Goal: Task Accomplishment & Management: Use online tool/utility

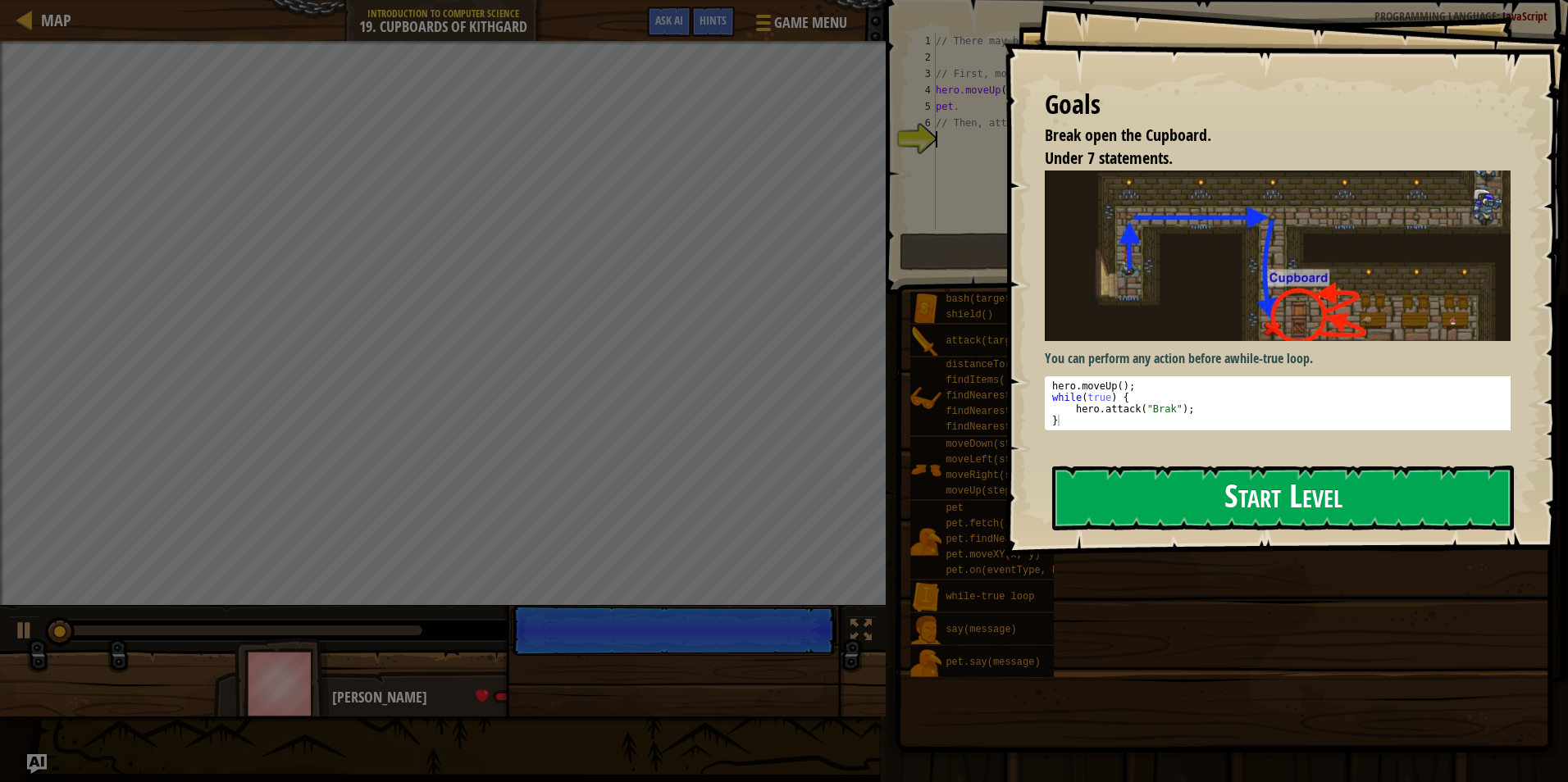
click at [1149, 473] on button "Start Level" at bounding box center [1283, 498] width 462 height 64
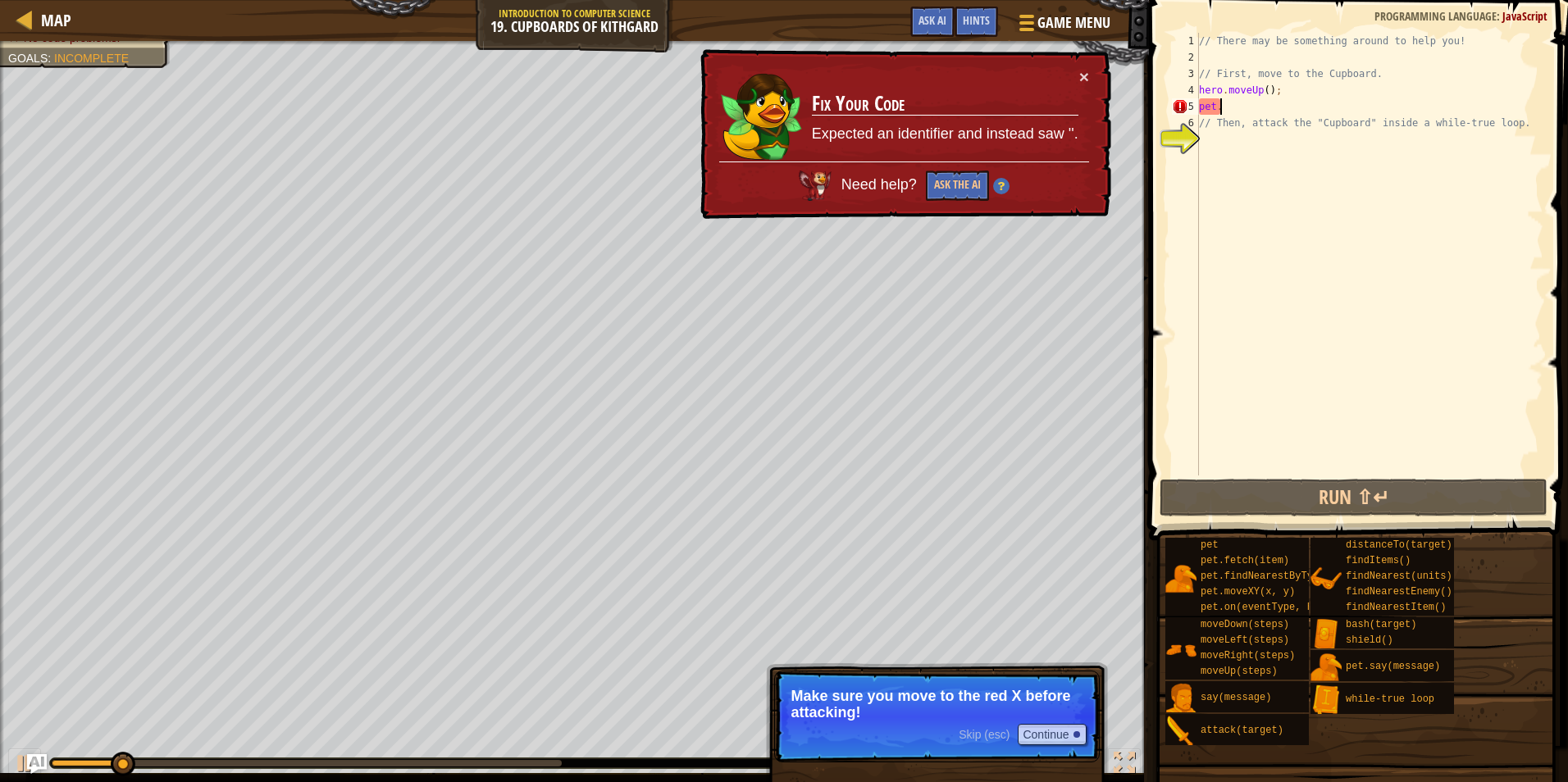
click at [1231, 107] on div "// There may be something around to help you! // First, move to the Cupboard. h…" at bounding box center [1369, 271] width 348 height 476
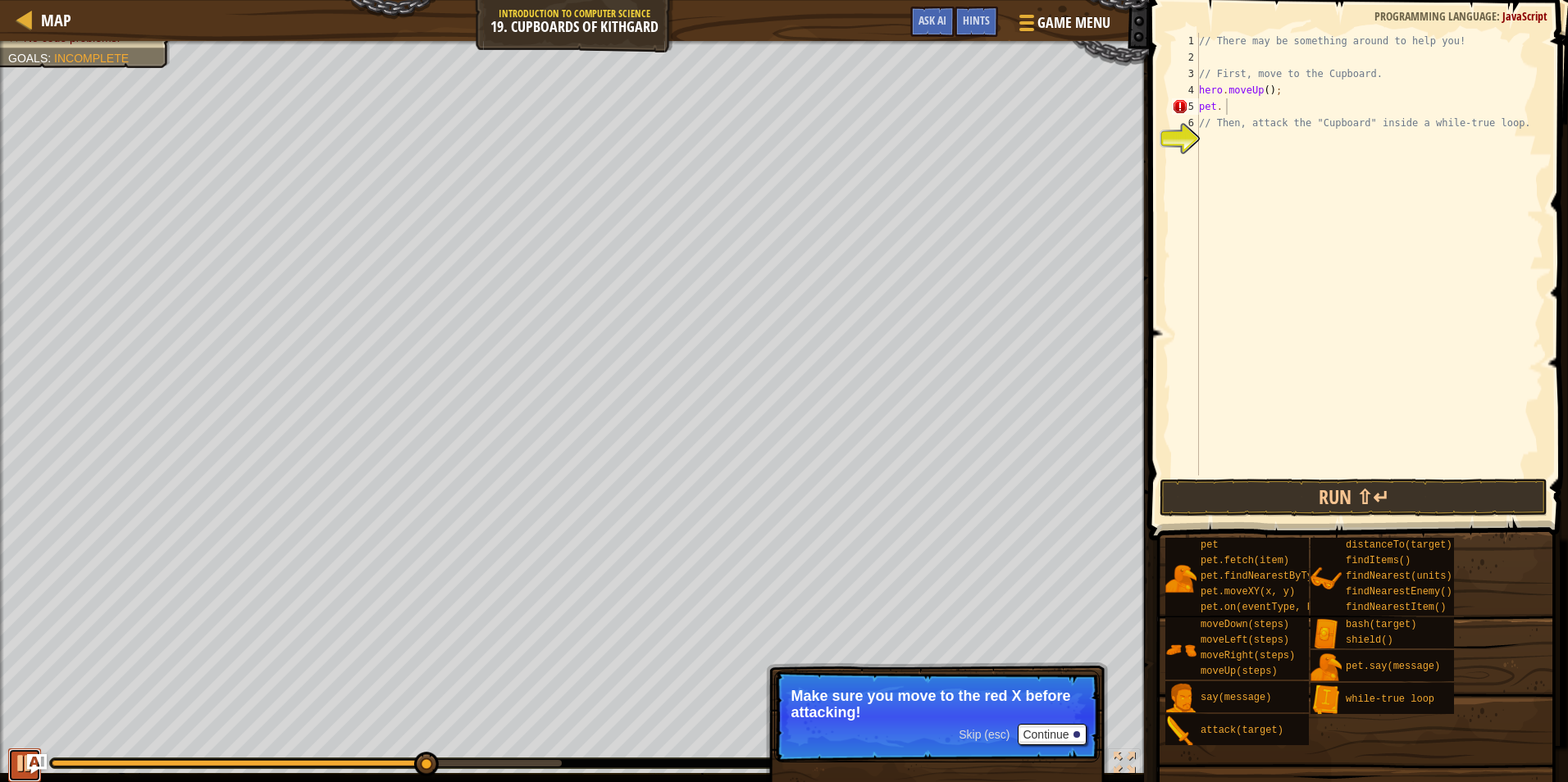
click at [20, 766] on div at bounding box center [25, 763] width 22 height 22
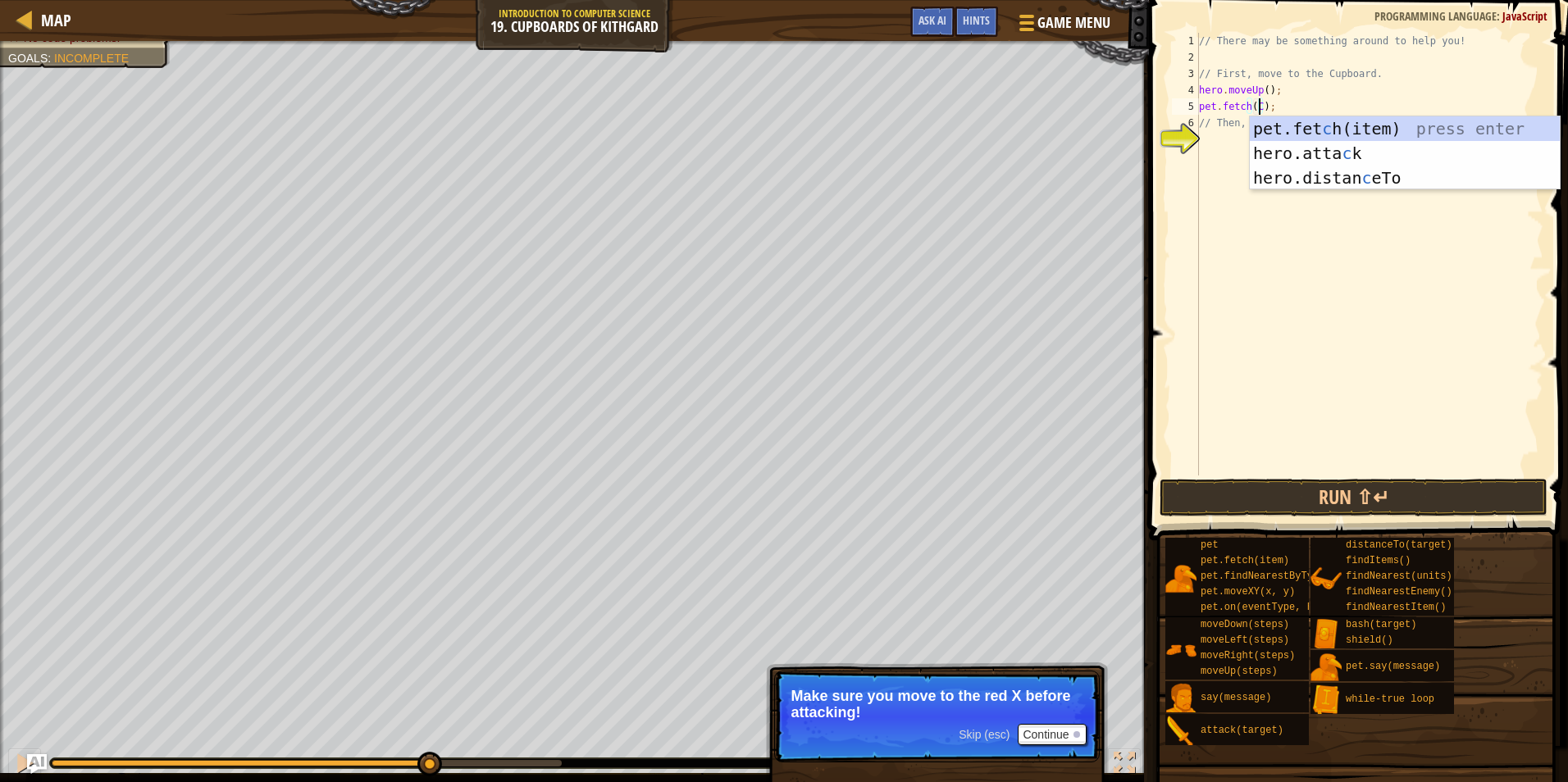
scroll to position [7, 5]
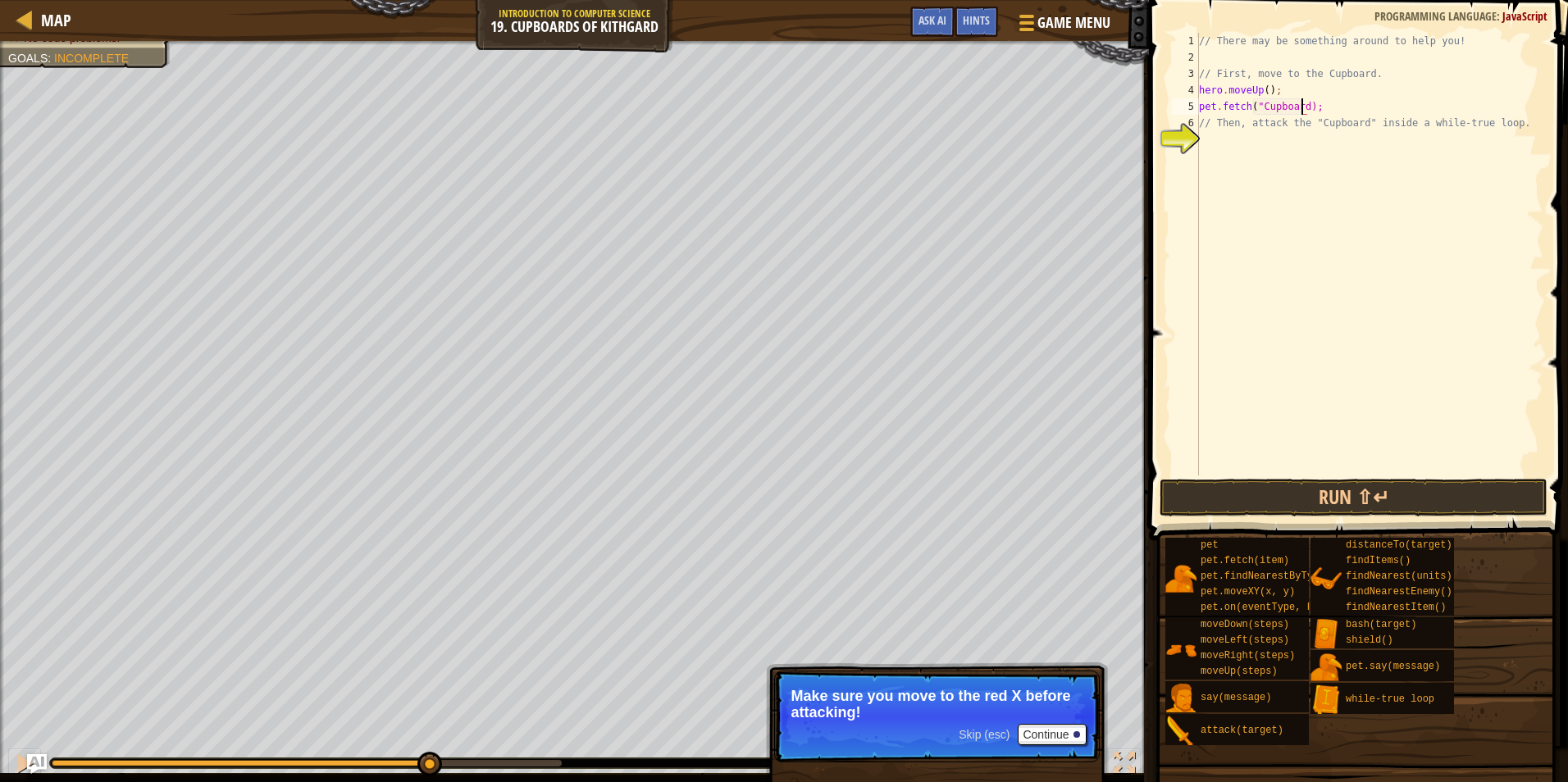
type textarea "pet.fetch("Cupboard");"
click at [1263, 147] on div "// There may be something around to help you! // First, move to the Cupboard. h…" at bounding box center [1369, 271] width 348 height 476
drag, startPoint x: 1329, startPoint y: 106, endPoint x: 1195, endPoint y: 111, distance: 134.1
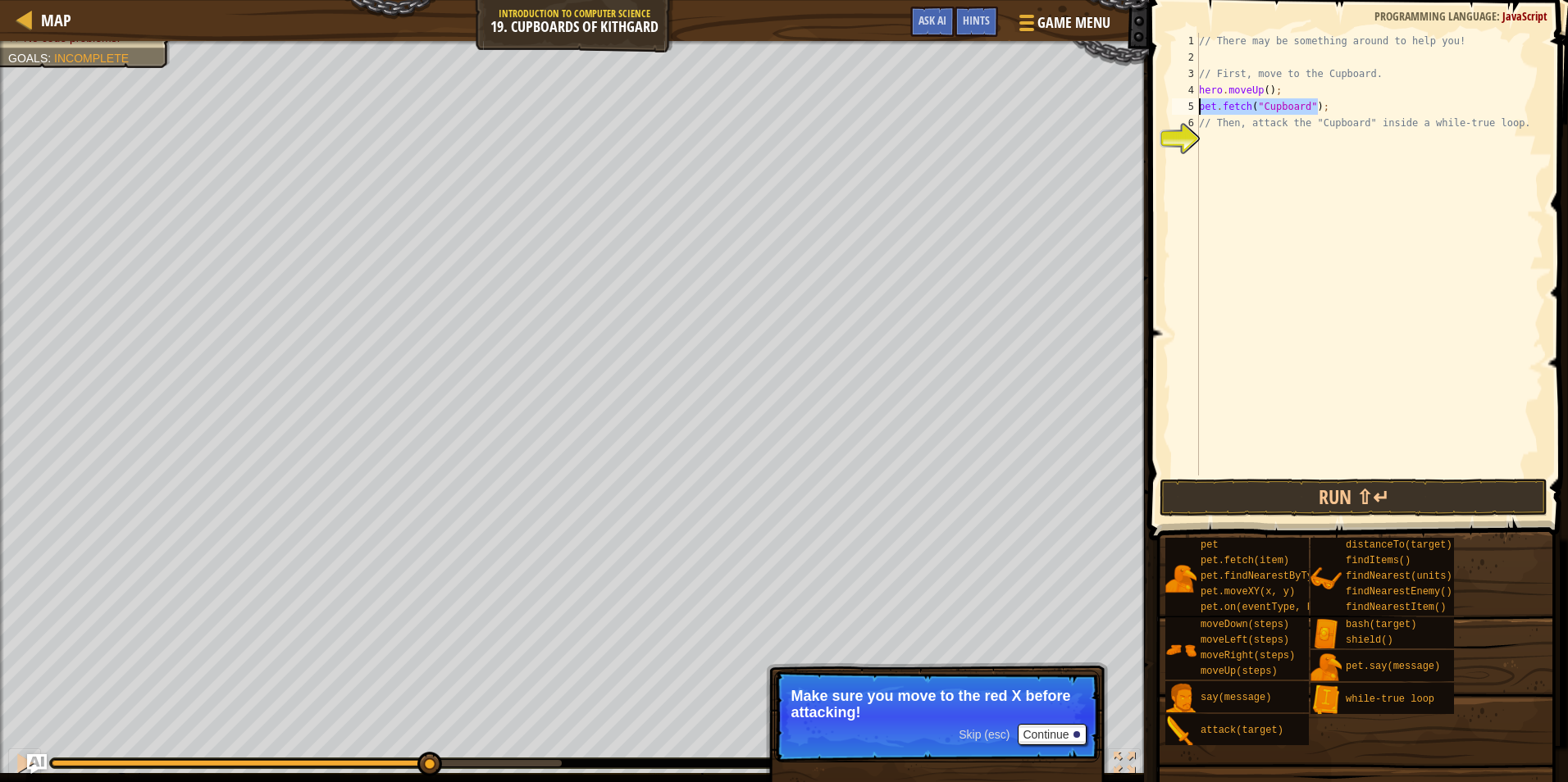
click at [1195, 111] on div "1 2 3 4 5 6 7 // There may be something around to help you! // First, move to t…" at bounding box center [1356, 254] width 375 height 443
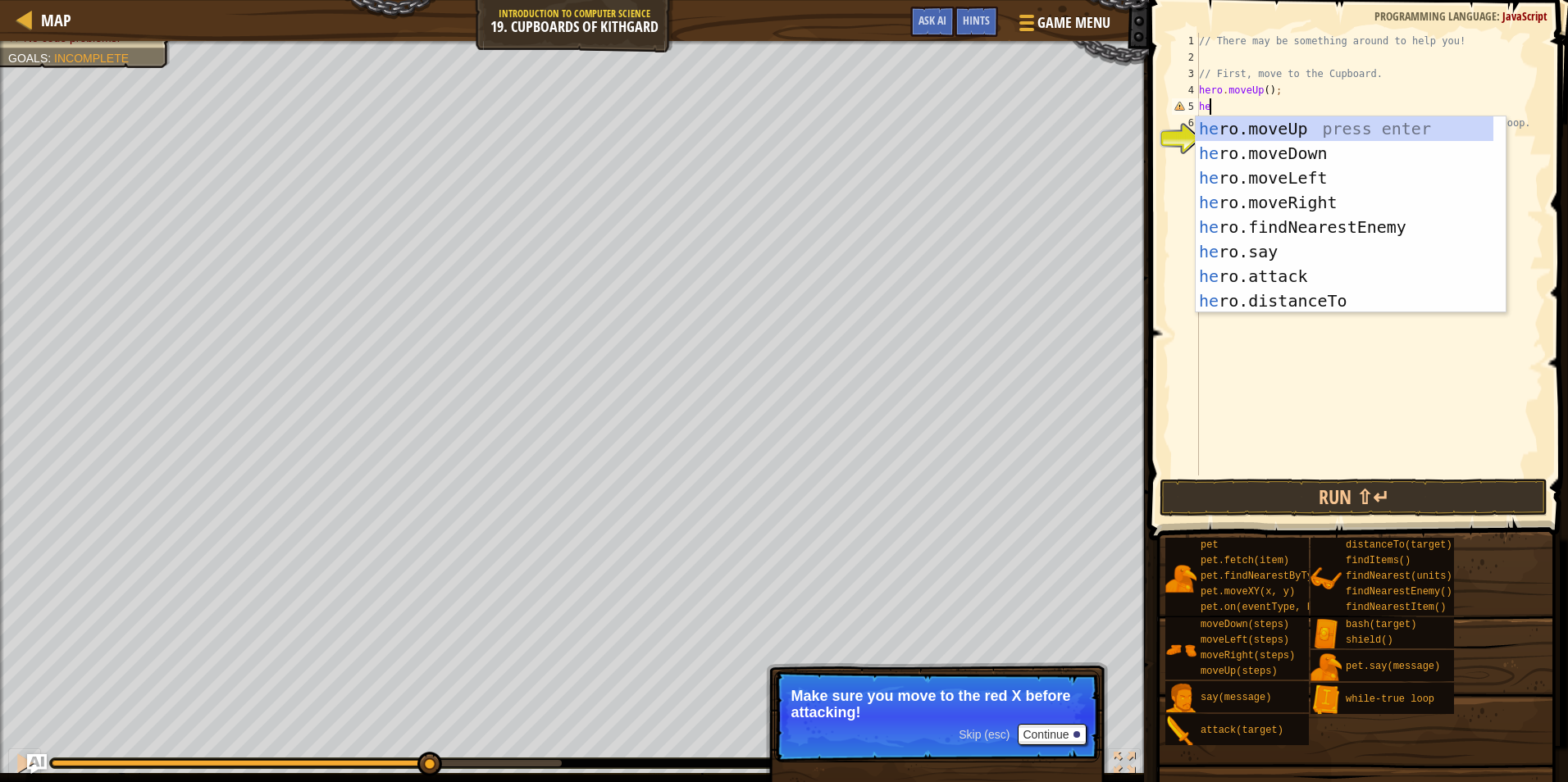
type textarea "h"
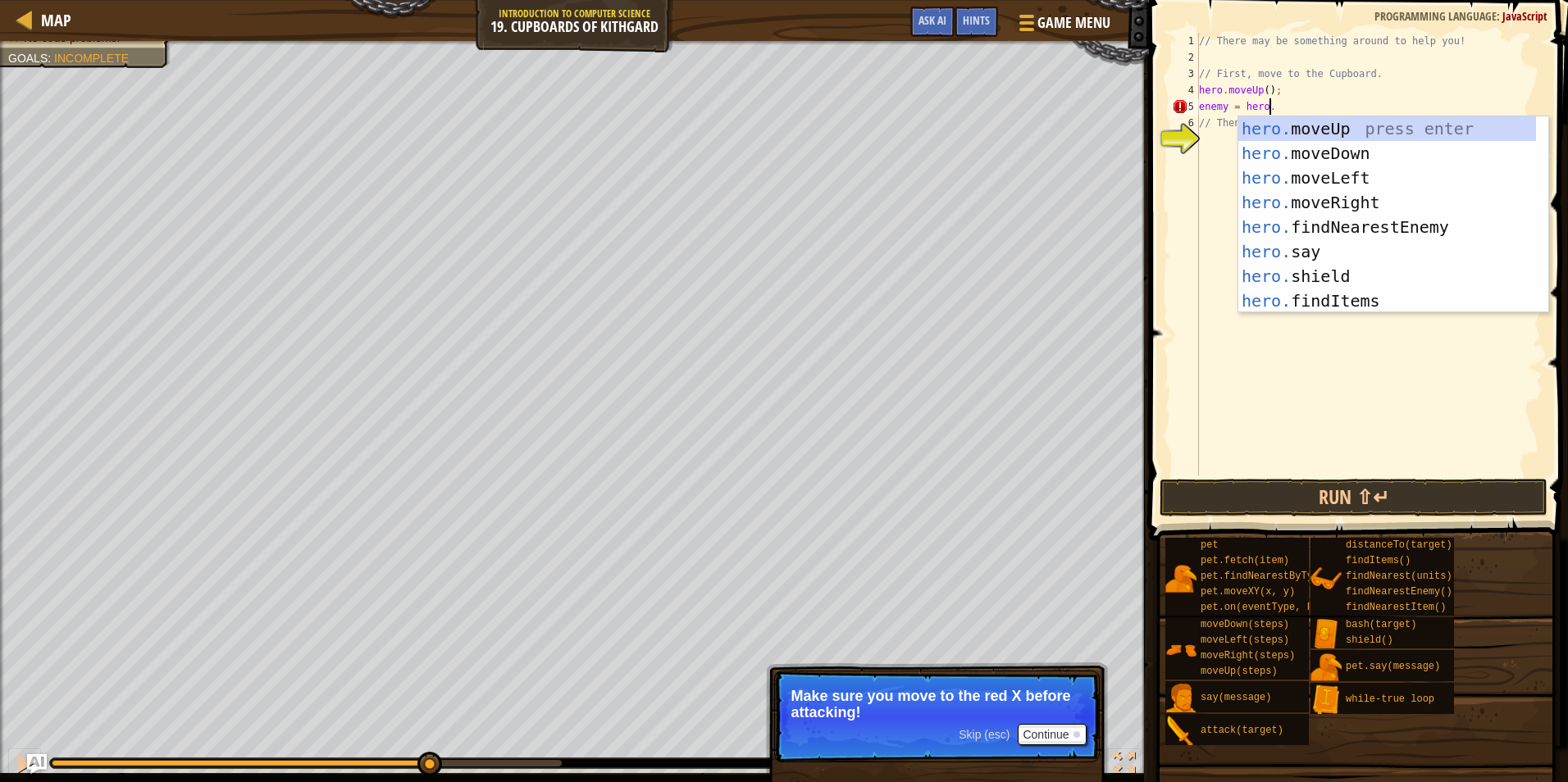
scroll to position [7, 6]
type textarea "enemy = hero.fin"
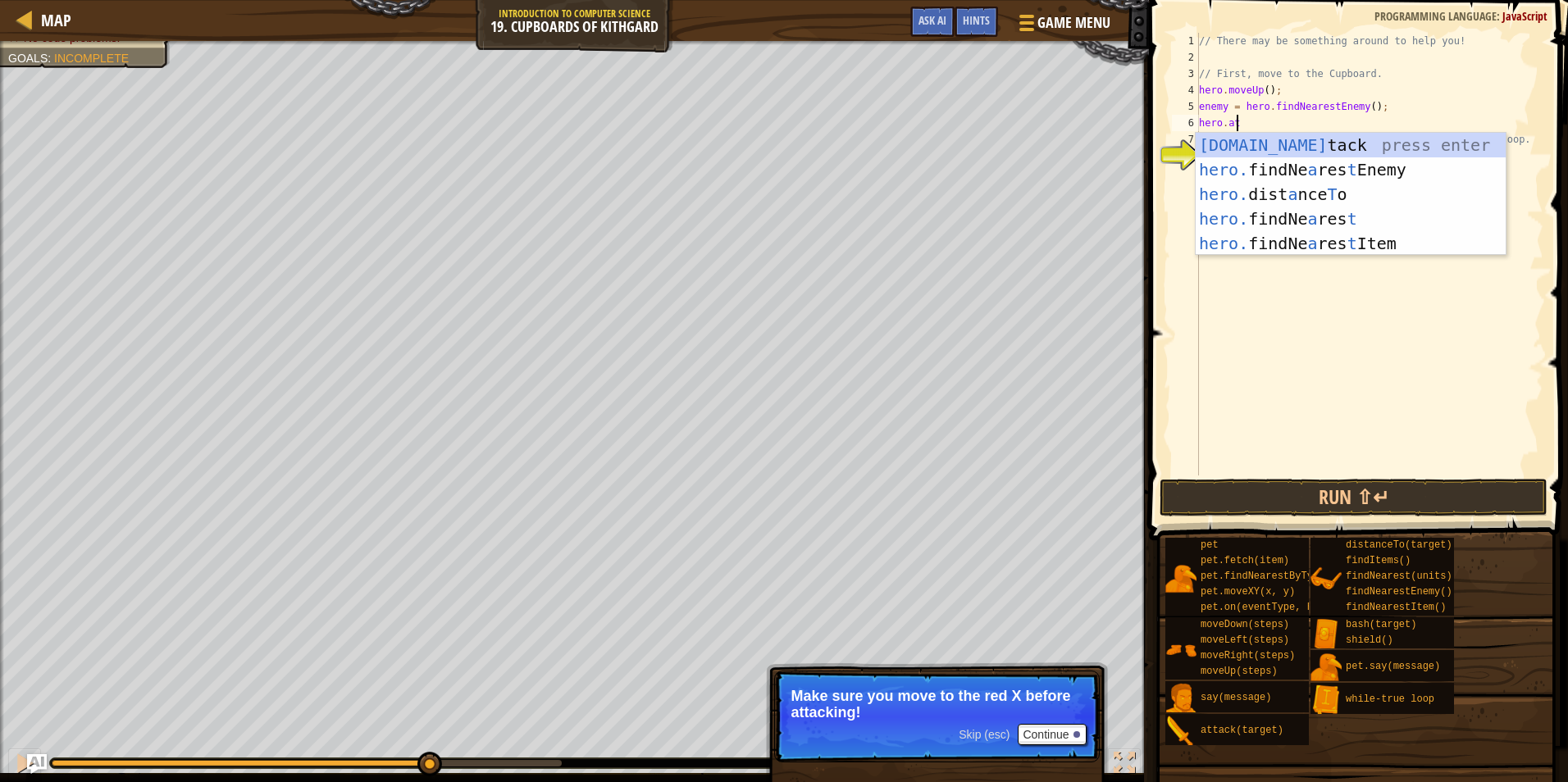
scroll to position [7, 2]
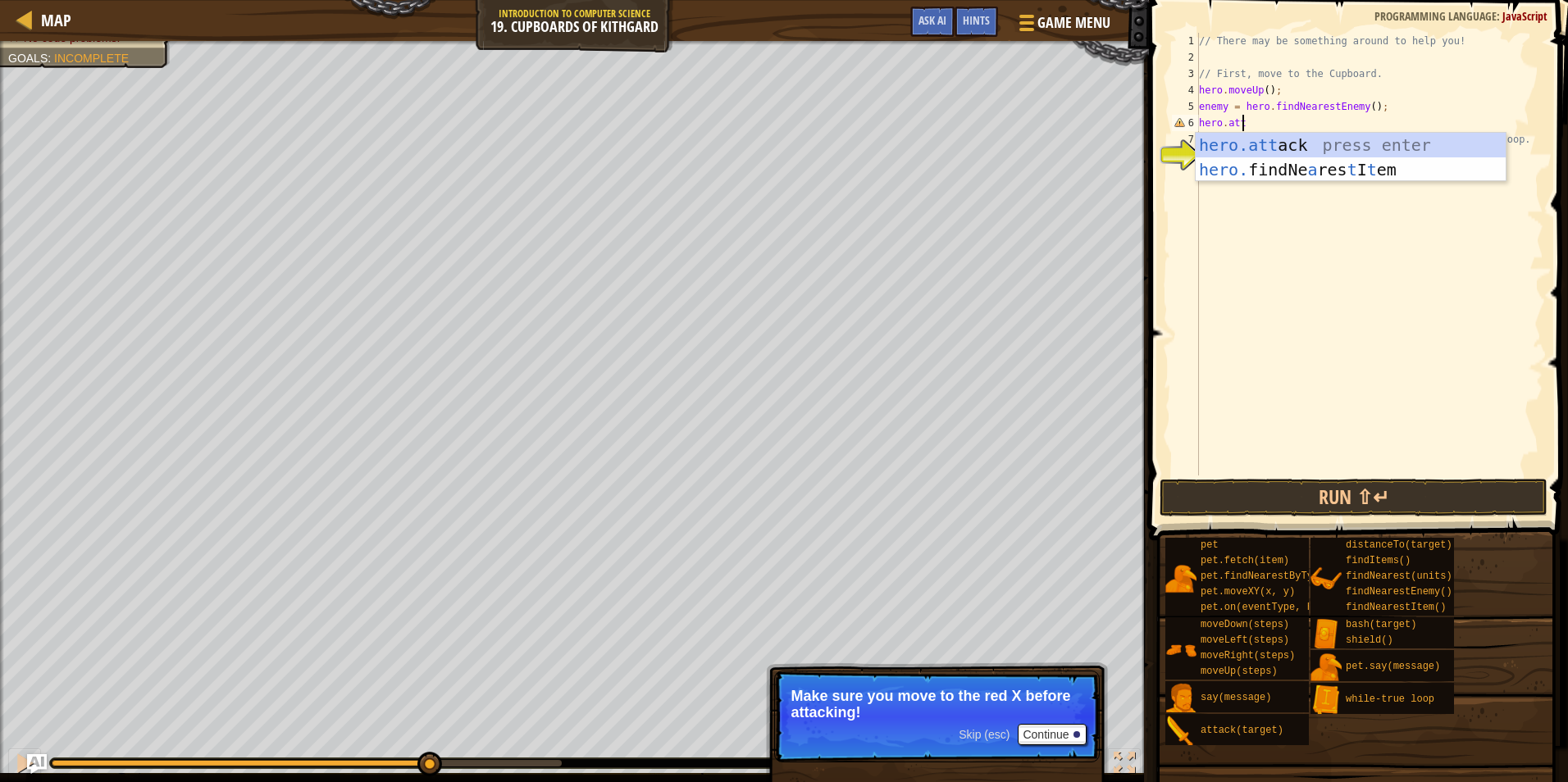
type textarea "hero.attack(enemy);"
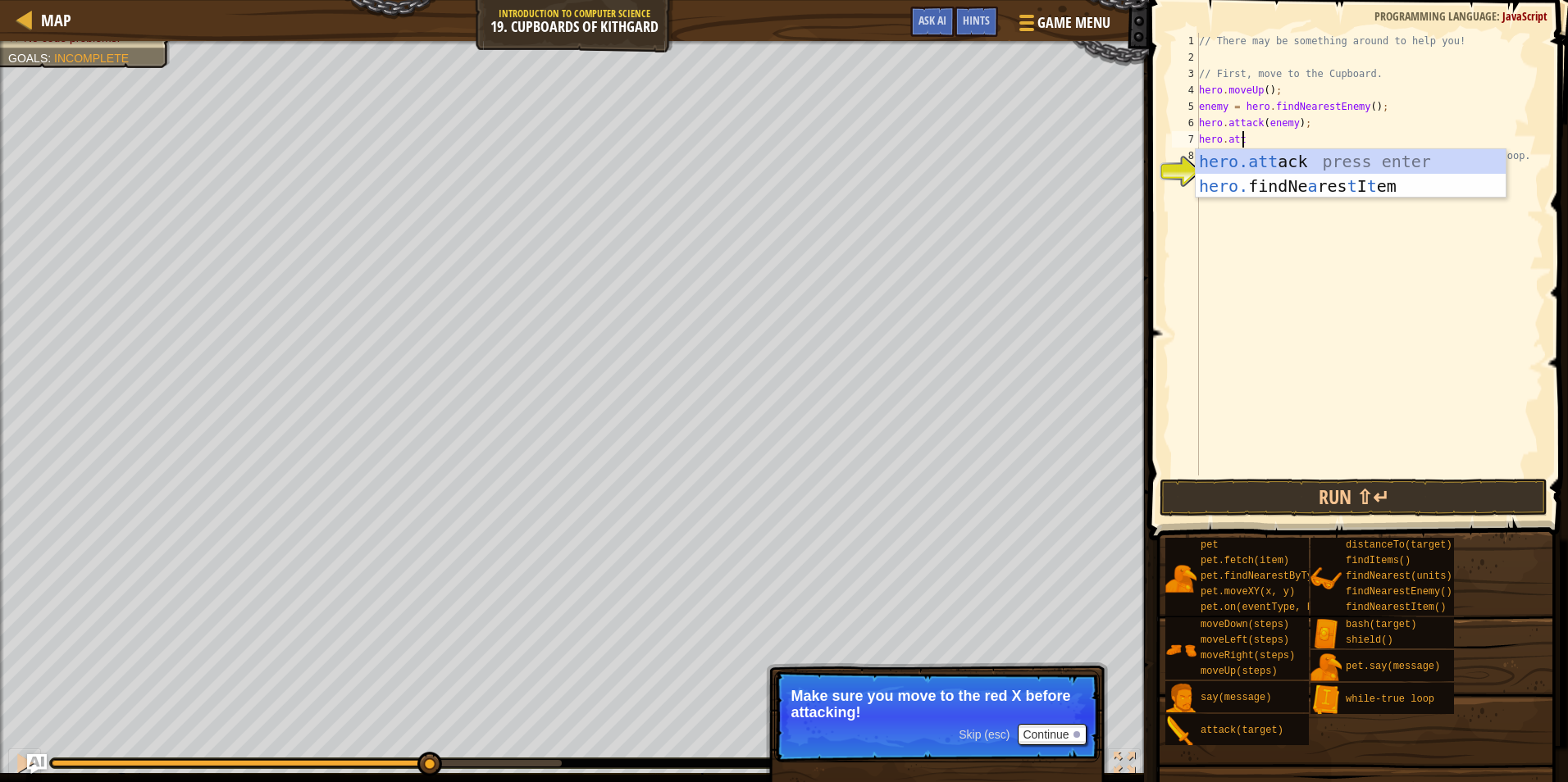
type textarea "hero.attack(enemy);"
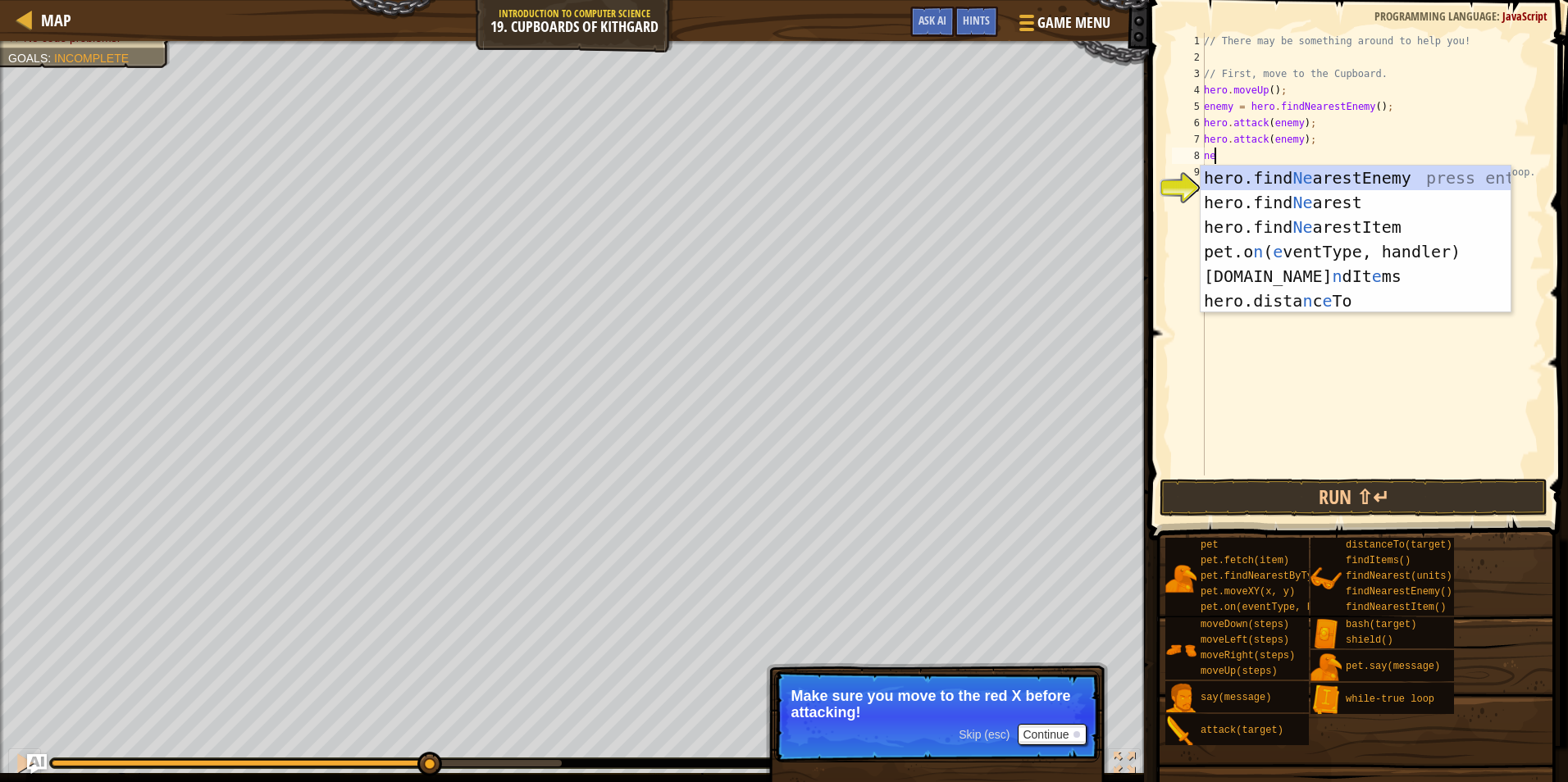
type textarea "n"
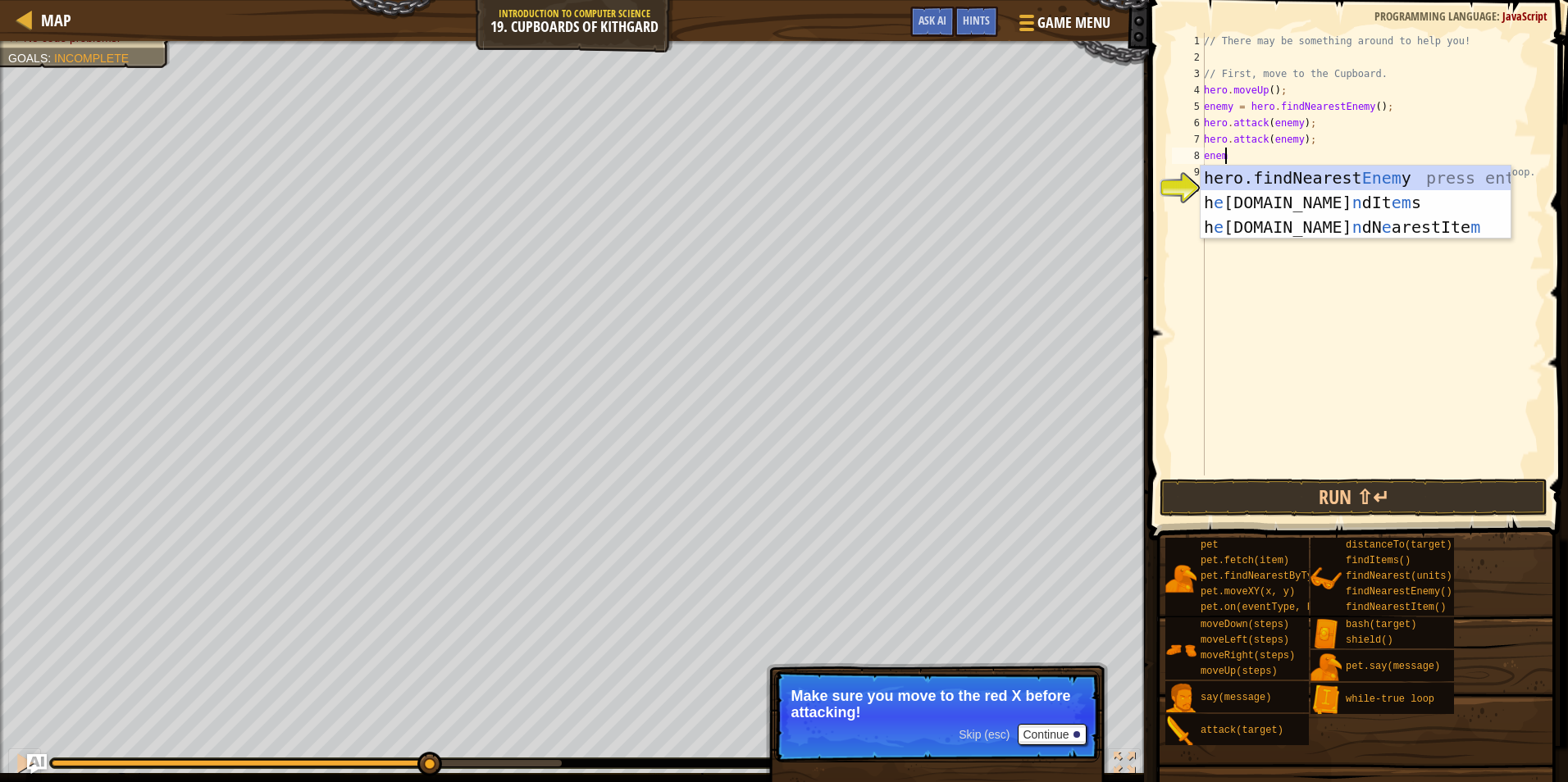
scroll to position [7, 1]
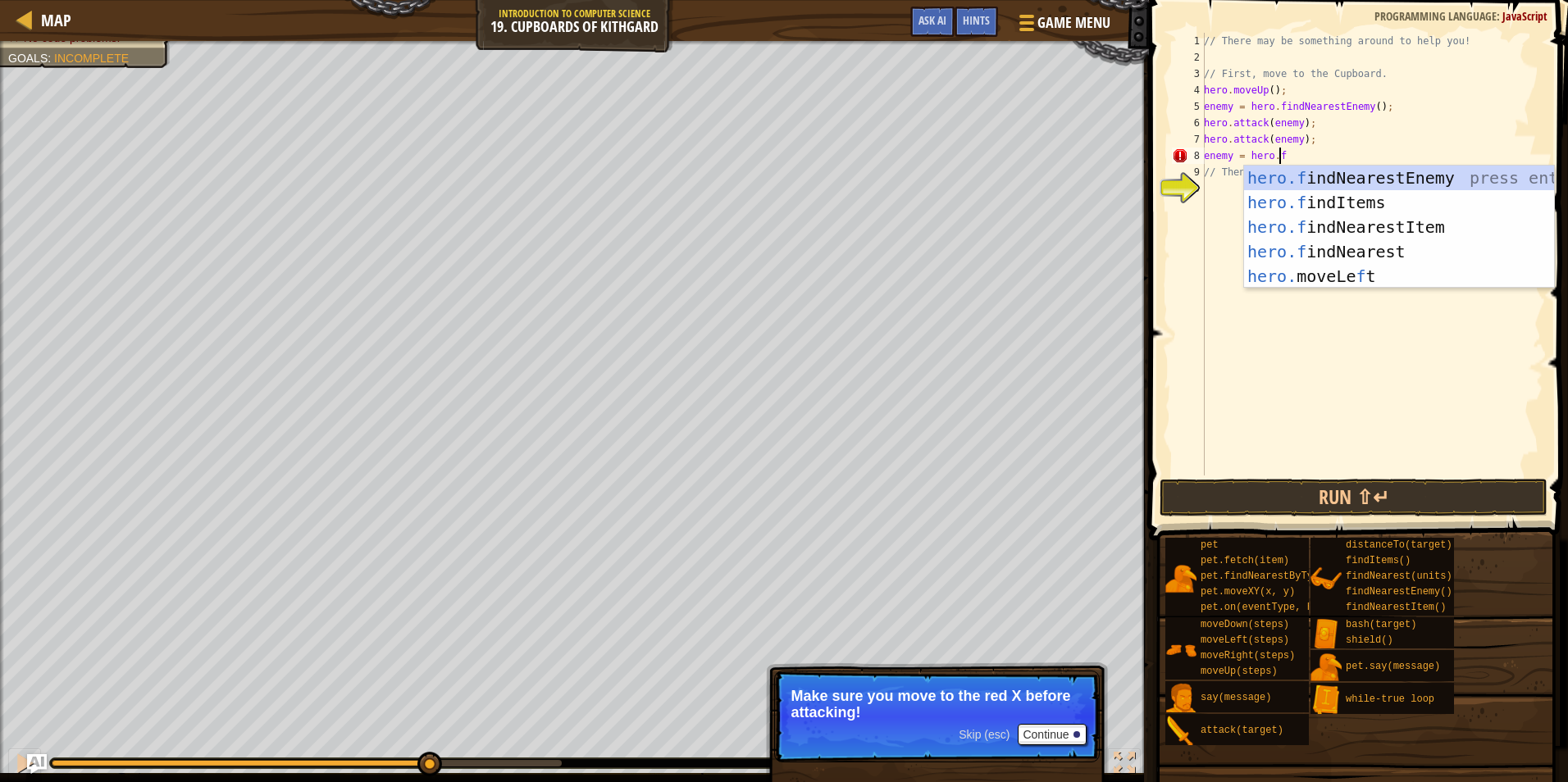
type textarea "enemy = [DOMAIN_NAME]"
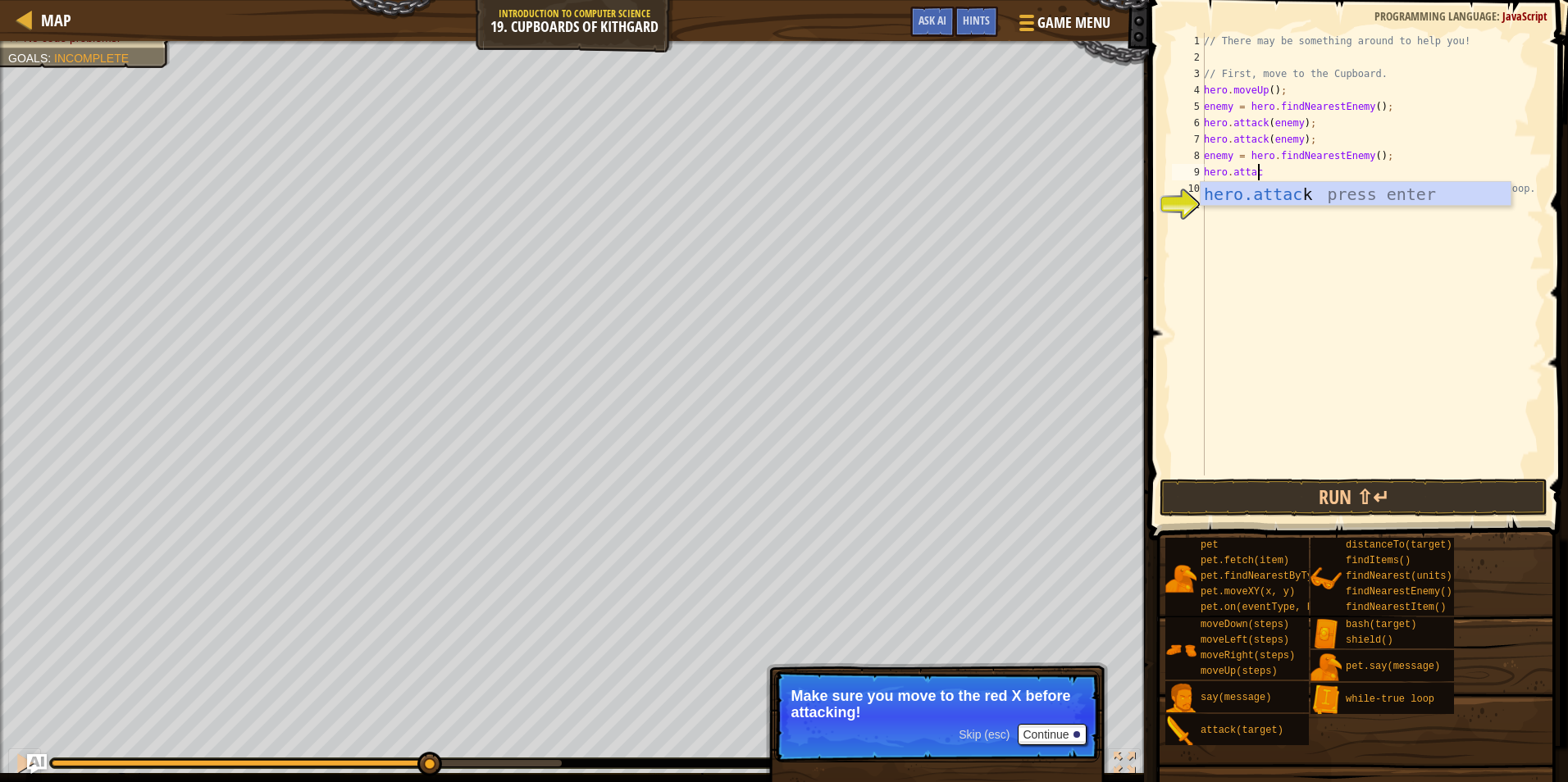
scroll to position [7, 4]
type textarea "hero.attack(enemy);"
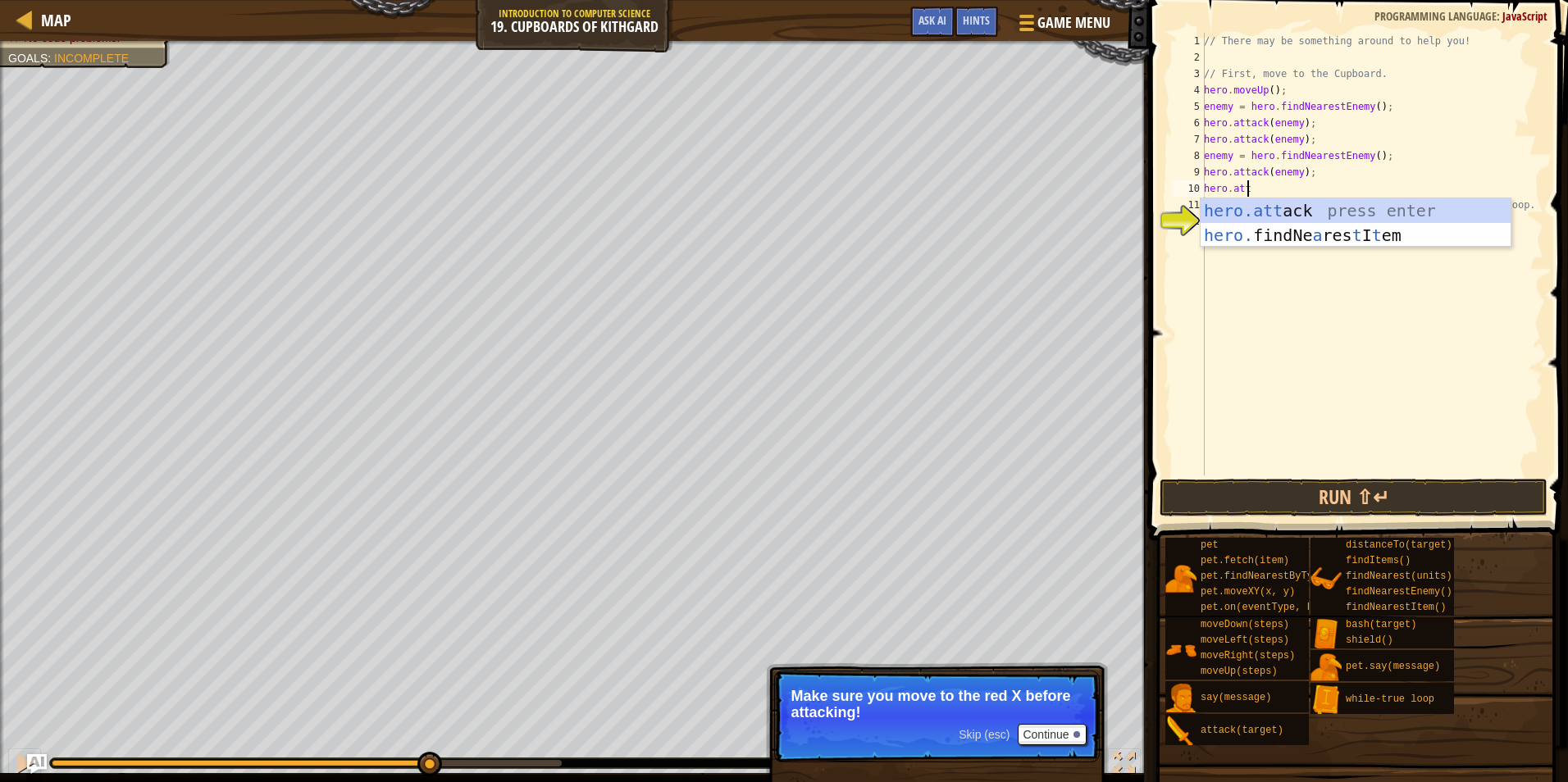
scroll to position [7, 2]
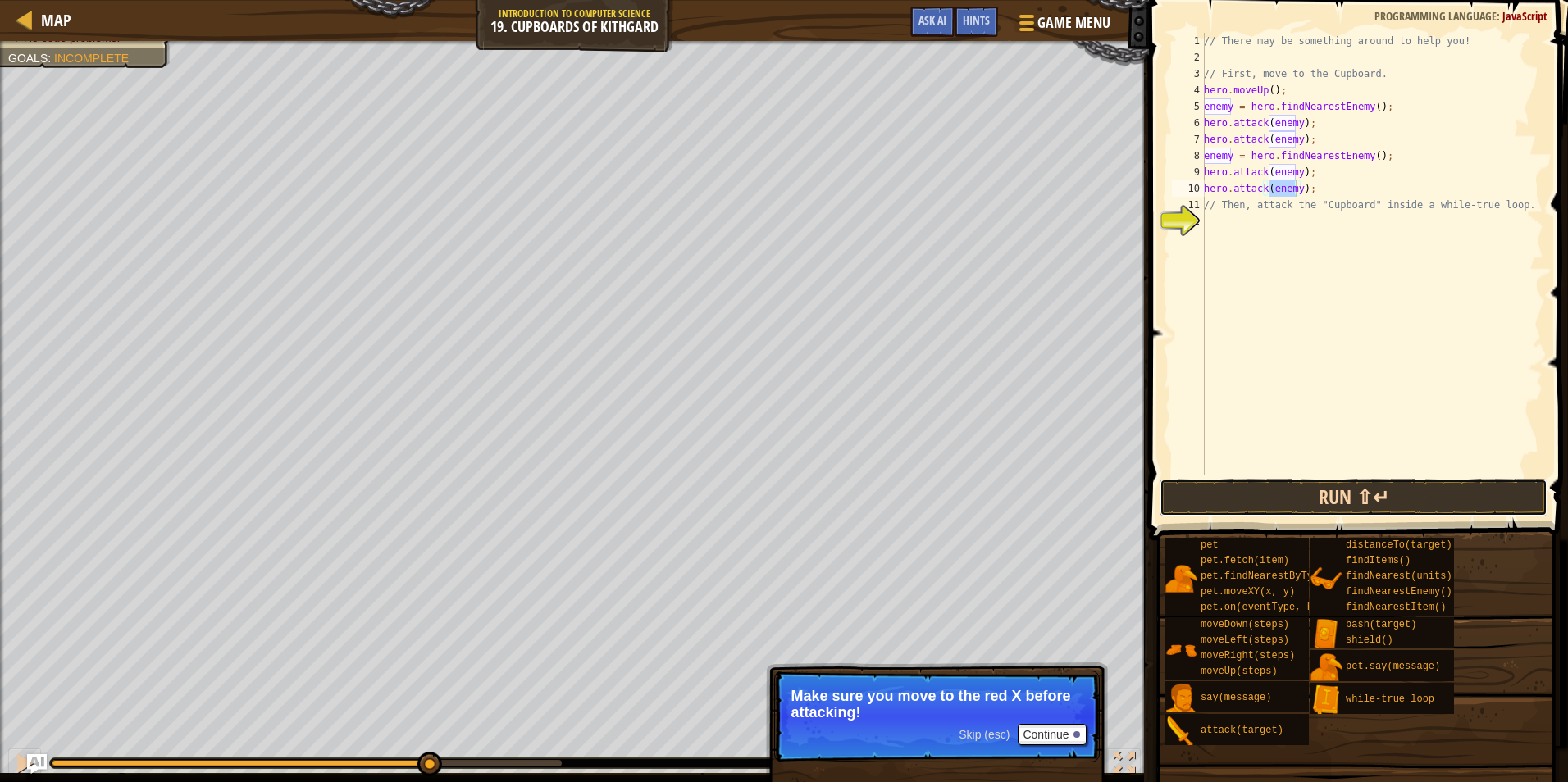
click at [1322, 495] on button "Run ⇧↵" at bounding box center [1353, 498] width 388 height 38
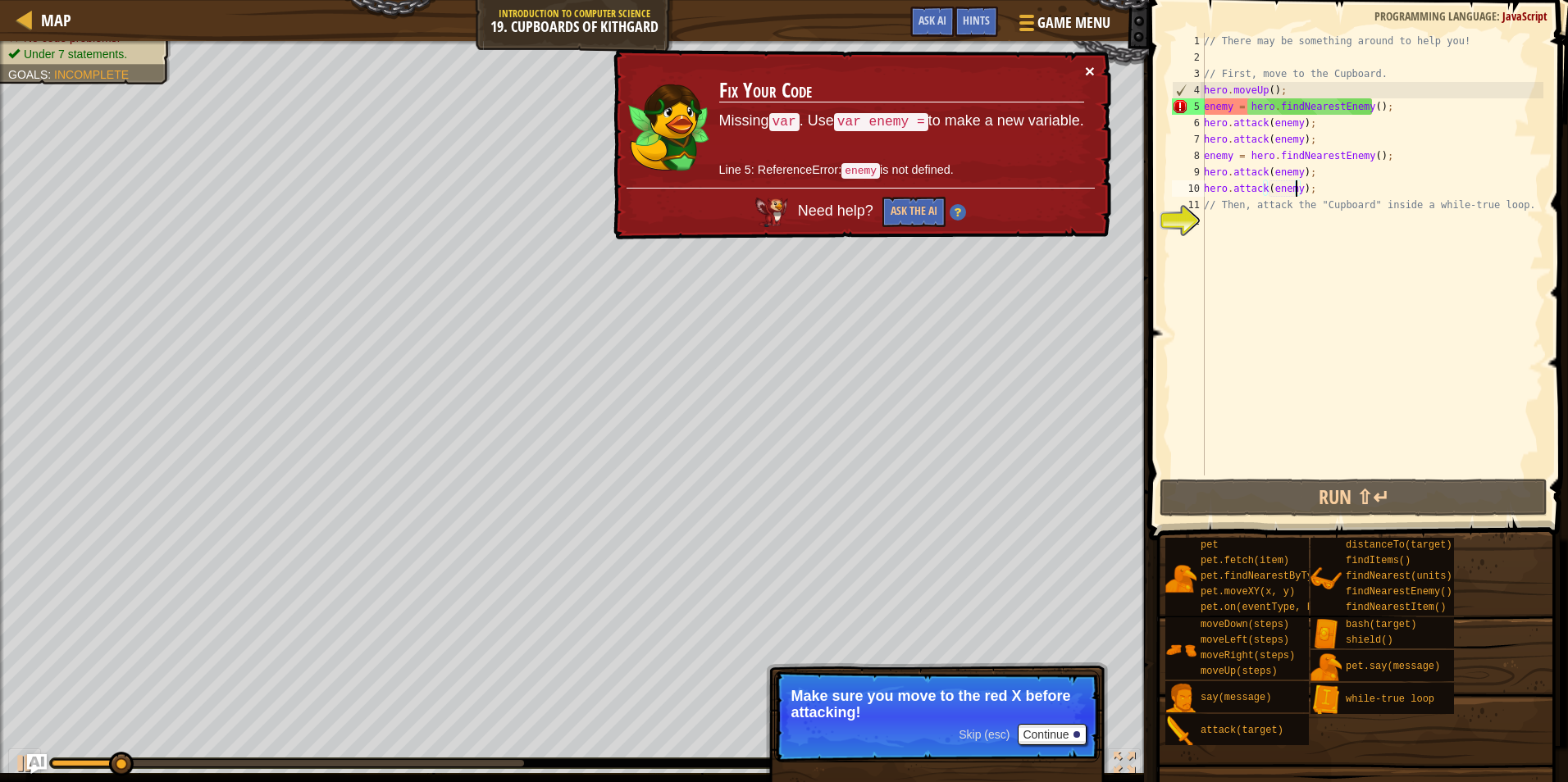
click at [1090, 66] on button "×" at bounding box center [1089, 70] width 10 height 17
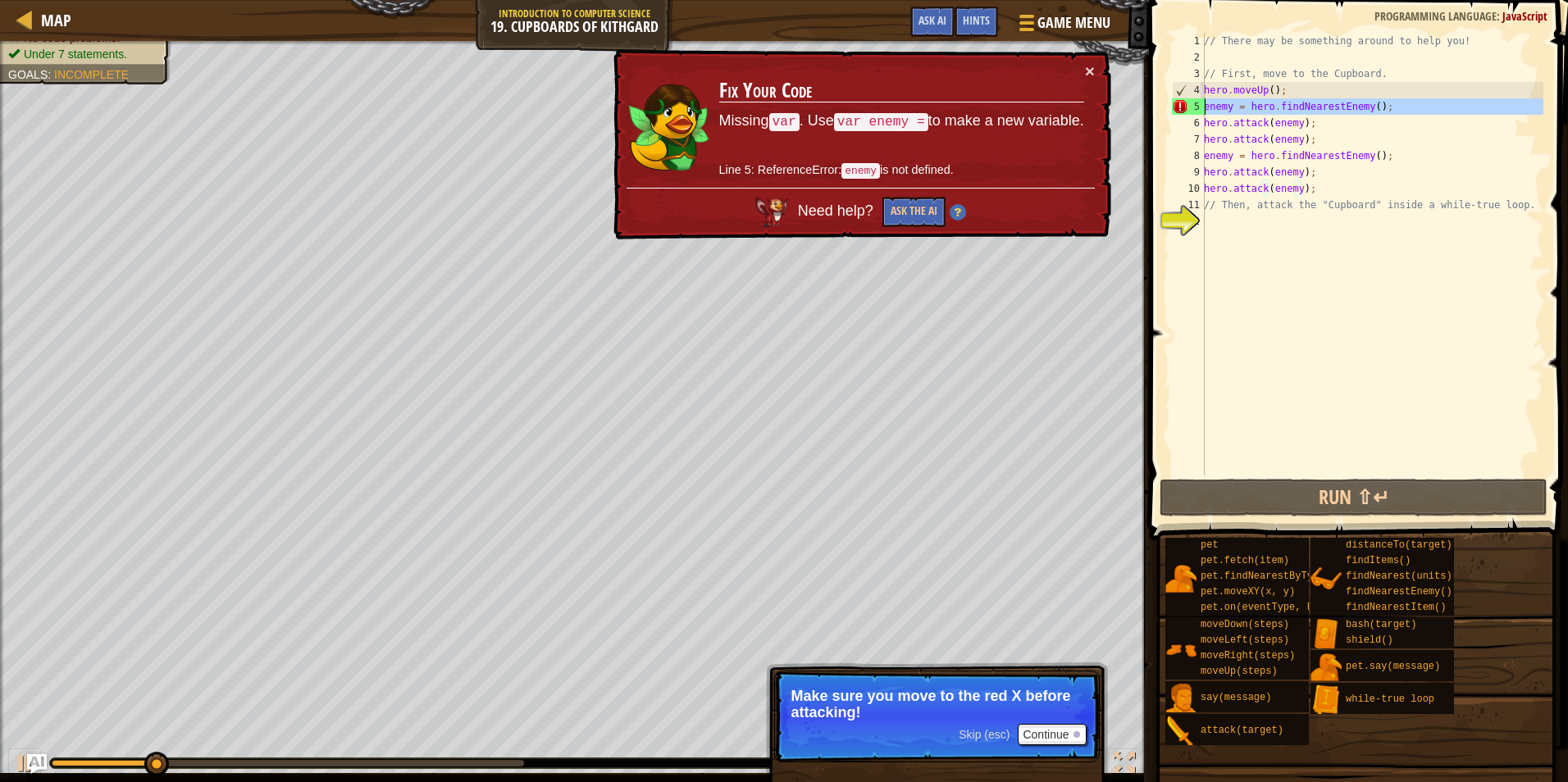
click at [1203, 102] on div "5" at bounding box center [1187, 106] width 33 height 17
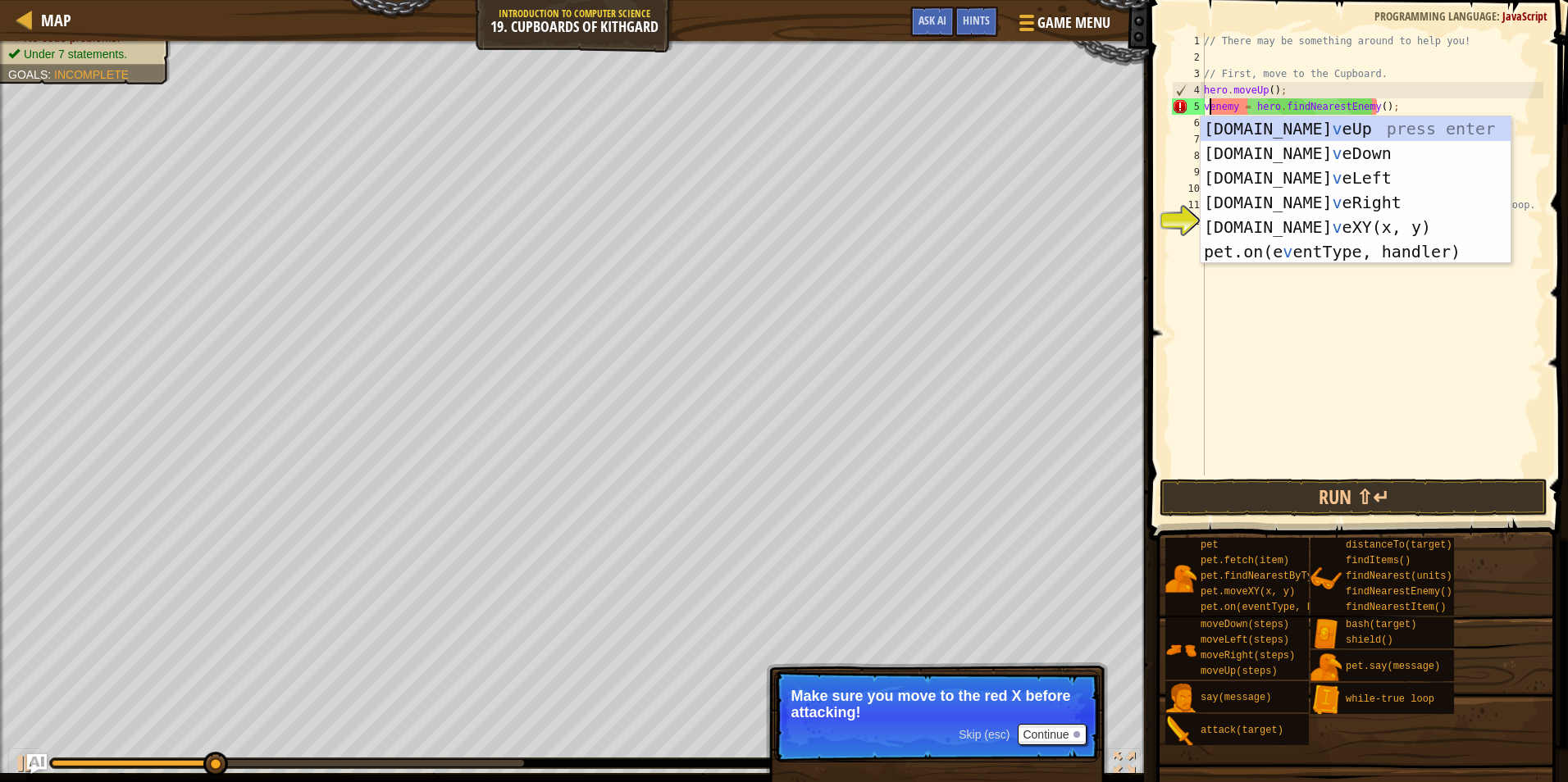
scroll to position [7, 1]
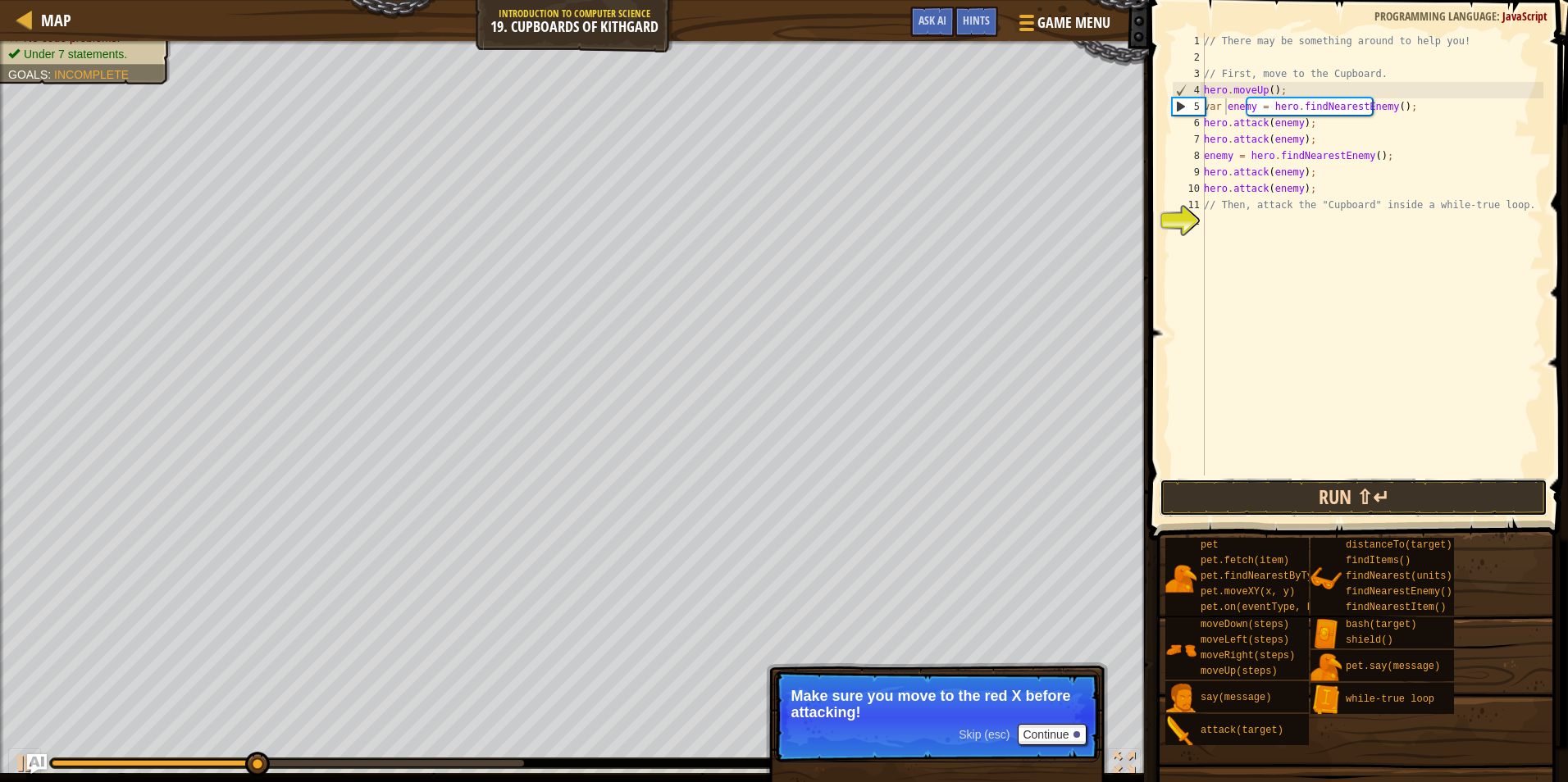
click at [1261, 509] on button "Run ⇧↵" at bounding box center [1353, 498] width 388 height 38
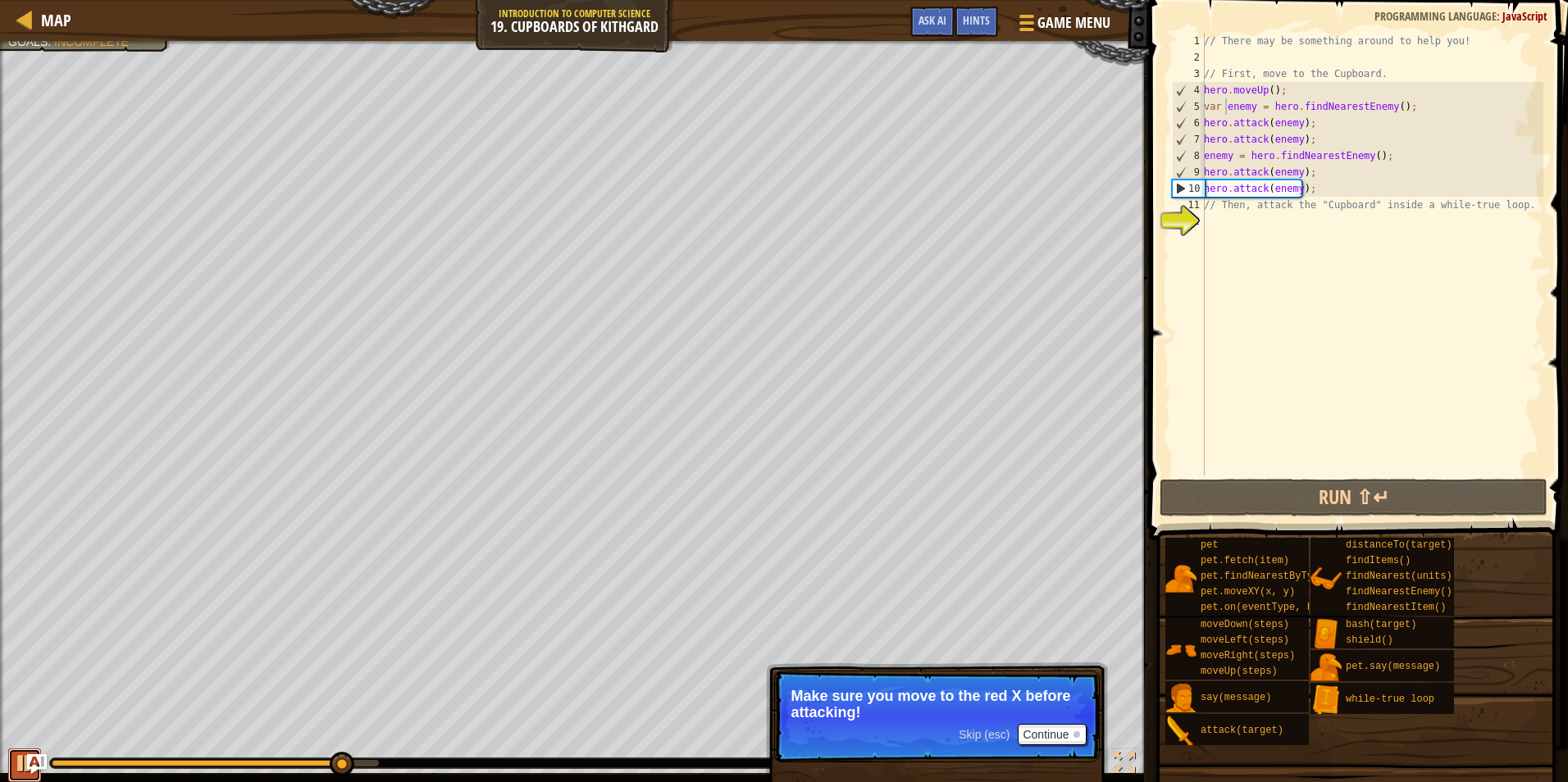
click at [11, 771] on button at bounding box center [24, 765] width 33 height 34
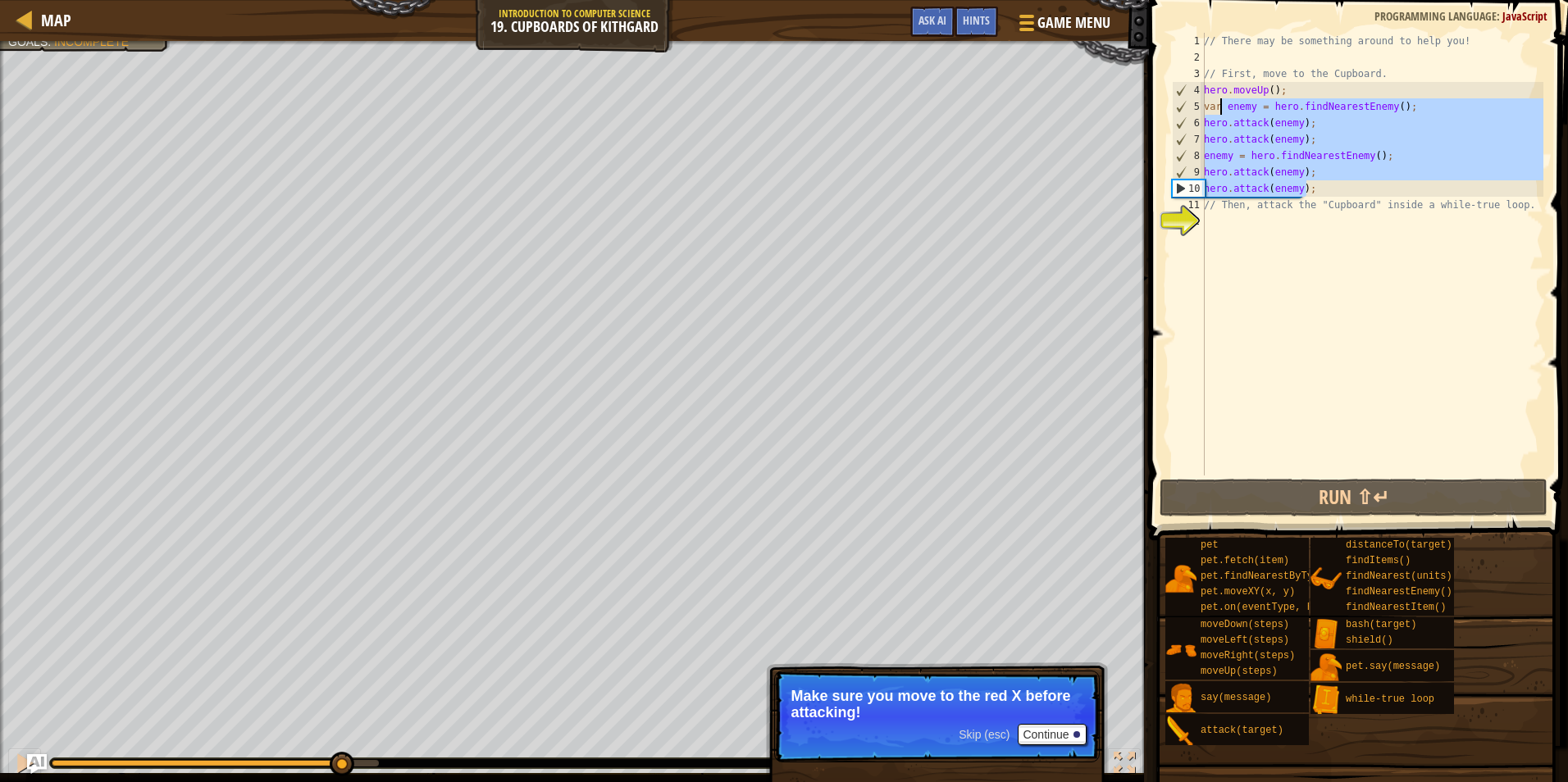
drag, startPoint x: 1325, startPoint y: 191, endPoint x: 1196, endPoint y: 107, distance: 153.9
click at [1205, 107] on div "// There may be something around to help you! // First, move to the Cupboard. h…" at bounding box center [1372, 271] width 343 height 476
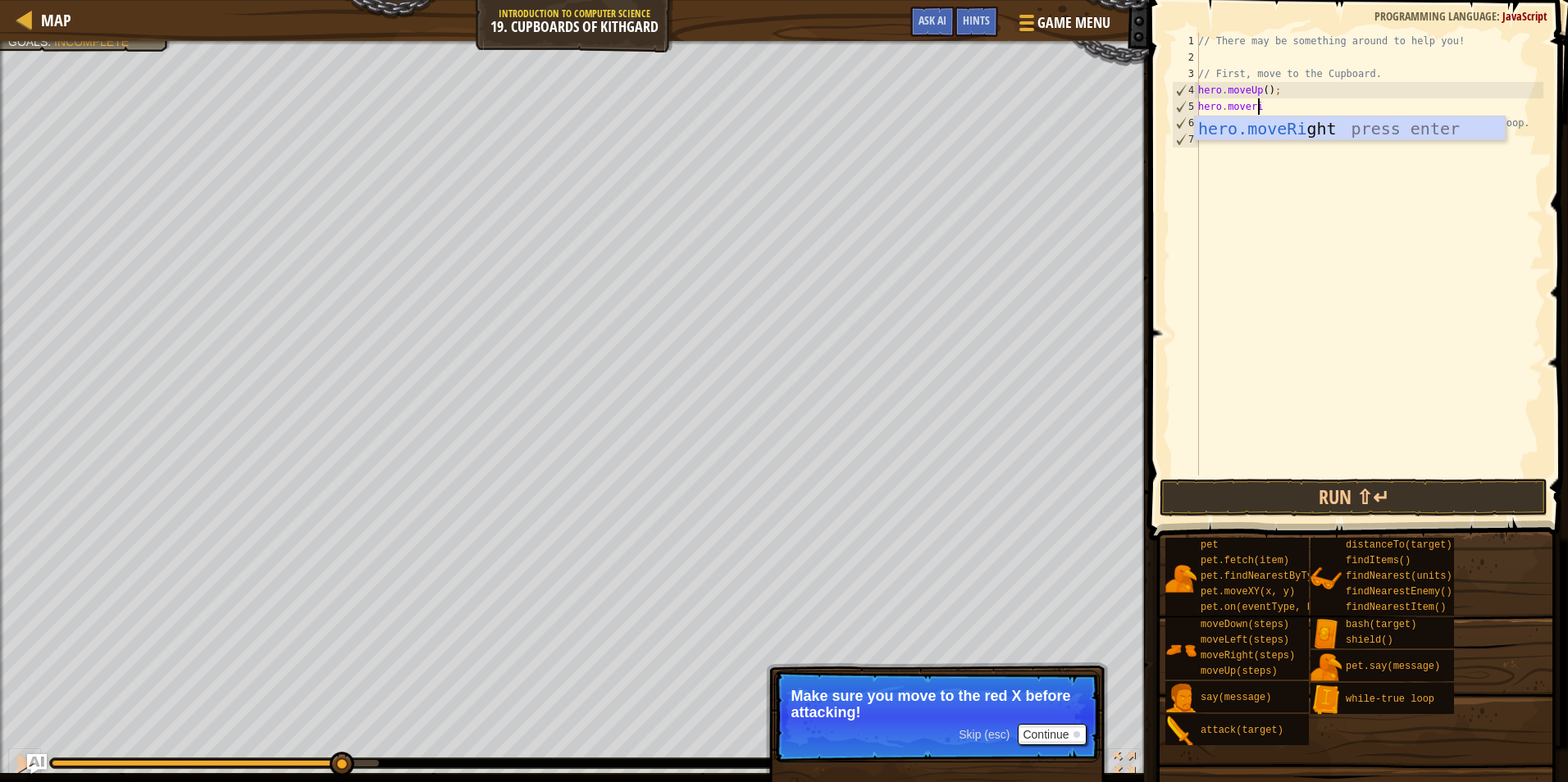
type textarea "hero.moverigh"
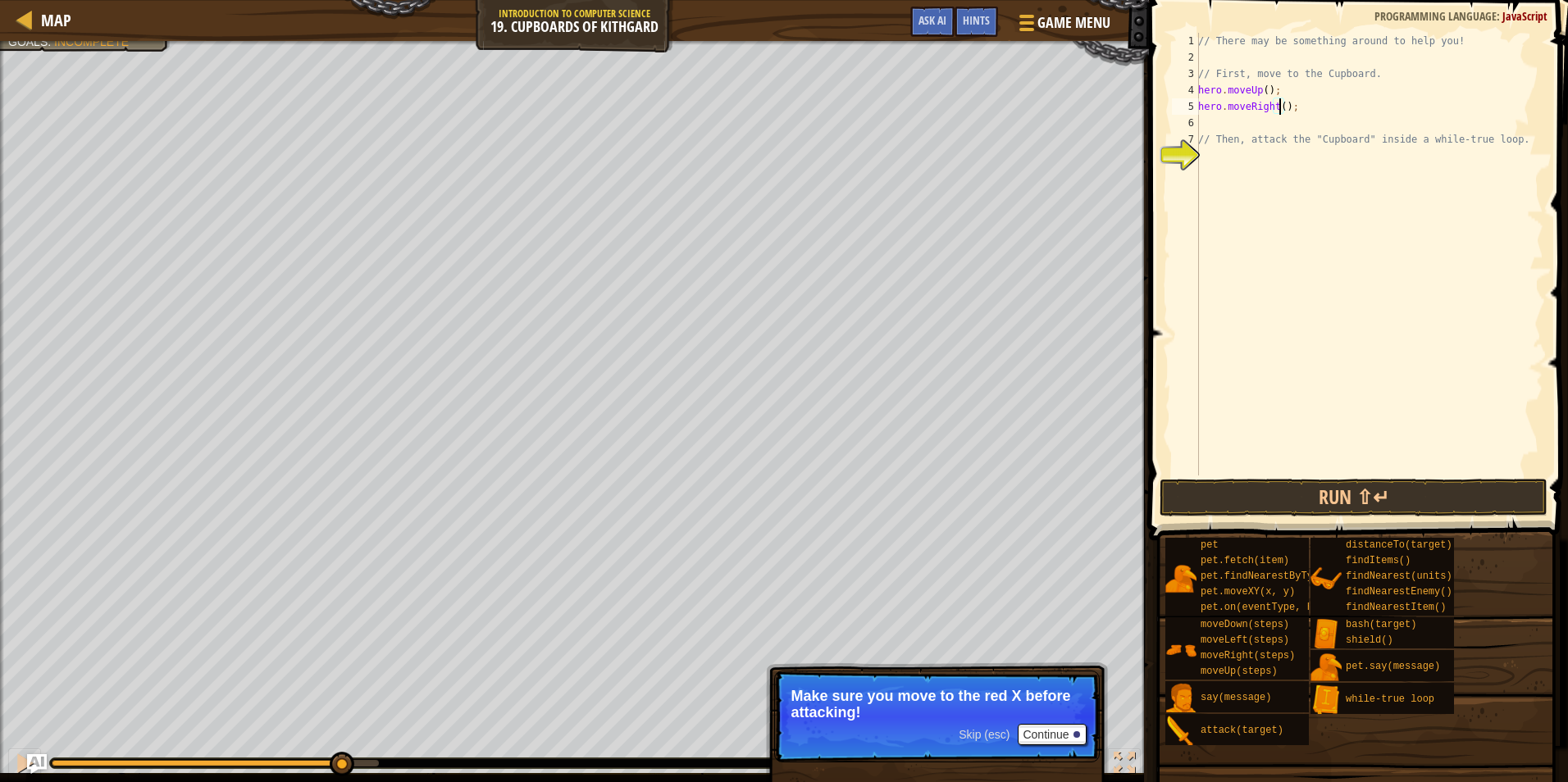
click at [1279, 103] on div "// There may be something around to help you! // First, move to the Cupboard. h…" at bounding box center [1369, 271] width 349 height 476
type textarea "hero.moveRight(2);"
click at [1203, 127] on div "// There may be something around to help you! // First, move to the Cupboard. h…" at bounding box center [1369, 271] width 349 height 476
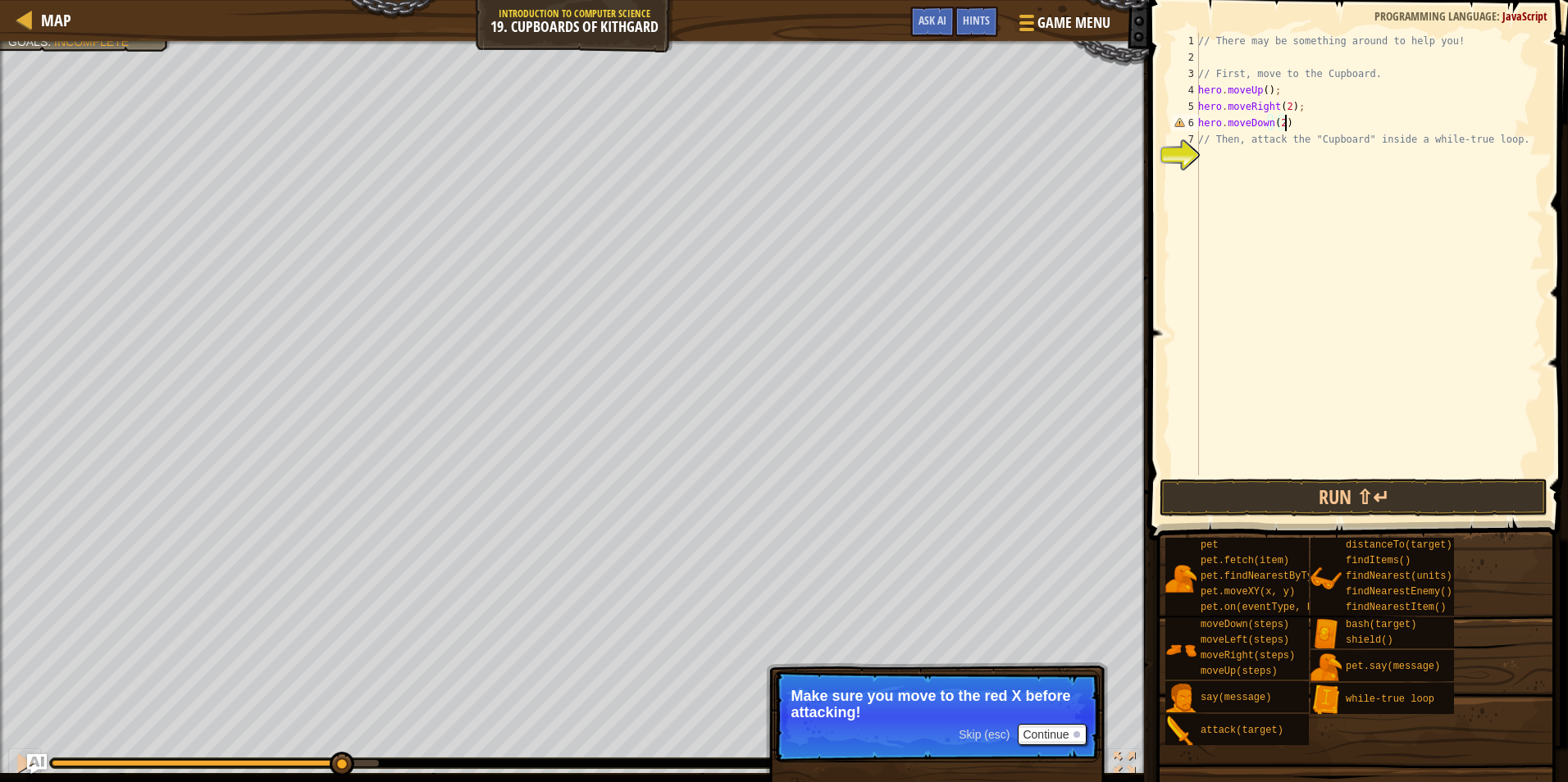
type textarea "hero.moveDown(2);"
click at [1296, 125] on div "// There may be something around to help you! // First, move to the Cupboard. h…" at bounding box center [1369, 271] width 349 height 476
type textarea "hero.moveDown(2);"
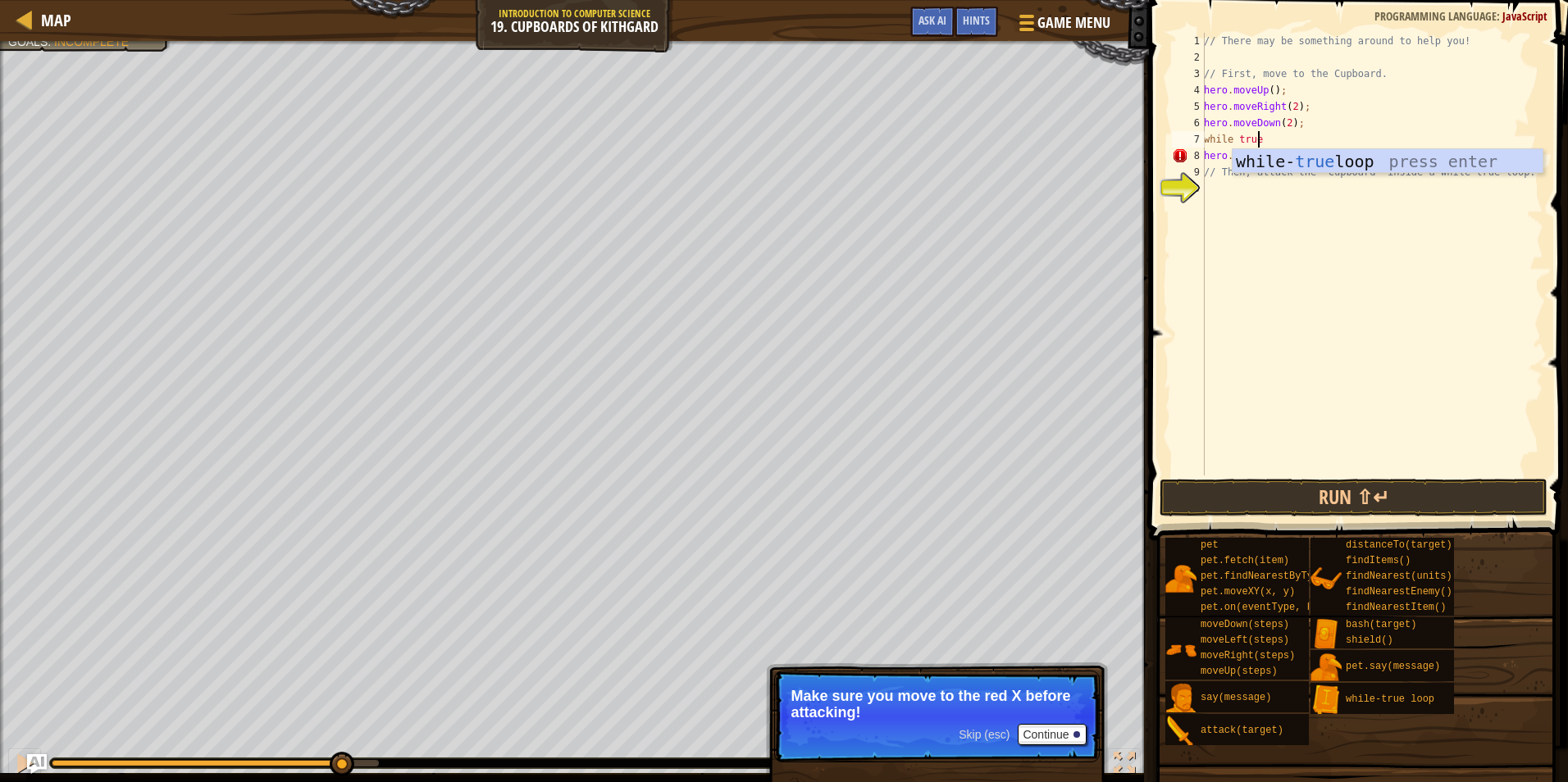
scroll to position [7, 4]
click at [1356, 162] on div "// There may be something around to help you! // First, move to the Cupboard. h…" at bounding box center [1372, 271] width 343 height 476
type textarea "hero.attack(Cupboard);"
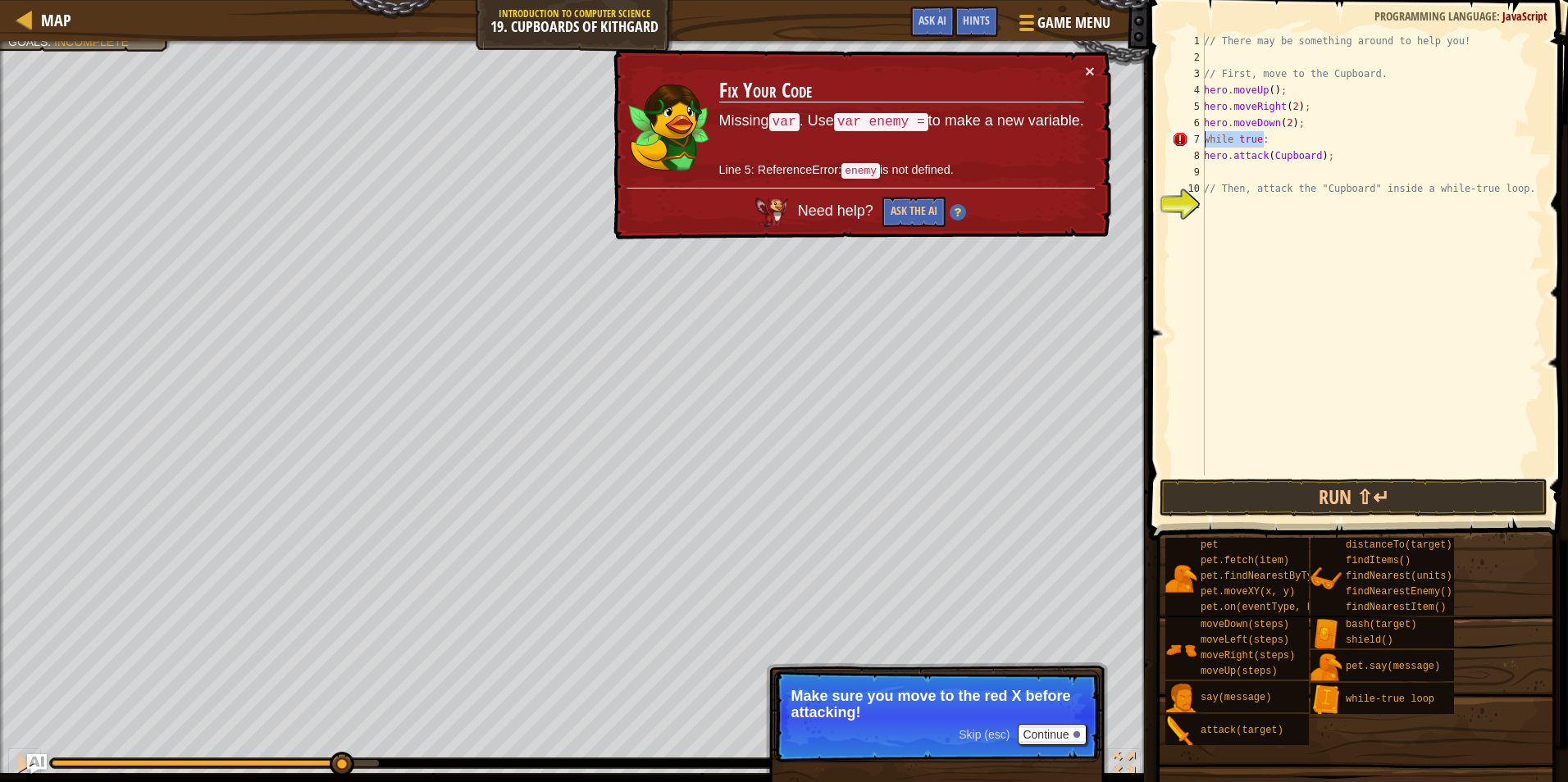
drag, startPoint x: 1274, startPoint y: 142, endPoint x: 1202, endPoint y: 140, distance: 72.0
click at [1202, 140] on div "1 2 3 4 5 6 7 8 9 10 11 // There may be something around to help you! // First,…" at bounding box center [1356, 254] width 375 height 443
type textarea "w"
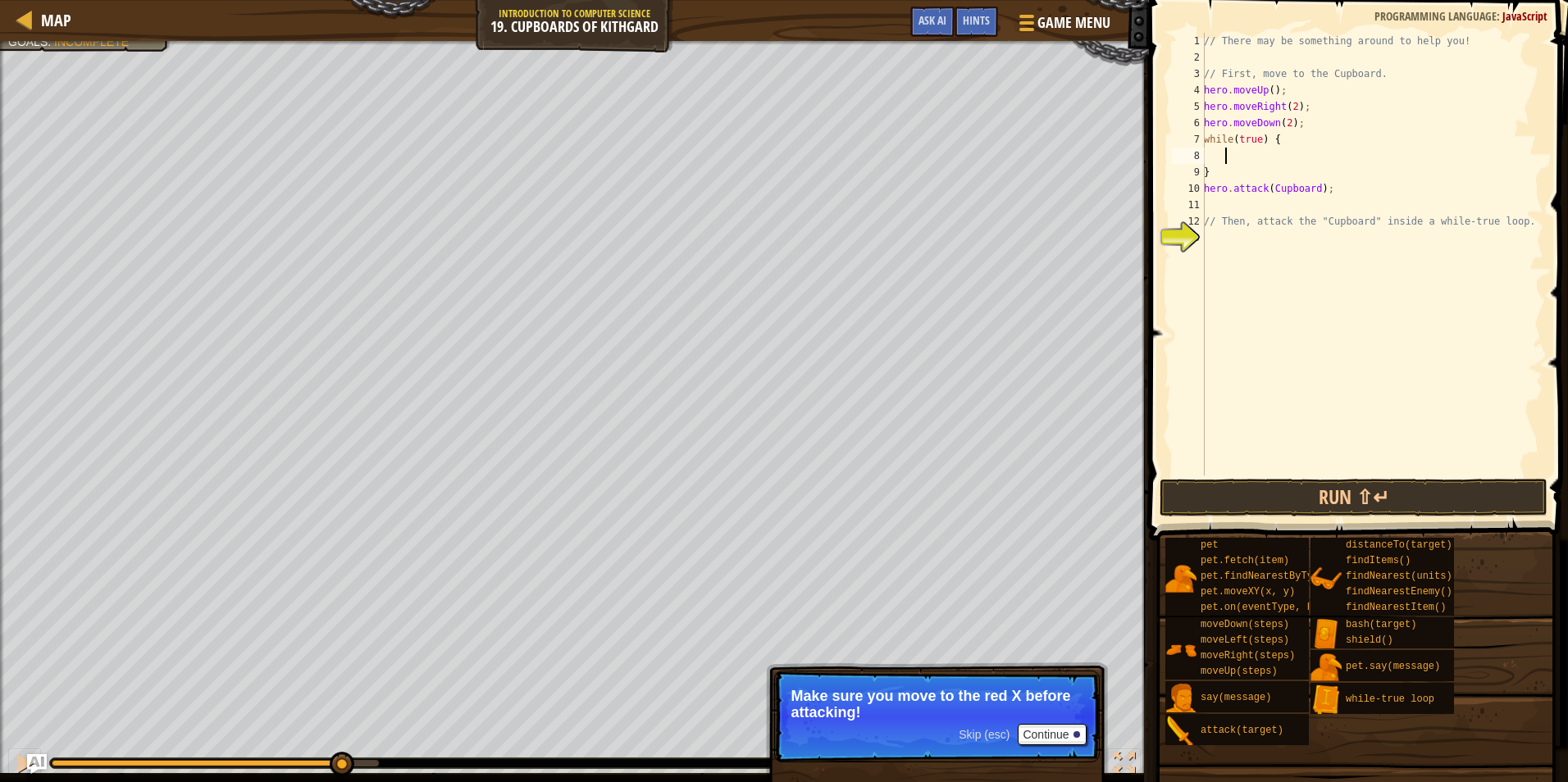
click at [1258, 168] on div "// There may be something around to help you! // First, move to the Cupboard. h…" at bounding box center [1372, 271] width 343 height 476
type textarea "}"
type textarea "while(true) {"
click at [1270, 174] on div "// There may be something around to help you! // First, move to the Cupboard. h…" at bounding box center [1372, 271] width 343 height 476
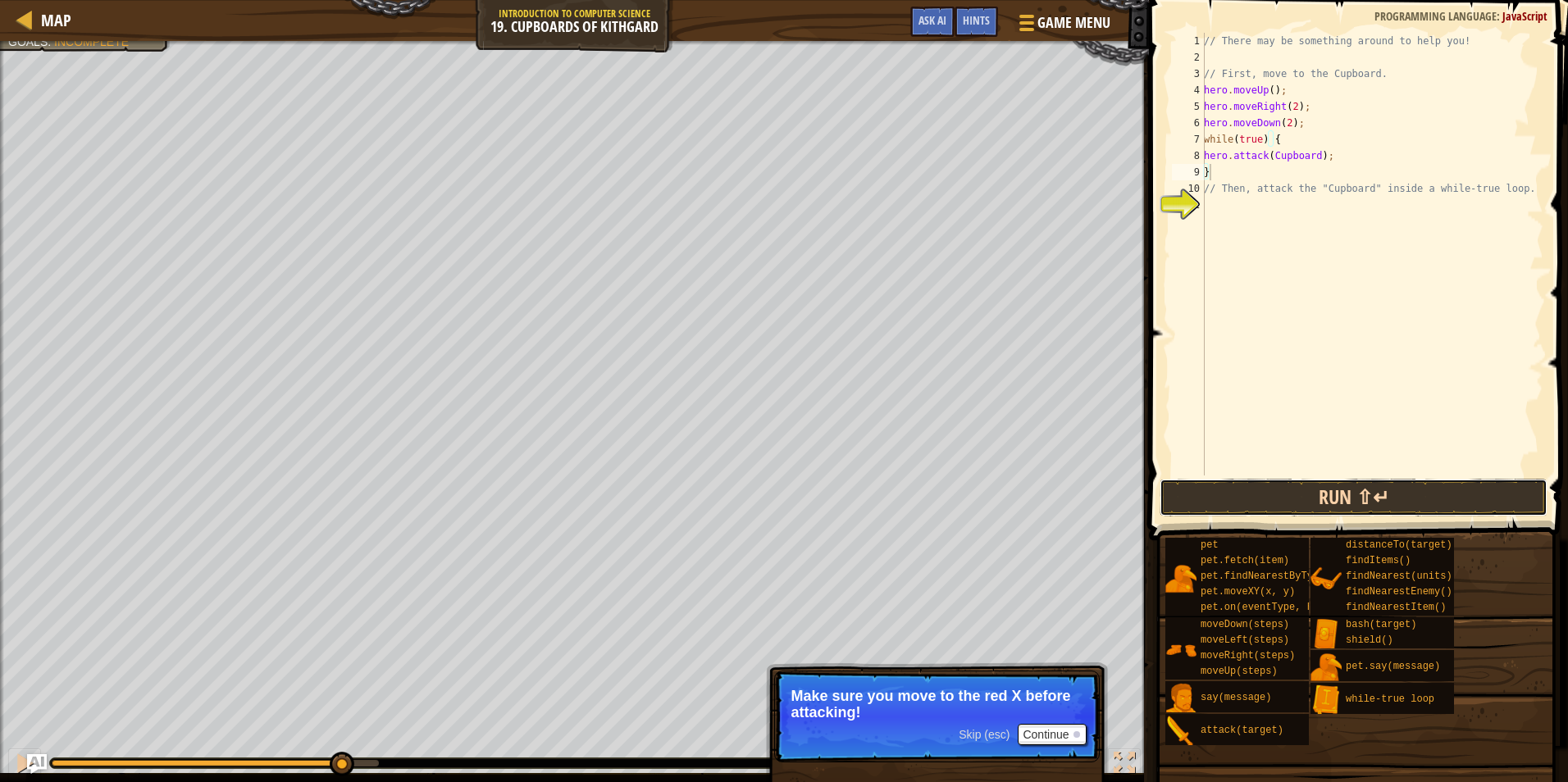
click at [1326, 494] on button "Run ⇧↵" at bounding box center [1353, 498] width 388 height 38
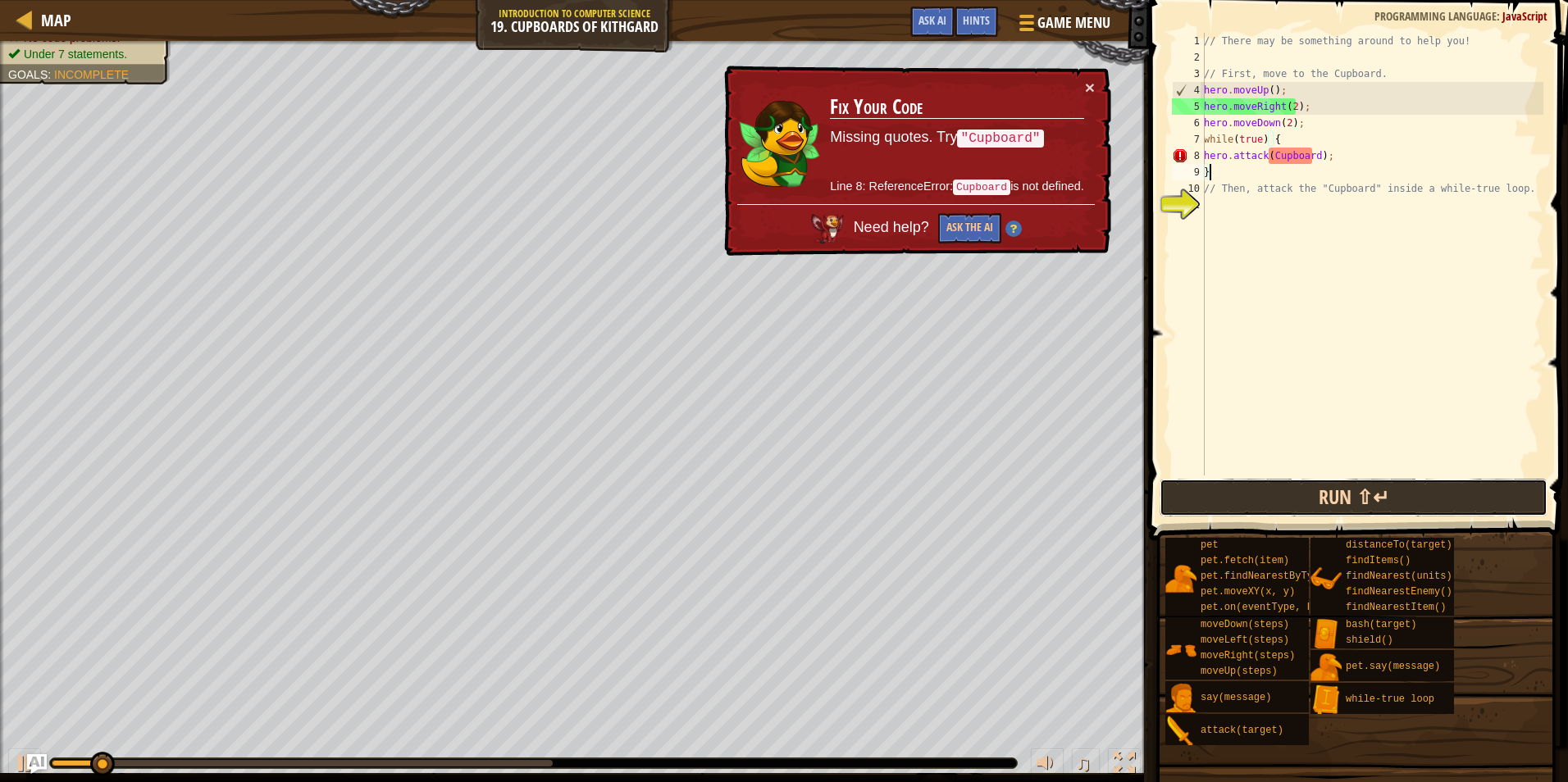
click at [1289, 492] on button "Run ⇧↵" at bounding box center [1353, 498] width 388 height 38
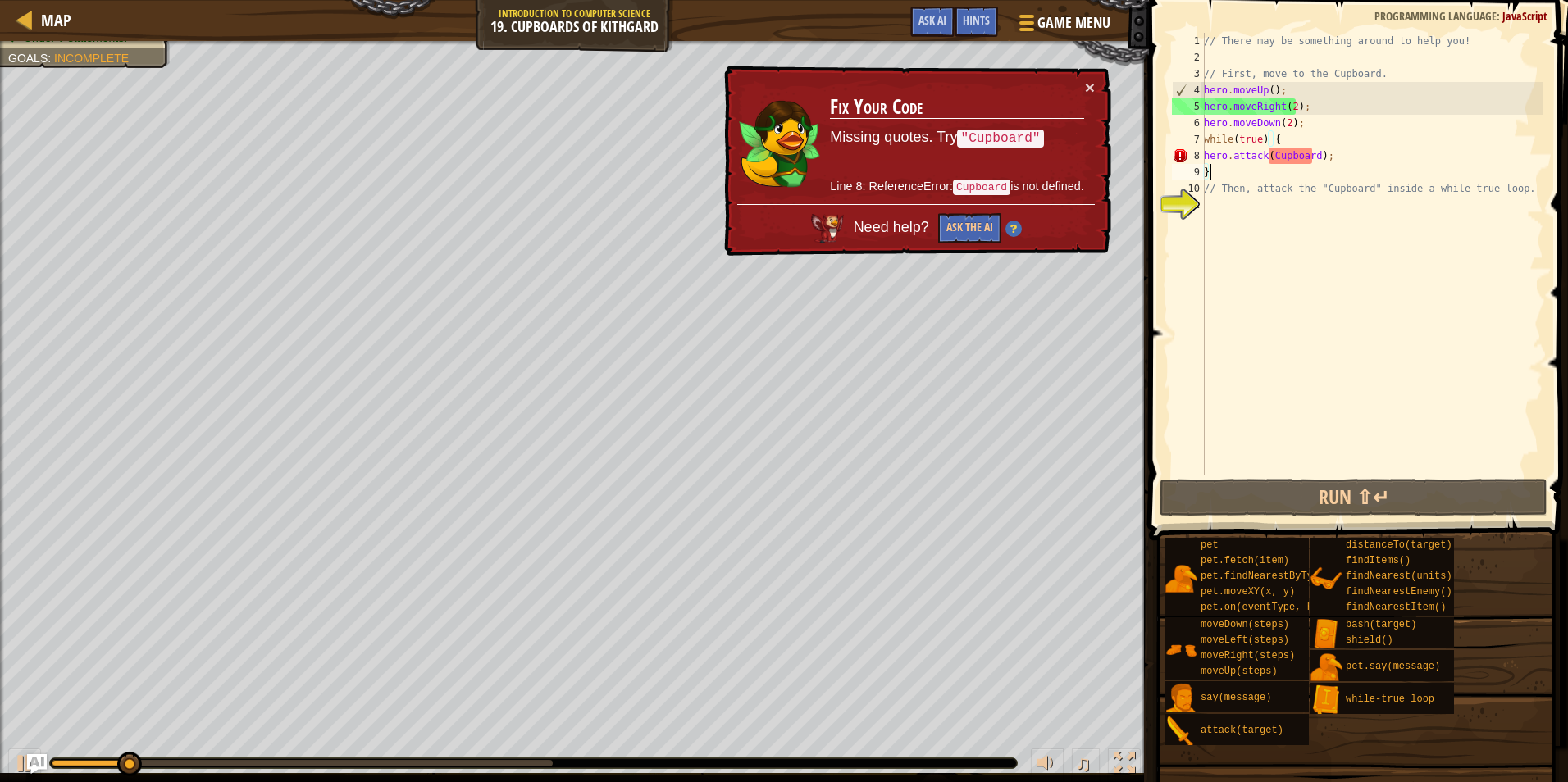
click at [1271, 155] on div "// There may be something around to help you! // First, move to the Cupboard. h…" at bounding box center [1372, 271] width 343 height 476
click at [1319, 158] on div "// There may be something around to help you! // First, move to the Cupboard. h…" at bounding box center [1372, 271] width 343 height 476
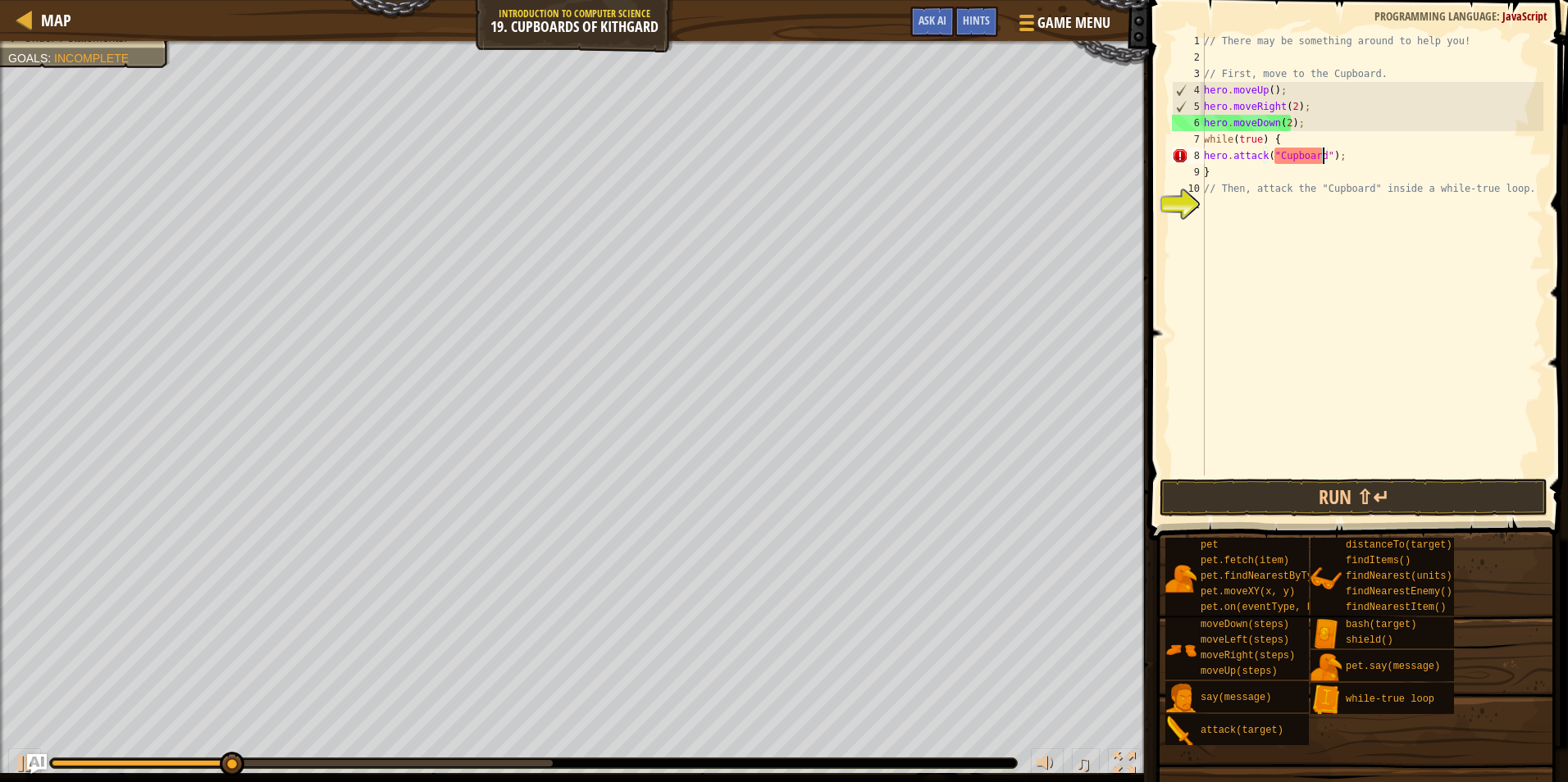
scroll to position [7, 10]
type textarea "hero.attack("Cupboard");"
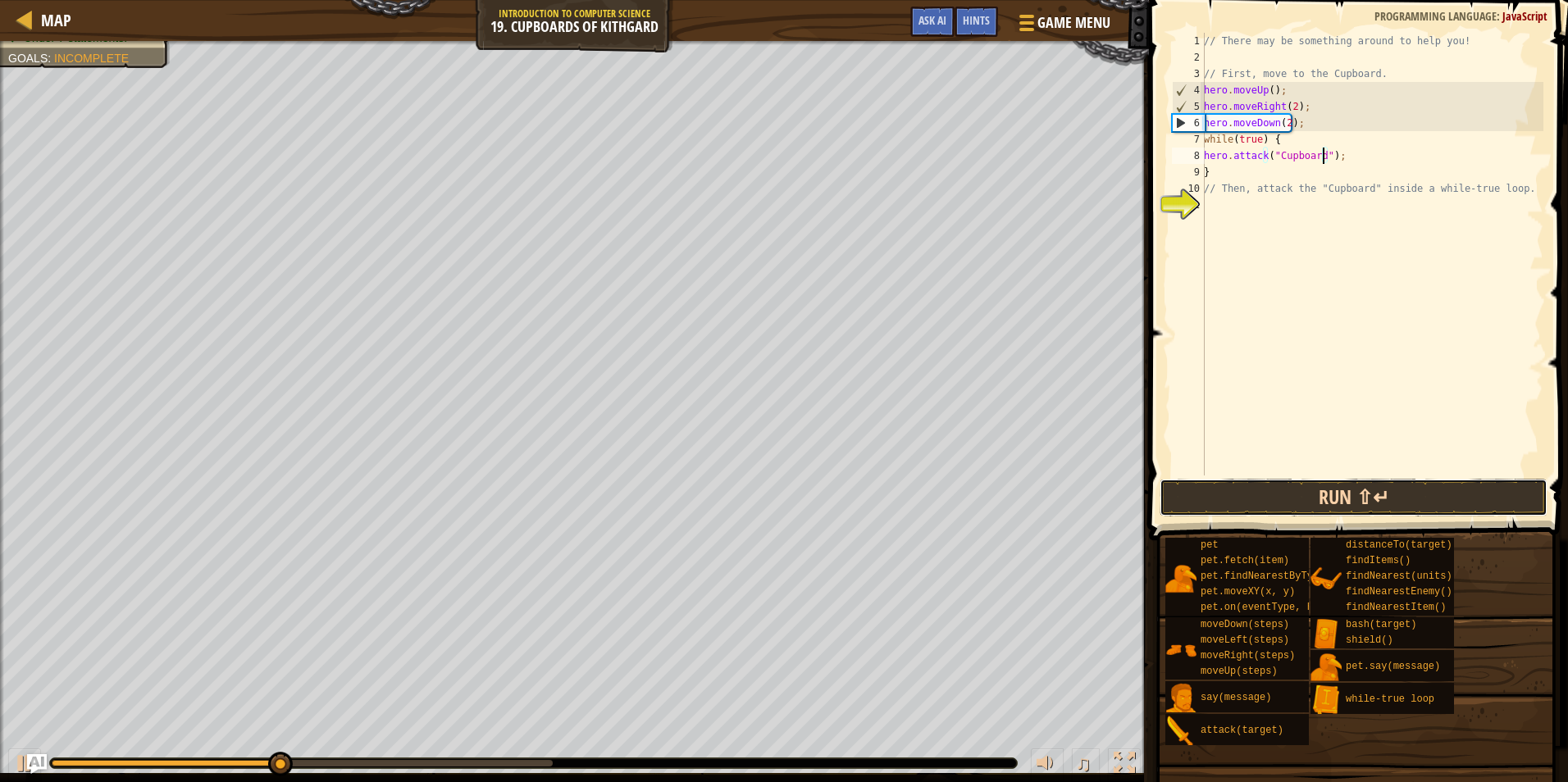
click at [1311, 491] on button "Run ⇧↵" at bounding box center [1353, 498] width 388 height 38
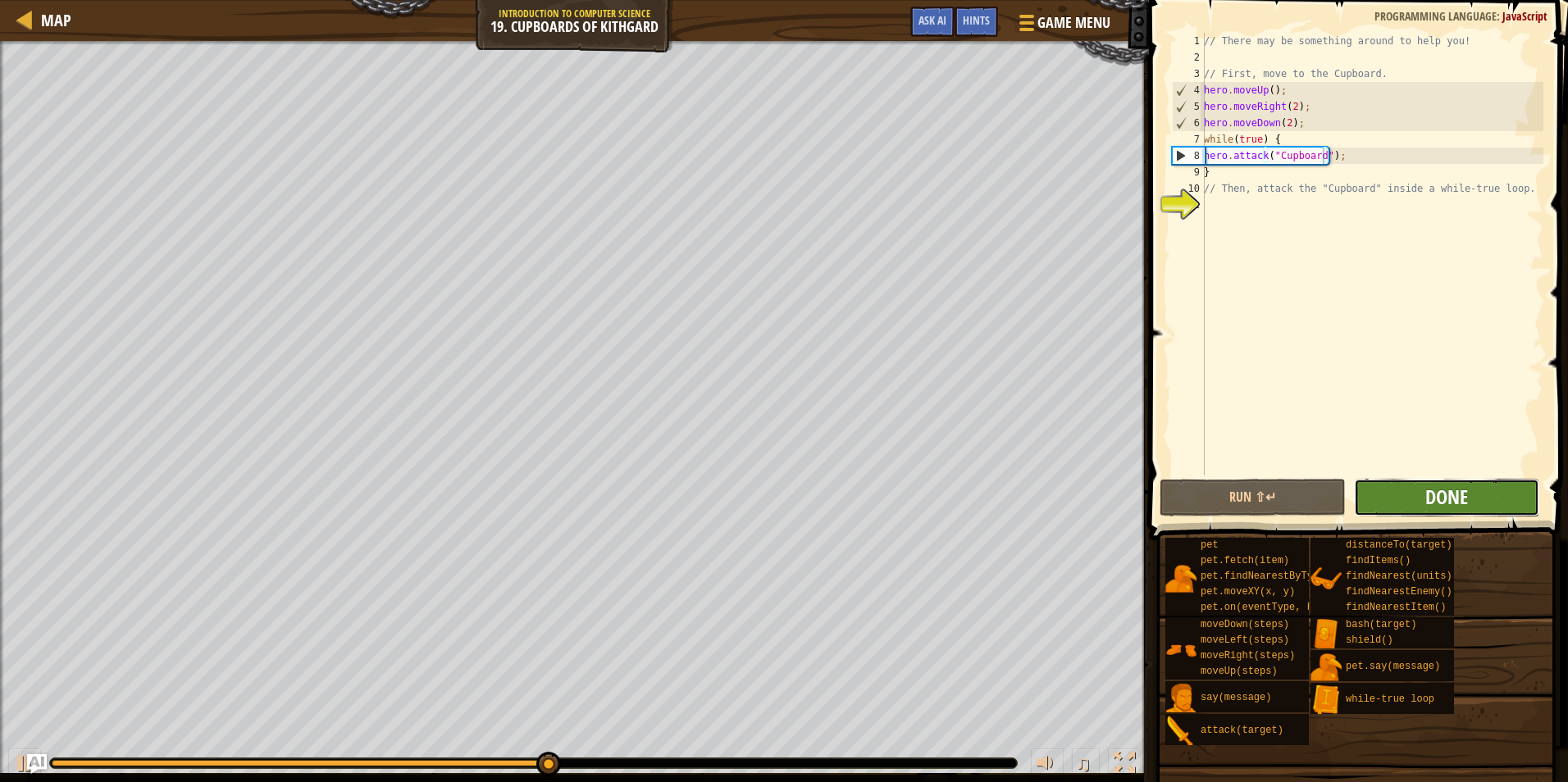
click at [1429, 490] on span "Done" at bounding box center [1446, 497] width 43 height 26
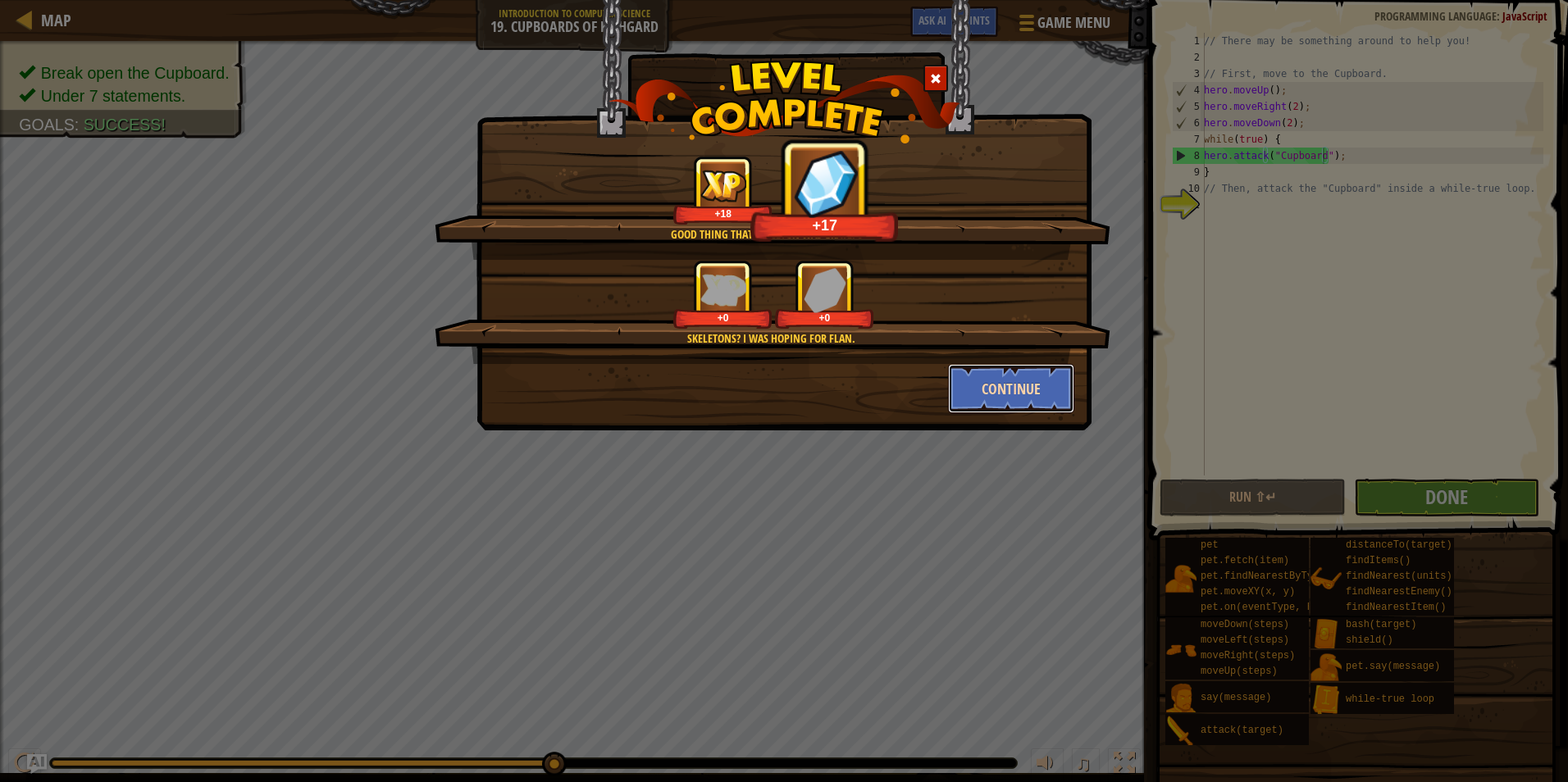
click at [1063, 378] on button "Continue" at bounding box center [1011, 389] width 127 height 50
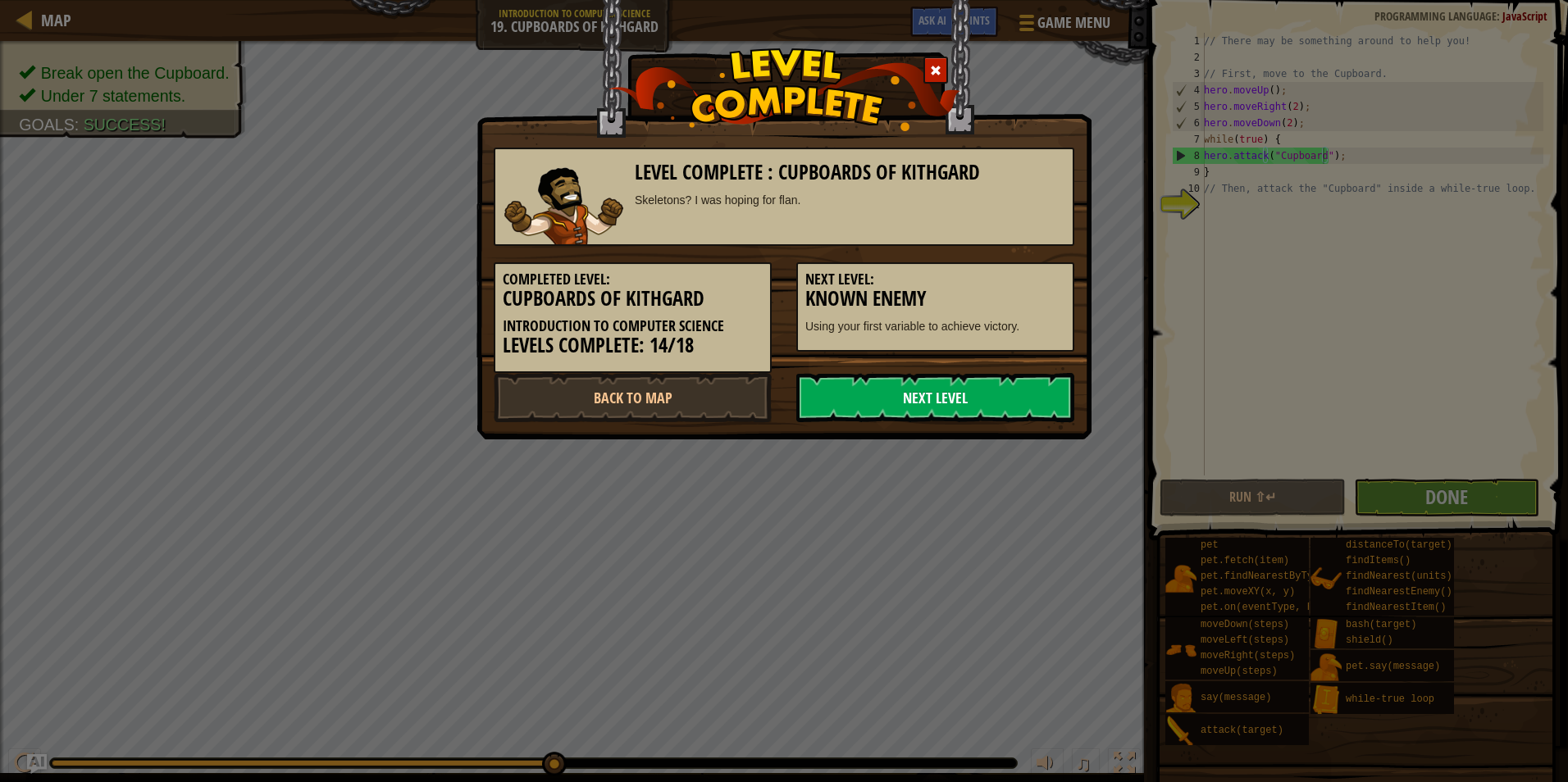
click at [1031, 378] on link "Next Level" at bounding box center [935, 397] width 278 height 50
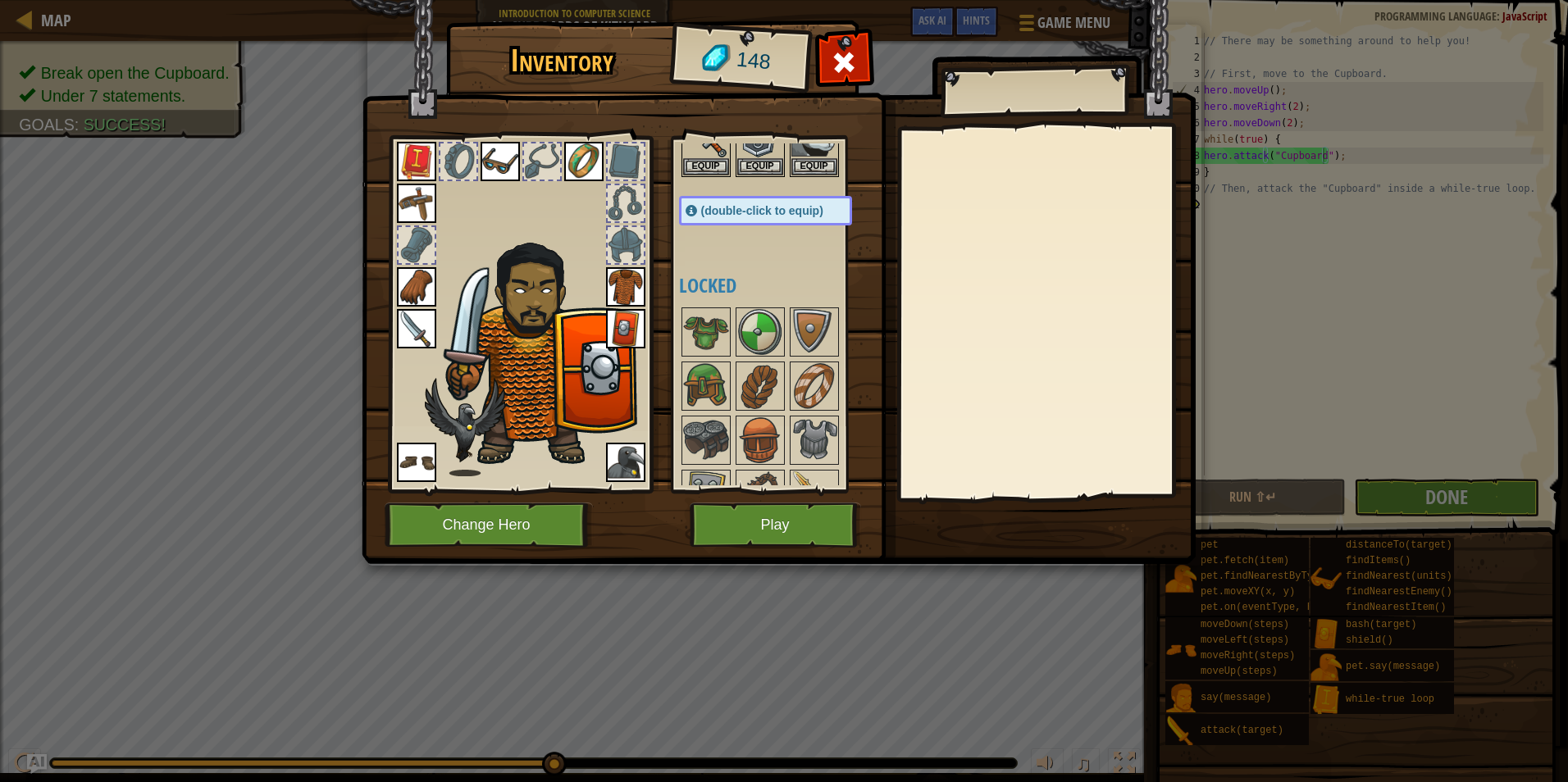
scroll to position [164, 0]
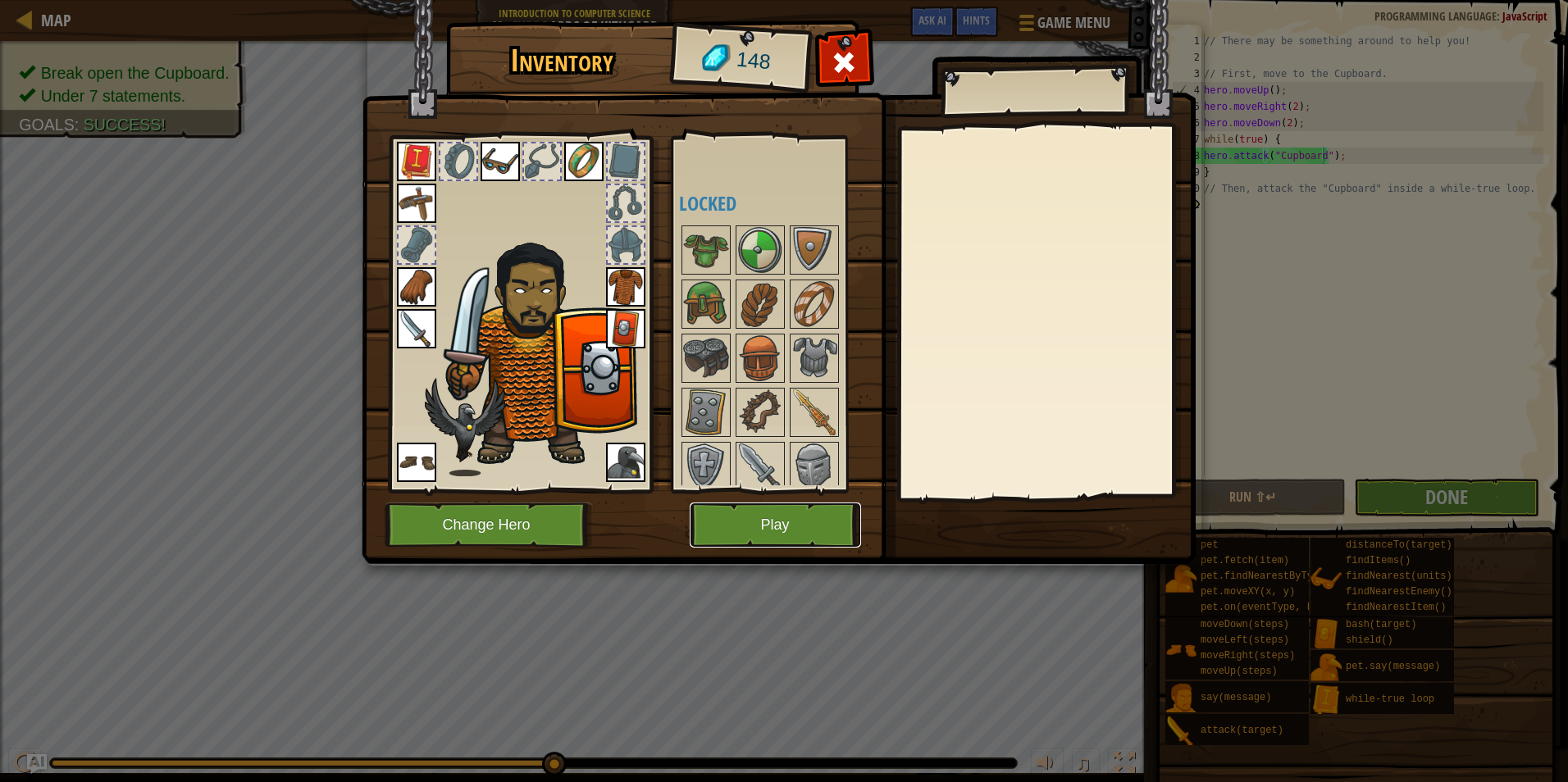
click at [738, 521] on button "Play" at bounding box center [775, 524] width 171 height 45
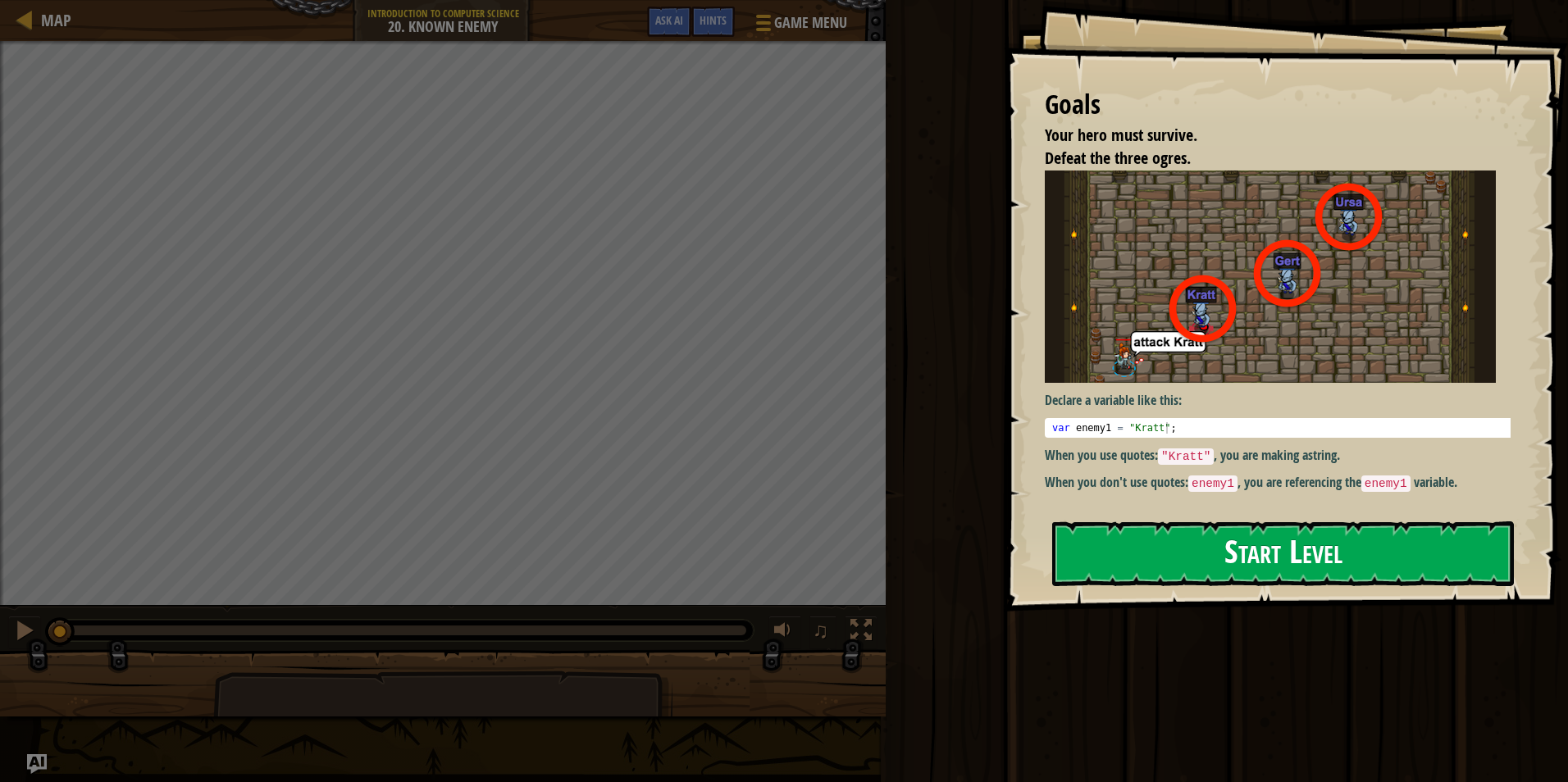
click at [1251, 322] on div "Goals Your hero must survive. Defeat the three ogres. Declare a variable like t…" at bounding box center [1285, 305] width 564 height 612
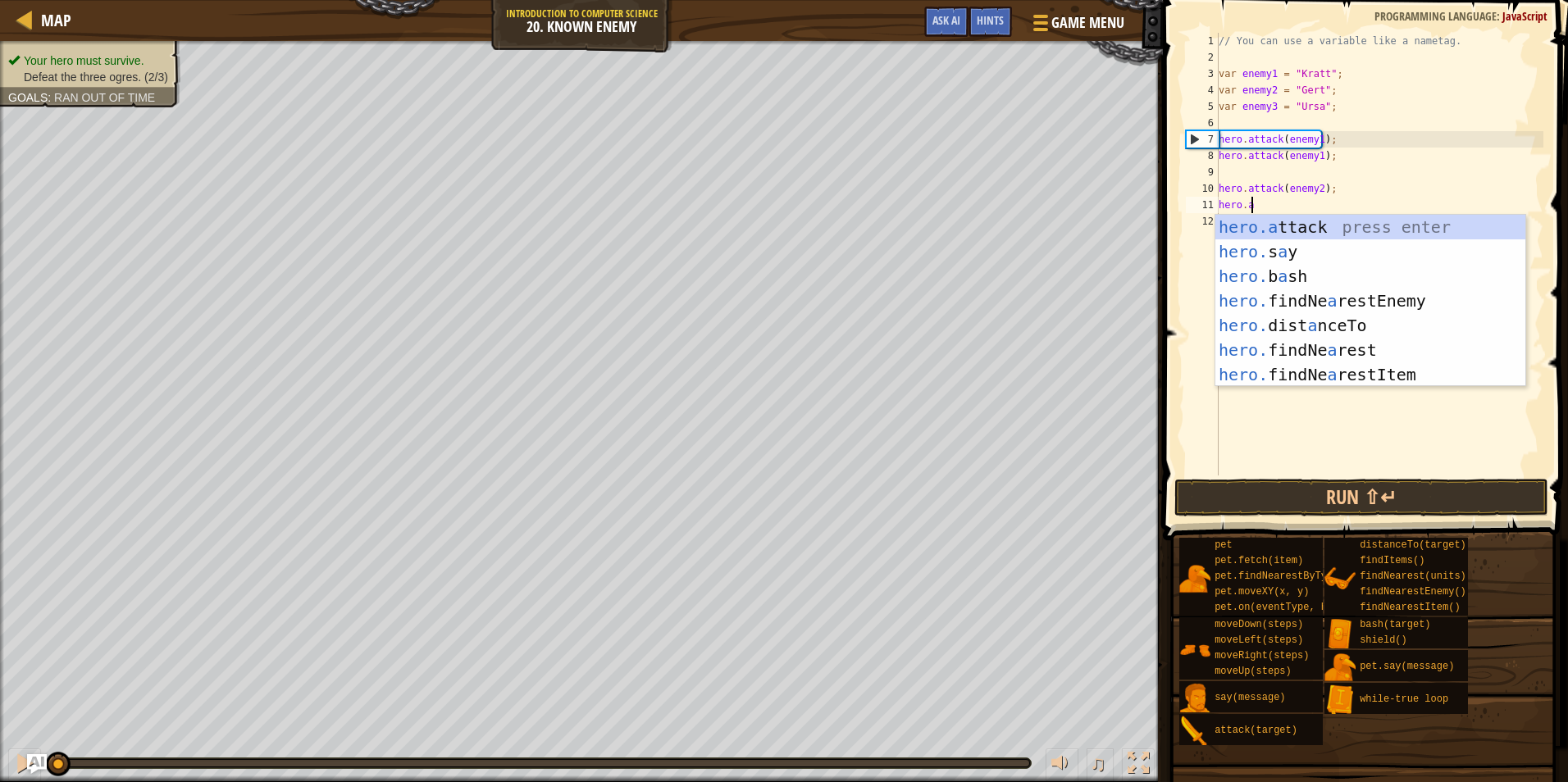
scroll to position [7, 2]
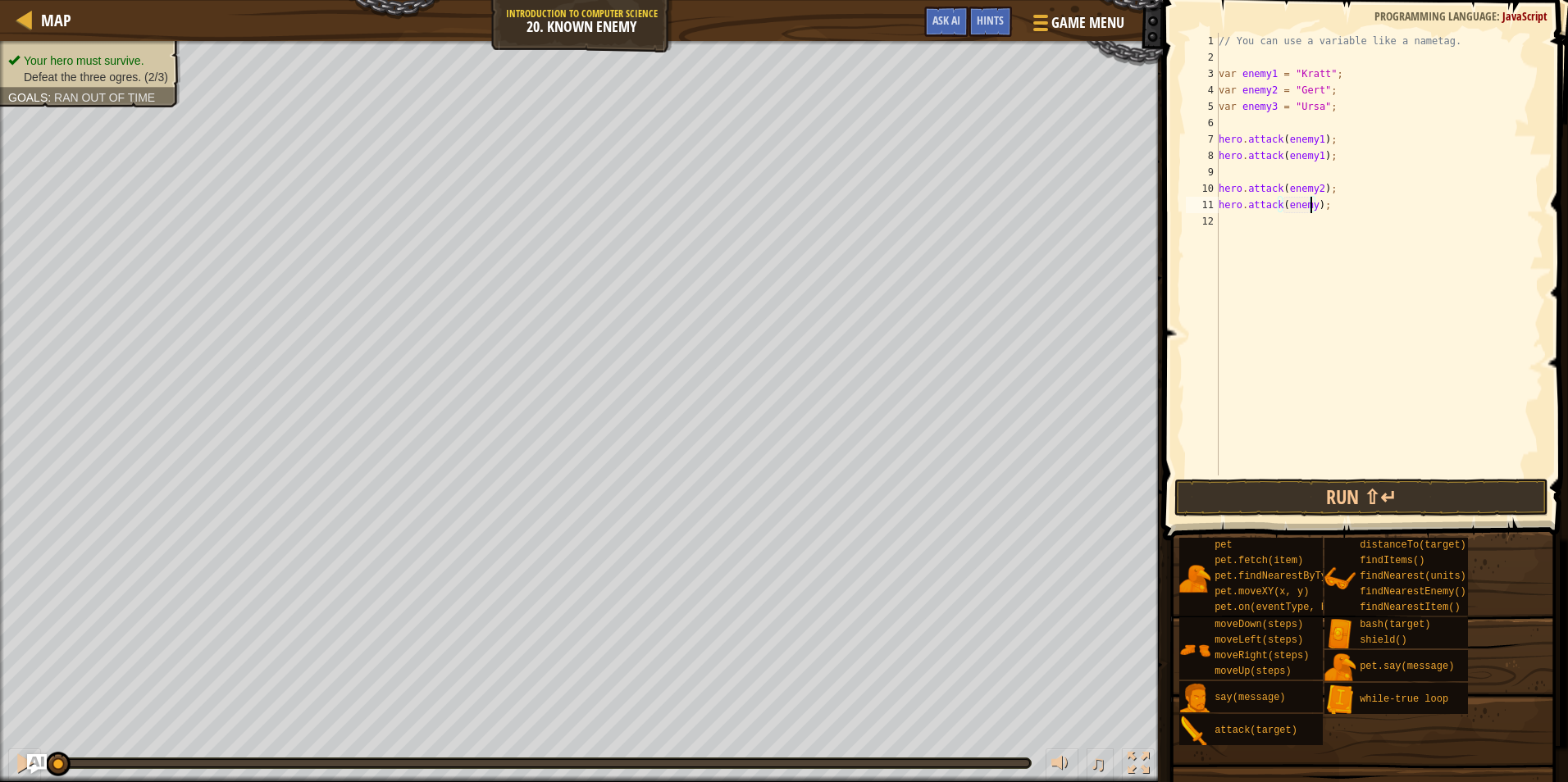
type textarea "hero.attack(enemy2);"
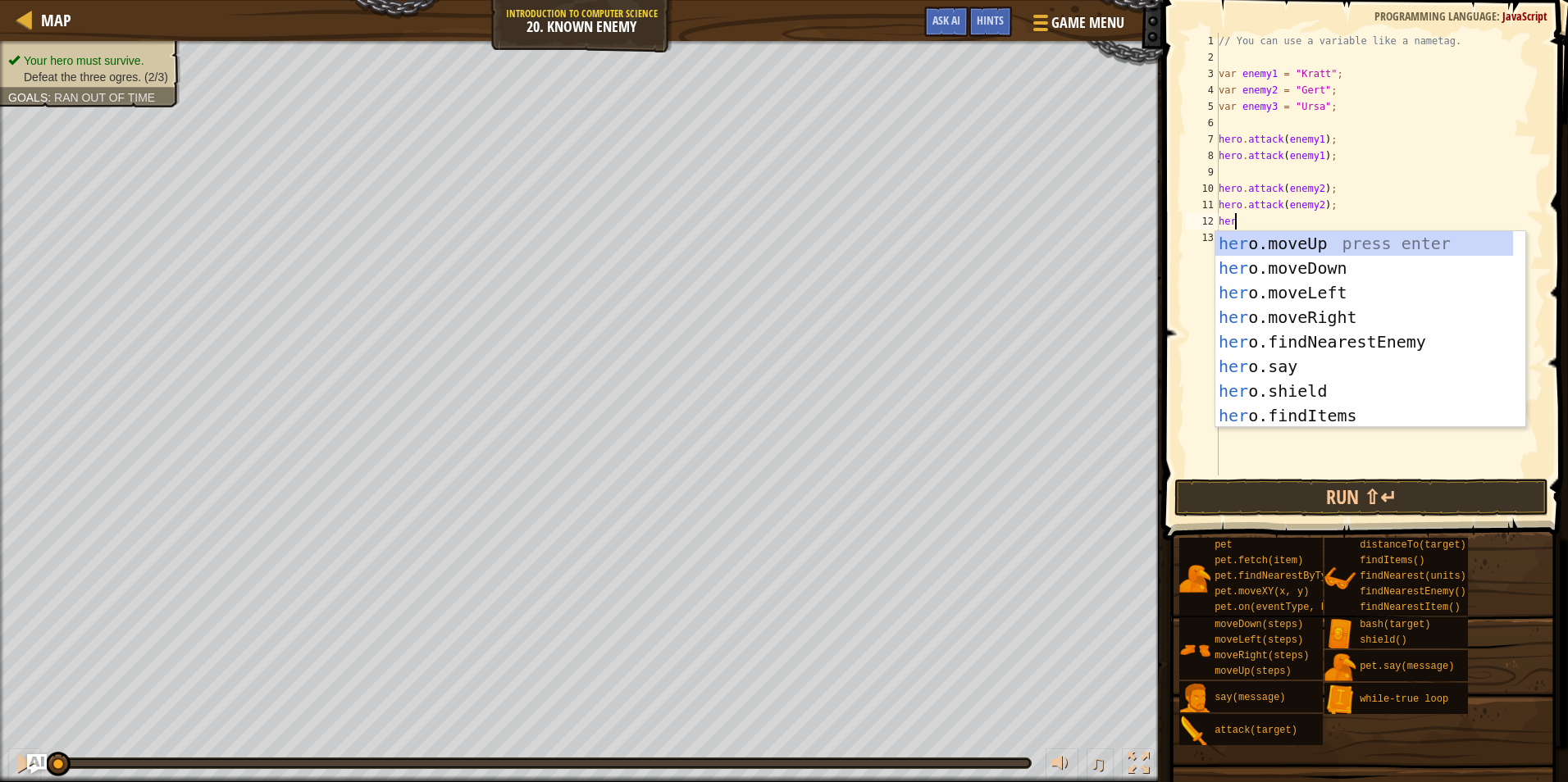
scroll to position [7, 0]
type textarea "h"
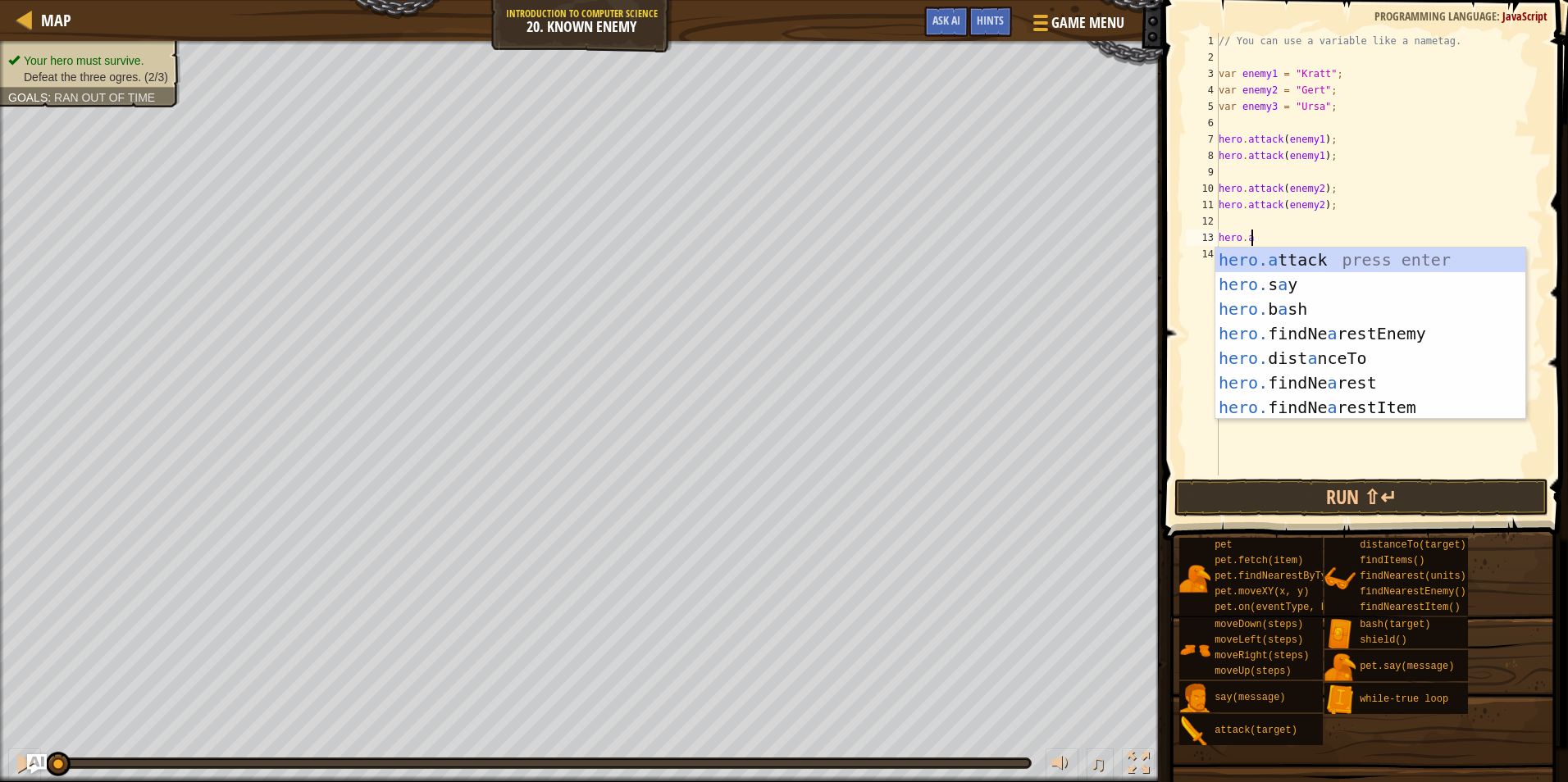
scroll to position [7, 2]
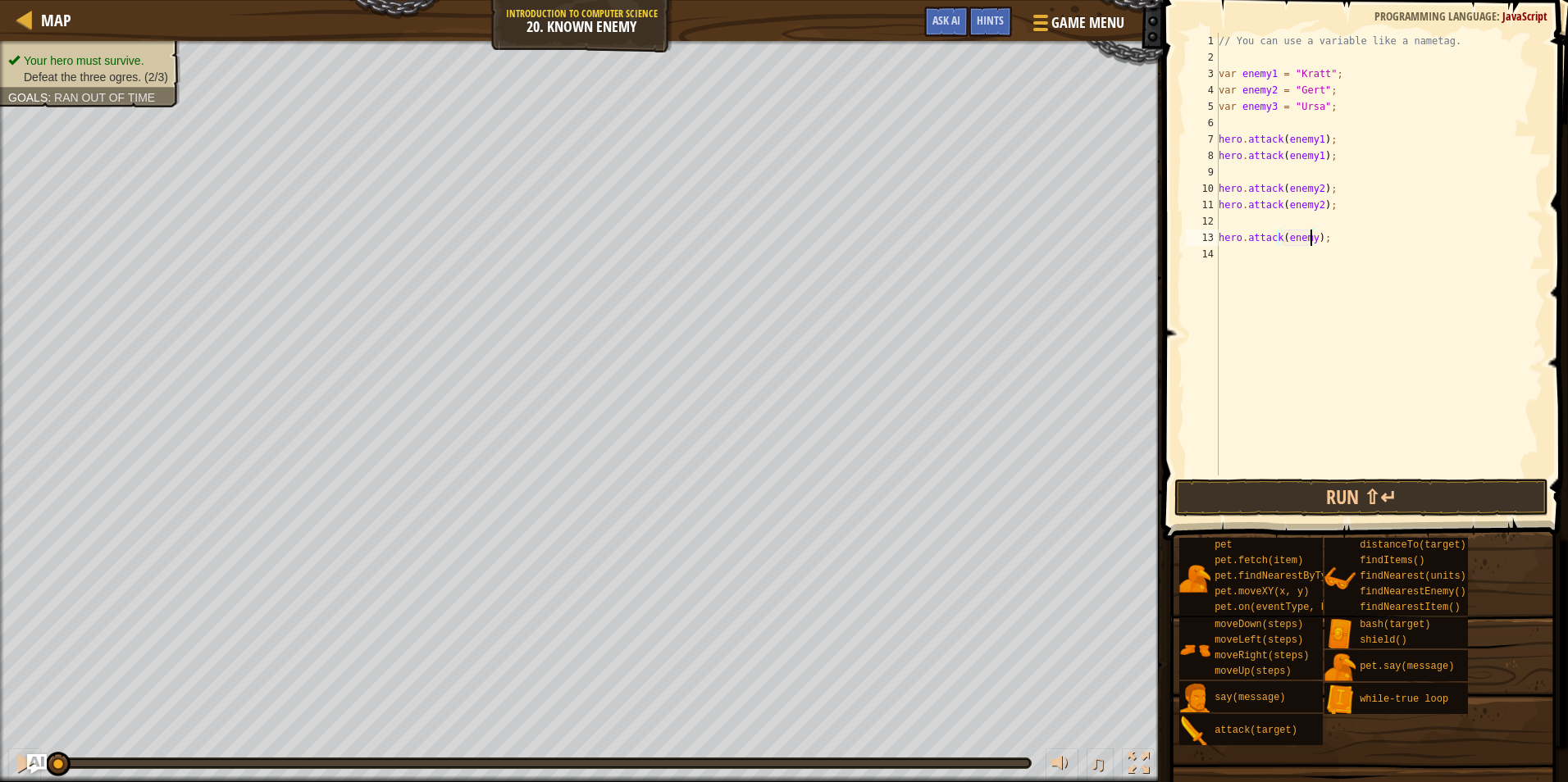
type textarea "hero.attack(enemy3);"
click at [1343, 498] on button "Run ⇧↵" at bounding box center [1361, 498] width 374 height 38
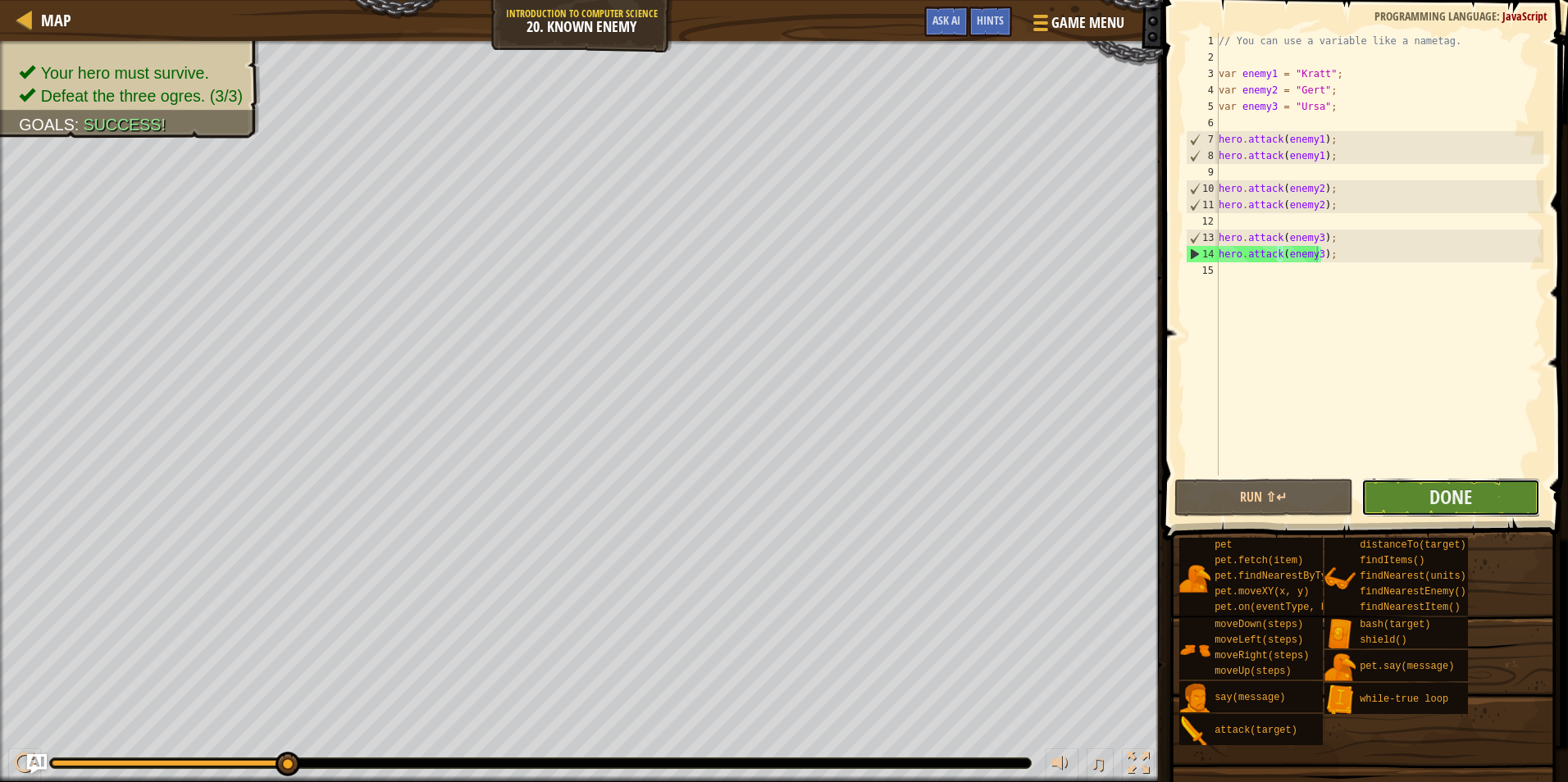
click at [1392, 509] on button "Done" at bounding box center [1450, 498] width 178 height 38
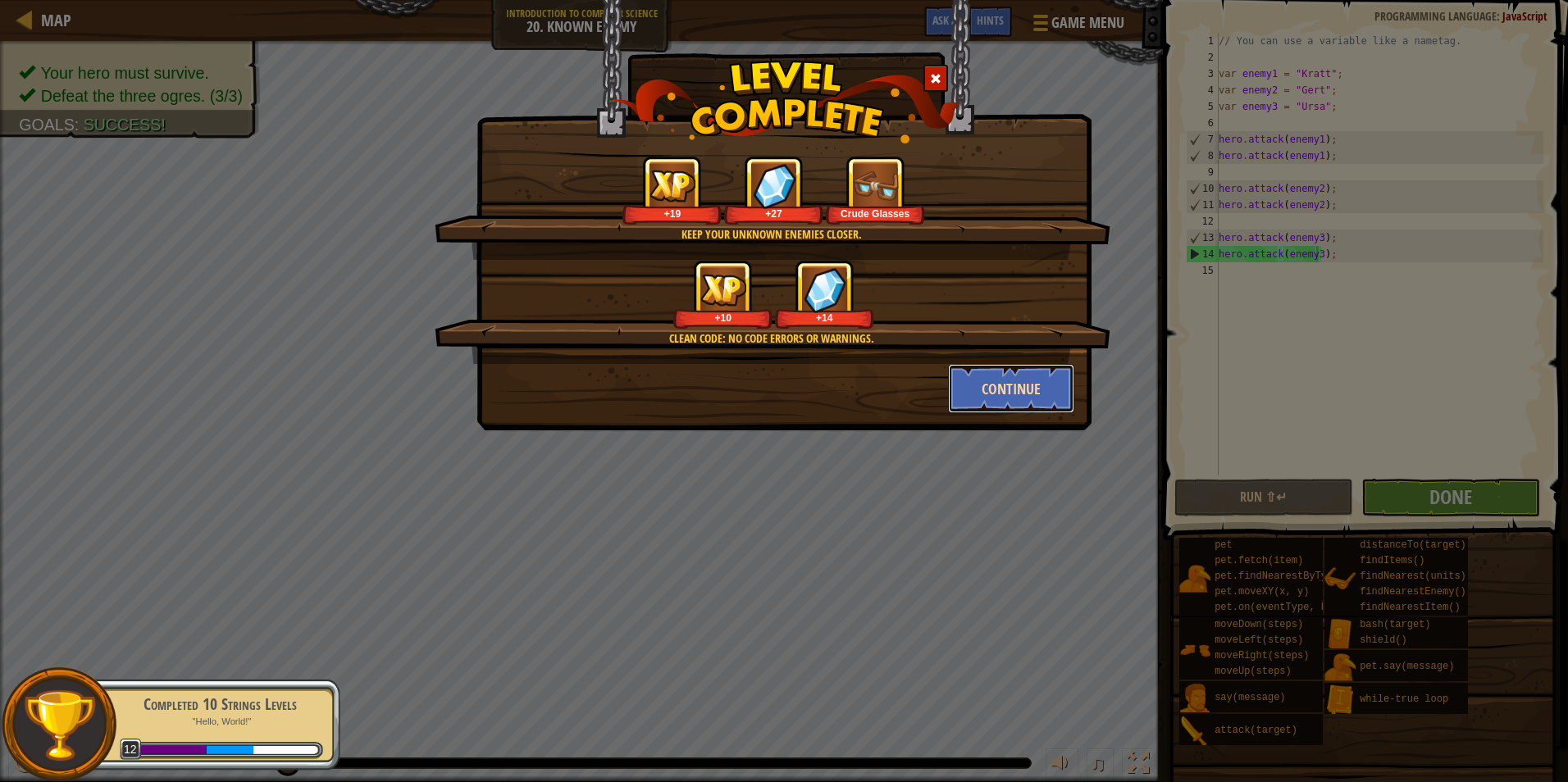
click at [1018, 375] on button "Continue" at bounding box center [1011, 389] width 127 height 50
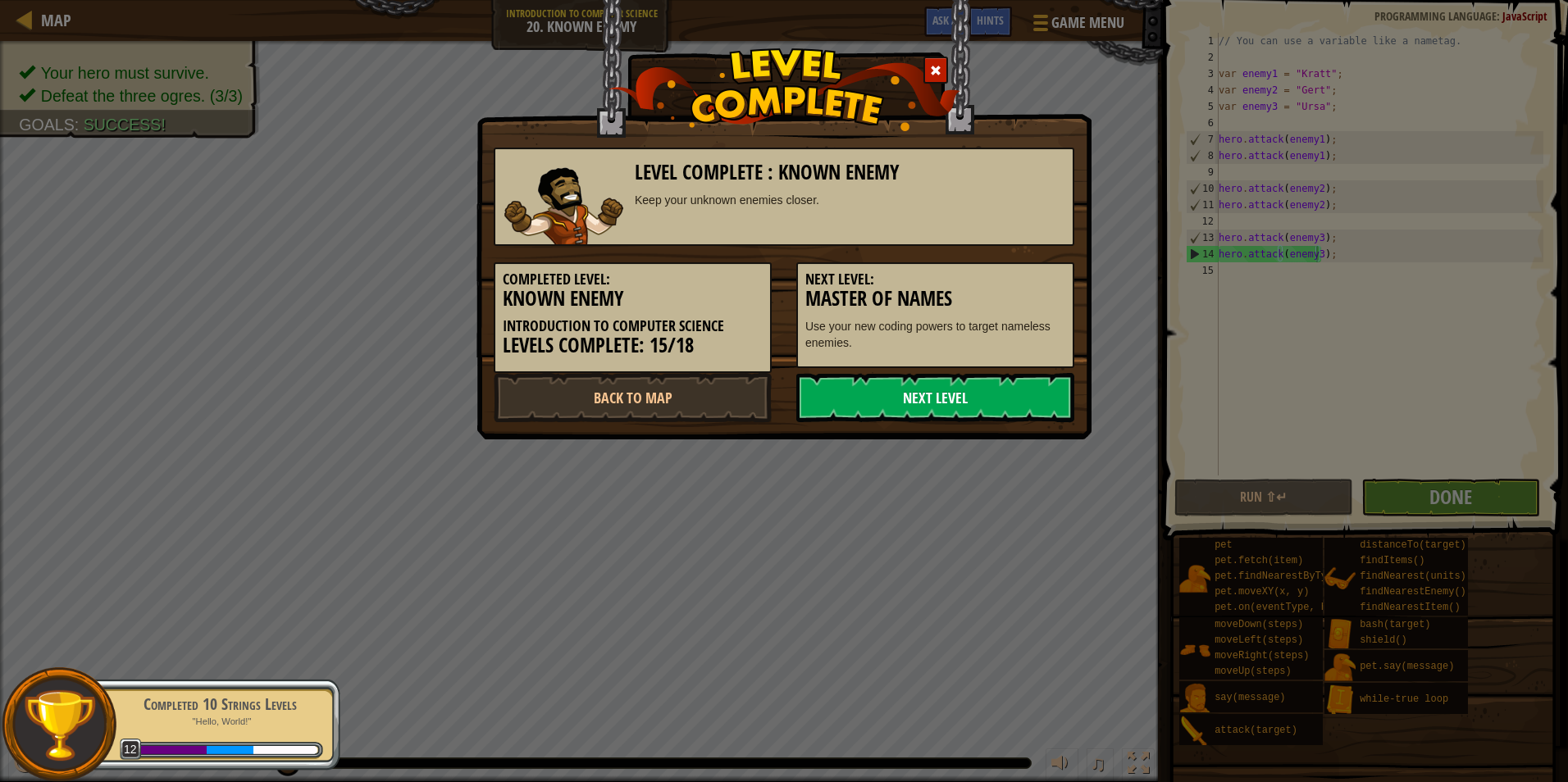
click at [924, 402] on link "Next Level" at bounding box center [935, 397] width 278 height 50
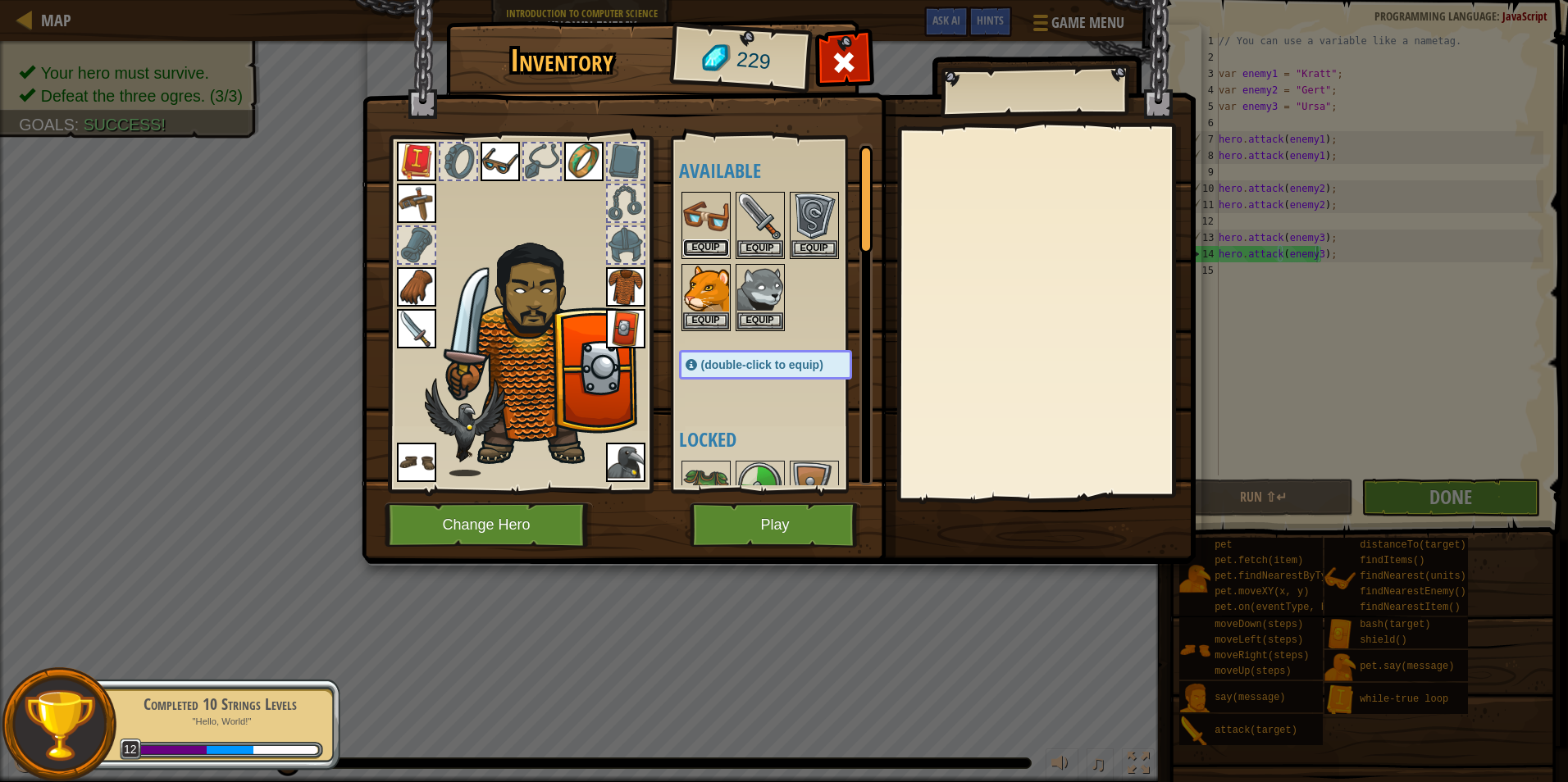
click at [719, 251] on button "Equip" at bounding box center [706, 248] width 46 height 17
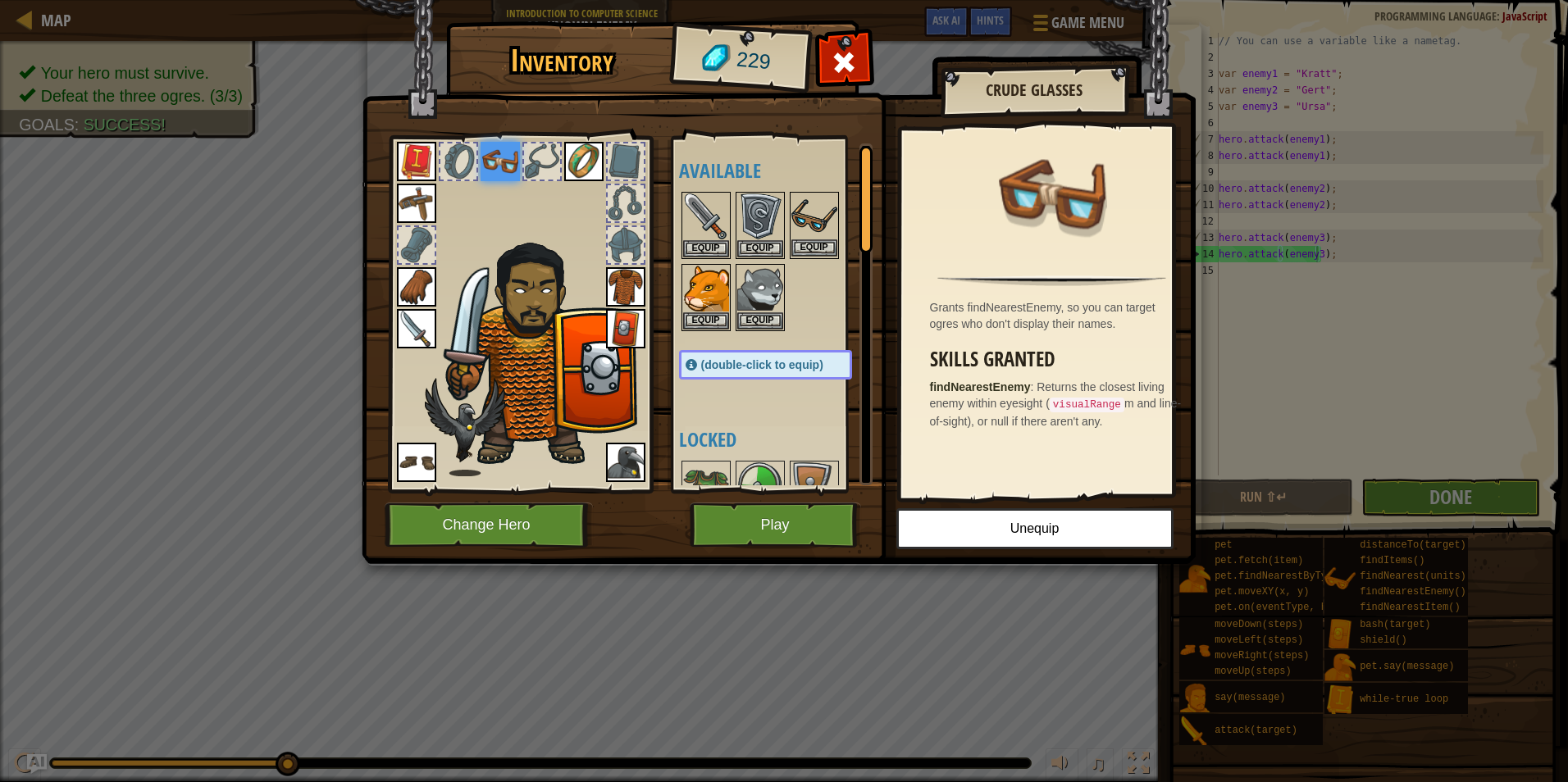
click at [808, 227] on img at bounding box center [814, 216] width 46 height 46
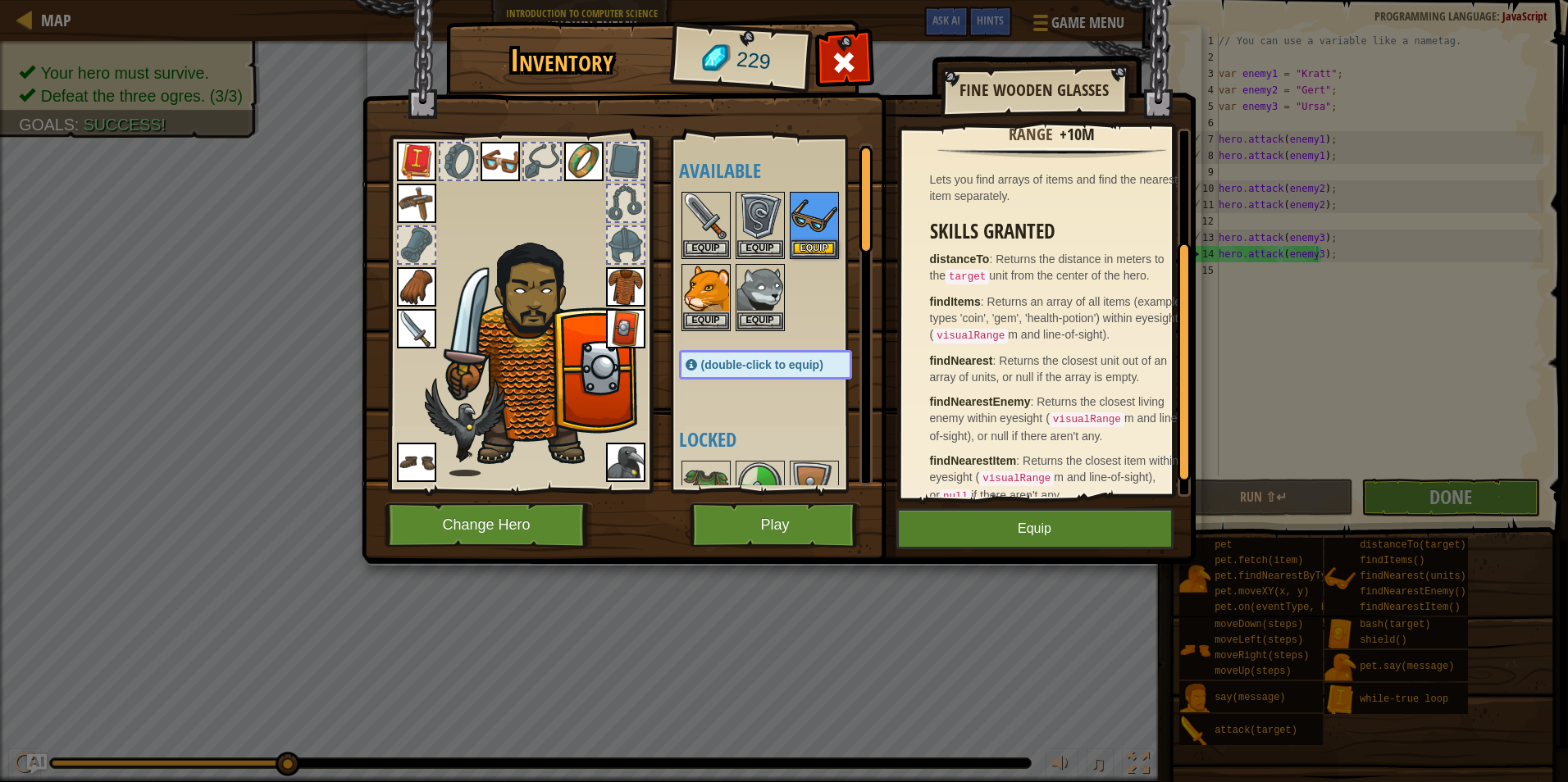
scroll to position [197, 0]
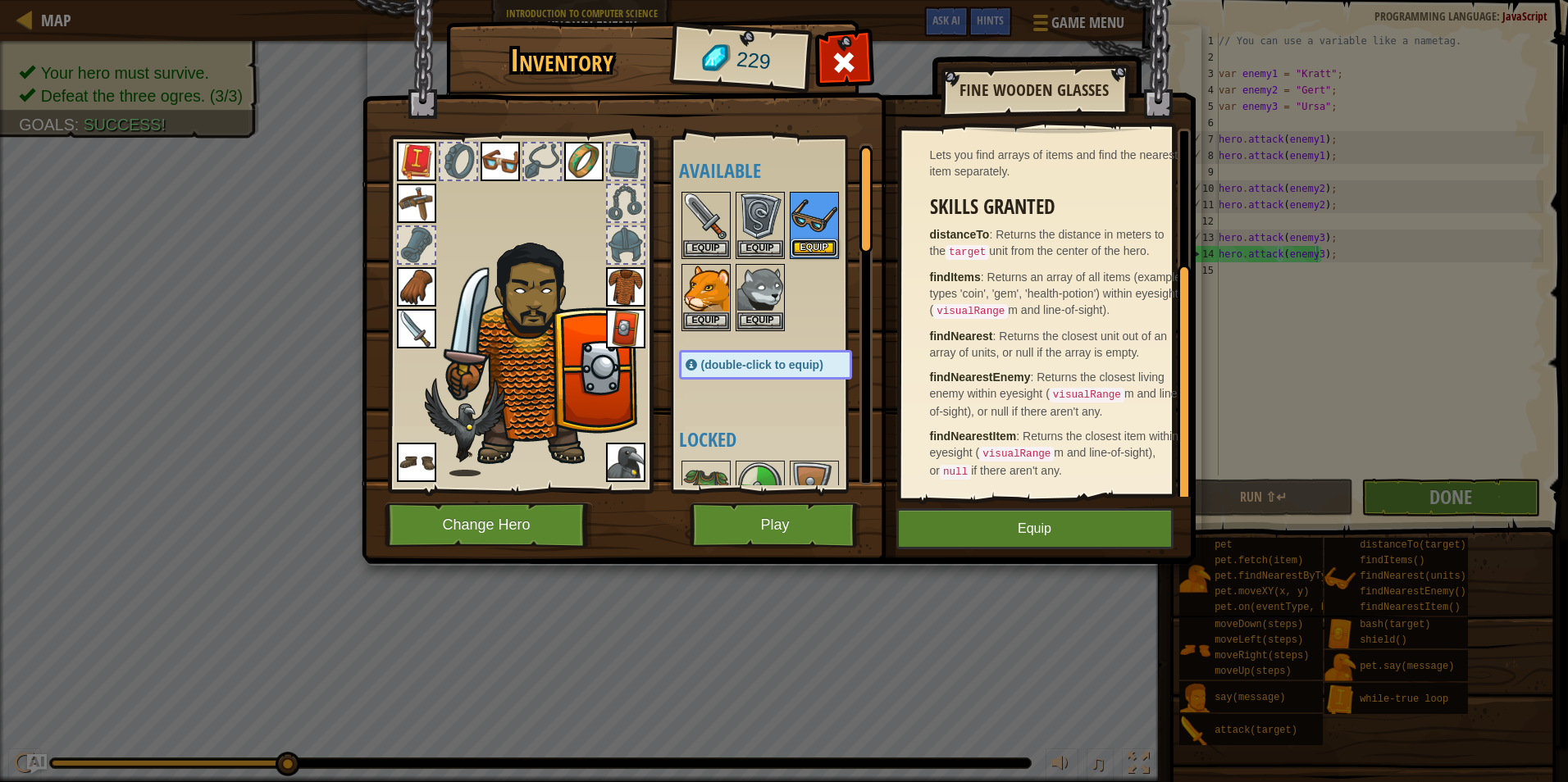
click at [811, 247] on button "Equip" at bounding box center [814, 248] width 46 height 17
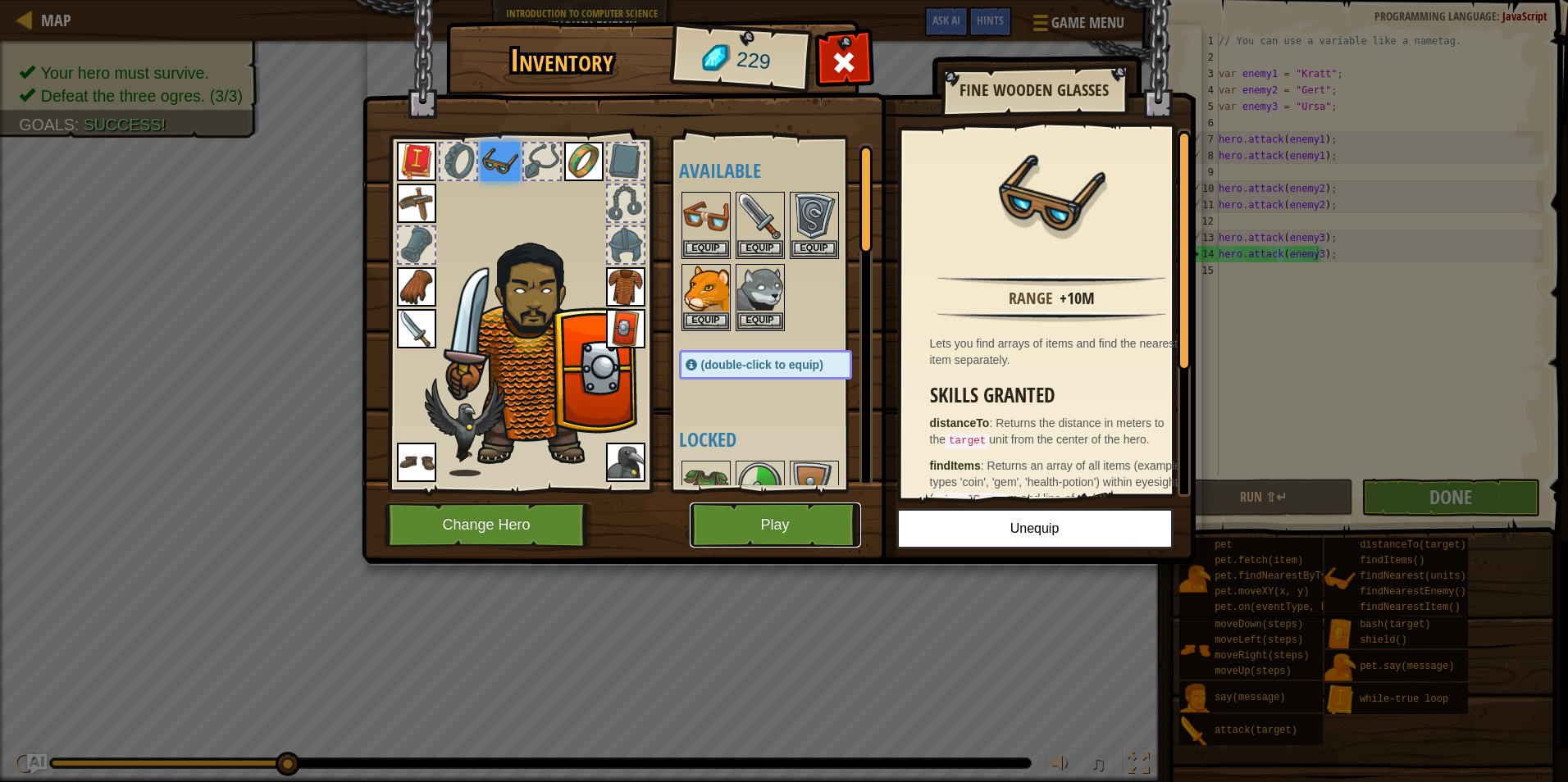
click at [733, 514] on button "Play" at bounding box center [775, 524] width 171 height 45
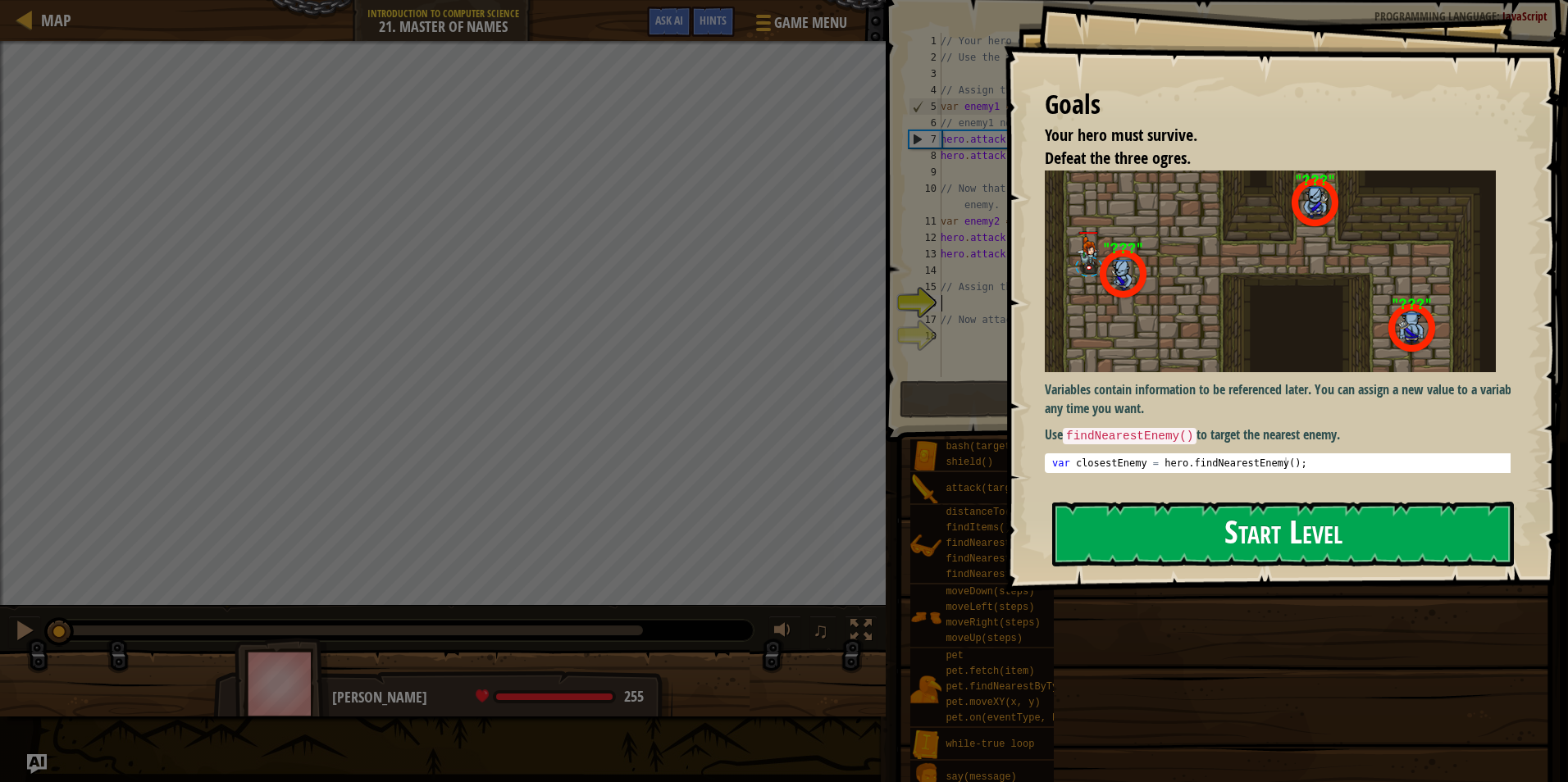
click at [1131, 533] on button "Start Level" at bounding box center [1283, 533] width 462 height 64
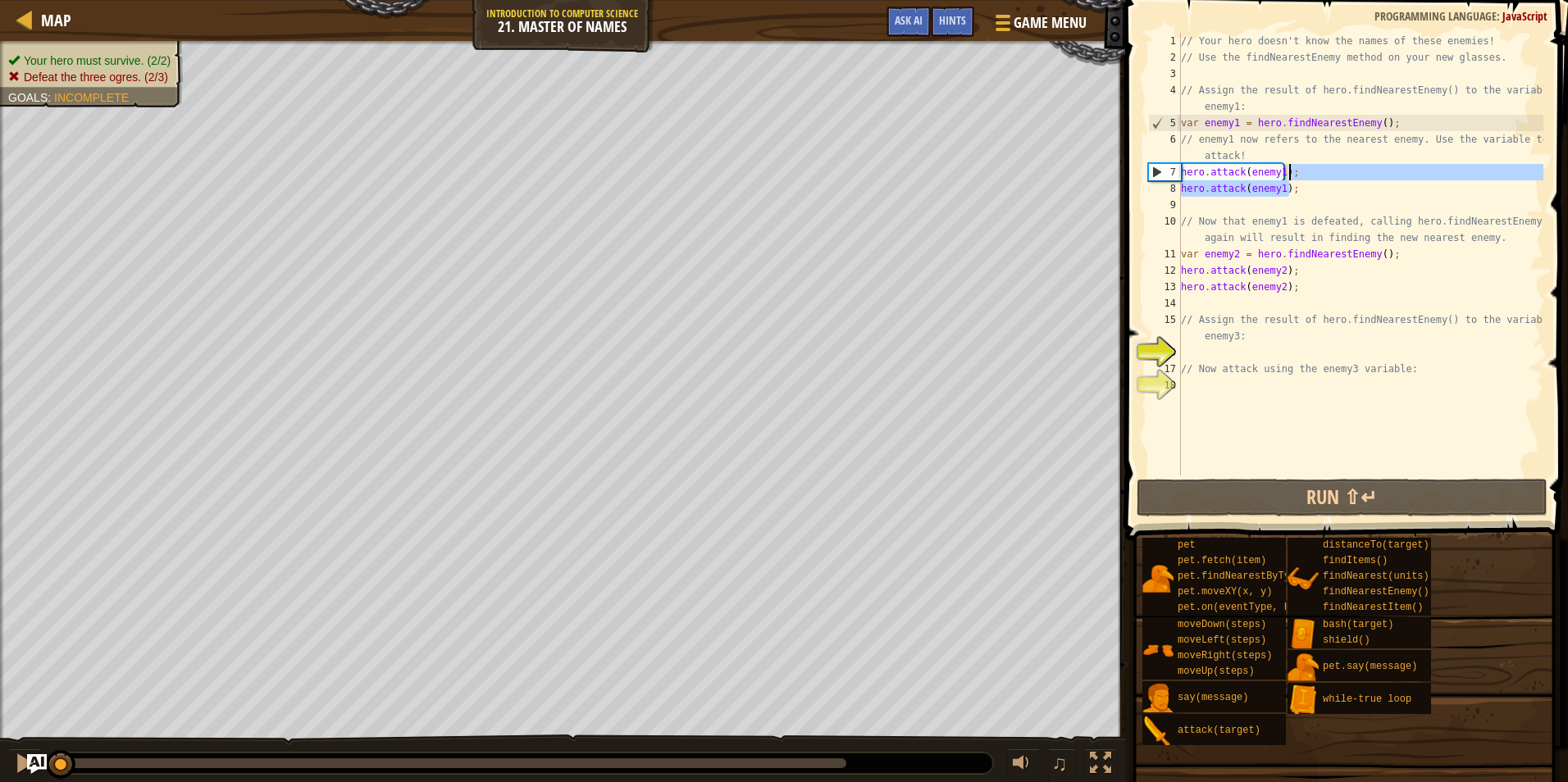
drag, startPoint x: 1307, startPoint y: 191, endPoint x: 1306, endPoint y: 176, distance: 15.0
click at [1306, 176] on div "// Your hero doesn't know the names of these enemies! // Use the findNearestEne…" at bounding box center [1360, 271] width 366 height 476
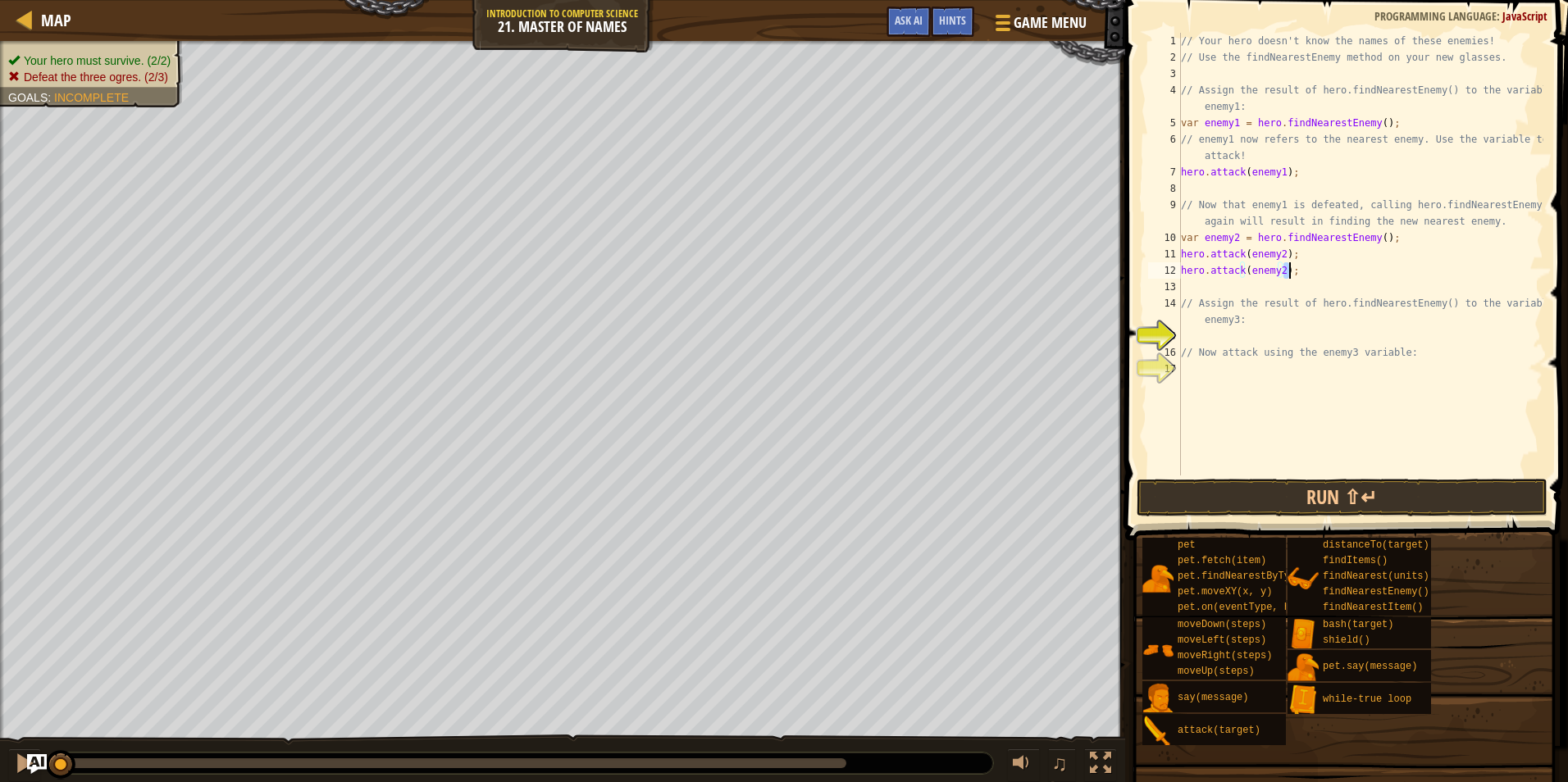
click at [1287, 273] on div "// Your hero doesn't know the names of these enemies! // Use the findNearestEne…" at bounding box center [1360, 271] width 366 height 476
click at [1308, 275] on div "// Your hero doesn't know the names of these enemies! // Use the findNearestEne…" at bounding box center [1360, 254] width 366 height 443
click at [1308, 275] on div "// Your hero doesn't know the names of these enemies! // Use the findNearestEne…" at bounding box center [1360, 271] width 366 height 476
drag, startPoint x: 1308, startPoint y: 275, endPoint x: 1295, endPoint y: 255, distance: 23.9
click at [1295, 255] on div "// Your hero doesn't know the names of these enemies! // Use the findNearestEne…" at bounding box center [1360, 271] width 366 height 476
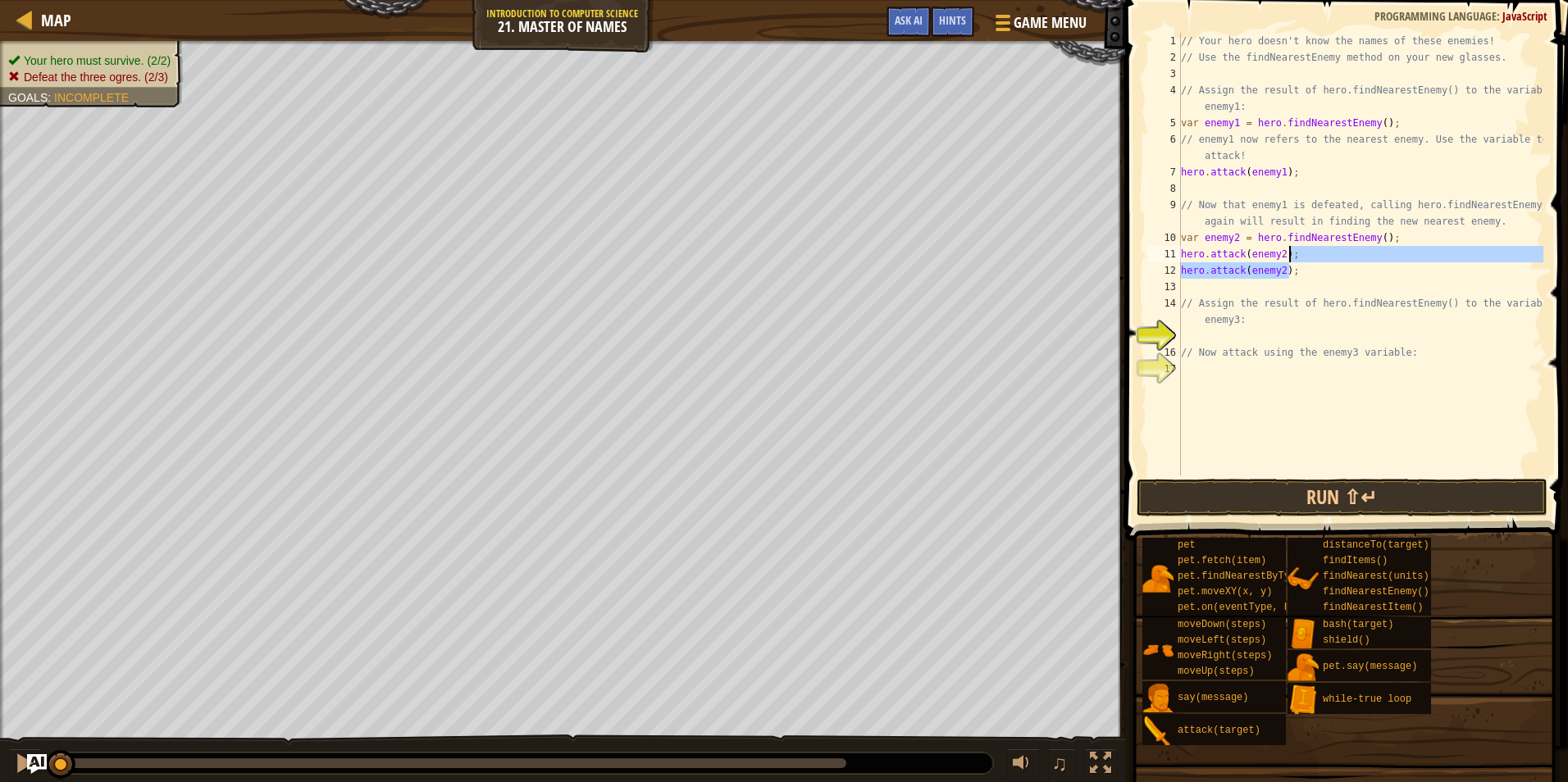
type textarea "hero.attack(enemy2);"
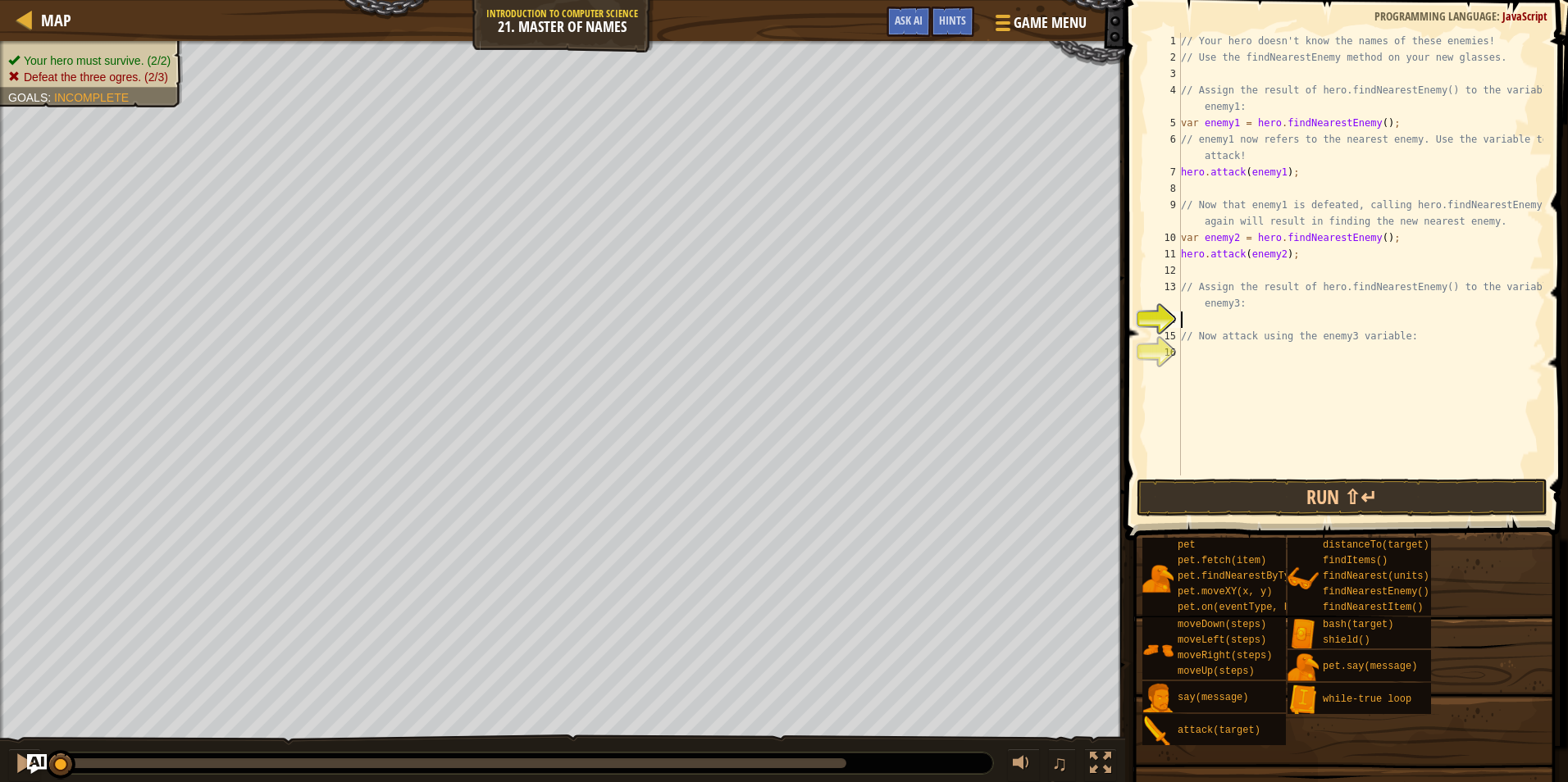
click at [1288, 326] on div "// Your hero doesn't know the names of these enemies! // Use the findNearestEne…" at bounding box center [1360, 271] width 366 height 476
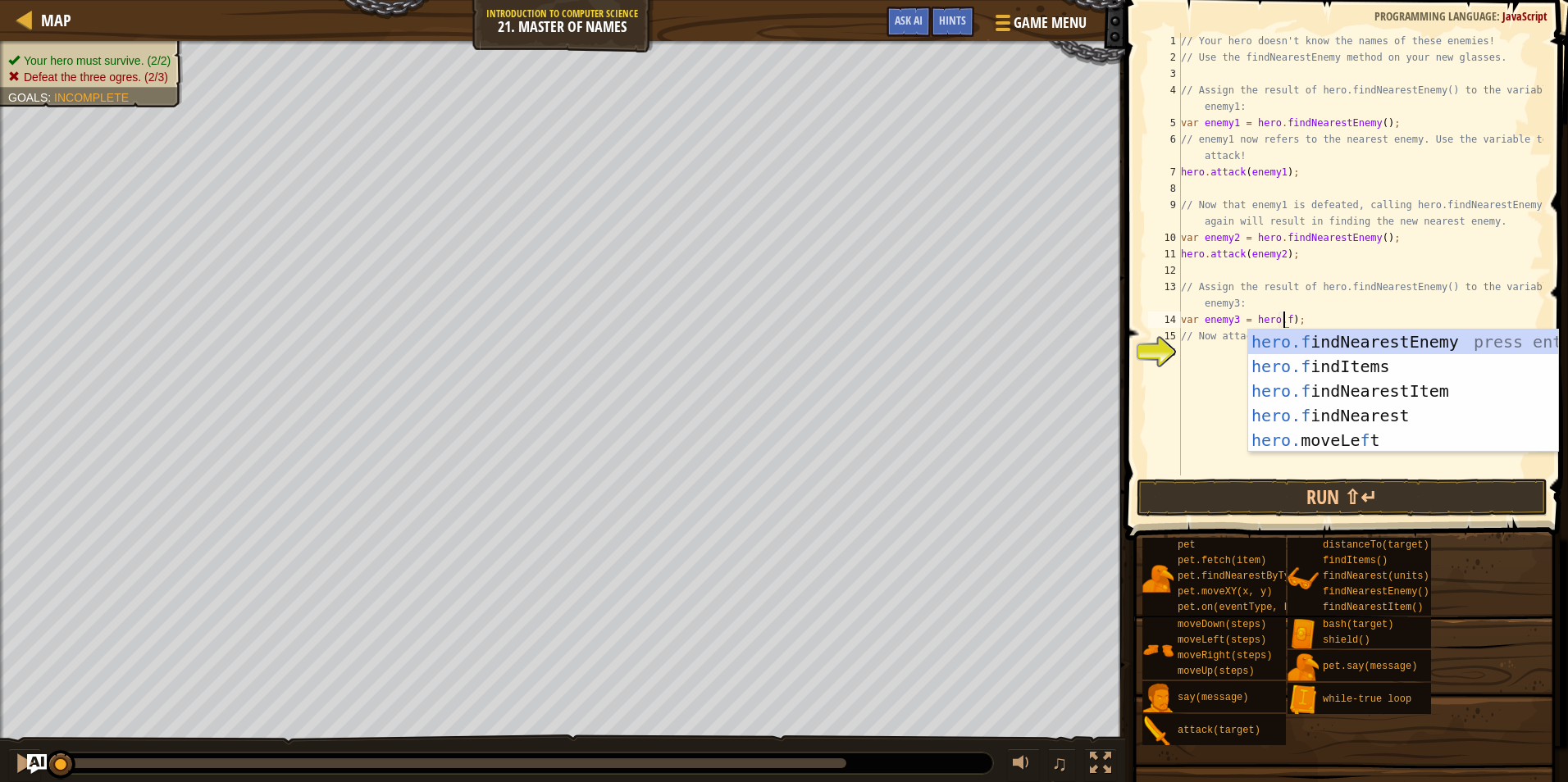
scroll to position [7, 9]
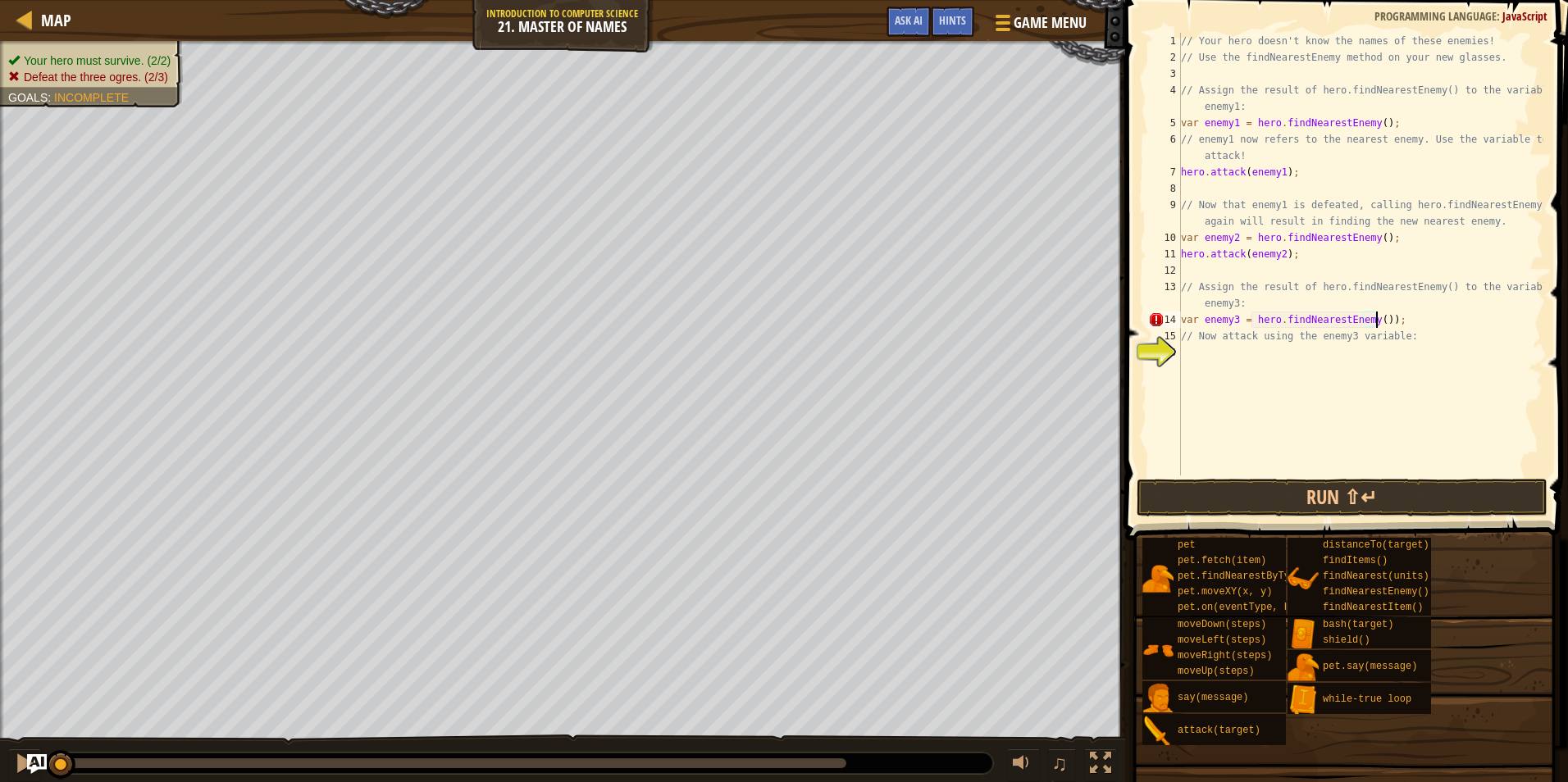
type textarea "var enemy3 = hero.findNearestEnemy();"
click at [1326, 374] on div "// Your hero doesn't know the names of these enemies! // Use the findNearestEne…" at bounding box center [1360, 271] width 366 height 476
type textarea "hero.attack(enemy3);"
click at [1297, 505] on button "Run ⇧↵" at bounding box center [1341, 498] width 410 height 38
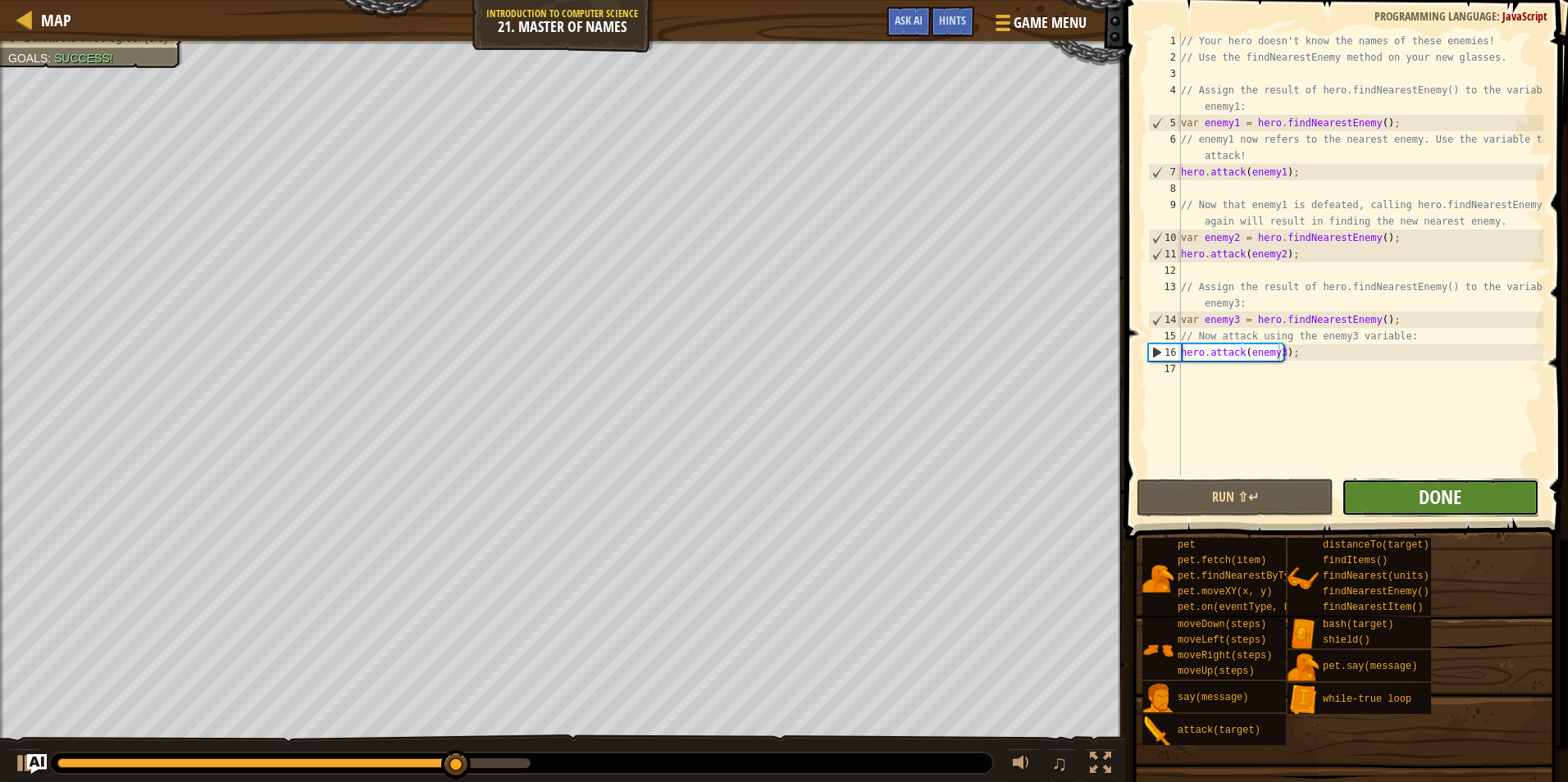
click at [1457, 497] on span "Done" at bounding box center [1439, 497] width 43 height 26
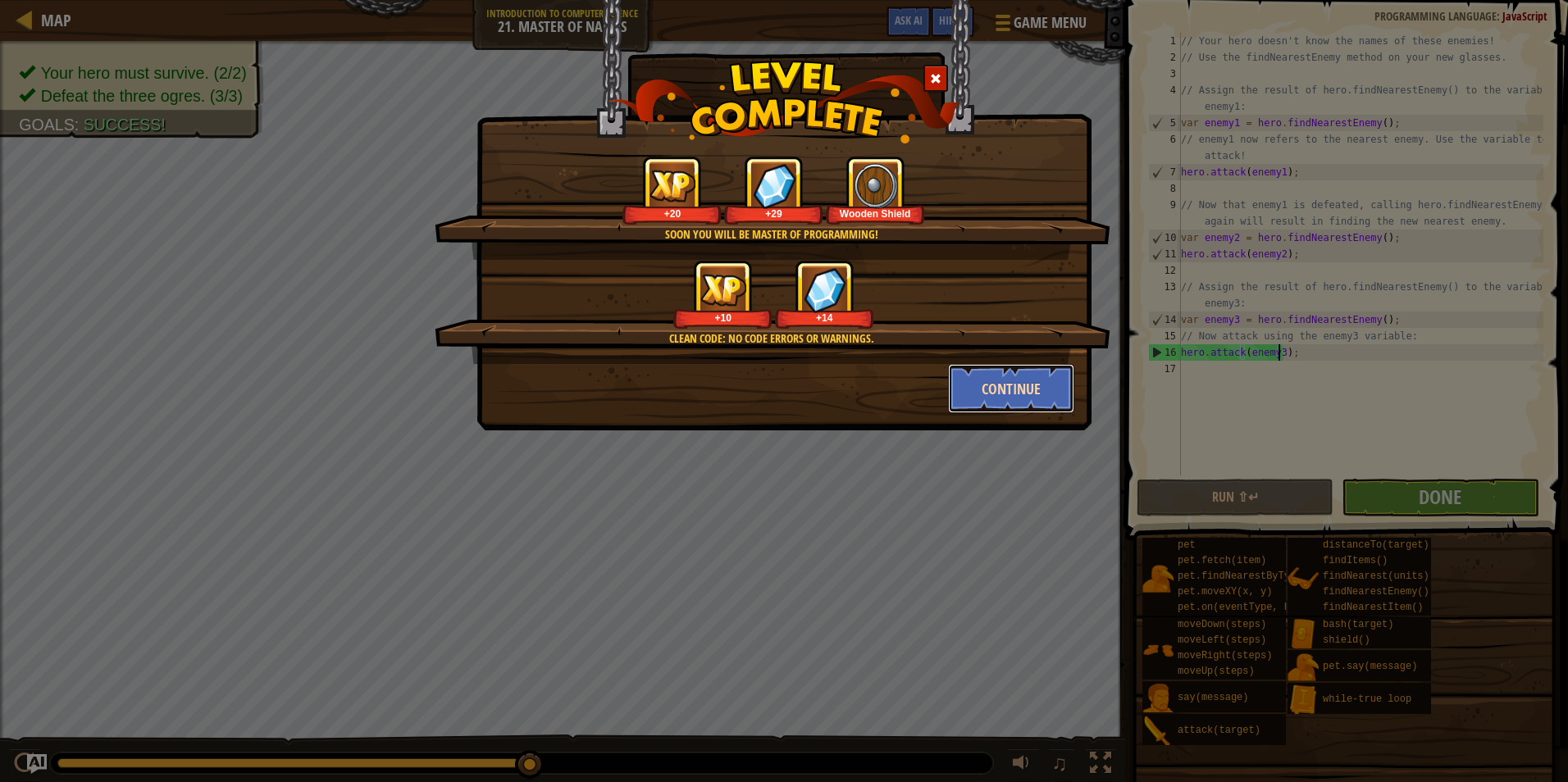
click at [1009, 386] on button "Continue" at bounding box center [1011, 389] width 127 height 50
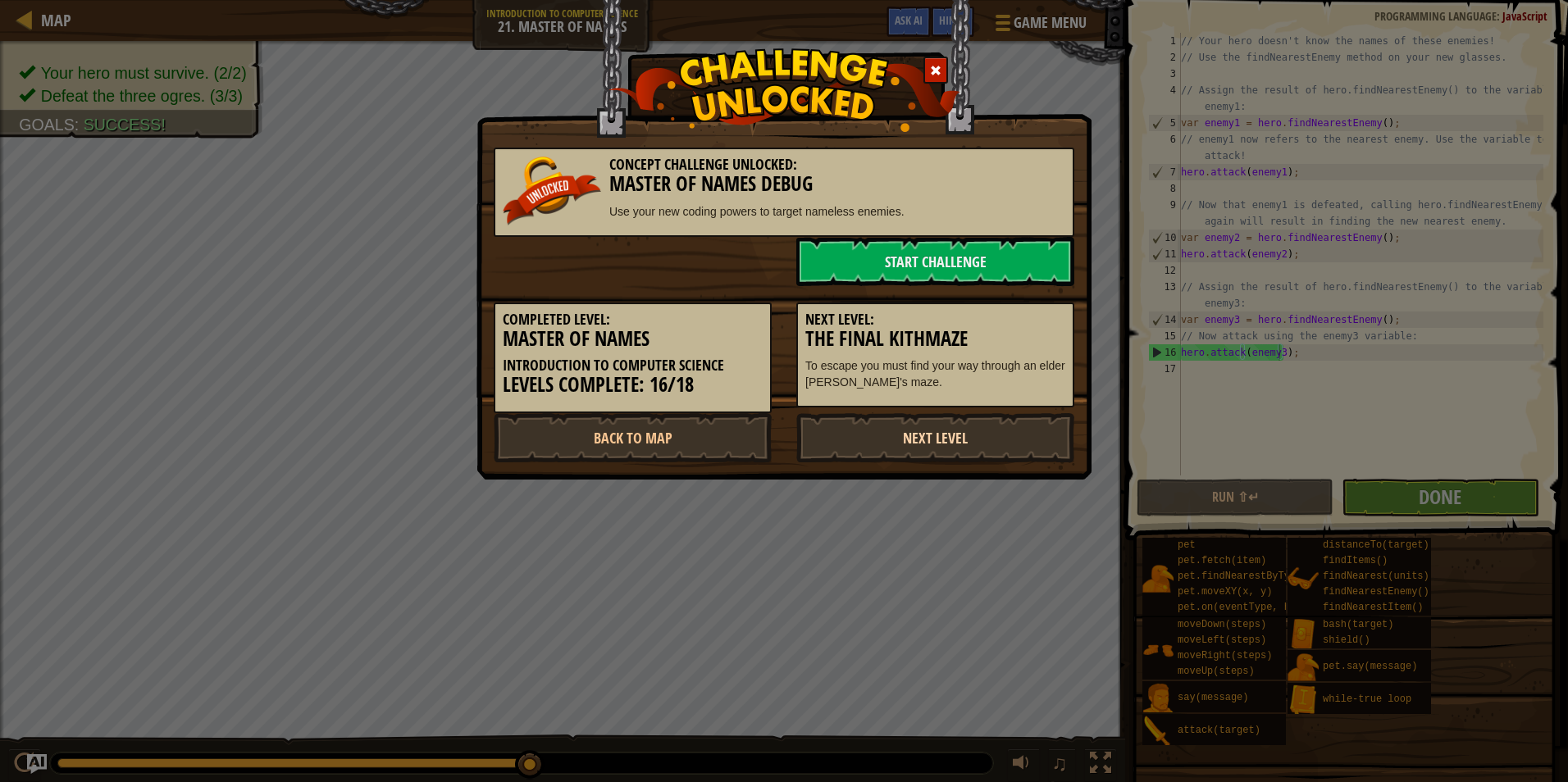
click at [915, 439] on link "Next Level" at bounding box center [935, 438] width 278 height 50
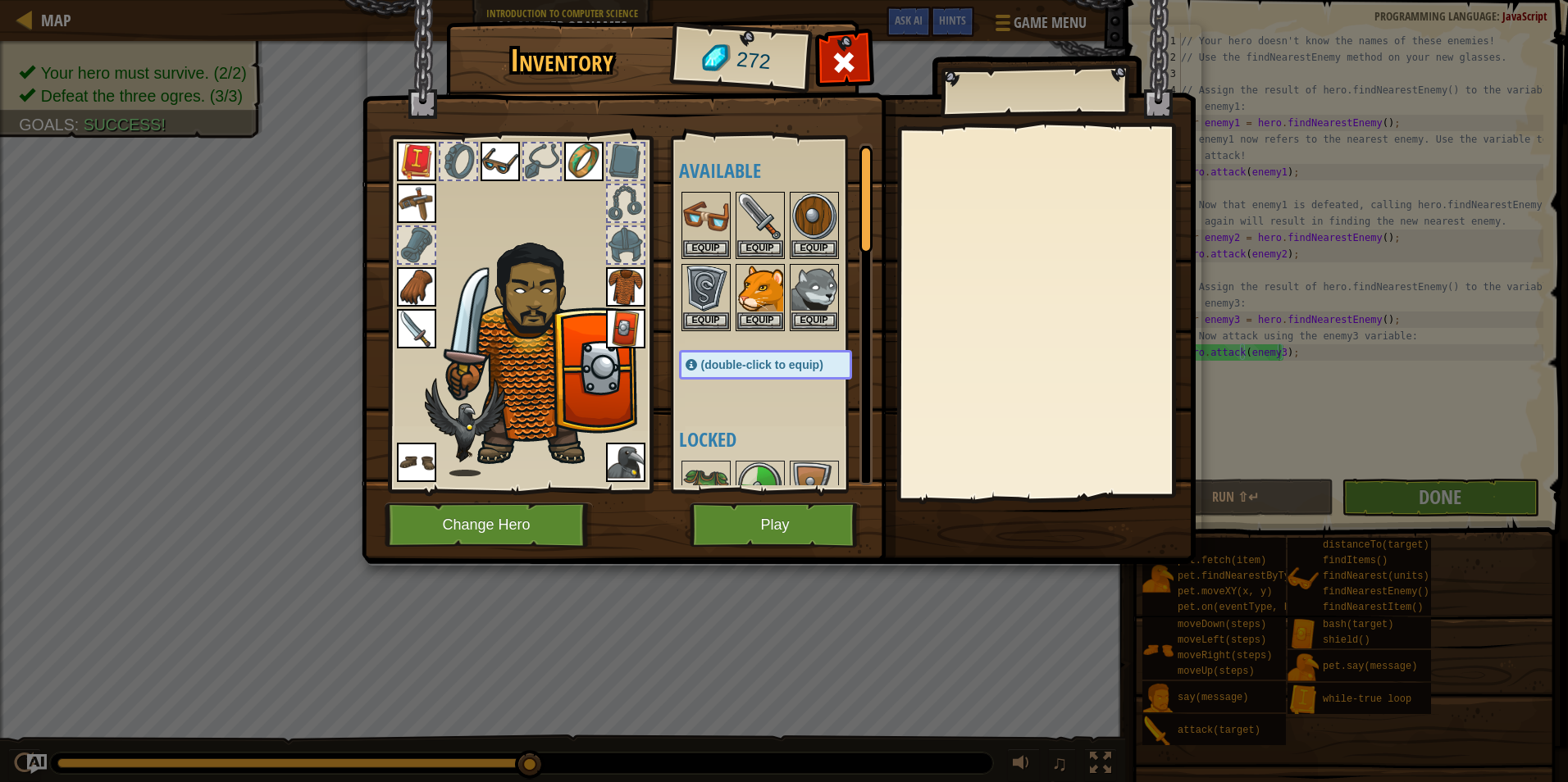
click at [624, 333] on img at bounding box center [625, 329] width 40 height 40
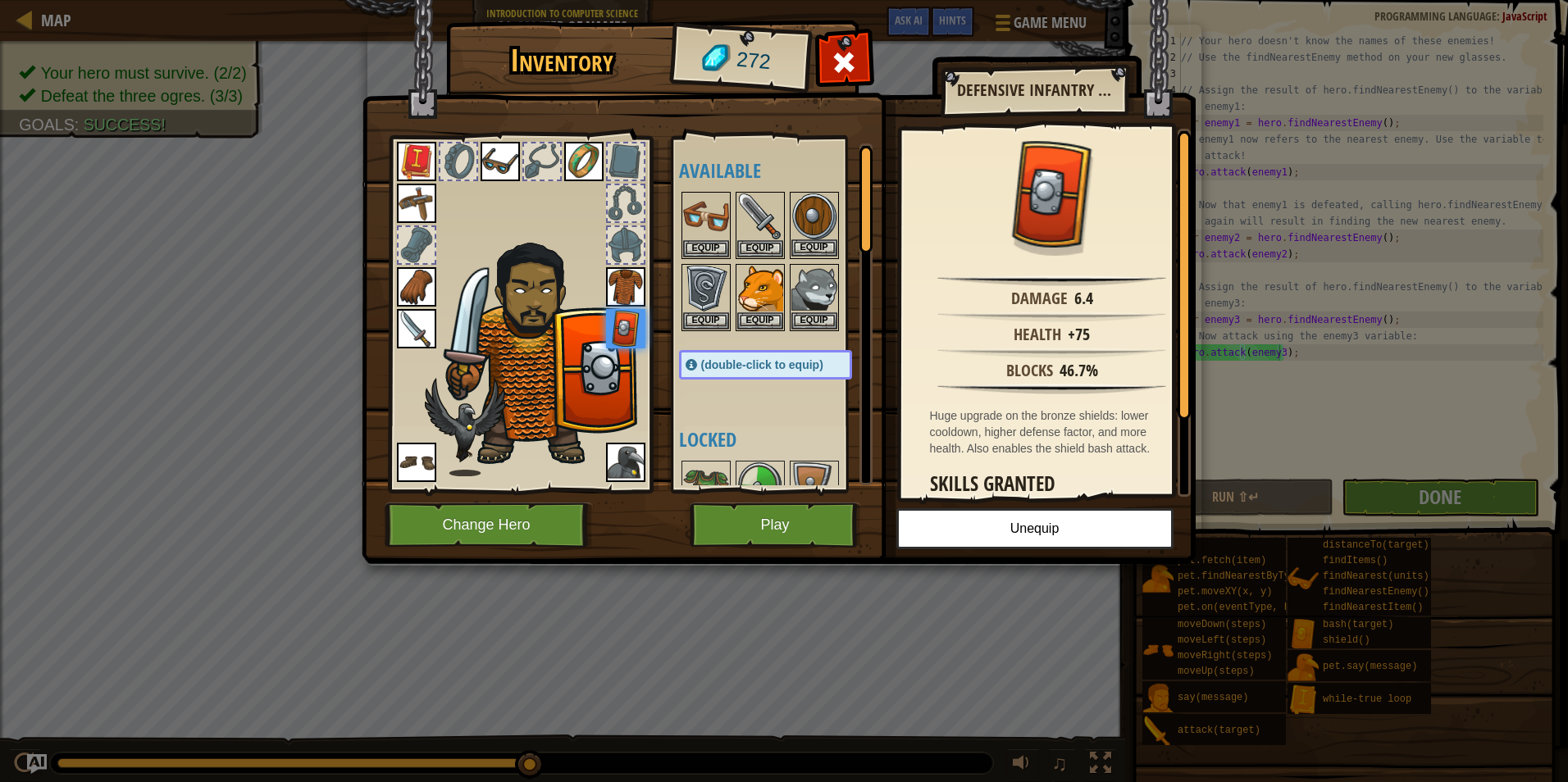
click at [803, 221] on img at bounding box center [814, 216] width 46 height 46
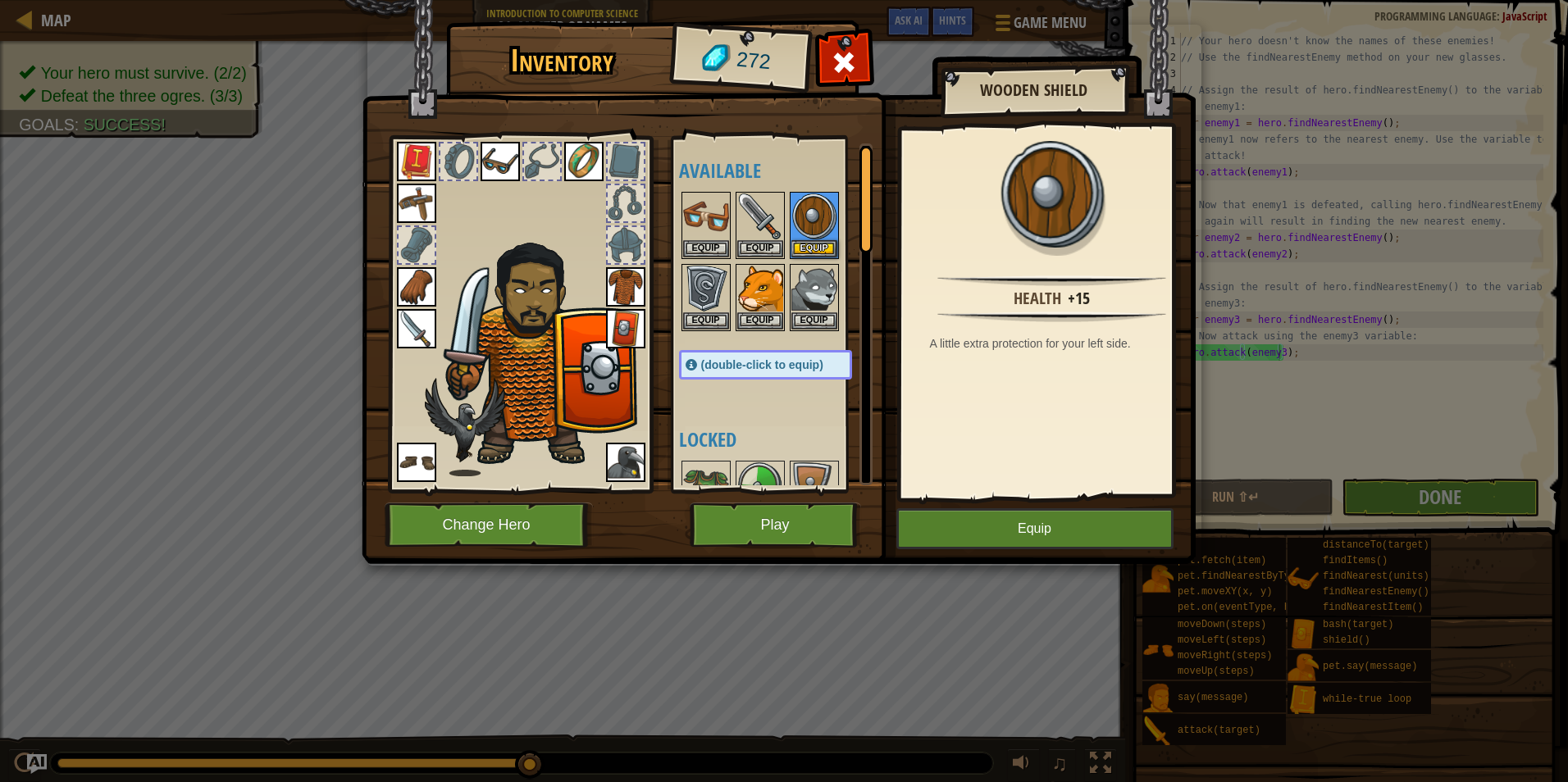
click at [620, 315] on img at bounding box center [625, 329] width 40 height 40
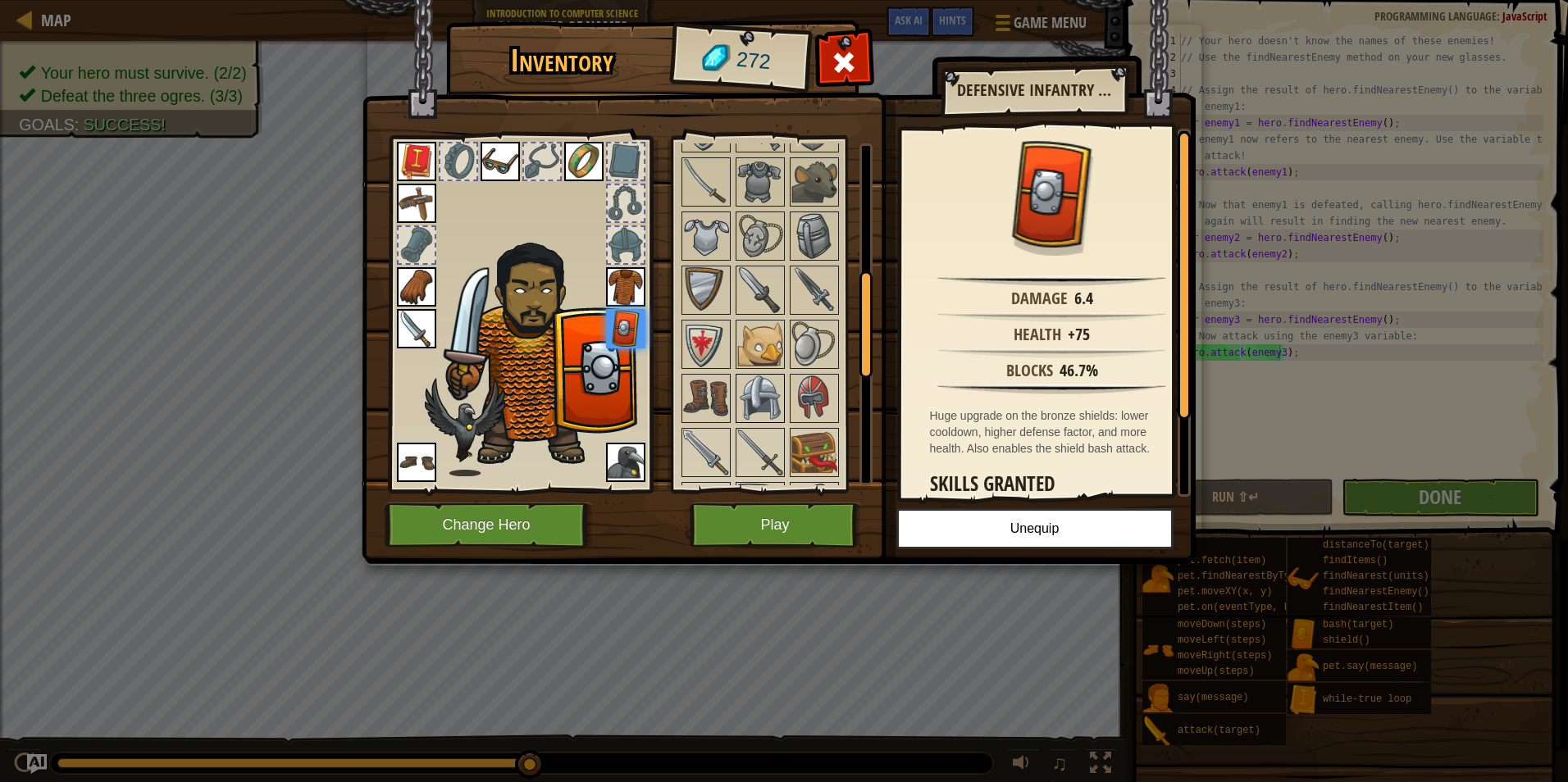
scroll to position [328, 0]
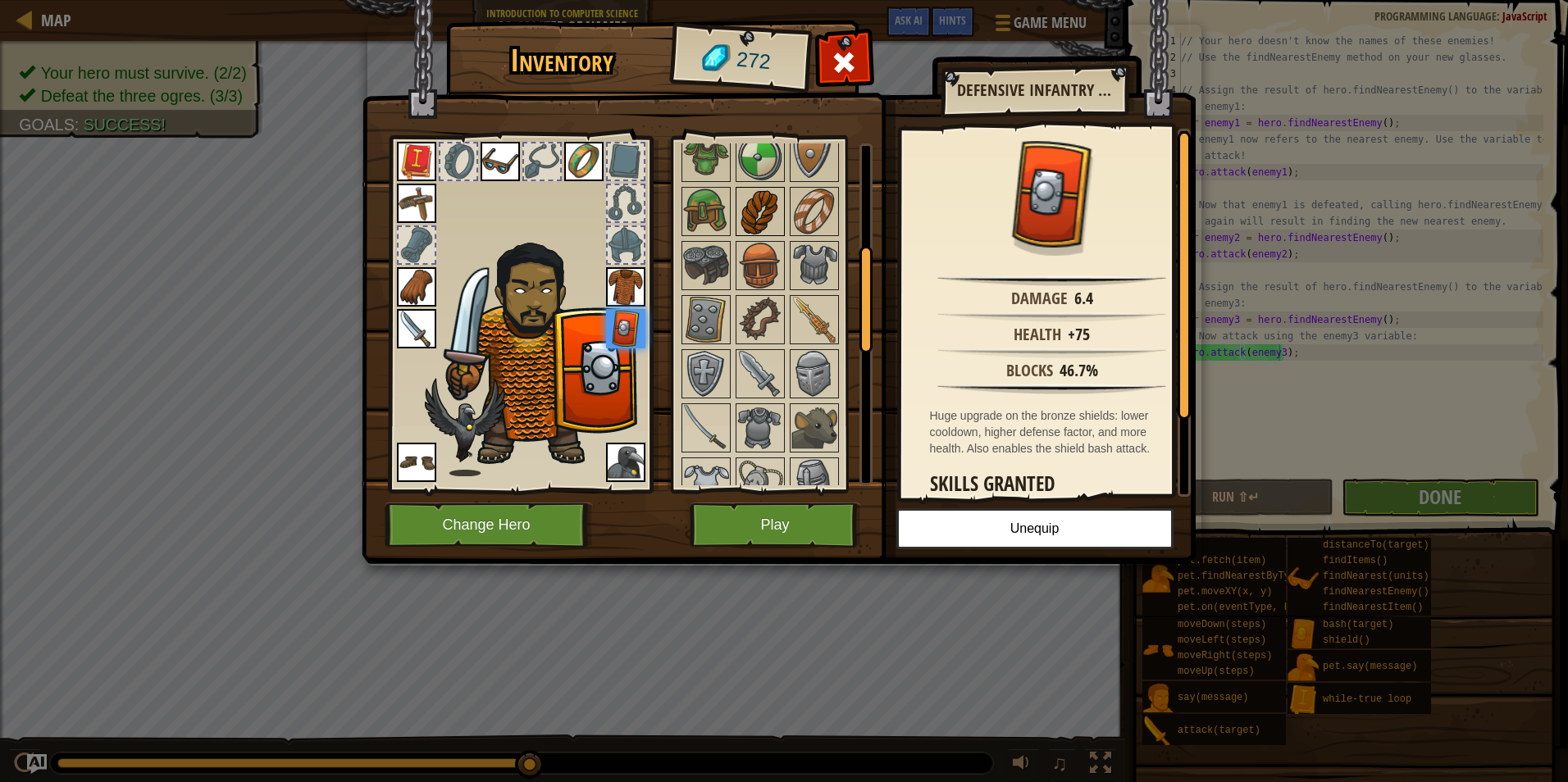
click at [762, 207] on img at bounding box center [760, 211] width 46 height 46
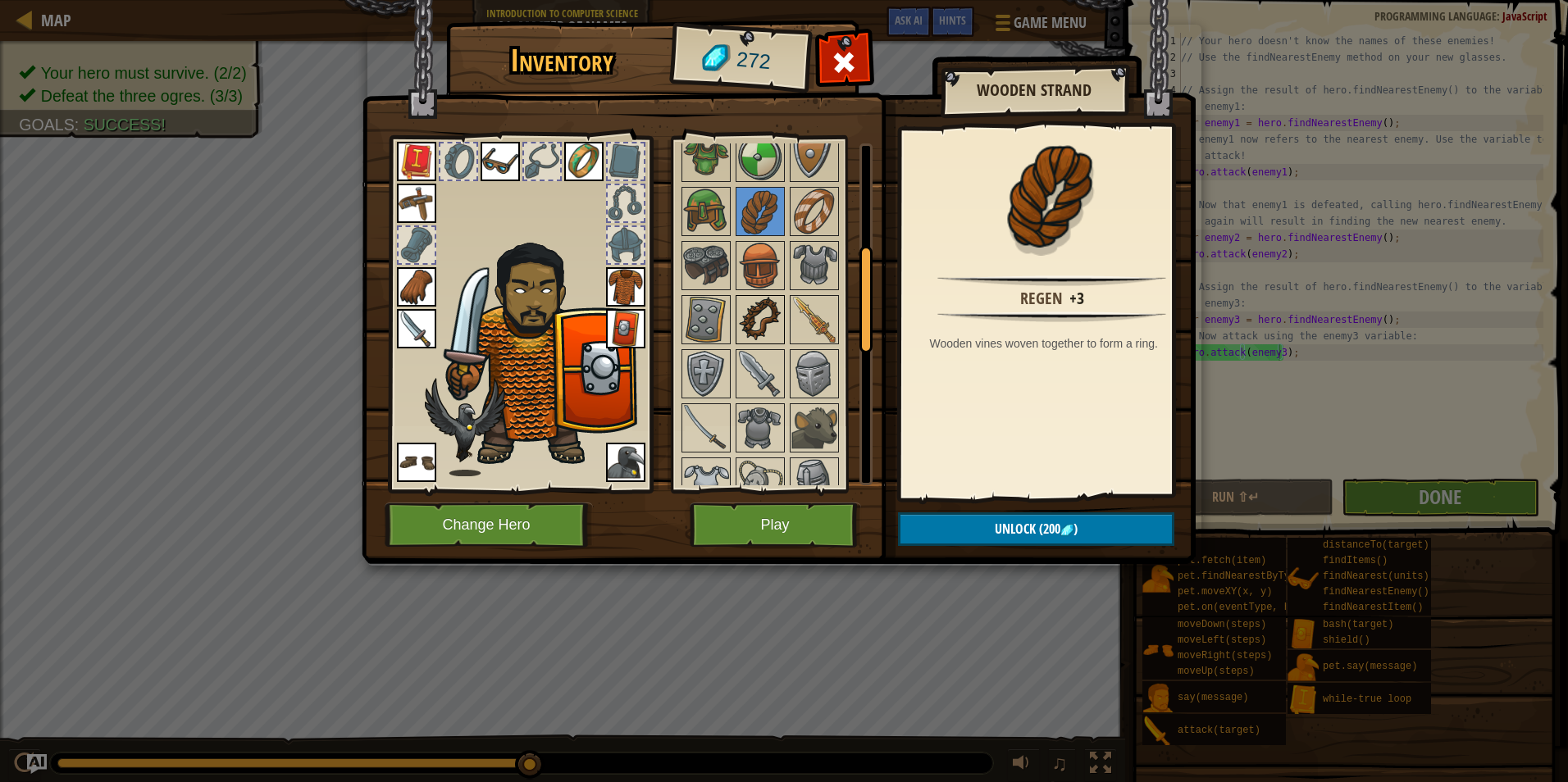
click at [776, 310] on img at bounding box center [760, 319] width 46 height 46
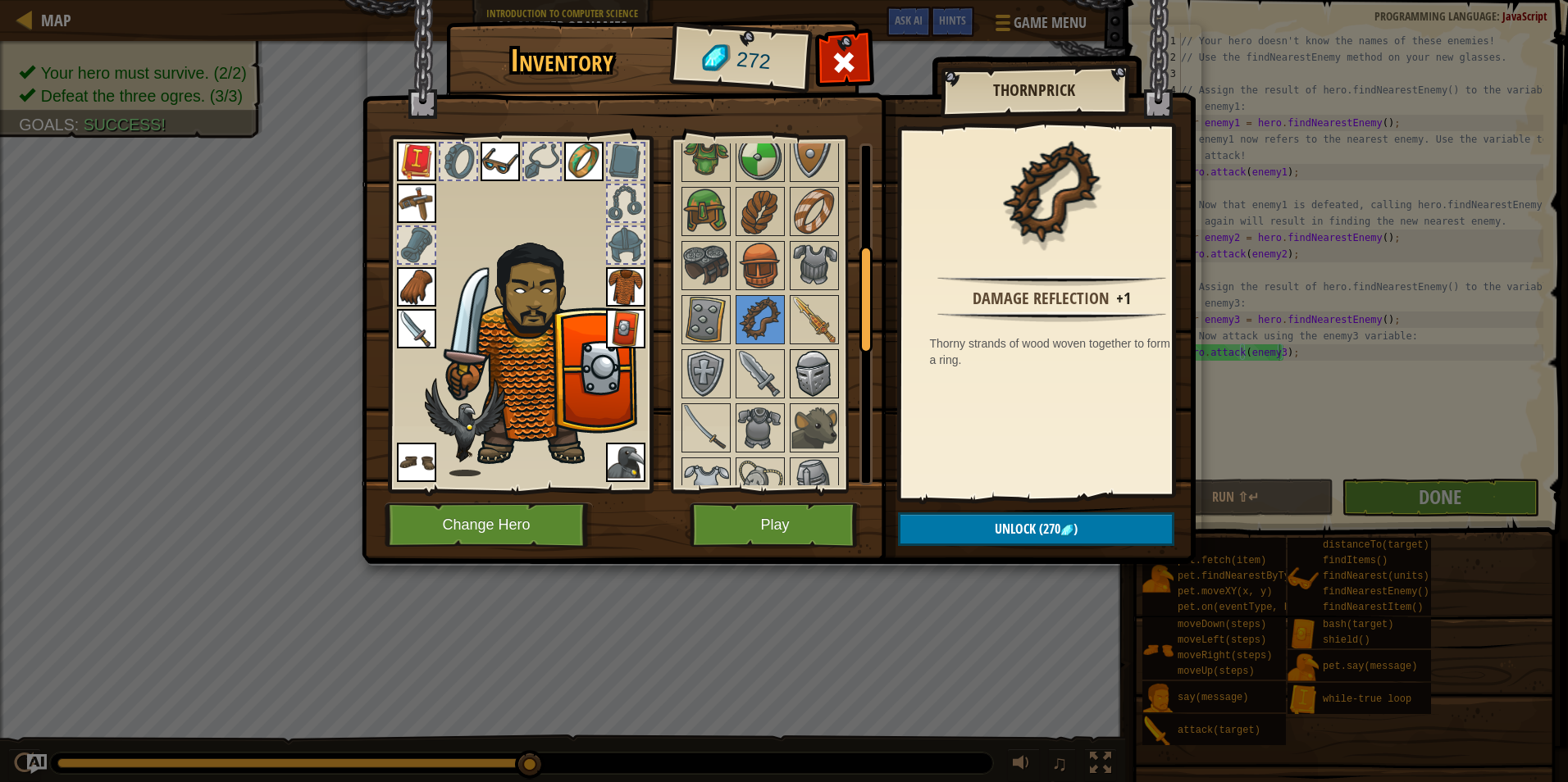
click at [799, 366] on img at bounding box center [814, 374] width 46 height 46
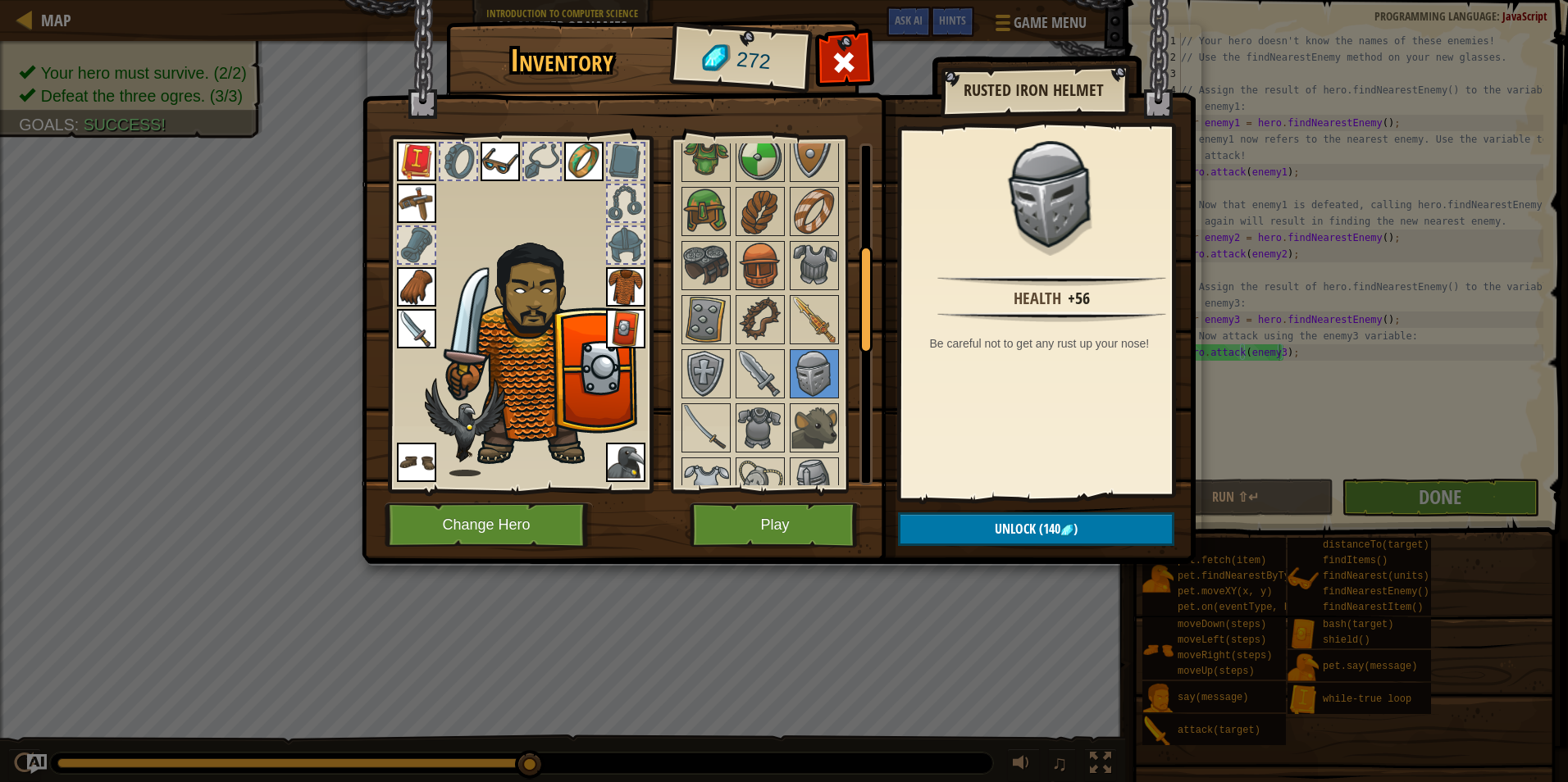
click at [619, 292] on img at bounding box center [625, 287] width 40 height 40
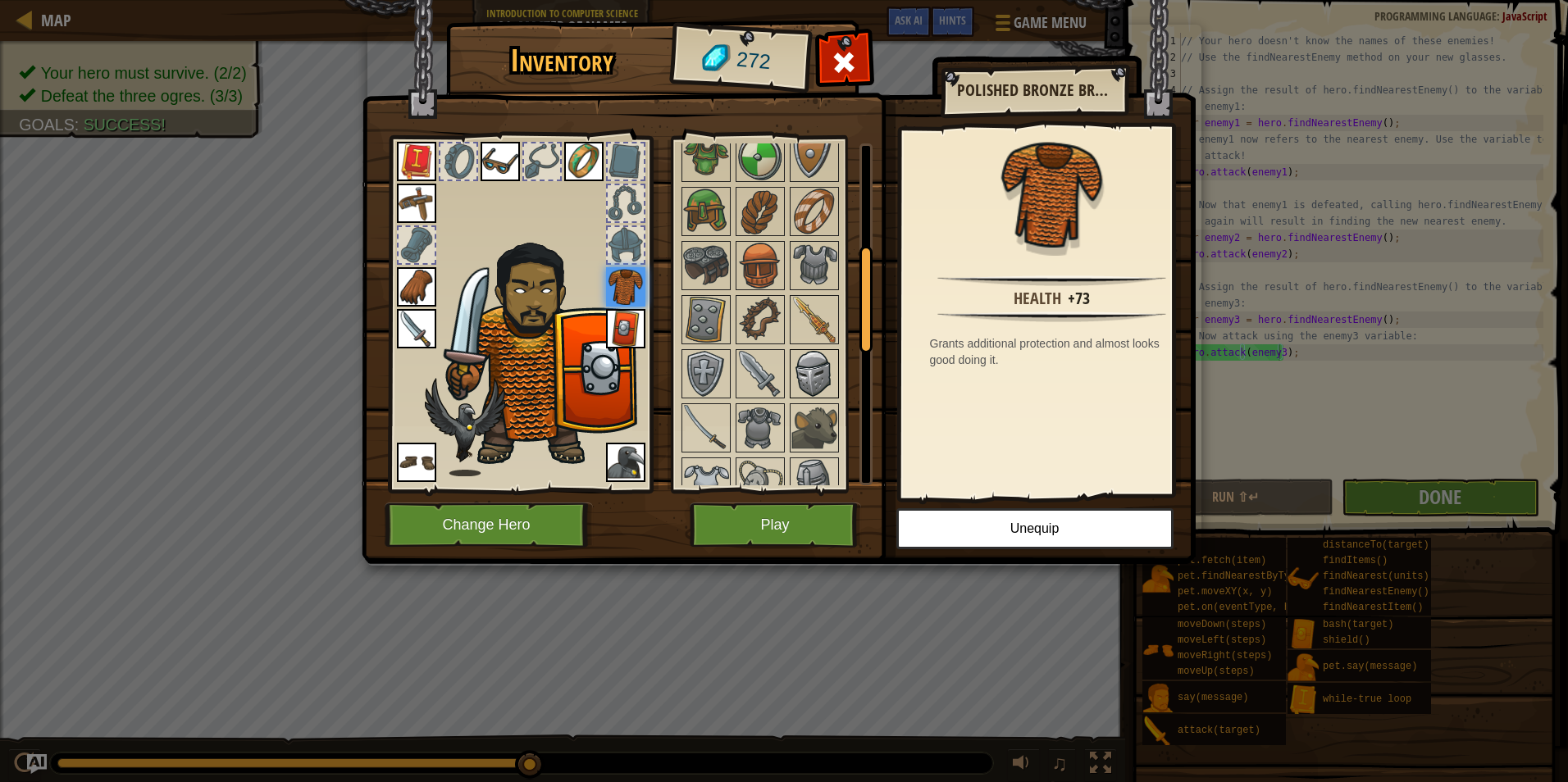
click at [819, 382] on img at bounding box center [814, 374] width 46 height 46
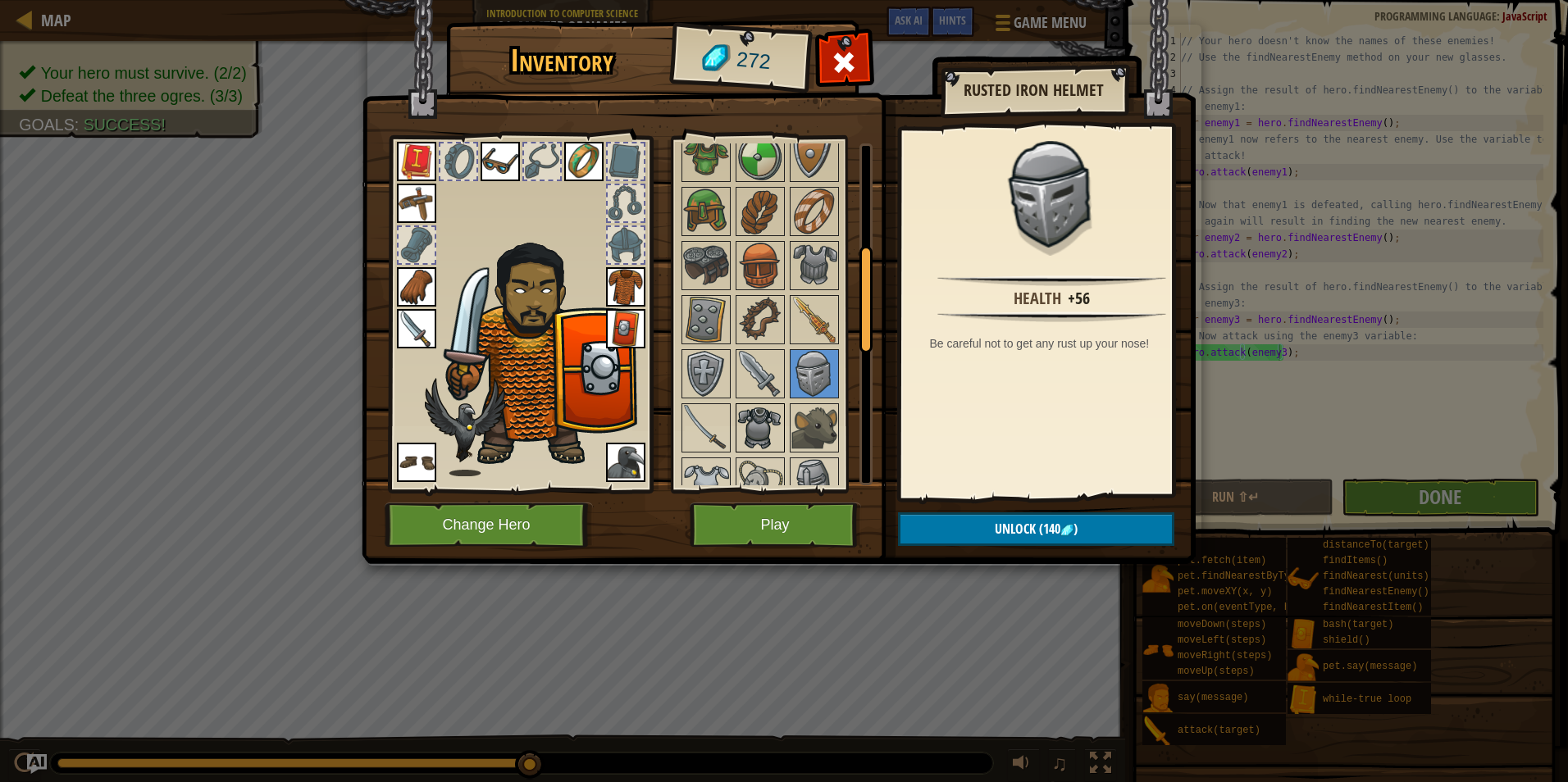
click at [779, 407] on img at bounding box center [760, 428] width 46 height 46
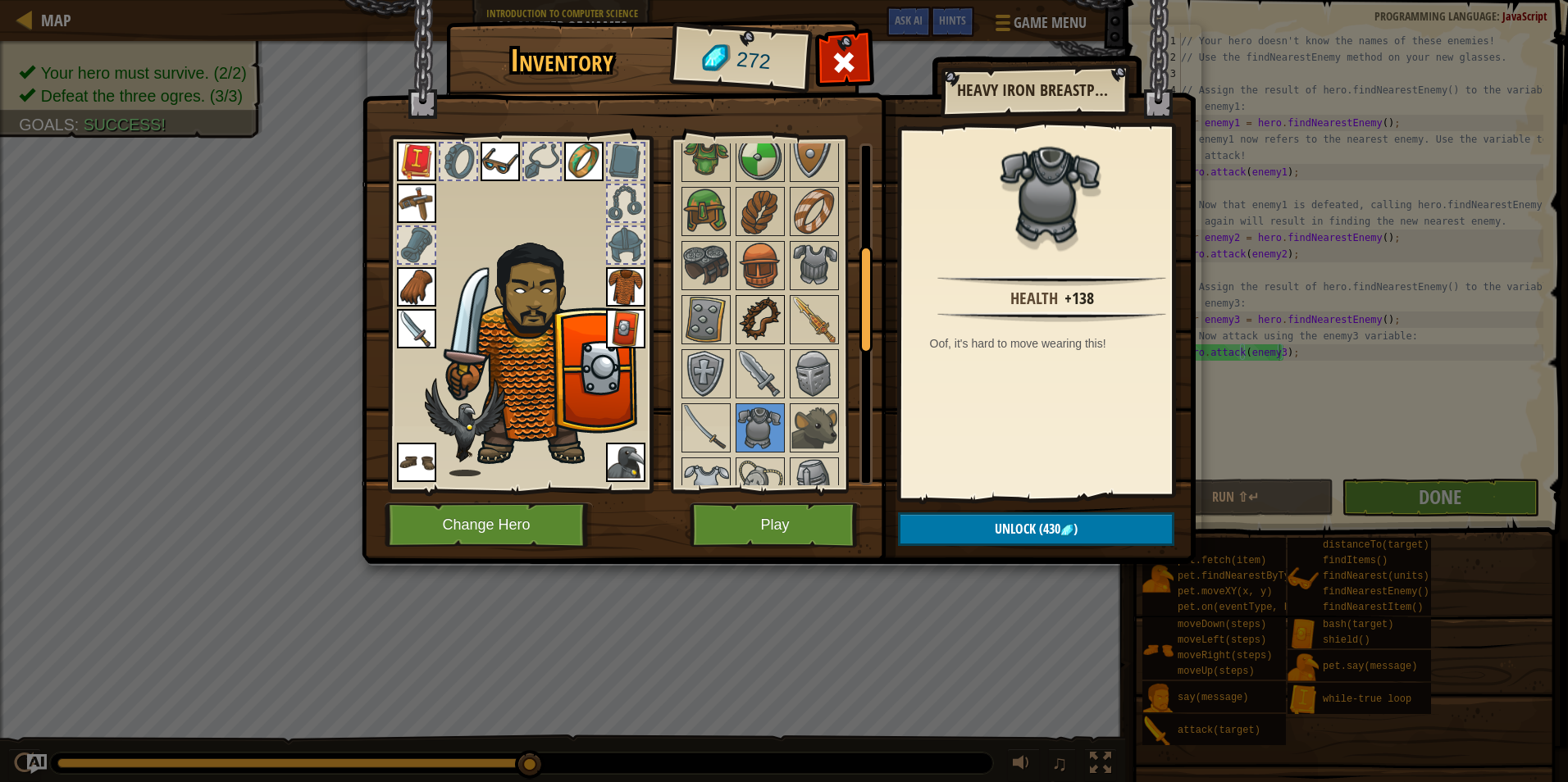
click at [766, 301] on img at bounding box center [760, 319] width 46 height 46
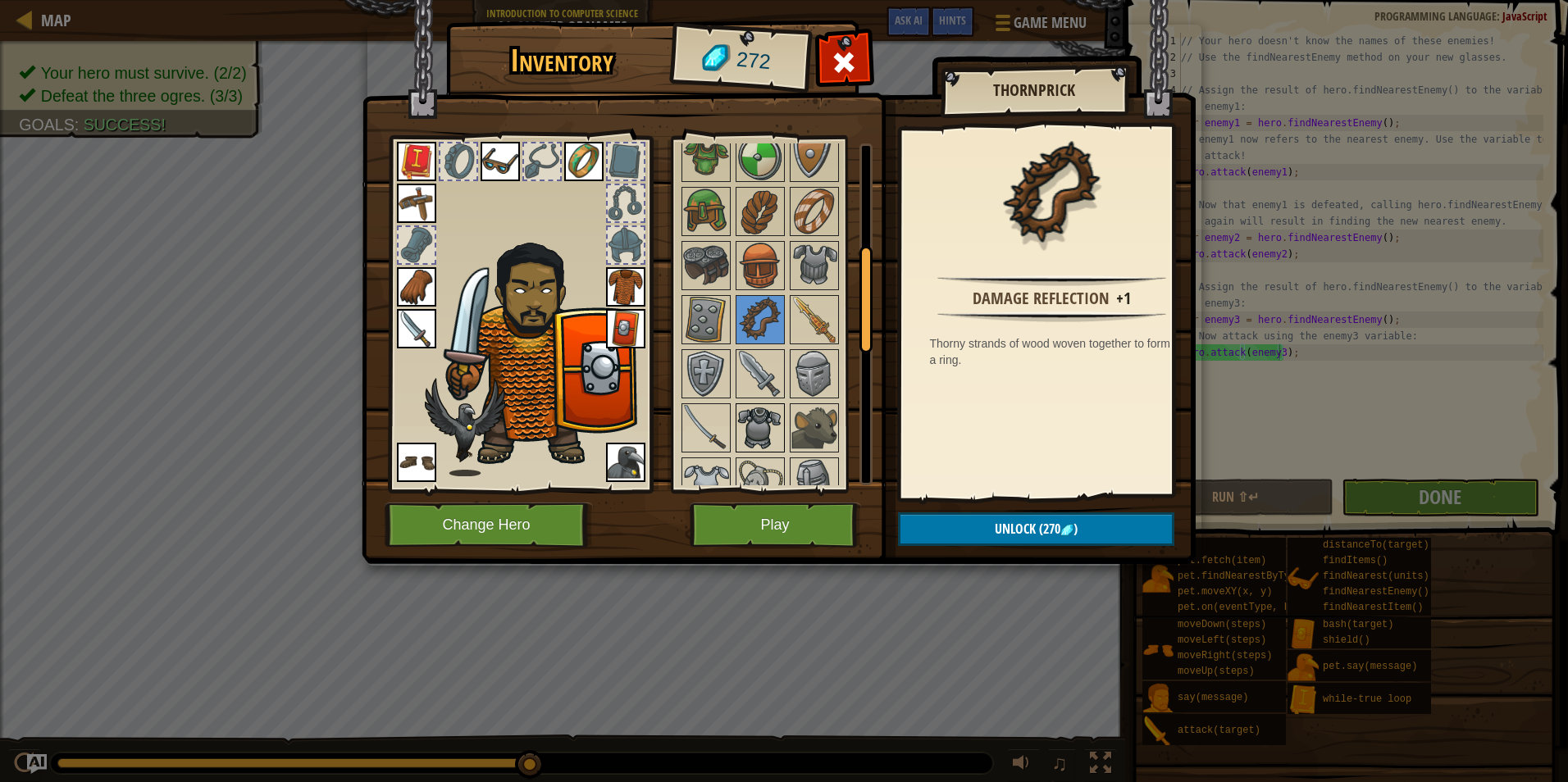
click at [738, 422] on img at bounding box center [760, 428] width 46 height 46
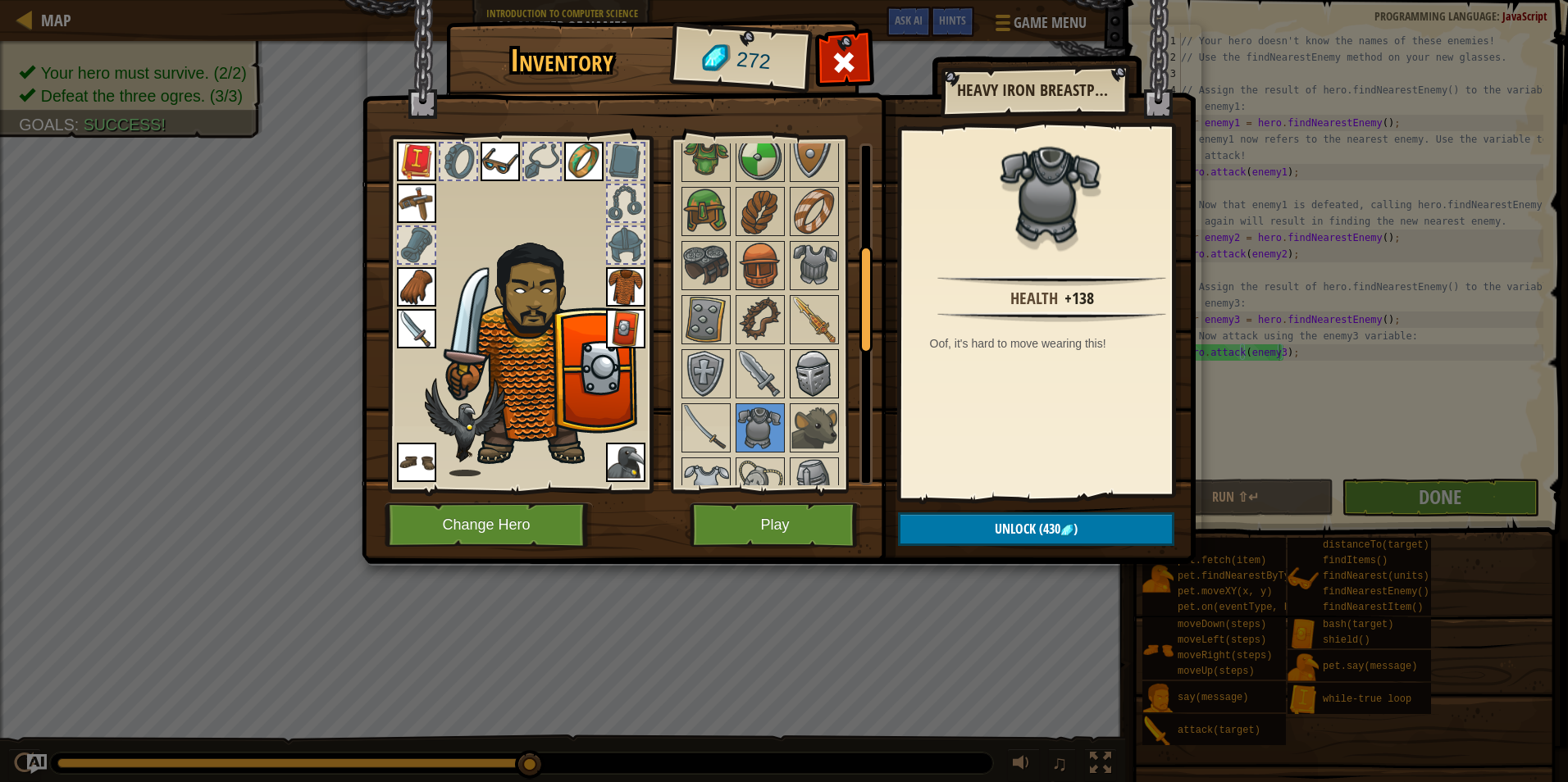
click at [799, 386] on img at bounding box center [814, 374] width 46 height 46
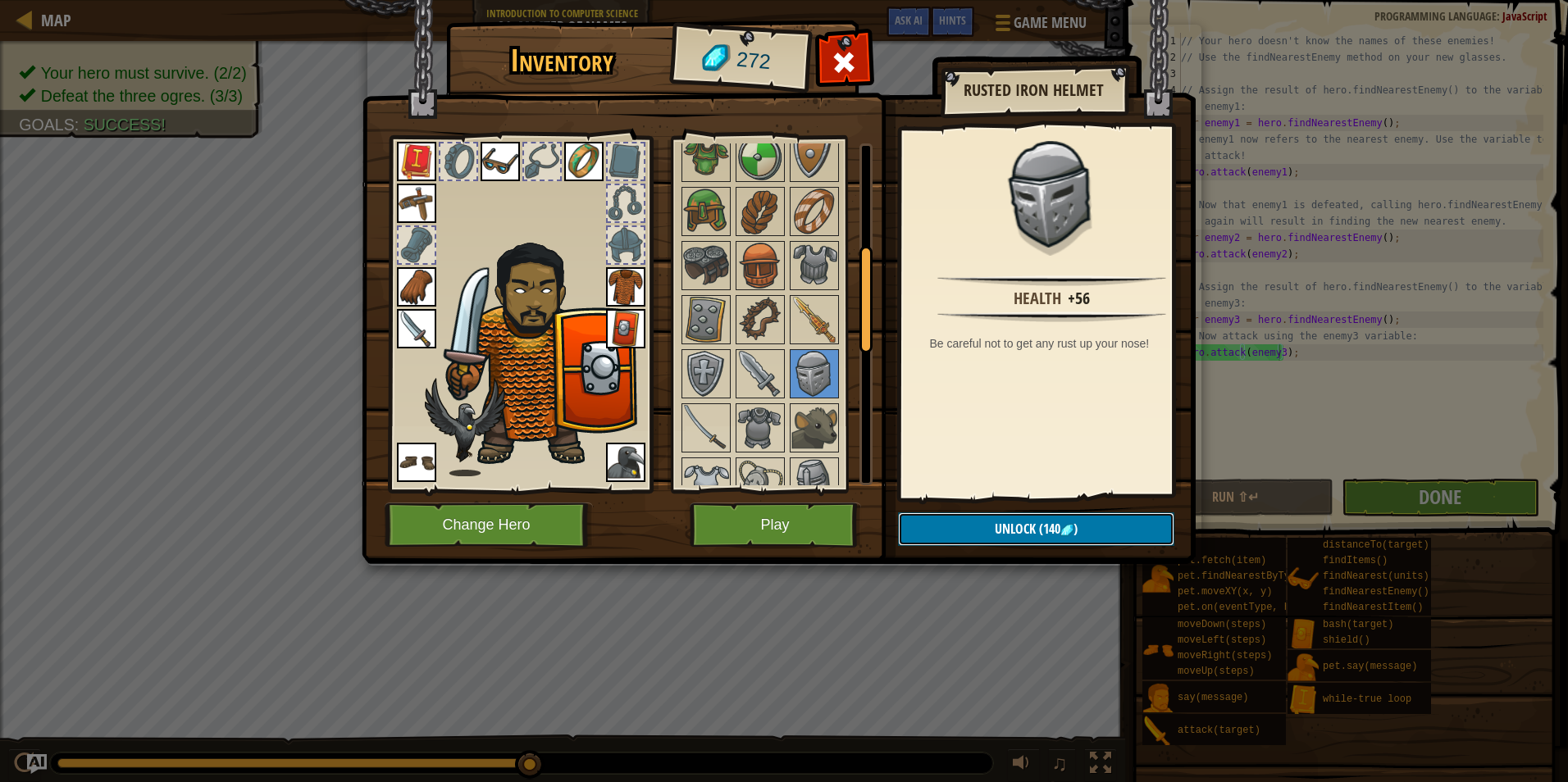
click at [1002, 527] on span "Unlock" at bounding box center [1014, 528] width 41 height 18
click at [1002, 527] on button "Confirm" at bounding box center [1036, 529] width 277 height 34
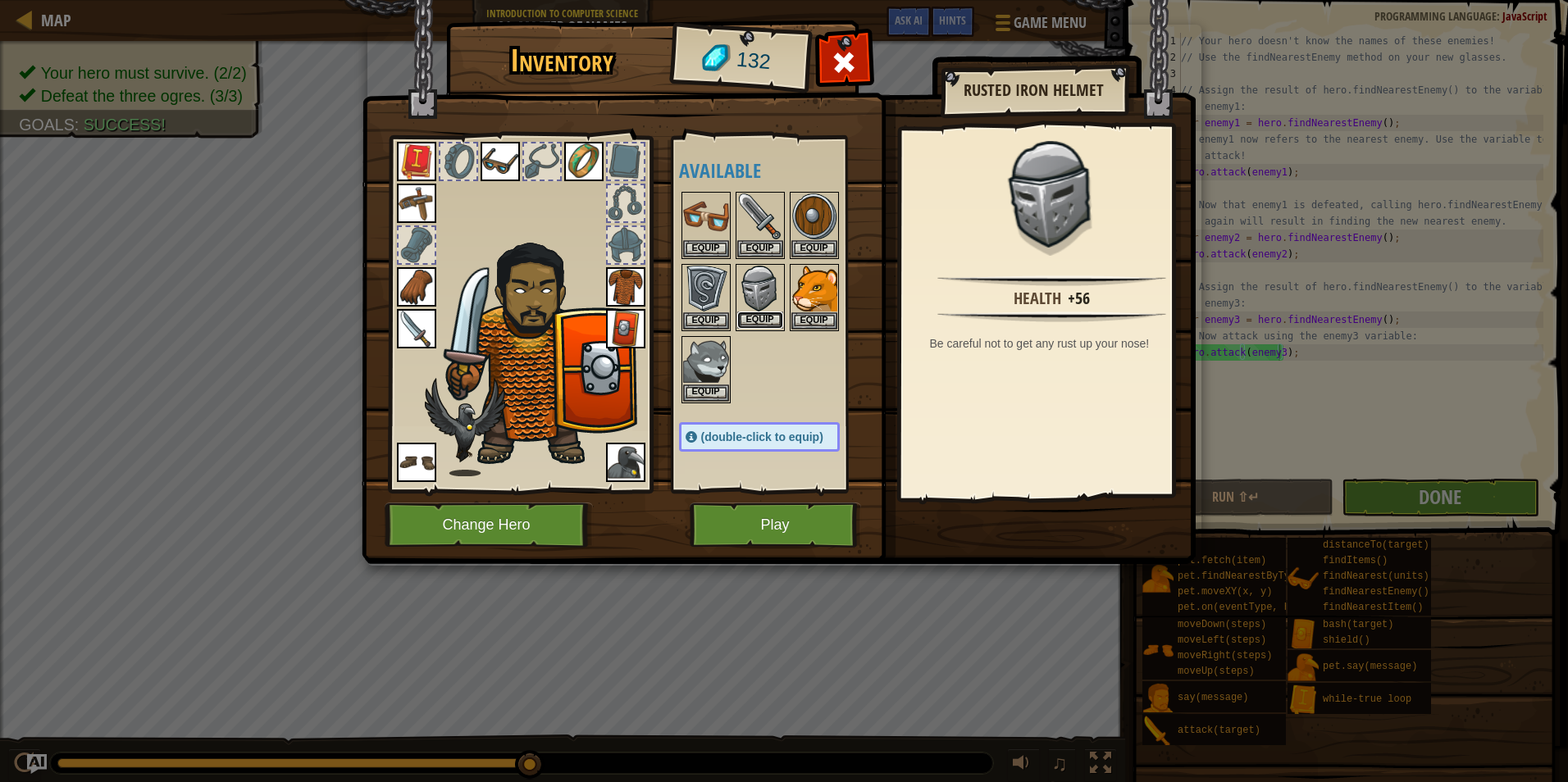
click at [752, 324] on button "Equip" at bounding box center [760, 319] width 46 height 17
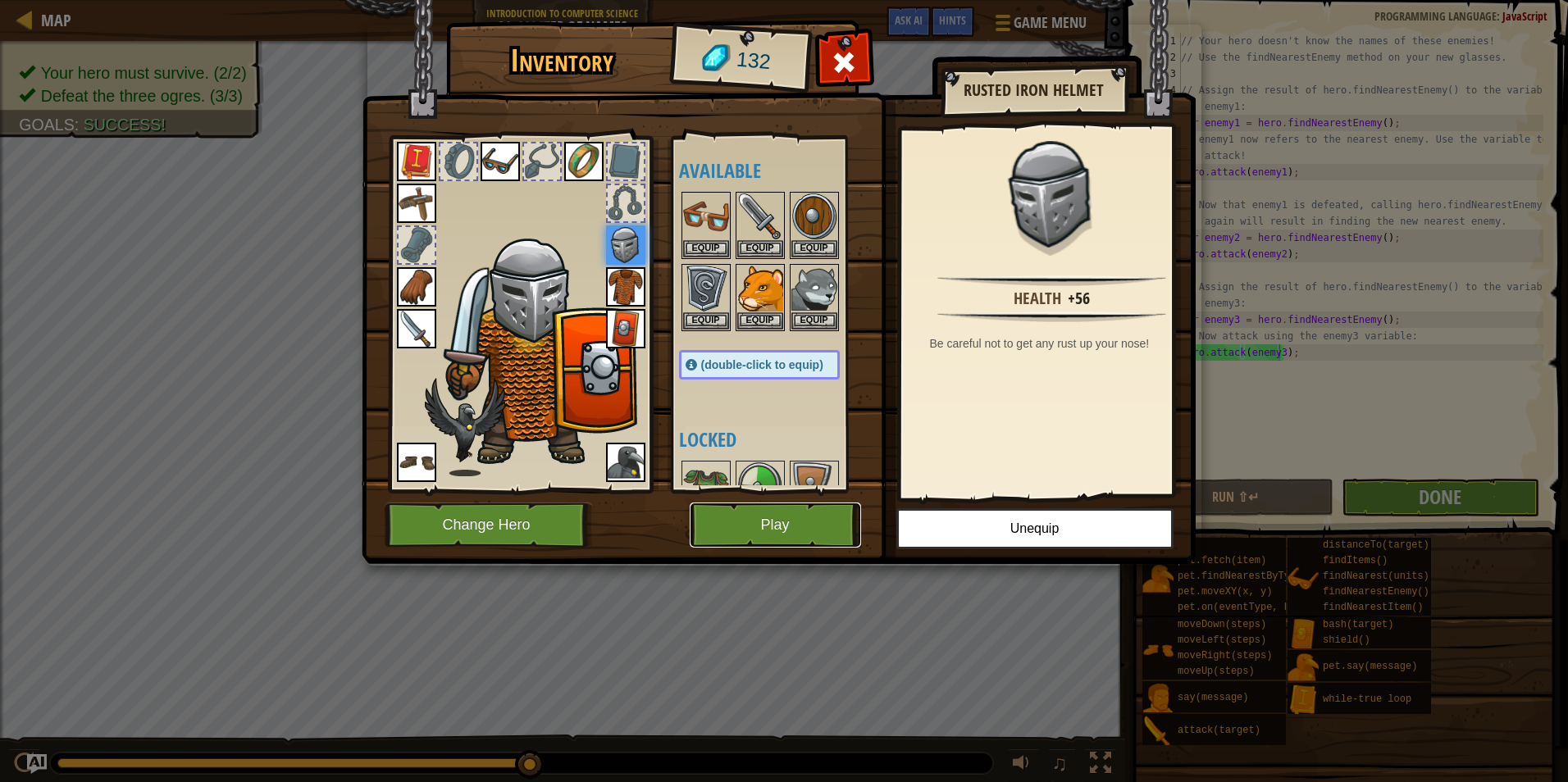
click at [740, 519] on button "Play" at bounding box center [775, 524] width 171 height 45
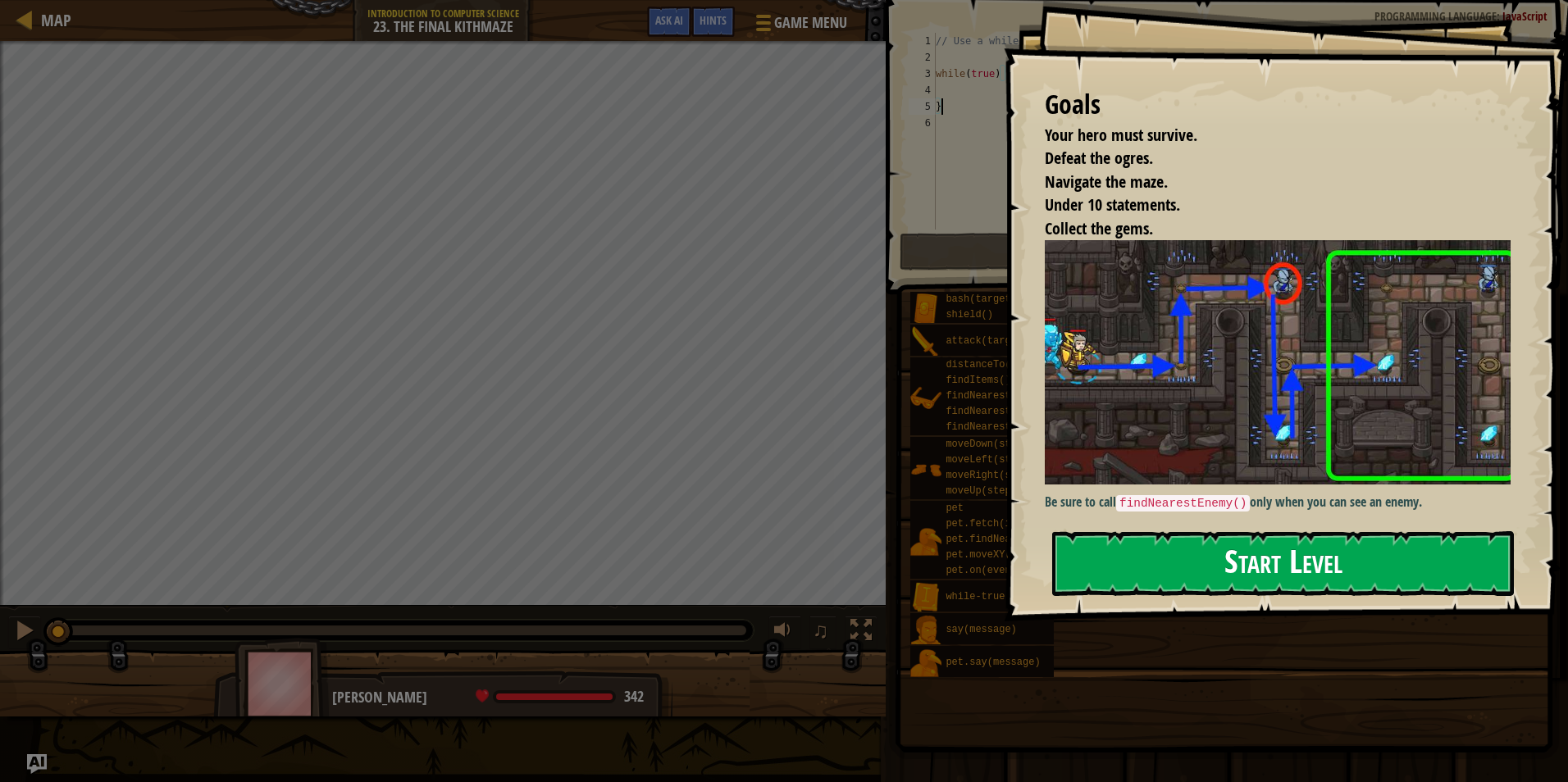
click at [1207, 546] on button "Start Level" at bounding box center [1283, 563] width 462 height 64
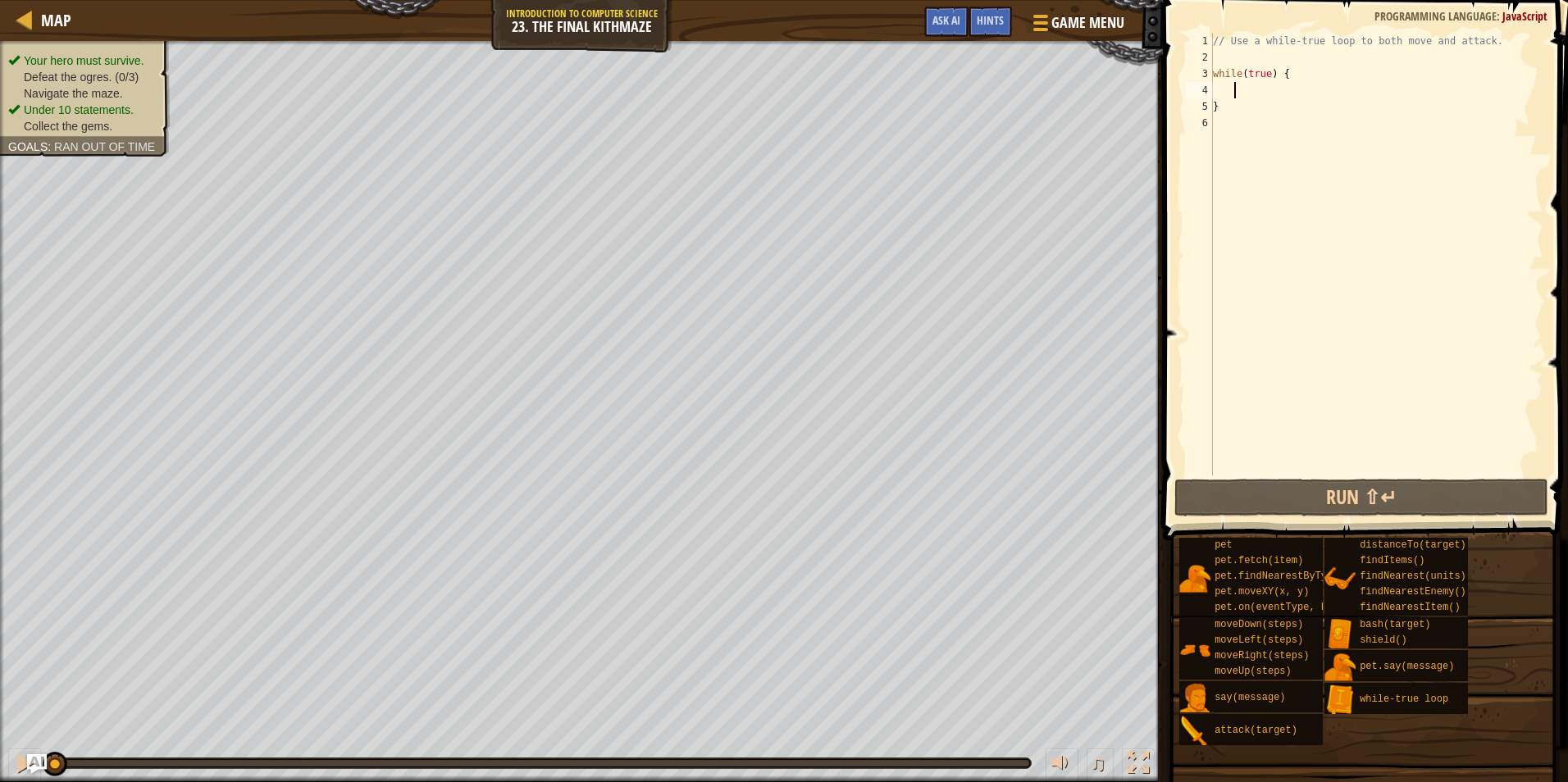
click at [1241, 92] on div "// Use a while-true loop to both move and attack. while ( true ) { }" at bounding box center [1376, 271] width 334 height 476
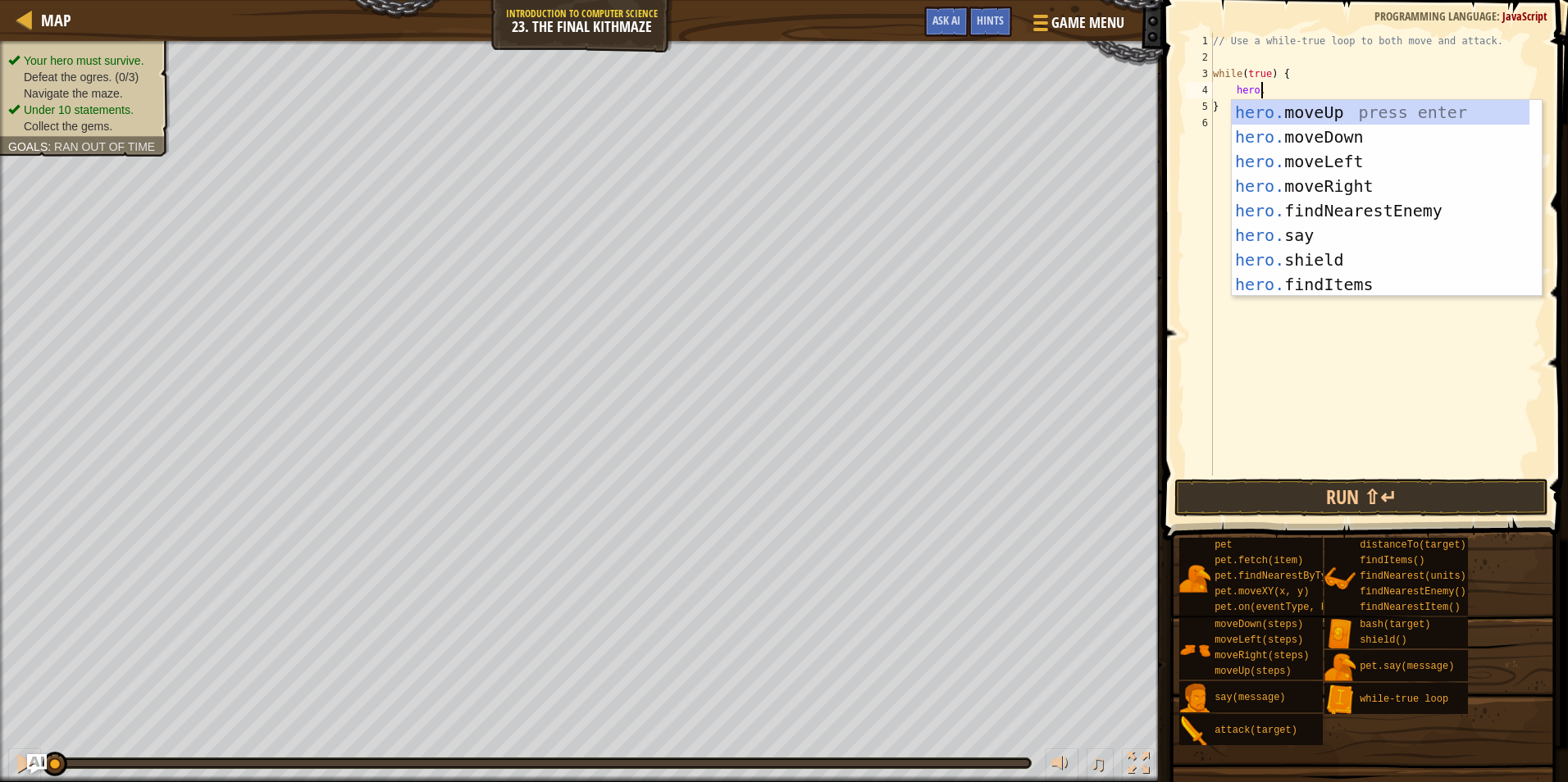
scroll to position [7, 3]
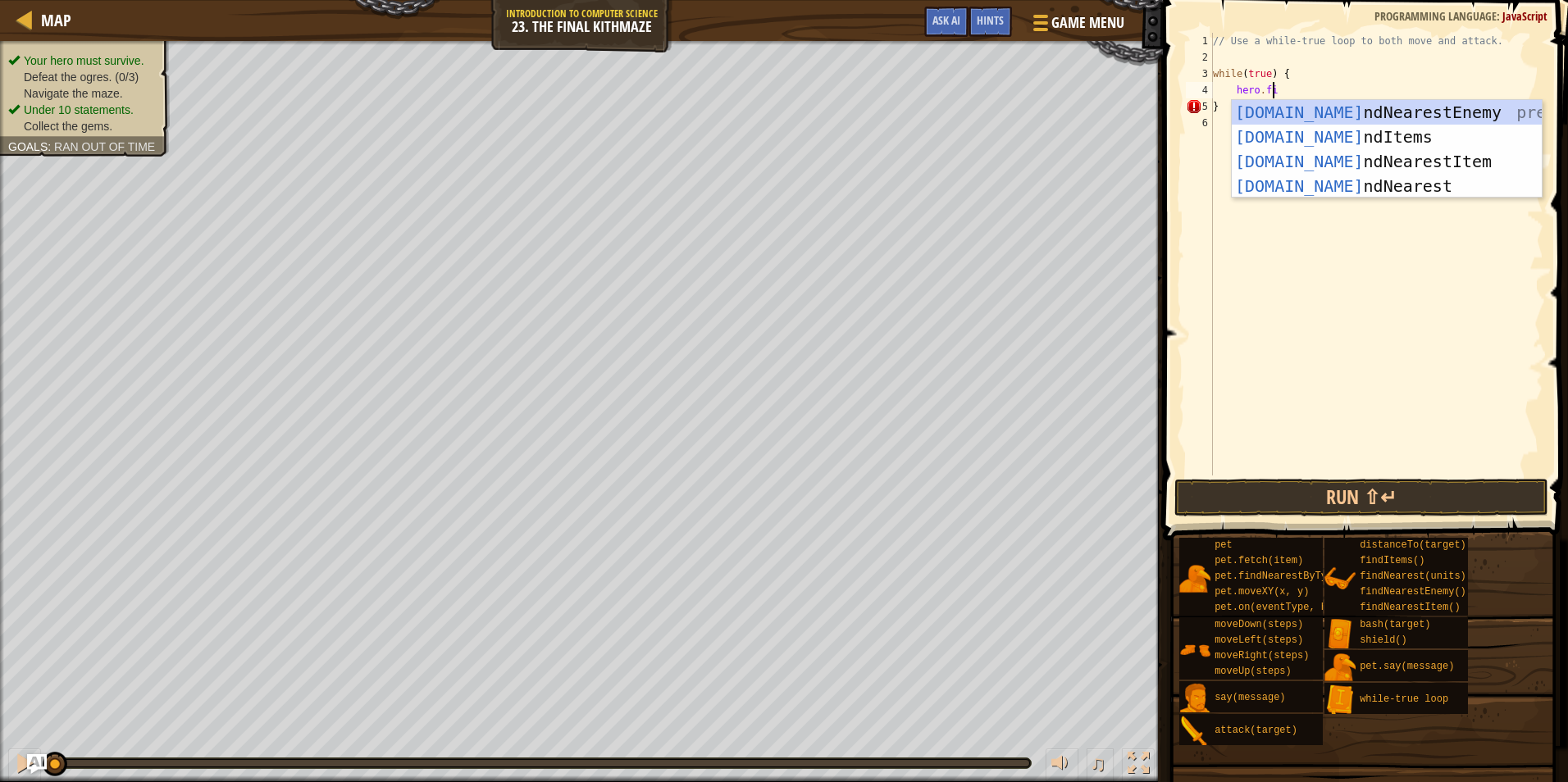
type textarea "hero.fin"
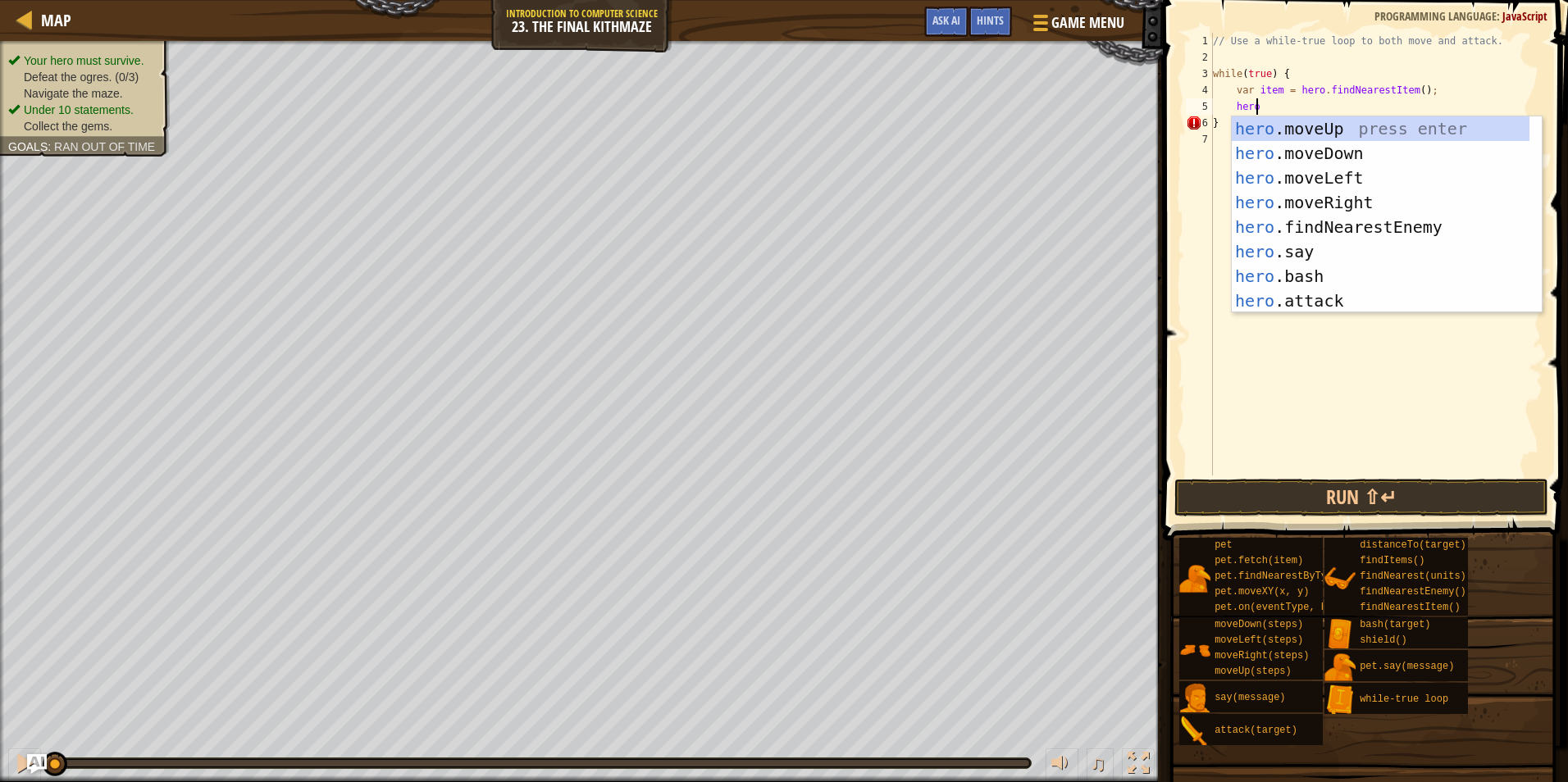
type textarea "h"
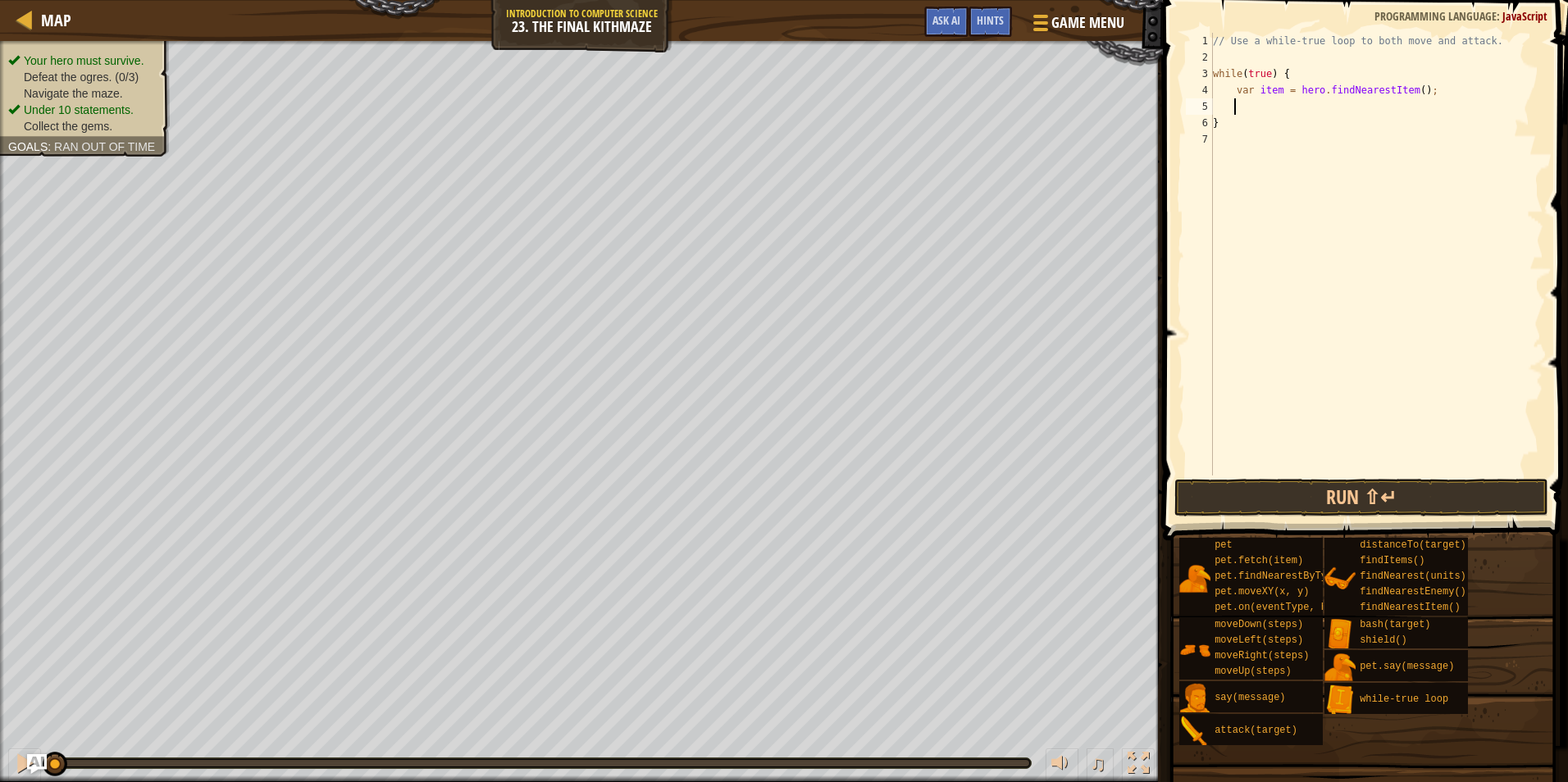
scroll to position [7, 0]
type textarea "v"
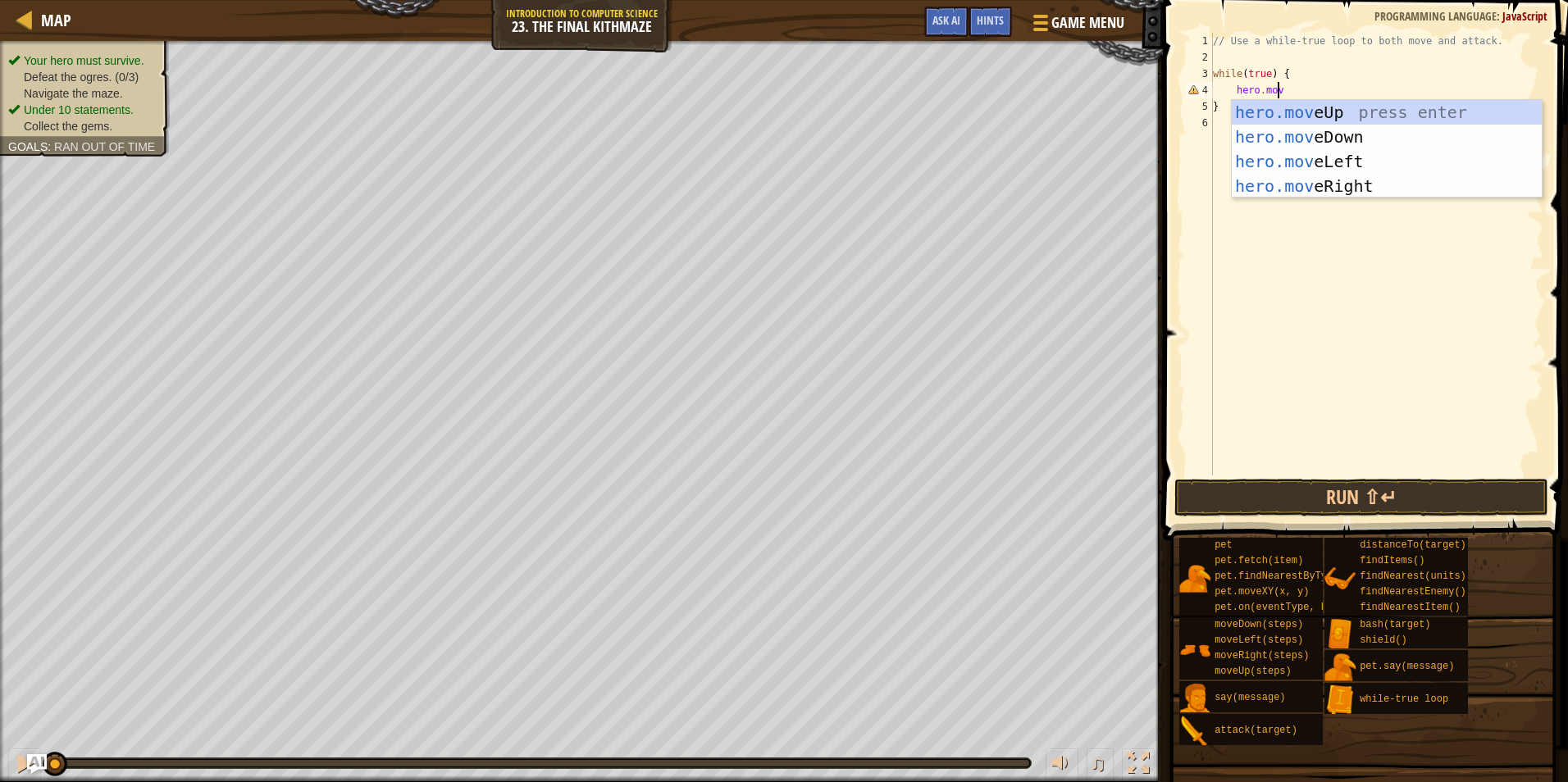
scroll to position [7, 5]
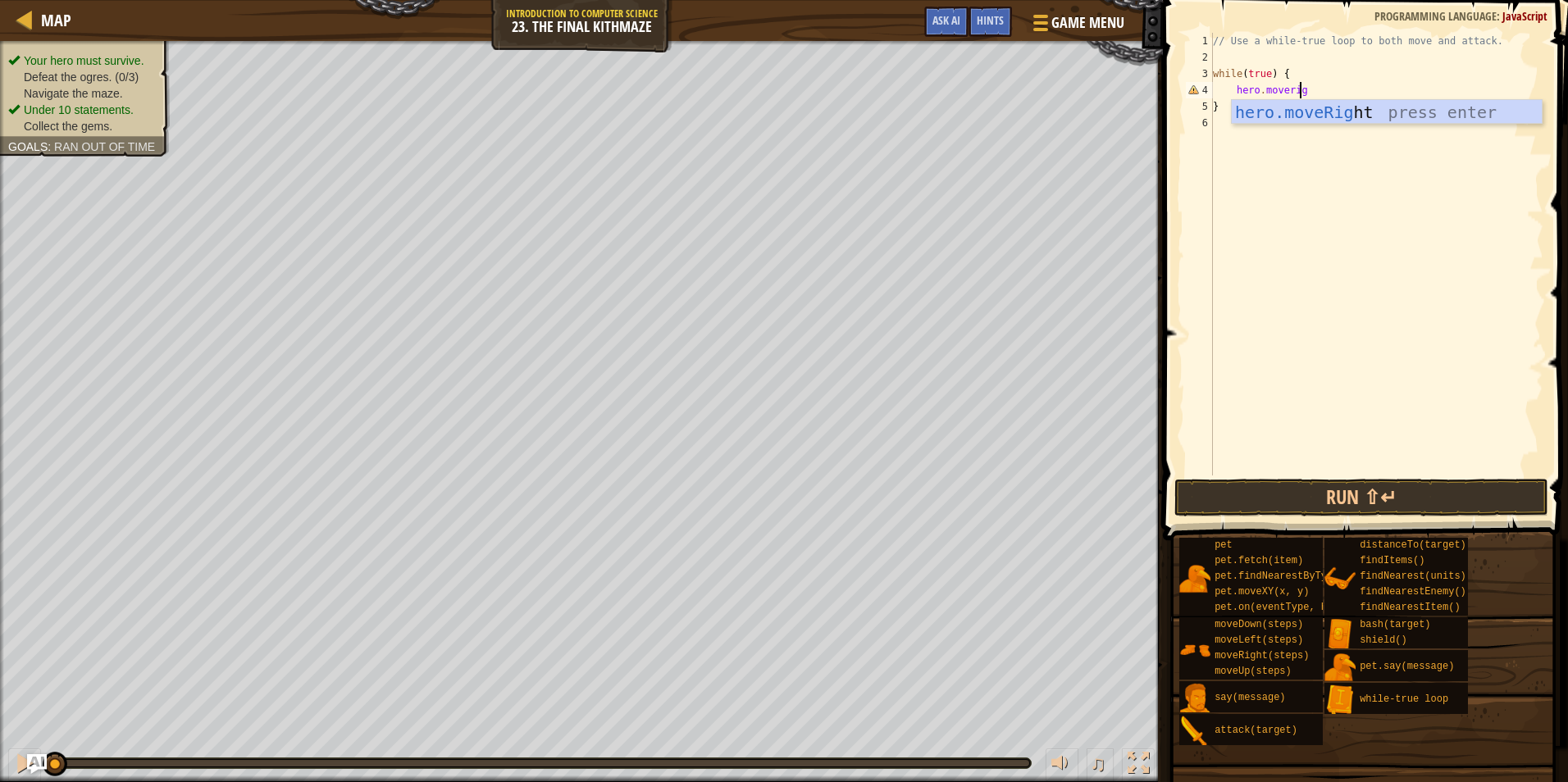
type textarea "hero.moveright"
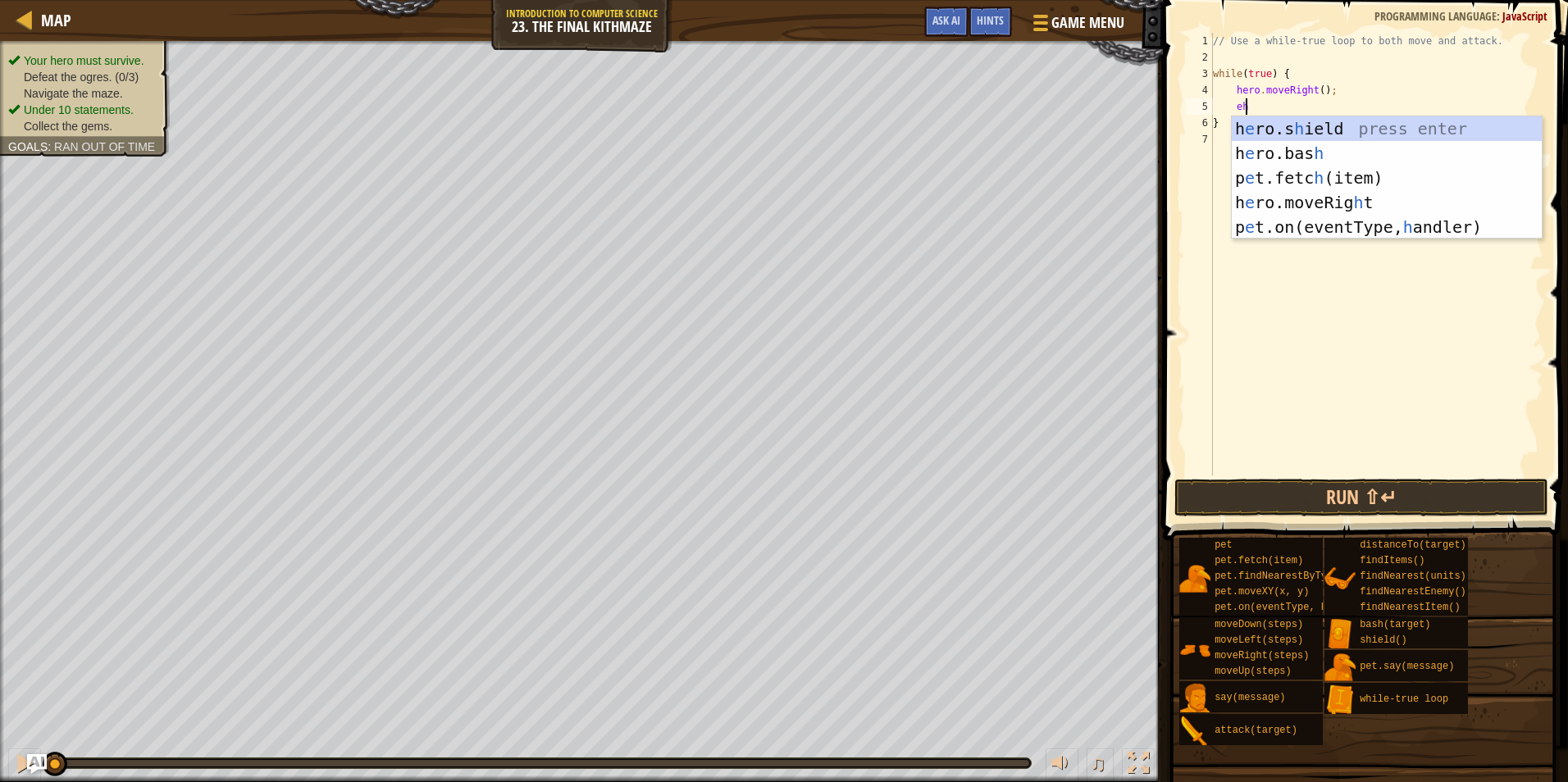
type textarea "e"
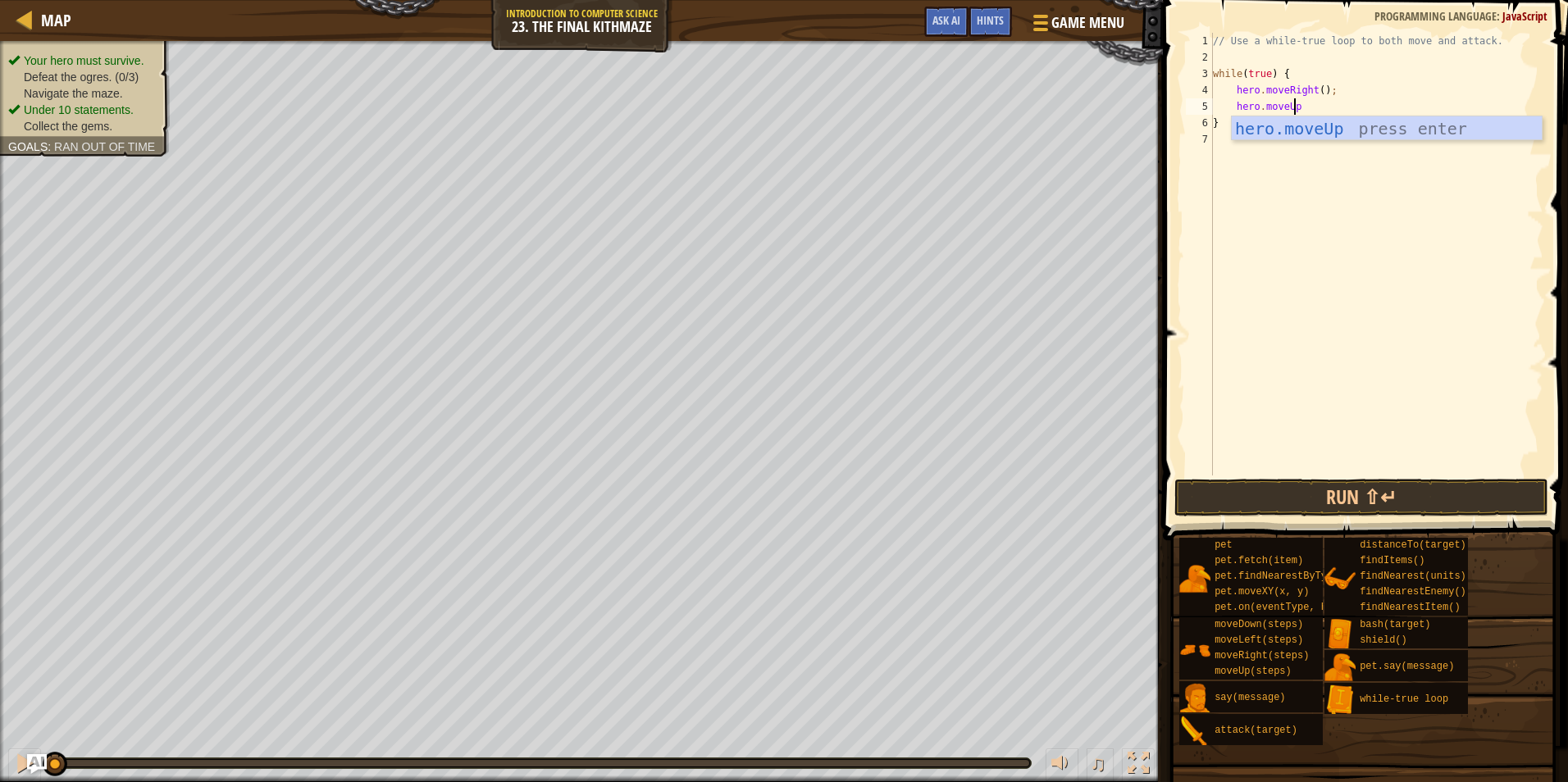
type textarea "hero.moveUp"
click at [1492, 136] on div "// Use a while-true loop to both move and attack. while ( true ) { hero . moveR…" at bounding box center [1376, 271] width 334 height 476
click at [1454, 121] on div "// Use a while-true loop to both move and attack. while ( true ) { hero . moveR…" at bounding box center [1376, 271] width 334 height 476
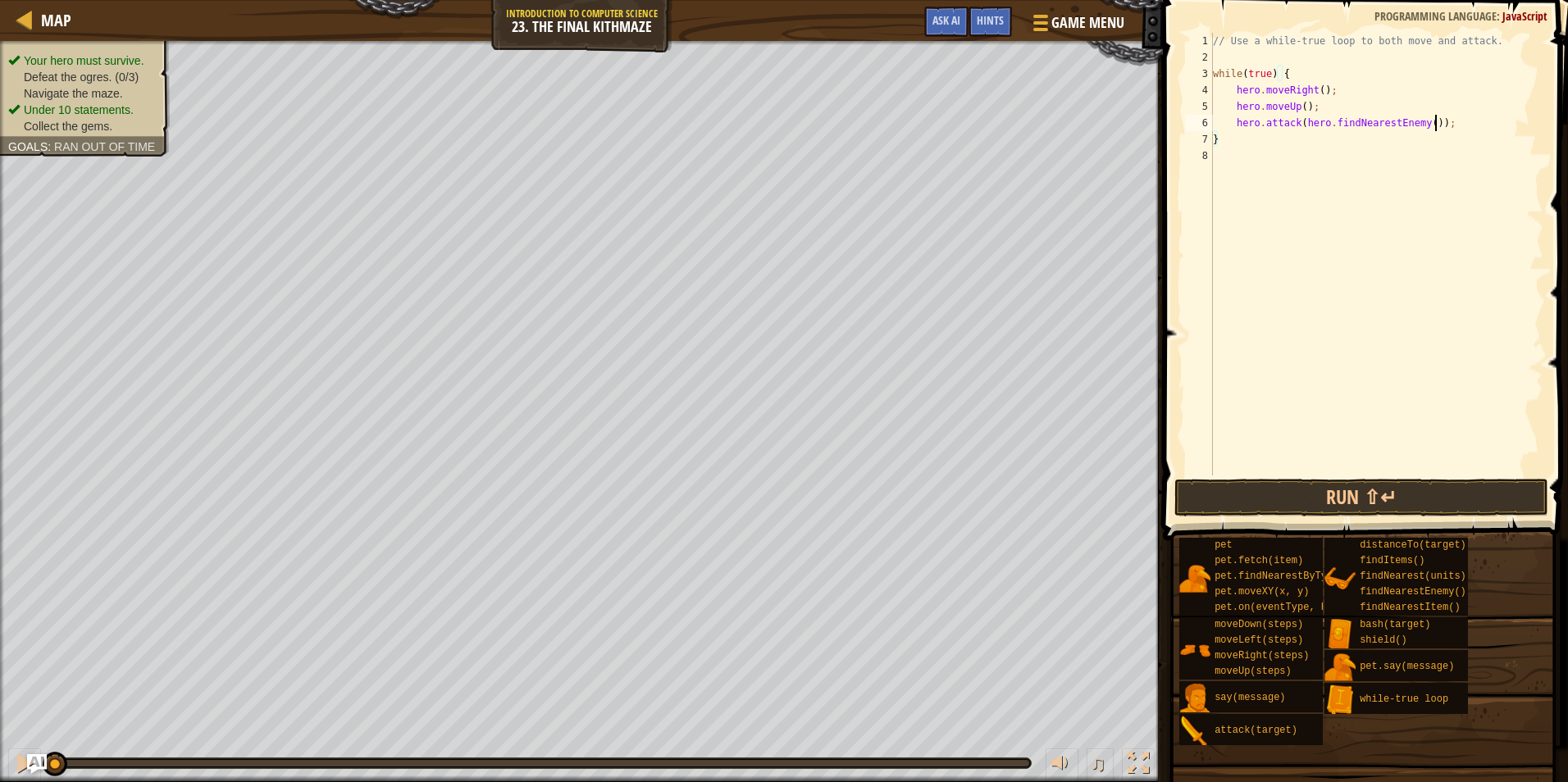
type textarea "hero.attack(hero.findNearestEnemy());"
type textarea "hero.moveDown(2);"
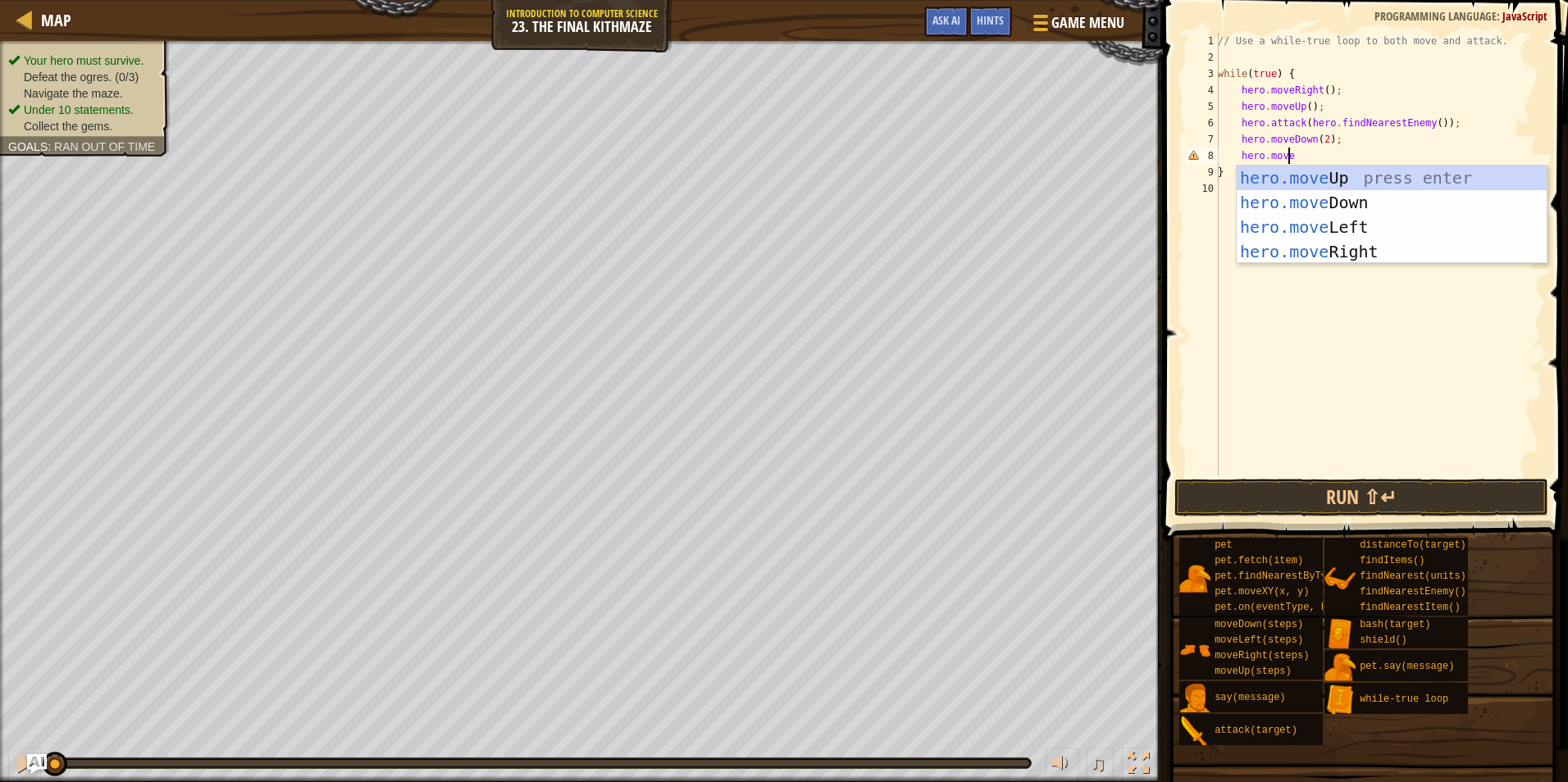
scroll to position [7, 6]
type textarea "hero.moveUp"
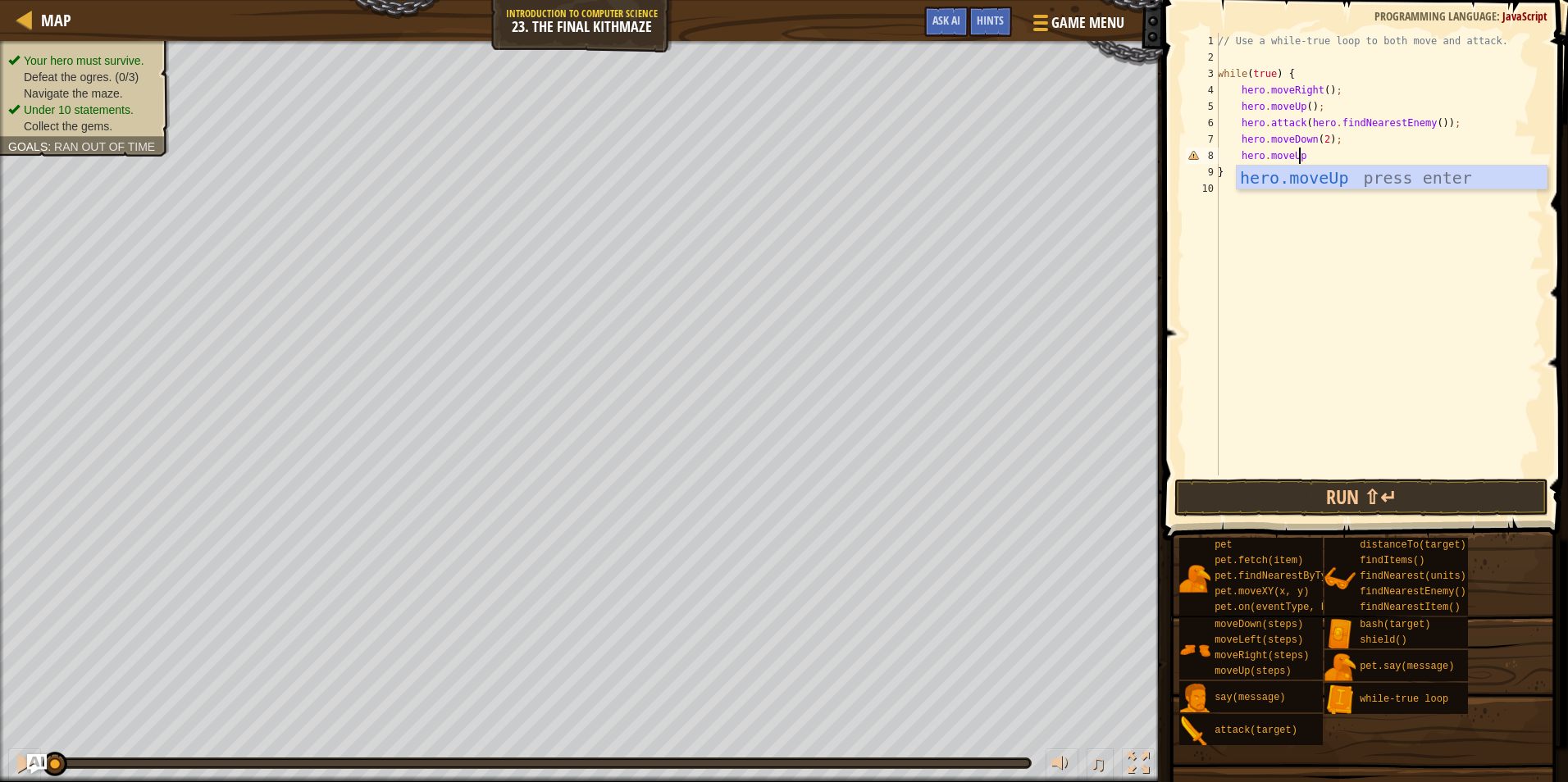
click at [1449, 309] on div "// Use a while-true loop to both move and attack. while ( true ) { hero . moveR…" at bounding box center [1379, 271] width 329 height 476
click at [1354, 496] on button "Run ⇧↵" at bounding box center [1361, 498] width 374 height 38
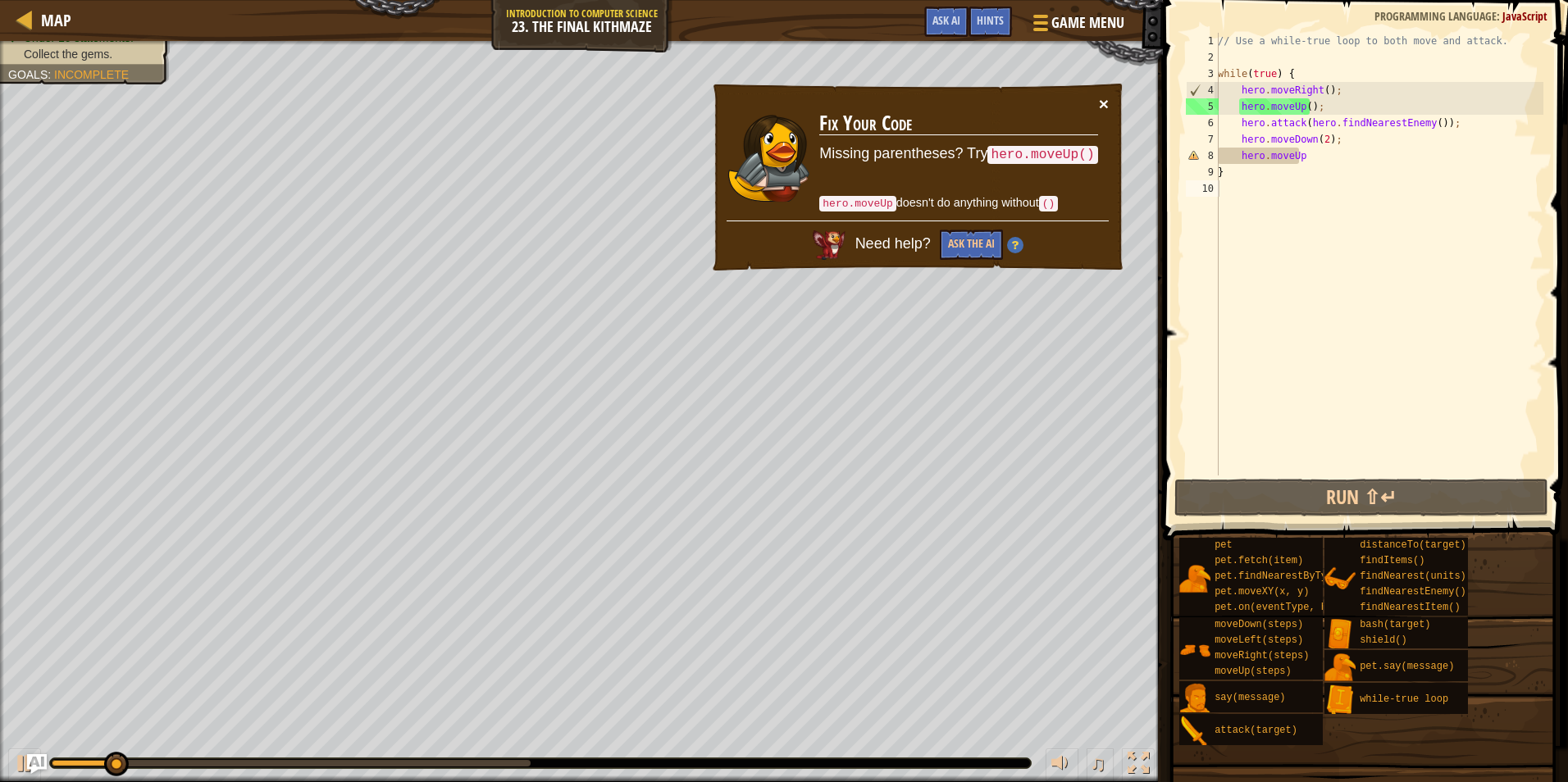
click at [1101, 108] on button "×" at bounding box center [1103, 103] width 10 height 17
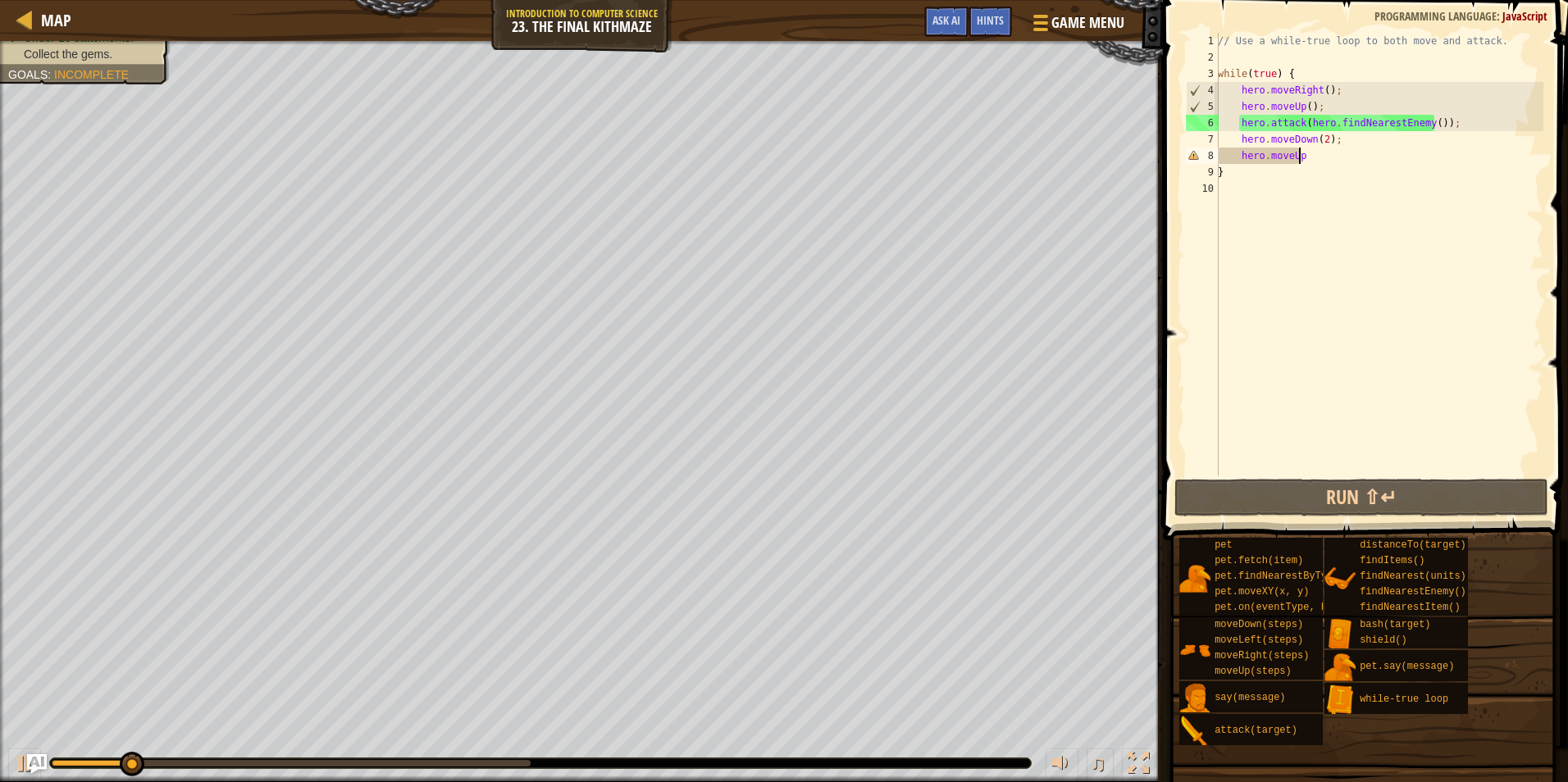
click at [1313, 160] on div "// Use a while-true loop to both move and attack. while ( true ) { hero . moveR…" at bounding box center [1379, 271] width 329 height 476
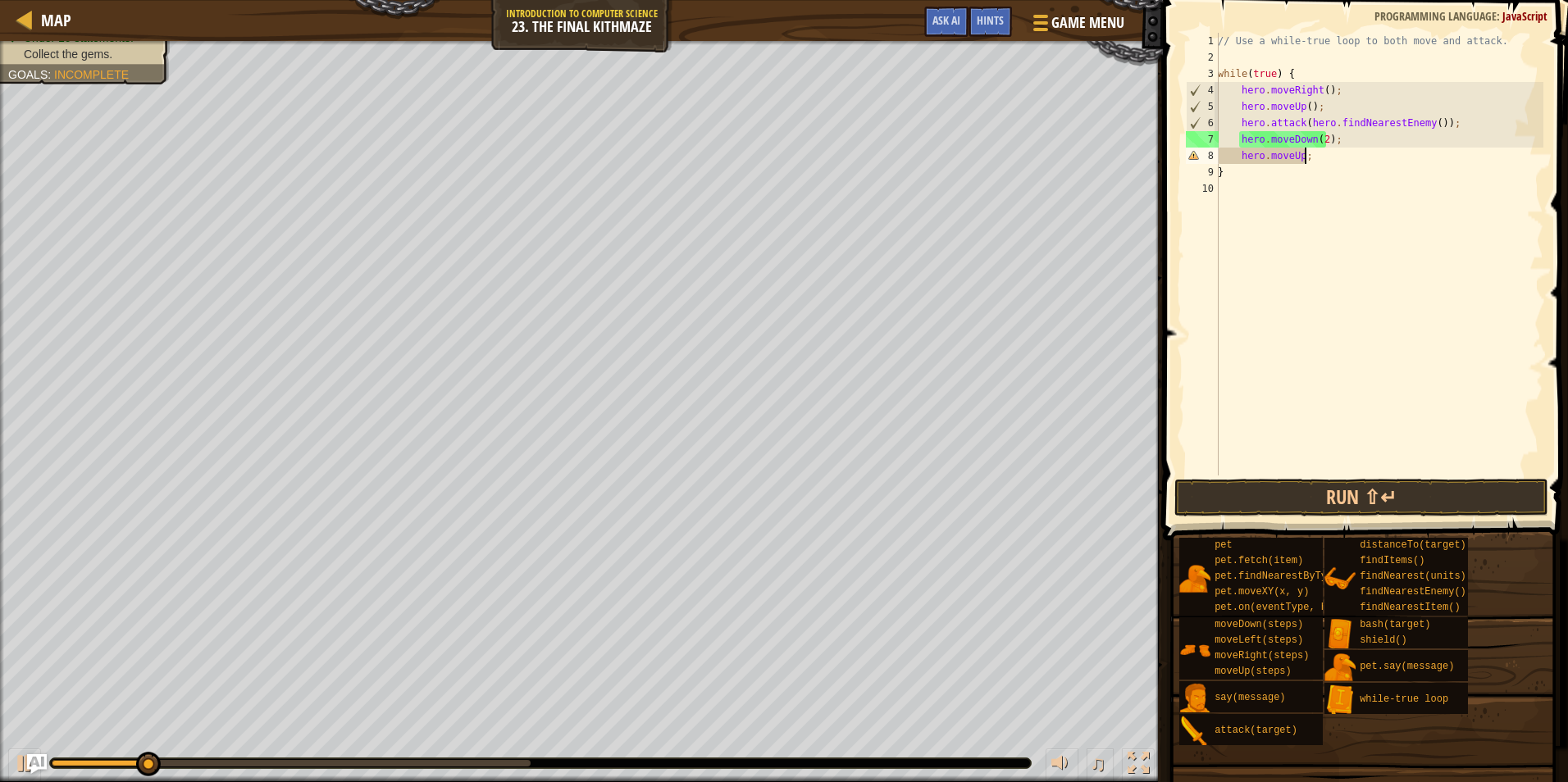
scroll to position [7, 7]
click at [1326, 489] on button "Run ⇧↵" at bounding box center [1361, 498] width 374 height 38
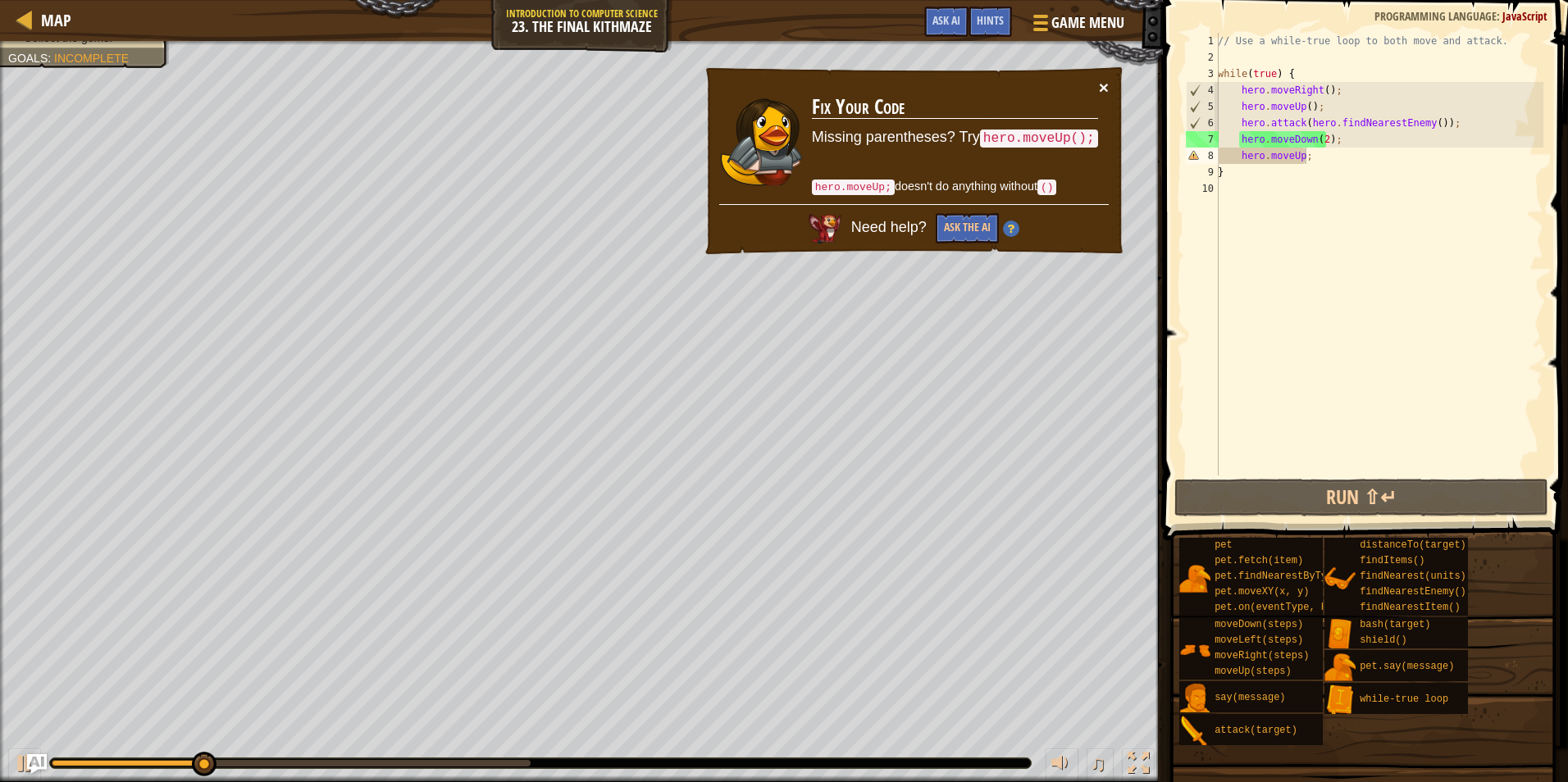
click at [1107, 79] on button "×" at bounding box center [1103, 86] width 10 height 17
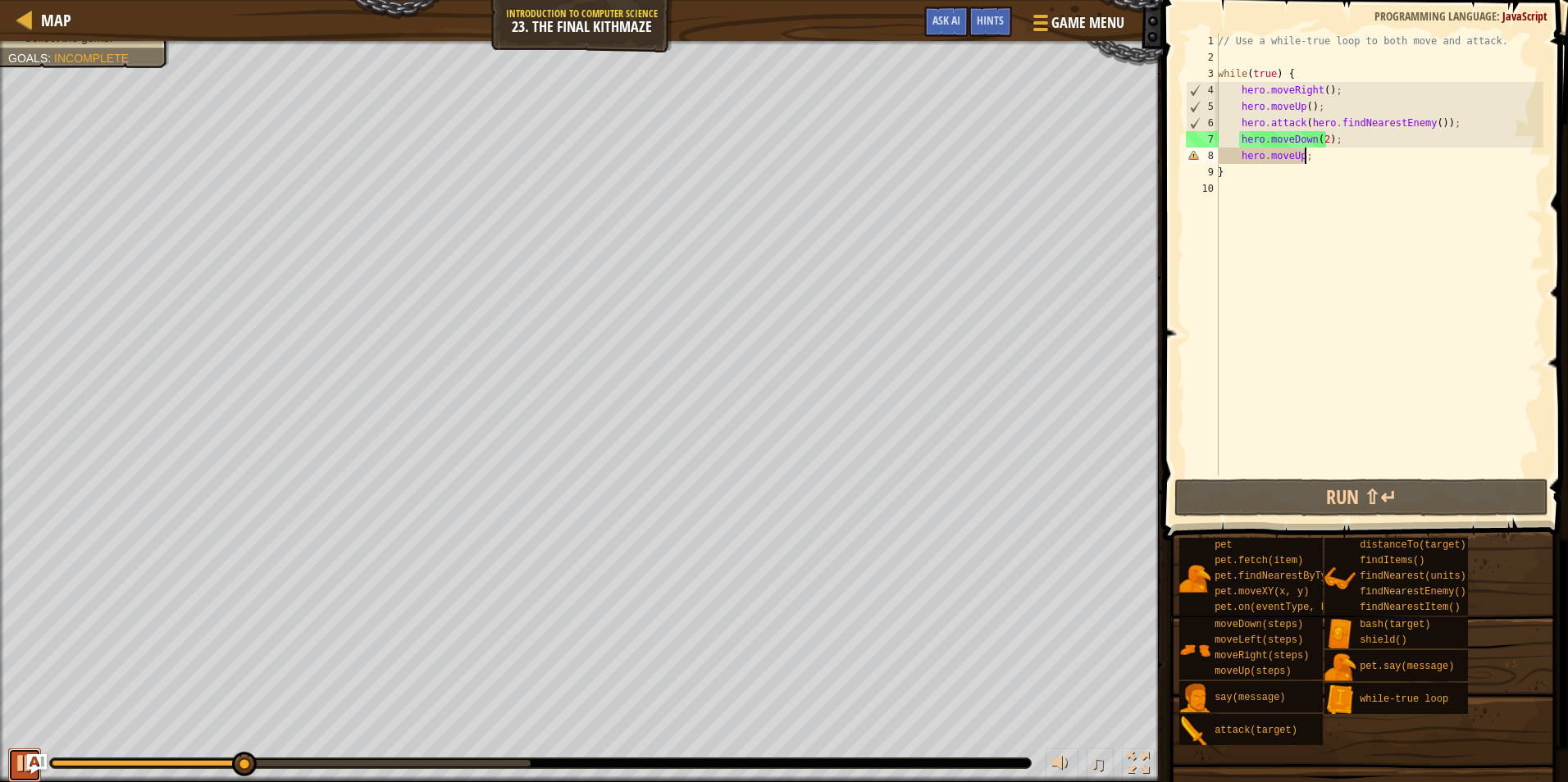
click at [13, 762] on button at bounding box center [24, 765] width 33 height 34
click at [1450, 126] on div "// Use a while-true loop to both move and attack. while ( true ) { hero . moveR…" at bounding box center [1379, 271] width 329 height 476
type textarea "hero.attack(hero.findNearestEnemy());"
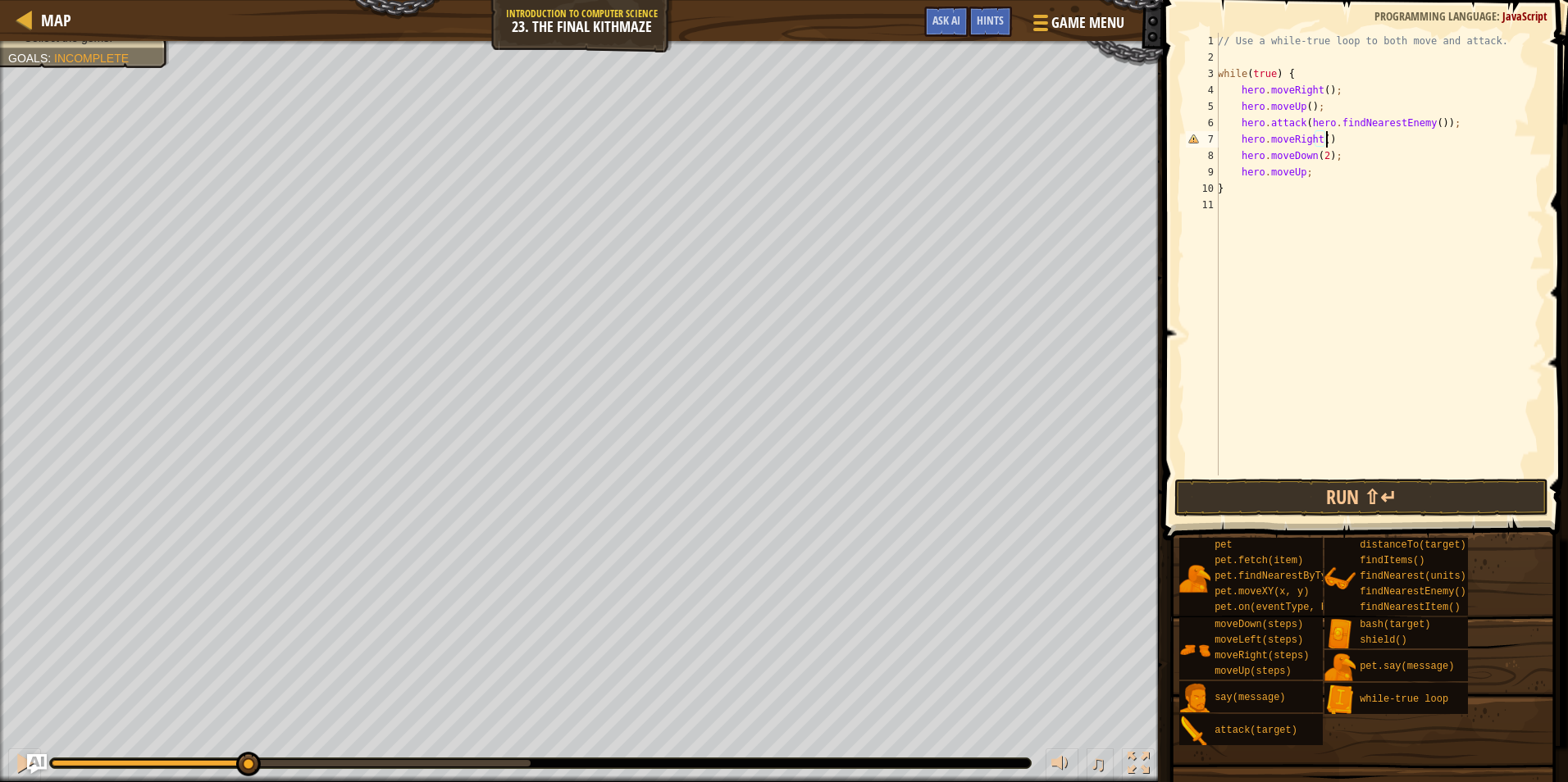
scroll to position [7, 9]
click at [1297, 170] on div "// Use a while-true loop to both move and attack. while ( true ) { hero . moveR…" at bounding box center [1379, 271] width 329 height 476
type textarea "hero.moveUp();"
click at [1338, 482] on button "Run ⇧↵" at bounding box center [1361, 498] width 374 height 38
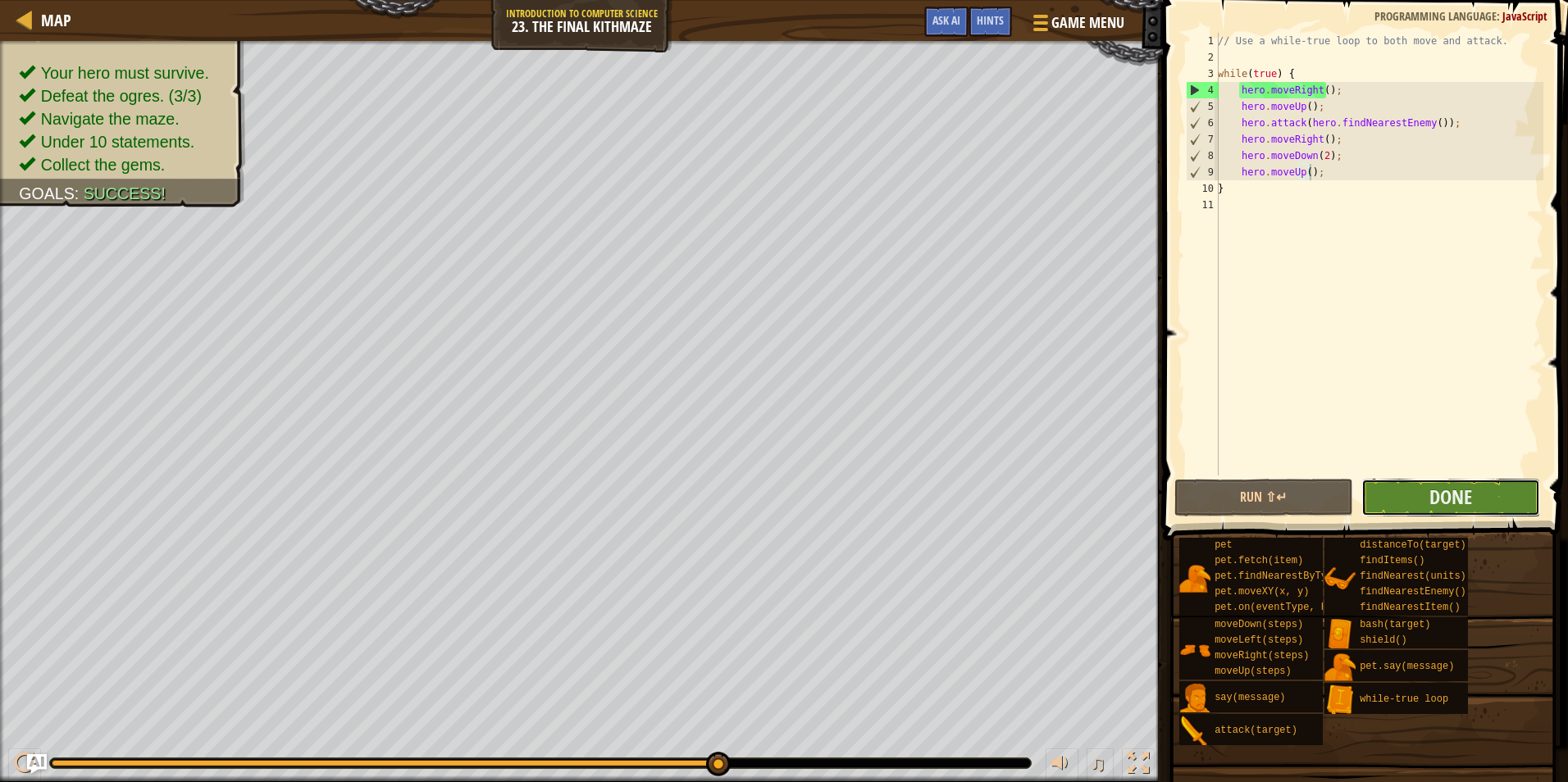
click at [1397, 503] on button "Done" at bounding box center [1450, 498] width 178 height 38
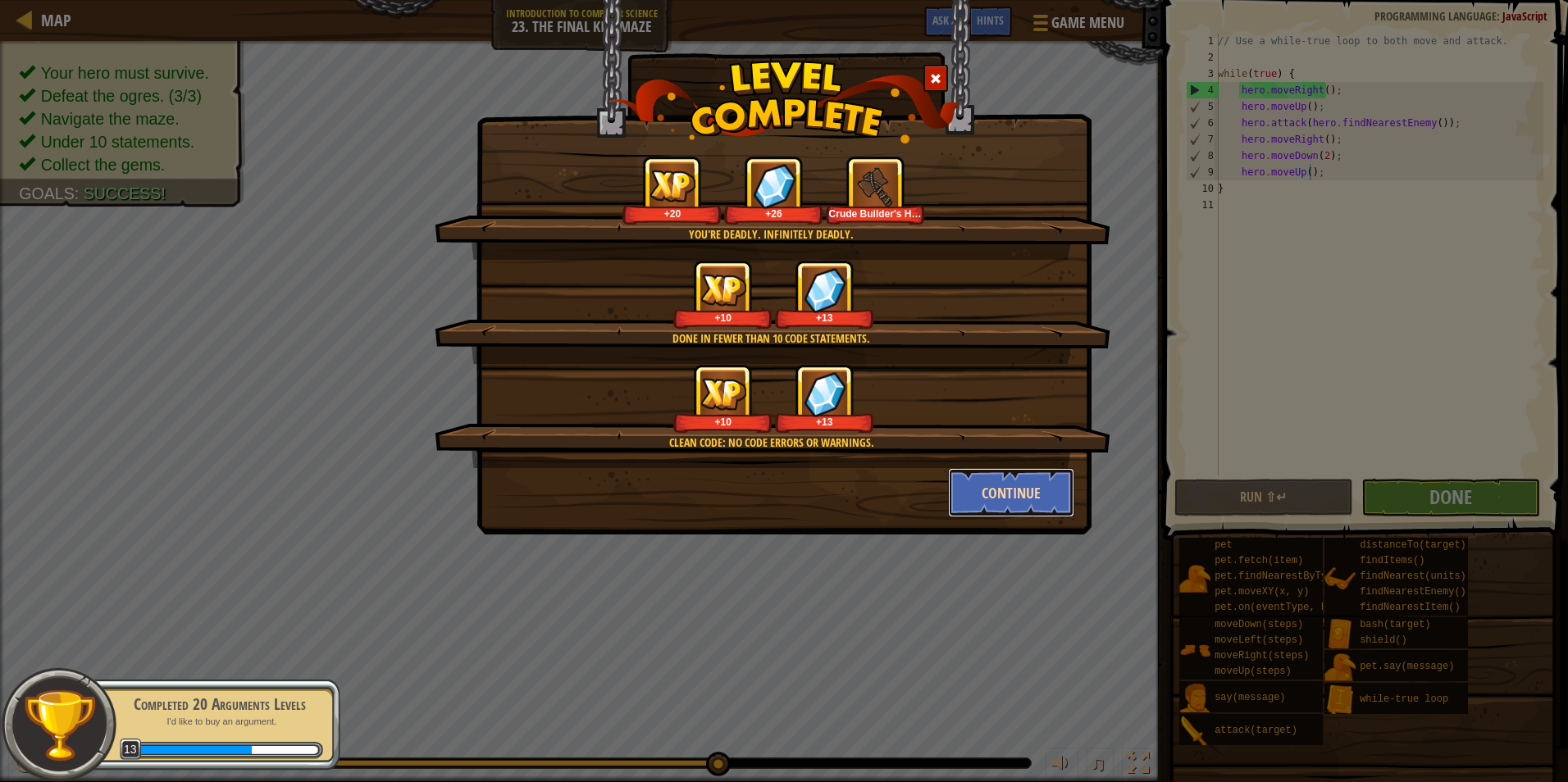
click at [972, 486] on button "Continue" at bounding box center [1011, 493] width 127 height 50
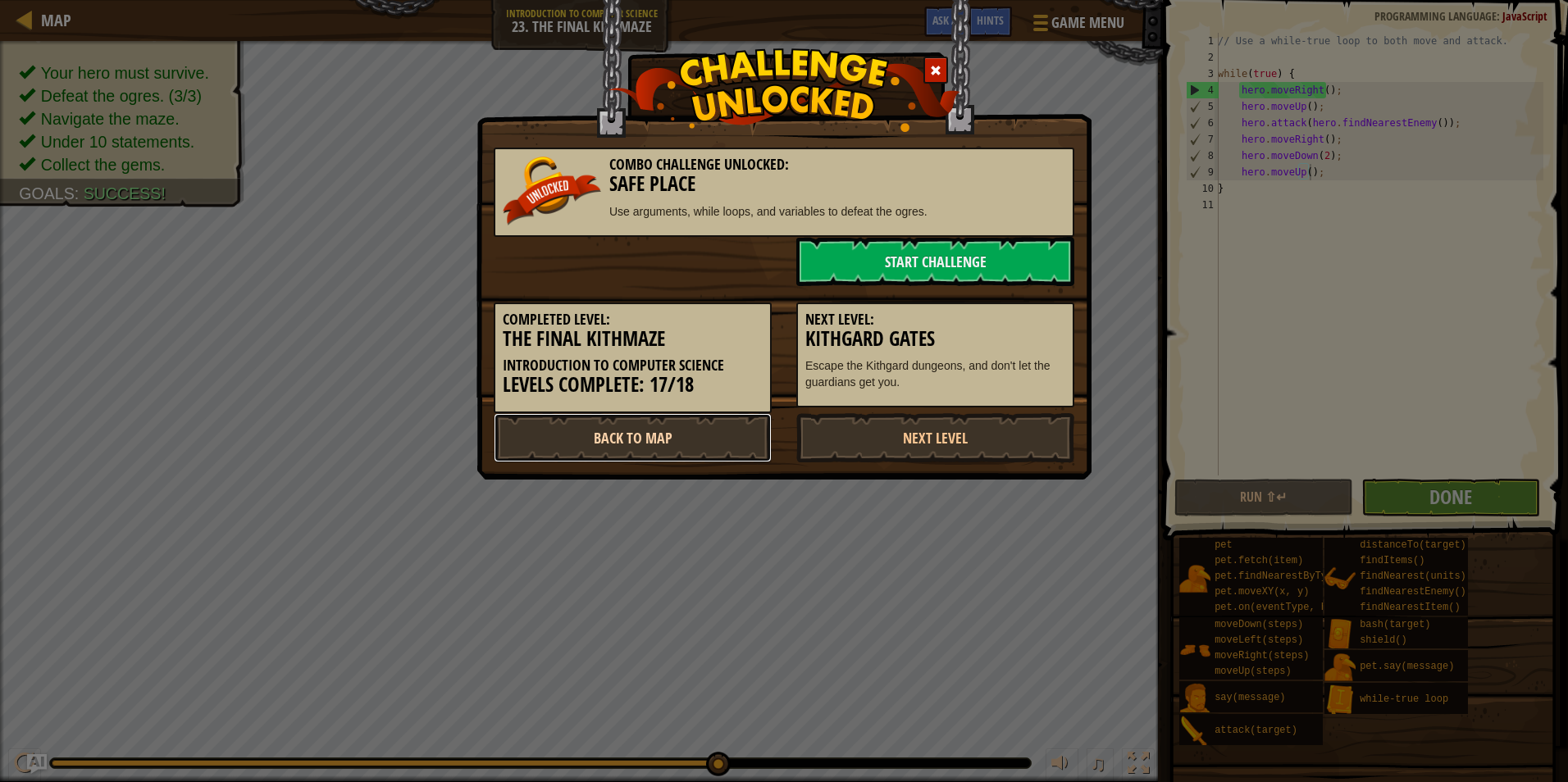
click at [695, 431] on link "Back to Map" at bounding box center [632, 438] width 278 height 50
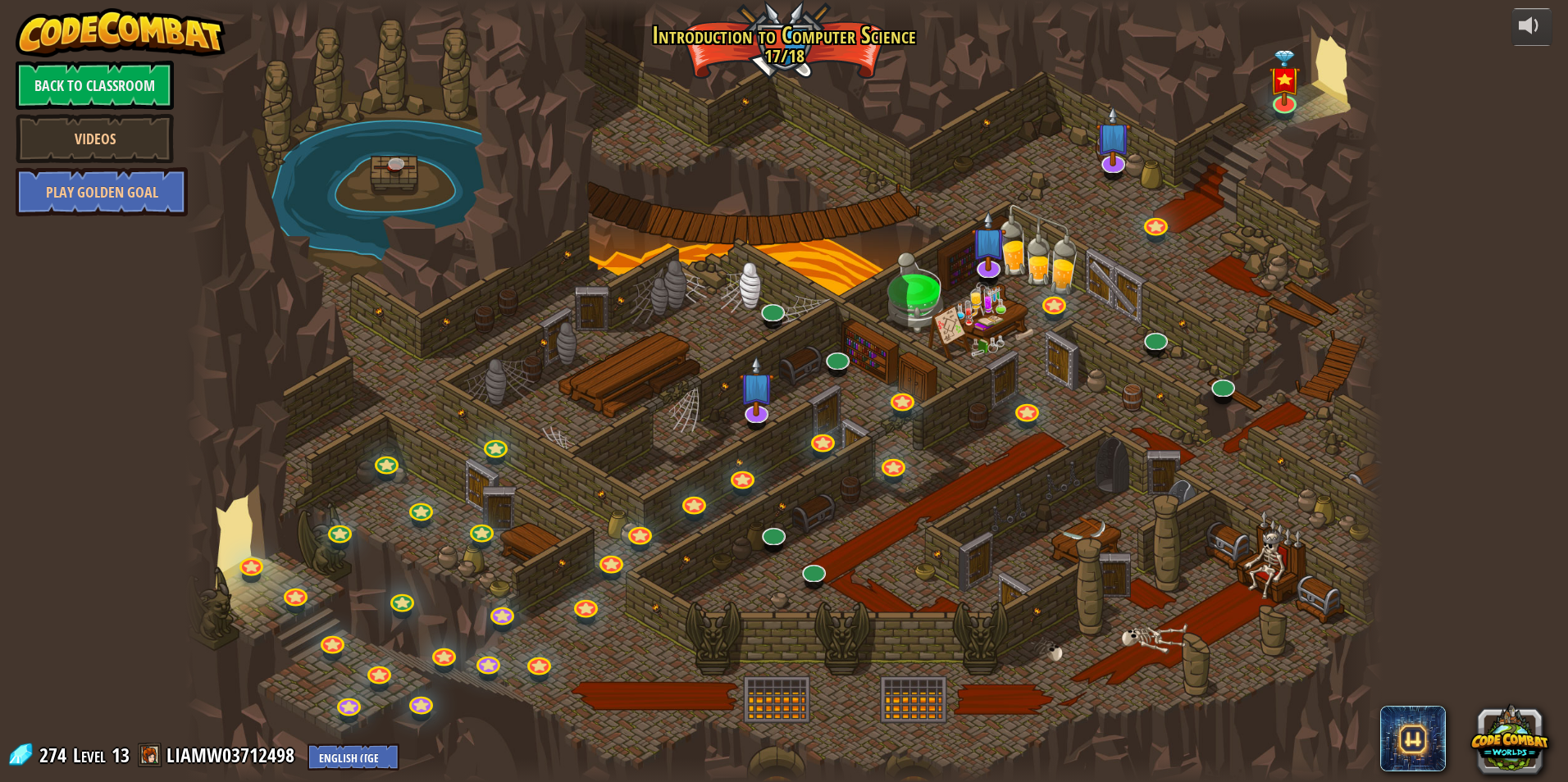
click at [1528, 3] on div "powered by Back to Classroom Videos Play Golden Goal 25. Kithgard Gates Escape …" at bounding box center [784, 391] width 1568 height 782
click at [1528, 6] on div "powered by Back to Classroom Videos Play Golden Goal 25. Kithgard Gates Escape …" at bounding box center [784, 391] width 1568 height 782
click at [1527, 17] on div at bounding box center [1531, 25] width 26 height 26
click at [1537, 30] on div at bounding box center [1531, 25] width 26 height 26
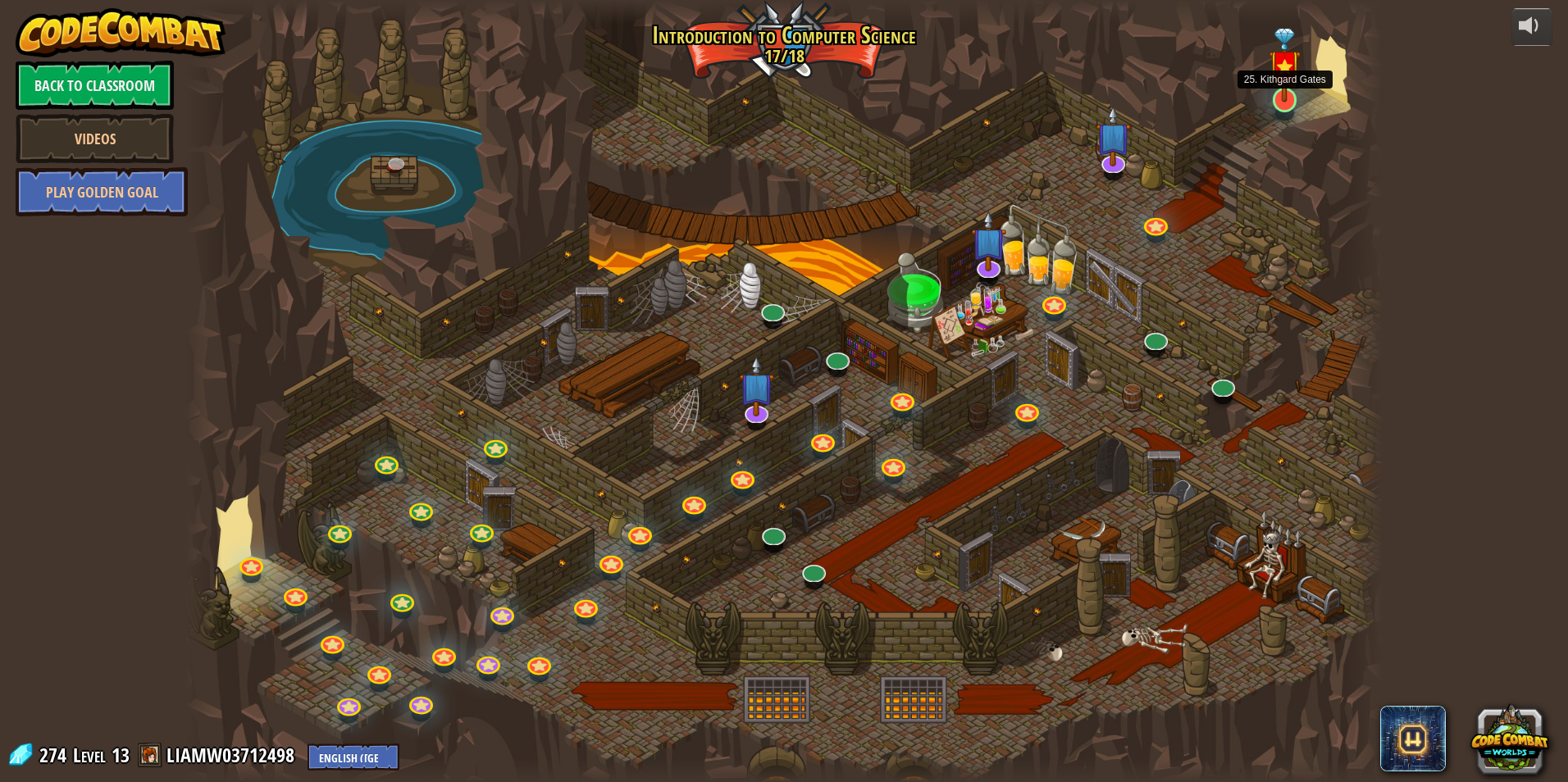
click at [1278, 97] on img at bounding box center [1285, 64] width 32 height 74
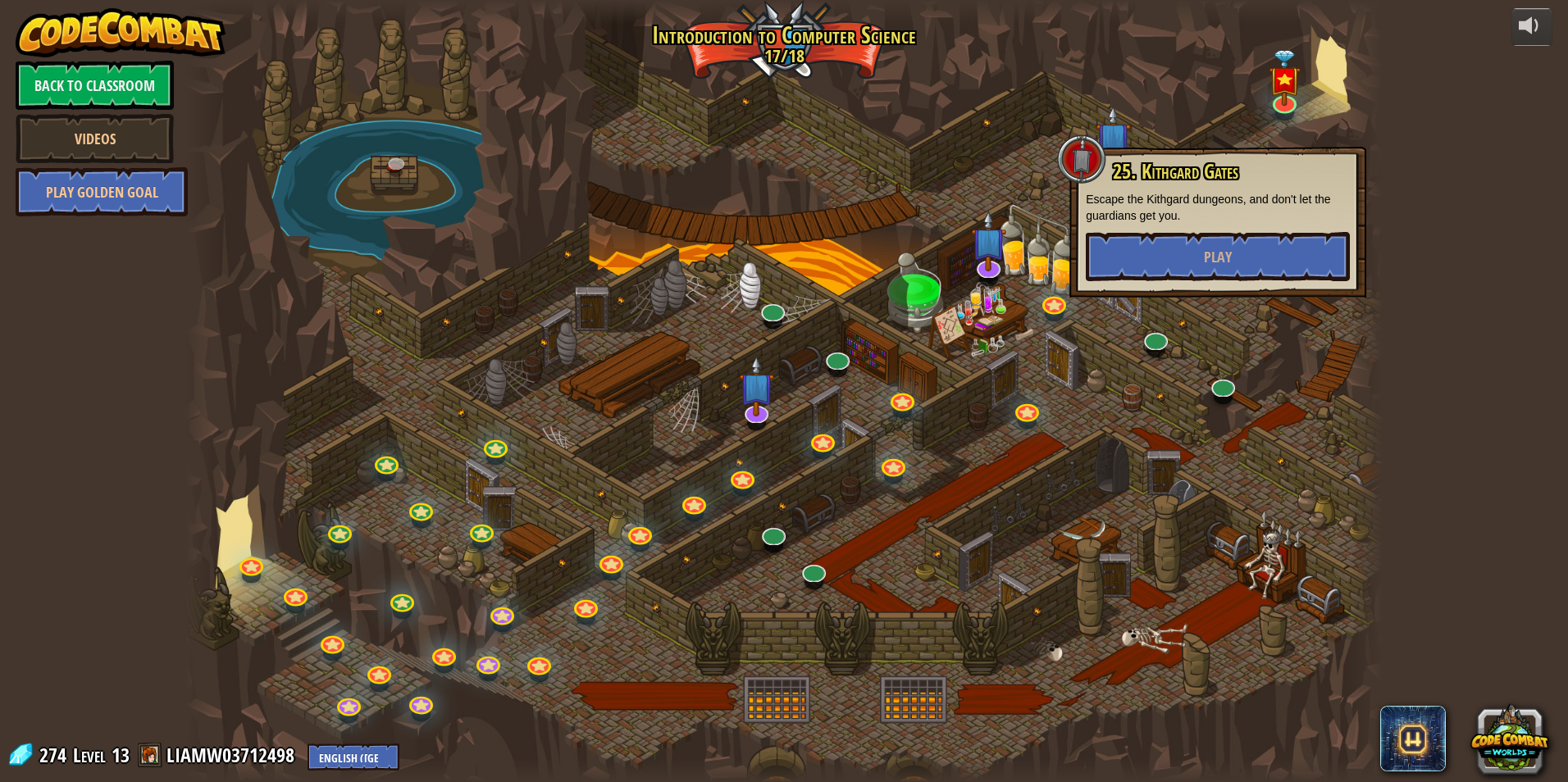
click at [1064, 116] on div at bounding box center [784, 391] width 1197 height 782
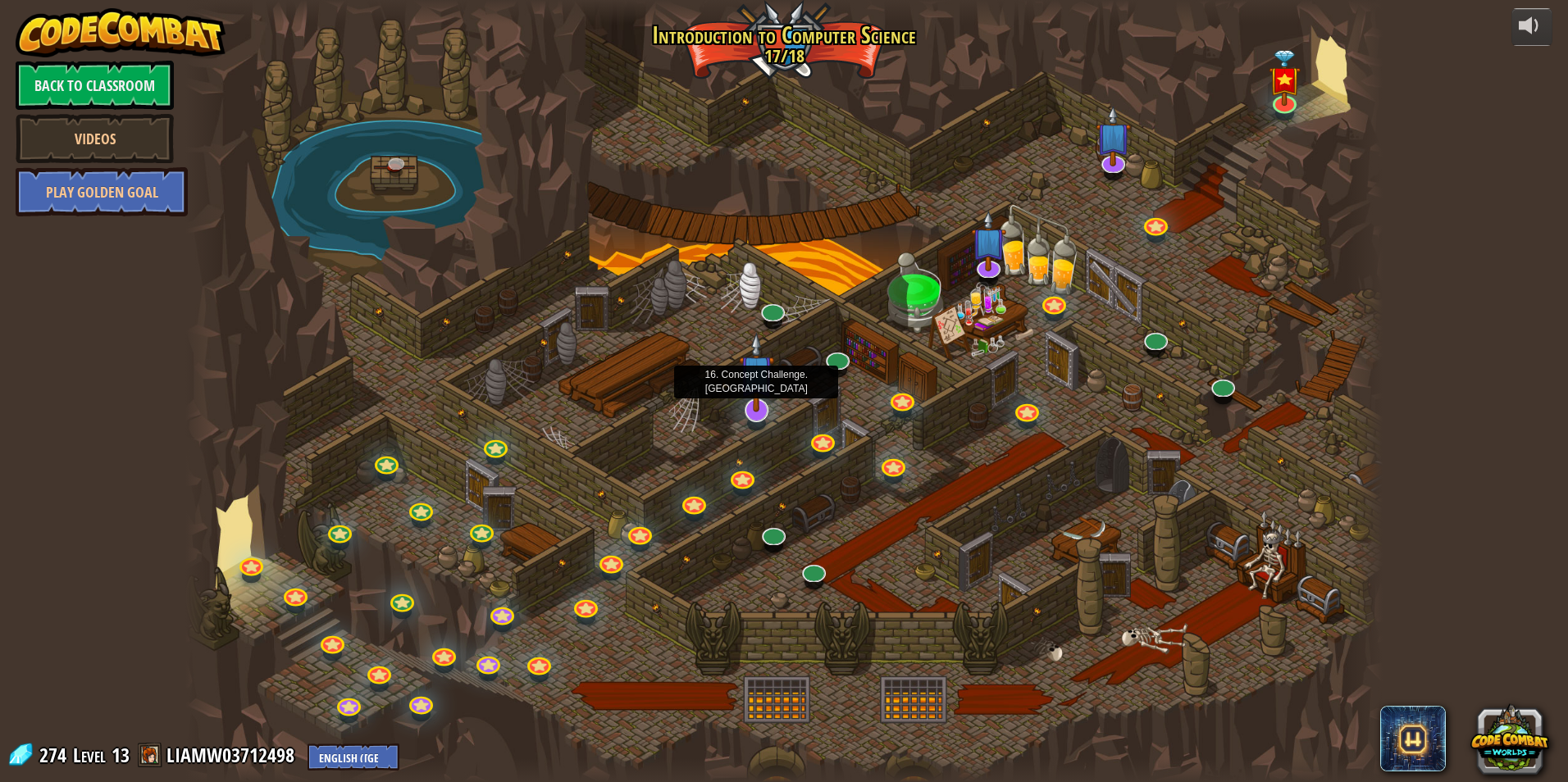
click at [745, 406] on img at bounding box center [756, 372] width 36 height 80
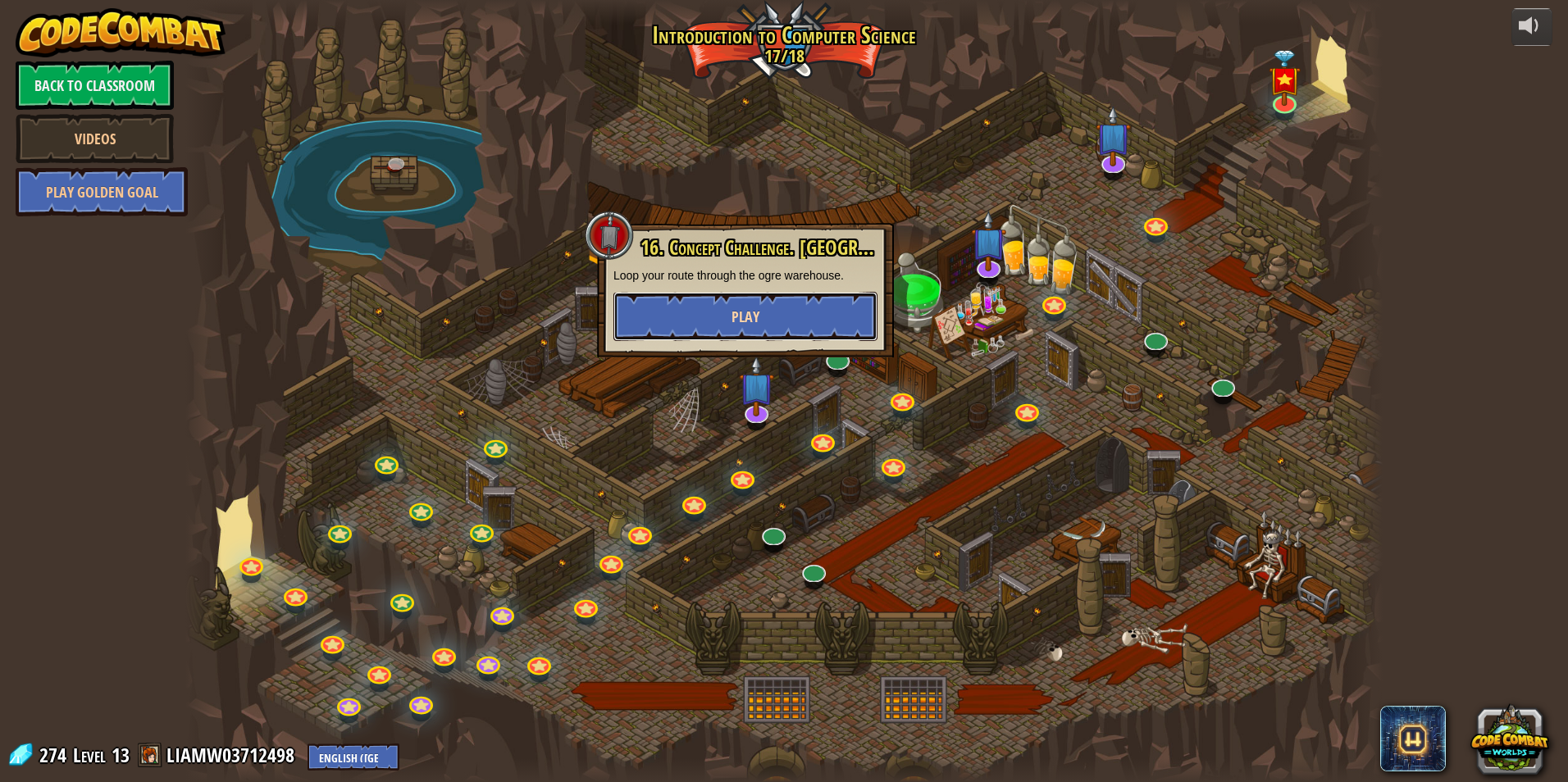
click at [769, 320] on button "Play" at bounding box center [745, 316] width 264 height 50
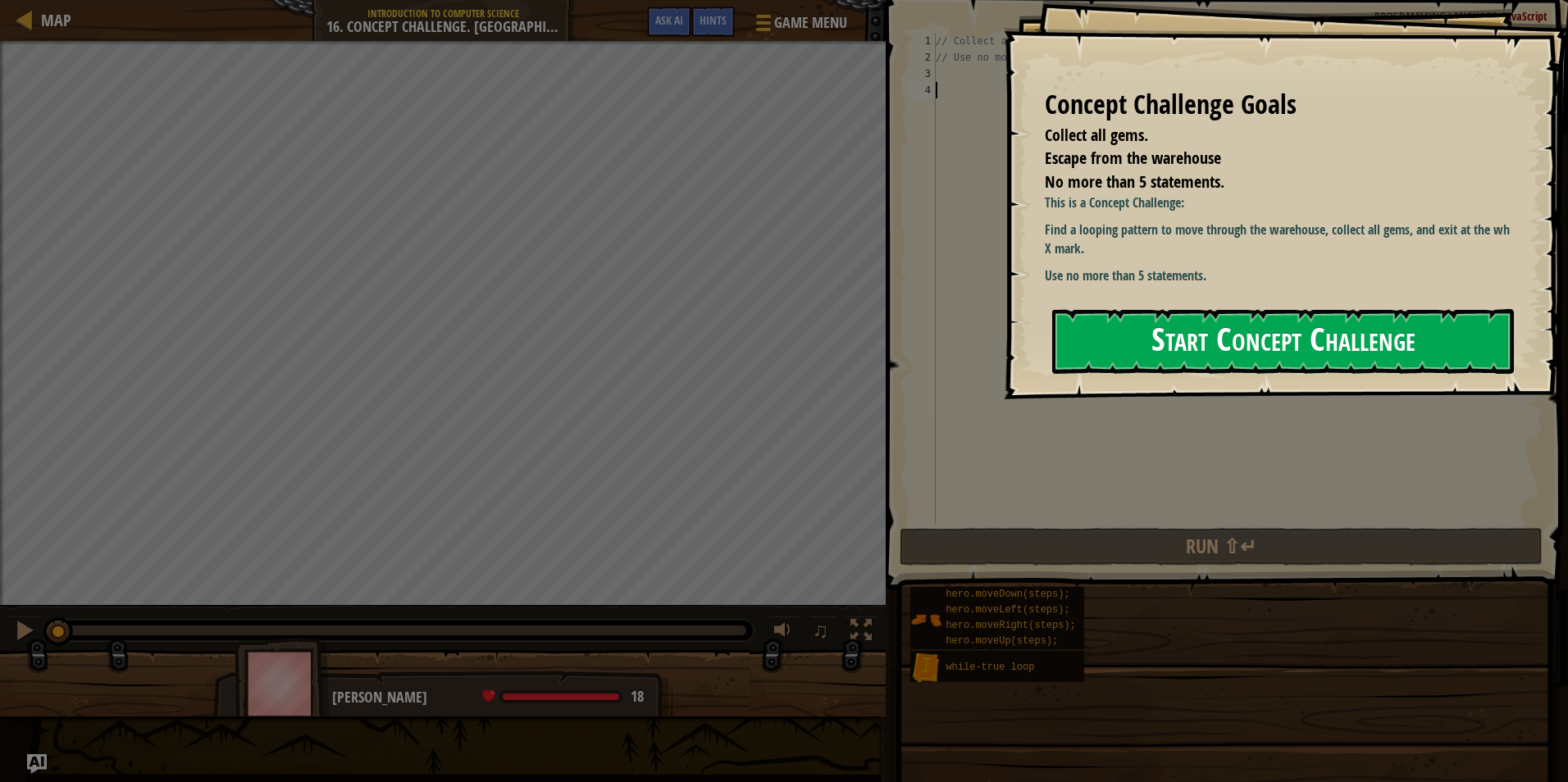
click at [1231, 336] on button "Start Concept Challenge" at bounding box center [1283, 341] width 462 height 64
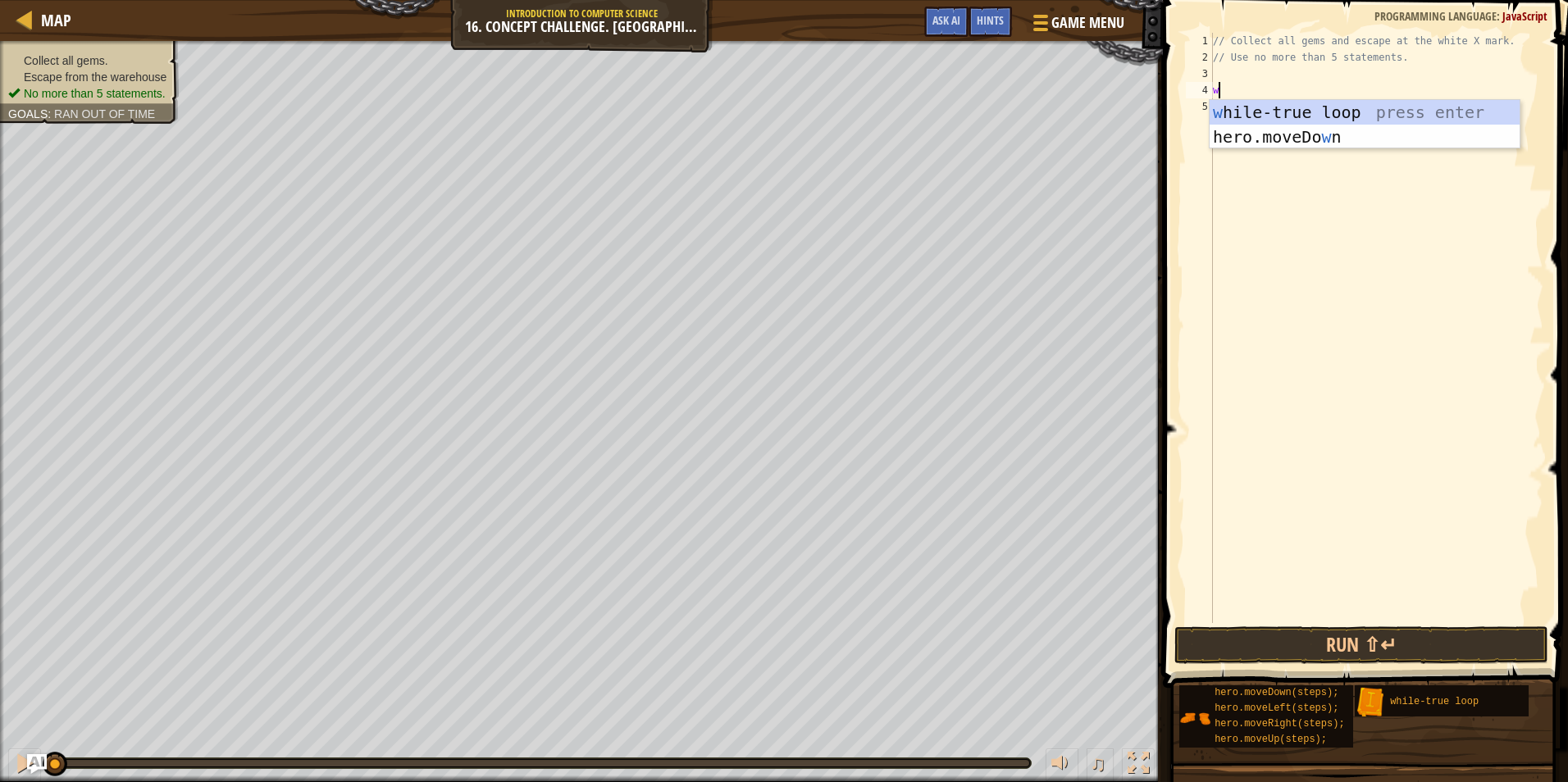
scroll to position [7, 0]
type textarea "while"
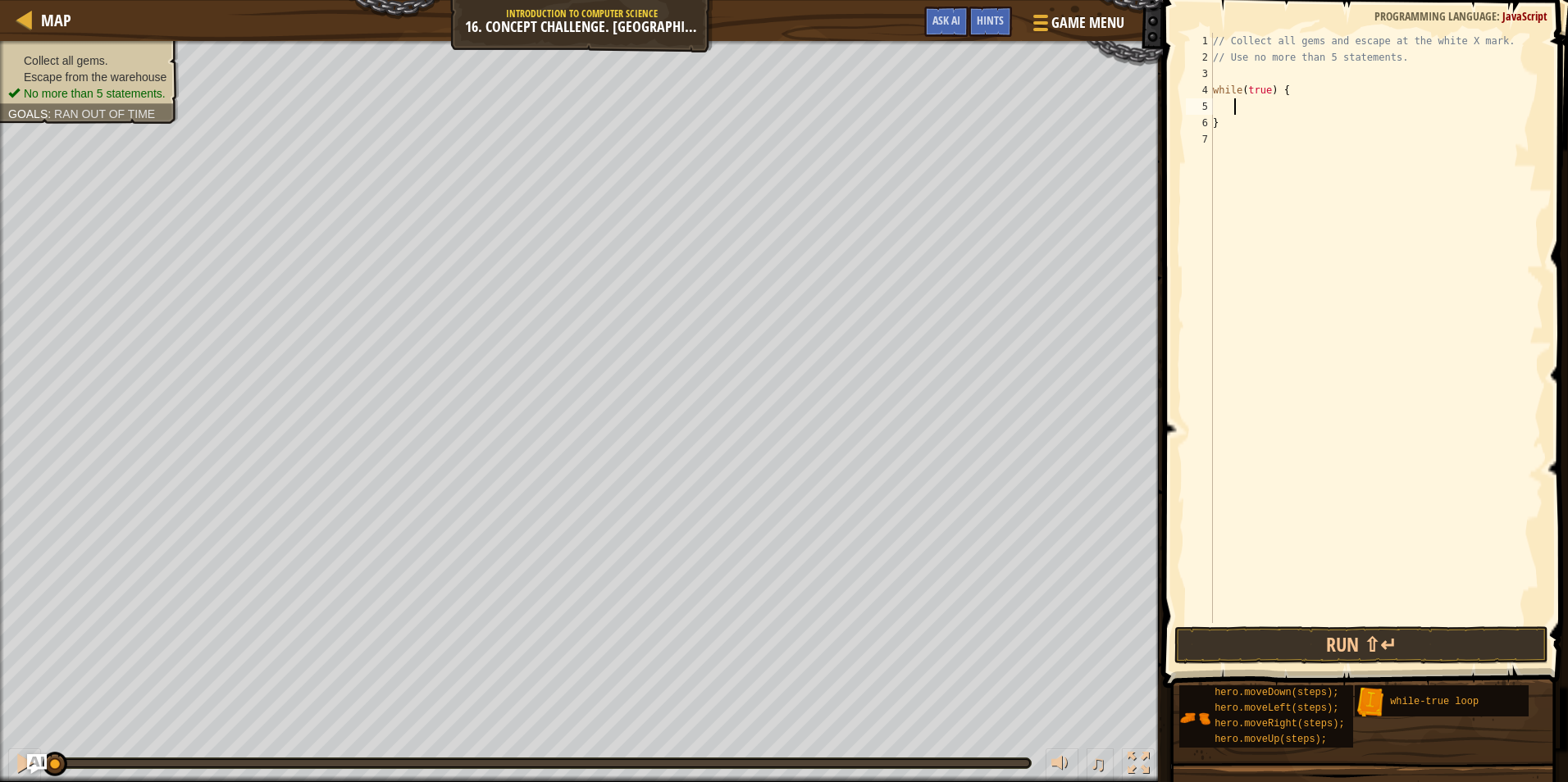
scroll to position [7, 1]
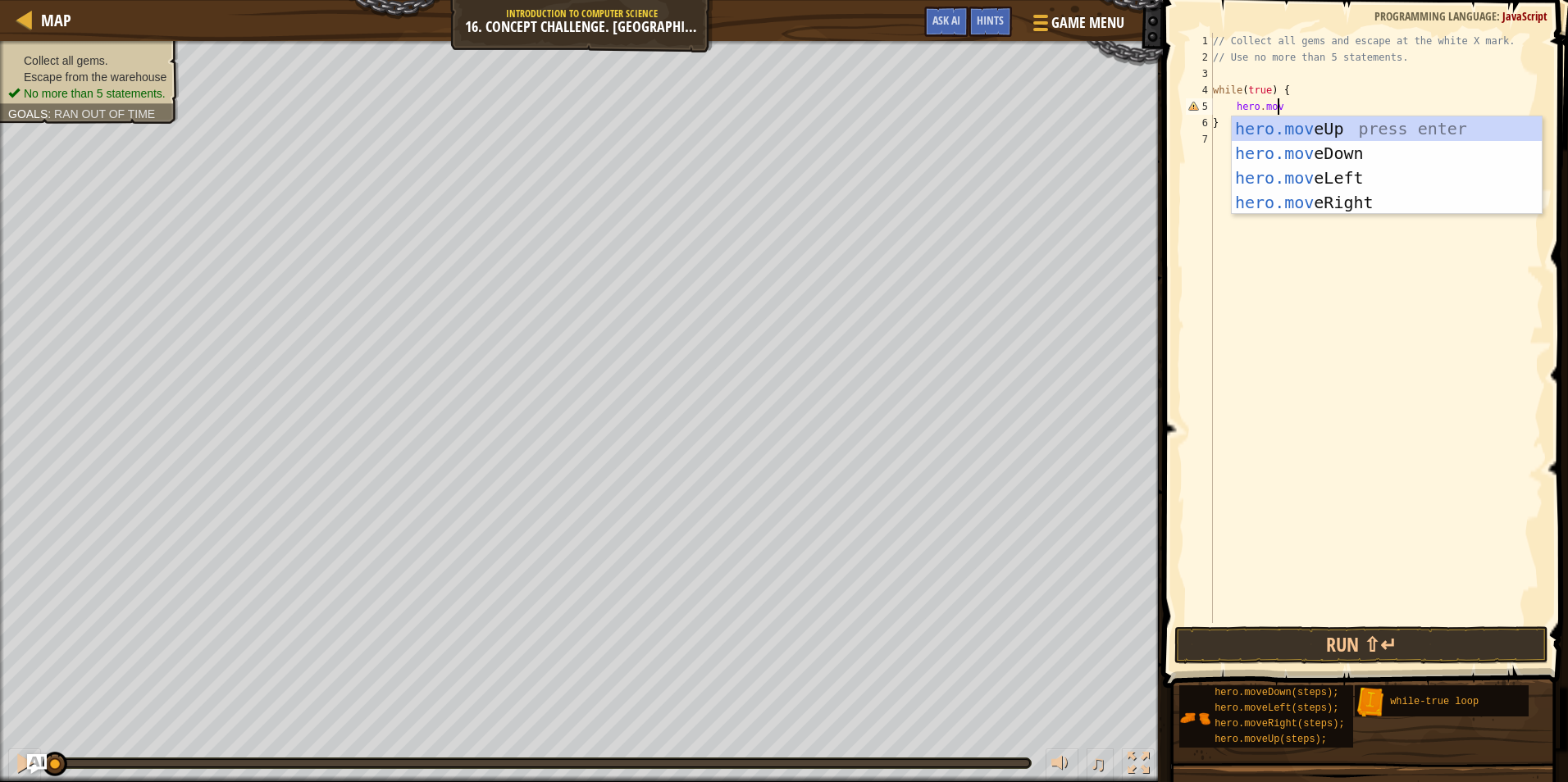
type textarea "hero.move"
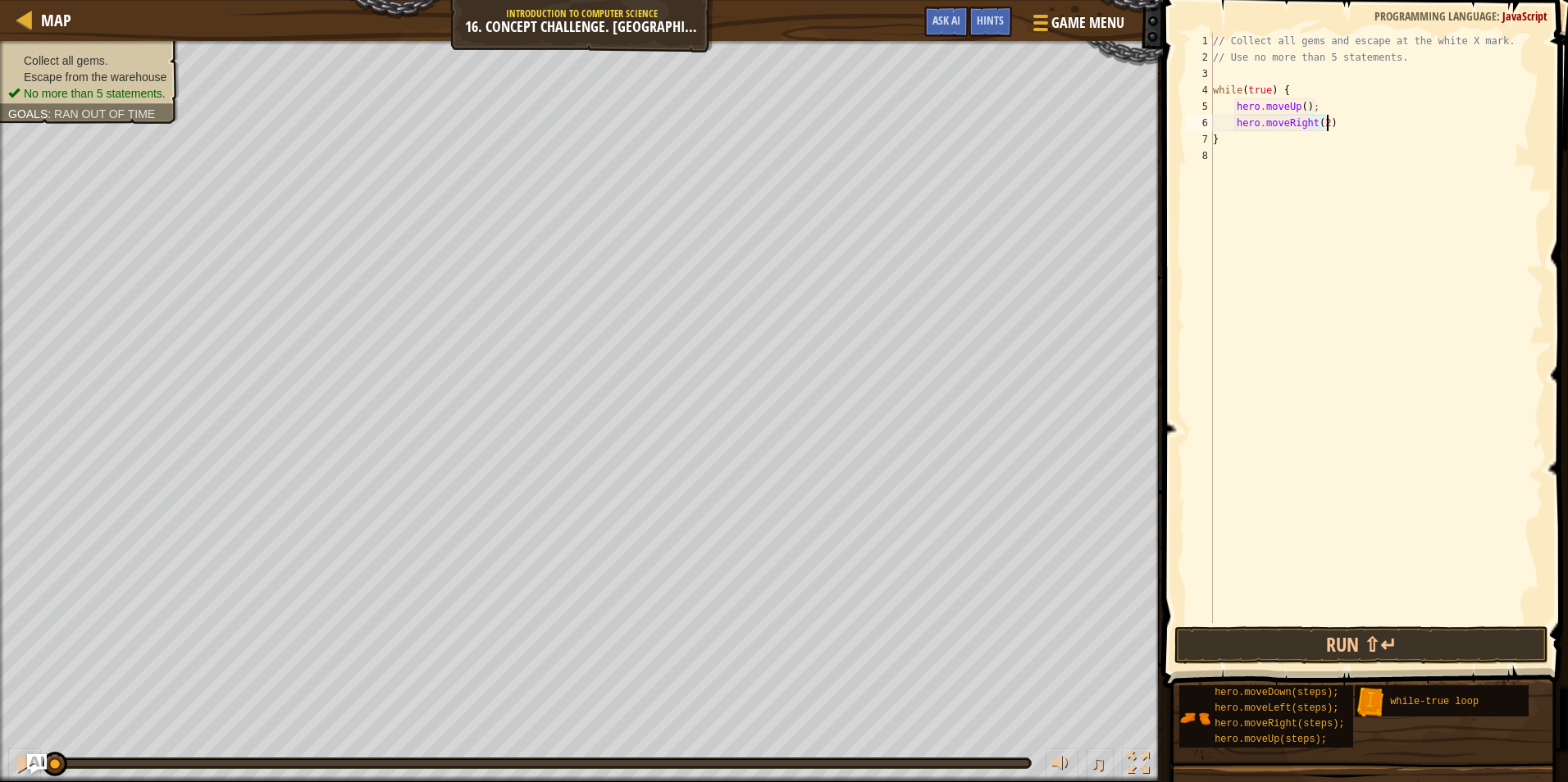
type textarea "hero.moveRight(2);"
type textarea "hero.moveDown();"
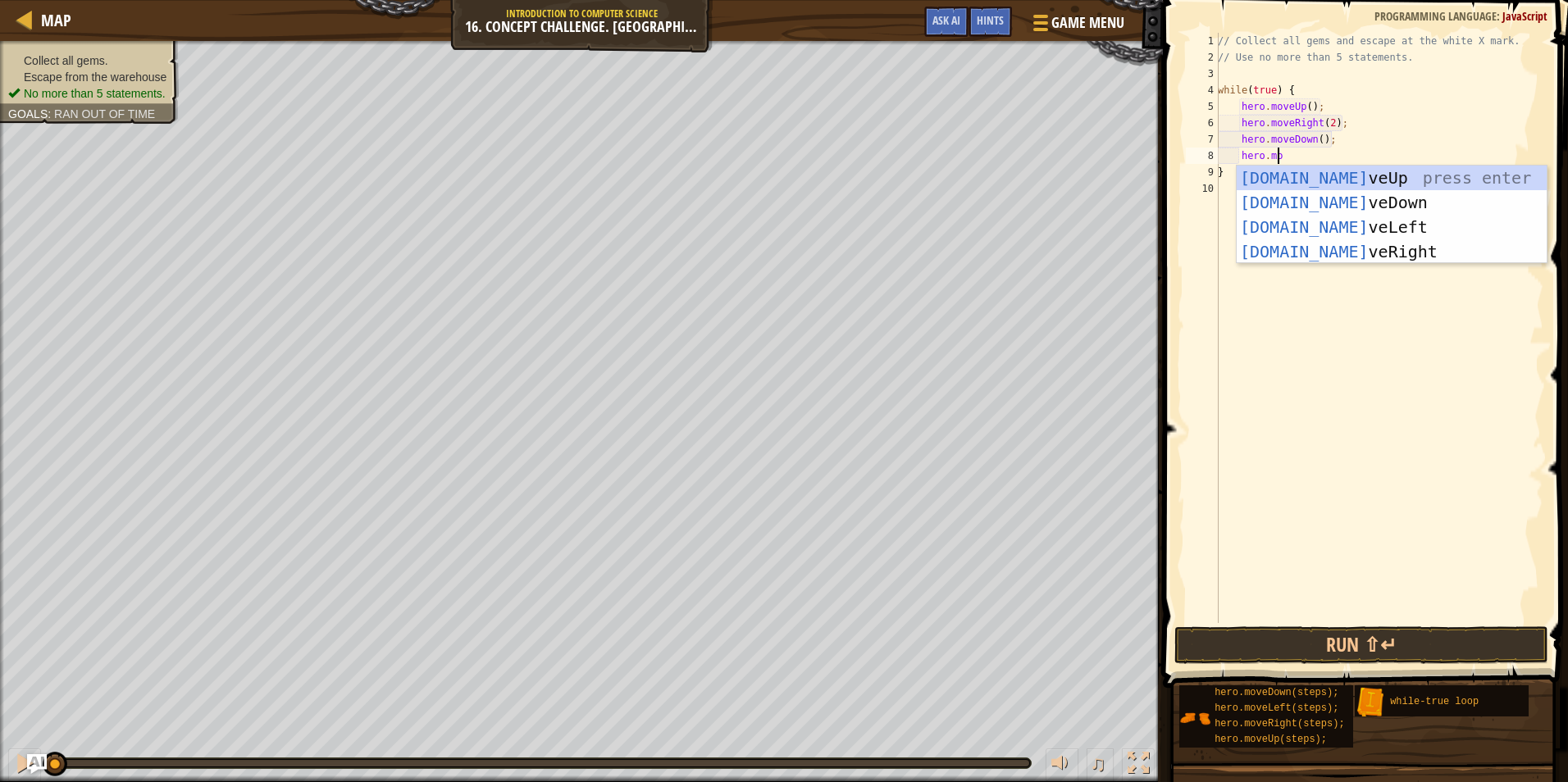
scroll to position [7, 5]
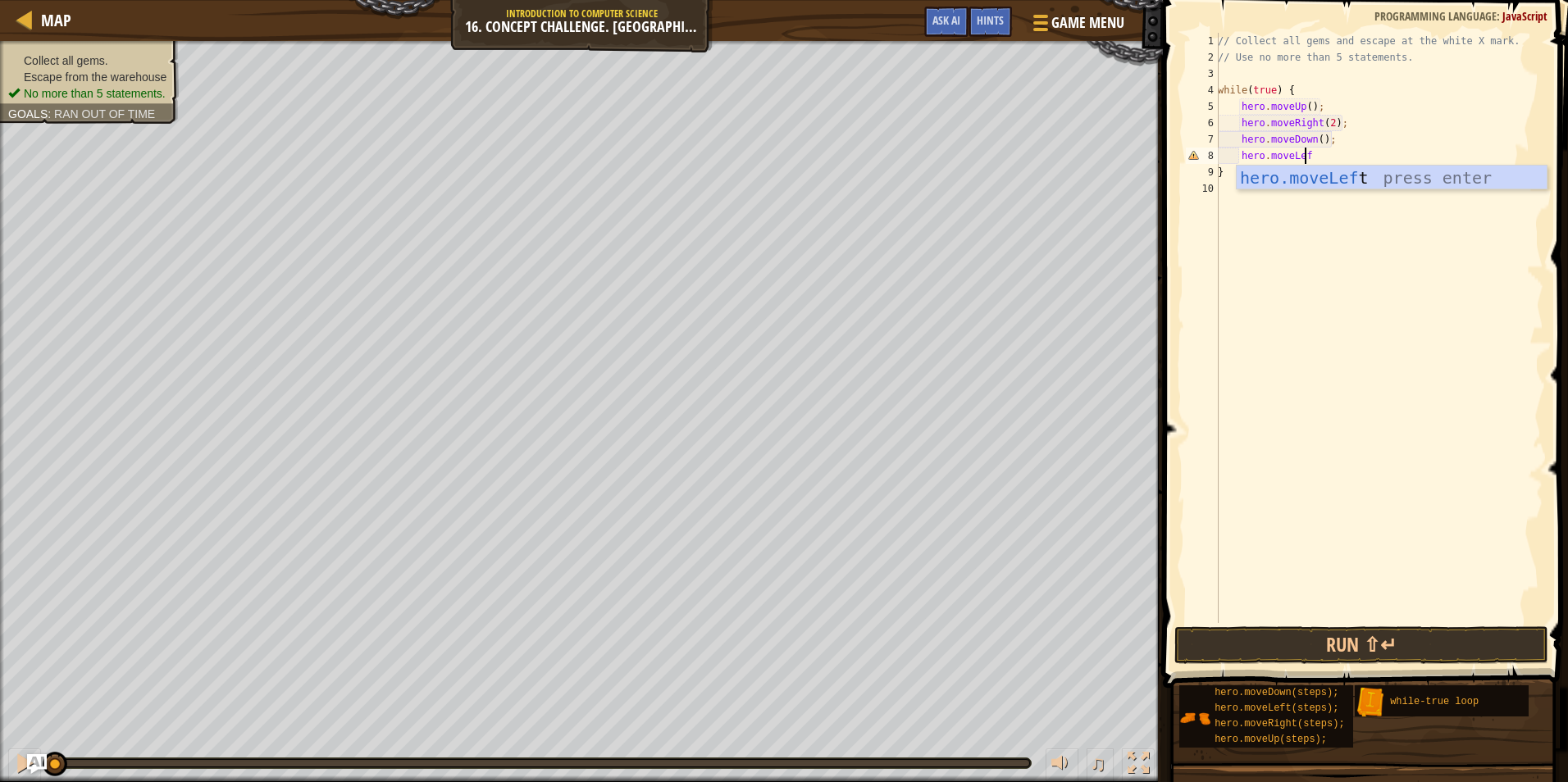
type textarea "hero.moveLeft"
click at [1260, 648] on button "Run ⇧↵" at bounding box center [1361, 645] width 374 height 38
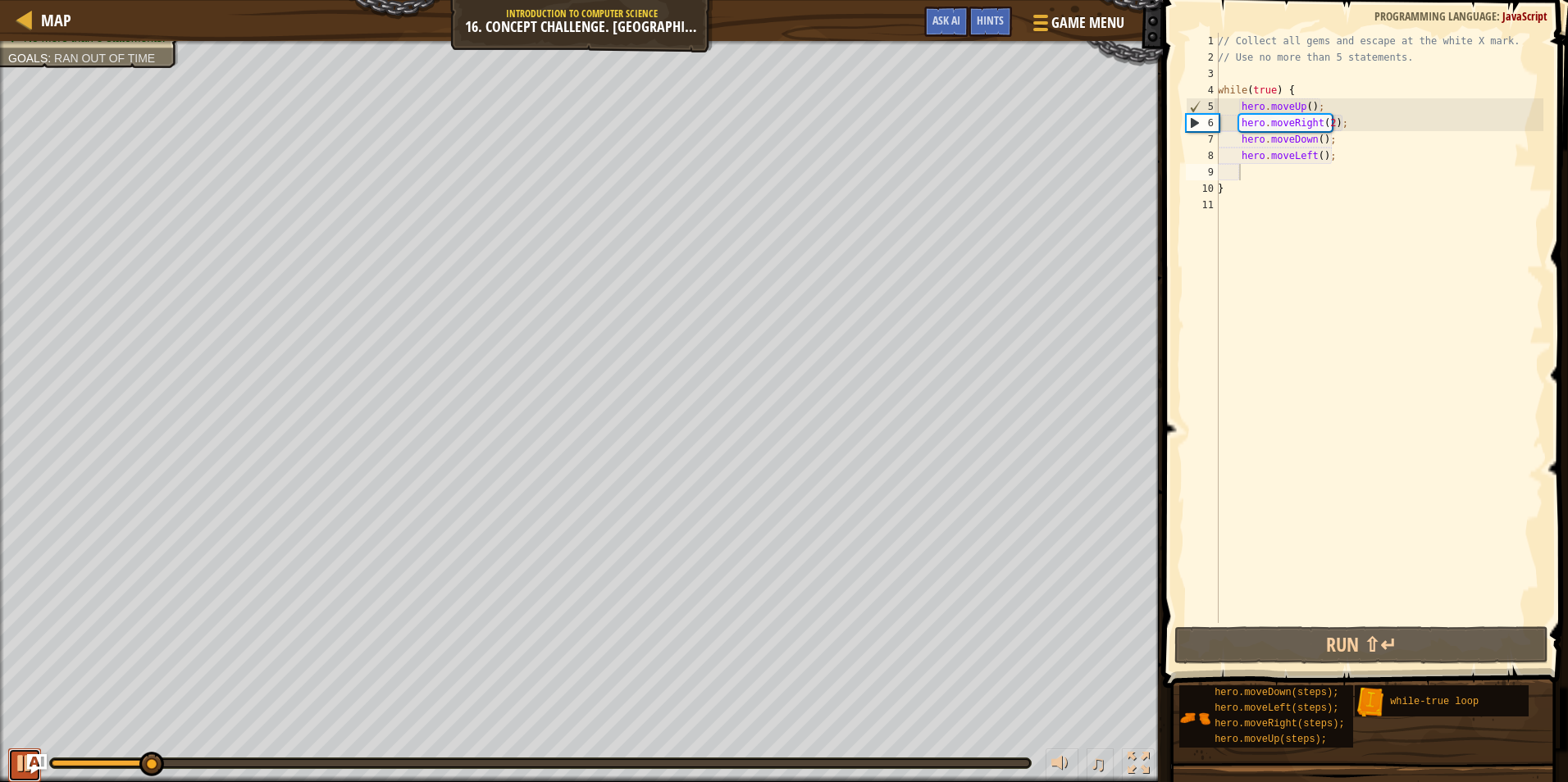
click at [16, 761] on div at bounding box center [25, 763] width 22 height 22
click at [1307, 108] on div "// Collect all gems and escape at the white X mark. // Use no more than 5 state…" at bounding box center [1379, 344] width 329 height 623
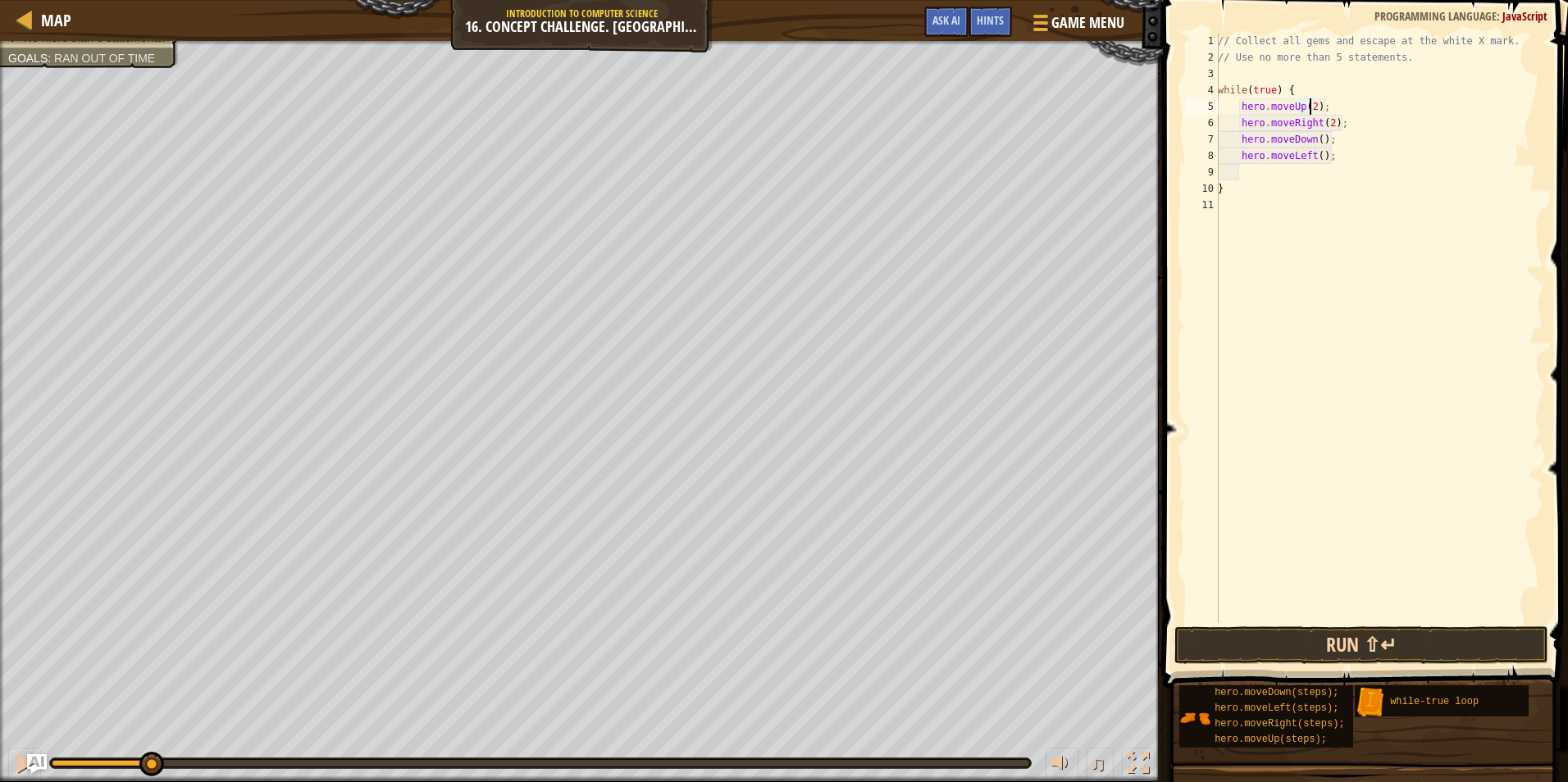
type textarea "hero.moveUp(2);"
click at [1233, 641] on button "Run ⇧↵" at bounding box center [1361, 645] width 374 height 38
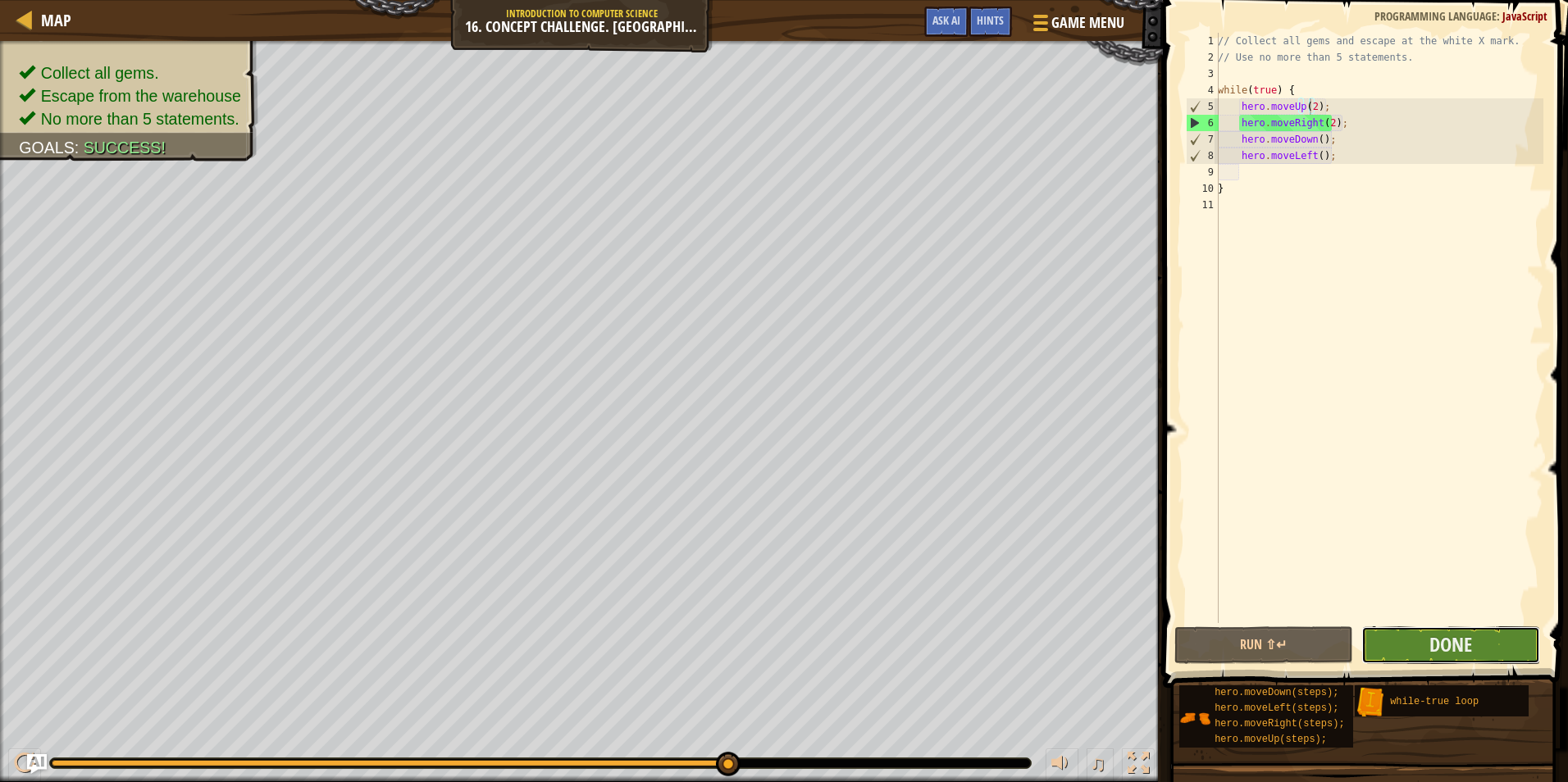
click at [1476, 662] on button "Done" at bounding box center [1450, 645] width 178 height 38
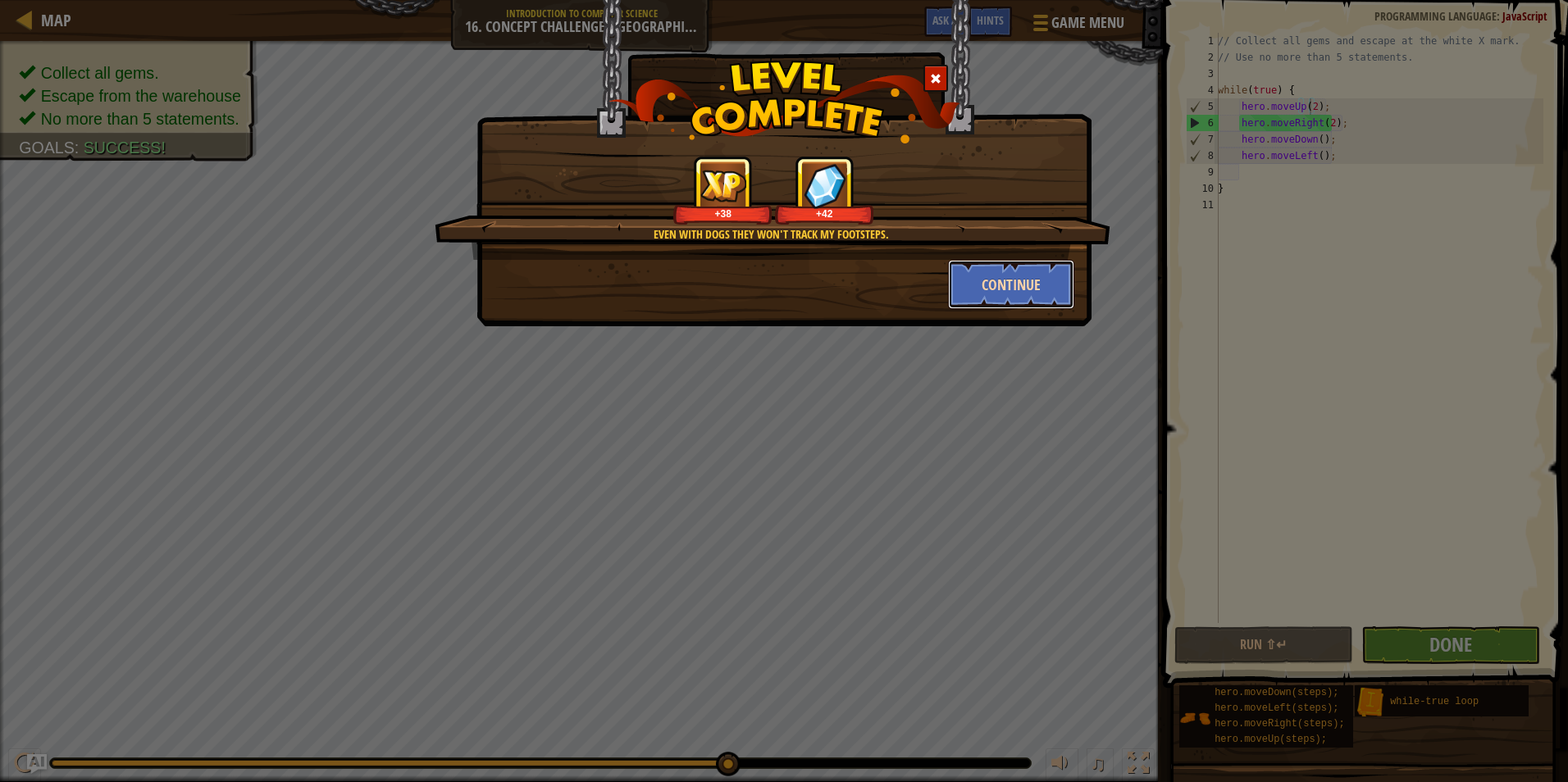
click at [1019, 292] on button "Continue" at bounding box center [1011, 284] width 127 height 50
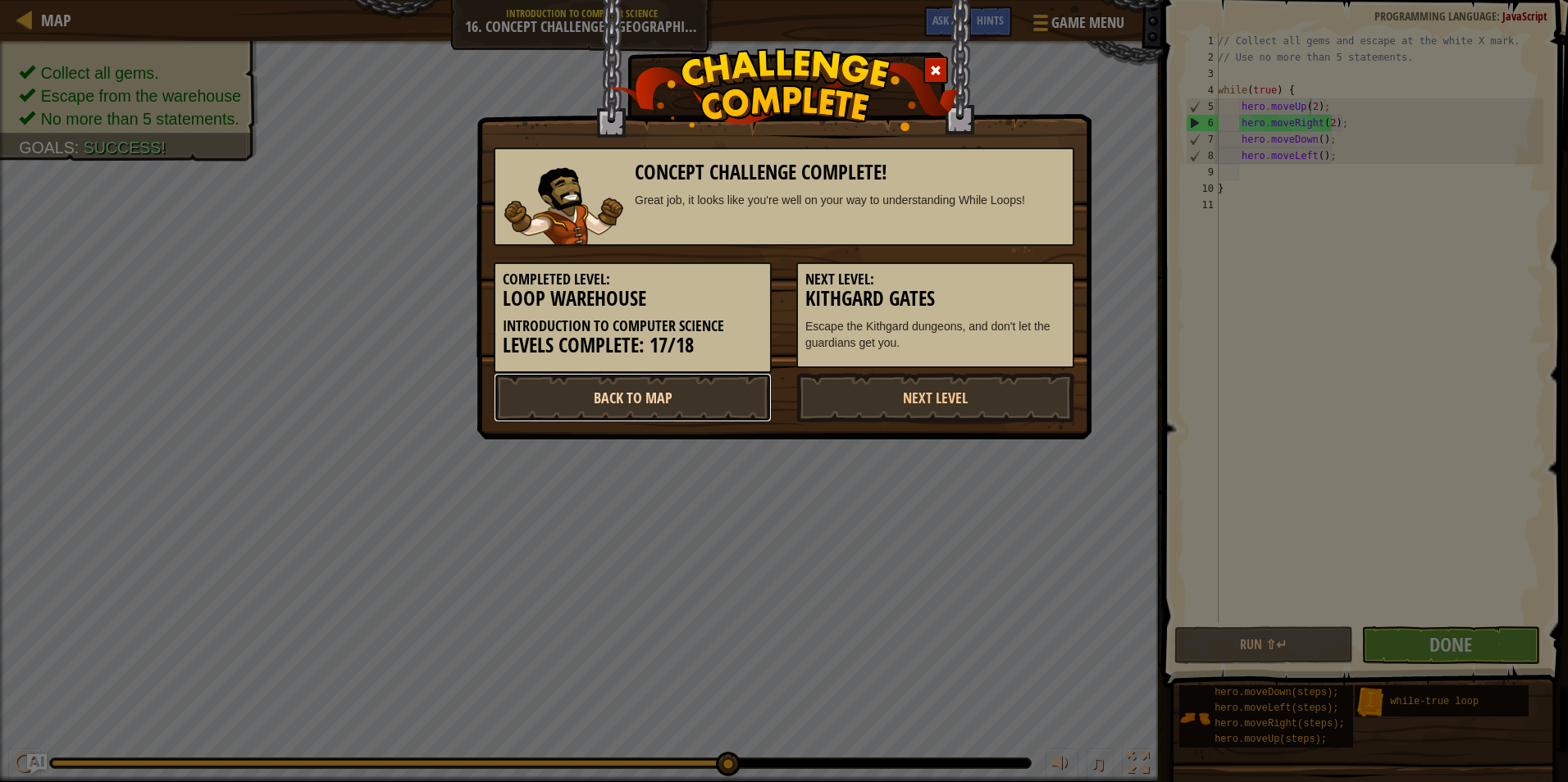
click at [675, 400] on link "Back to Map" at bounding box center [632, 397] width 278 height 50
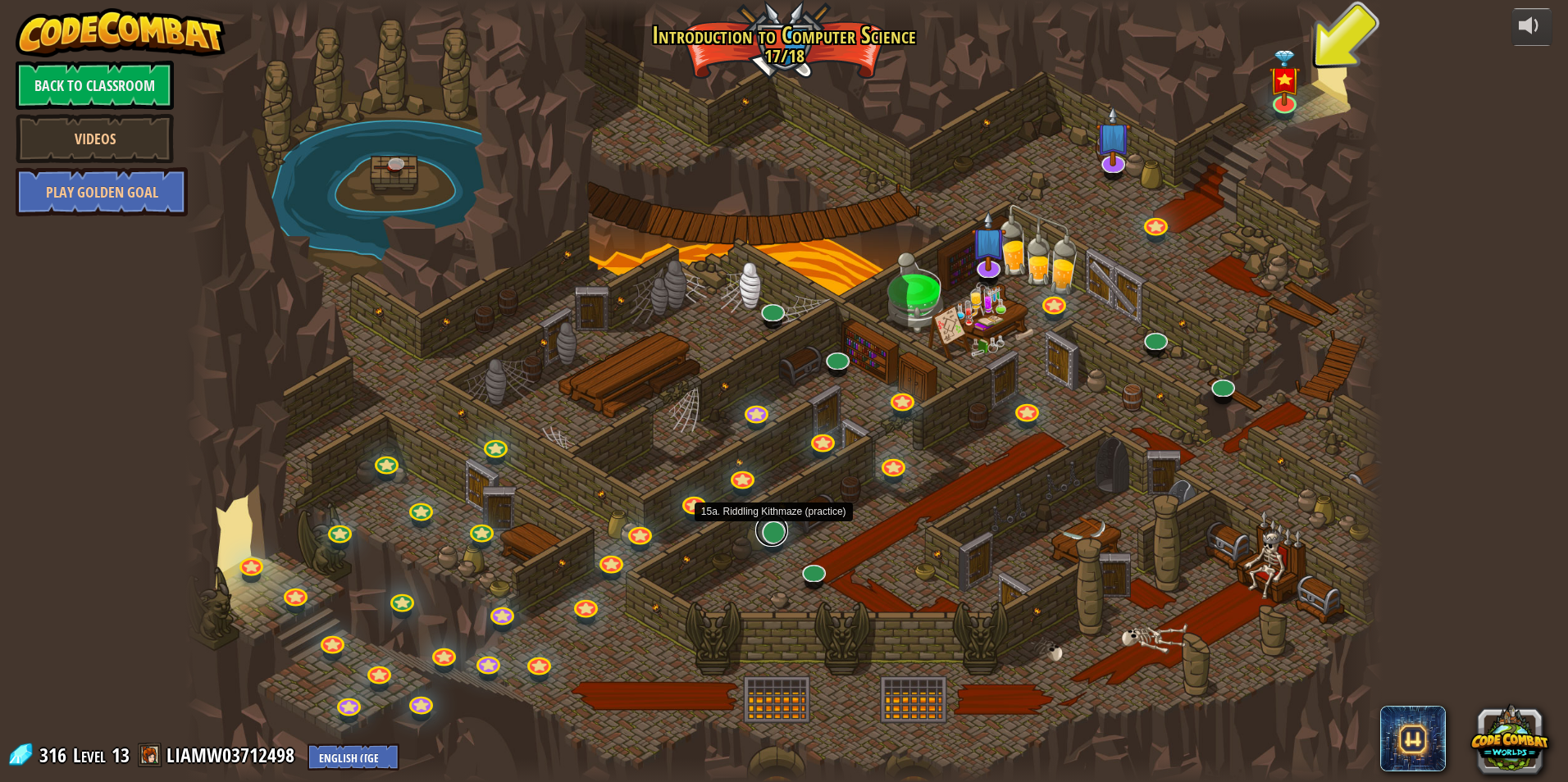
click at [771, 541] on link at bounding box center [771, 530] width 33 height 33
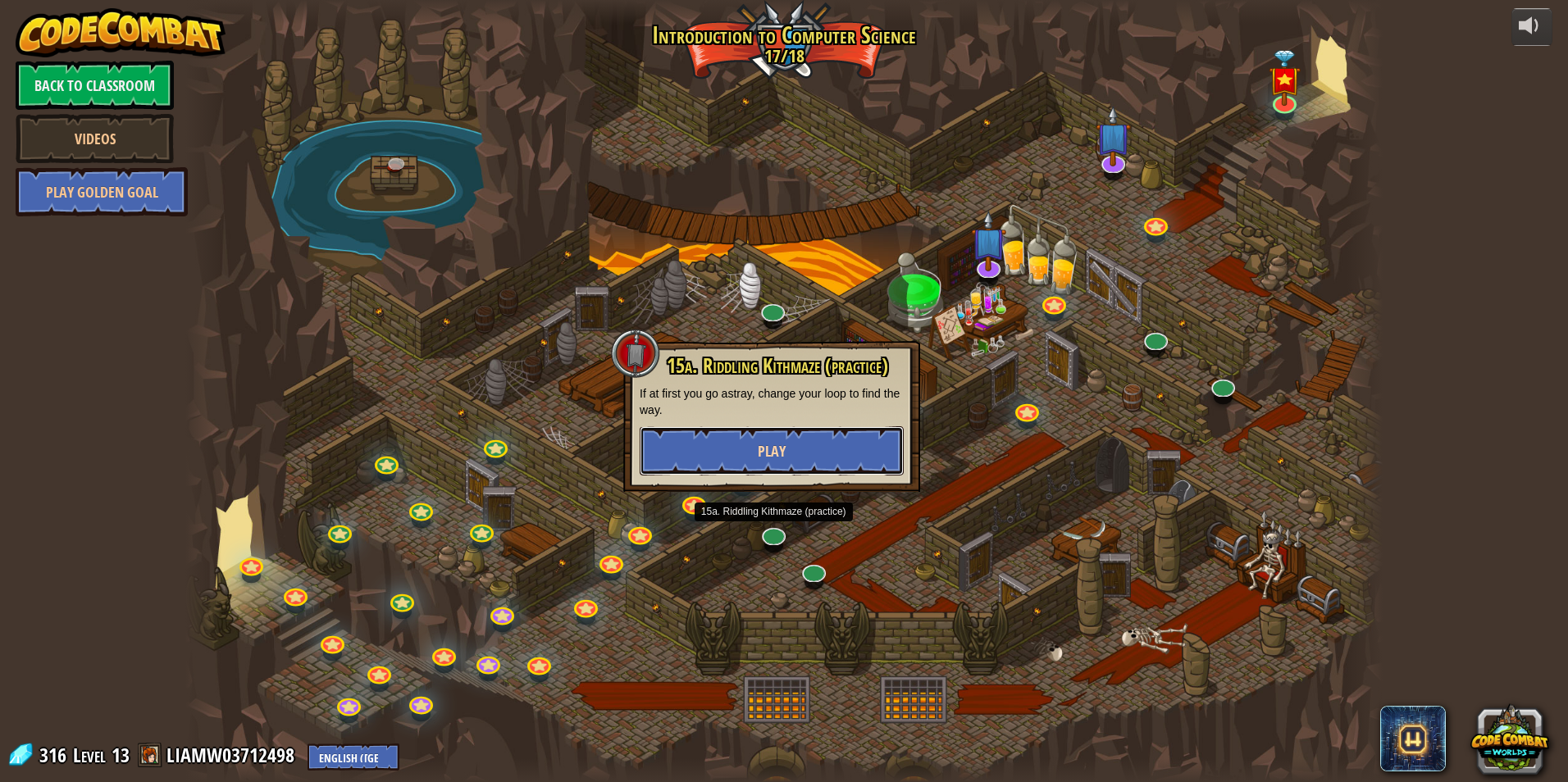
click at [771, 456] on span "Play" at bounding box center [771, 451] width 28 height 21
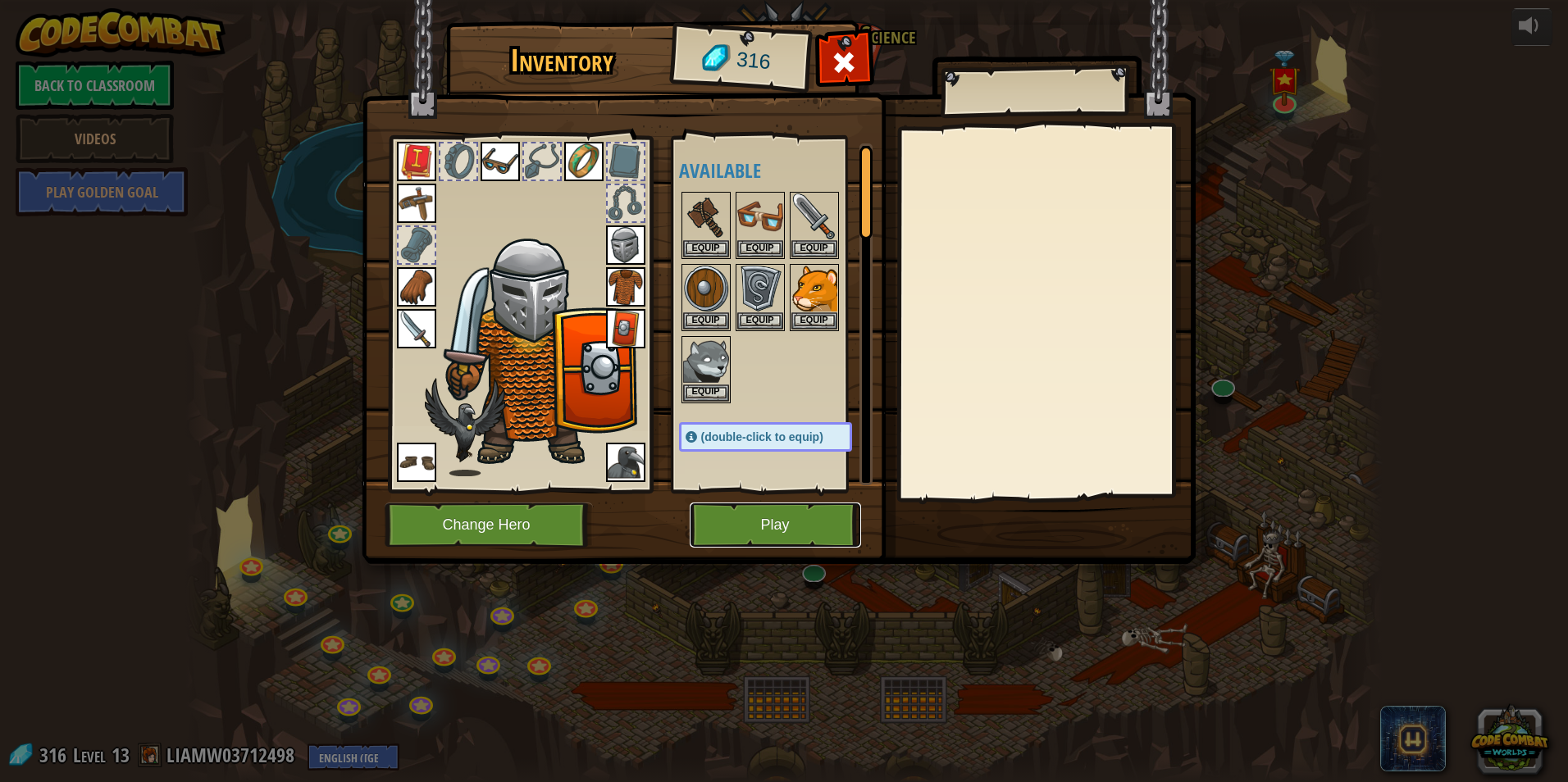
click at [790, 527] on button "Play" at bounding box center [775, 524] width 171 height 45
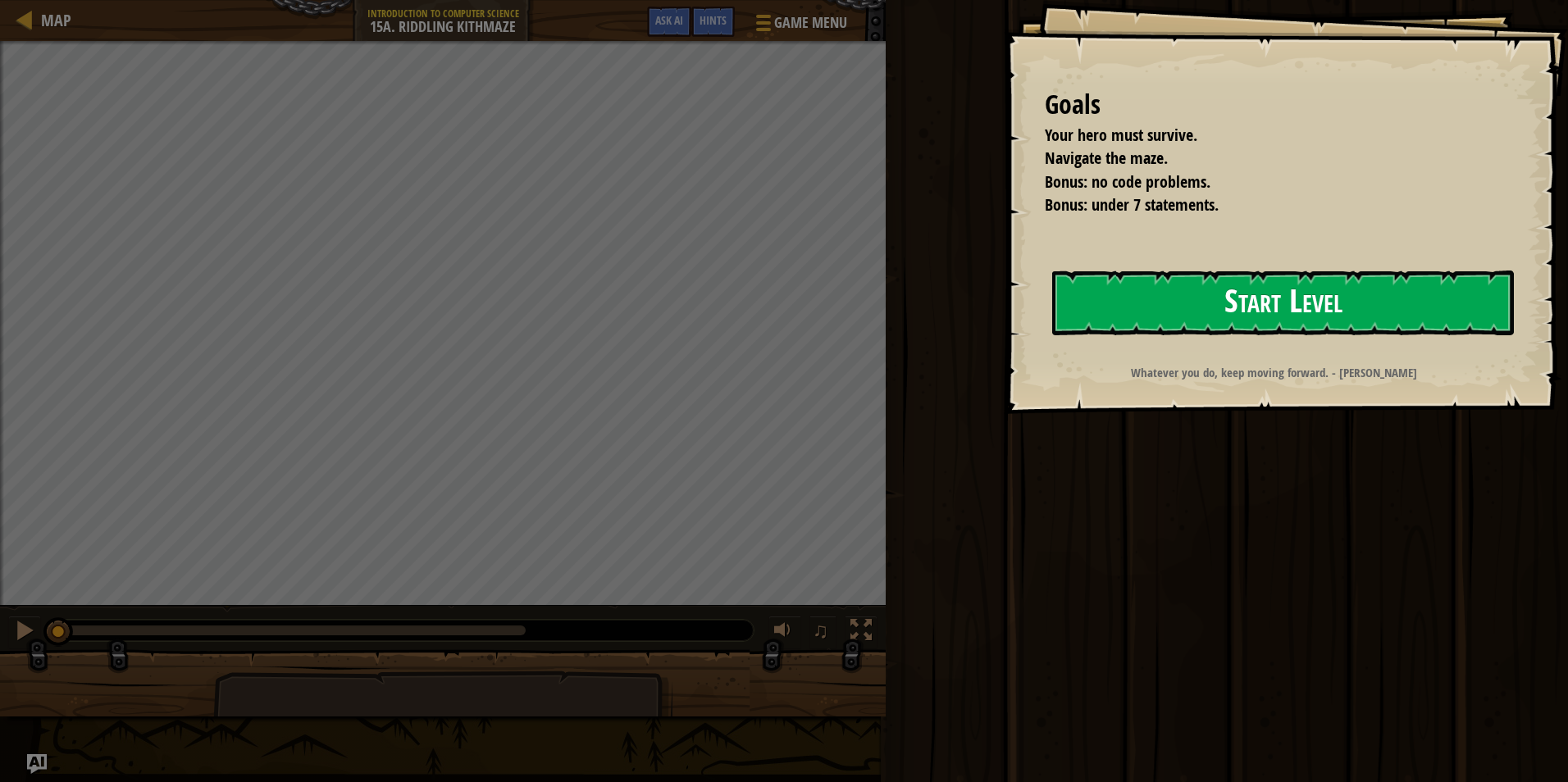
click at [1205, 299] on button "Start Level" at bounding box center [1283, 302] width 462 height 64
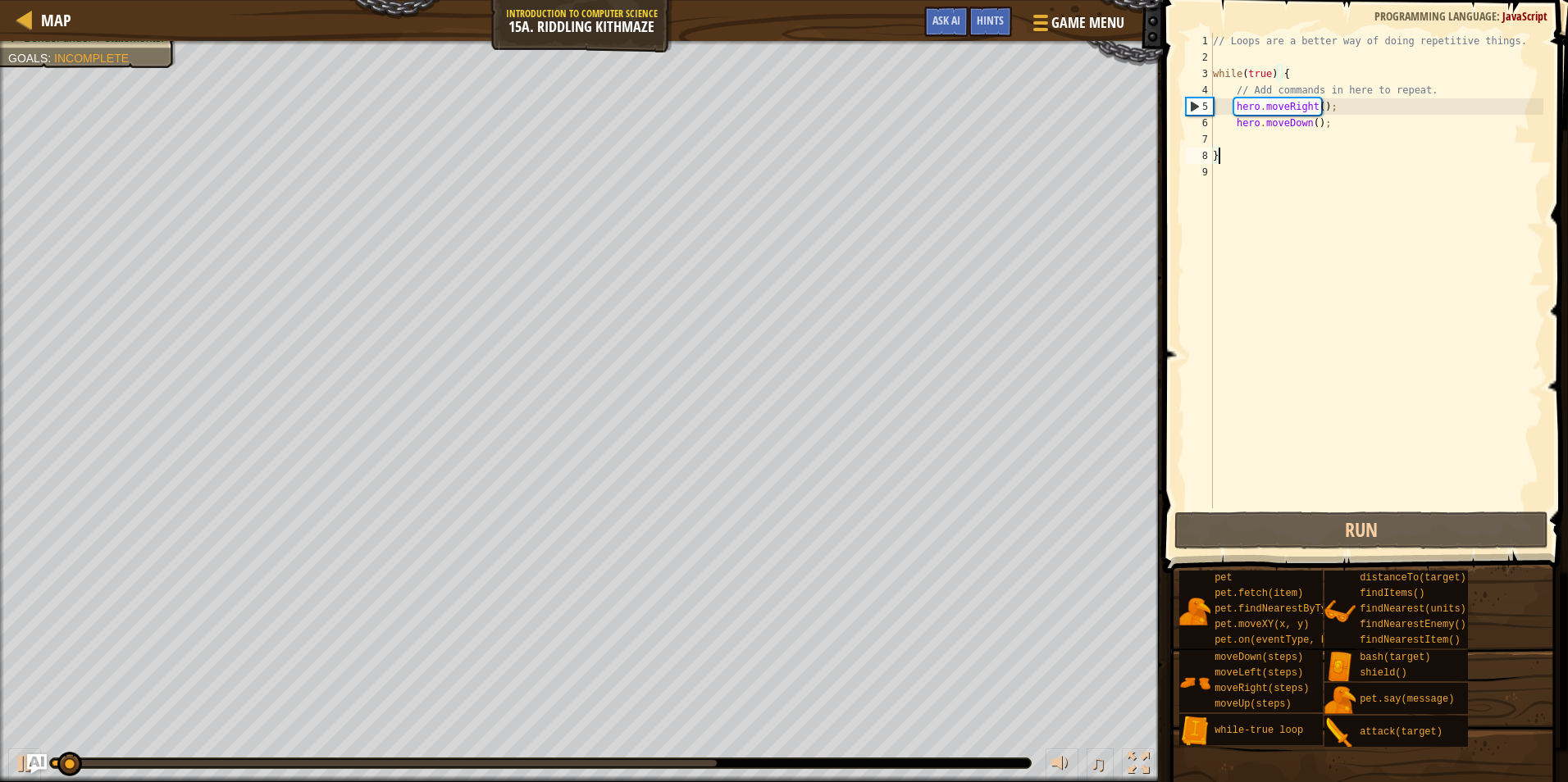
click at [1293, 140] on div "// Loops are a better way of doing repetitive things. while ( true ) { // Add c…" at bounding box center [1376, 286] width 334 height 508
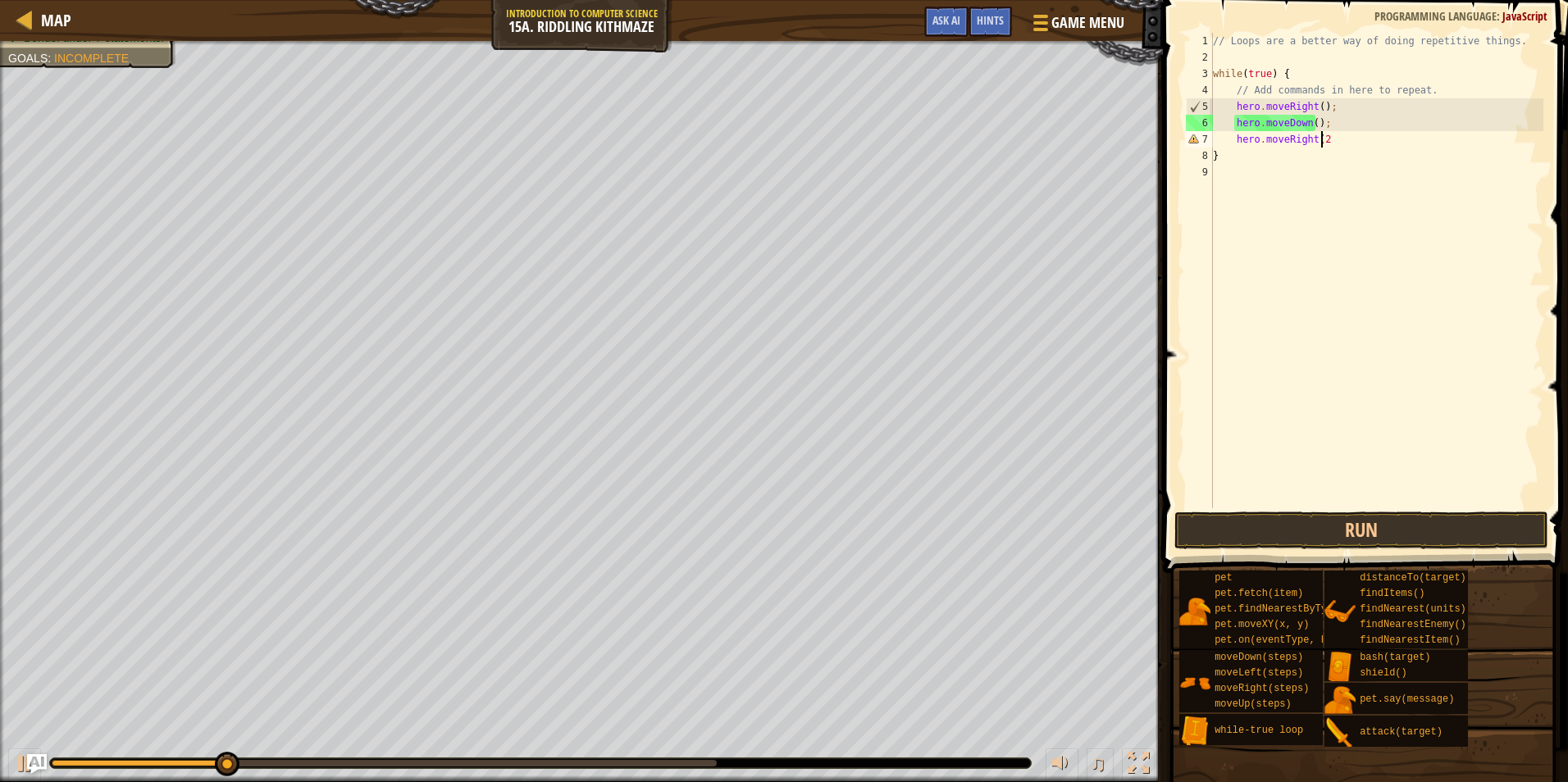
scroll to position [7, 9]
type textarea "hero.moveRight(2);"
click at [29, 756] on img "Ask AI" at bounding box center [37, 764] width 22 height 22
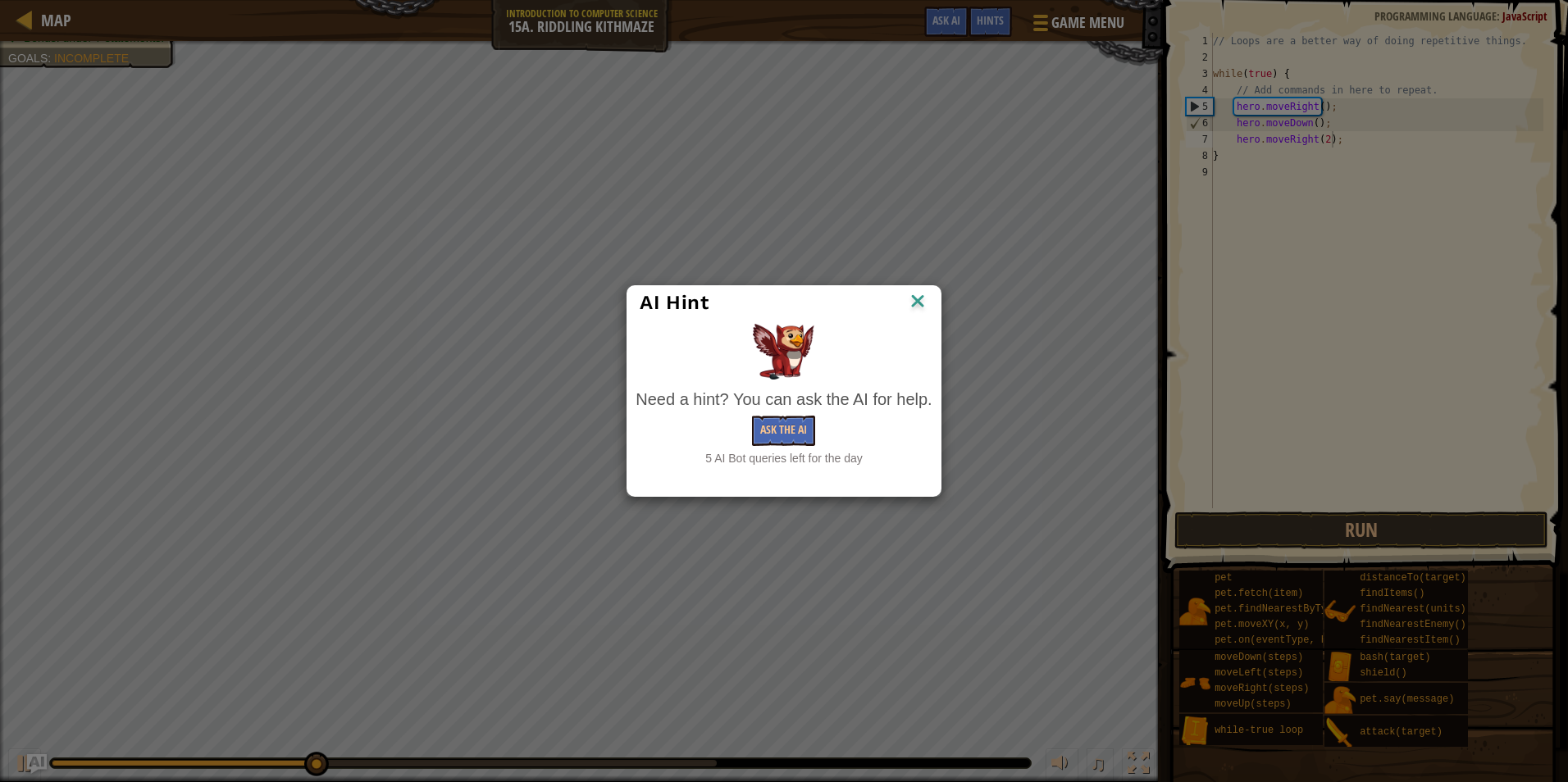
click at [15, 756] on div "AI Hint Need a hint? You can ask the AI for help. Ask the AI 5 AI Bot queries l…" at bounding box center [784, 391] width 1568 height 782
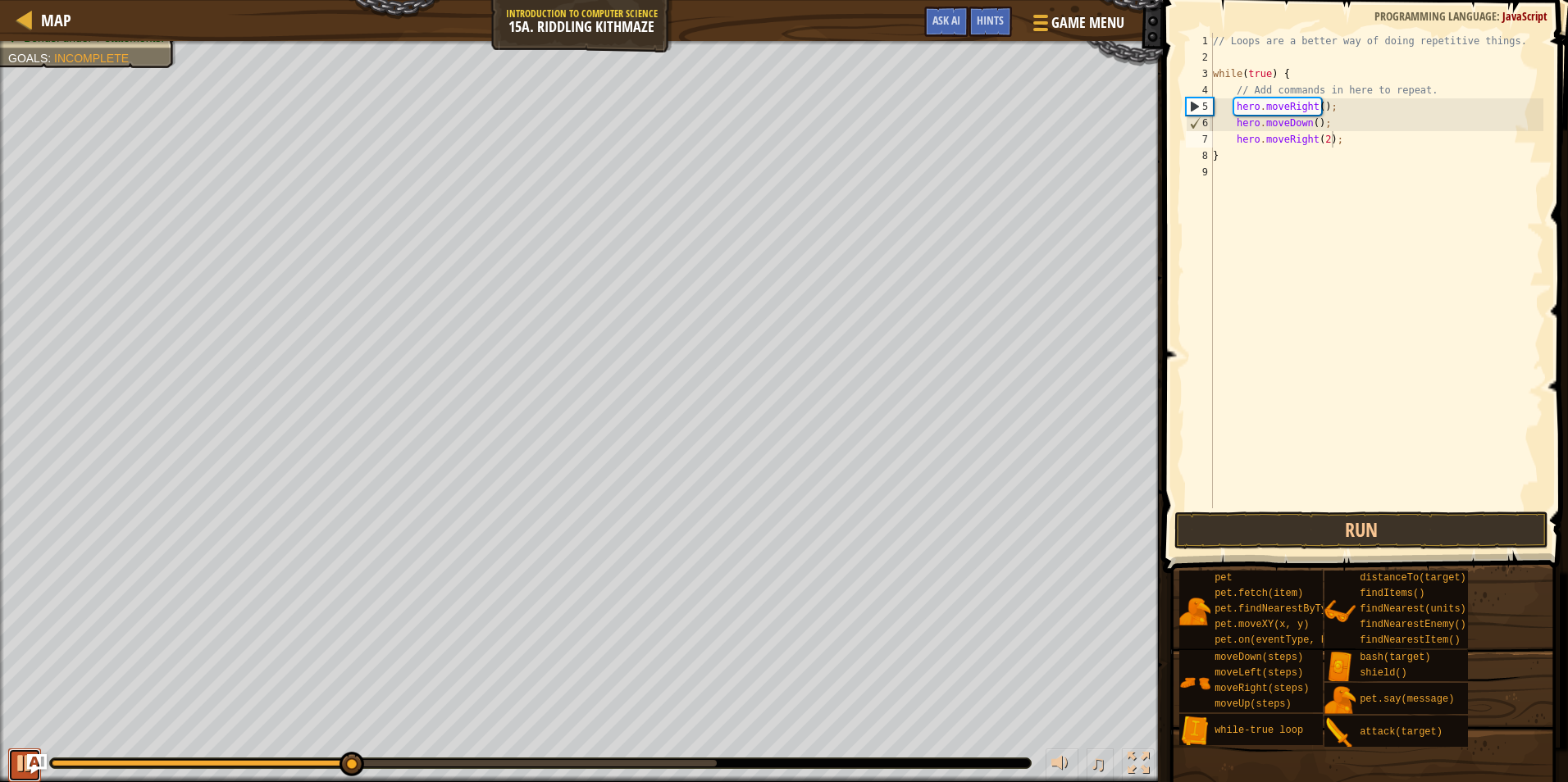
click at [17, 761] on div at bounding box center [25, 763] width 22 height 22
type textarea "hero.moveUp();"
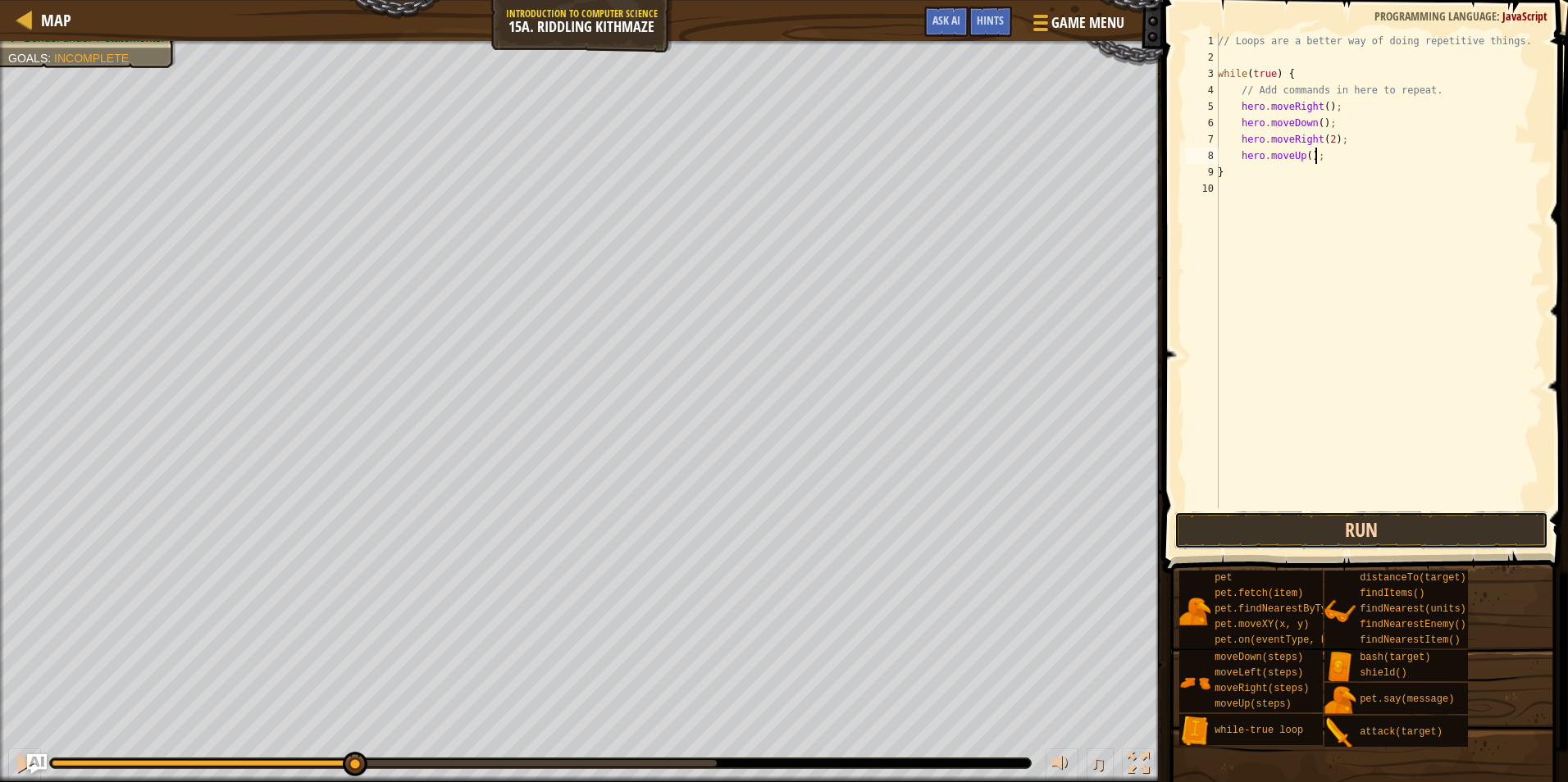
click at [1309, 540] on button "Run" at bounding box center [1361, 530] width 374 height 38
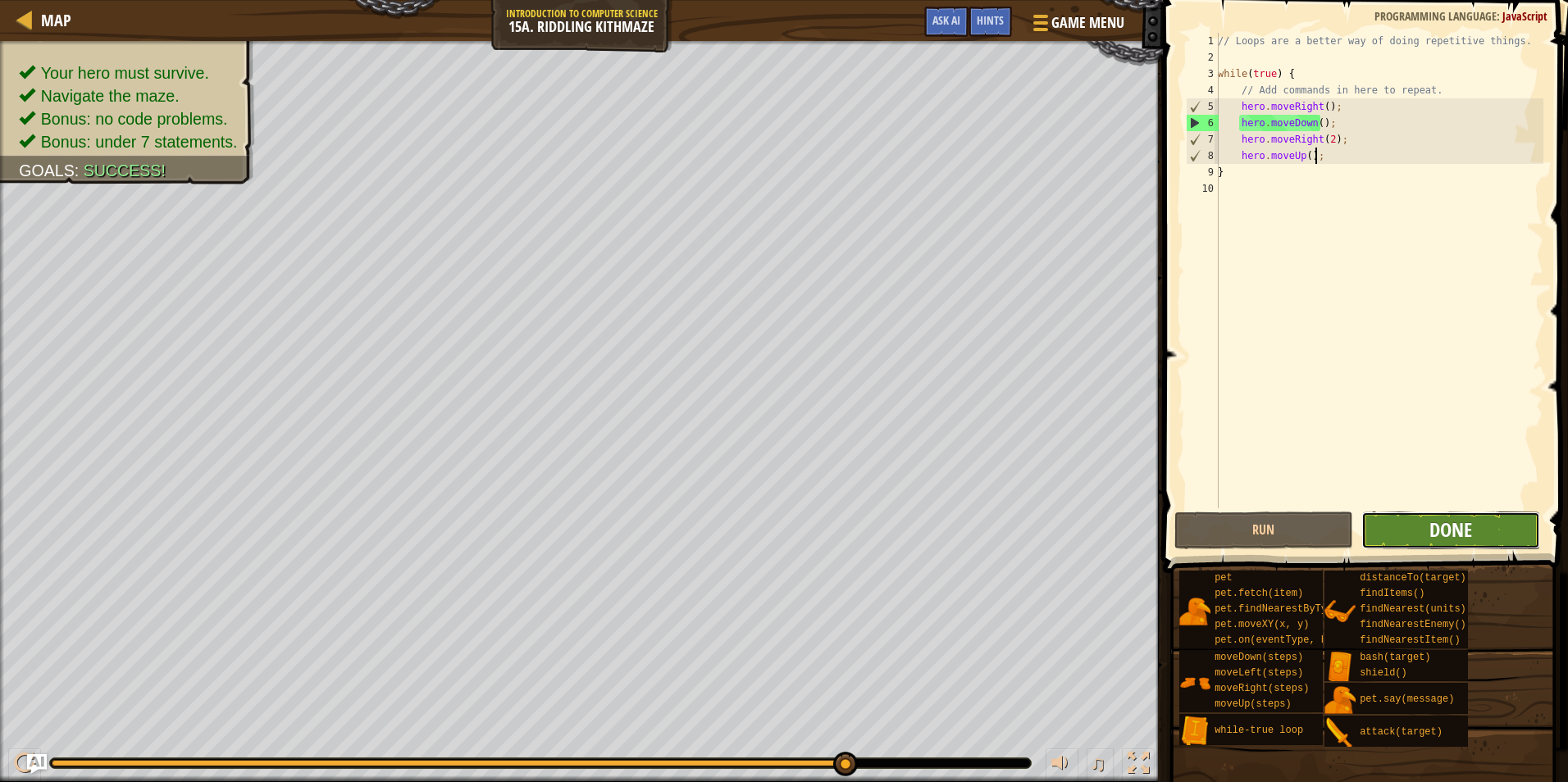
click at [1455, 538] on span "Done" at bounding box center [1450, 529] width 43 height 26
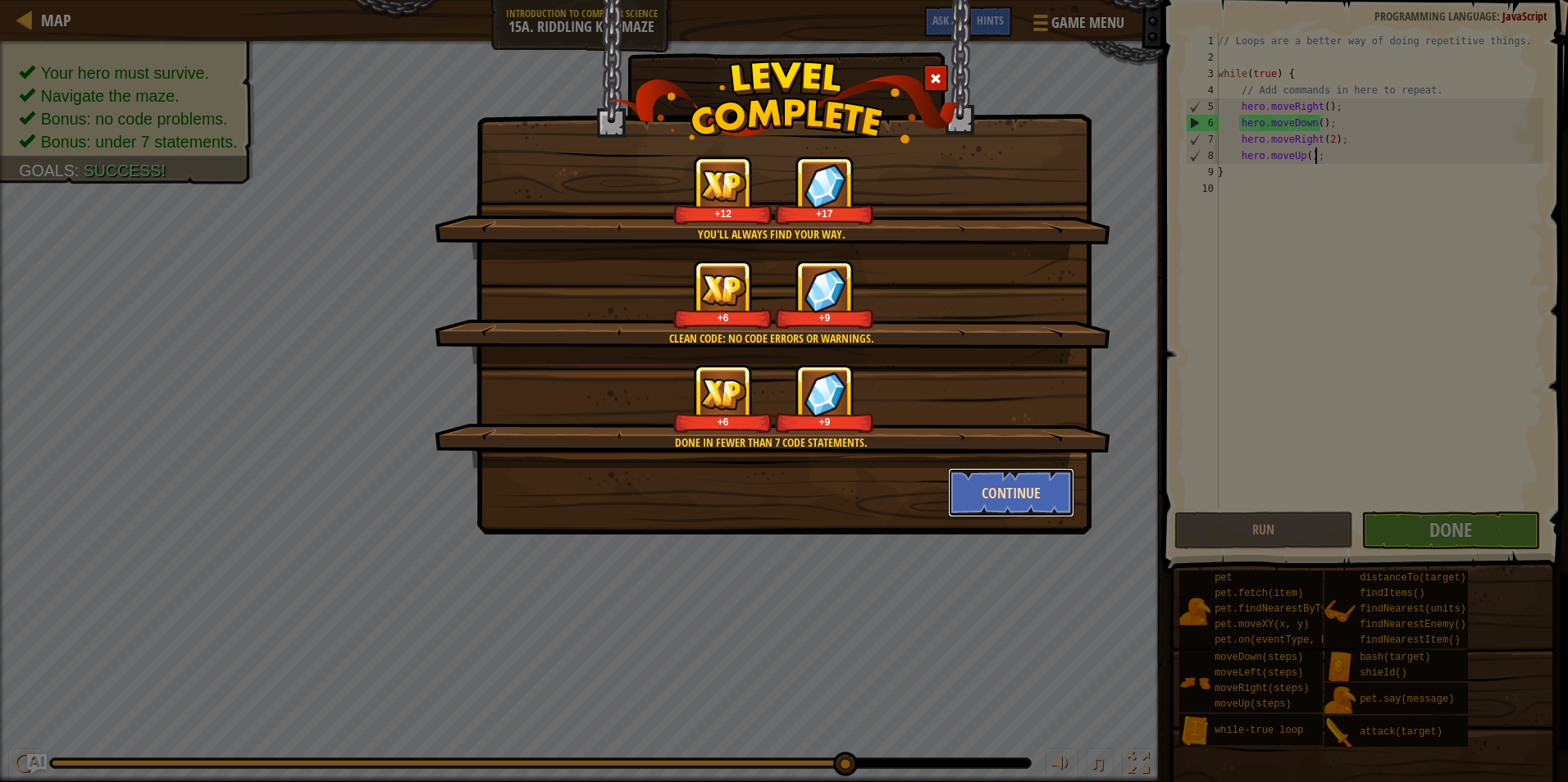
click at [1008, 489] on button "Continue" at bounding box center [1011, 493] width 127 height 50
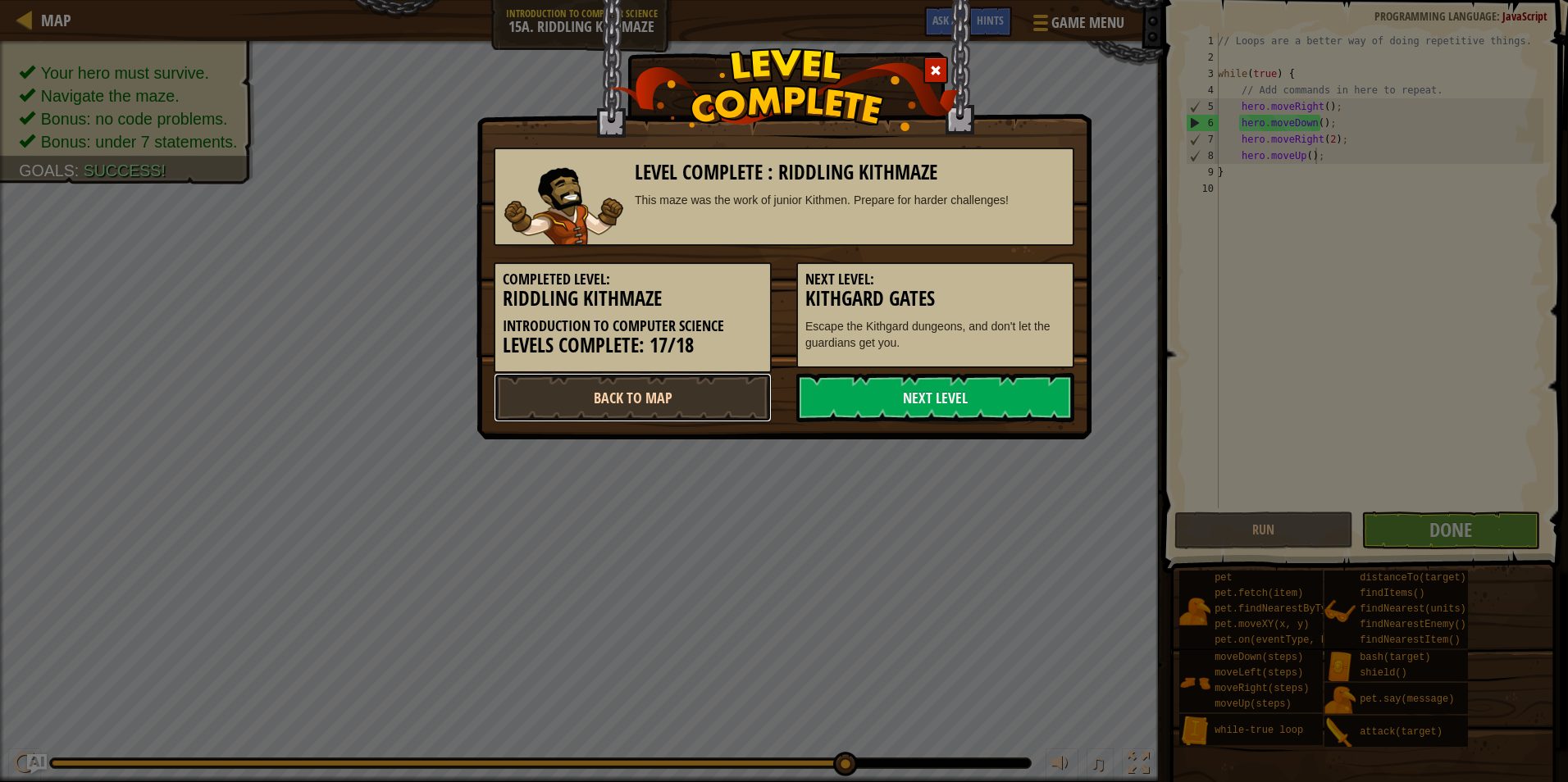
click at [734, 412] on link "Back to Map" at bounding box center [632, 397] width 278 height 50
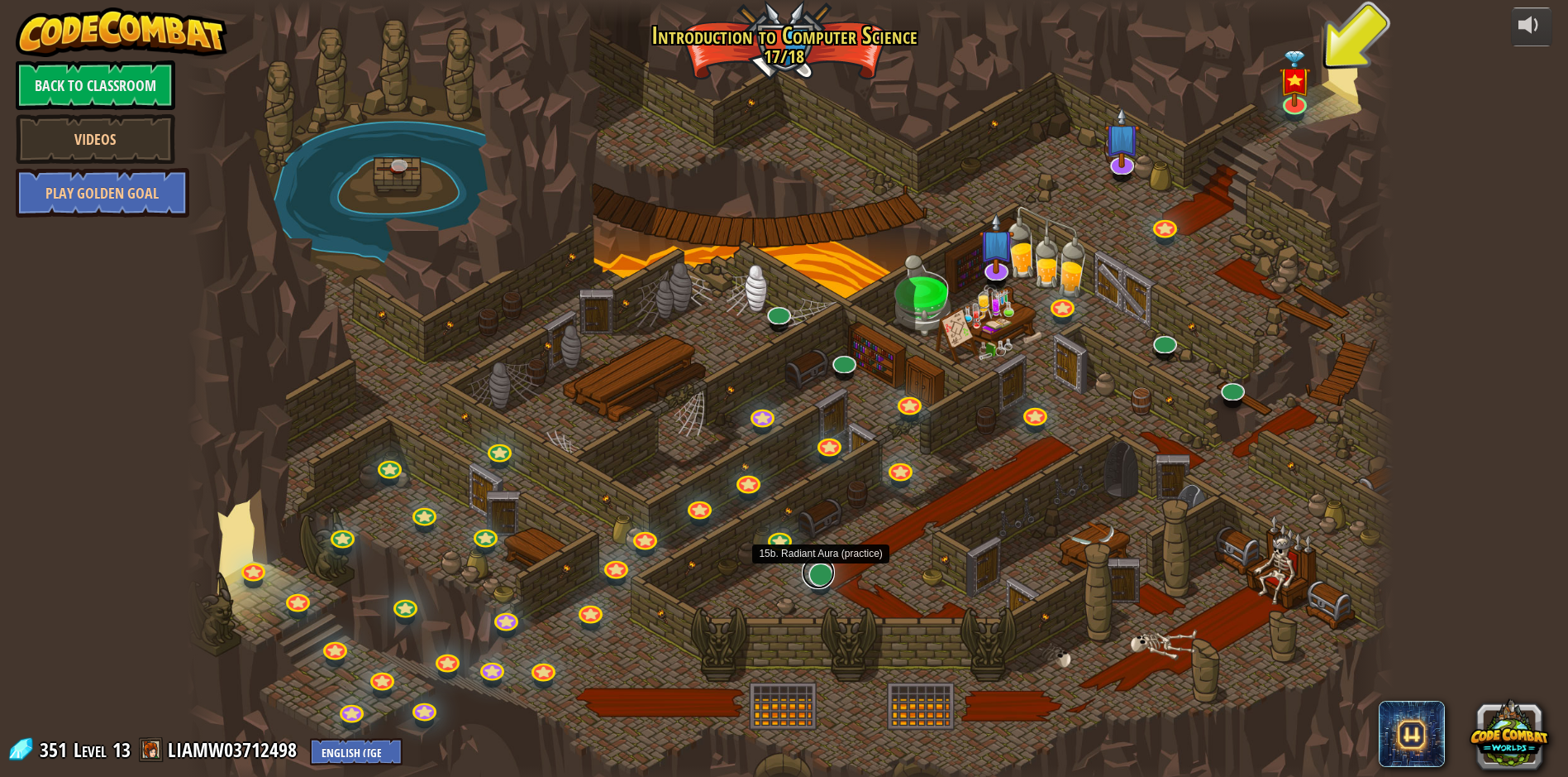
click at [833, 577] on link at bounding box center [817, 572] width 33 height 33
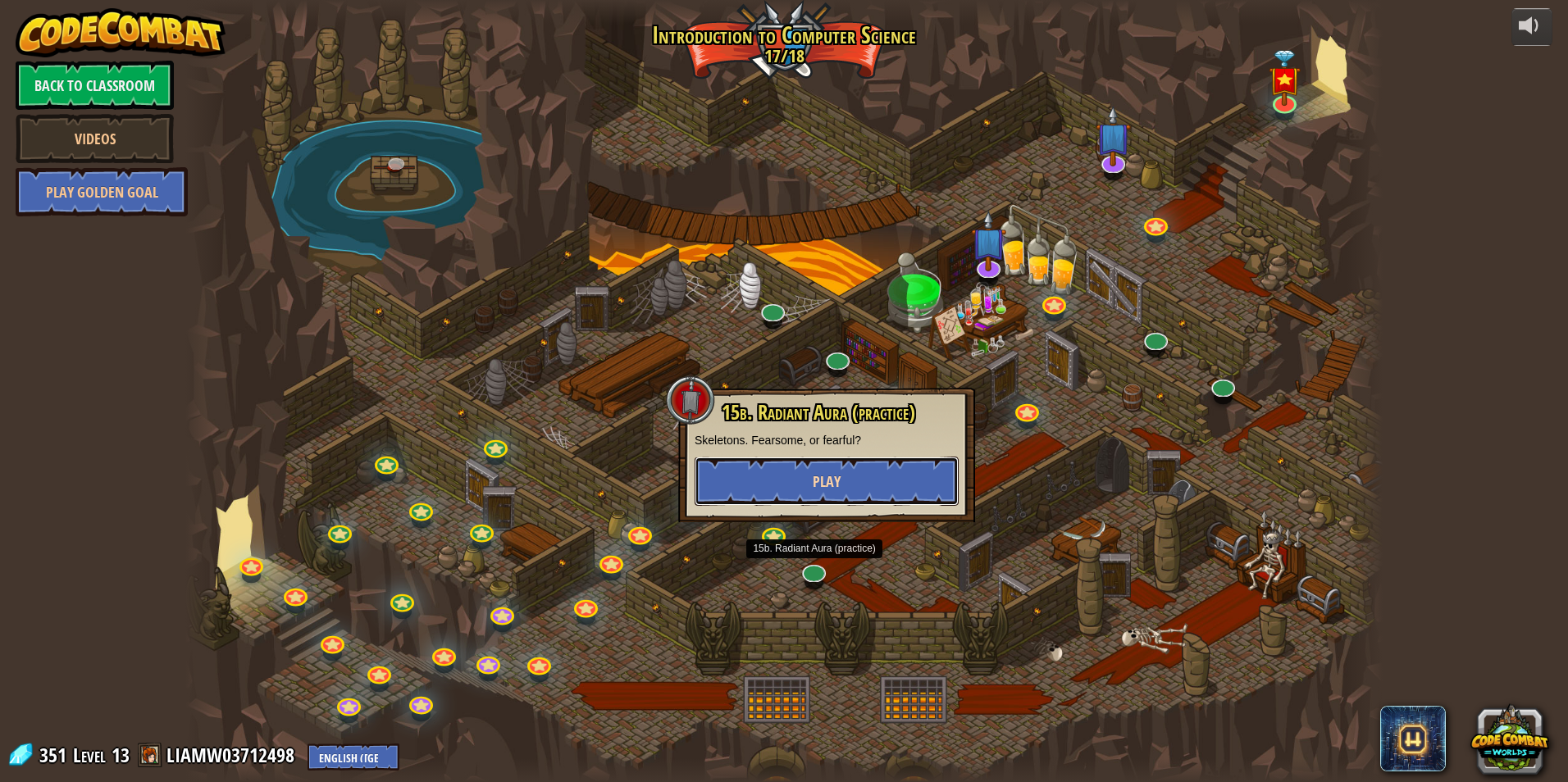
click at [838, 490] on span "Play" at bounding box center [827, 482] width 28 height 21
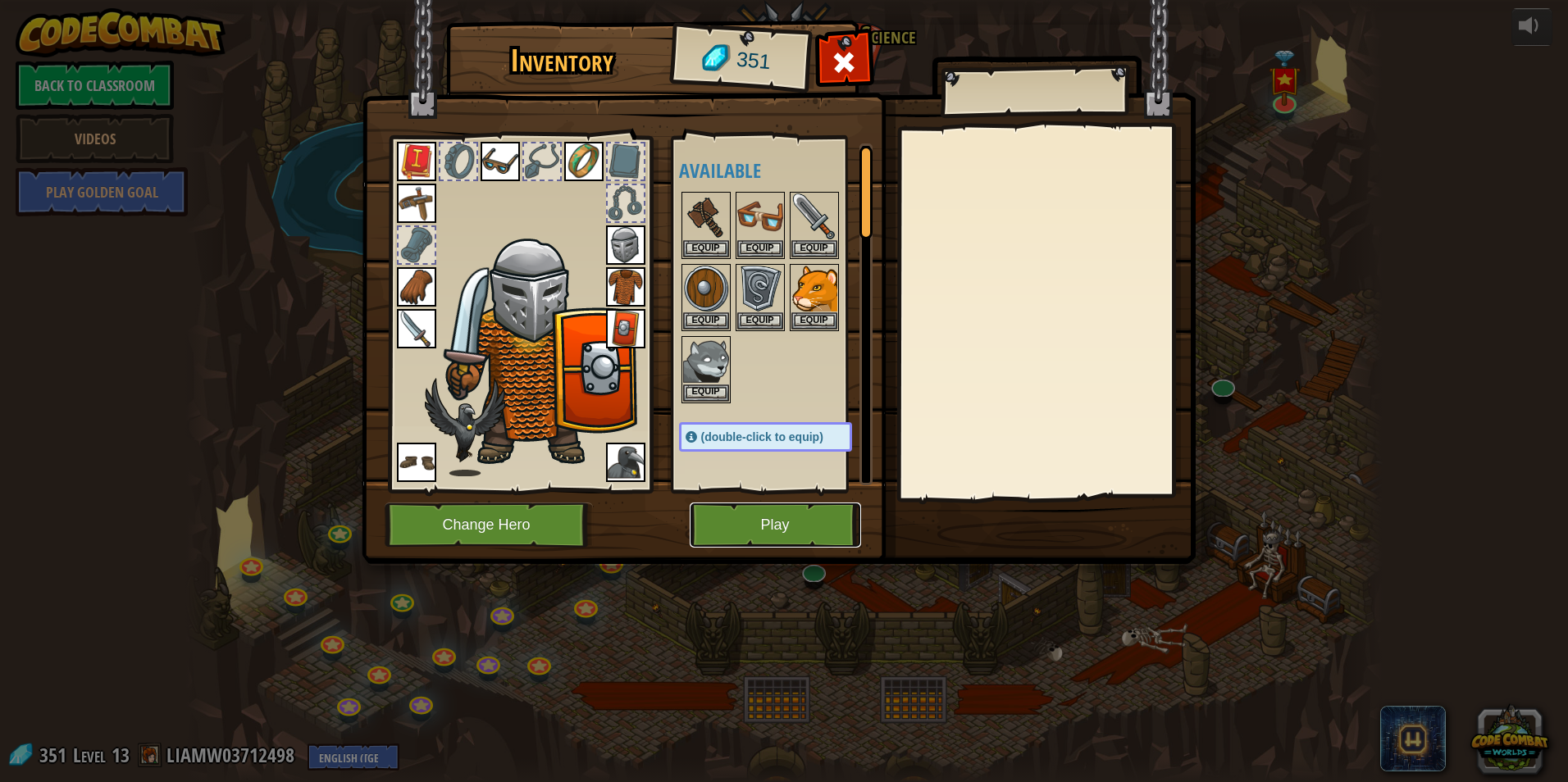
click at [711, 538] on button "Play" at bounding box center [775, 524] width 171 height 45
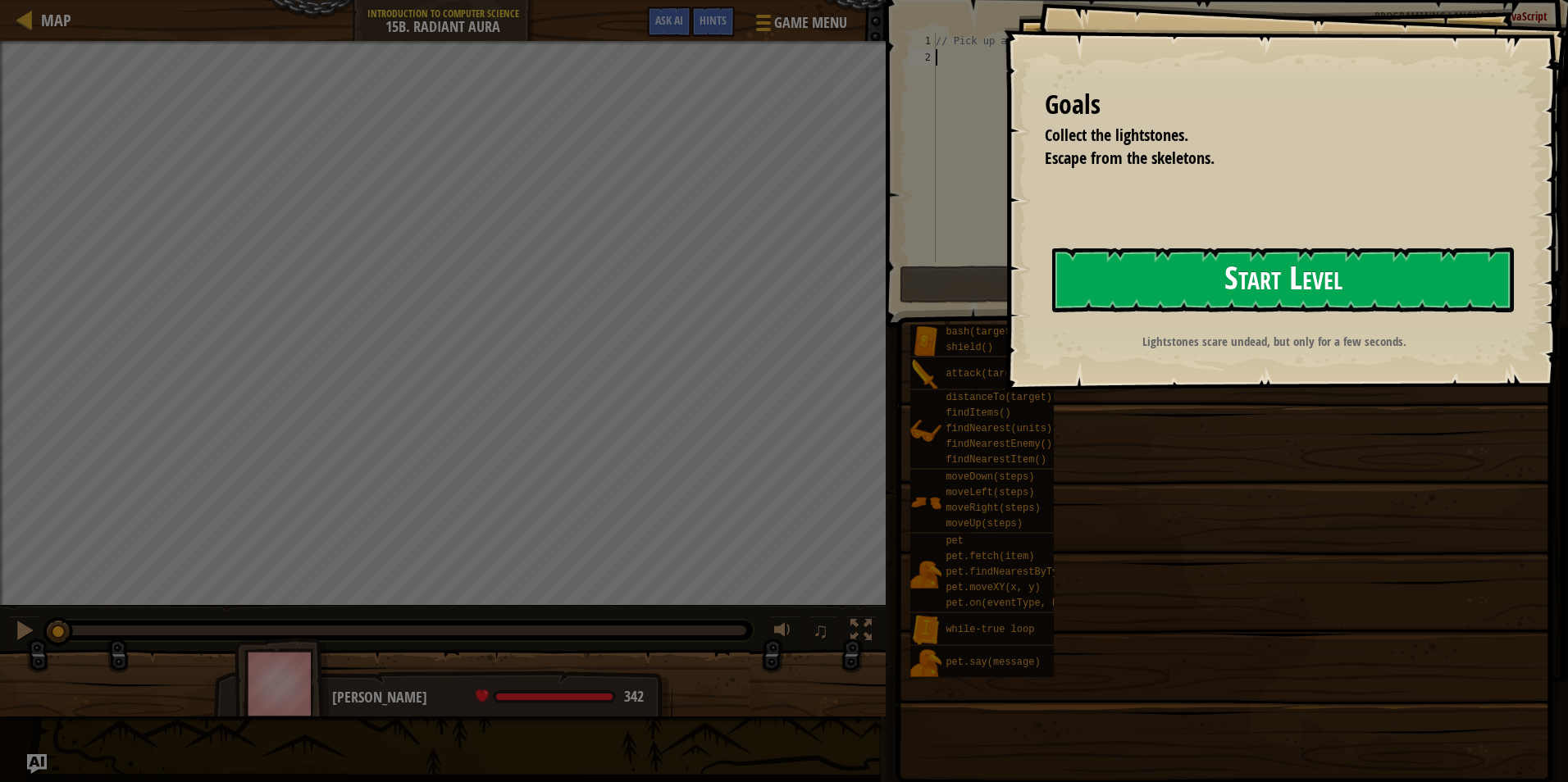
click at [1164, 278] on button "Start Level" at bounding box center [1283, 279] width 462 height 64
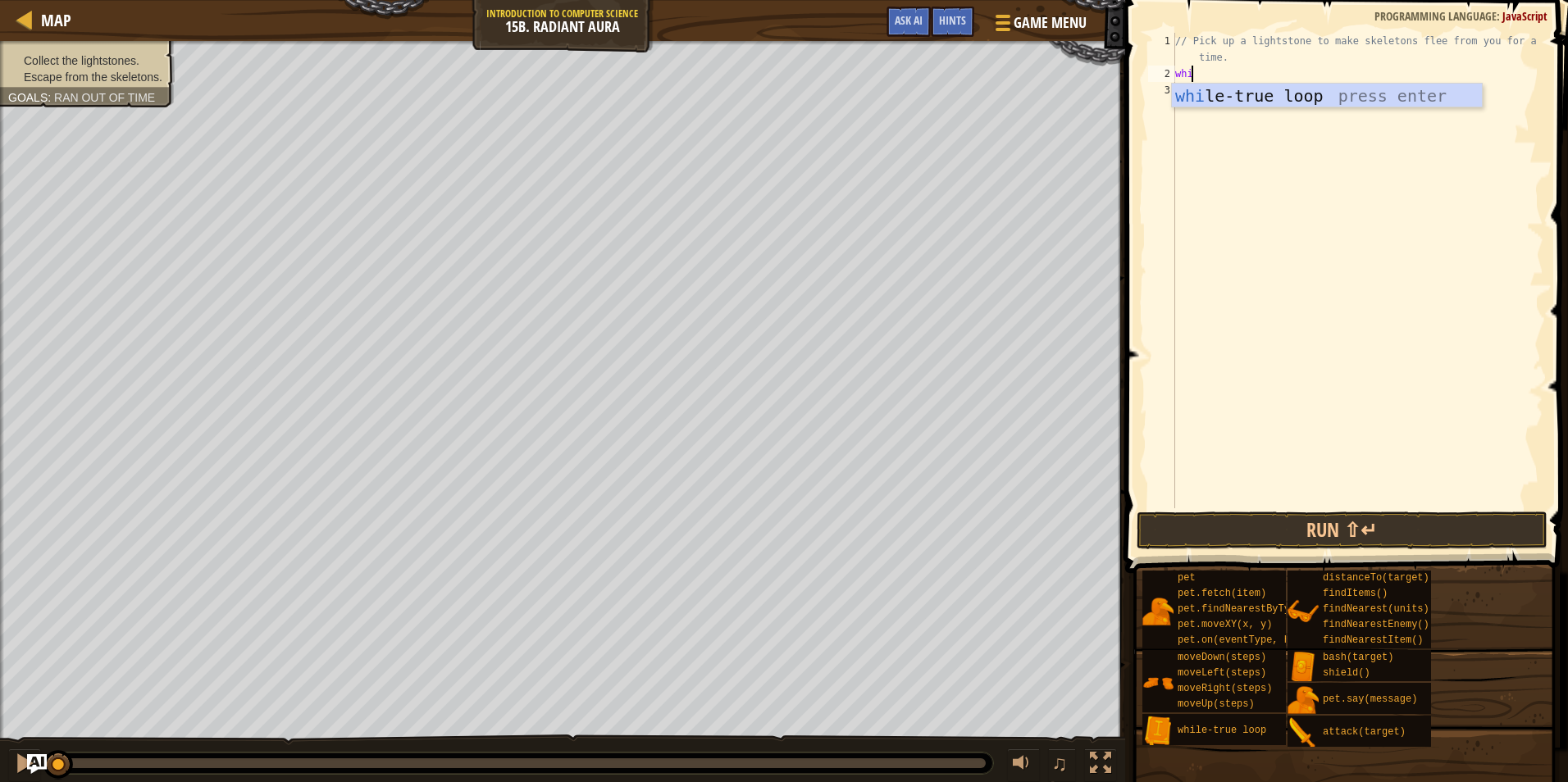
scroll to position [7, 1]
type textarea "while"
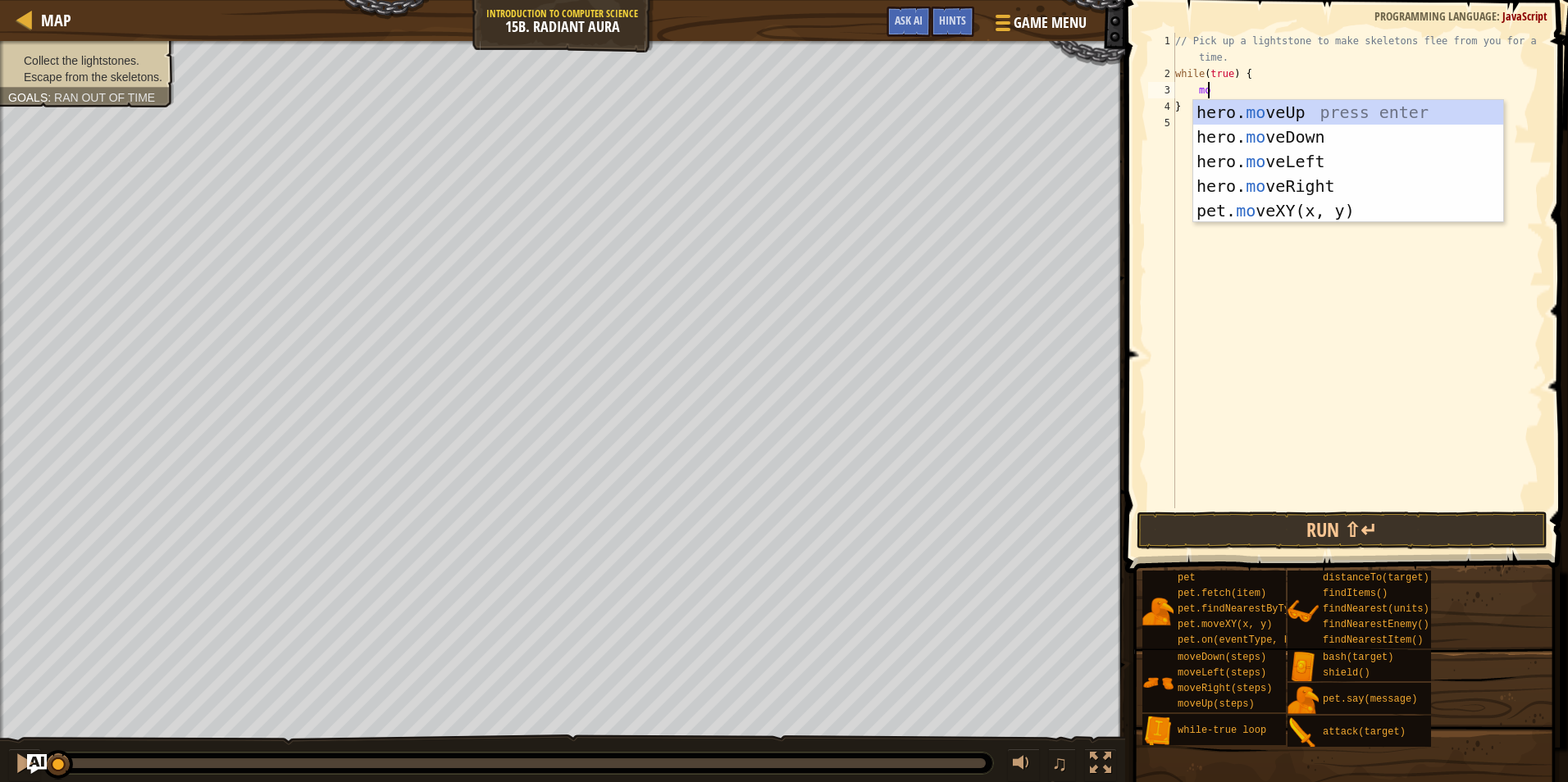
type textarea "move"
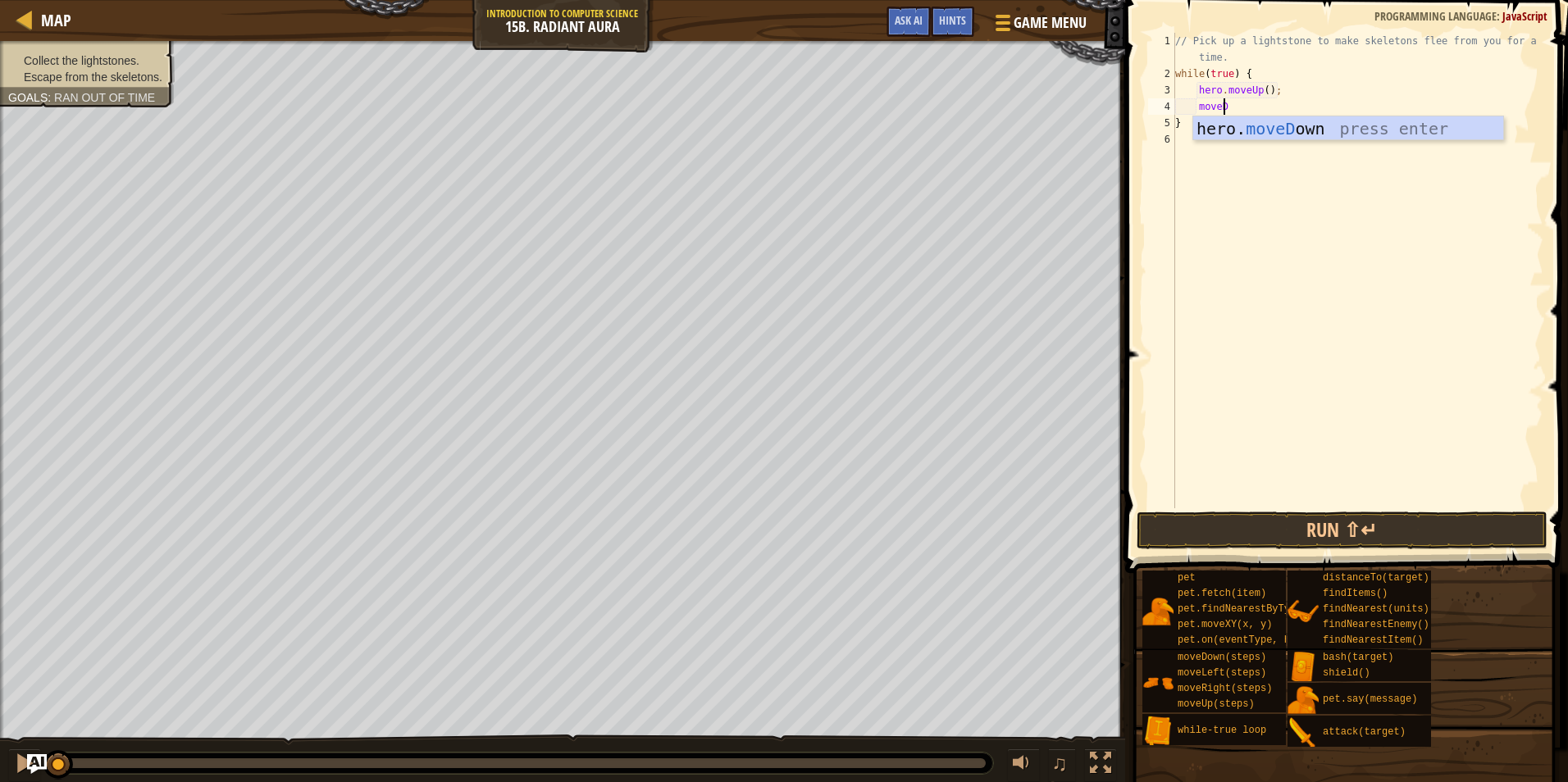
type textarea "moveDo"
type textarea "moveRigh"
click at [1280, 124] on div "// Pick up a lightstone to make skeletons flee from you for a short time. while…" at bounding box center [1357, 294] width 372 height 524
type textarea "hero.moveRight(2);"
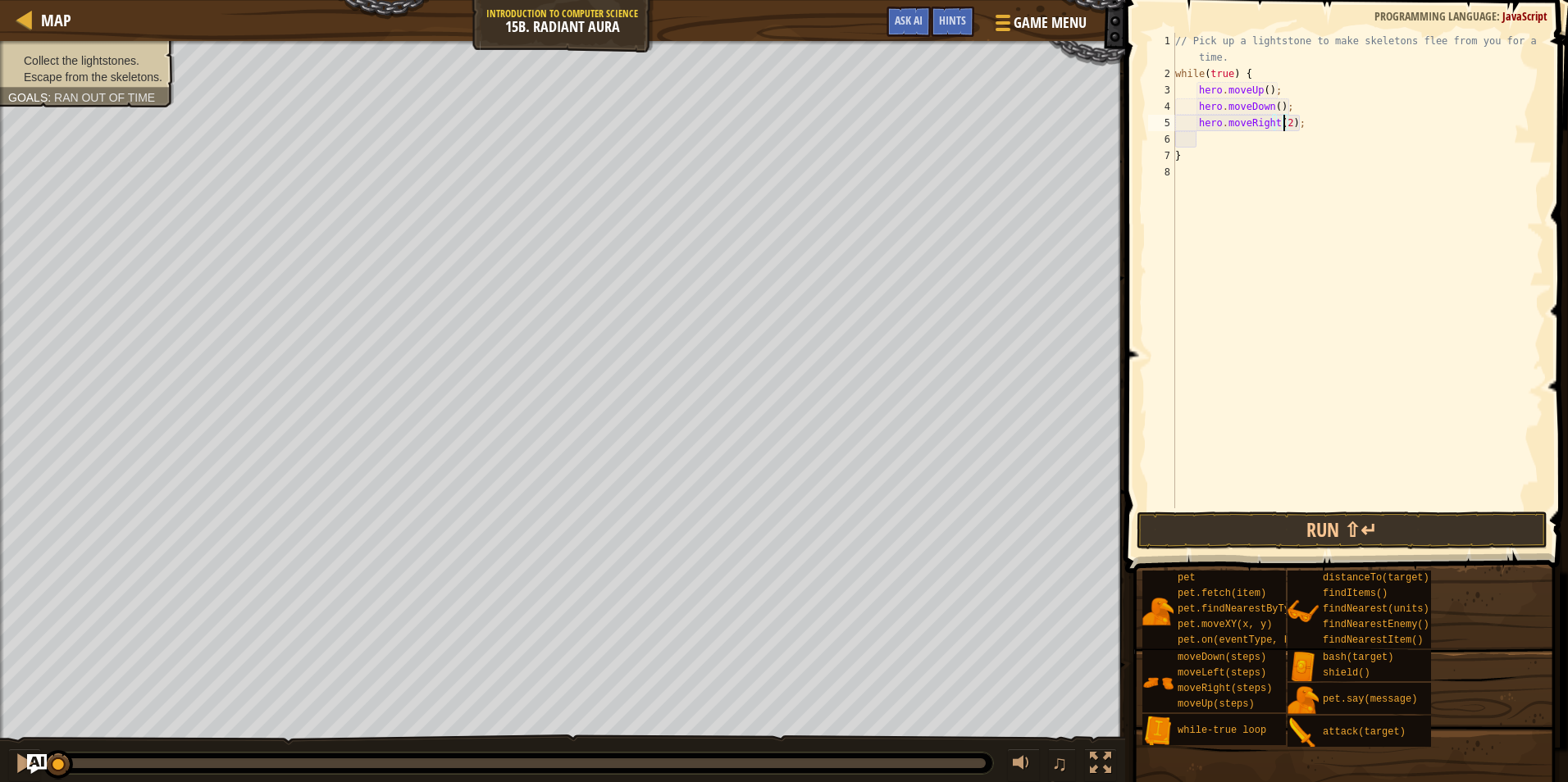
click at [1206, 135] on div "// Pick up a lightstone to make skeletons flee from you for a short time. while…" at bounding box center [1357, 294] width 372 height 524
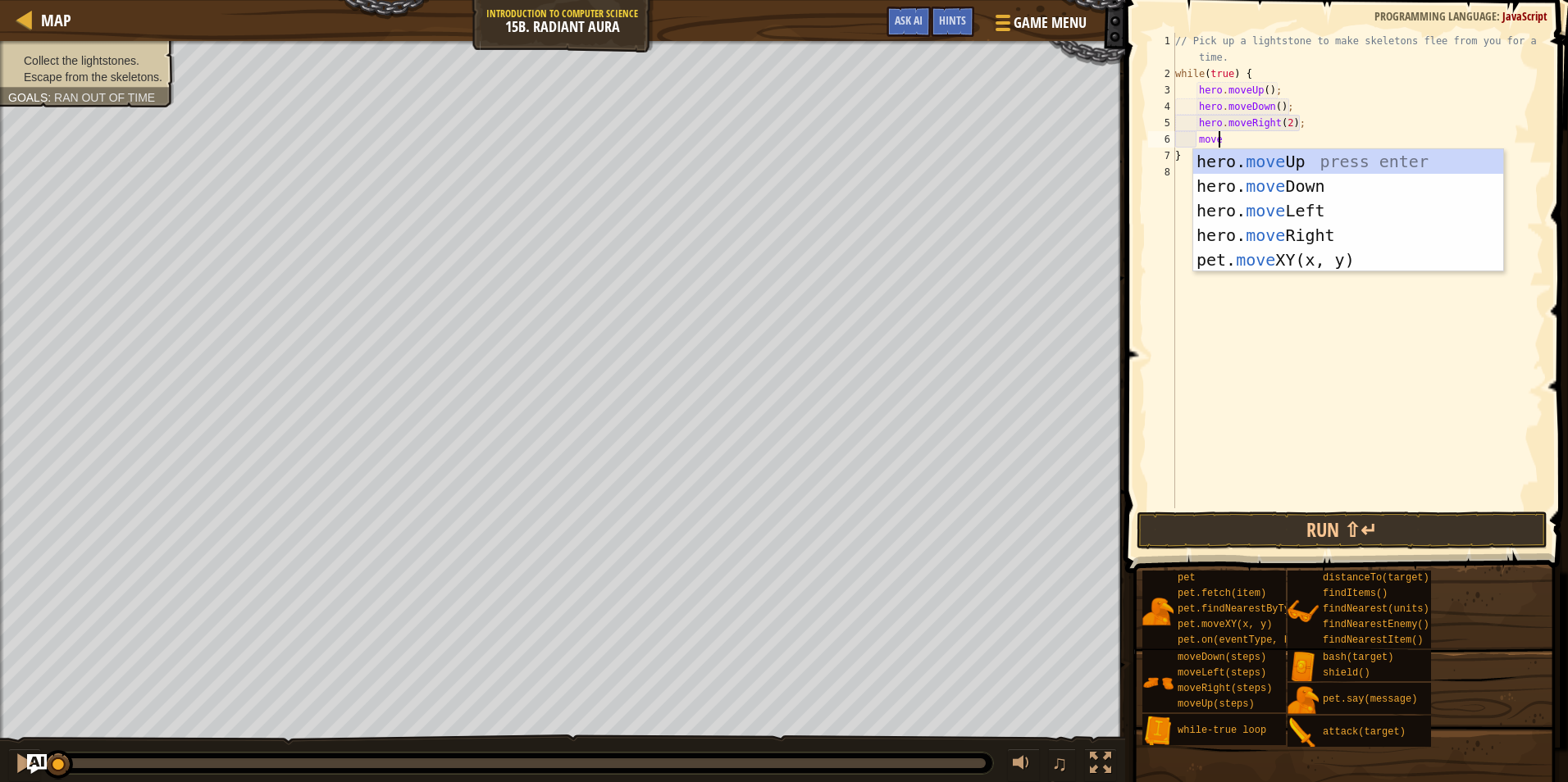
scroll to position [7, 2]
type textarea "m"
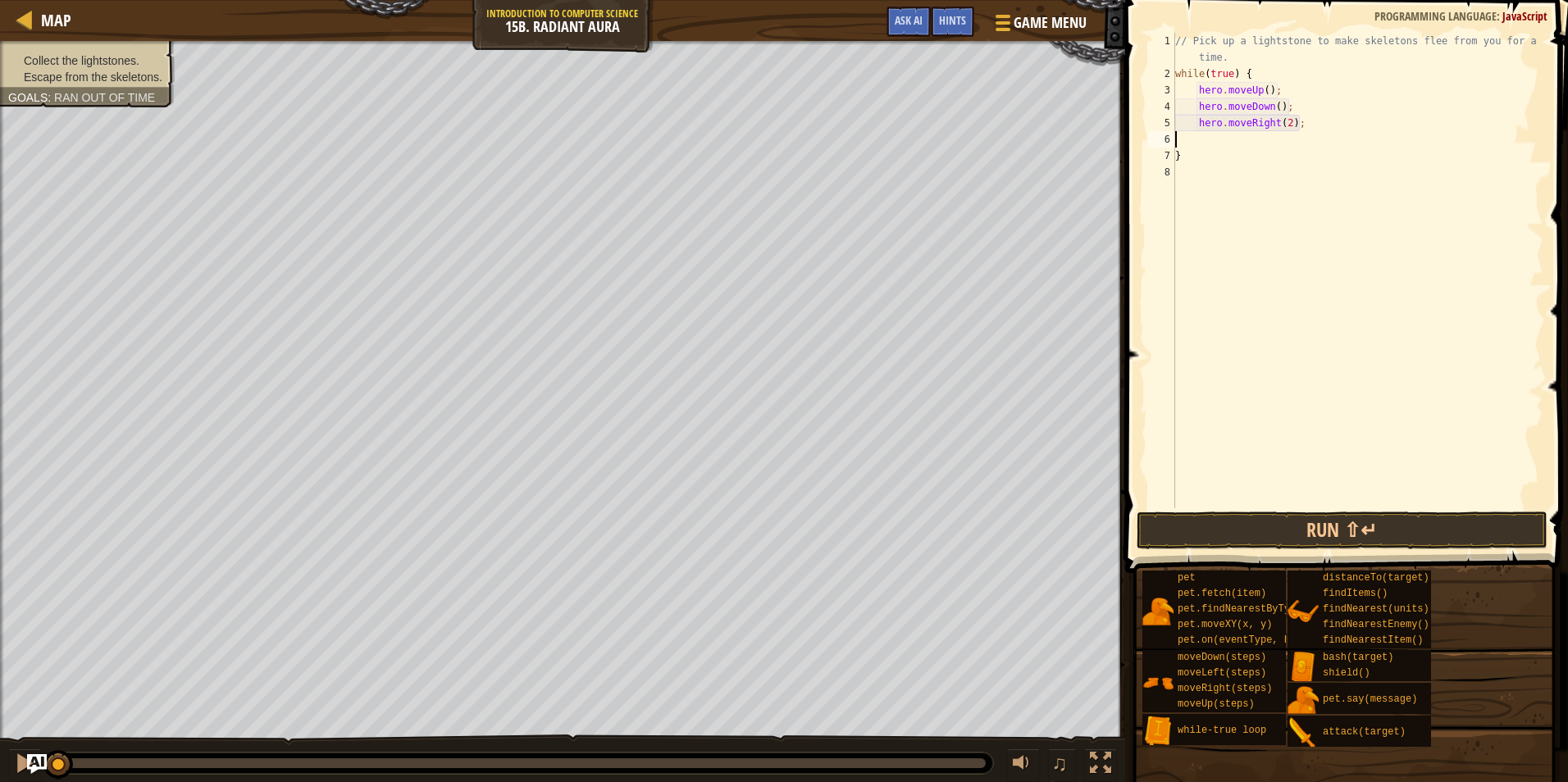
scroll to position [7, 0]
type textarea "hero.moveRight(2);"
click at [1283, 524] on button "Run ⇧↵" at bounding box center [1341, 530] width 410 height 38
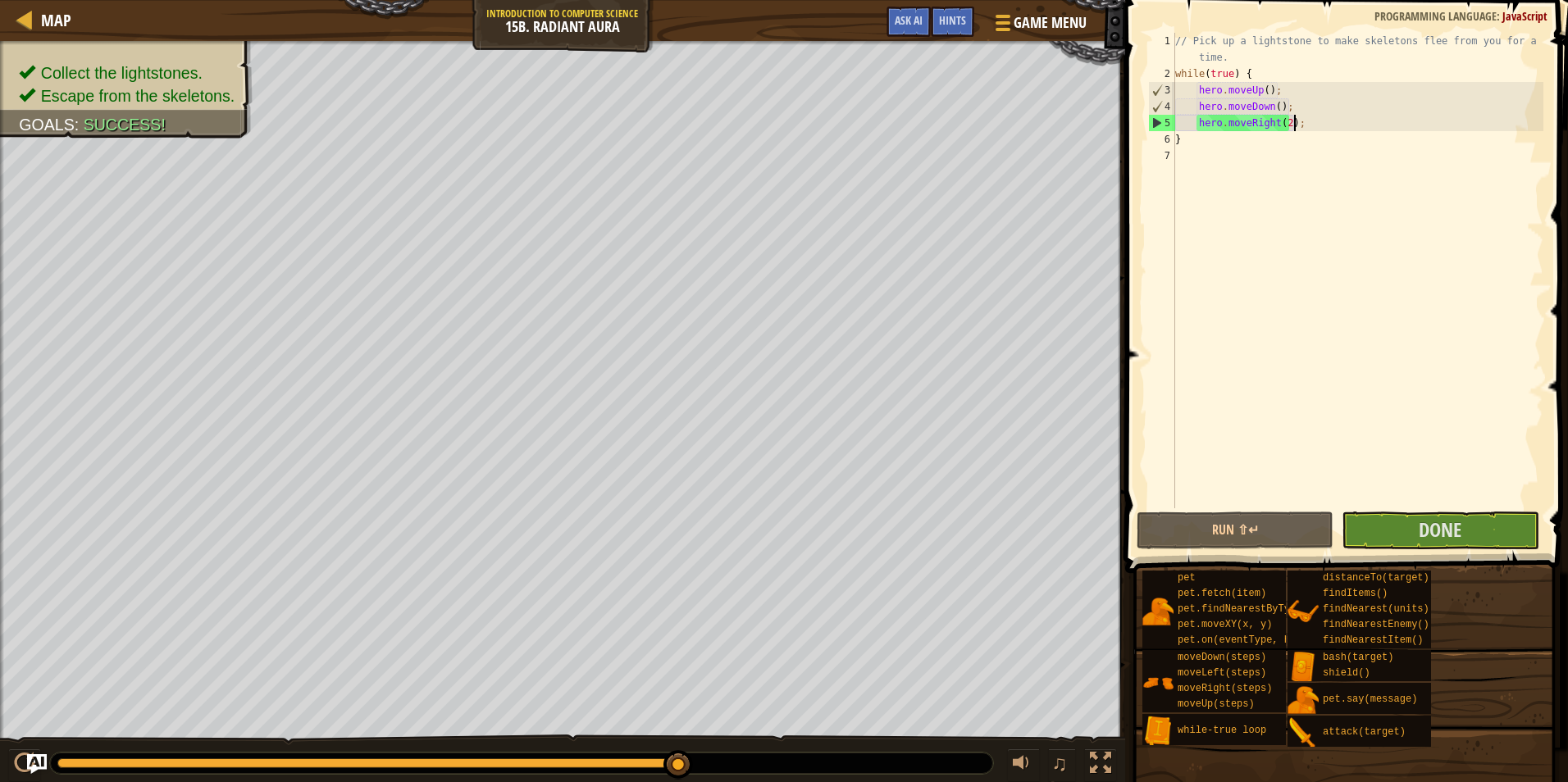
click at [1440, 561] on span at bounding box center [1343, 796] width 431 height 486
click at [1436, 539] on span "Done" at bounding box center [1439, 529] width 43 height 26
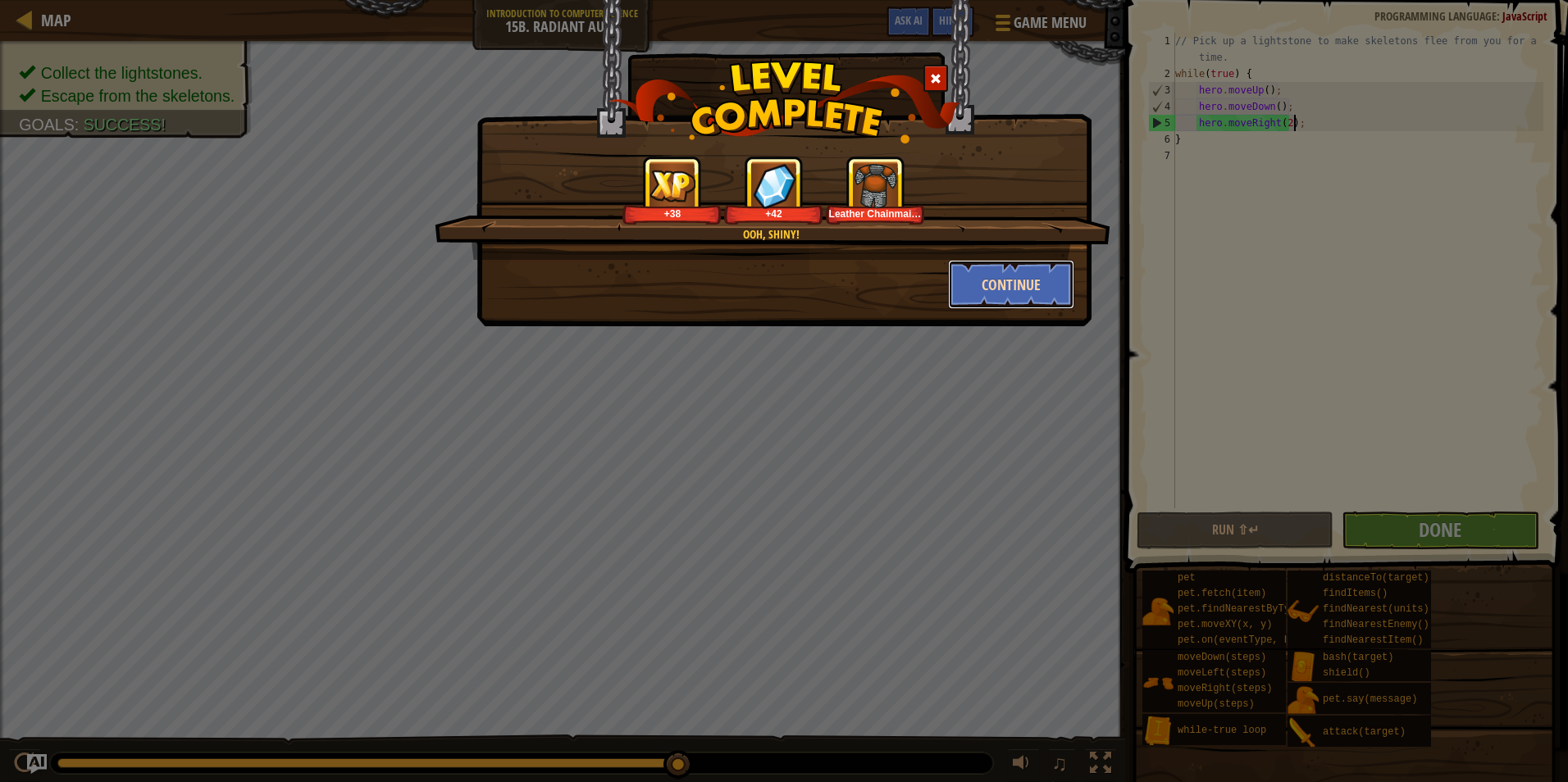
click at [970, 276] on button "Continue" at bounding box center [1011, 284] width 127 height 50
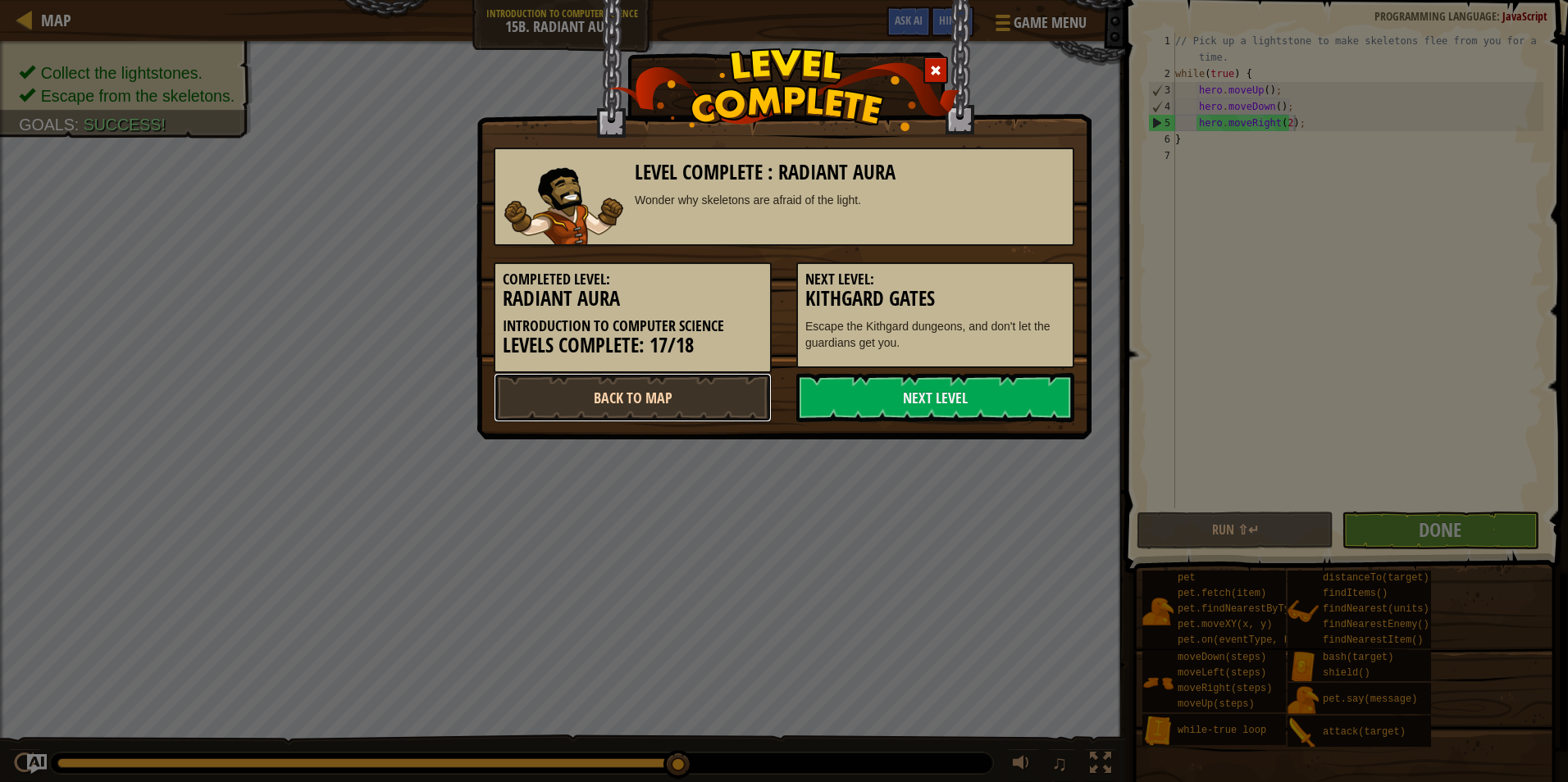
click at [711, 416] on link "Back to Map" at bounding box center [632, 397] width 278 height 50
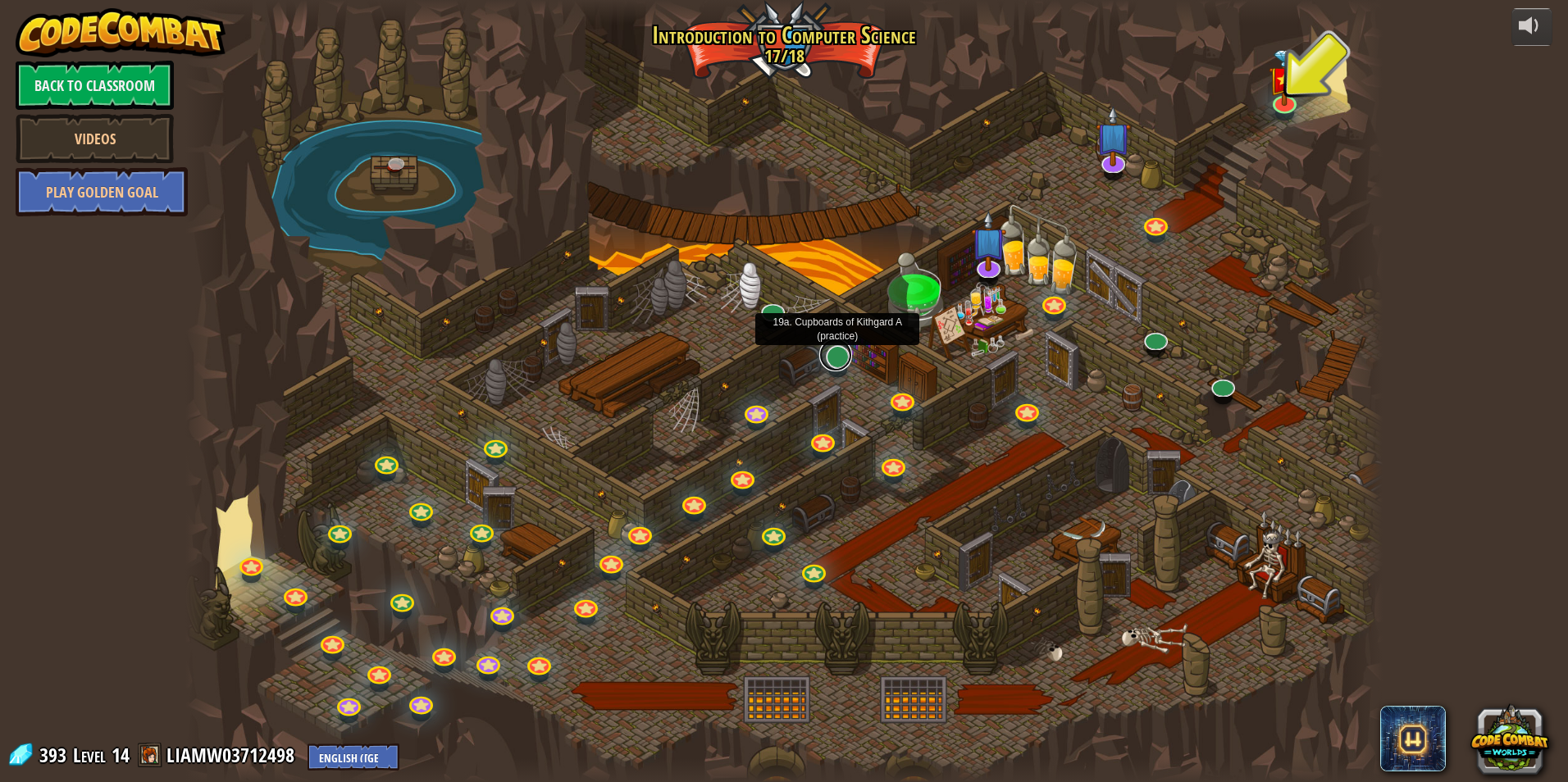
click at [842, 363] on link at bounding box center [835, 355] width 33 height 33
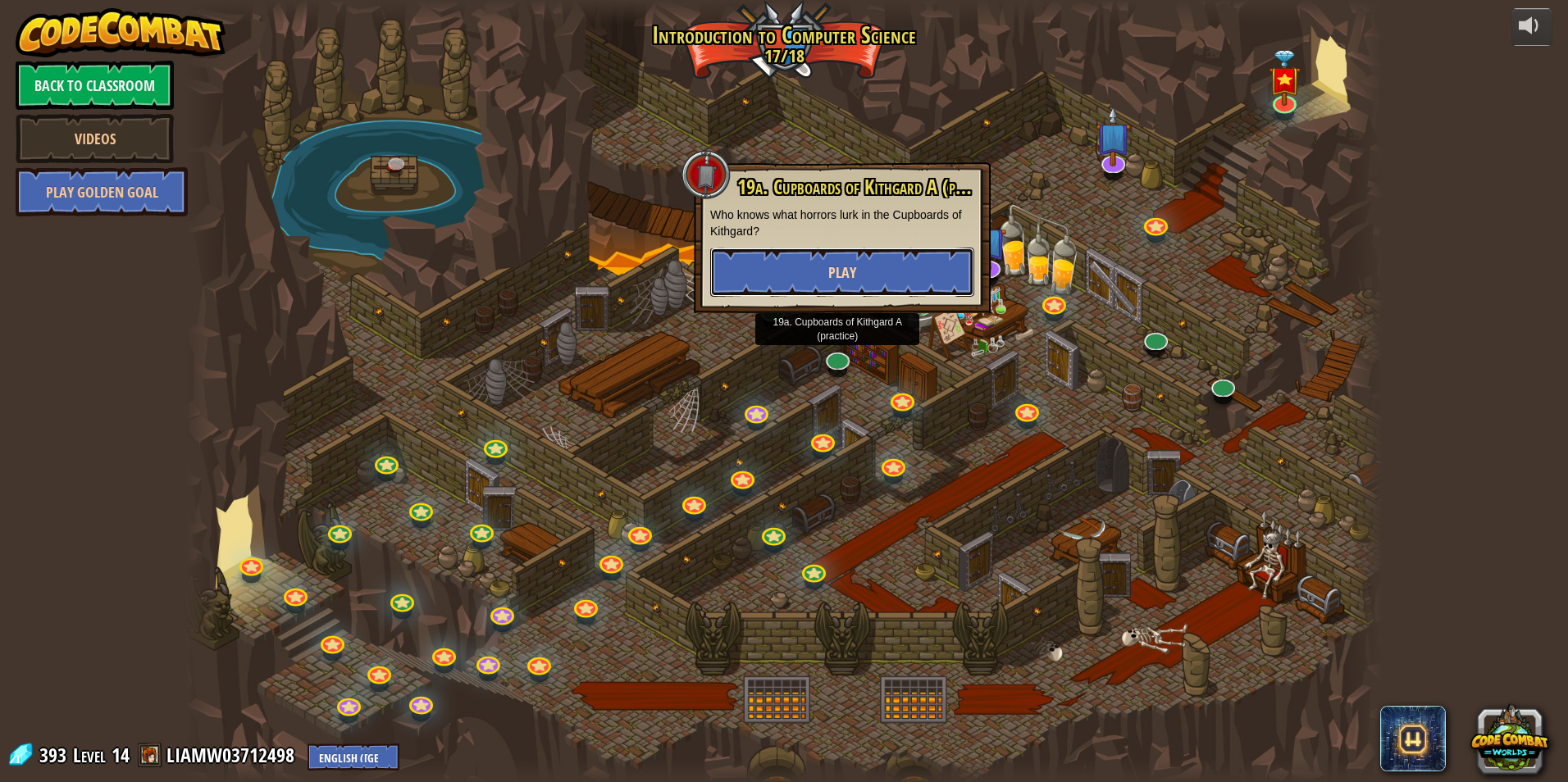
click at [840, 280] on span "Play" at bounding box center [841, 273] width 28 height 21
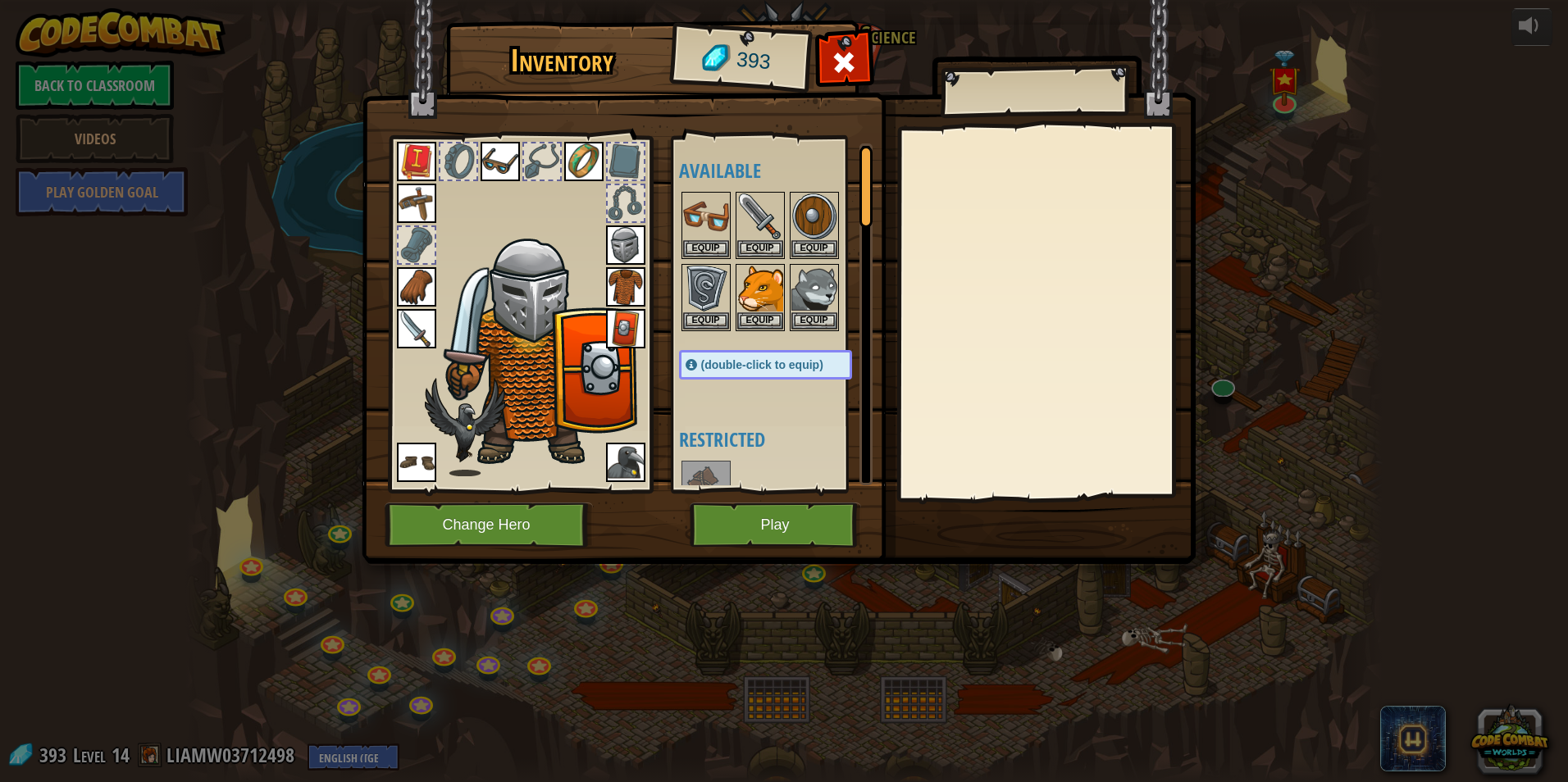
click at [630, 278] on img at bounding box center [625, 287] width 40 height 40
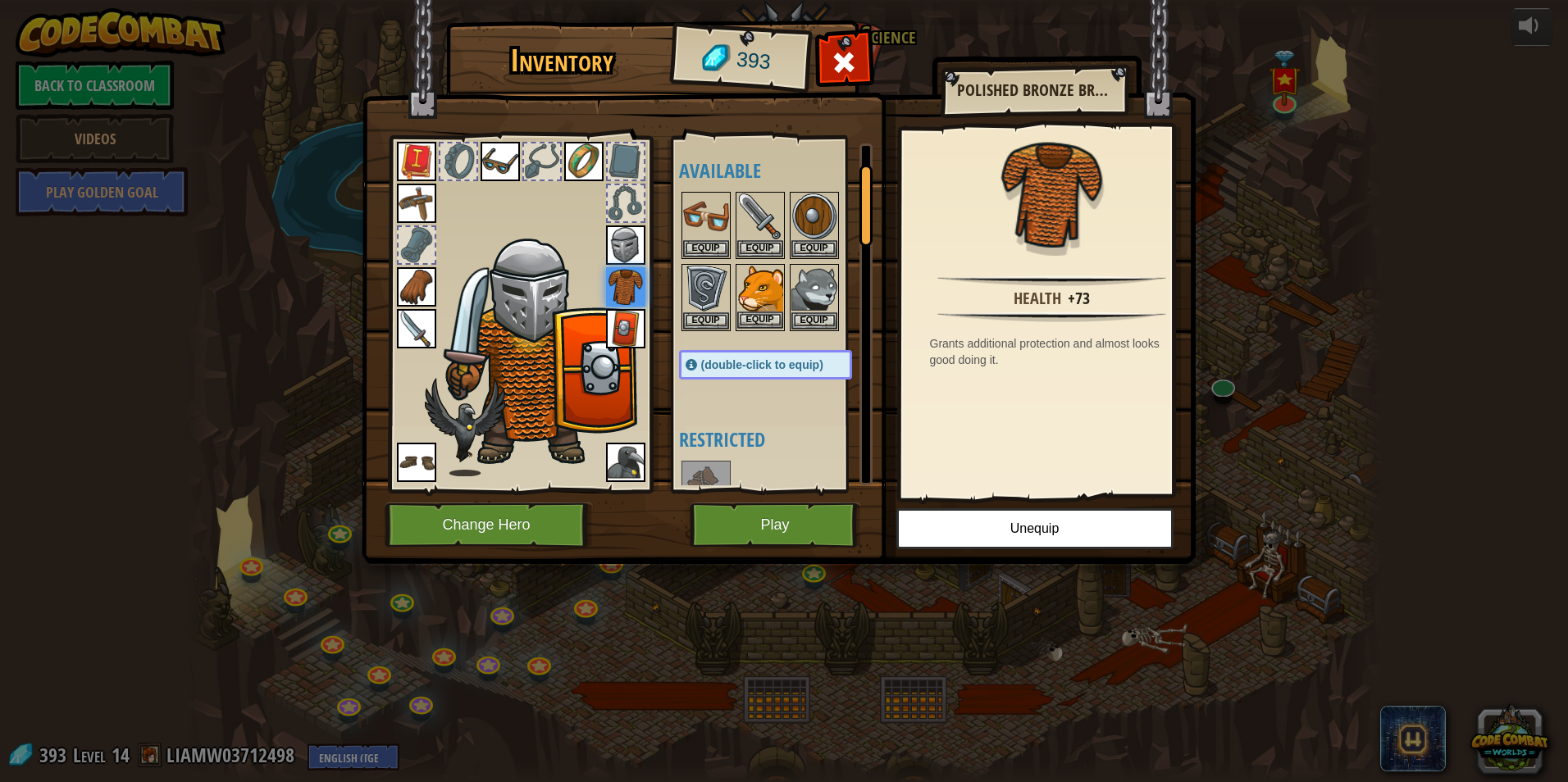
scroll to position [82, 0]
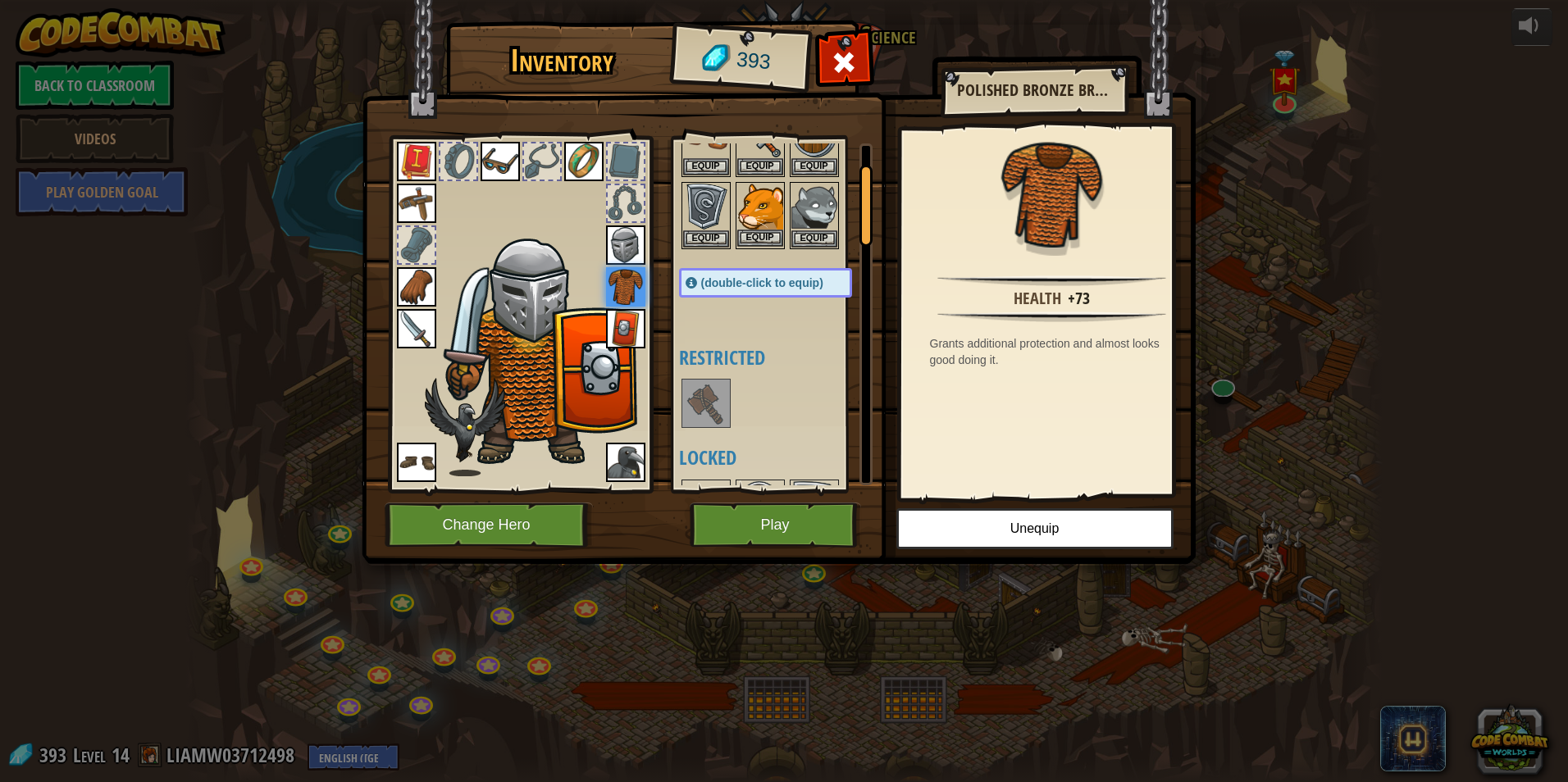
click at [766, 281] on span "(double-click to equip)" at bounding box center [761, 282] width 122 height 13
click at [776, 333] on div "Available Equip Equip Equip Equip Equip Equip Equip Equip Equip Equip Equip Equ…" at bounding box center [782, 314] width 206 height 342
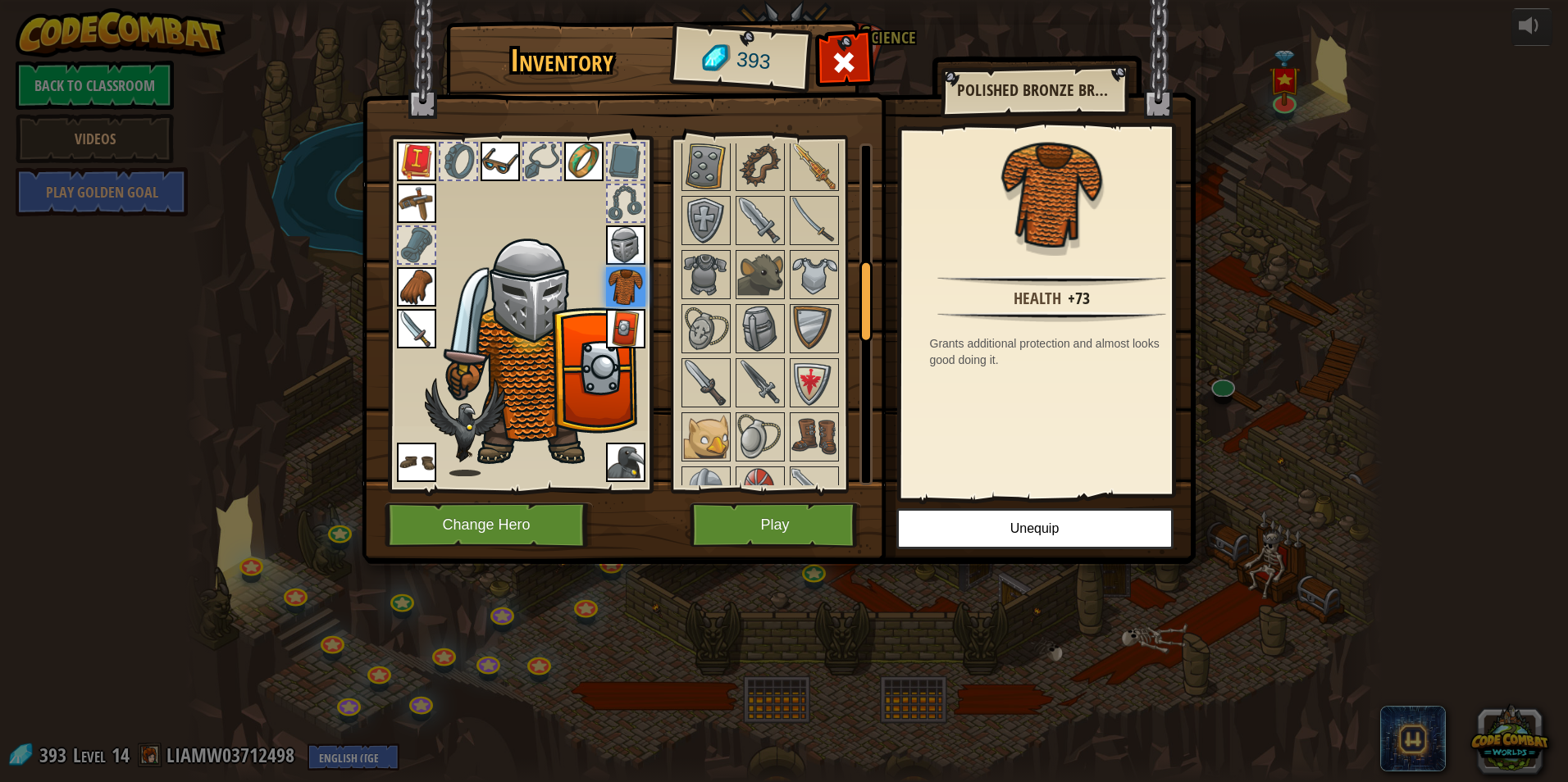
scroll to position [501, 0]
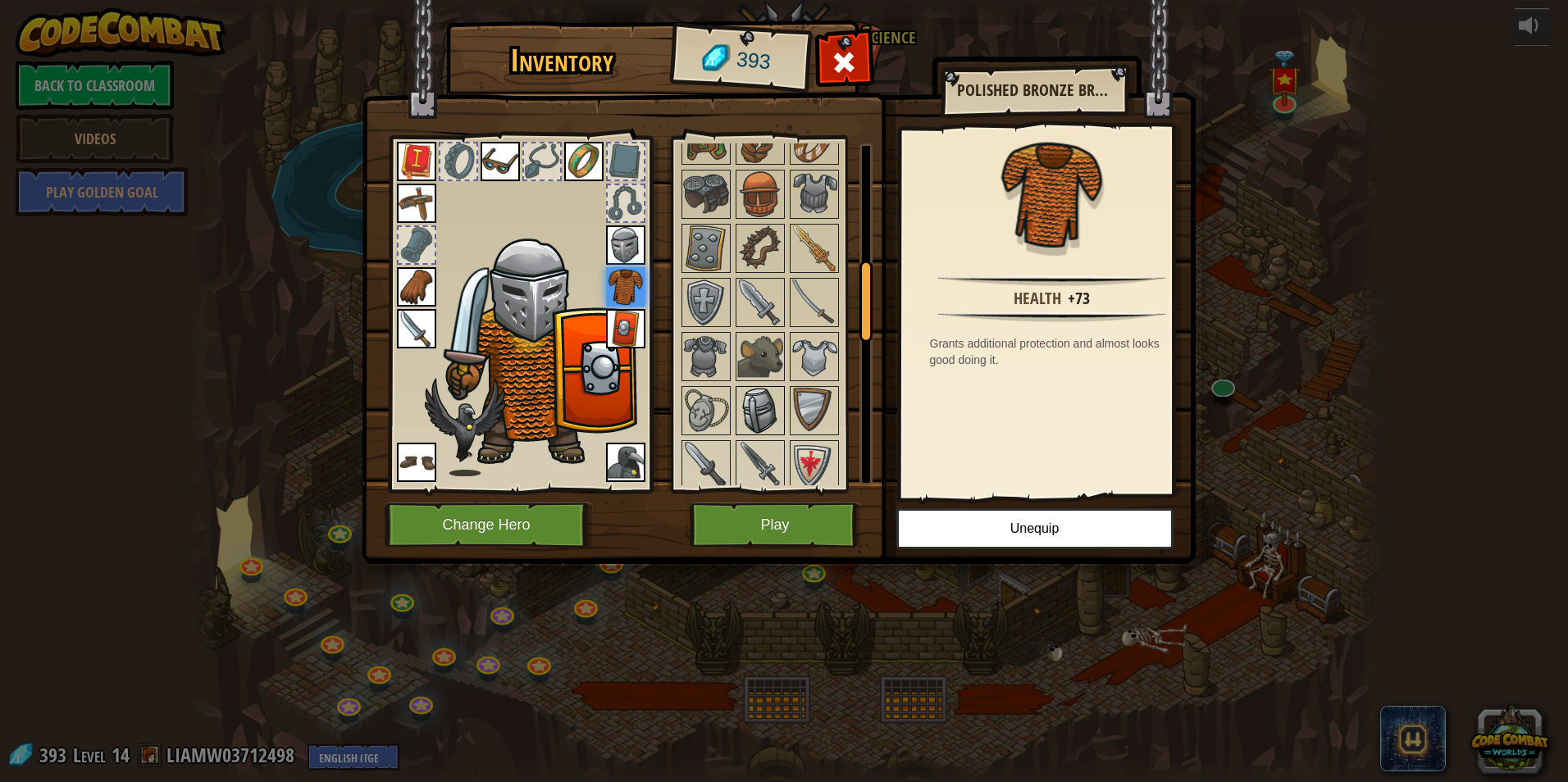
click at [752, 394] on img at bounding box center [760, 410] width 46 height 46
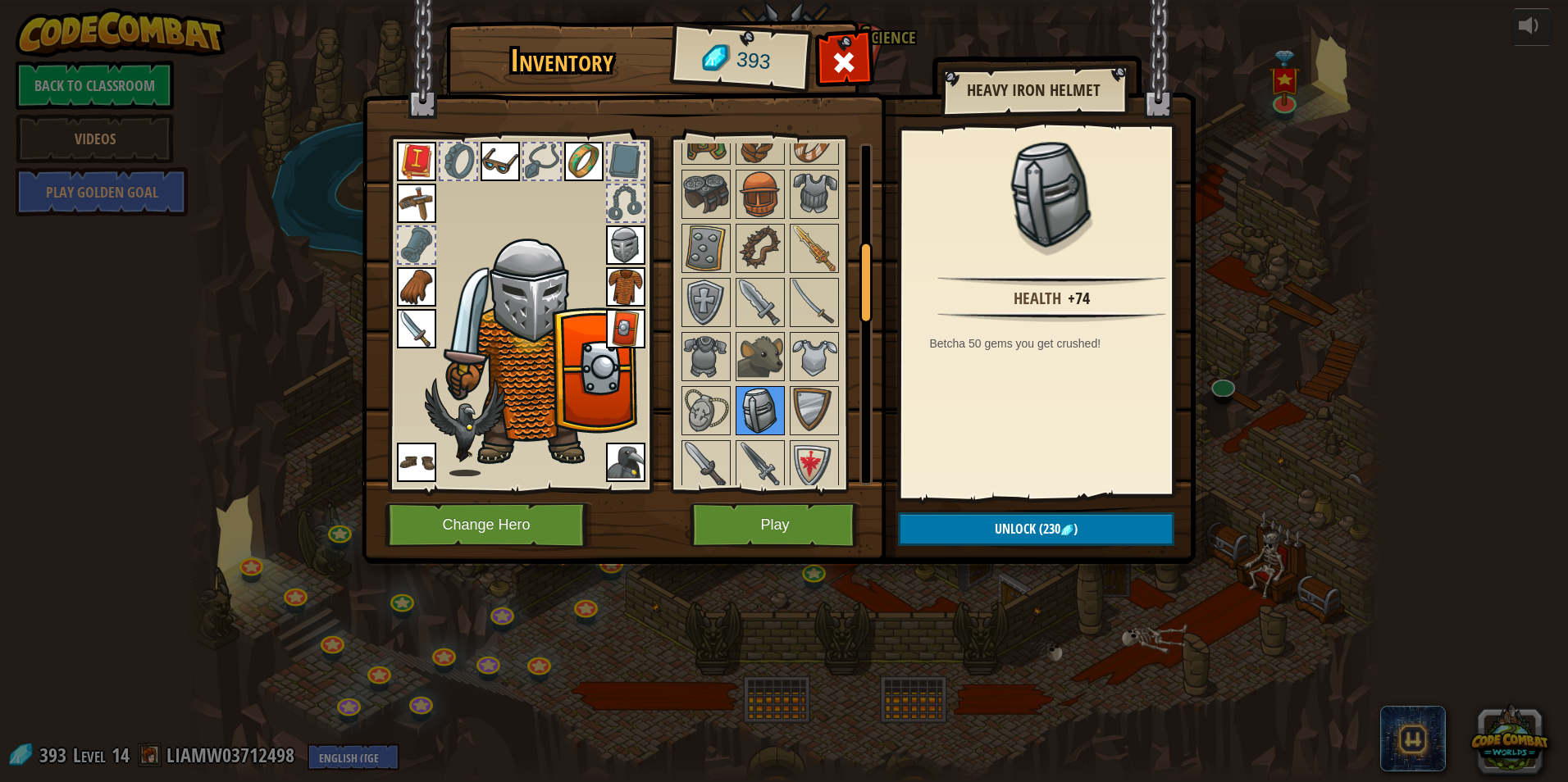
scroll to position [336, 0]
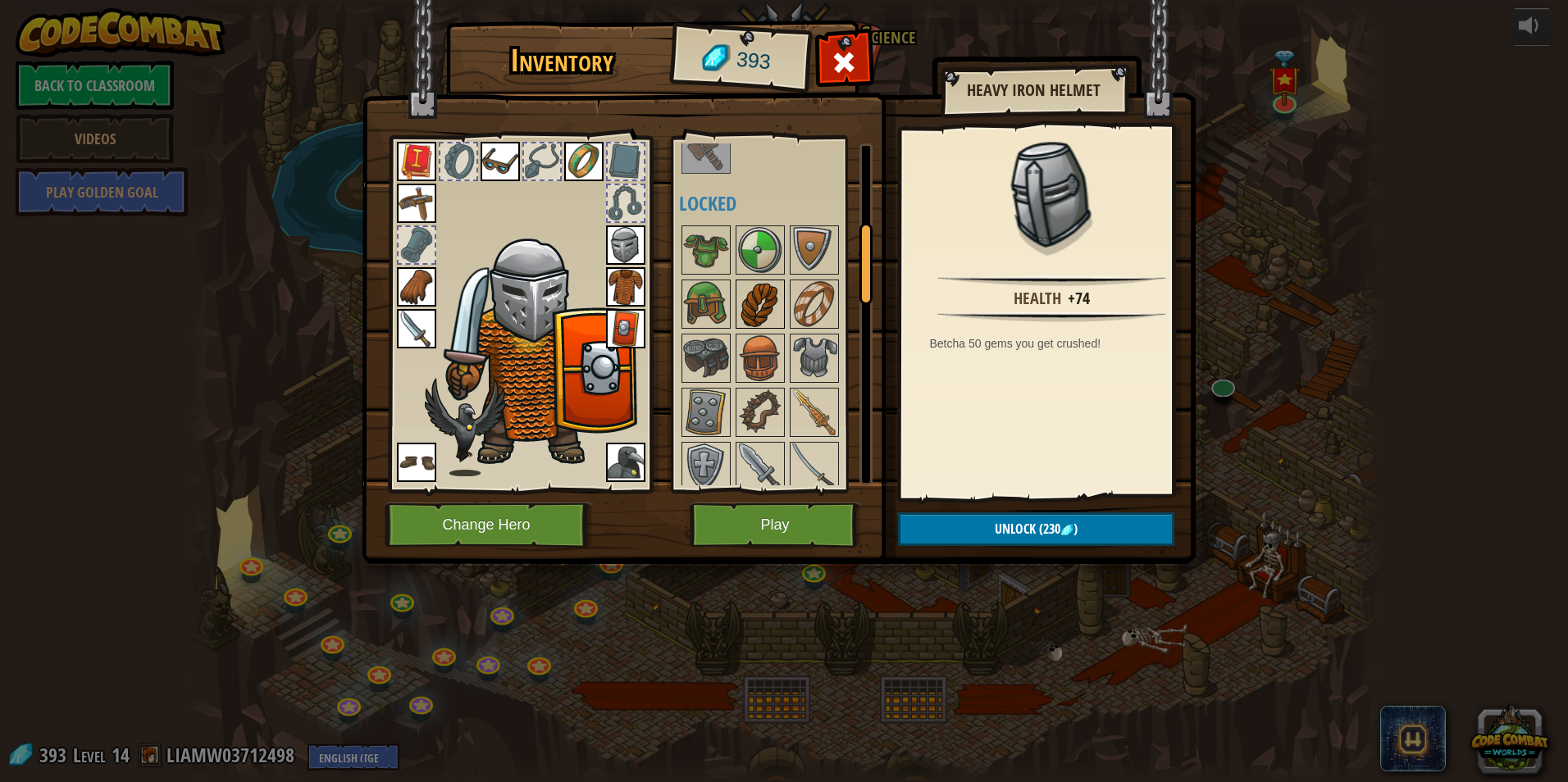
click at [767, 325] on img at bounding box center [760, 304] width 46 height 46
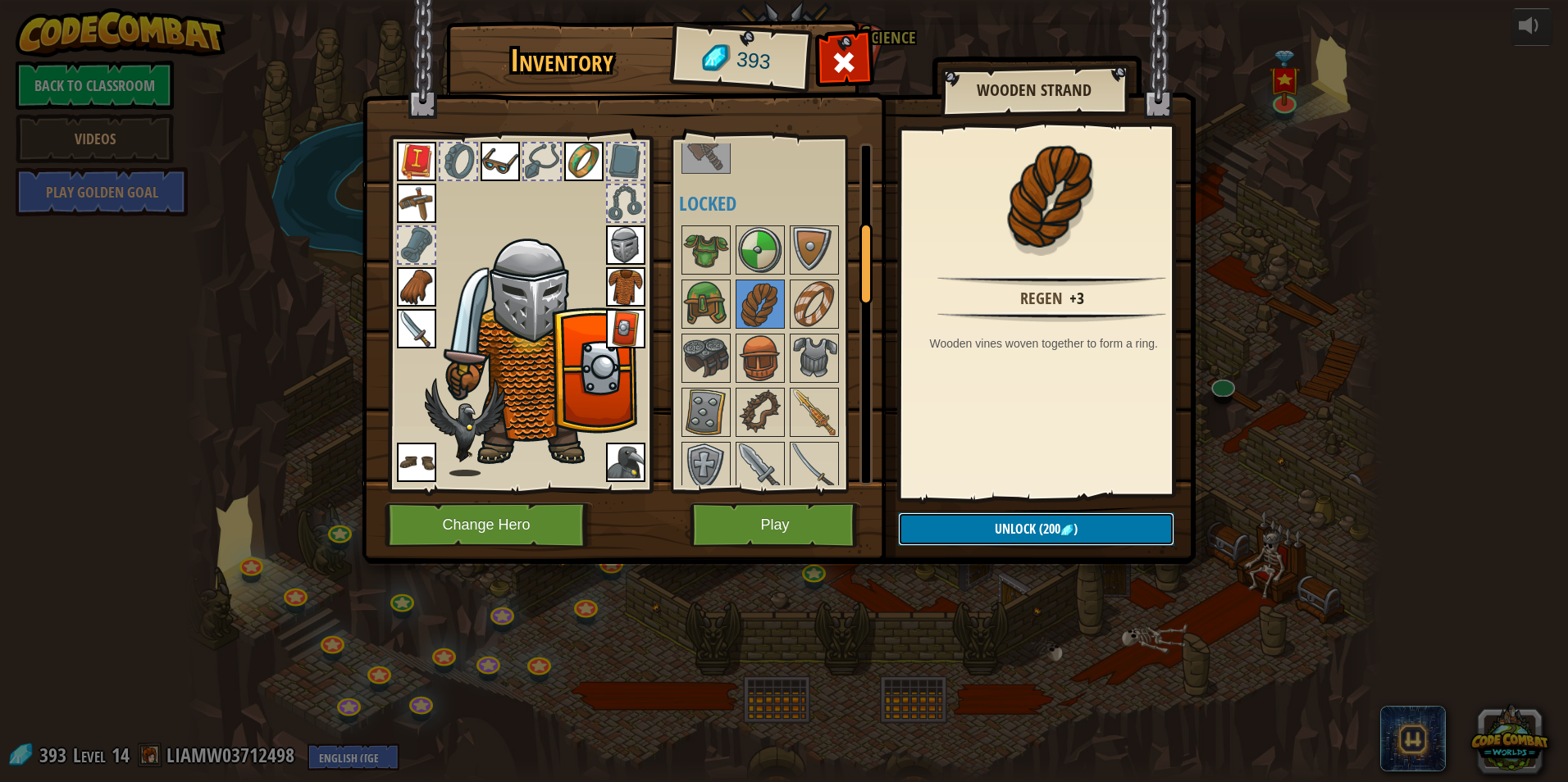
click at [1027, 519] on span "Unlock" at bounding box center [1014, 528] width 41 height 18
click at [973, 522] on button "Confirm" at bounding box center [1036, 529] width 277 height 34
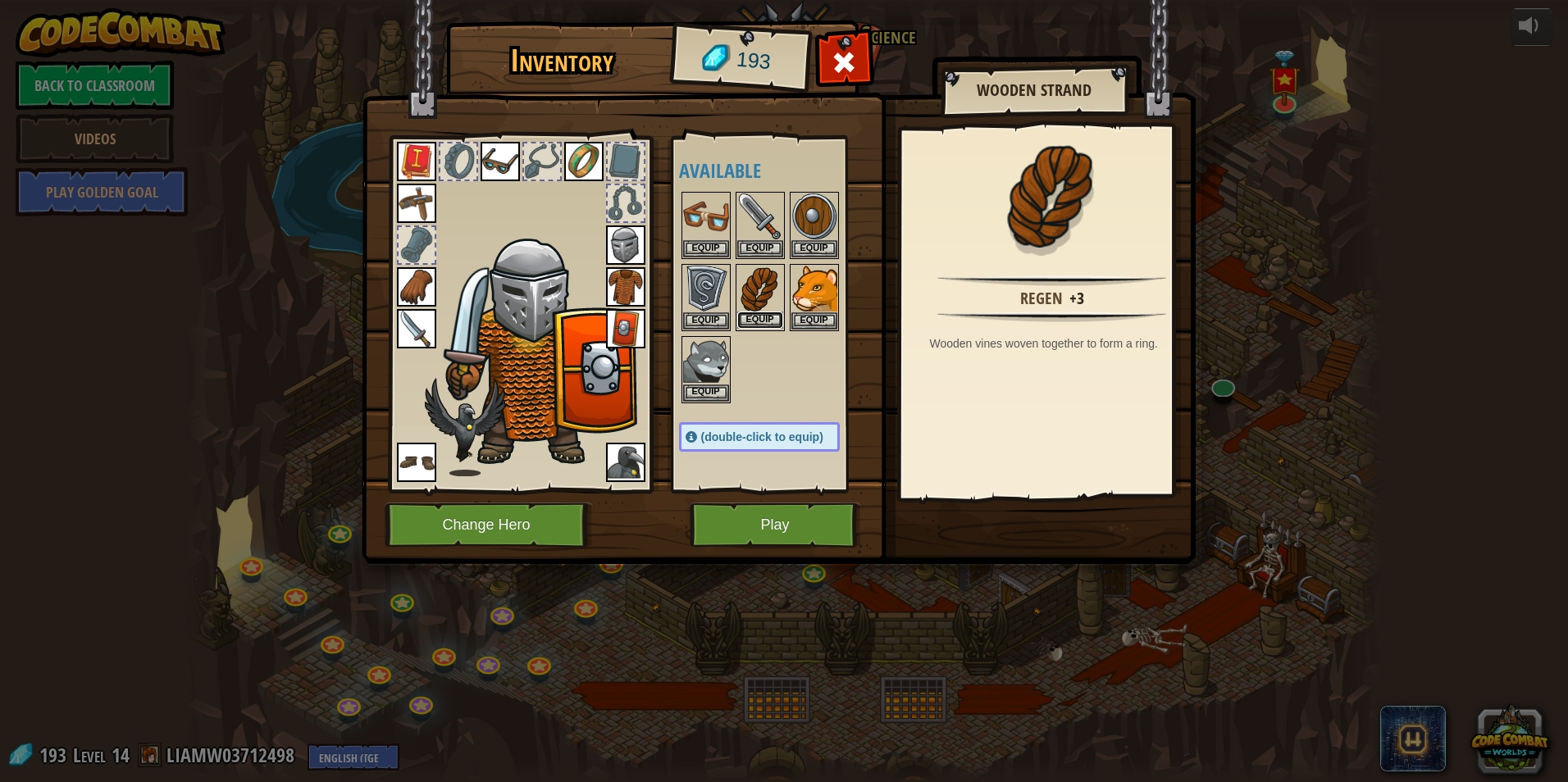
click at [763, 320] on button "Equip" at bounding box center [760, 319] width 46 height 17
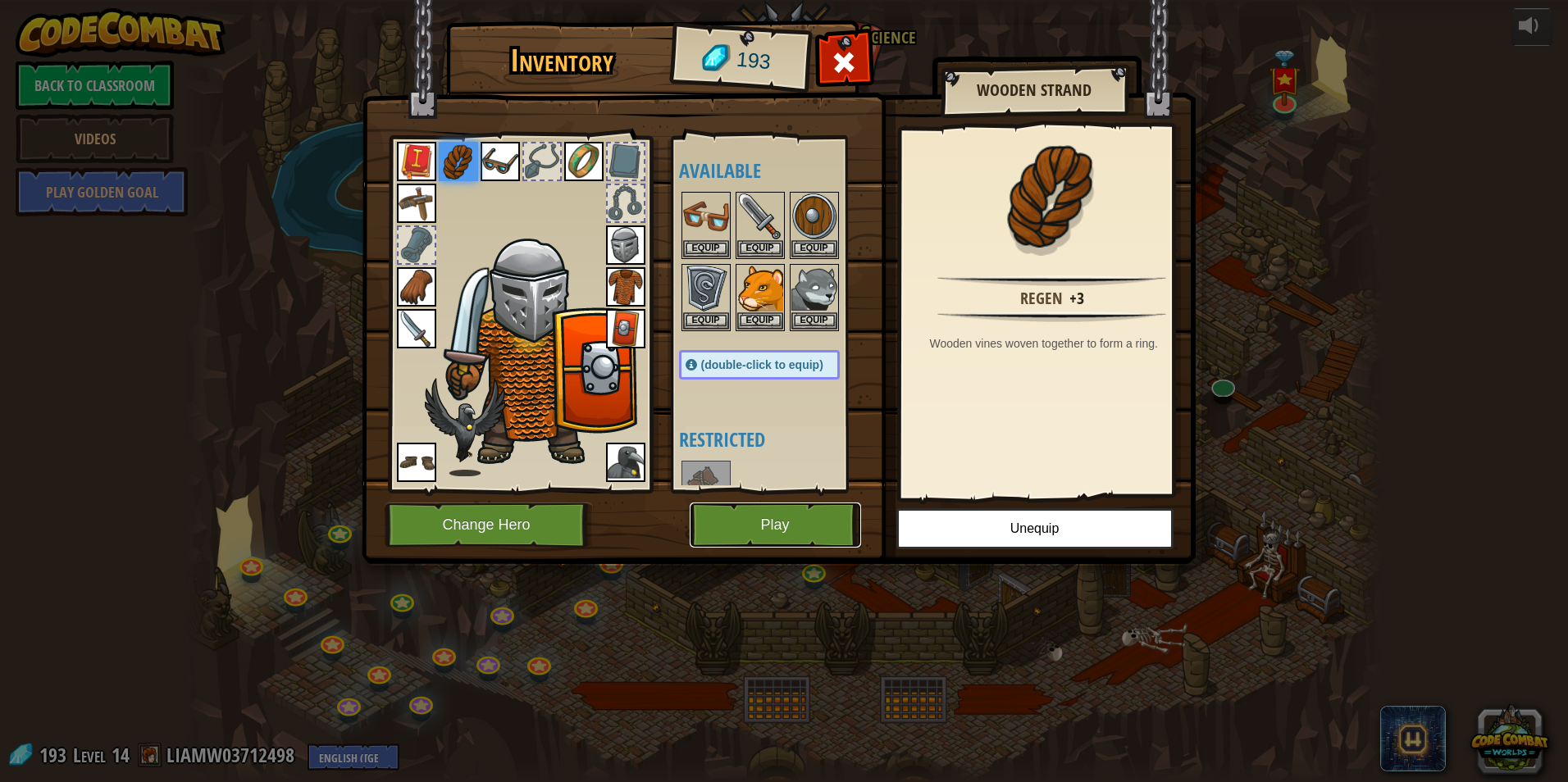
click at [790, 525] on button "Play" at bounding box center [775, 524] width 171 height 45
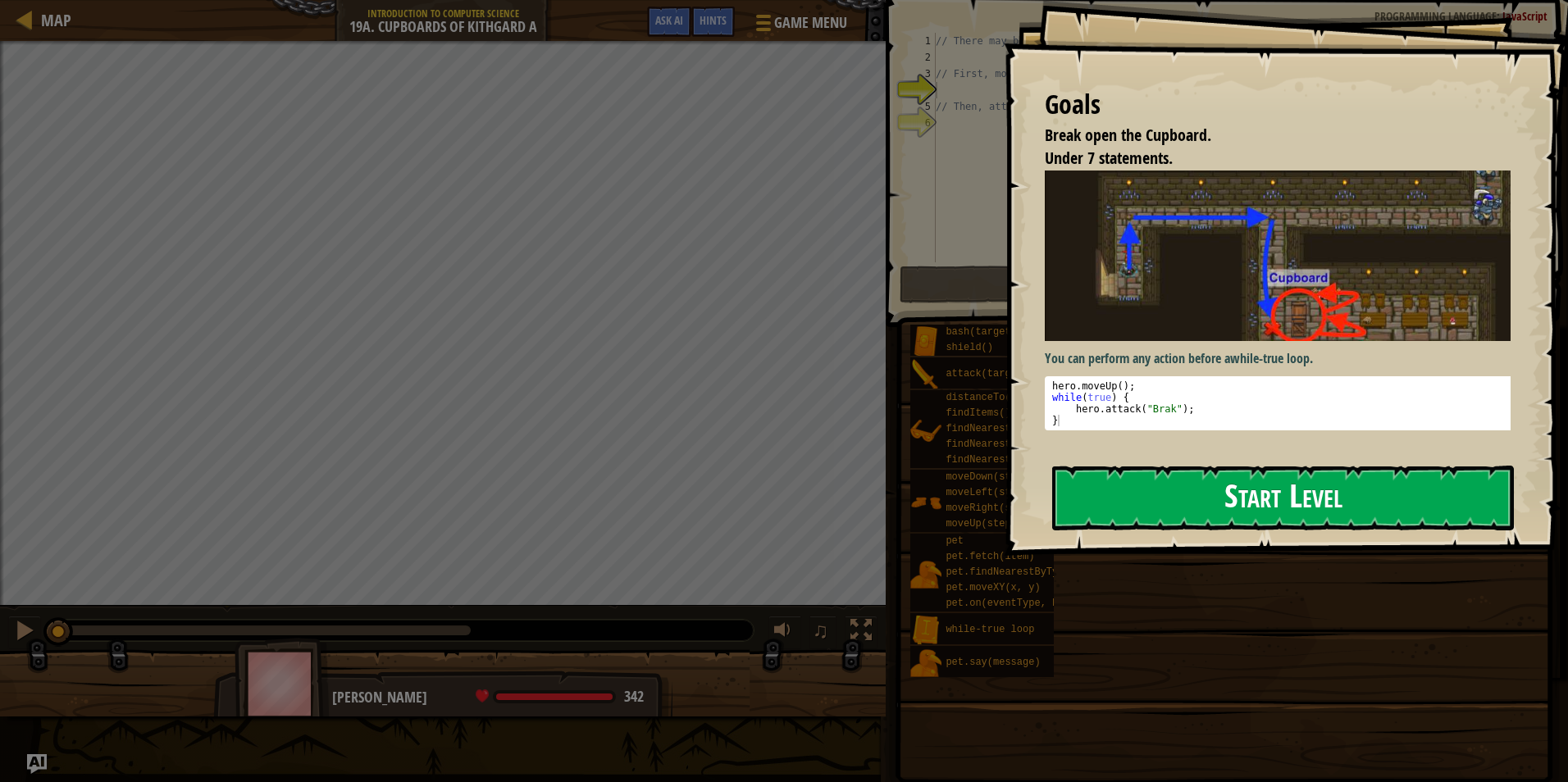
click at [1206, 496] on button "Start Level" at bounding box center [1283, 498] width 462 height 64
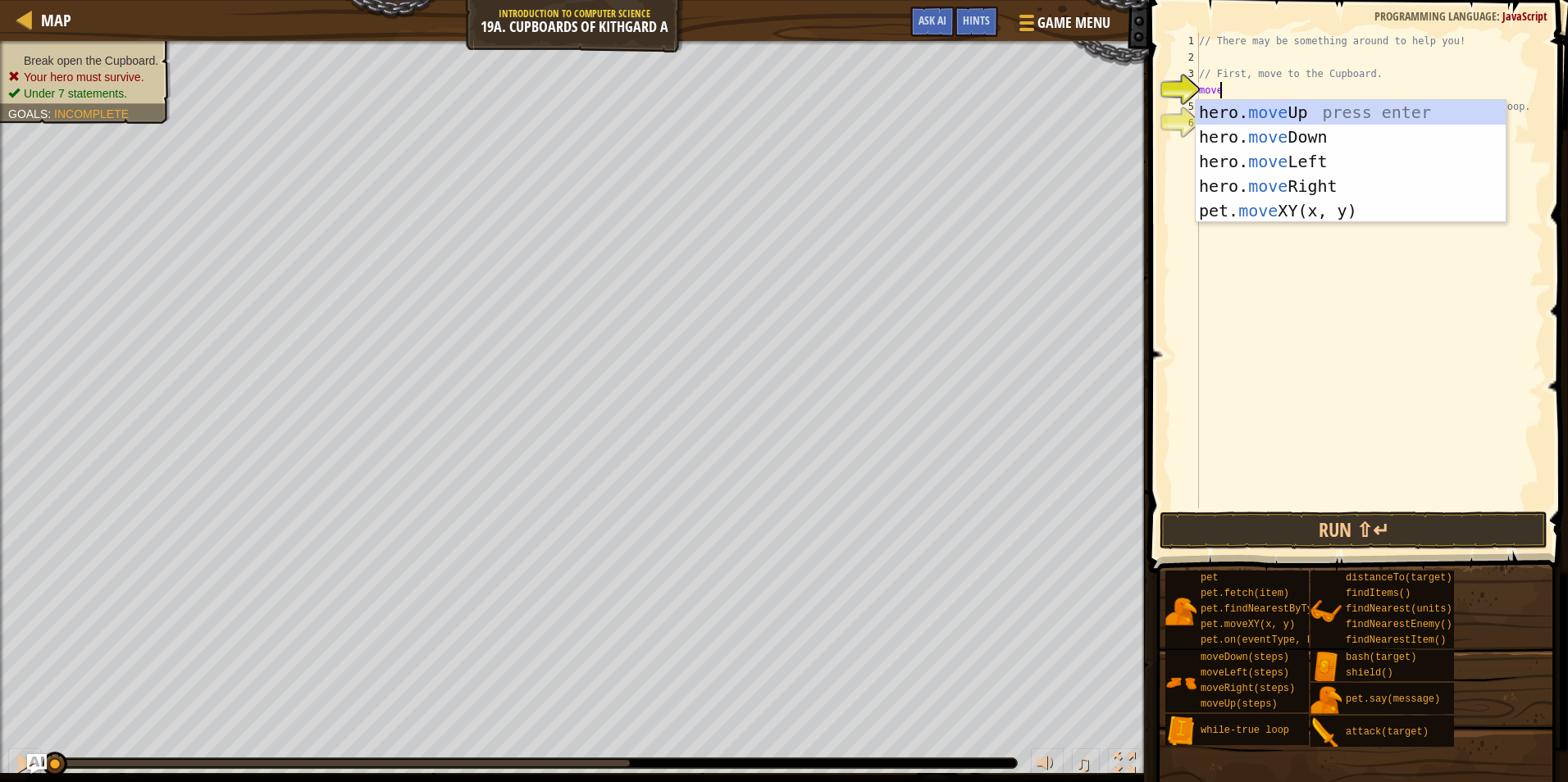
scroll to position [7, 1]
type textarea "moved"
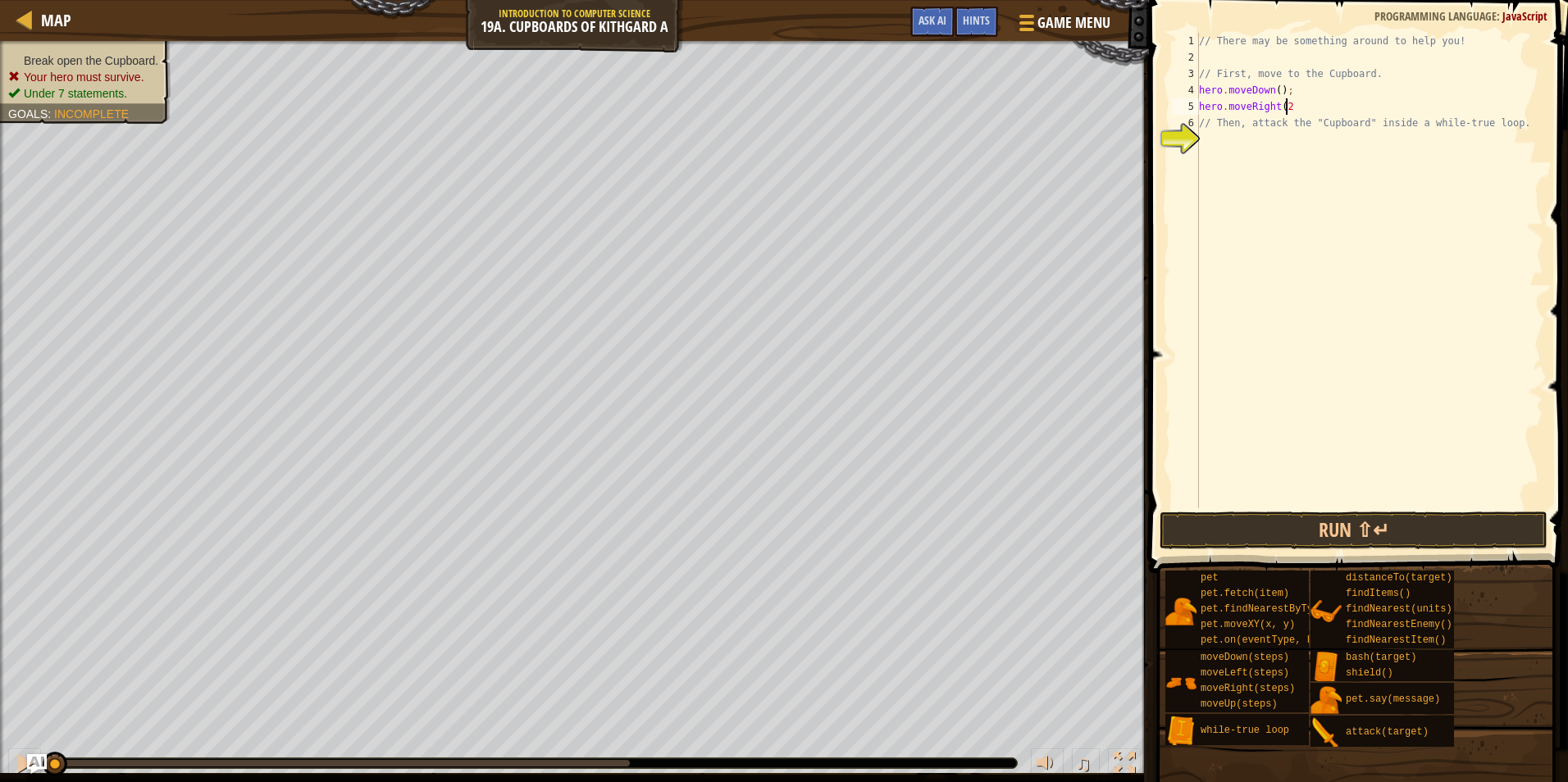
scroll to position [7, 7]
type textarea "hero.moveRight(2);"
type textarea "hero.moveUp(2);"
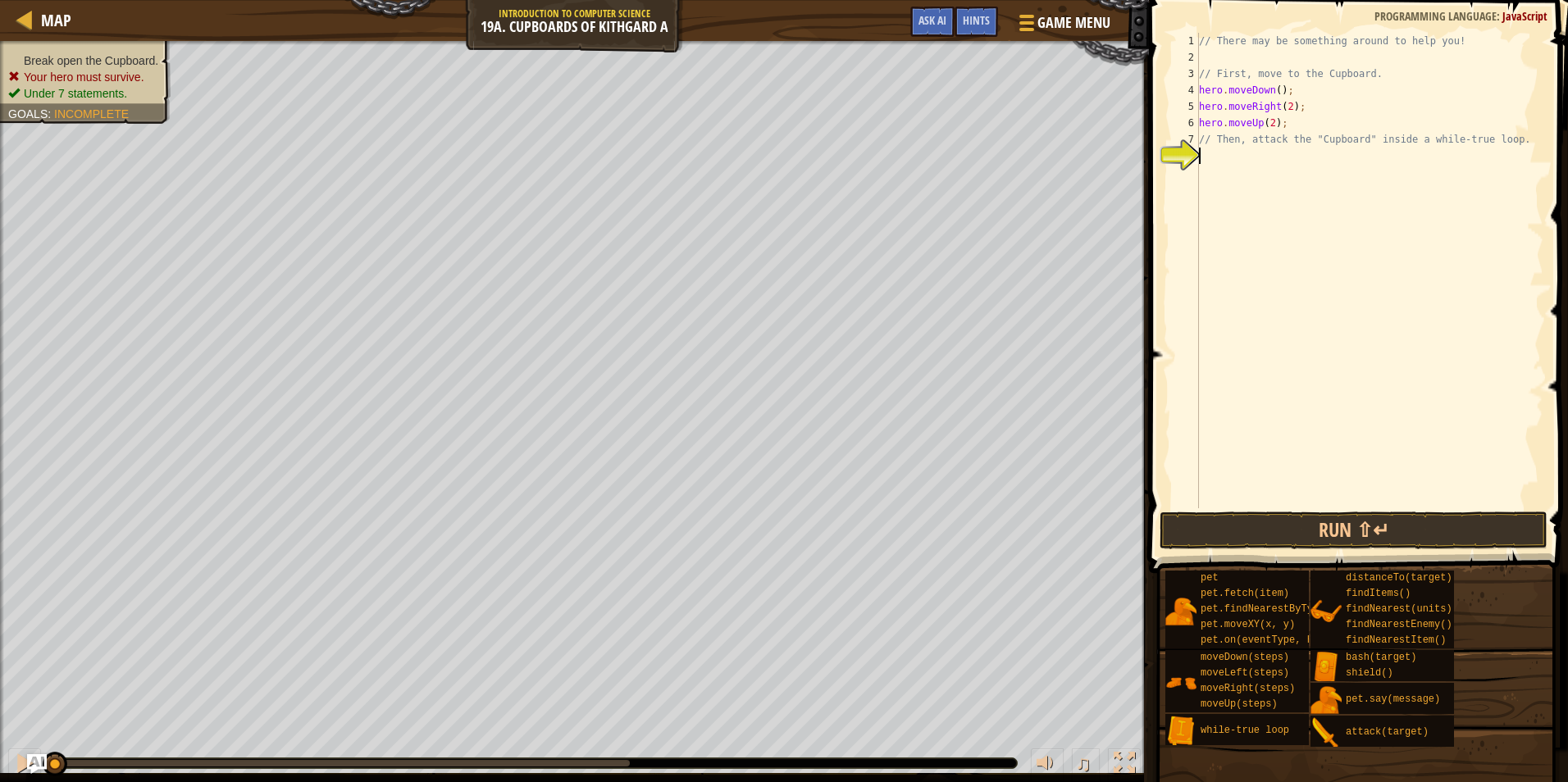
click at [1223, 169] on div "// There may be something around to help you! // First, move to the Cupboard. h…" at bounding box center [1369, 286] width 348 height 508
type textarea "while(true){"
type textarea "}"
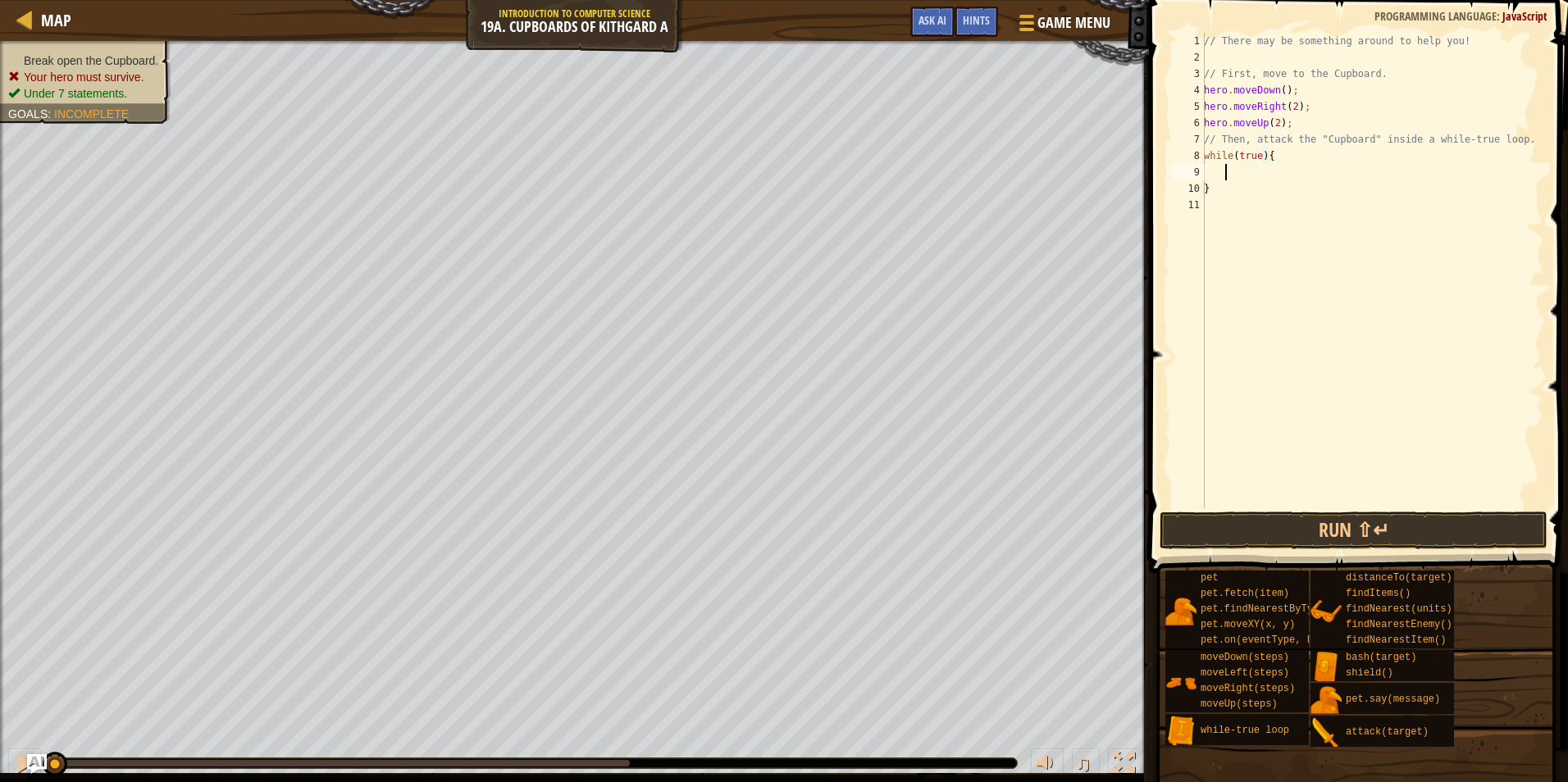
click at [1223, 169] on div "// There may be something around to help you! // First, move to the Cupboard. h…" at bounding box center [1372, 286] width 343 height 508
click at [1302, 523] on button "Run ⇧↵" at bounding box center [1353, 530] width 388 height 38
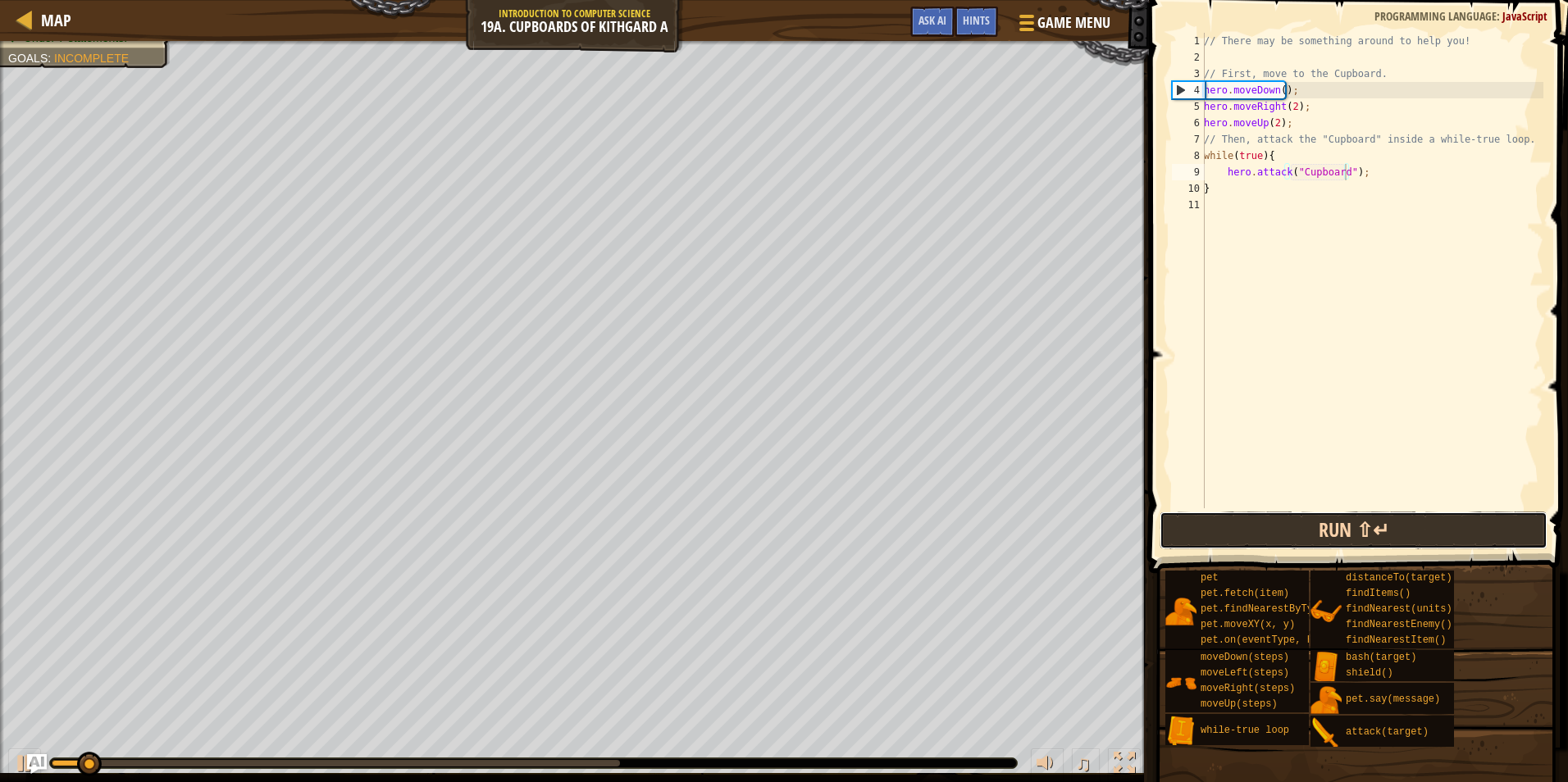
click at [1302, 523] on button "Run ⇧↵" at bounding box center [1353, 530] width 388 height 38
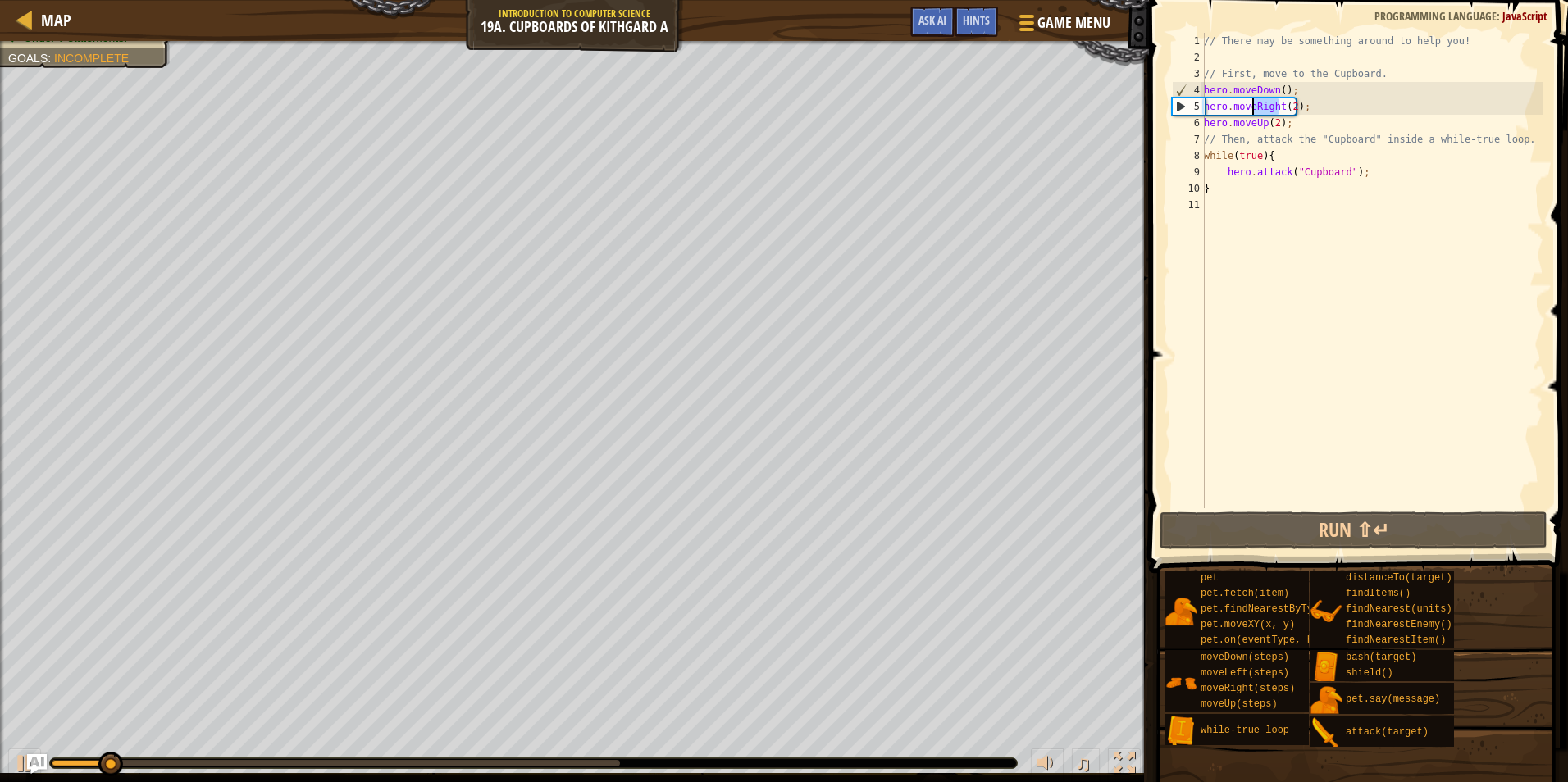
drag, startPoint x: 1279, startPoint y: 100, endPoint x: 1250, endPoint y: 110, distance: 30.7
click at [1250, 110] on div "// There may be something around to help you! // First, move to the Cupboard. h…" at bounding box center [1372, 286] width 343 height 508
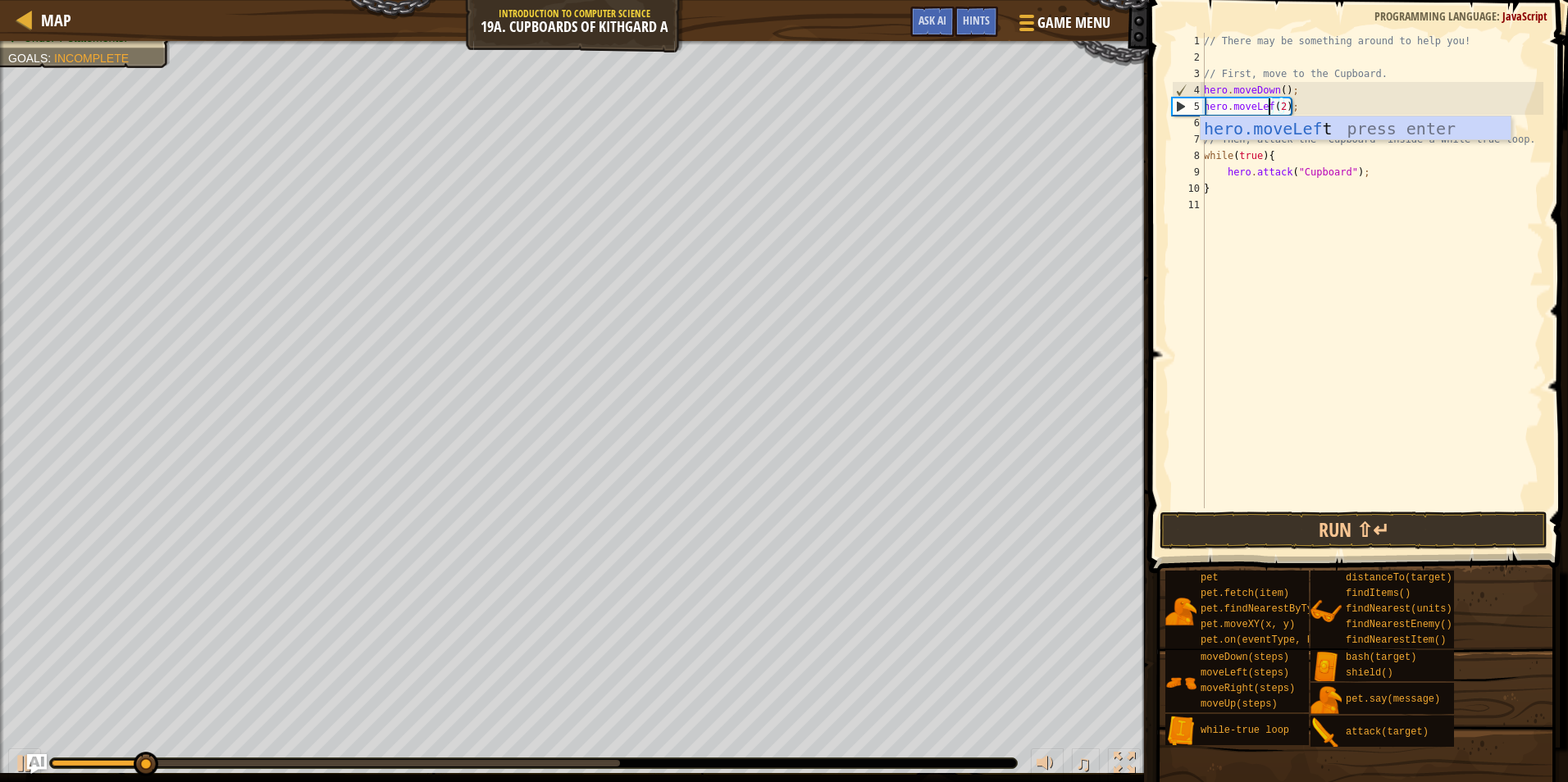
scroll to position [7, 6]
type textarea "hero.moveLeft(2);"
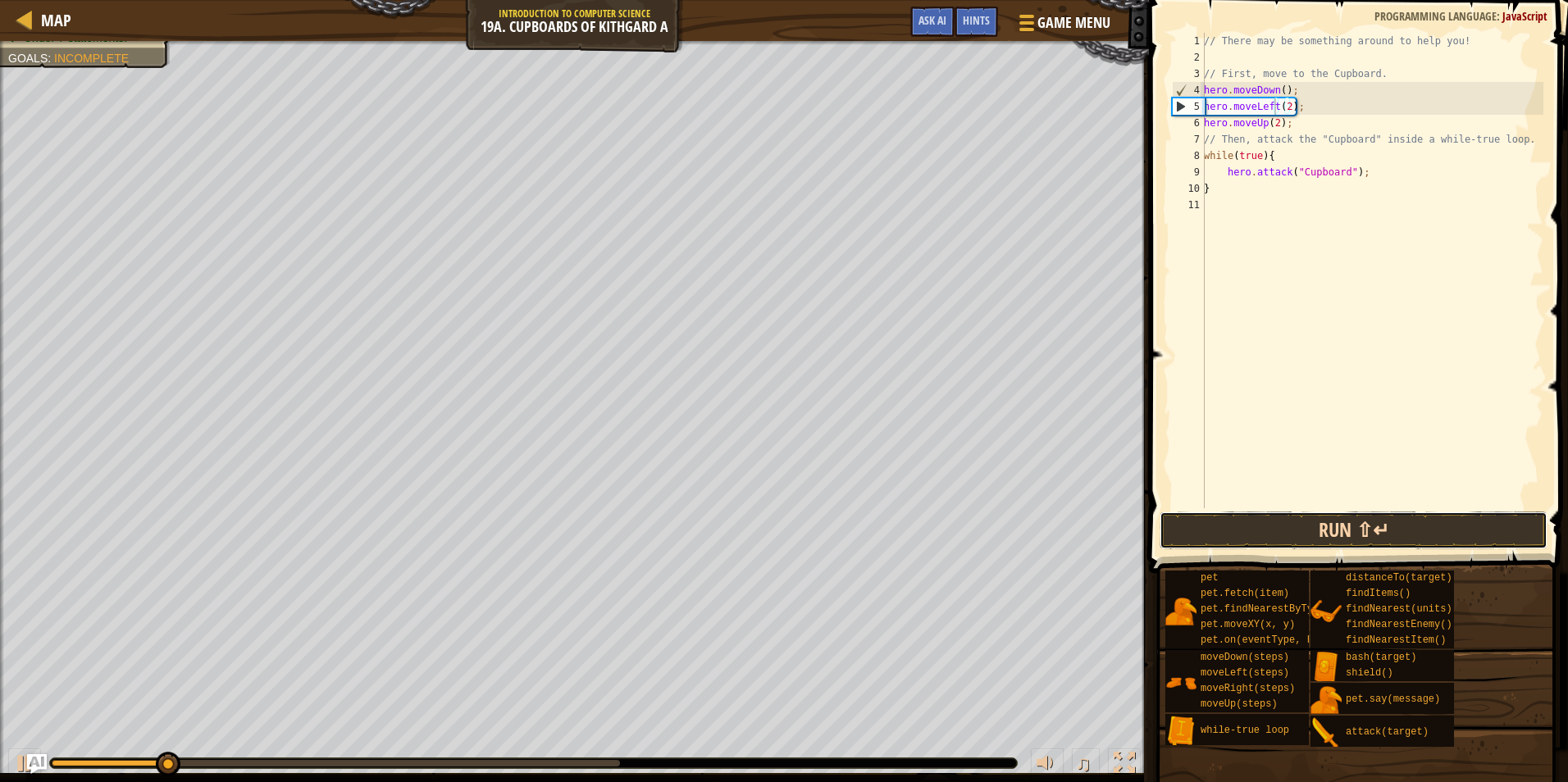
click at [1326, 529] on button "Run ⇧↵" at bounding box center [1353, 530] width 388 height 38
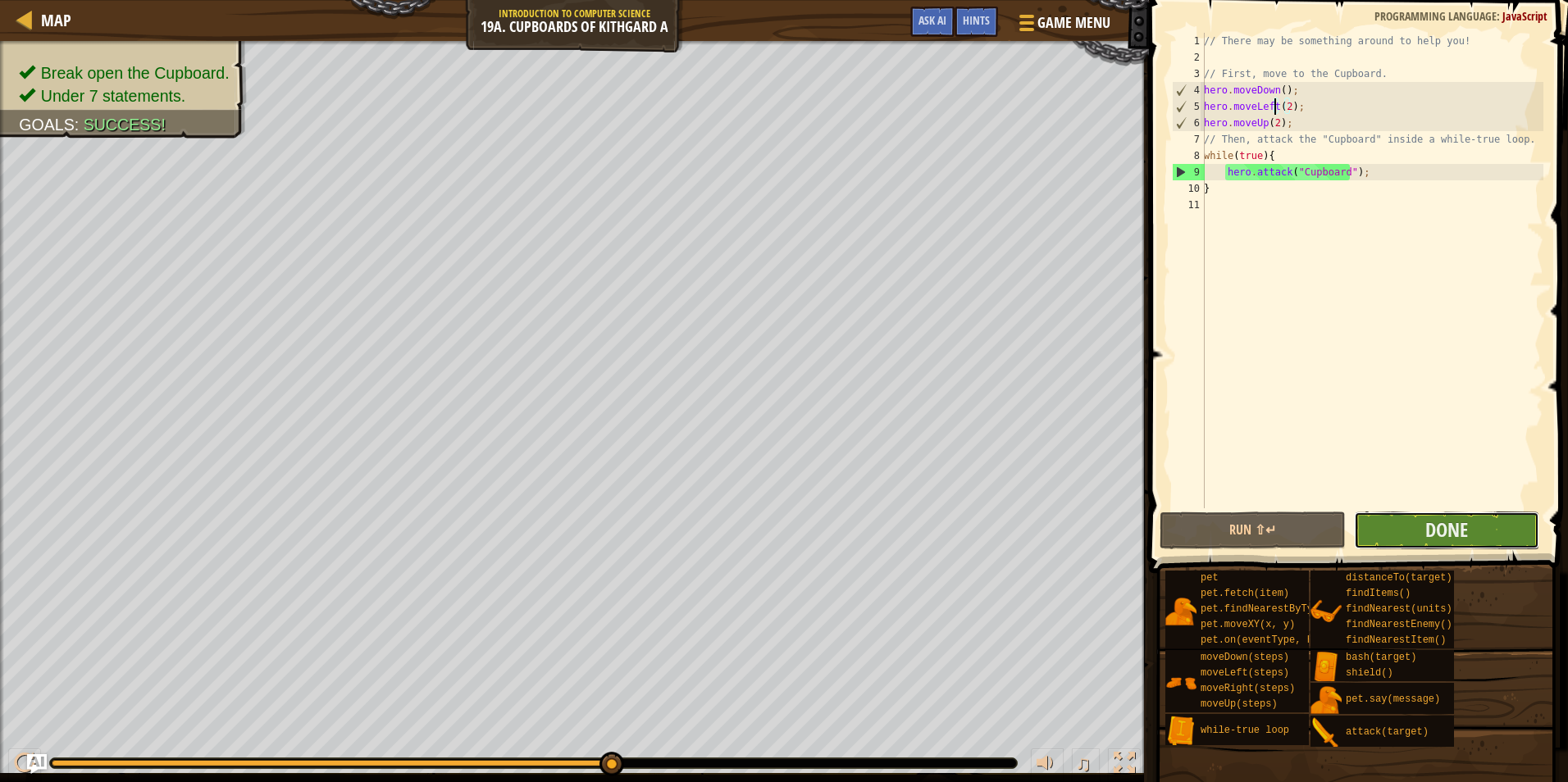
click at [1513, 533] on button "Done" at bounding box center [1446, 530] width 185 height 38
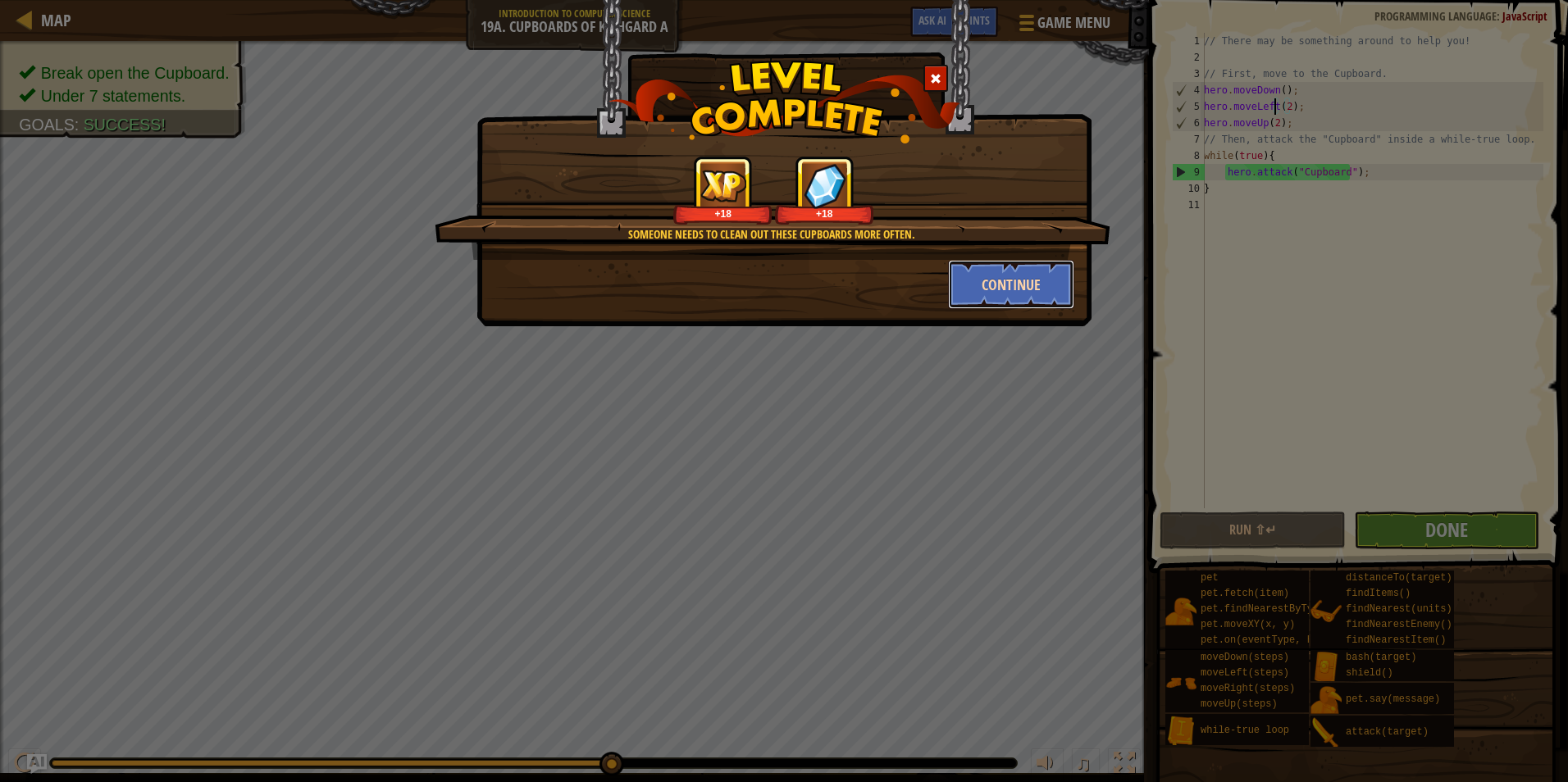
click at [988, 288] on button "Continue" at bounding box center [1011, 284] width 127 height 50
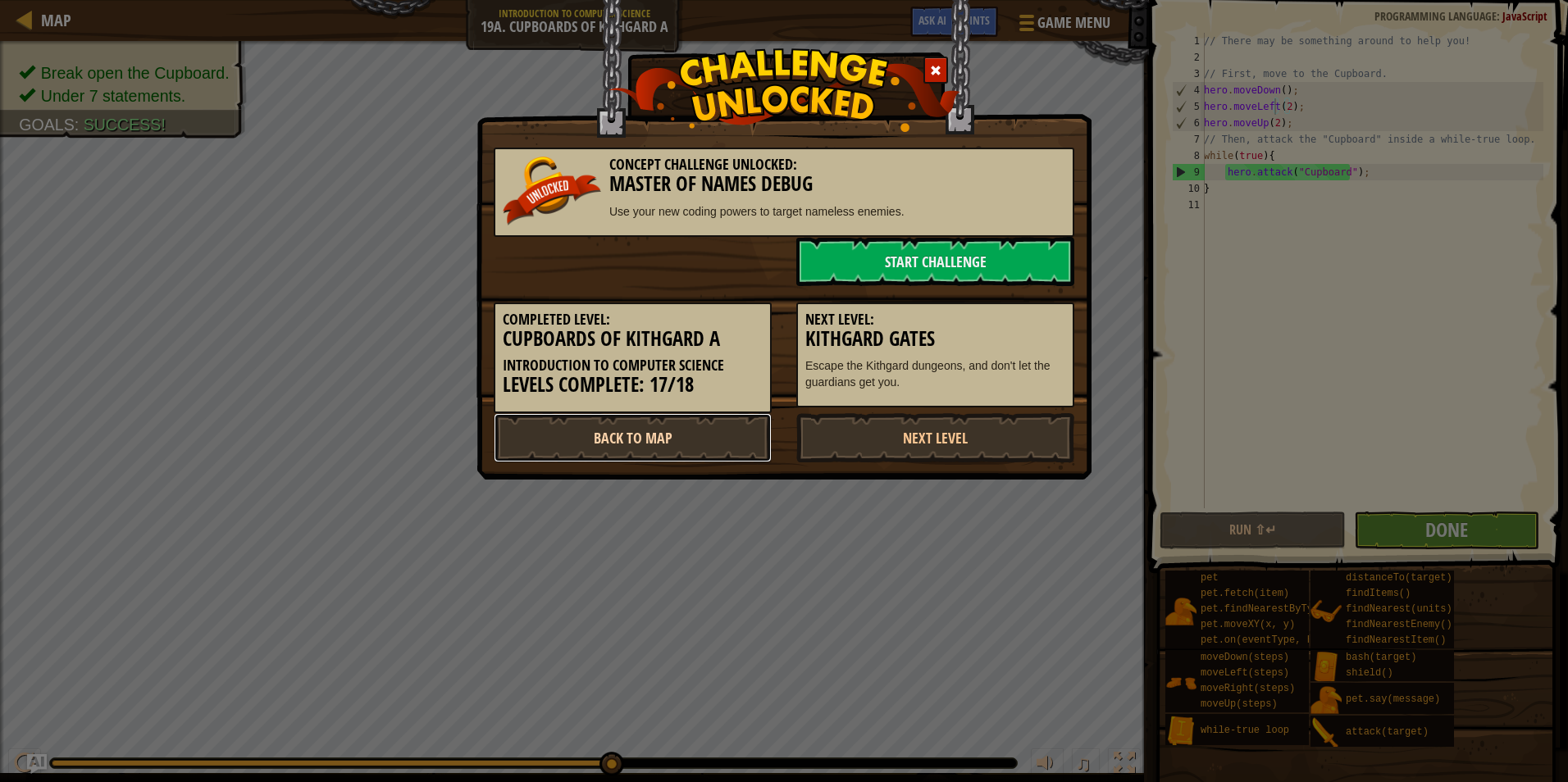
click at [707, 432] on link "Back to Map" at bounding box center [632, 438] width 278 height 50
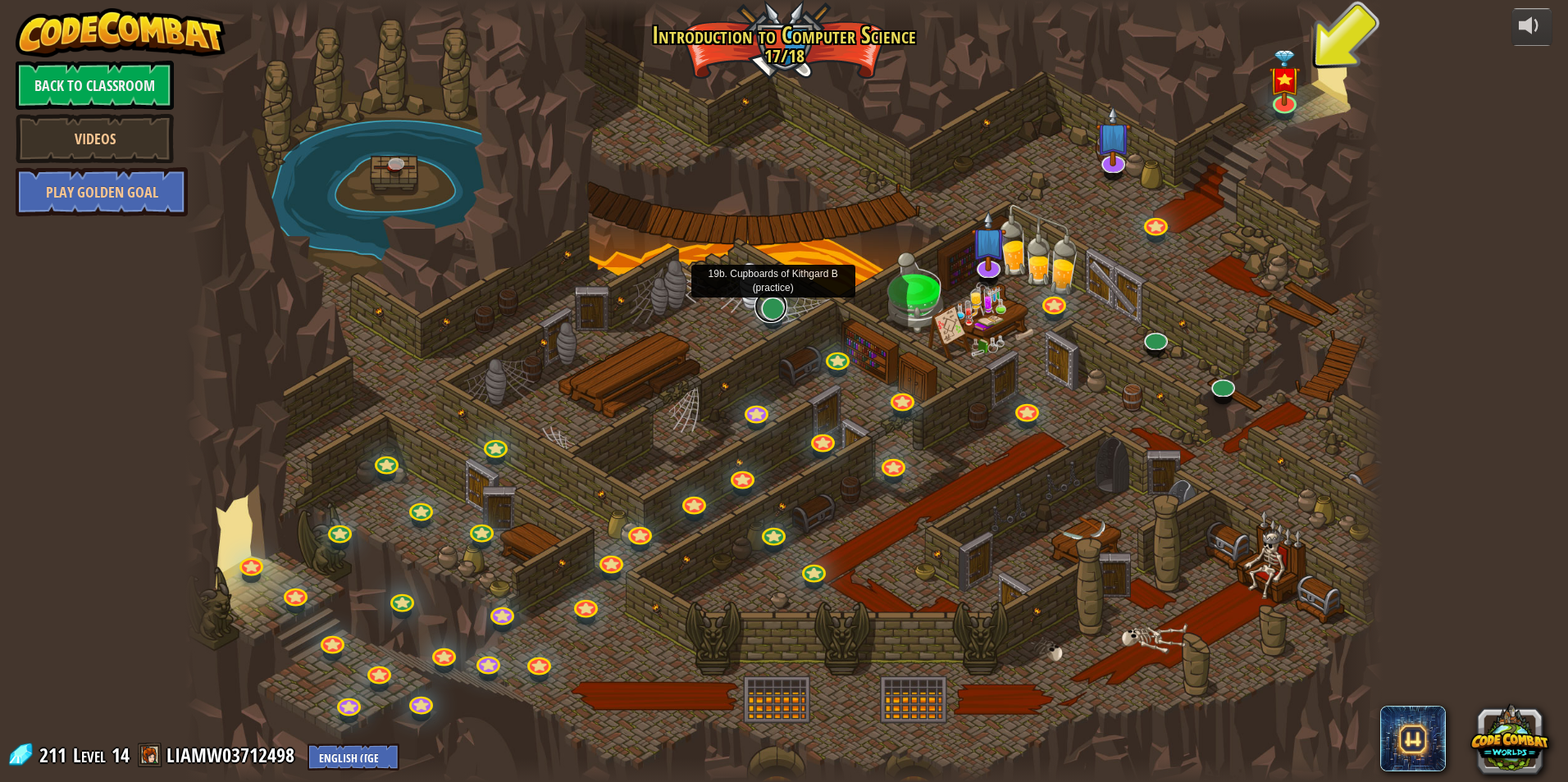
click at [780, 311] on link at bounding box center [770, 306] width 33 height 33
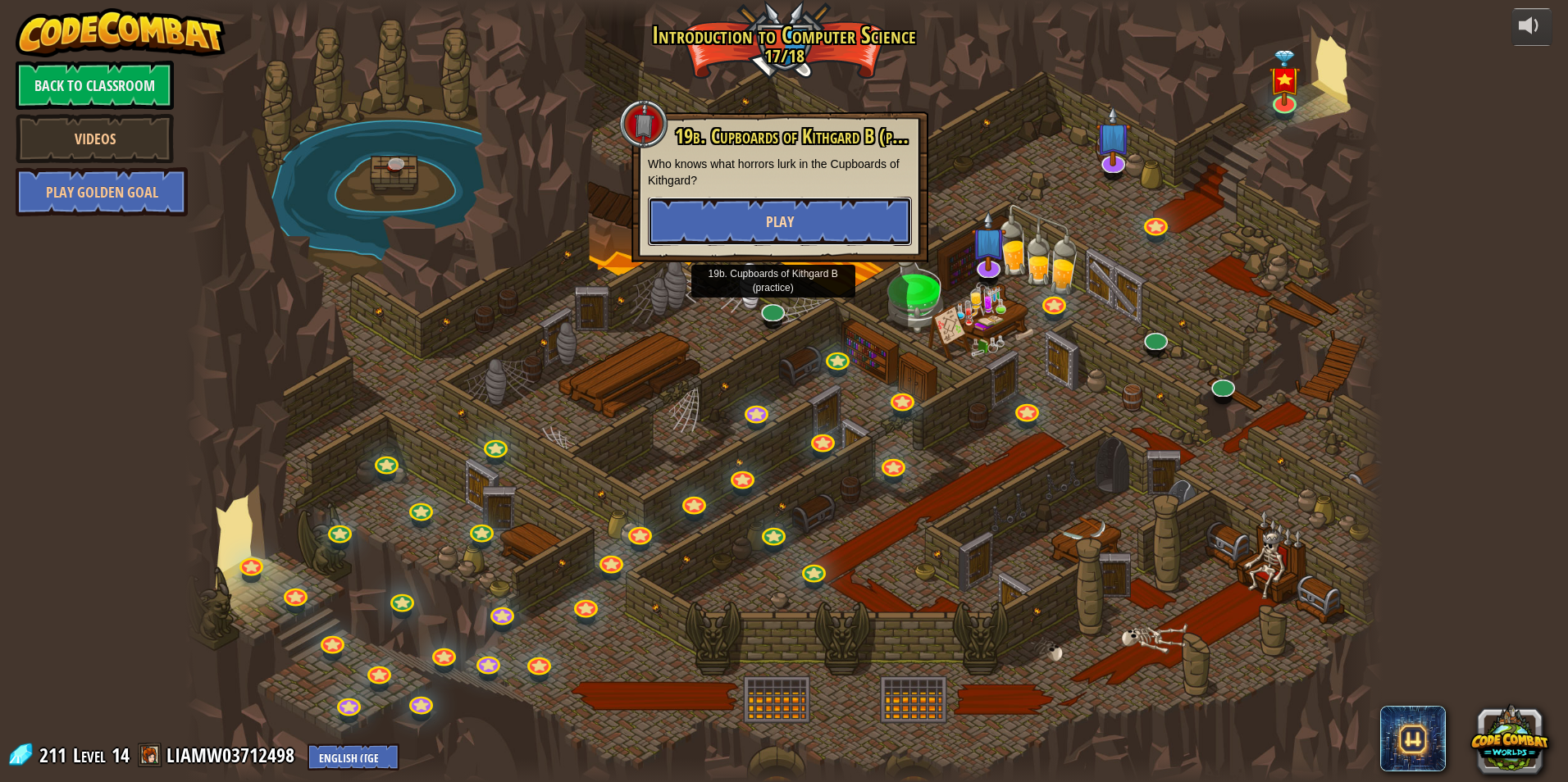
click at [805, 226] on button "Play" at bounding box center [779, 222] width 264 height 50
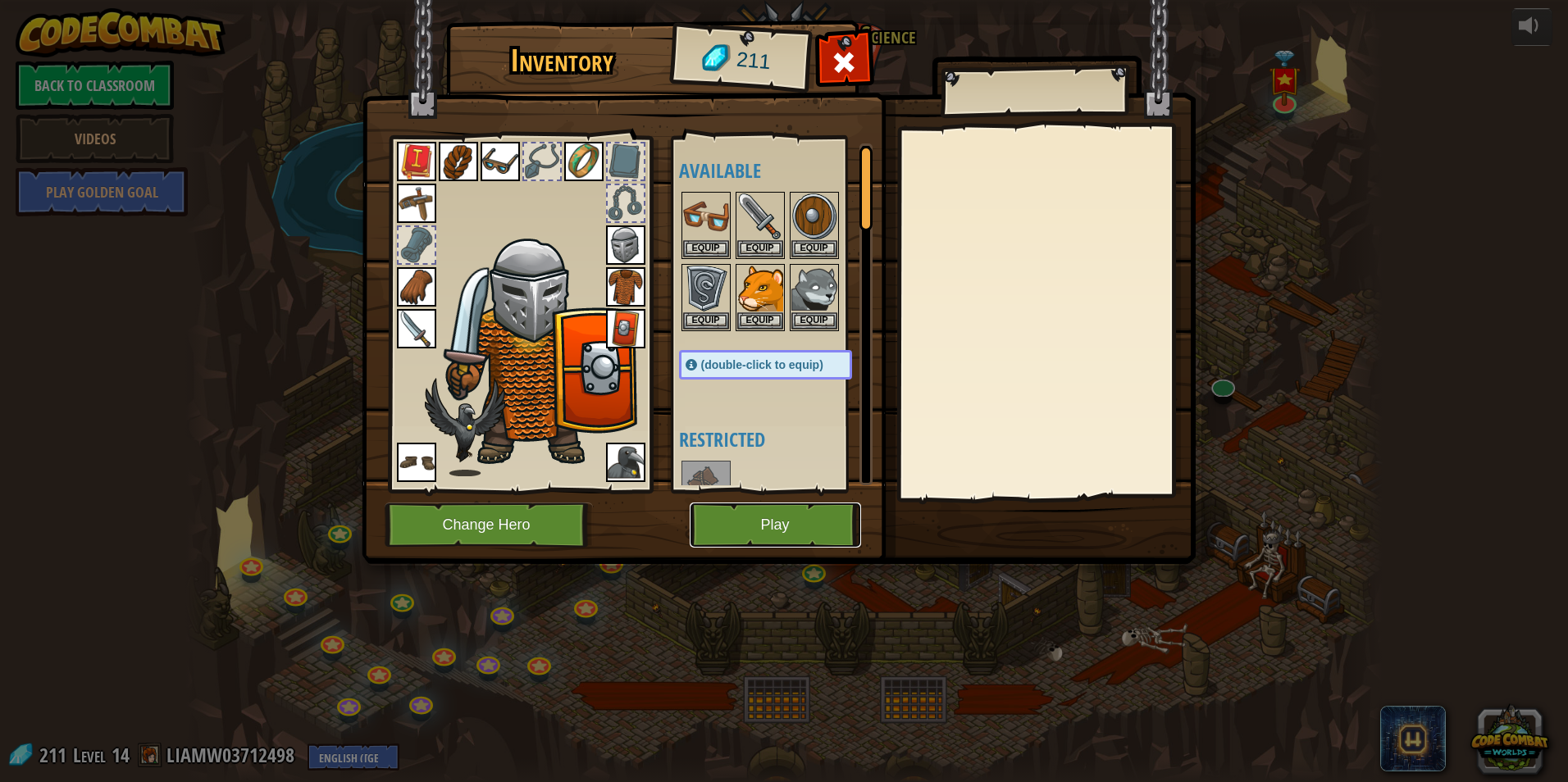
click at [753, 522] on button "Play" at bounding box center [775, 524] width 171 height 45
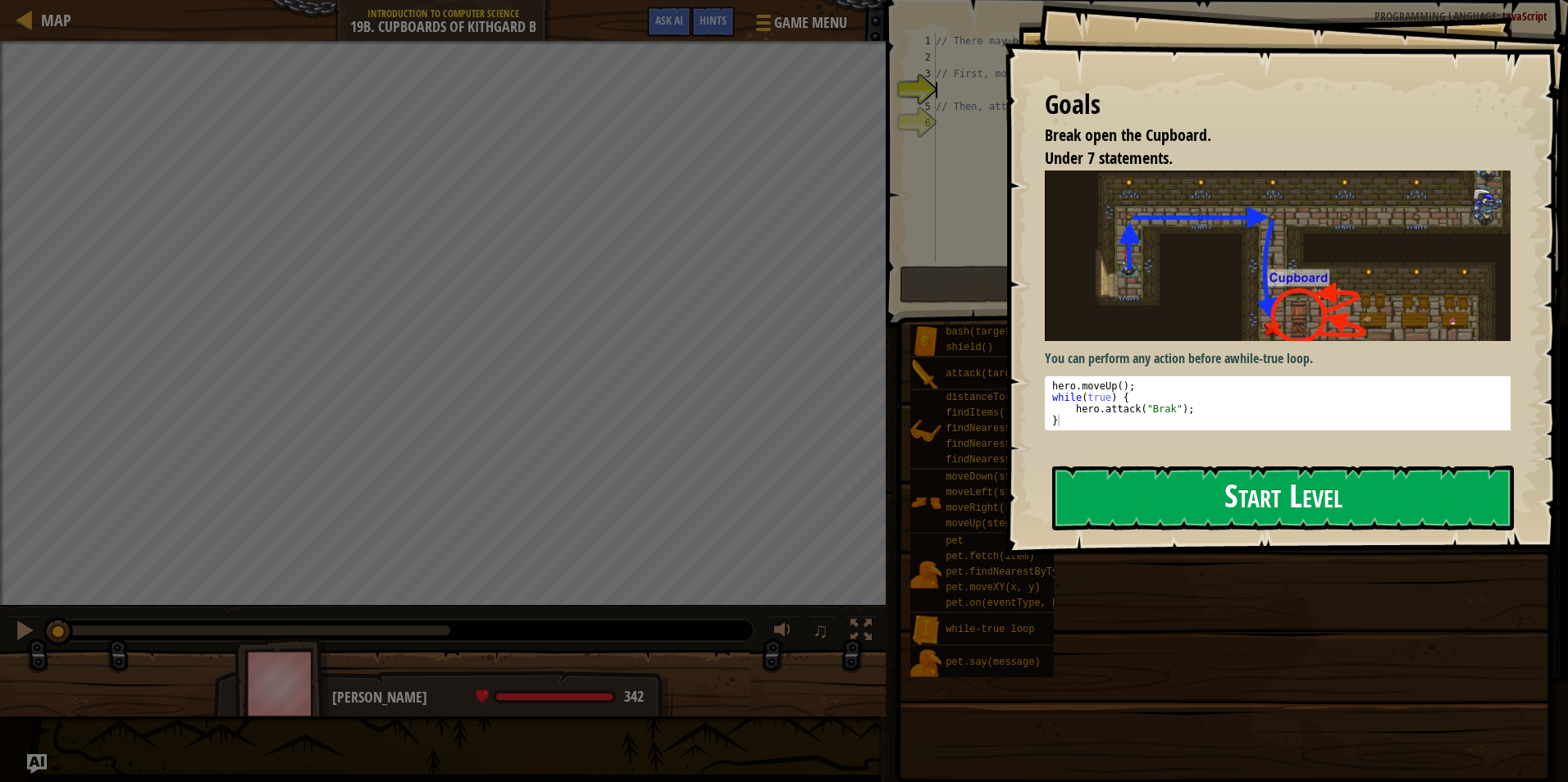
click at [1234, 491] on button "Start Level" at bounding box center [1283, 498] width 462 height 64
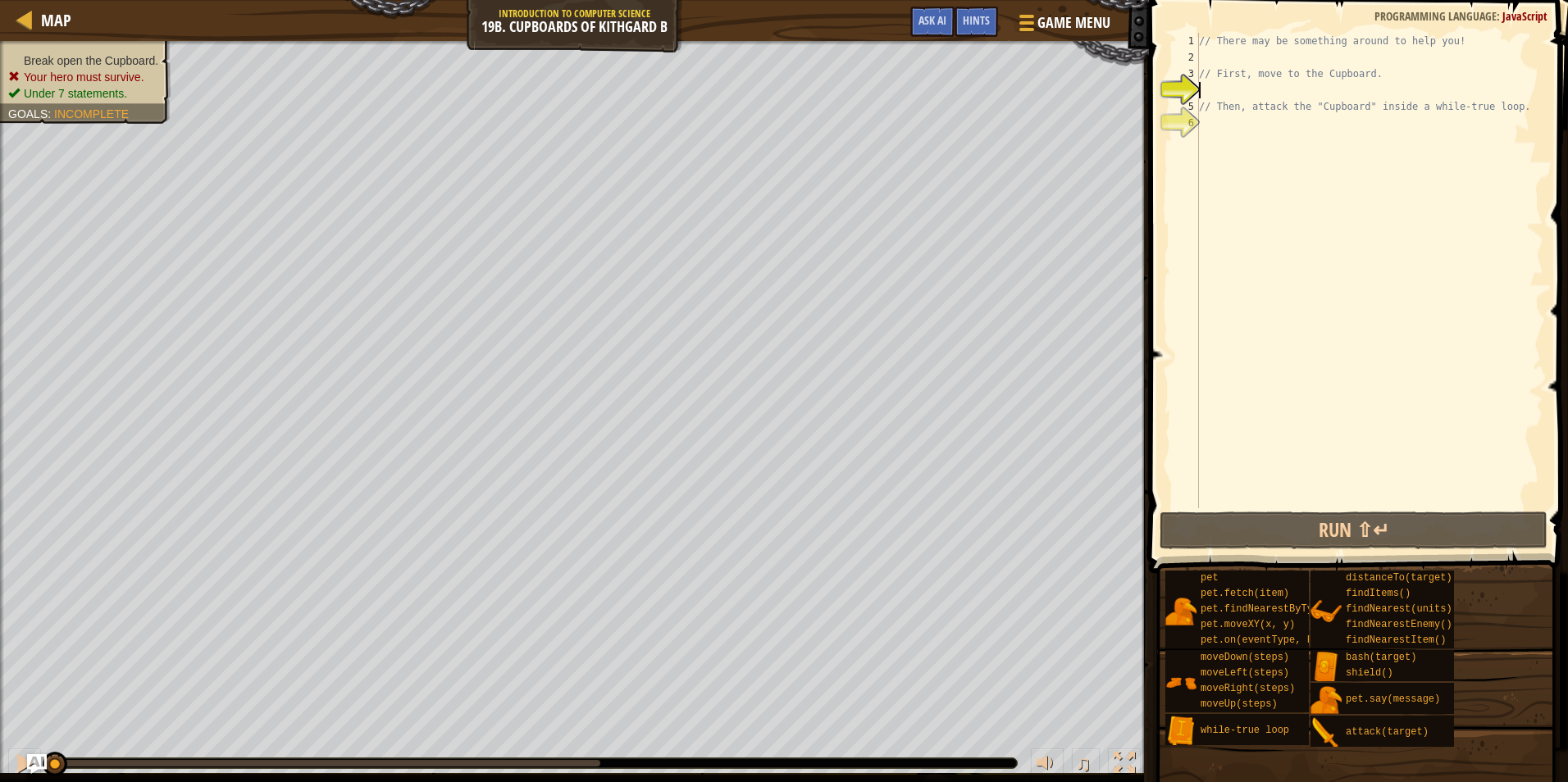
scroll to position [7, 0]
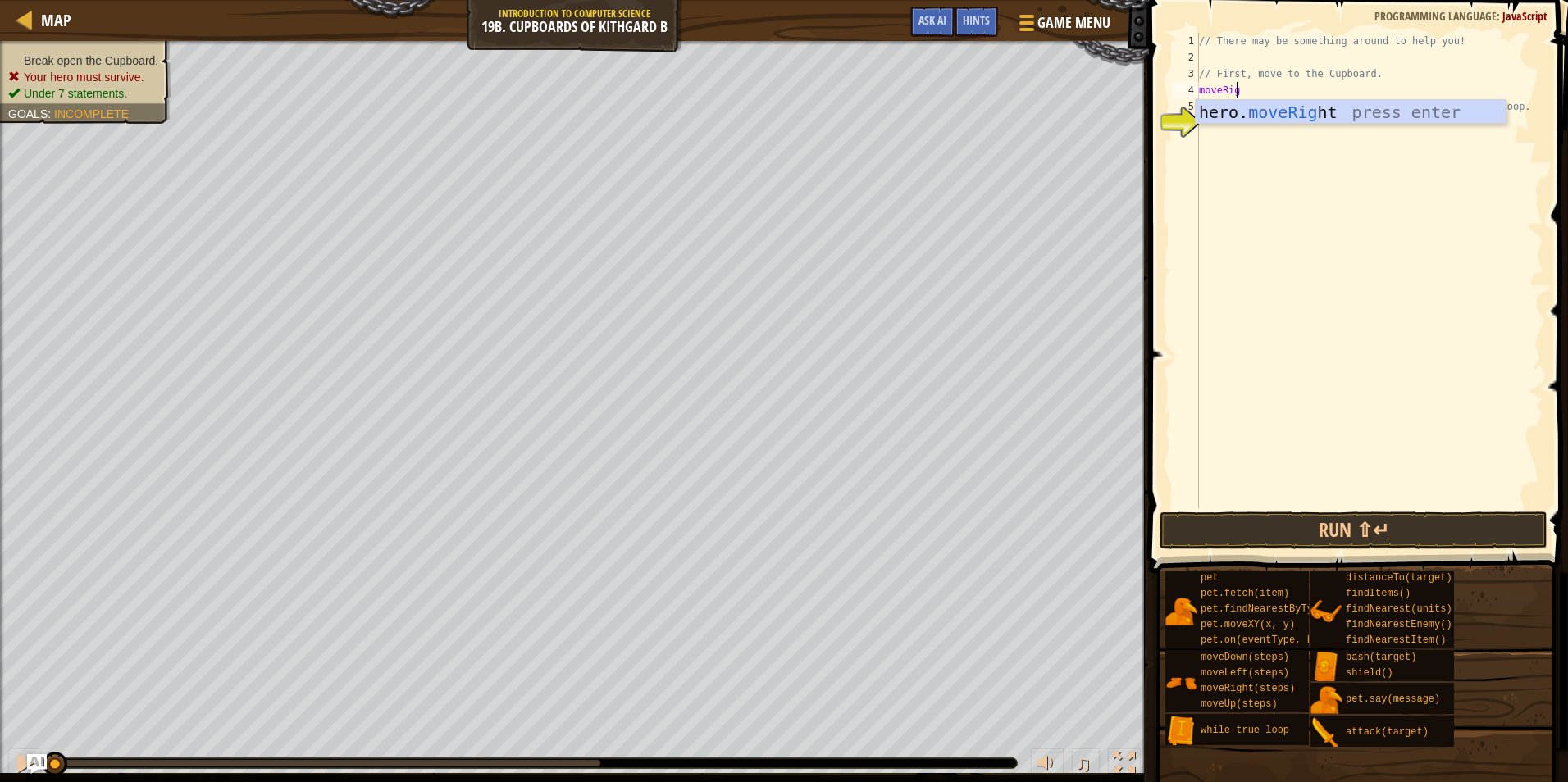
type textarea "moveRigh"
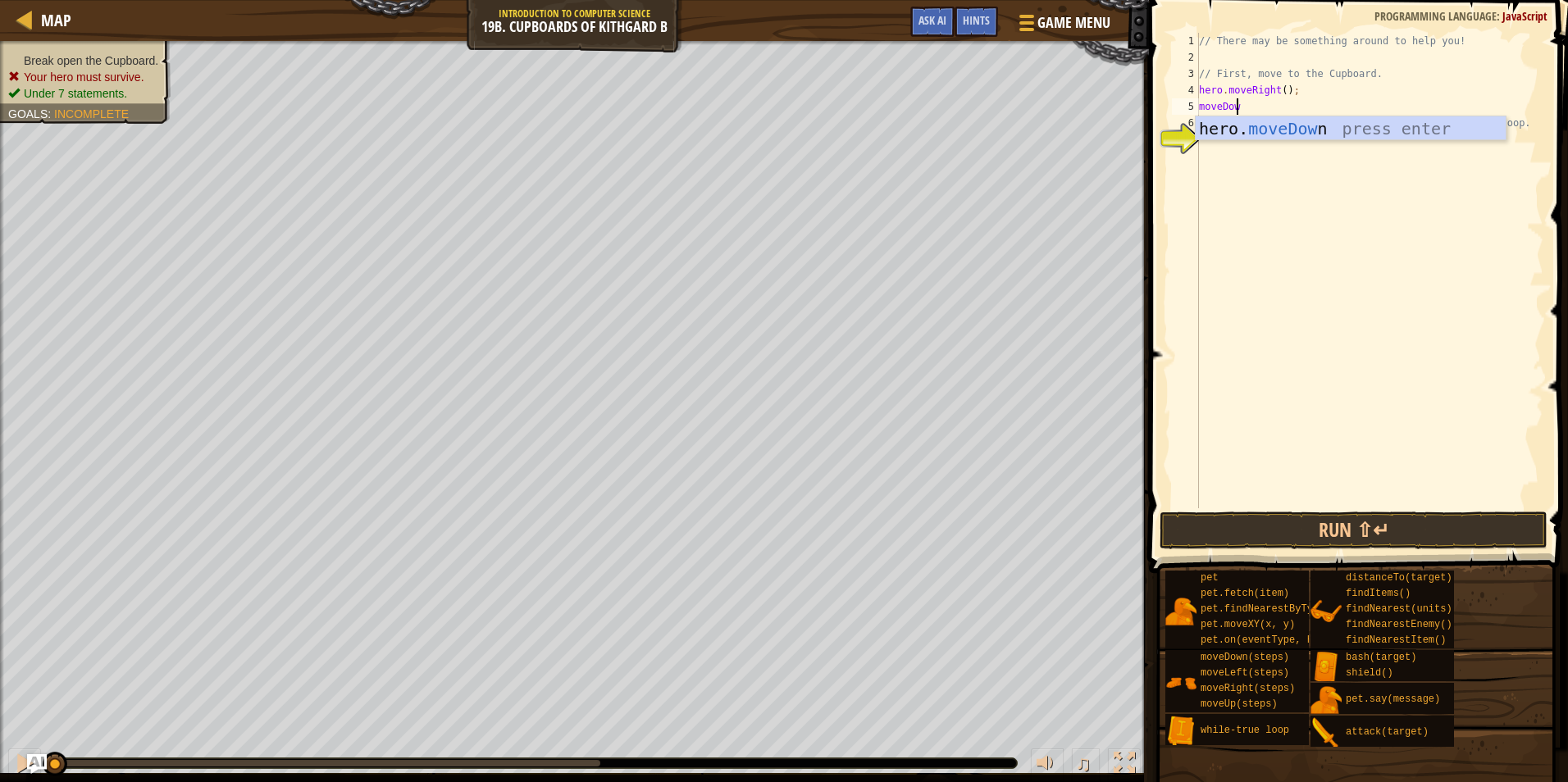
type textarea "moveDown"
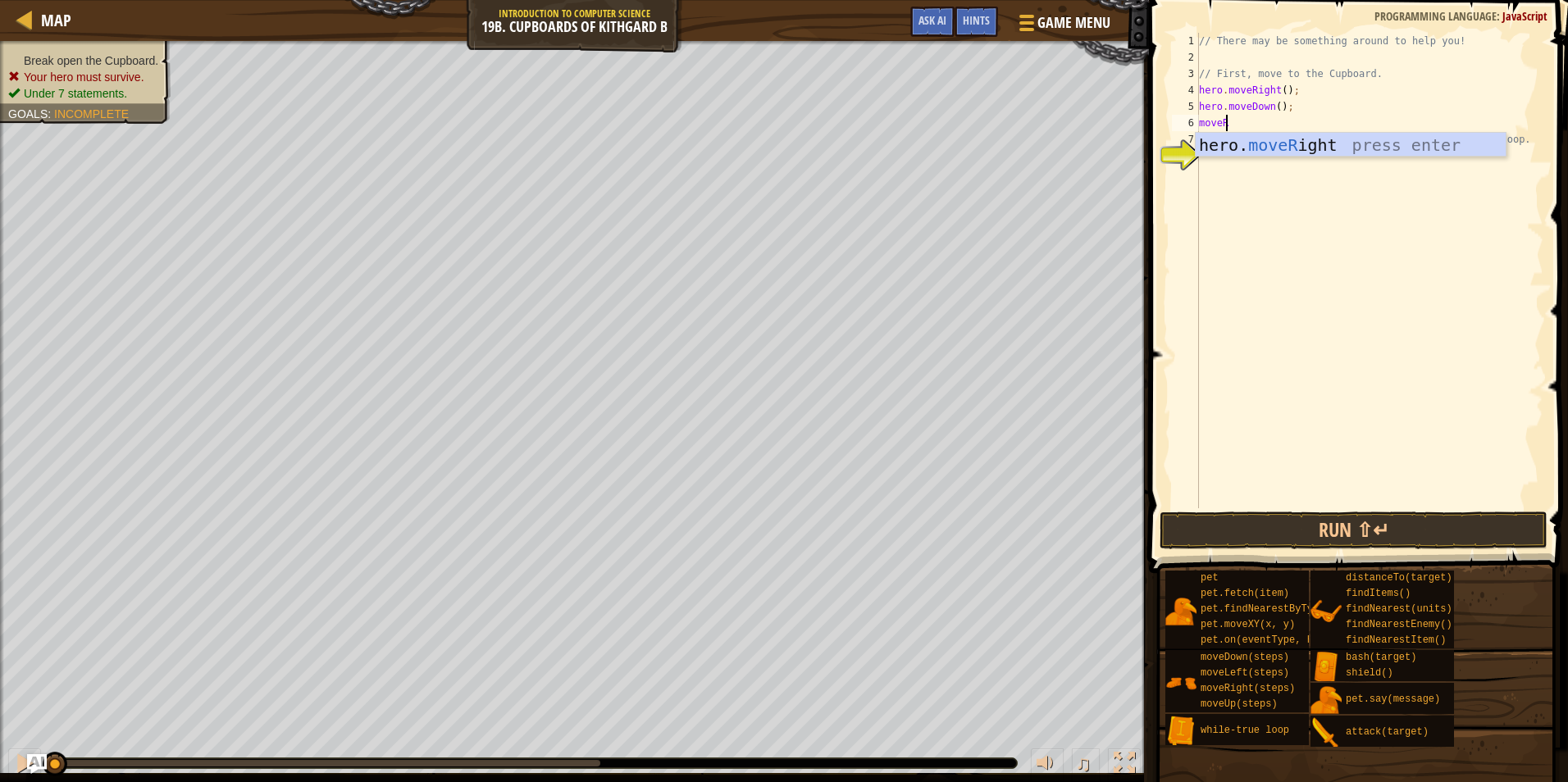
type textarea "moveRi"
type textarea "hero.moveDown(2)"
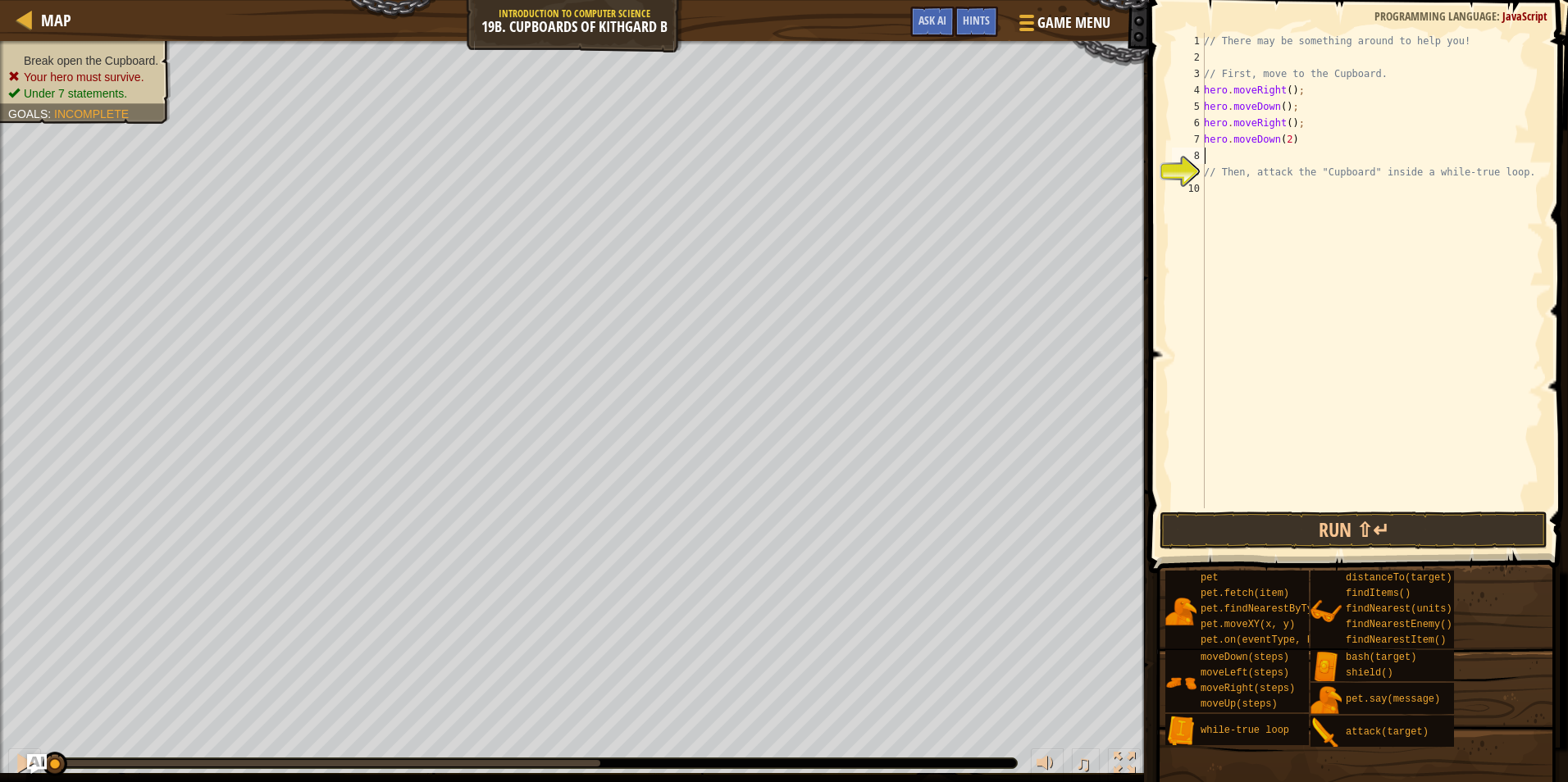
scroll to position [7, 0]
type textarea "hero.moveDown(2)"
click at [1224, 189] on div "// There may be something around to help you! // First, move to the Cupboard. h…" at bounding box center [1369, 286] width 349 height 508
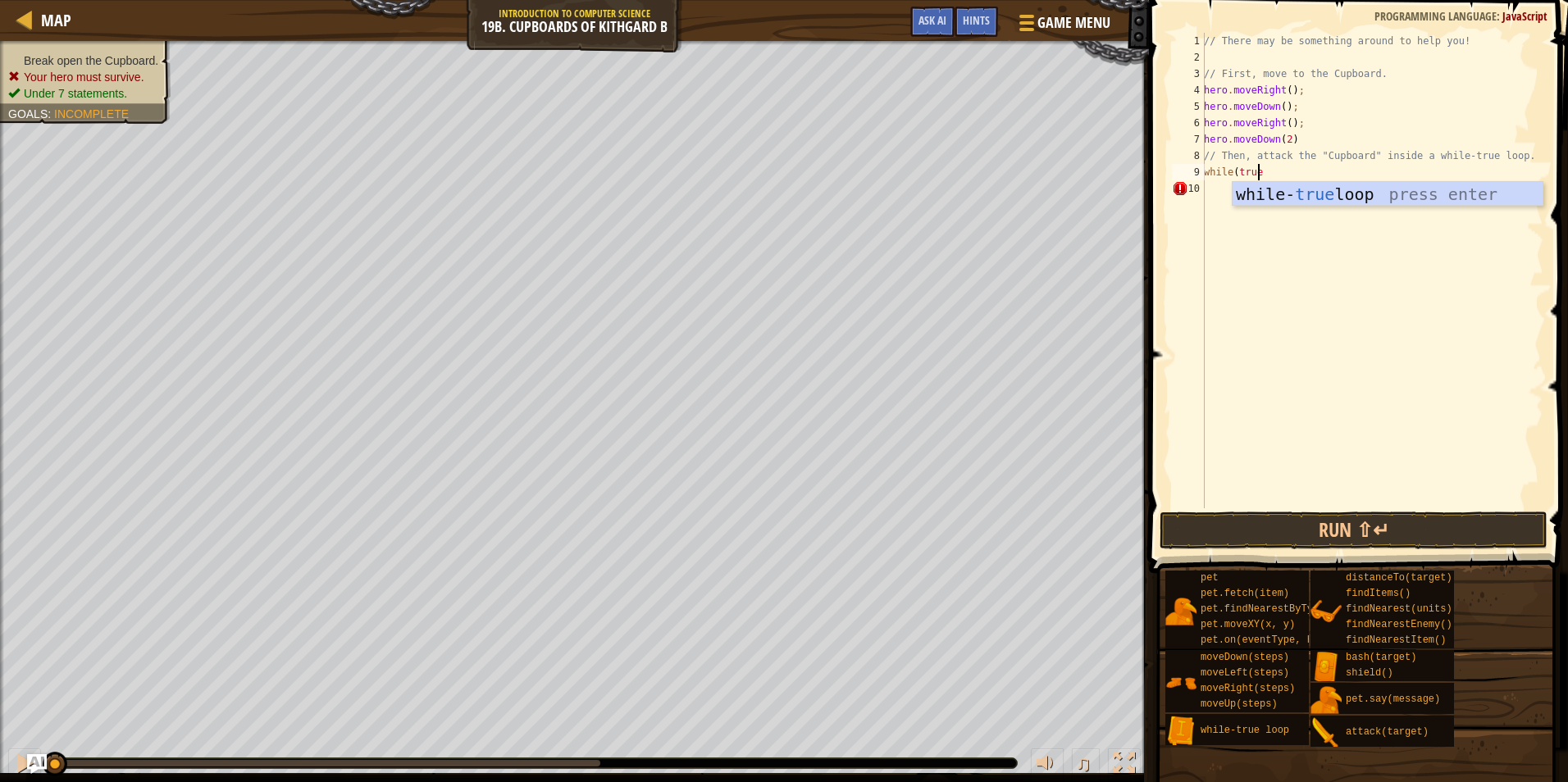
scroll to position [7, 4]
type textarea "while(true){"
type textarea "}"
click at [1234, 191] on div "// There may be something around to help you! // First, move to the Cupboard. h…" at bounding box center [1372, 286] width 343 height 508
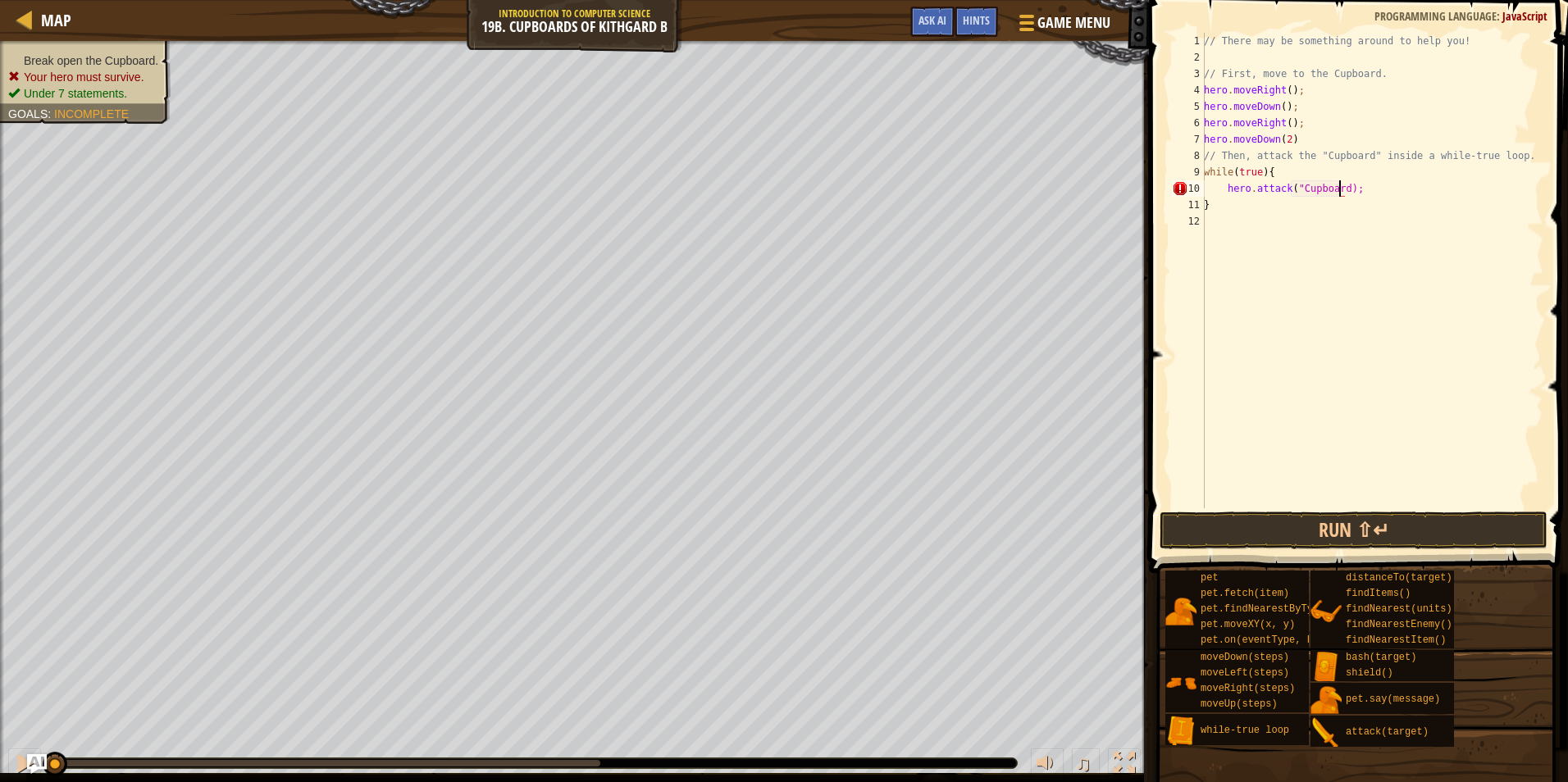
scroll to position [7, 12]
type textarea "hero.attack("Cupboard");"
click at [1338, 538] on button "Run ⇧↵" at bounding box center [1353, 530] width 388 height 38
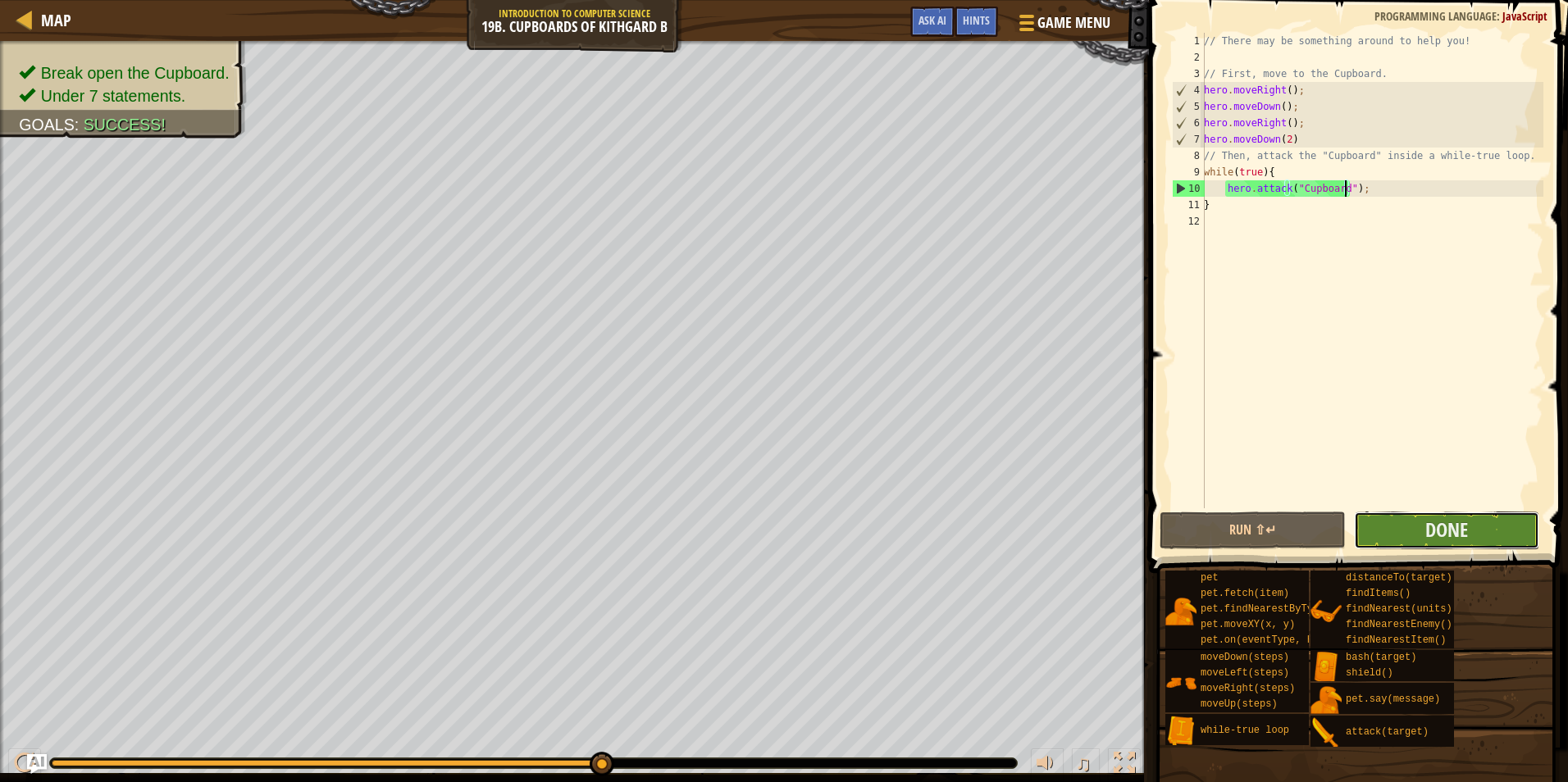
click at [1394, 536] on button "Done" at bounding box center [1446, 530] width 185 height 38
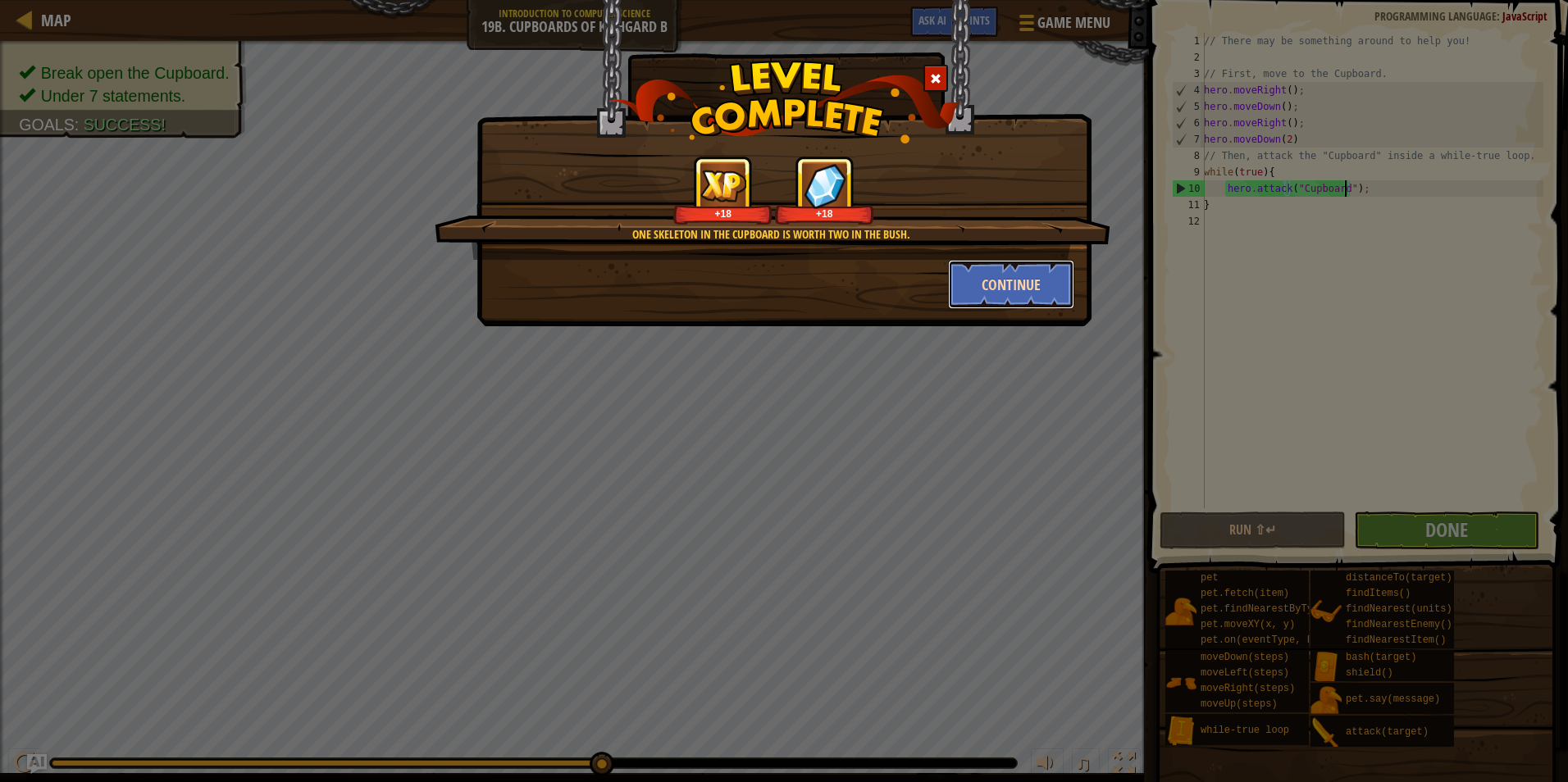
click at [1032, 292] on button "Continue" at bounding box center [1011, 284] width 127 height 50
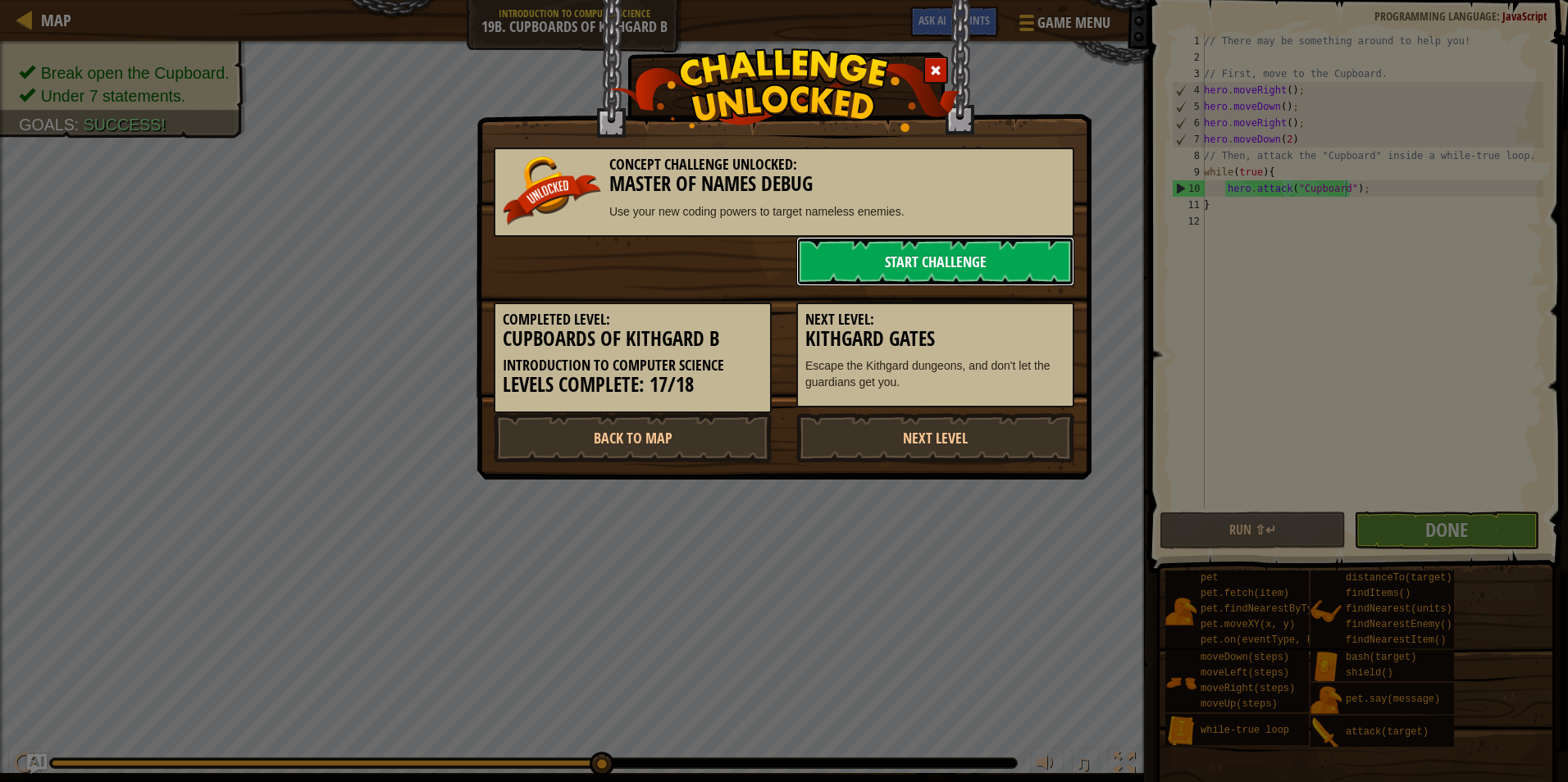
click at [900, 266] on link "Start Challenge" at bounding box center [935, 262] width 278 height 50
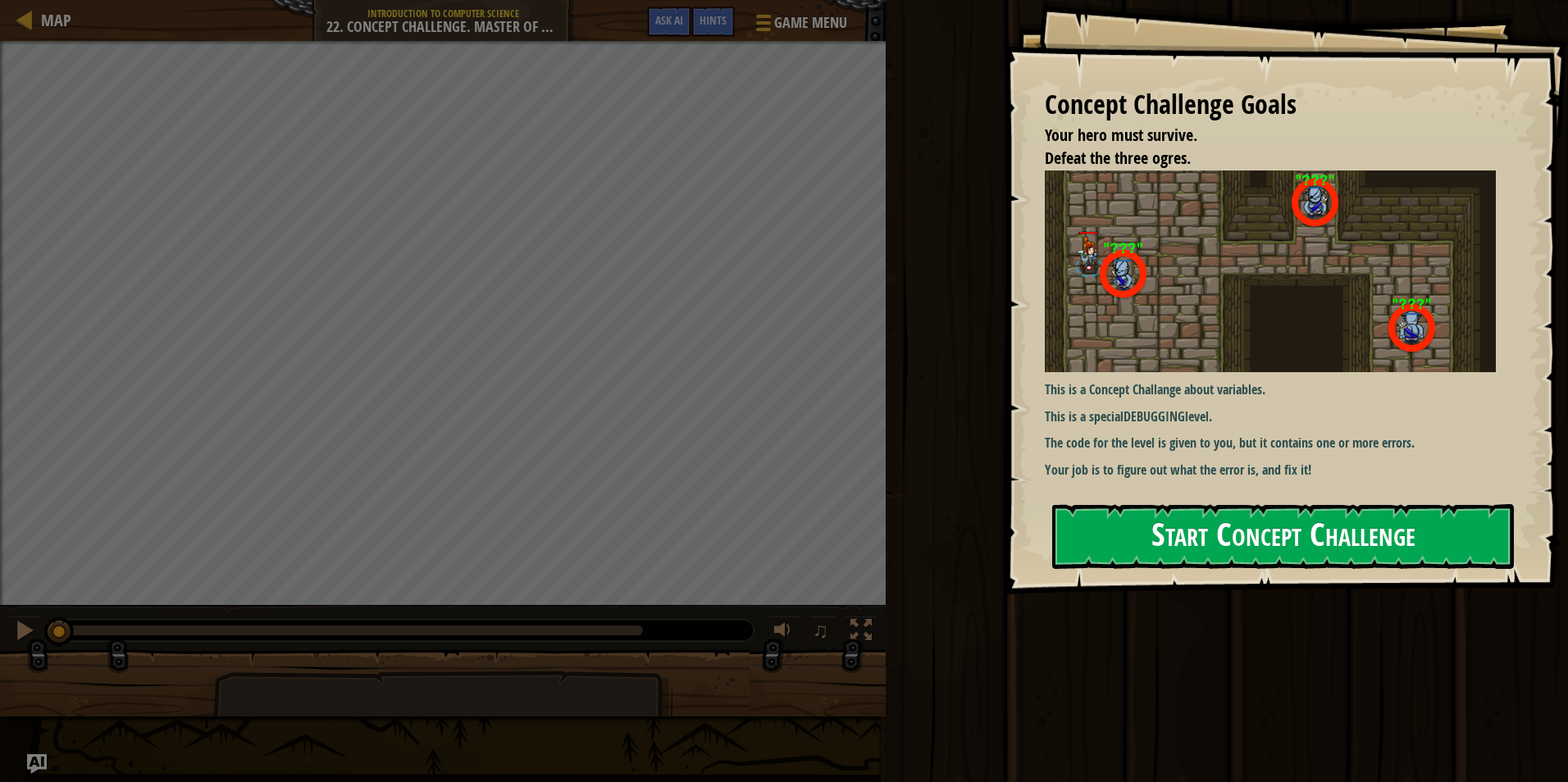
click at [1202, 518] on button "Start Concept Challenge" at bounding box center [1283, 536] width 462 height 64
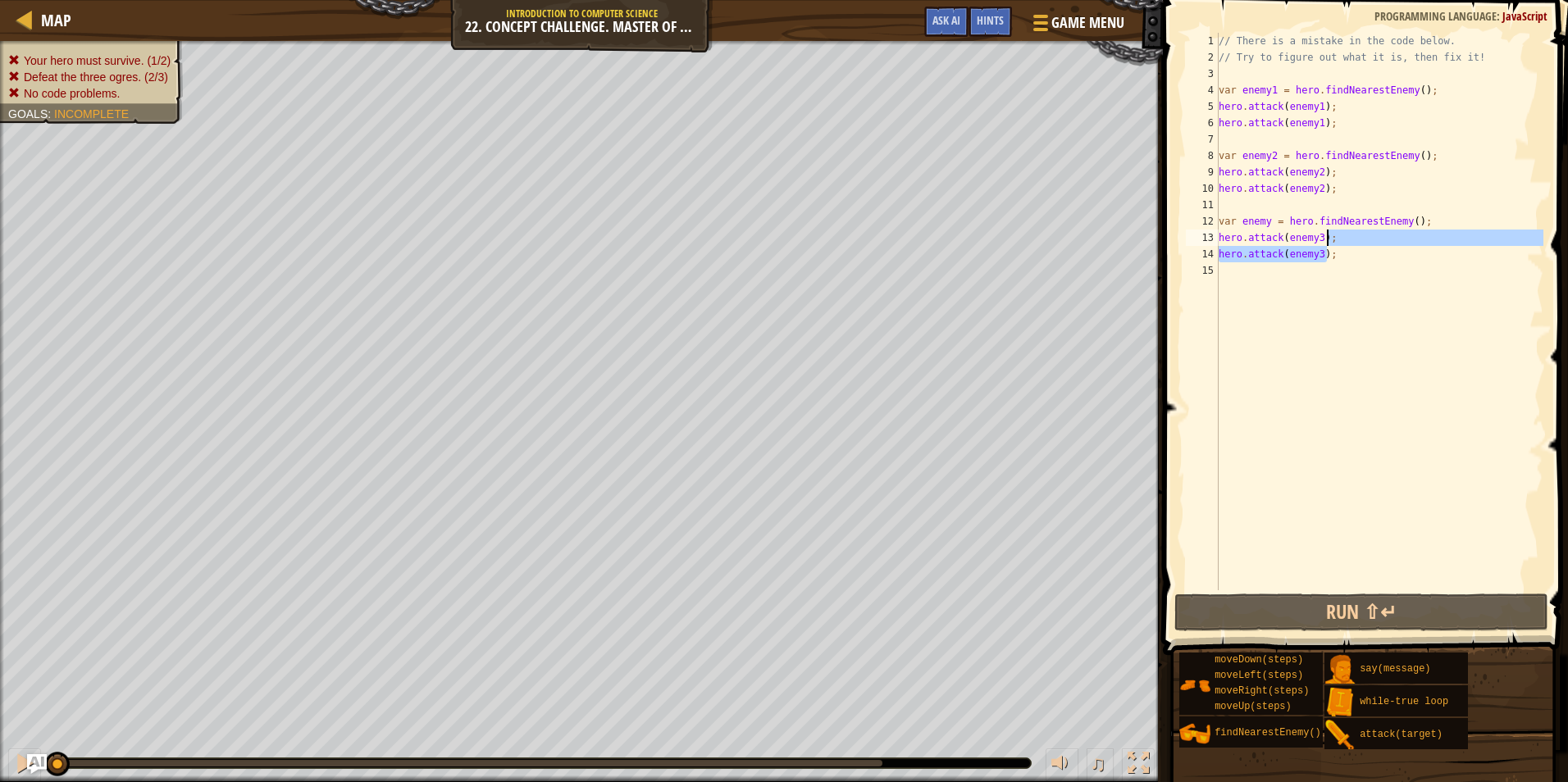
drag, startPoint x: 1336, startPoint y: 259, endPoint x: 1335, endPoint y: 230, distance: 29.0
click at [1335, 230] on div "// There is a mistake in the code below. // Try to figure out what it is, then …" at bounding box center [1379, 328] width 328 height 591
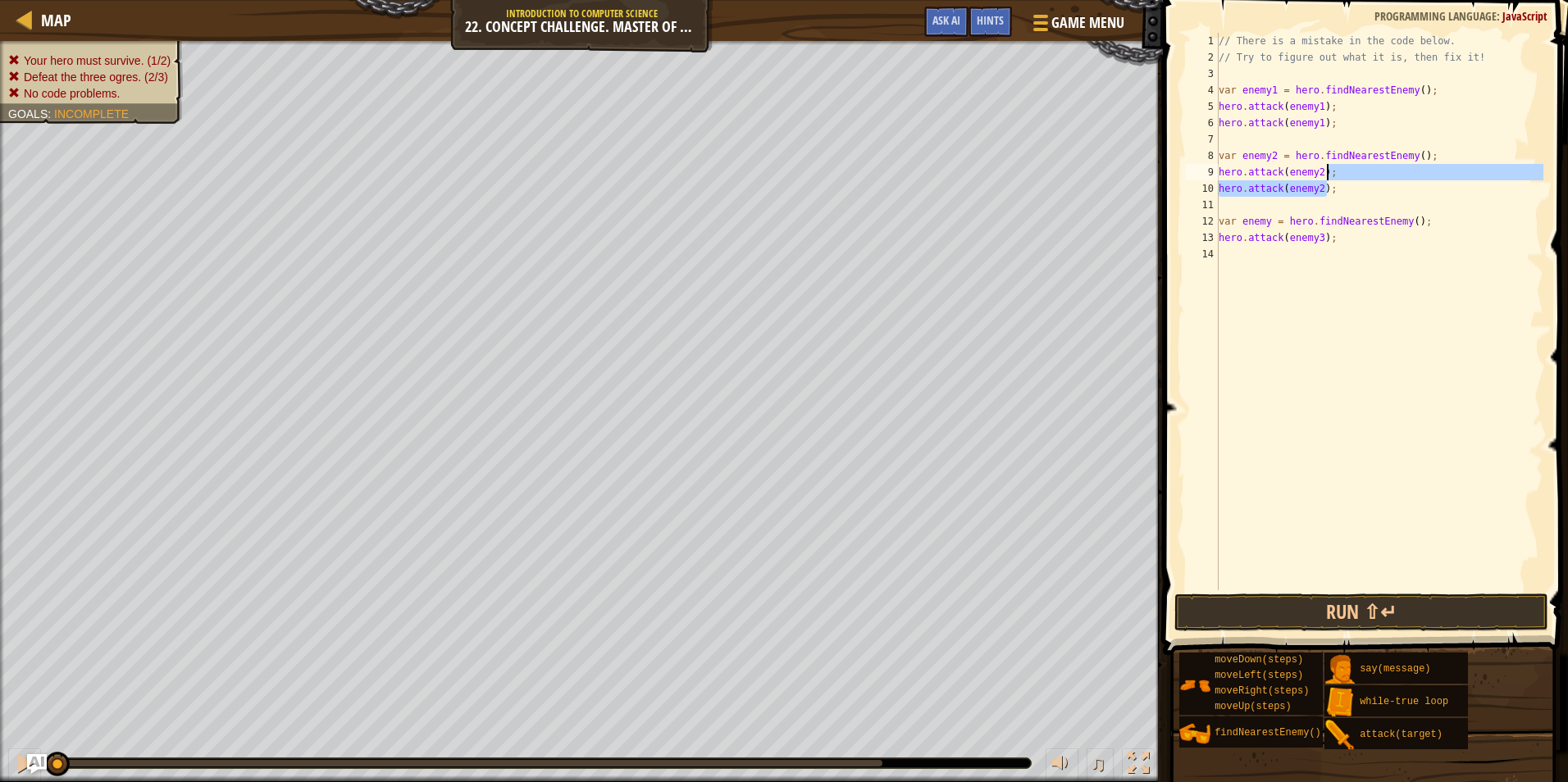
drag, startPoint x: 1353, startPoint y: 189, endPoint x: 1351, endPoint y: 168, distance: 21.1
click at [1351, 168] on div "// There is a mistake in the code below. // Try to figure out what it is, then …" at bounding box center [1379, 328] width 328 height 591
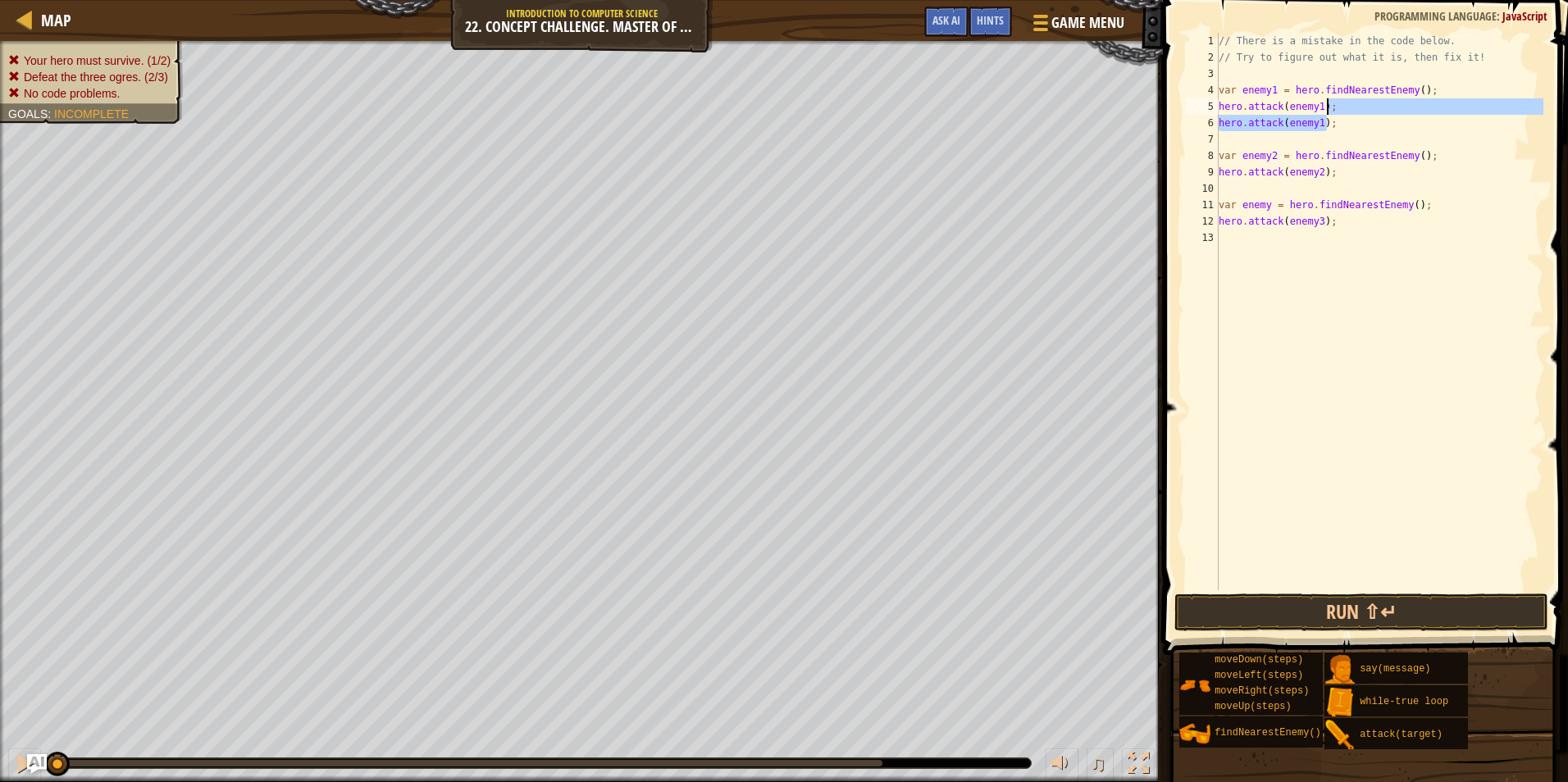
drag, startPoint x: 1338, startPoint y: 121, endPoint x: 1340, endPoint y: 99, distance: 22.1
click at [1340, 99] on div "// There is a mistake in the code below. // Try to figure out what it is, then …" at bounding box center [1379, 328] width 328 height 591
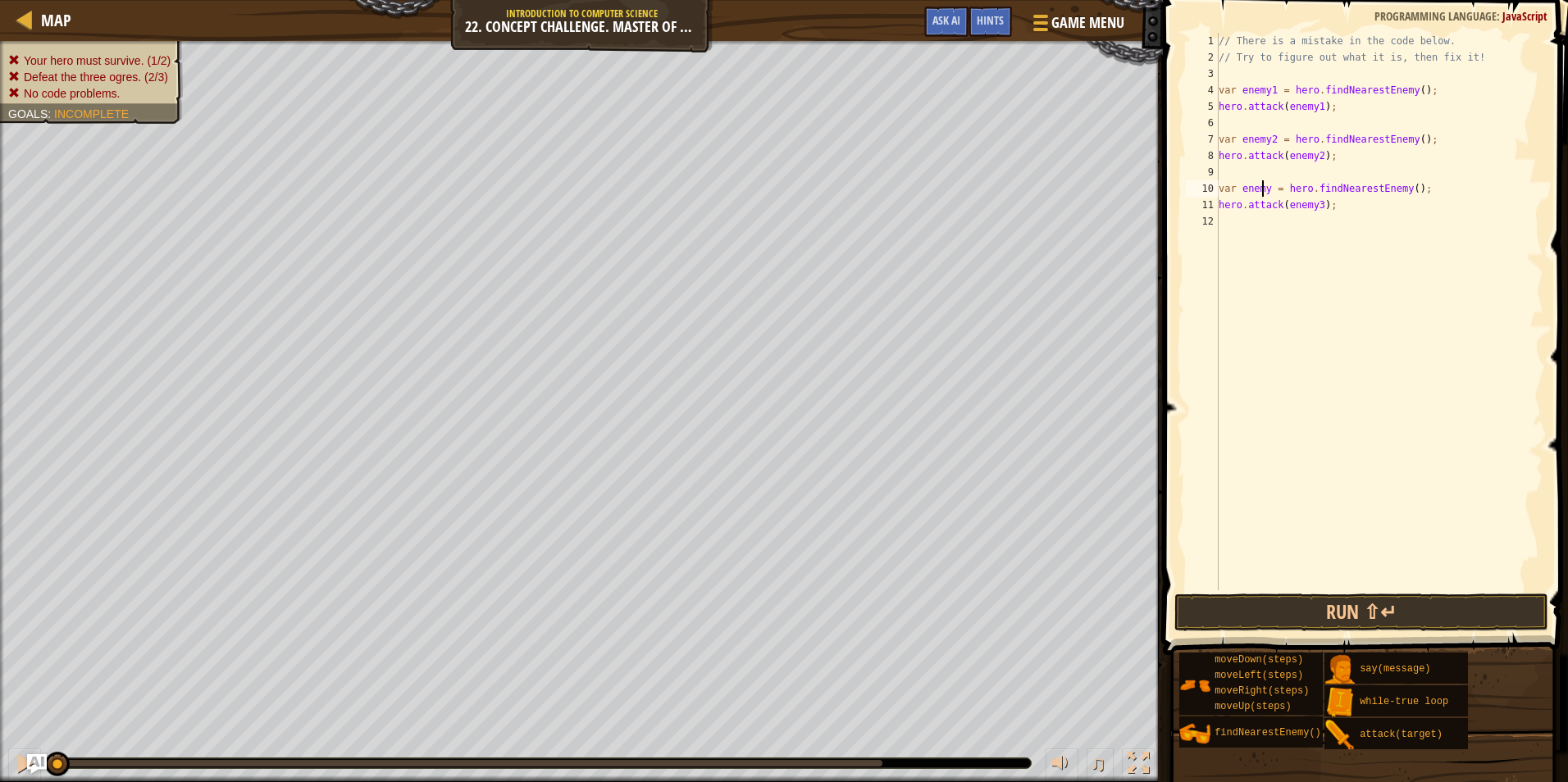
click at [1264, 187] on div "// There is a mistake in the code below. // Try to figure out what it is, then …" at bounding box center [1379, 328] width 328 height 591
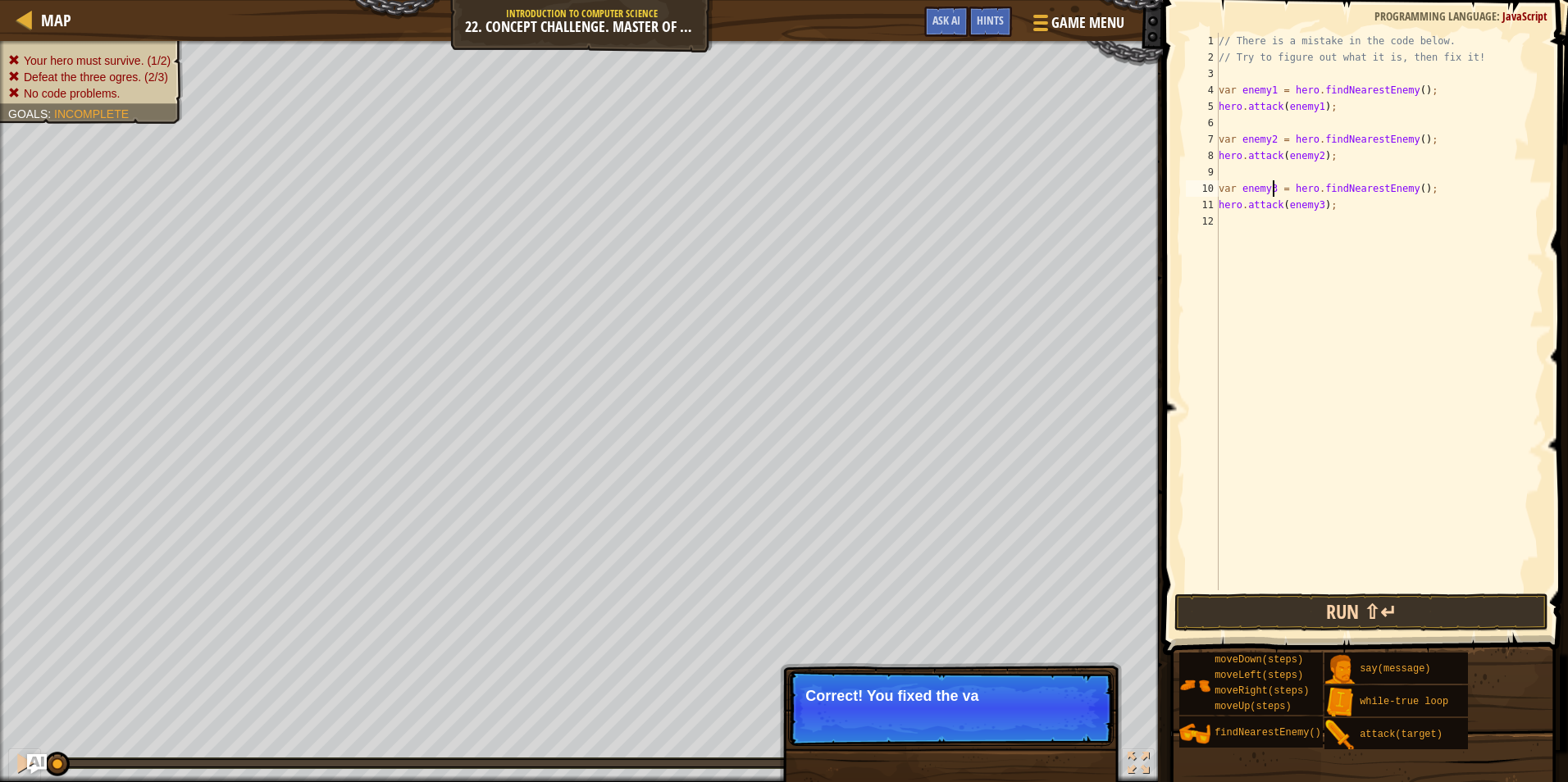
type textarea "var enemy3 = hero.findNearestEnemy();"
click at [1340, 619] on button "Run ⇧↵" at bounding box center [1361, 613] width 374 height 38
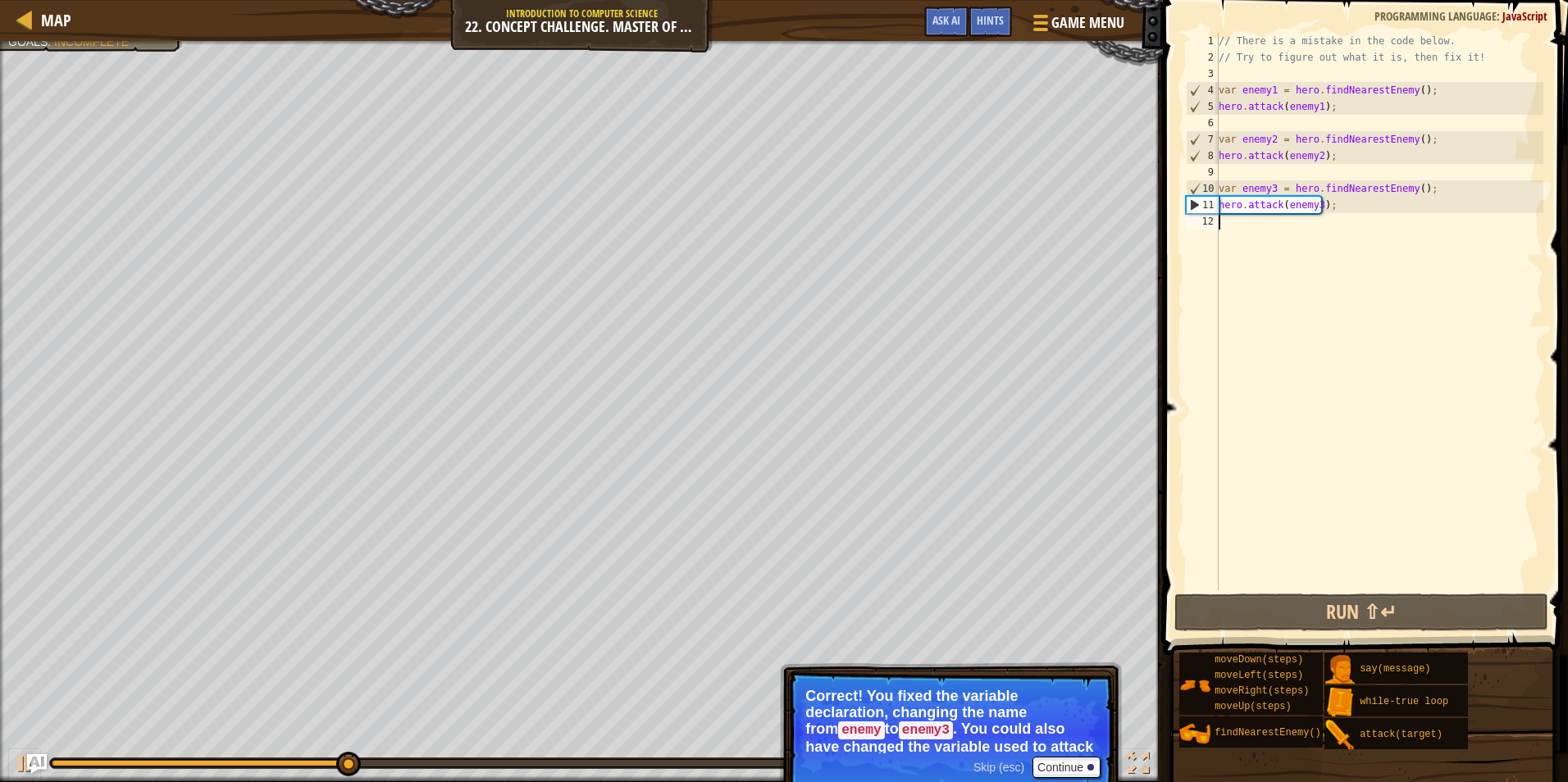
click at [1325, 273] on div "// There is a mistake in the code below. // Try to figure out what it is, then …" at bounding box center [1379, 328] width 328 height 591
click at [13, 756] on button at bounding box center [24, 765] width 33 height 34
click at [1343, 104] on div "// There is a mistake in the code below. // Try to figure out what it is, then …" at bounding box center [1379, 328] width 328 height 591
type textarea "hero.attack(enemy1);"
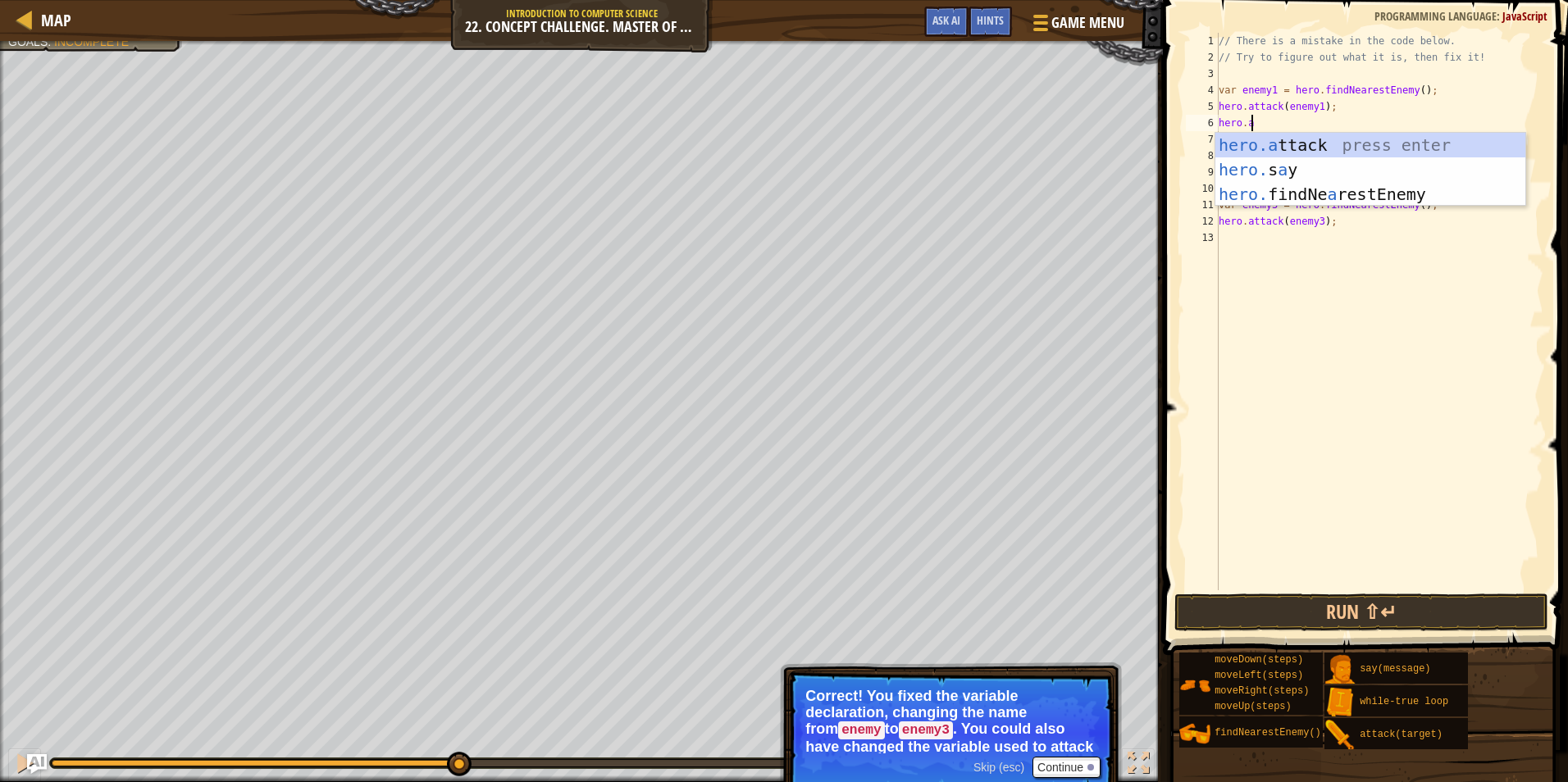
scroll to position [7, 2]
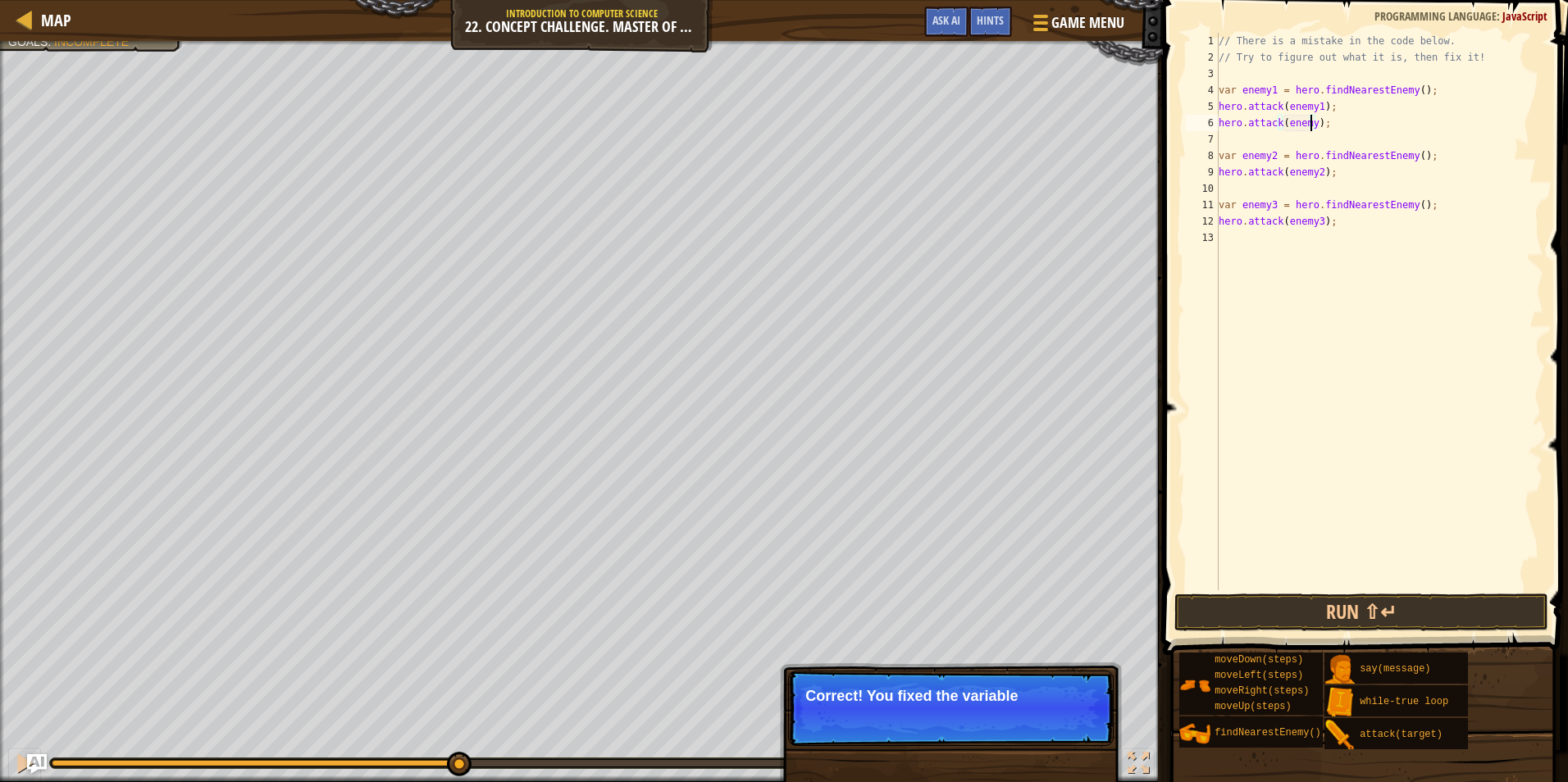
type textarea "hero.attack(enemy1);"
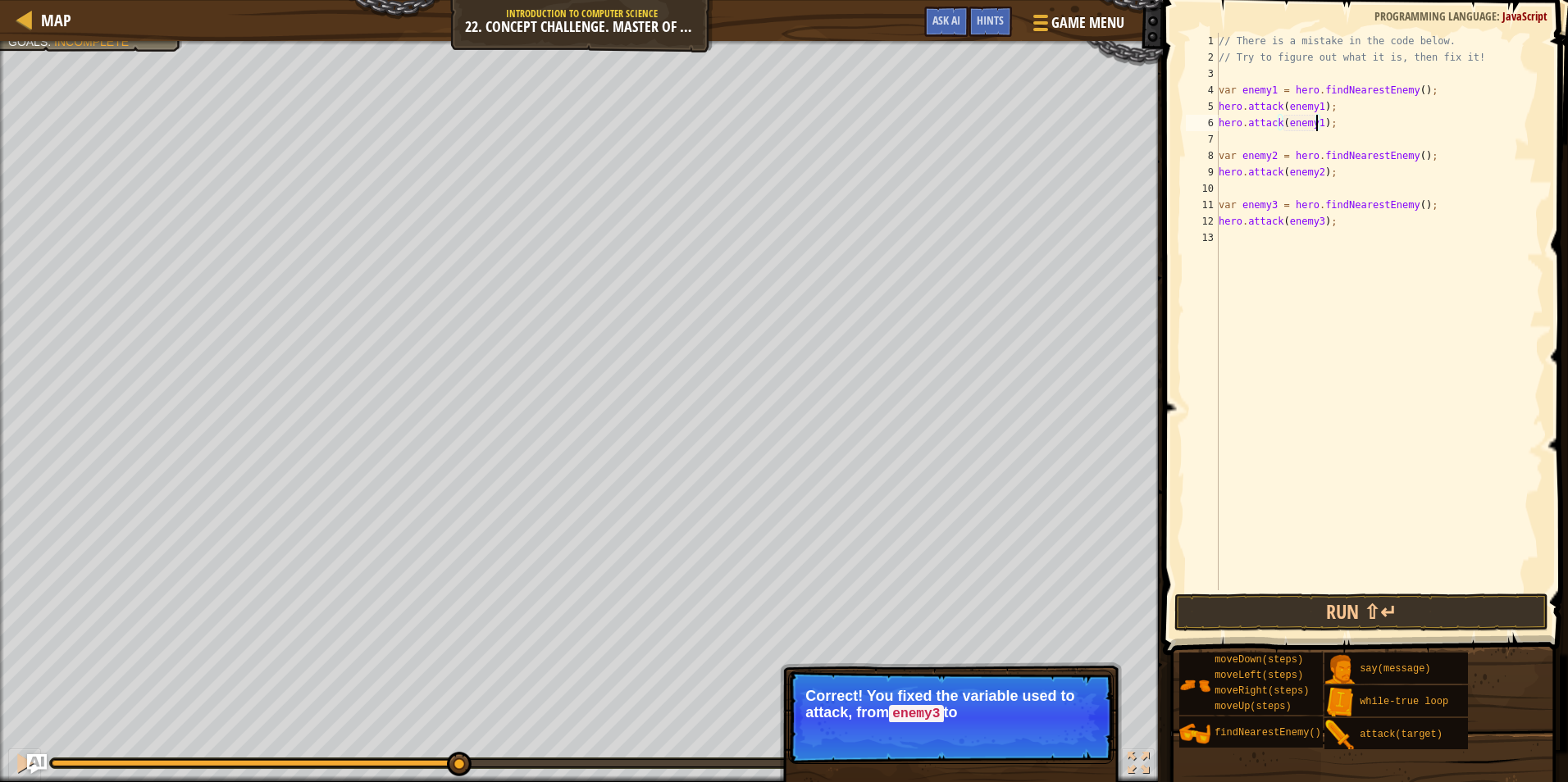
click at [1326, 181] on div "// There is a mistake in the code below. // Try to figure out what it is, then …" at bounding box center [1379, 328] width 328 height 591
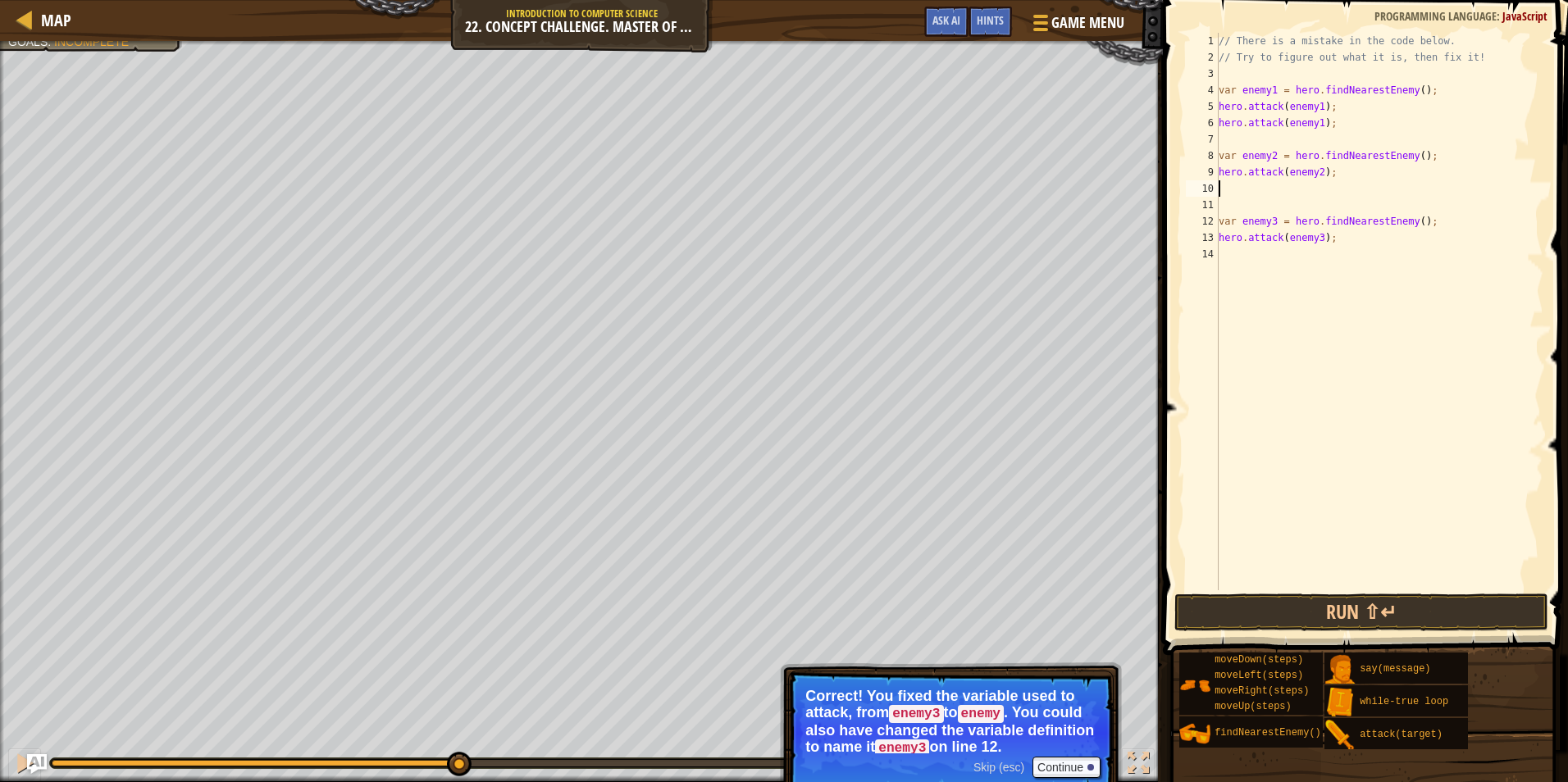
type textarea "e"
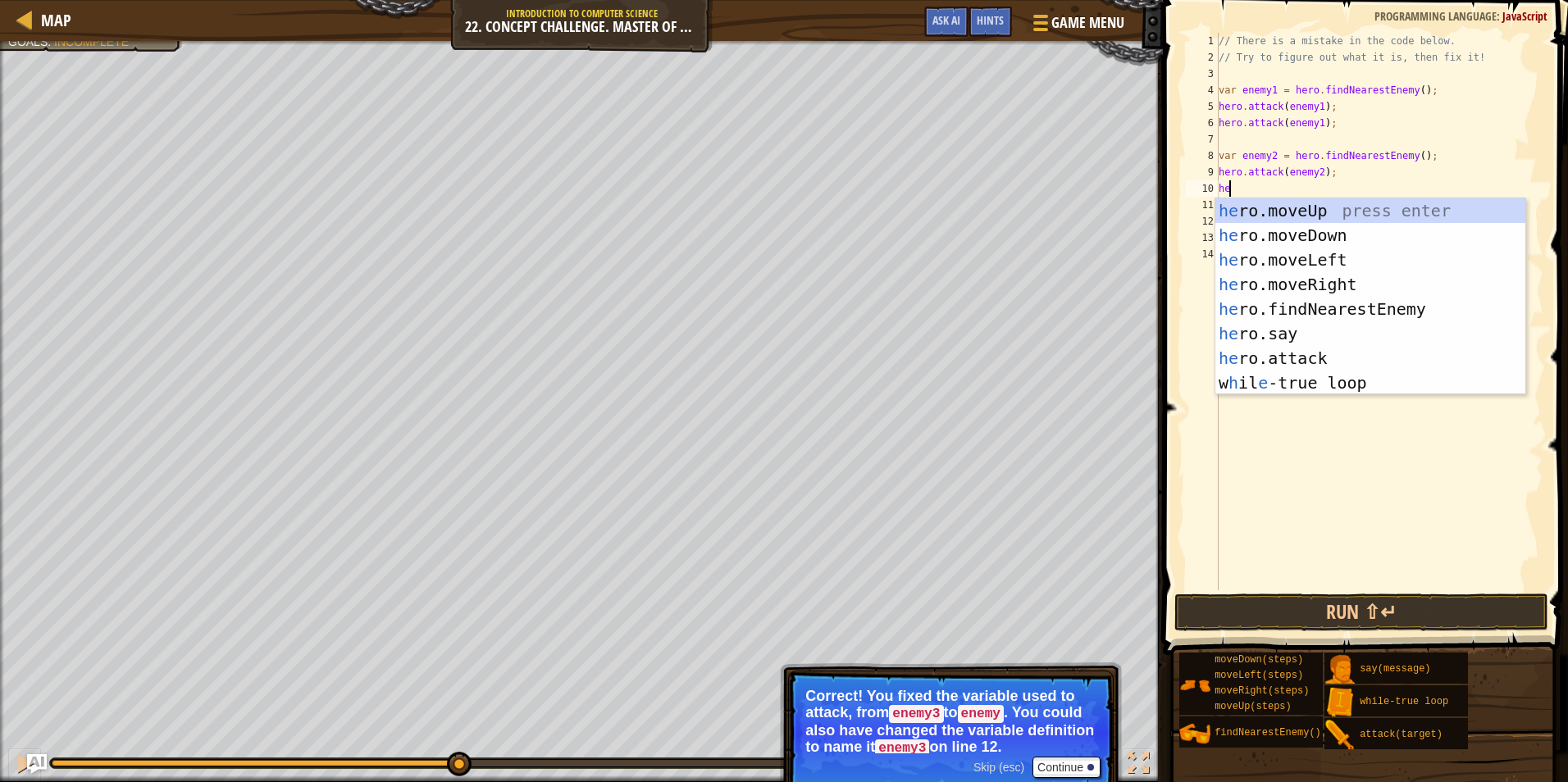
type textarea "hero"
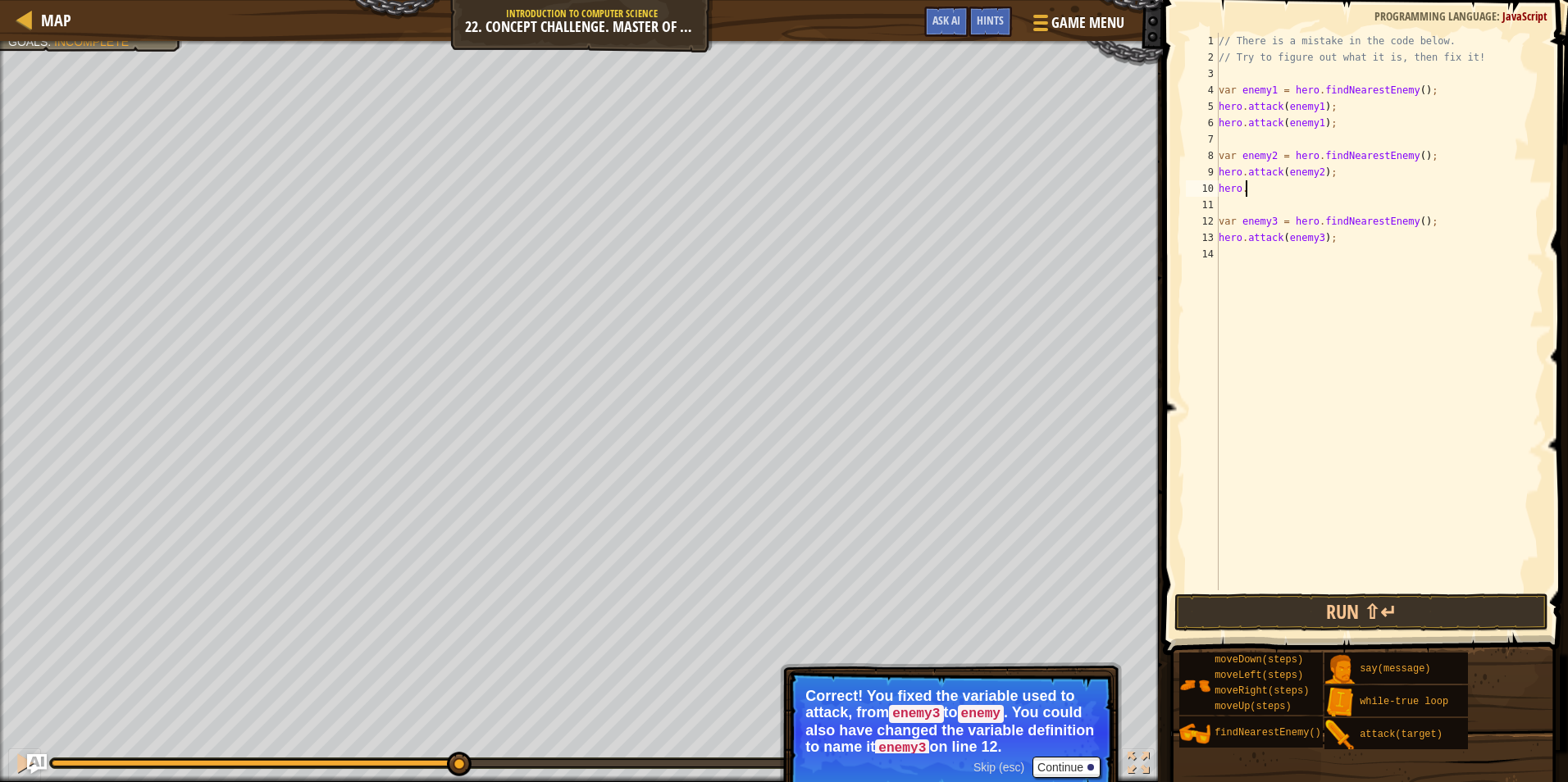
scroll to position [7, 2]
type textarea "hero.attack(enemy2);"
click at [1325, 260] on div "// There is a mistake in the code below. // Try to figure out what it is, then …" at bounding box center [1379, 328] width 328 height 591
type textarea "hero.attack(enemy3);"
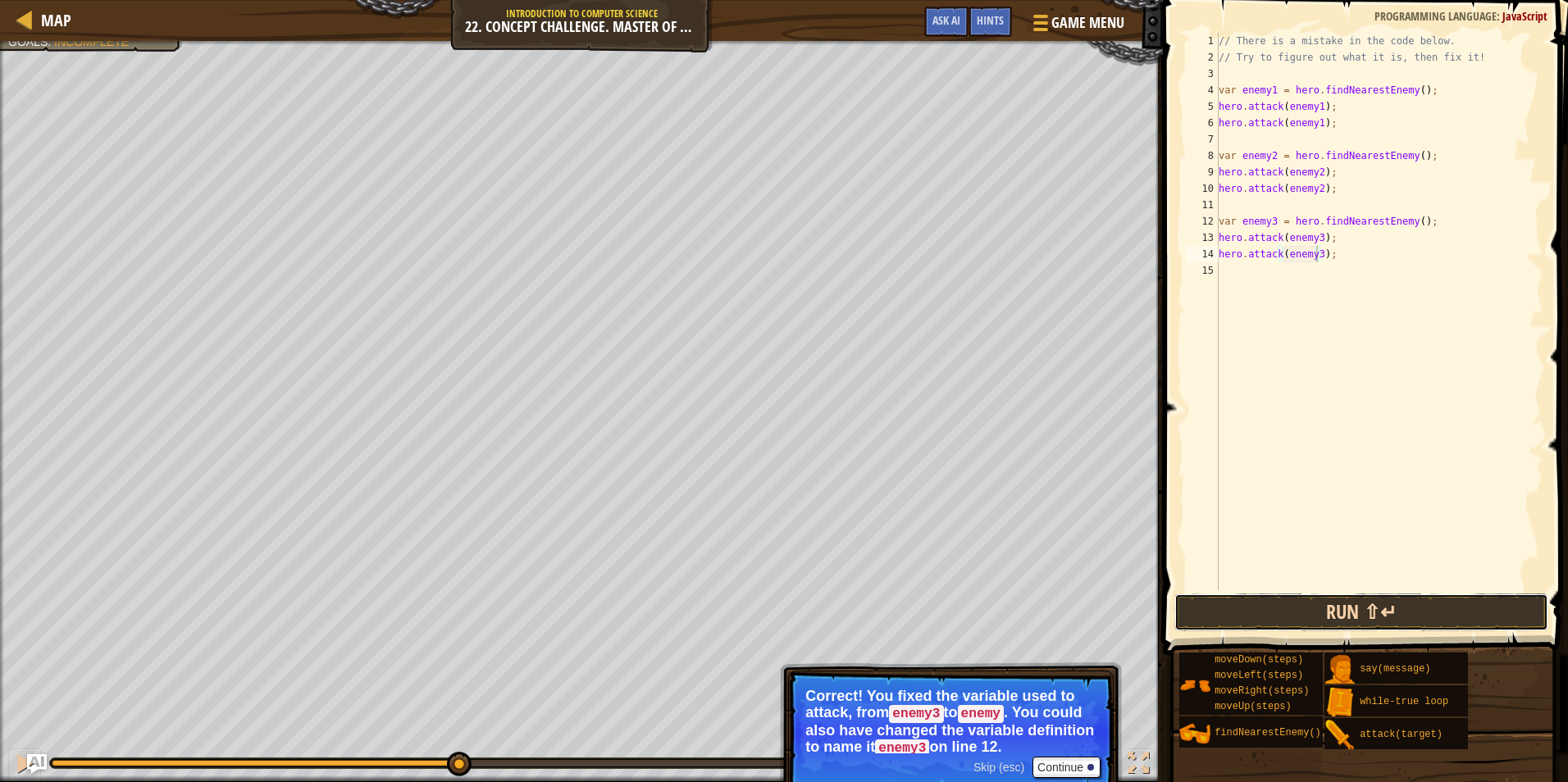
click at [1369, 621] on button "Run ⇧↵" at bounding box center [1361, 613] width 374 height 38
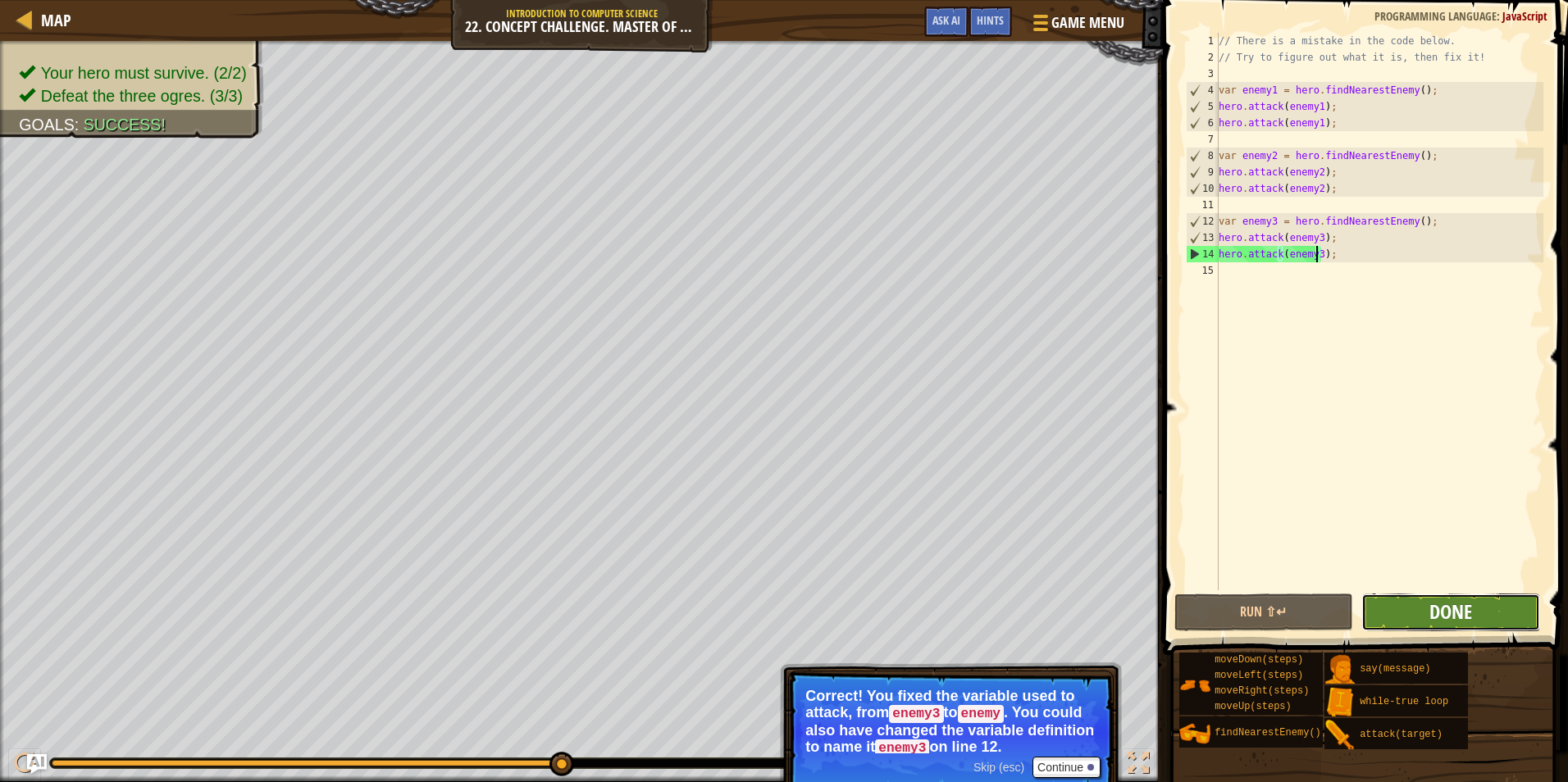
click at [1444, 606] on span "Done" at bounding box center [1450, 612] width 43 height 26
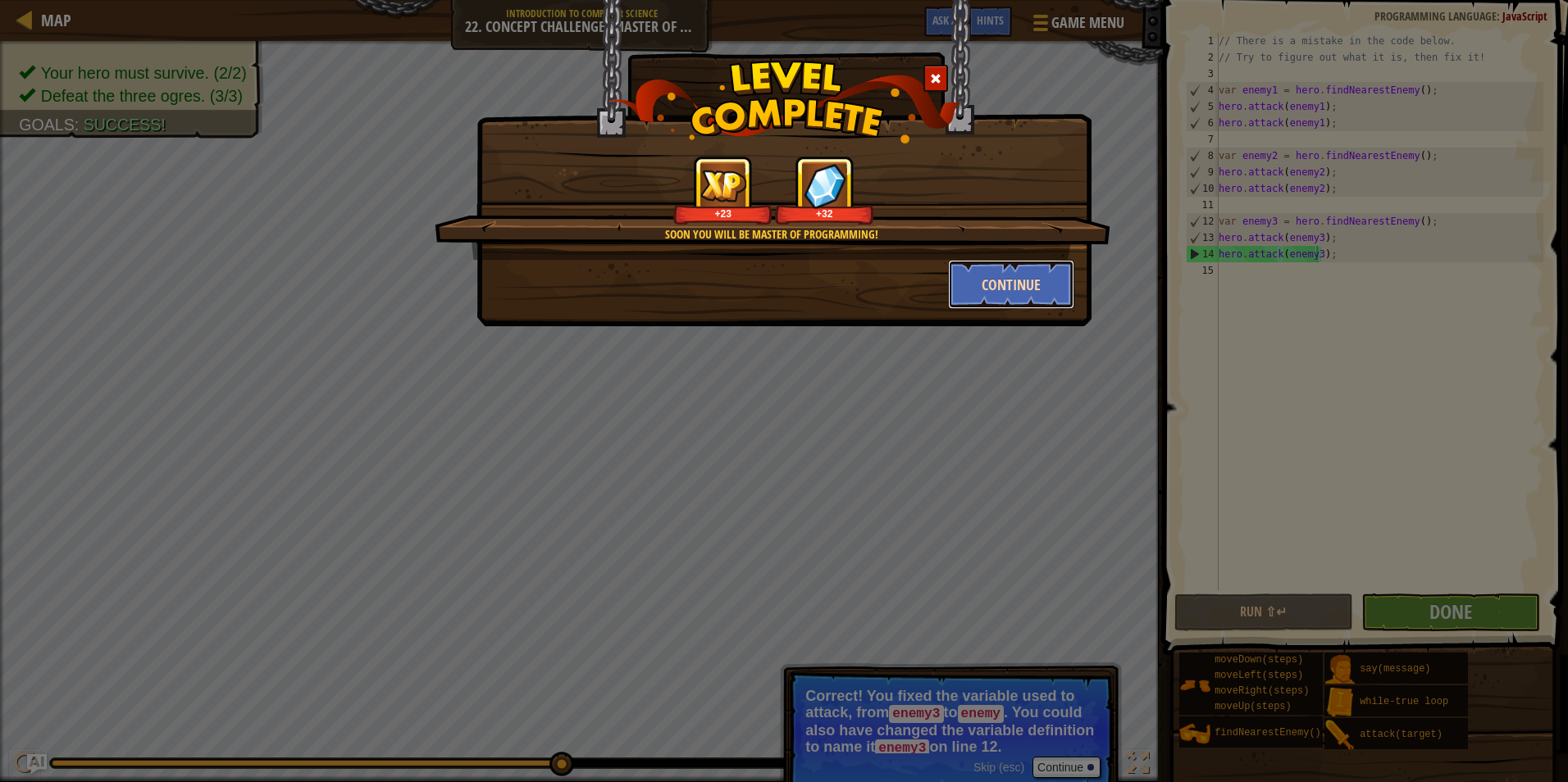
click at [999, 276] on button "Continue" at bounding box center [1011, 284] width 127 height 50
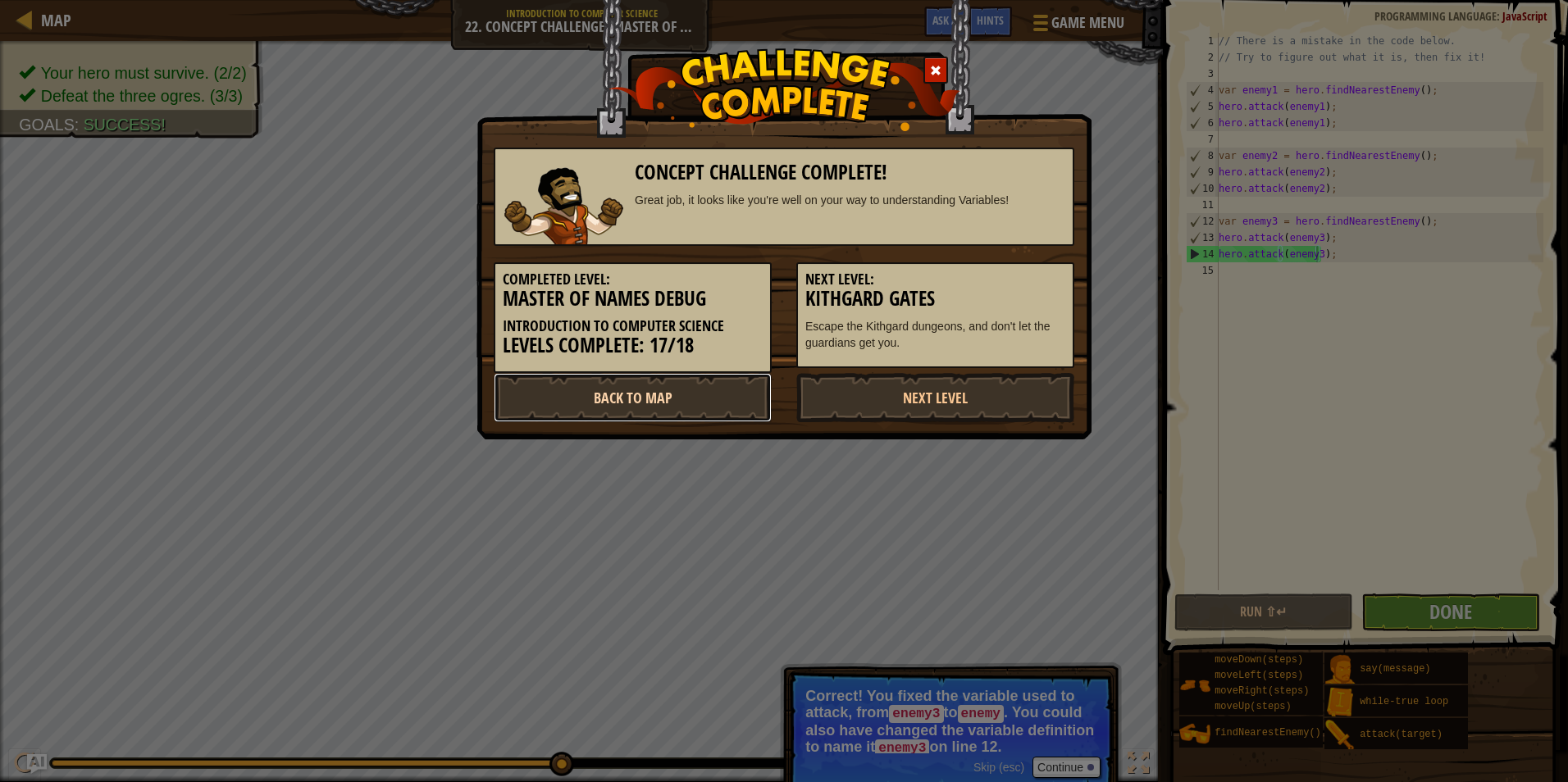
click at [753, 393] on link "Back to Map" at bounding box center [632, 397] width 278 height 50
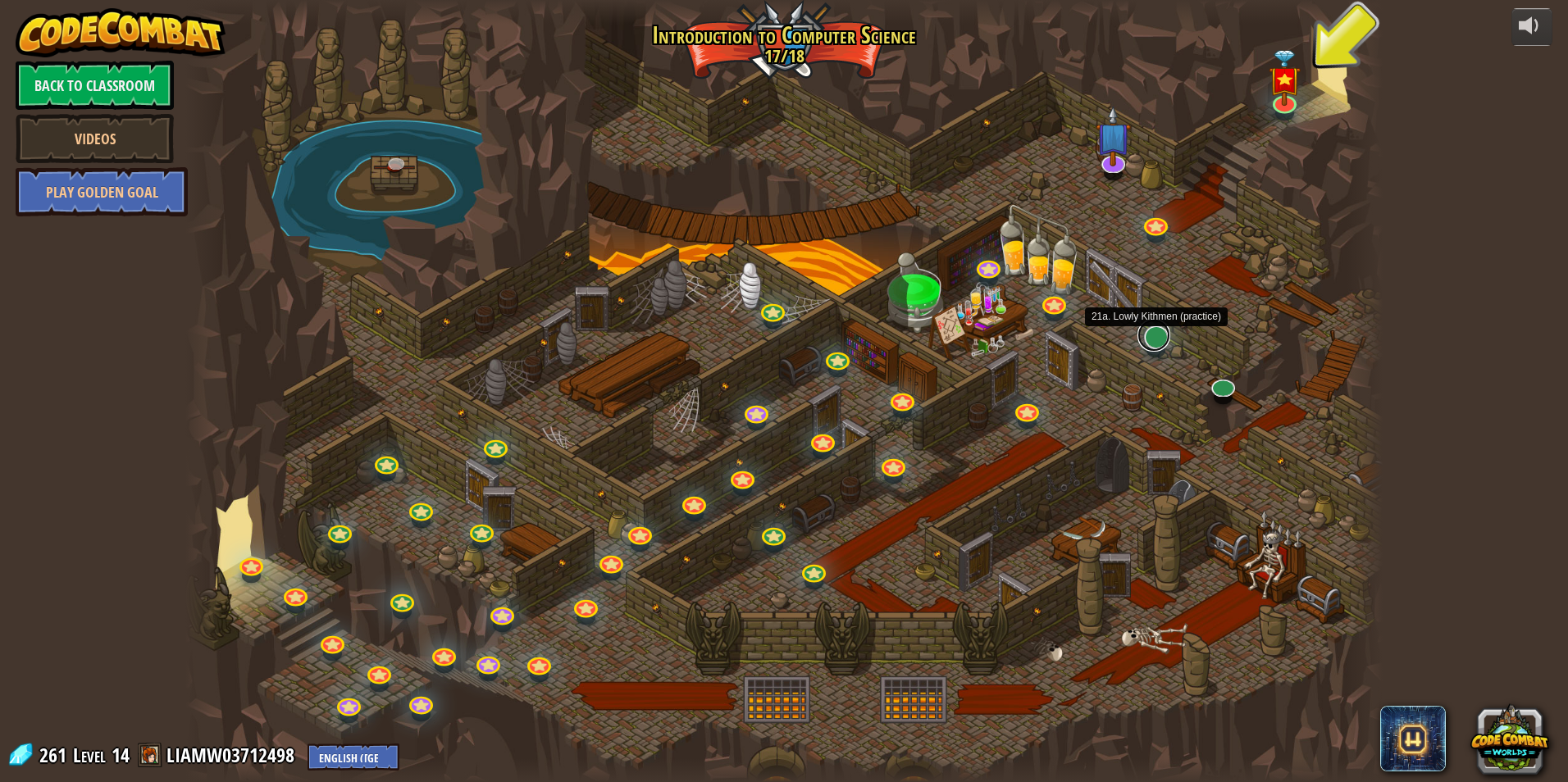
click at [1165, 330] on link at bounding box center [1153, 335] width 33 height 33
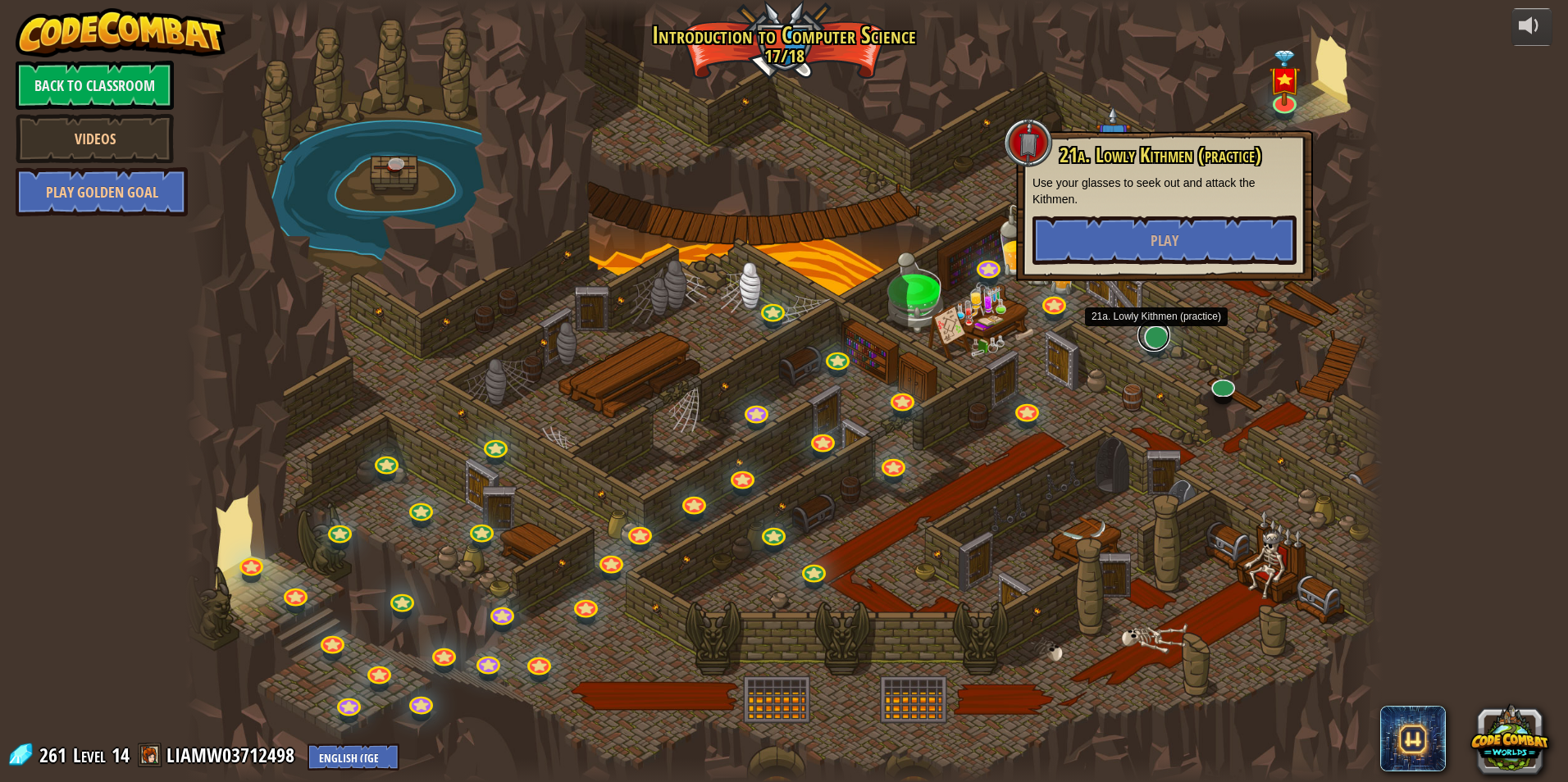
click at [1165, 330] on link at bounding box center [1153, 335] width 33 height 33
click at [1182, 232] on button "Play" at bounding box center [1164, 241] width 264 height 50
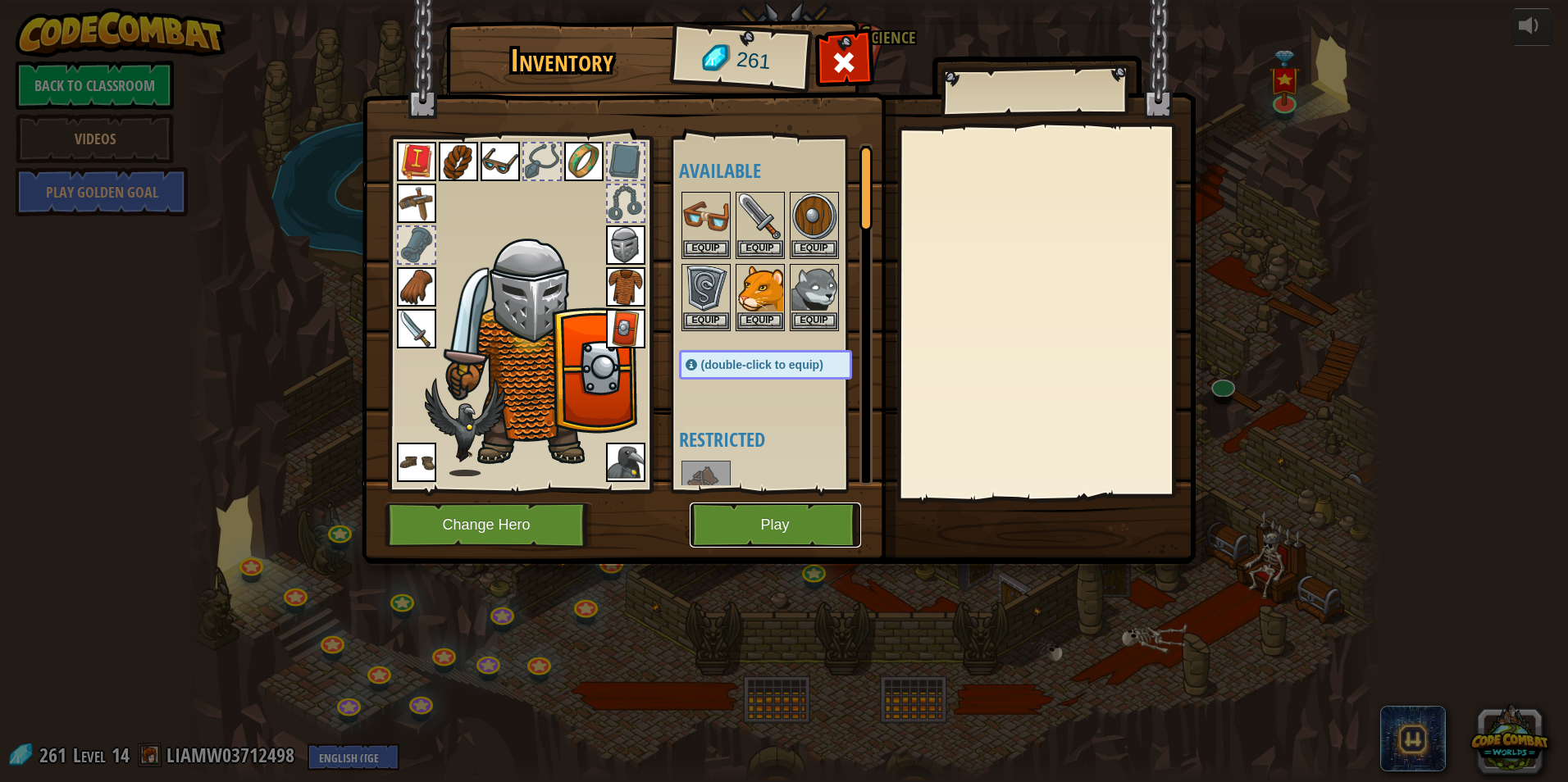
click at [781, 511] on button "Play" at bounding box center [775, 524] width 171 height 45
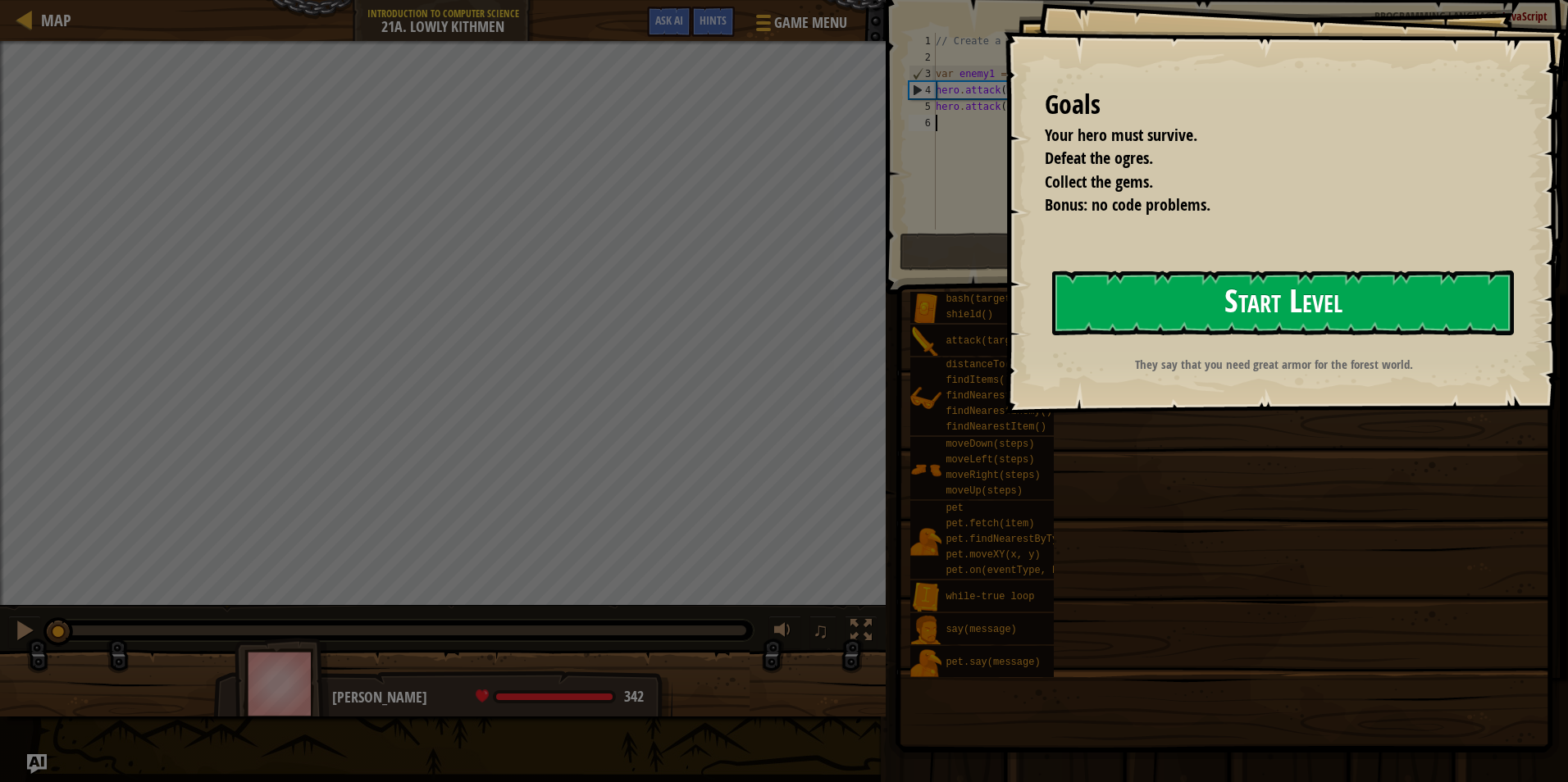
click at [1133, 321] on button "Start Level" at bounding box center [1283, 302] width 462 height 64
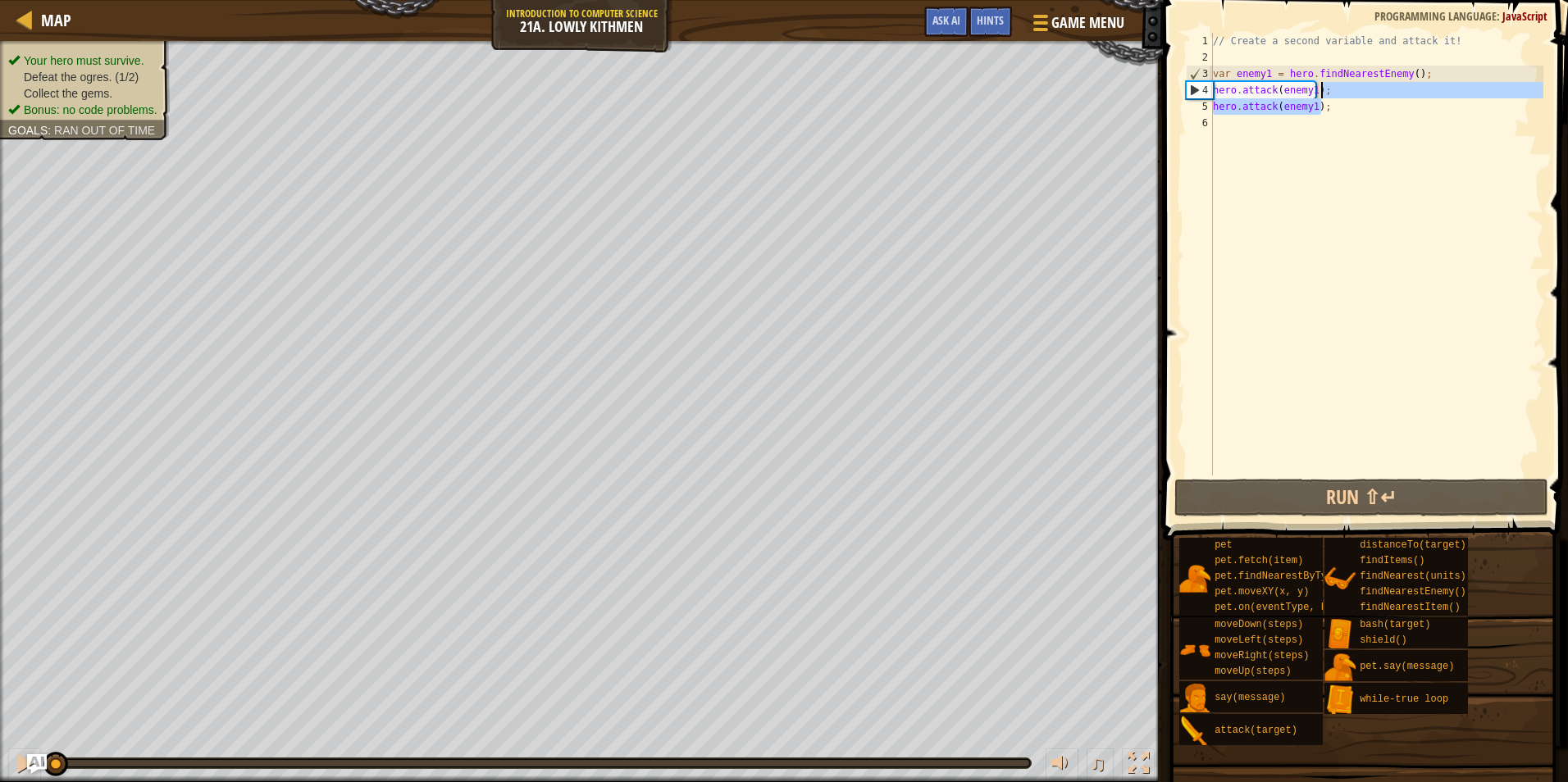
drag, startPoint x: 1356, startPoint y: 104, endPoint x: 1350, endPoint y: 83, distance: 21.8
click at [1350, 83] on div "// Create a second variable and attack it! var enemy1 = hero . findNearestEnemy…" at bounding box center [1376, 271] width 334 height 476
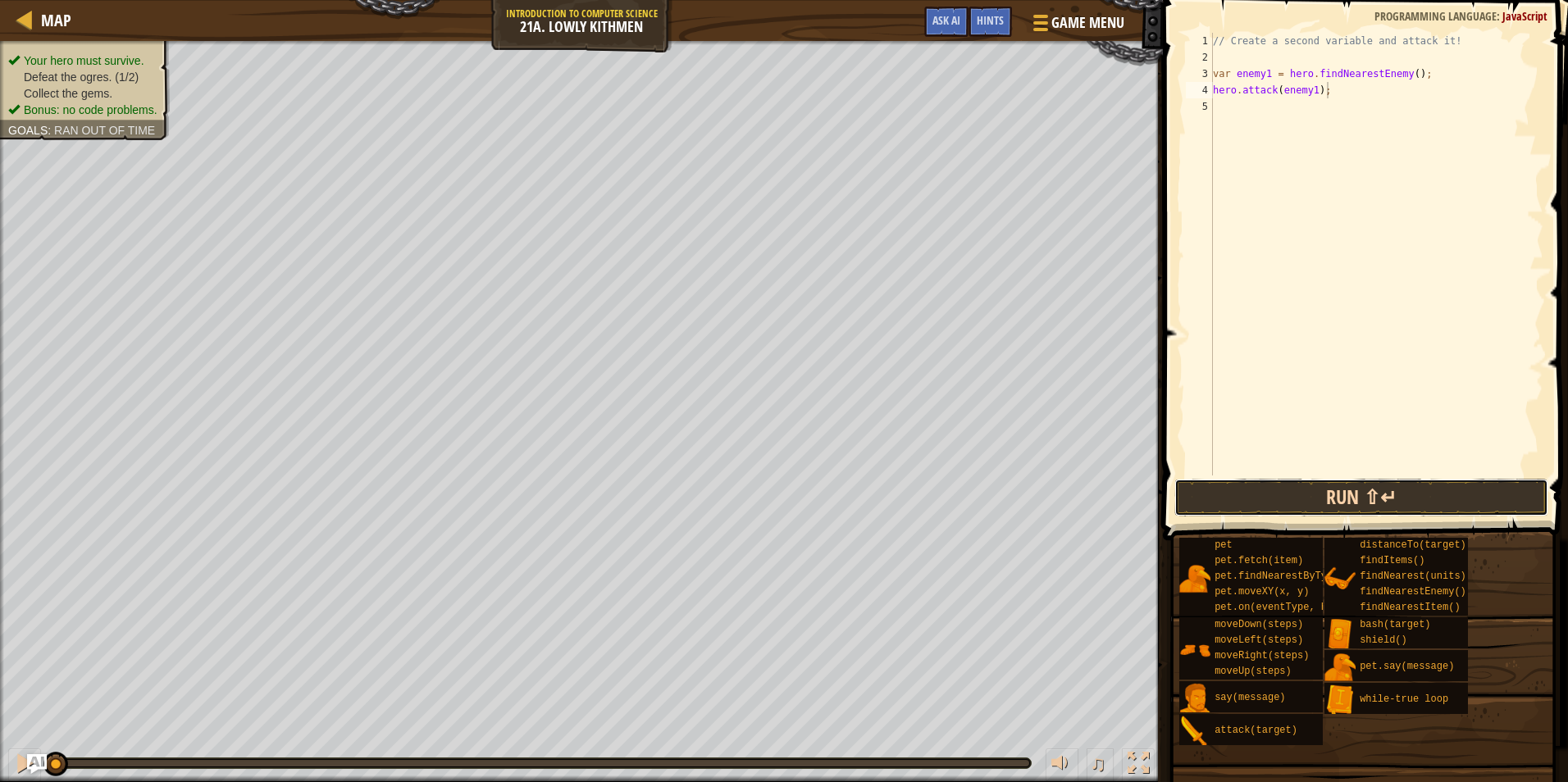
click at [1272, 504] on button "Run ⇧↵" at bounding box center [1361, 498] width 374 height 38
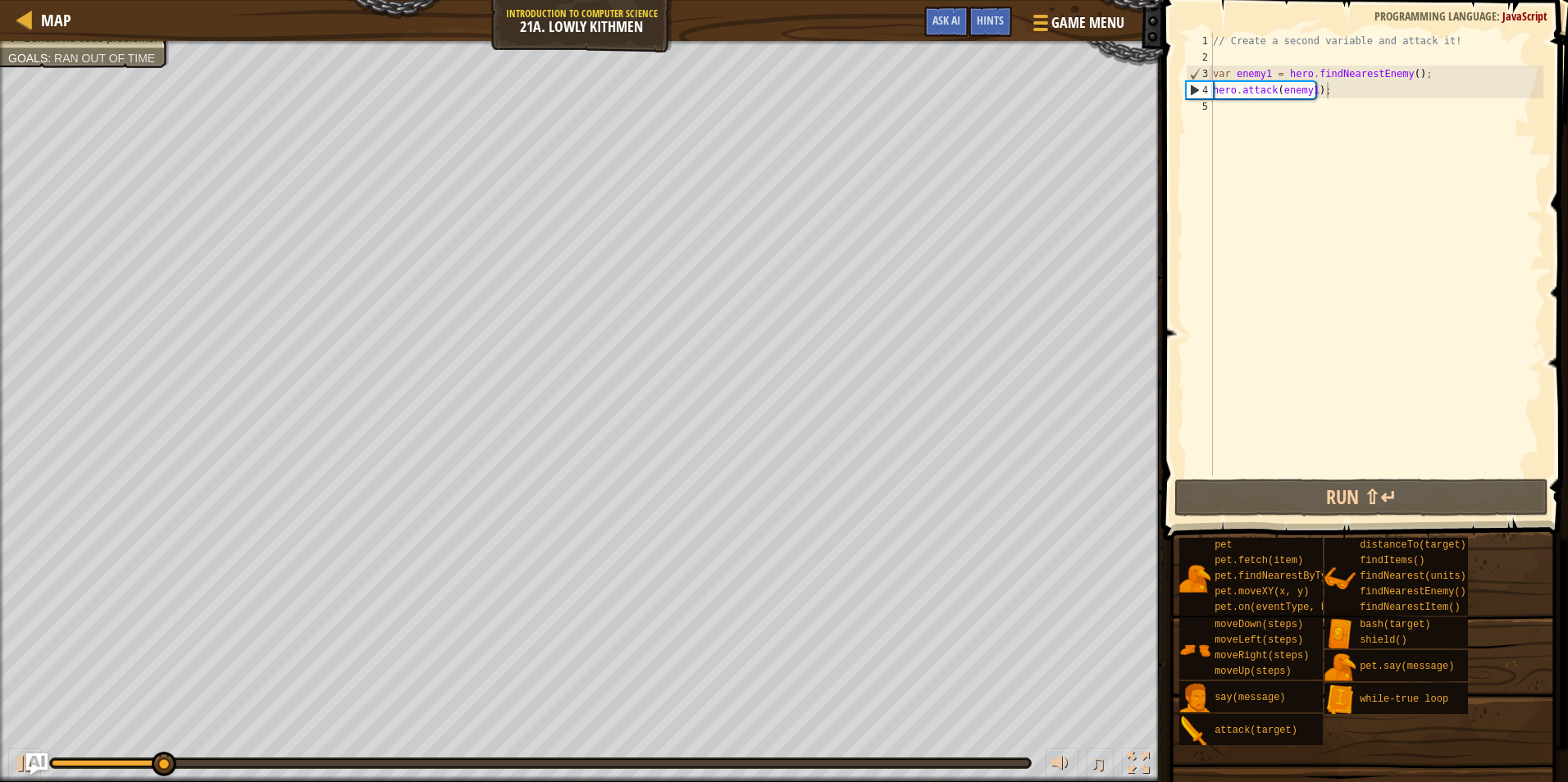
click at [27, 764] on img "Ask AI" at bounding box center [37, 764] width 22 height 22
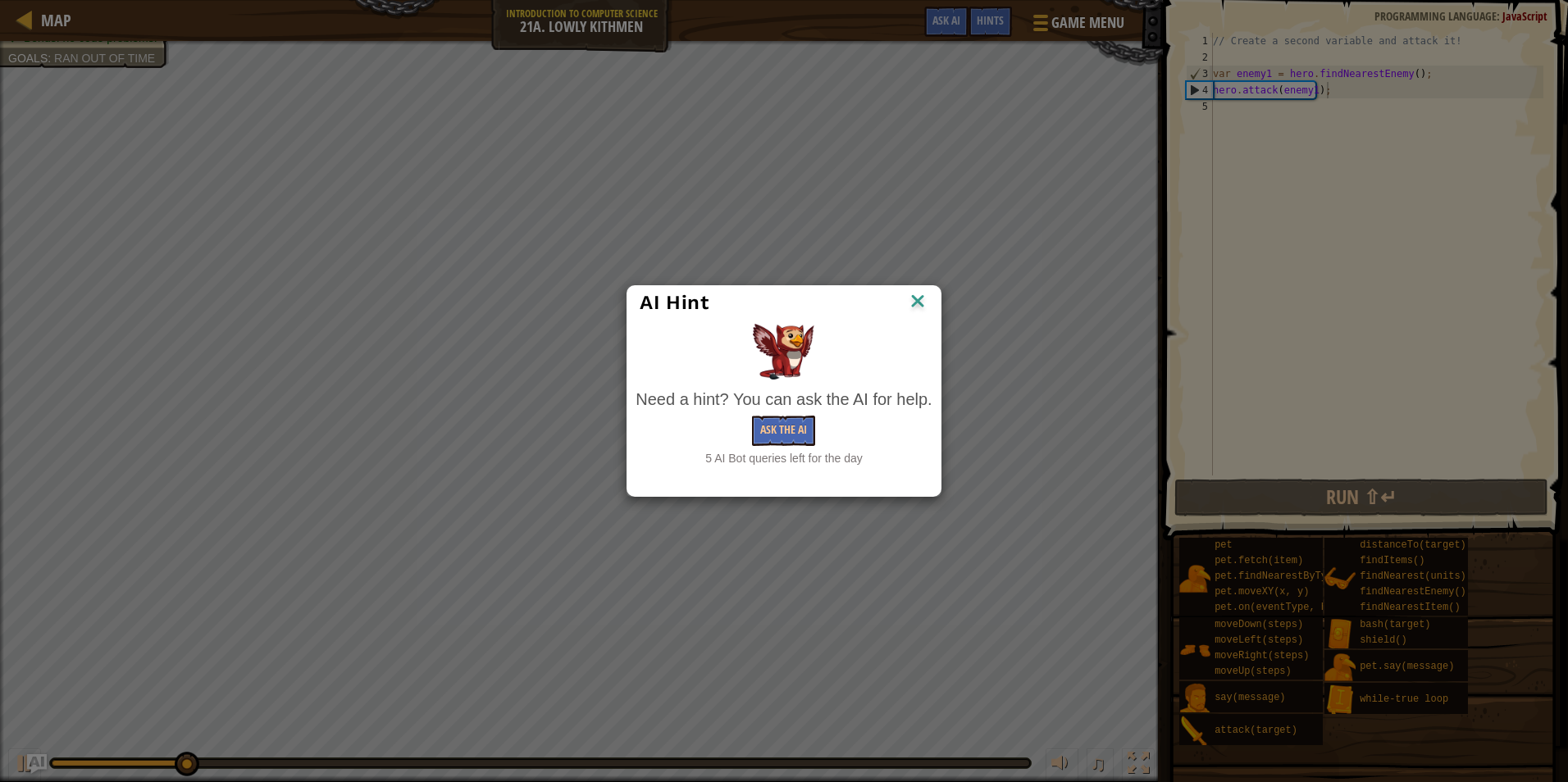
click at [18, 761] on div "AI Hint Need a hint? You can ask the AI for help. Ask the AI 5 AI Bot queries l…" at bounding box center [784, 391] width 1568 height 782
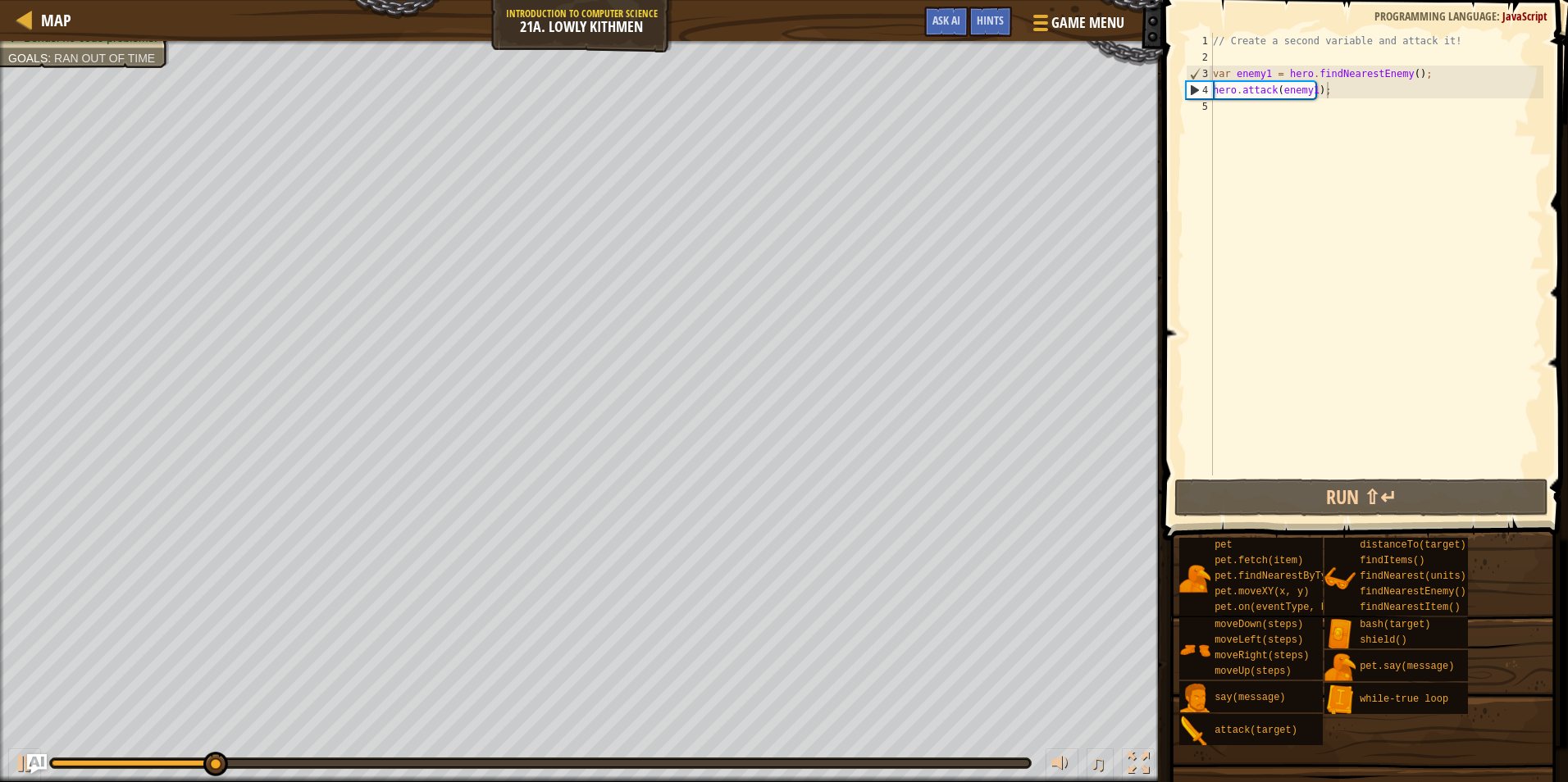
click at [2, 771] on div "♫" at bounding box center [581, 759] width 1163 height 50
click at [15, 764] on div at bounding box center [25, 763] width 22 height 22
type textarea "hero.attack(enemy1);"
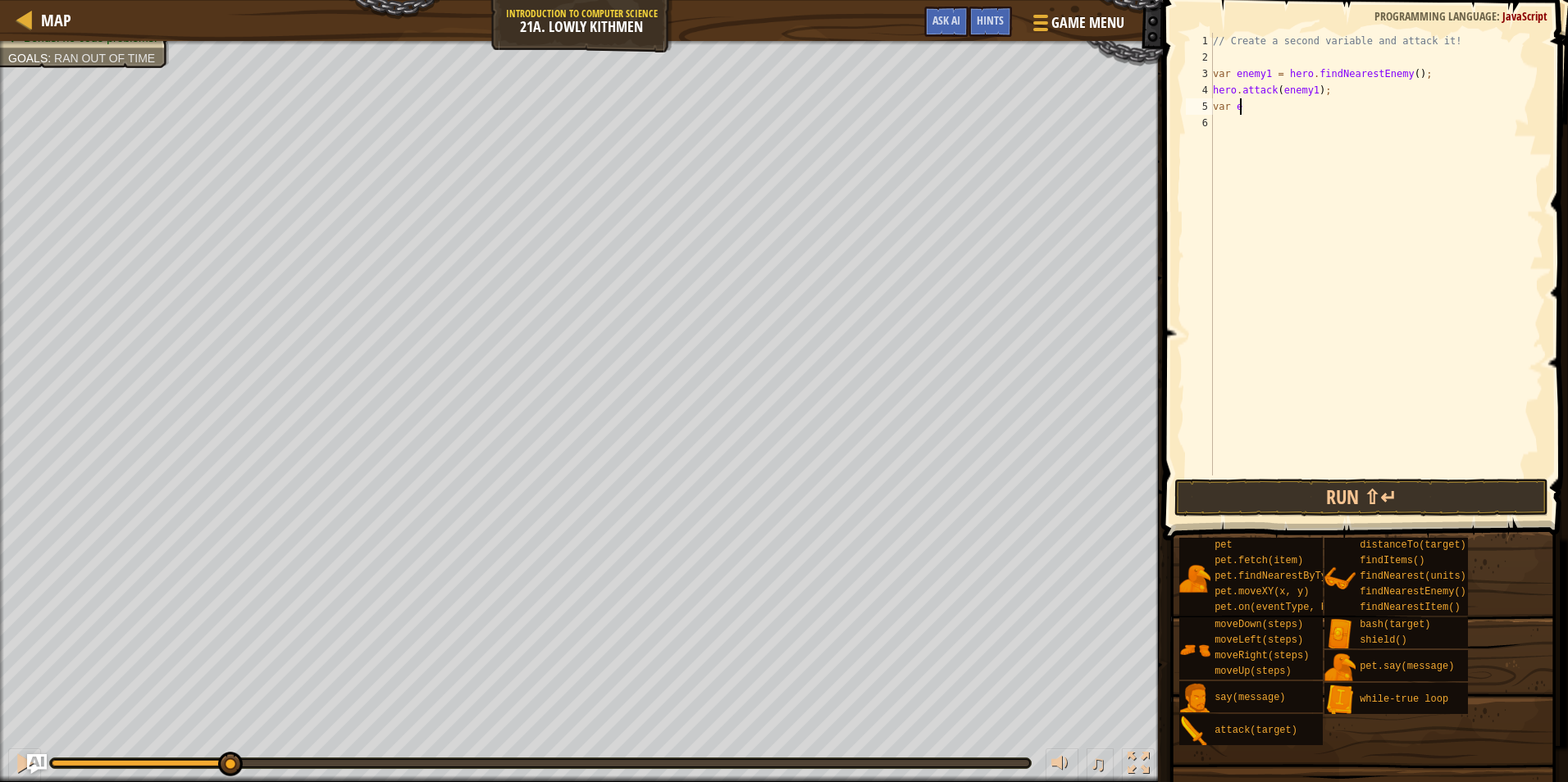
scroll to position [7, 0]
type textarea "v"
type textarea "h"
type textarea "v"
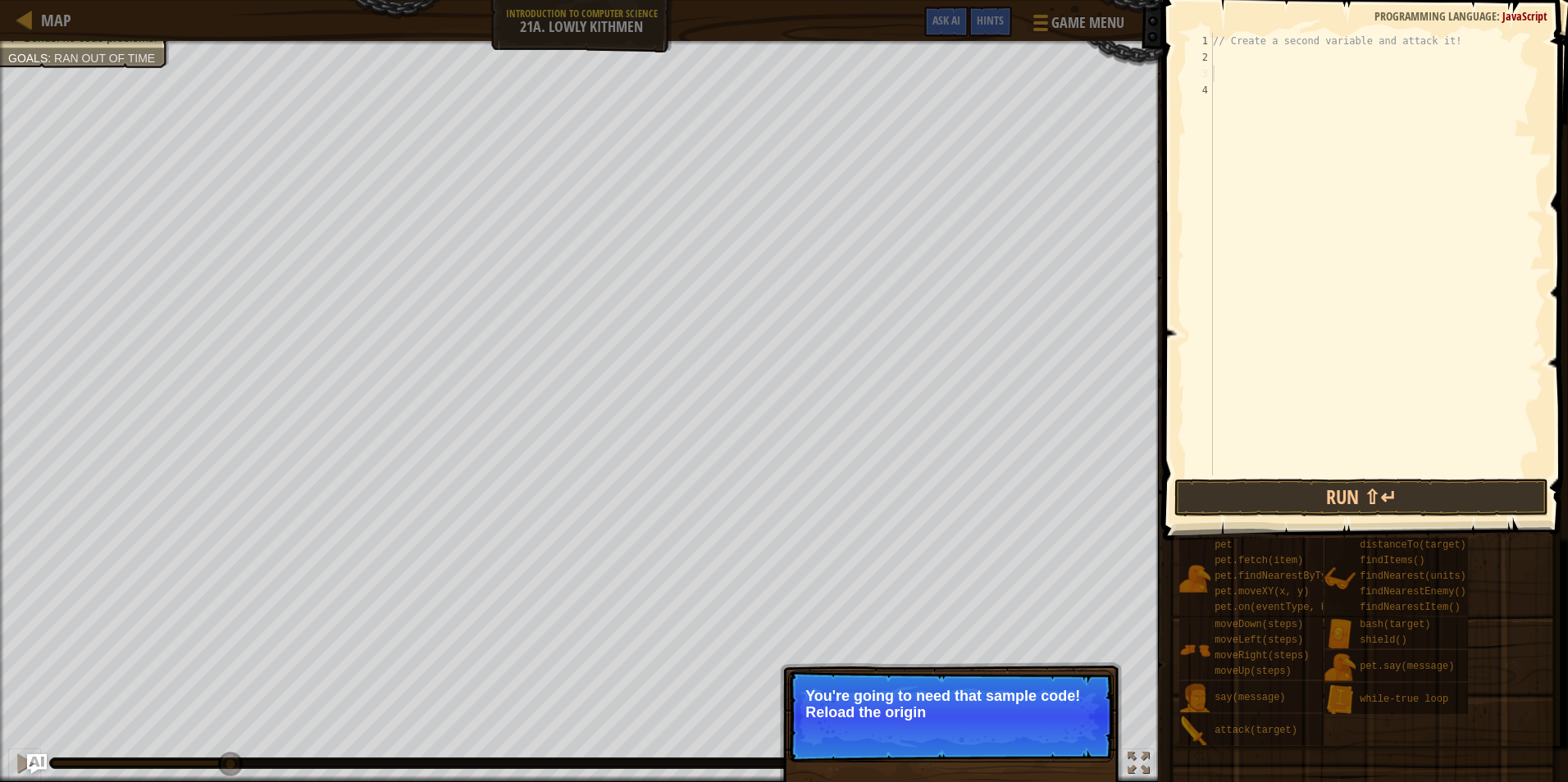
click at [1250, 71] on div "// Create a second variable and attack it!" at bounding box center [1376, 271] width 334 height 476
click at [1252, 98] on div "// Create a second variable and attack it!" at bounding box center [1376, 271] width 334 height 476
click at [1239, 70] on div "// Create a second variable and attack it!" at bounding box center [1376, 271] width 334 height 476
click at [1237, 108] on div "// Create a second variable and attack it!" at bounding box center [1376, 271] width 334 height 476
click at [1088, 739] on button "↻ Reload" at bounding box center [1064, 732] width 73 height 25
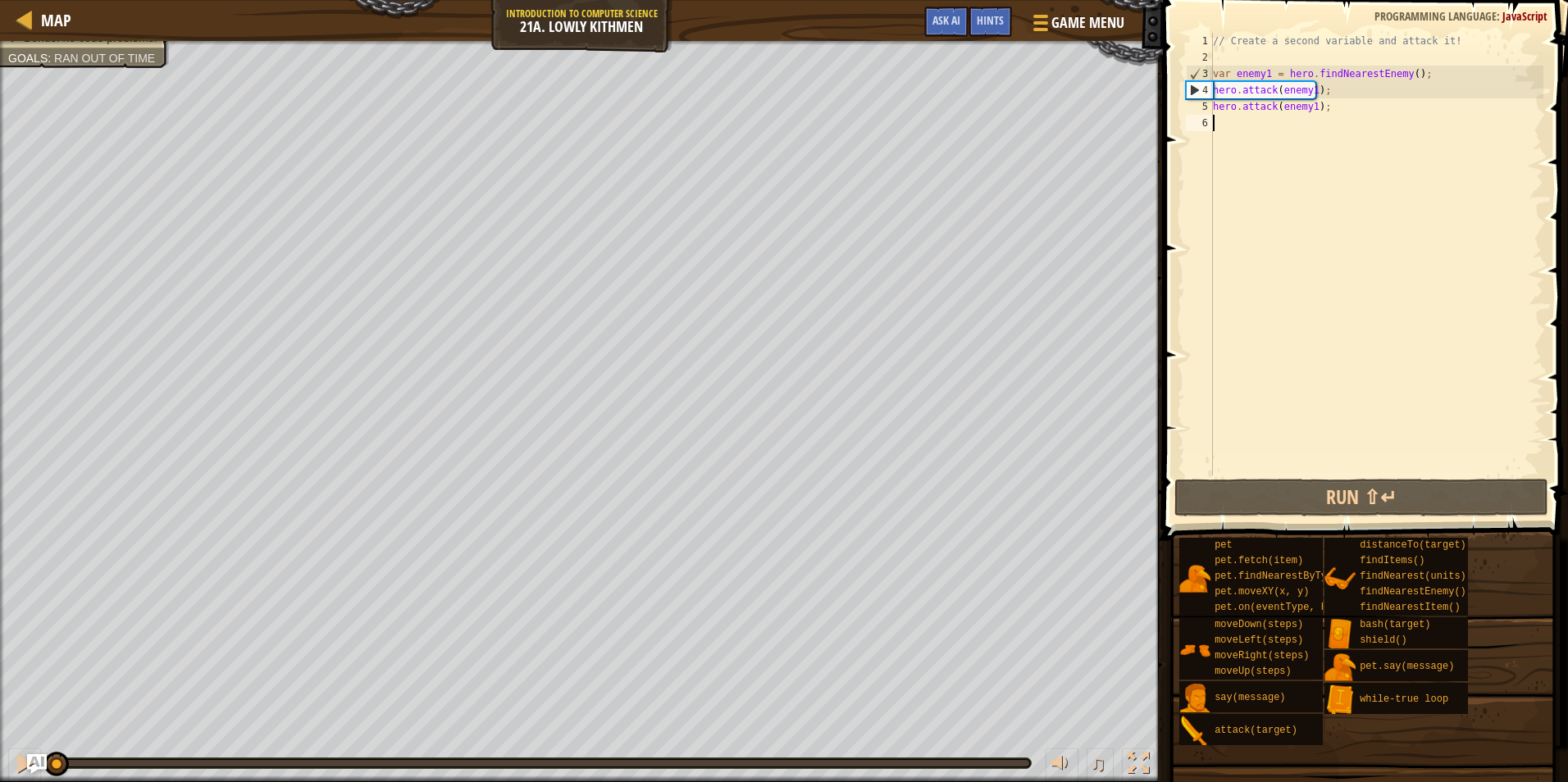
click at [1254, 125] on div "// Create a second variable and attack it! var enemy1 = hero . findNearestEnemy…" at bounding box center [1376, 271] width 334 height 476
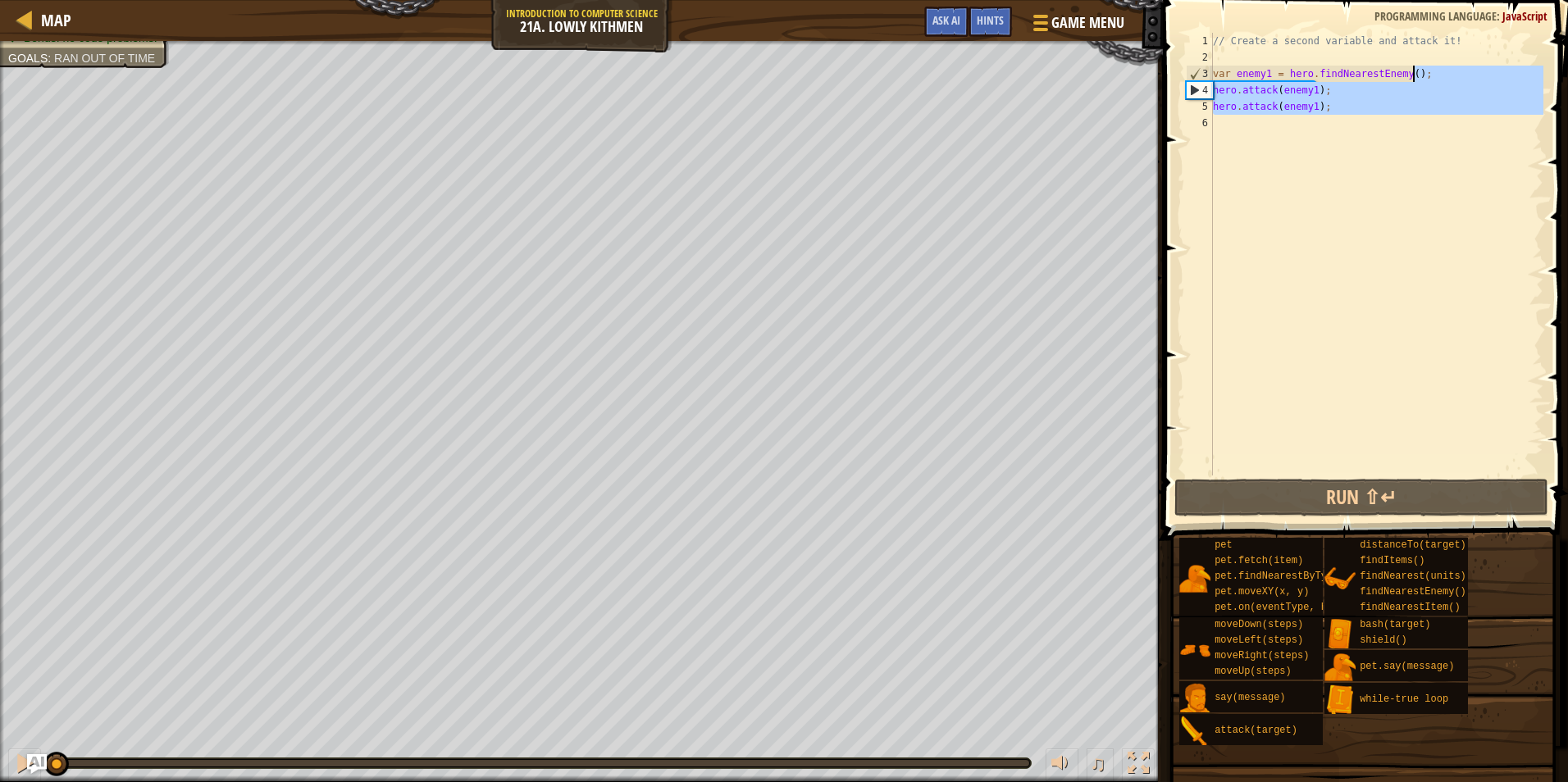
drag, startPoint x: 1256, startPoint y: 125, endPoint x: 1430, endPoint y: 70, distance: 182.5
click at [1430, 70] on div "// Create a second variable and attack it! var enemy1 = hero . findNearestEnemy…" at bounding box center [1376, 271] width 334 height 476
type textarea "var enemy1 = hero.findNearestEnemy();"
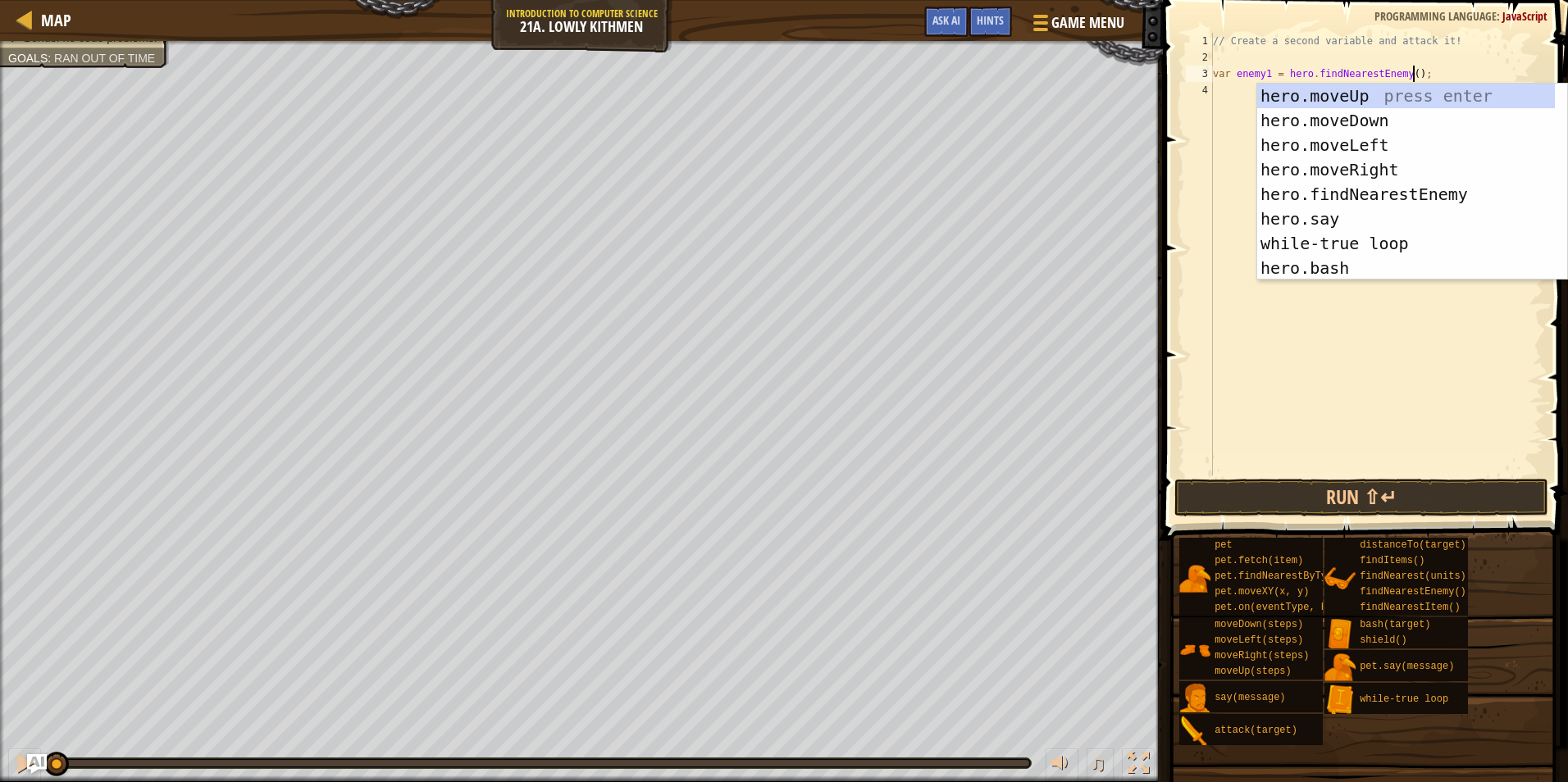
click at [1328, 56] on div "// Create a second variable and attack it! var enemy1 = hero . findNearestEnemy…" at bounding box center [1376, 271] width 334 height 476
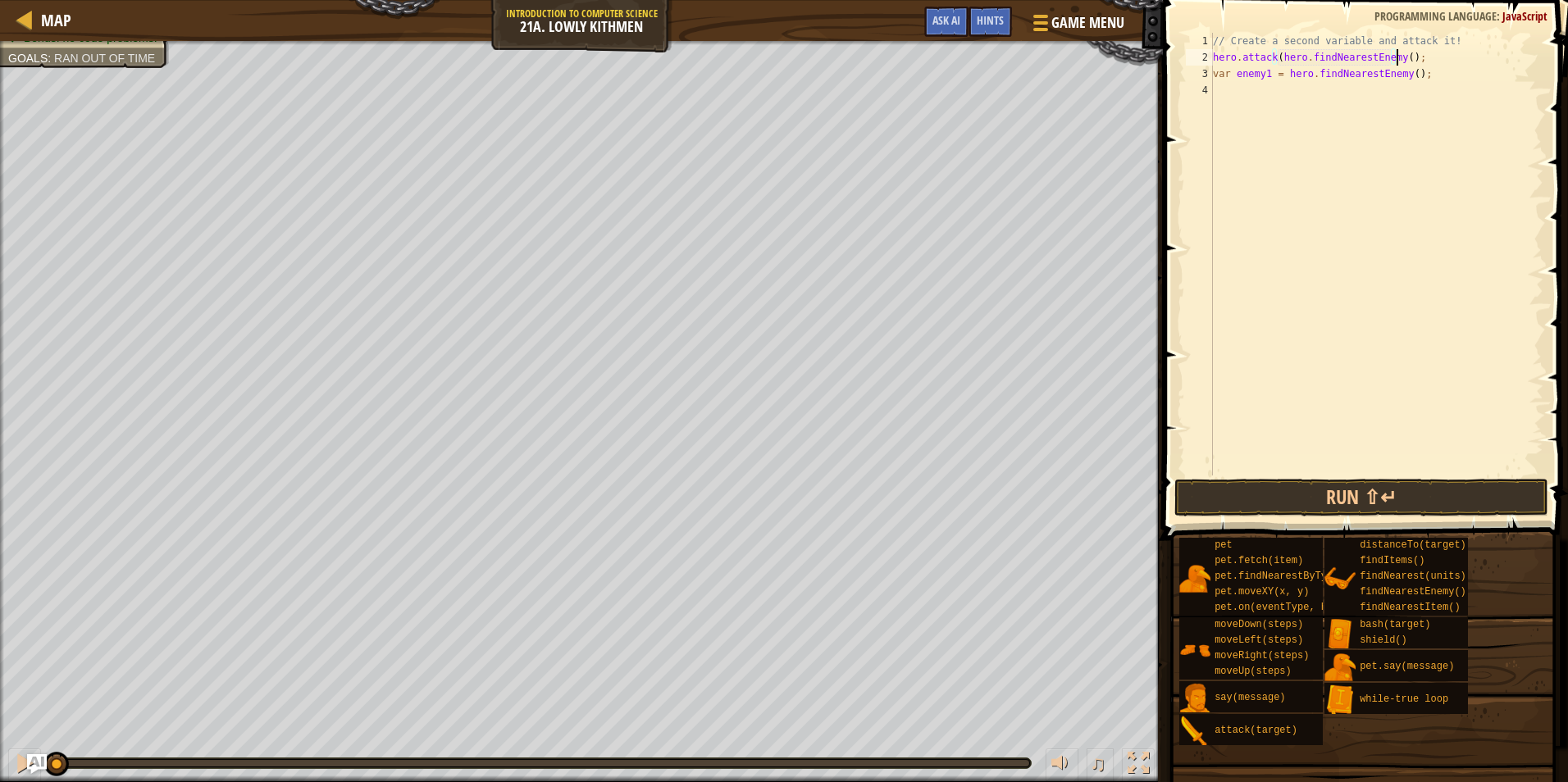
scroll to position [7, 16]
click at [1438, 52] on div "// Create a second variable and attack it! hero . attack ( hero . findNearestEn…" at bounding box center [1376, 271] width 334 height 476
click at [1452, 50] on div "// Create a second variable and attack it! hero . attack ( hero . findNearestEn…" at bounding box center [1376, 271] width 334 height 476
click at [1449, 42] on div "// Create a second variable and attack it! hero . attack ( hero . findNearestEn…" at bounding box center [1376, 271] width 334 height 476
type textarea "// Create a second variable and attack it!"
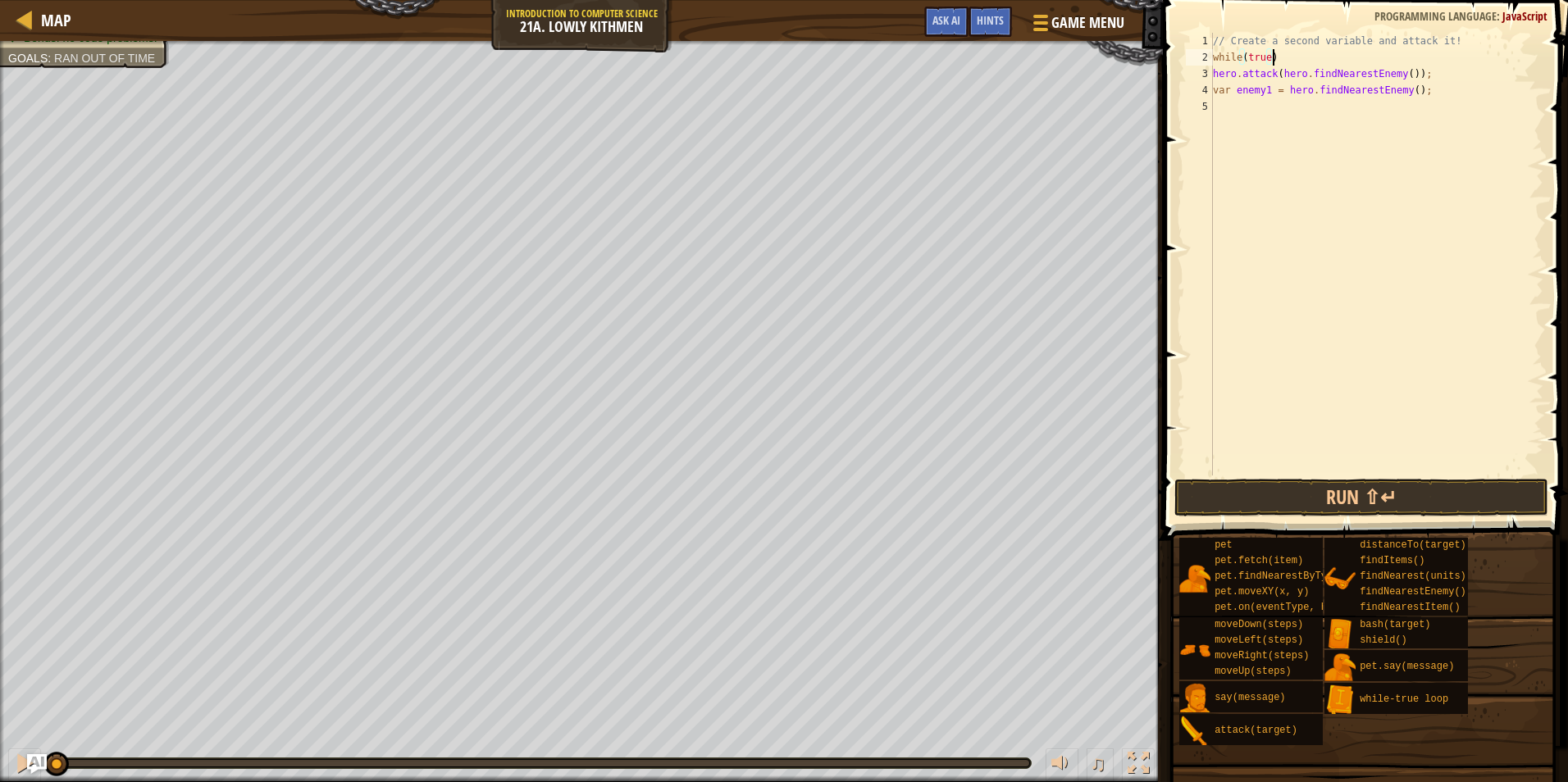
scroll to position [7, 5]
click at [1416, 76] on div "// Create a second variable and attack it! while ( true ) { hero . attack ( her…" at bounding box center [1376, 271] width 334 height 476
type textarea "hero.attack(hero.findNearestEnemy());"
type textarea "}"
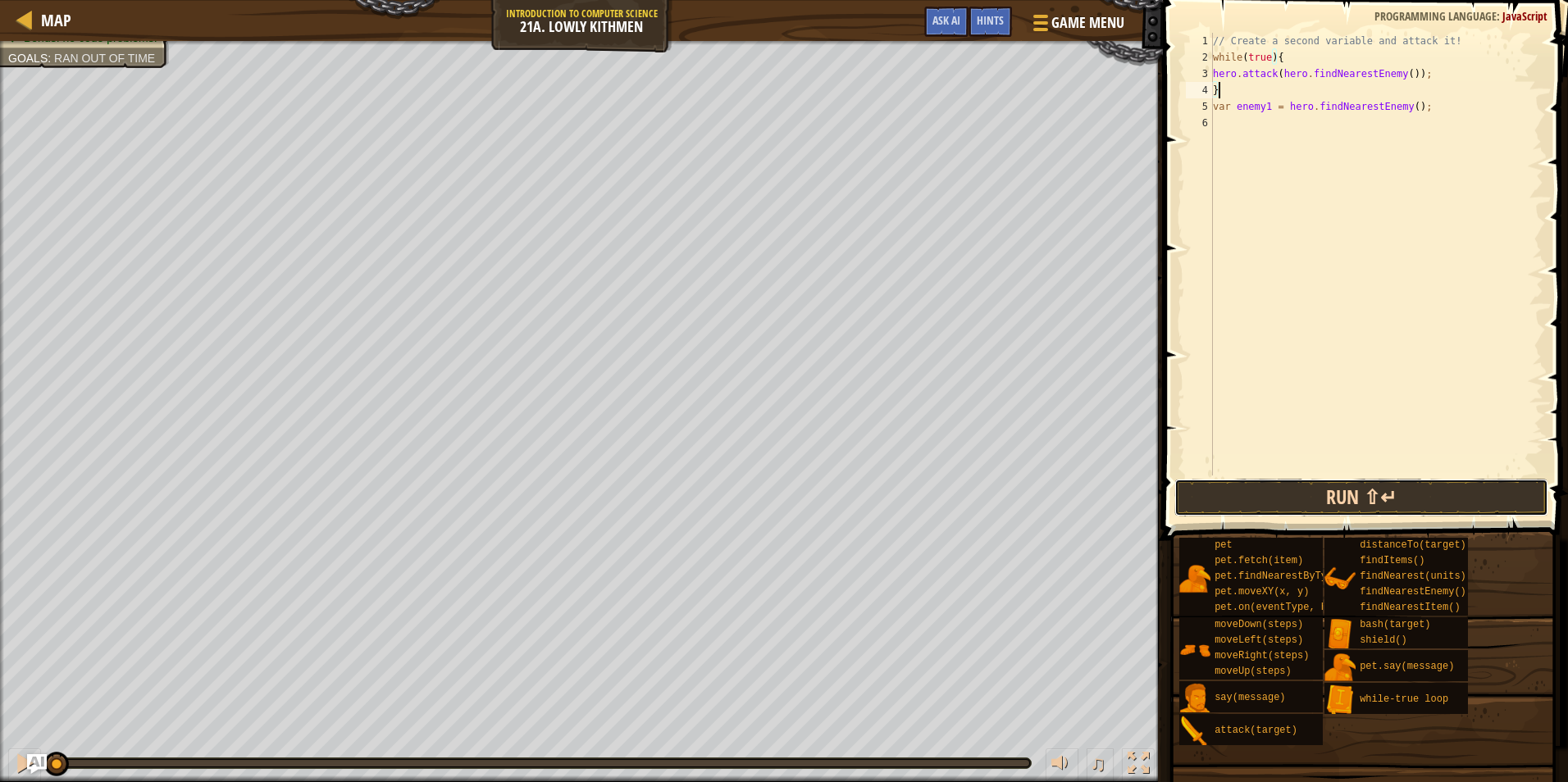
click at [1317, 513] on button "Run ⇧↵" at bounding box center [1361, 498] width 374 height 38
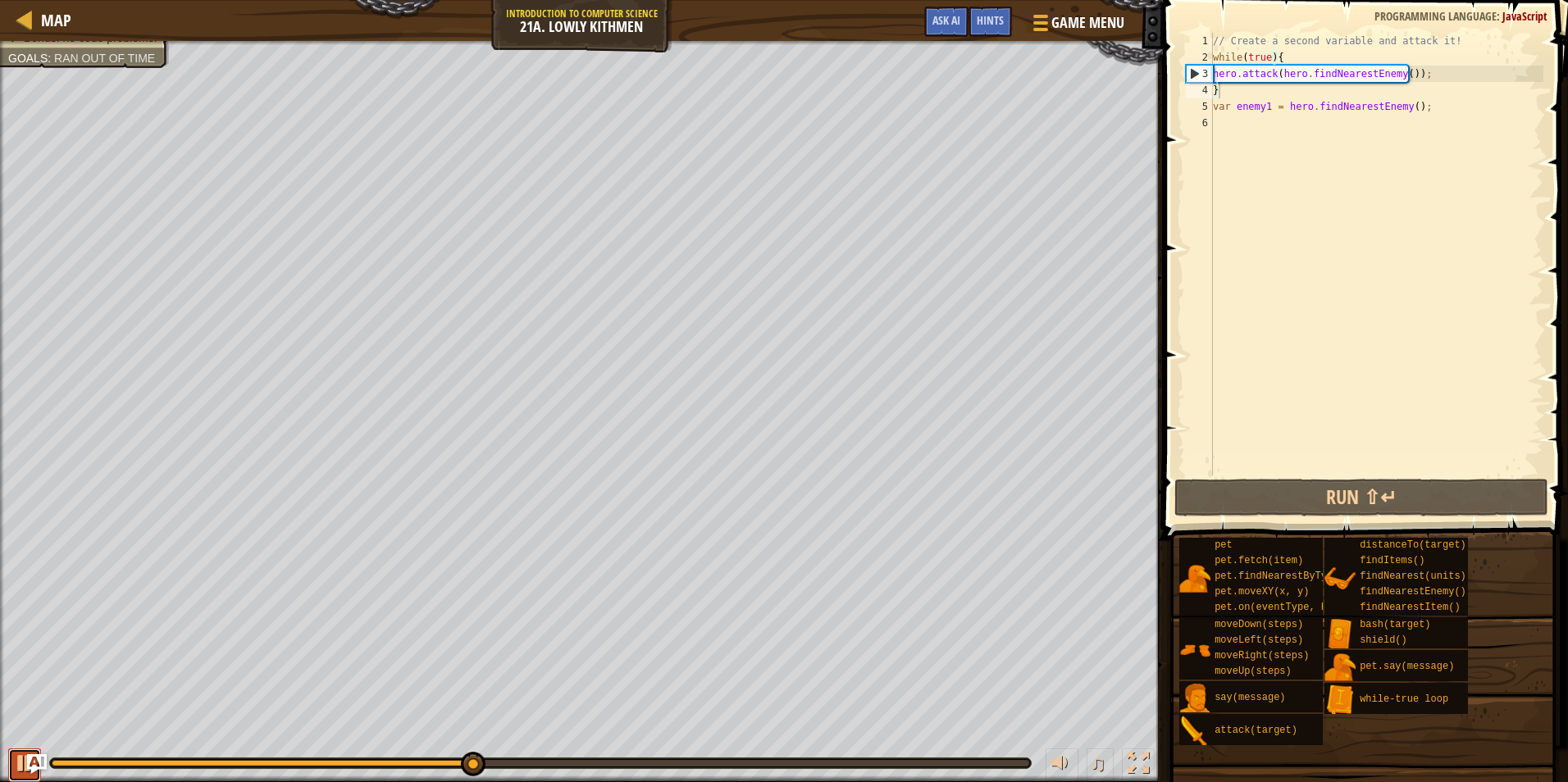
click at [16, 757] on div at bounding box center [25, 763] width 22 height 22
click at [1250, 121] on div "// Create a second variable and attack it! while ( true ) { hero . attack ( her…" at bounding box center [1376, 271] width 334 height 476
click at [1235, 87] on div "// Create a second variable and attack it! while ( true ) { hero . attack ( her…" at bounding box center [1376, 271] width 334 height 476
type textarea "}"
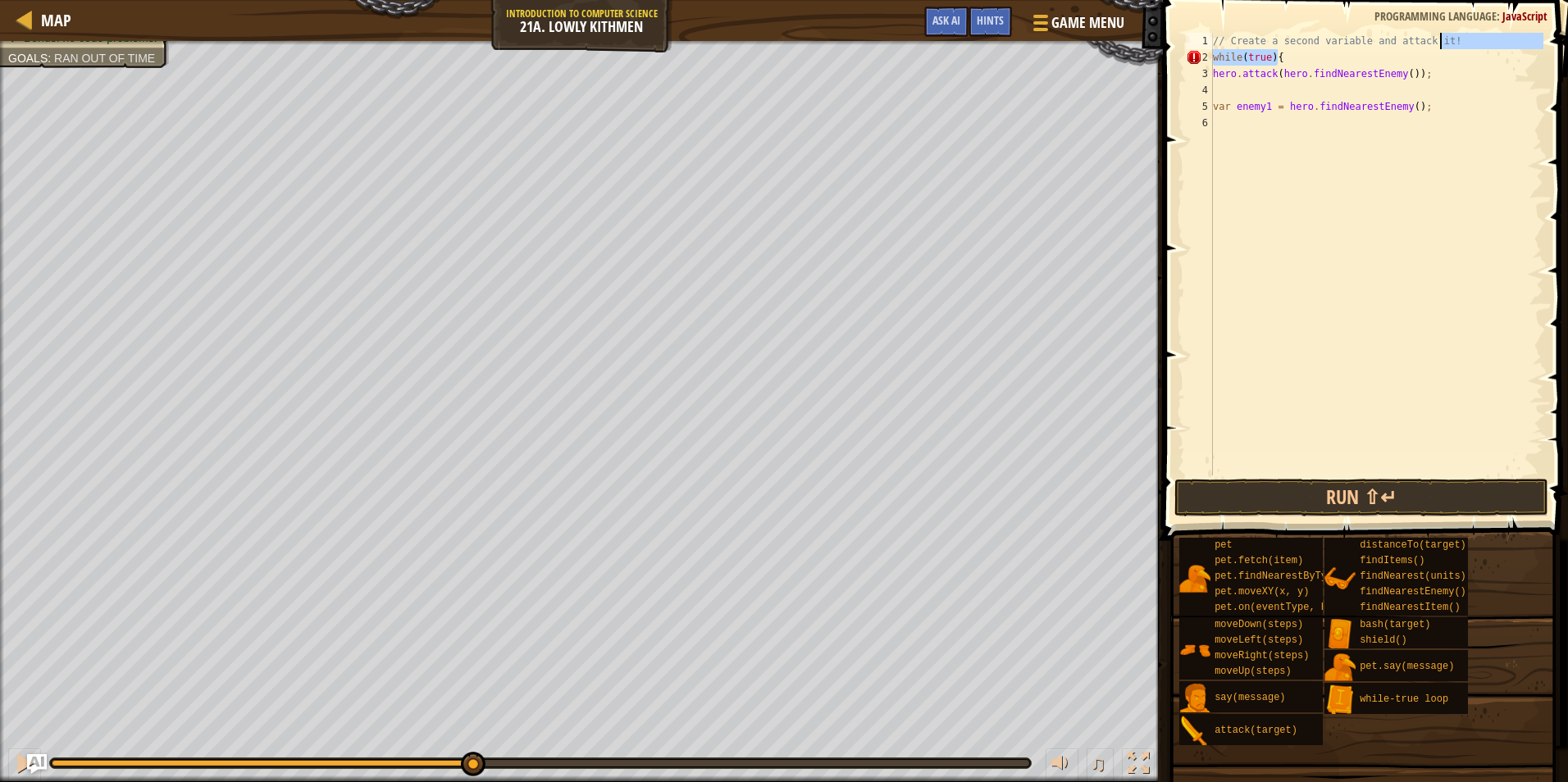
drag, startPoint x: 1295, startPoint y: 58, endPoint x: 1444, endPoint y: 36, distance: 150.6
click at [1444, 36] on div "// Create a second variable and attack it! while ( true ) { hero . attack ( her…" at bounding box center [1376, 271] width 334 height 476
type textarea "// Create a second variable and attack it!"
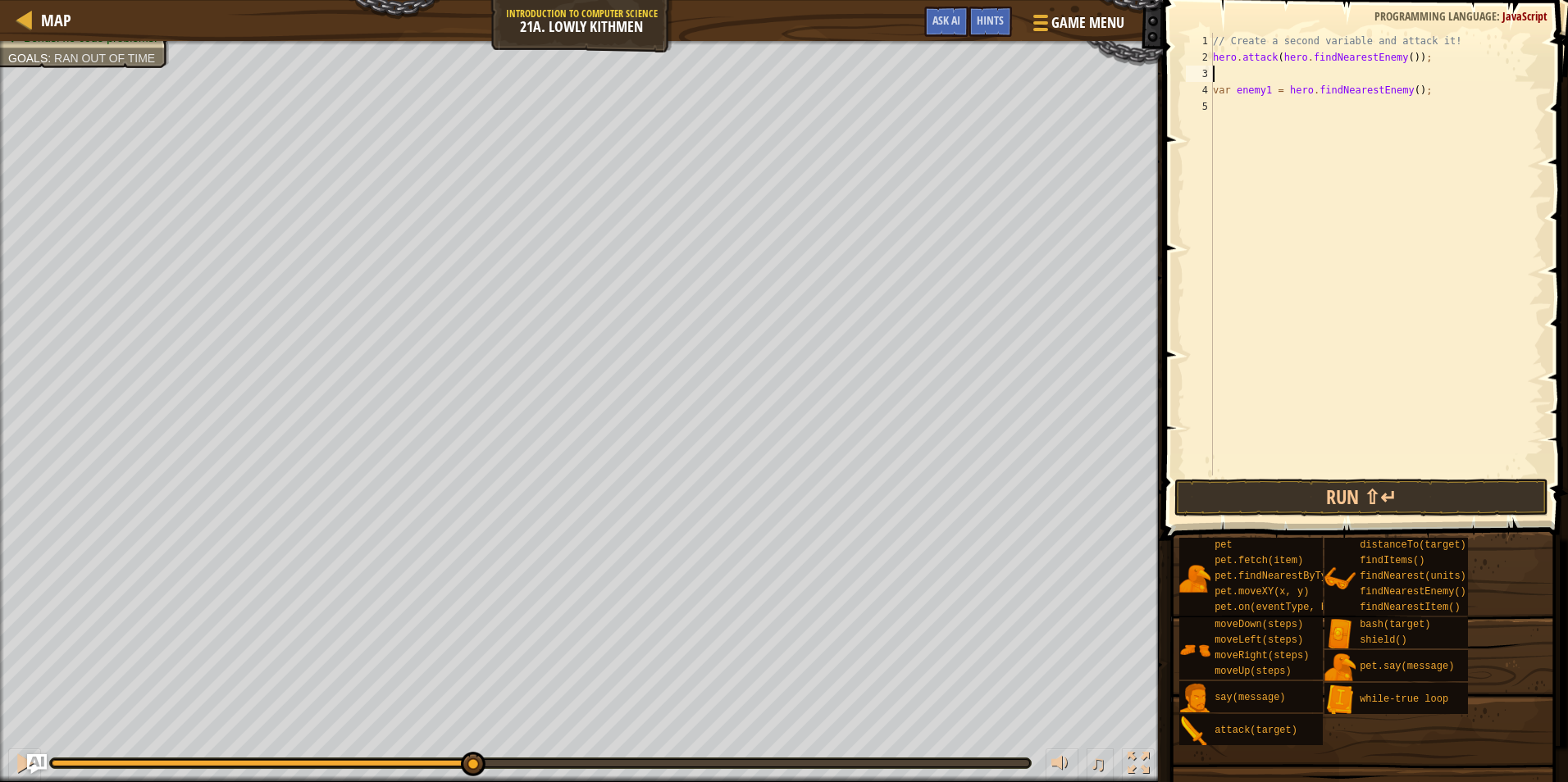
click at [1340, 73] on div "// Create a second variable and attack it! hero . attack ( hero . findNearestEn…" at bounding box center [1376, 271] width 334 height 476
type textarea "hero.attack(hero.findNearestEnemy());"
drag, startPoint x: 1401, startPoint y: 114, endPoint x: 1440, endPoint y: 121, distance: 39.6
click at [1440, 121] on div "// Create a second variable and attack it! hero . attack ( hero . findNearestEn…" at bounding box center [1376, 271] width 334 height 476
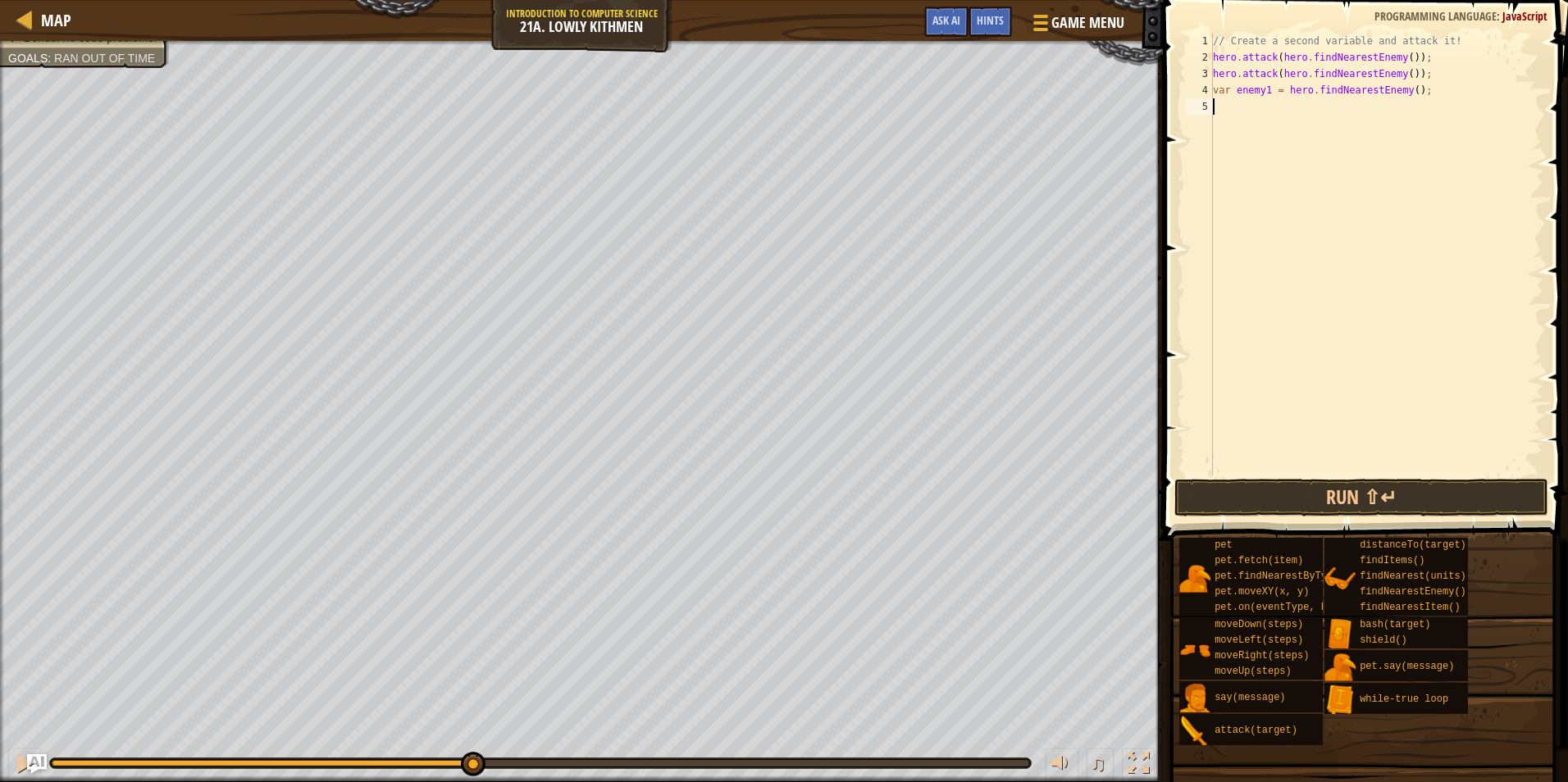
scroll to position [7, 0]
type textarea "hero.moveDown"
click at [1364, 500] on button "Run ⇧↵" at bounding box center [1361, 498] width 374 height 38
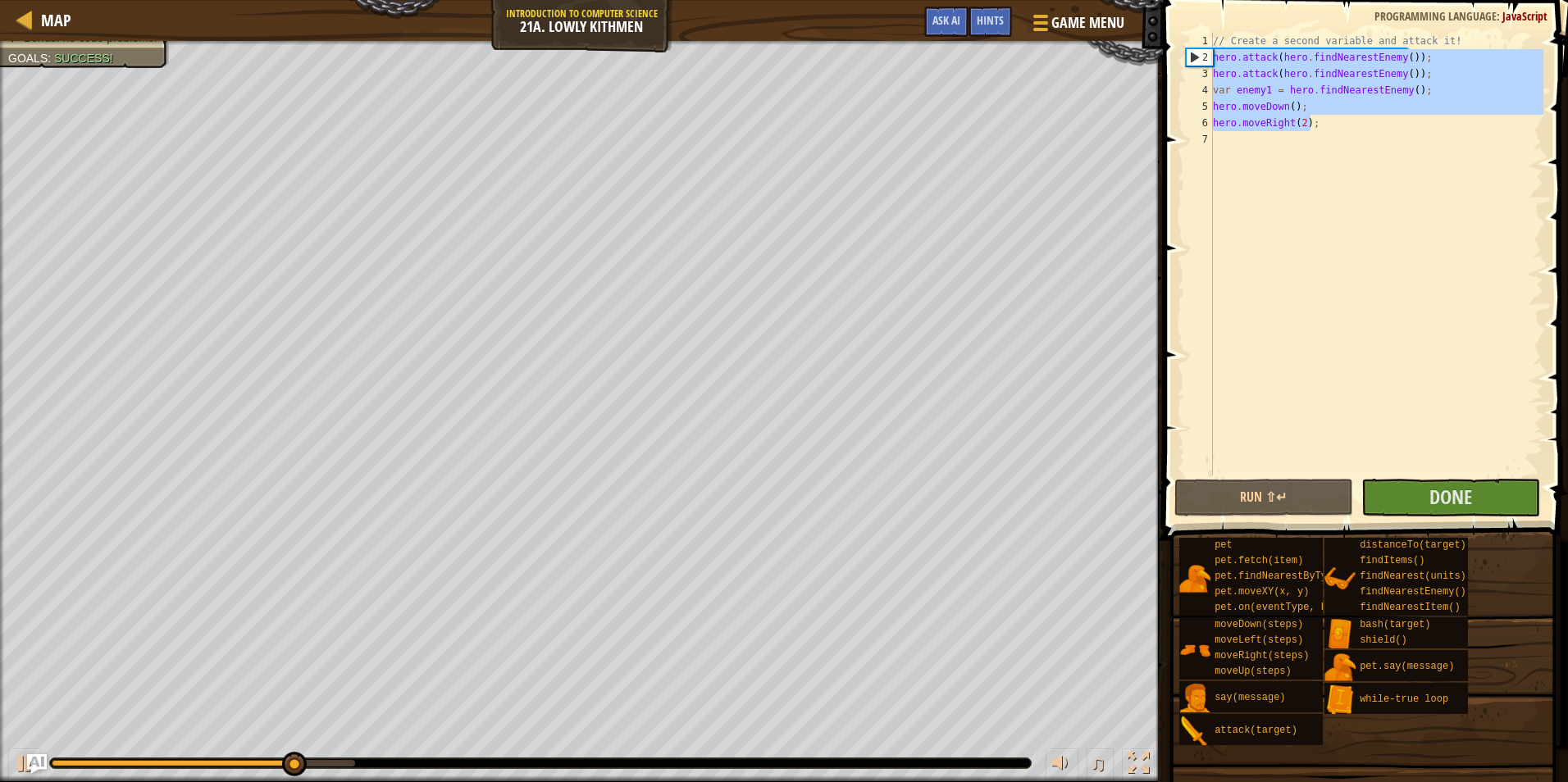
drag, startPoint x: 1346, startPoint y: 128, endPoint x: 1213, endPoint y: 62, distance: 148.5
click at [1213, 62] on div "// Create a second variable and attack it! hero . attack ( hero . findNearestEn…" at bounding box center [1376, 271] width 334 height 476
click at [1321, 124] on div "// Create a second variable and attack it! hero . attack ( hero . findNearestEn…" at bounding box center [1376, 254] width 334 height 443
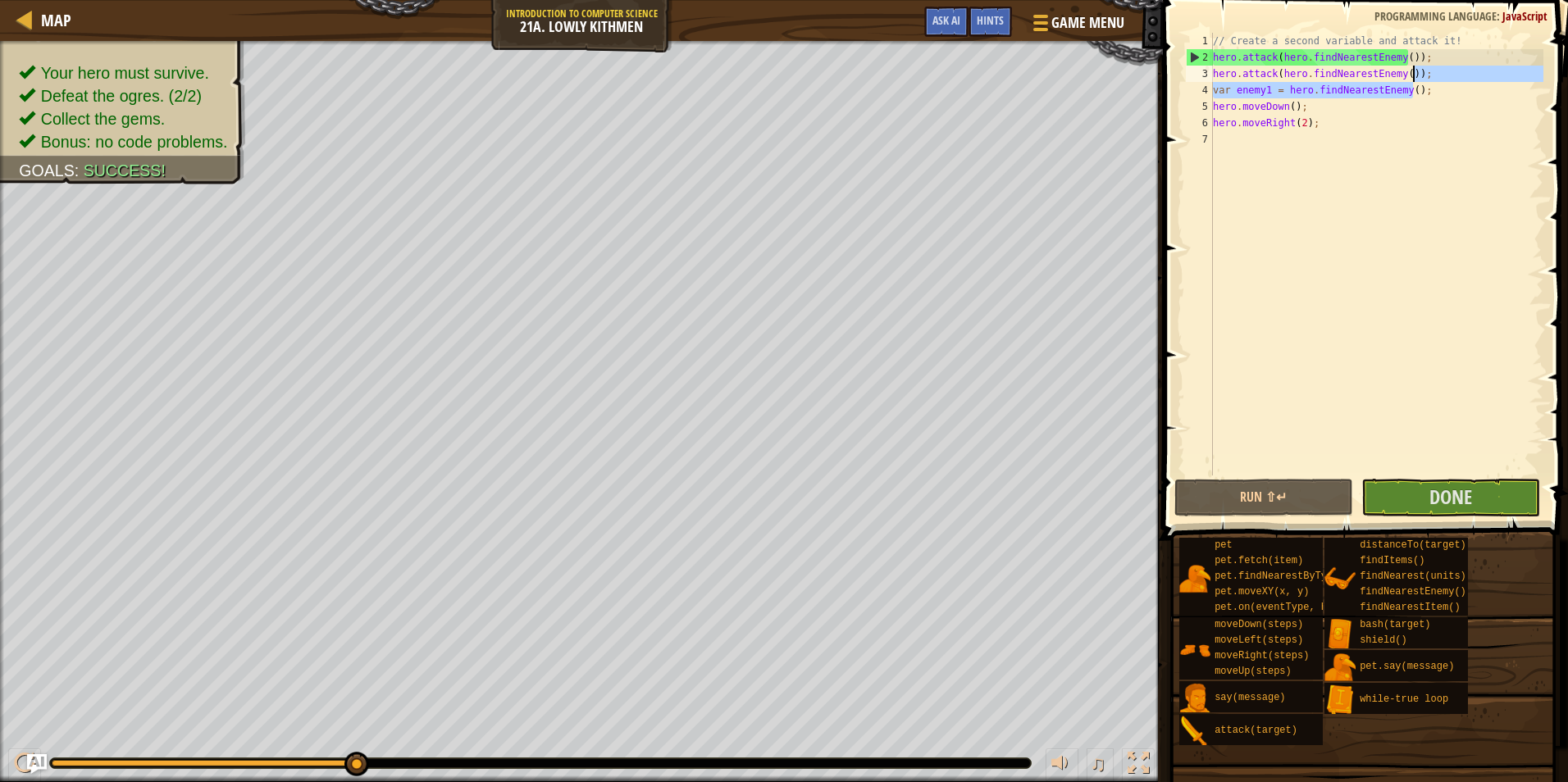
drag, startPoint x: 1430, startPoint y: 87, endPoint x: 1426, endPoint y: 73, distance: 14.6
click at [1426, 73] on div "// Create a second variable and attack it! hero . attack ( hero . findNearestEn…" at bounding box center [1376, 271] width 334 height 476
type textarea "hero.attack(hero.findNearestEnemy());"
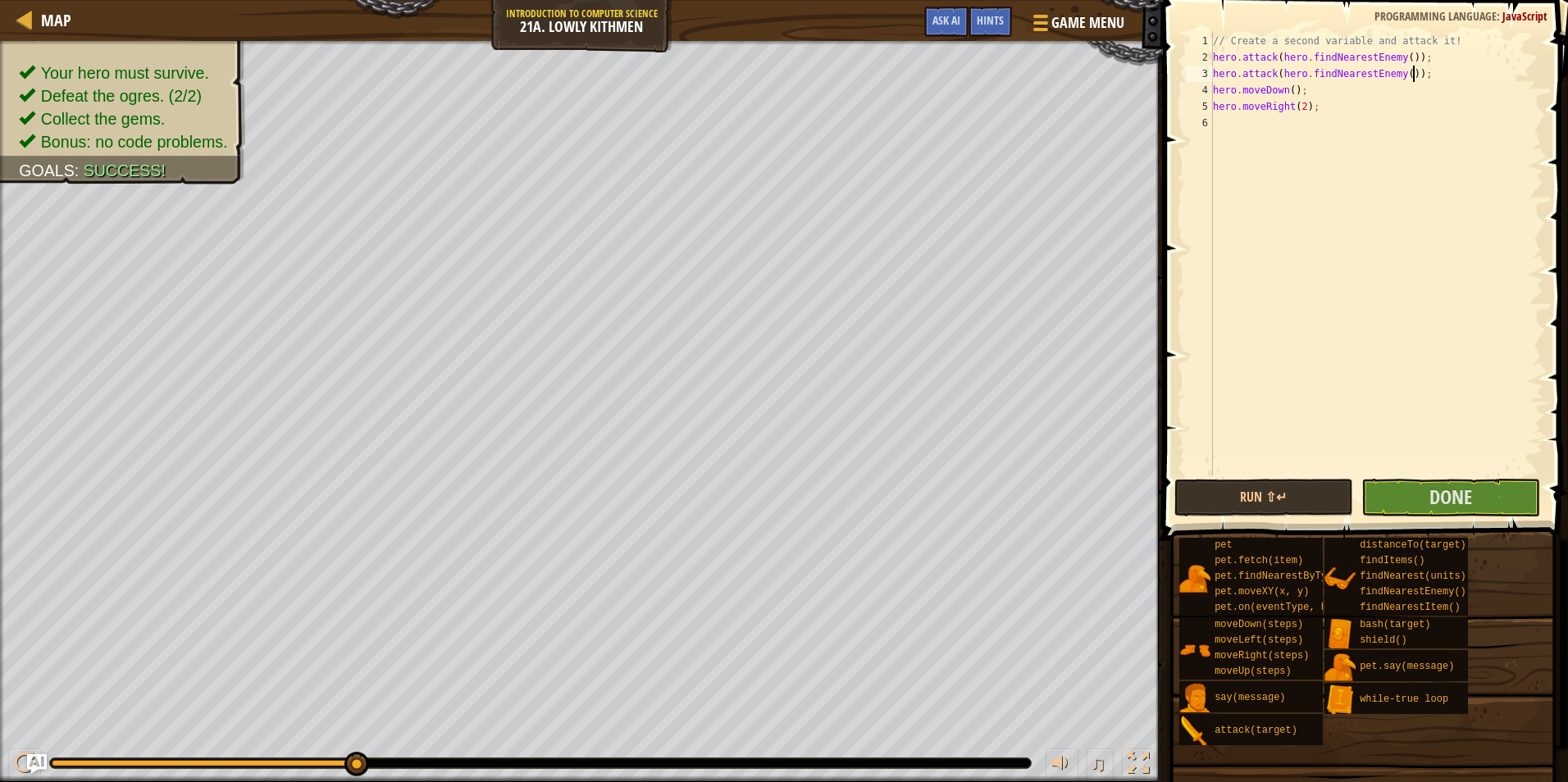
click at [1326, 315] on div "// Create a second variable and attack it! hero . attack ( hero . findNearestEn…" at bounding box center [1376, 271] width 334 height 476
click at [1278, 484] on button "Run ⇧↵" at bounding box center [1264, 498] width 178 height 38
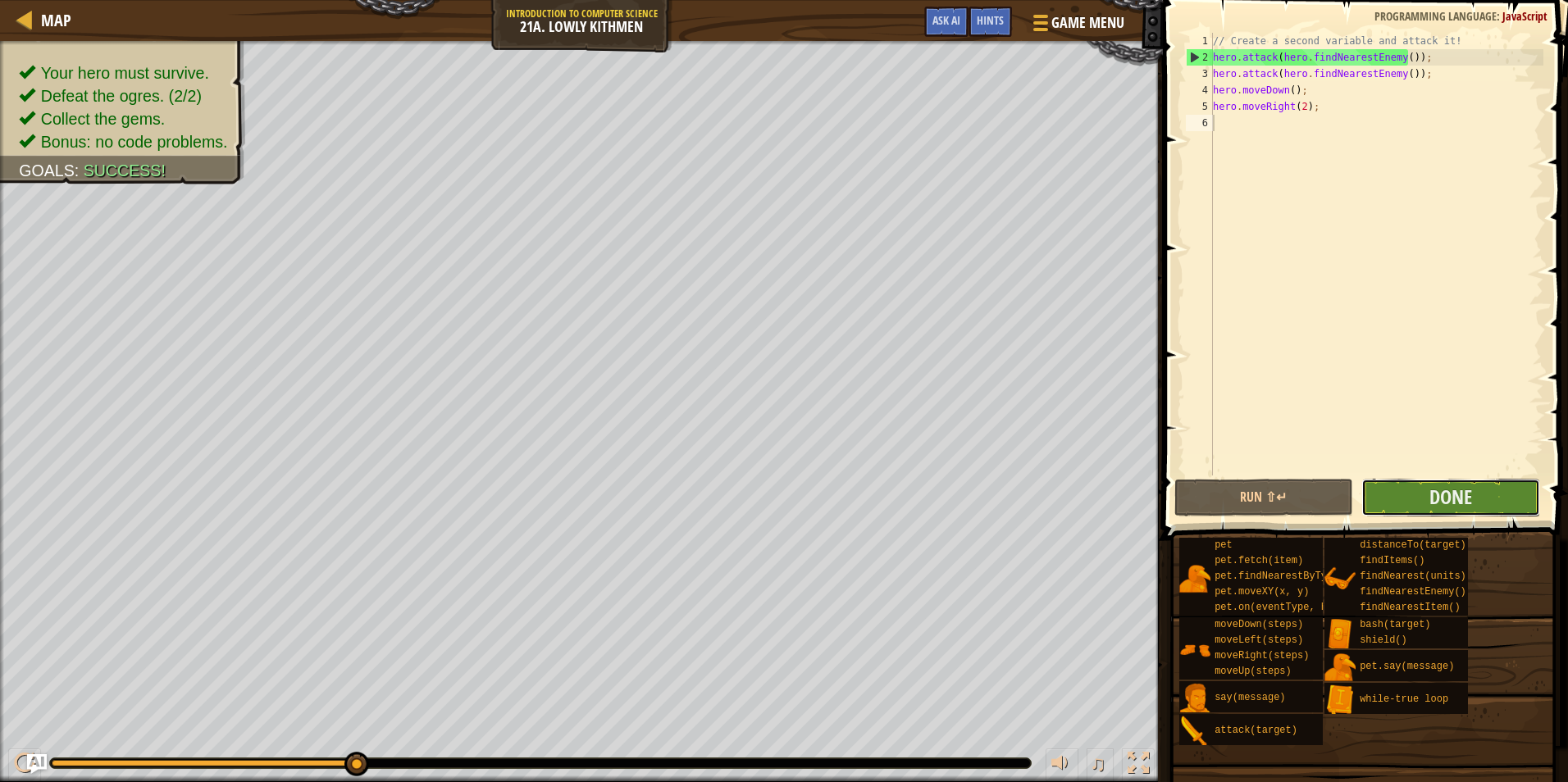
click at [1402, 488] on button "Done" at bounding box center [1450, 498] width 178 height 38
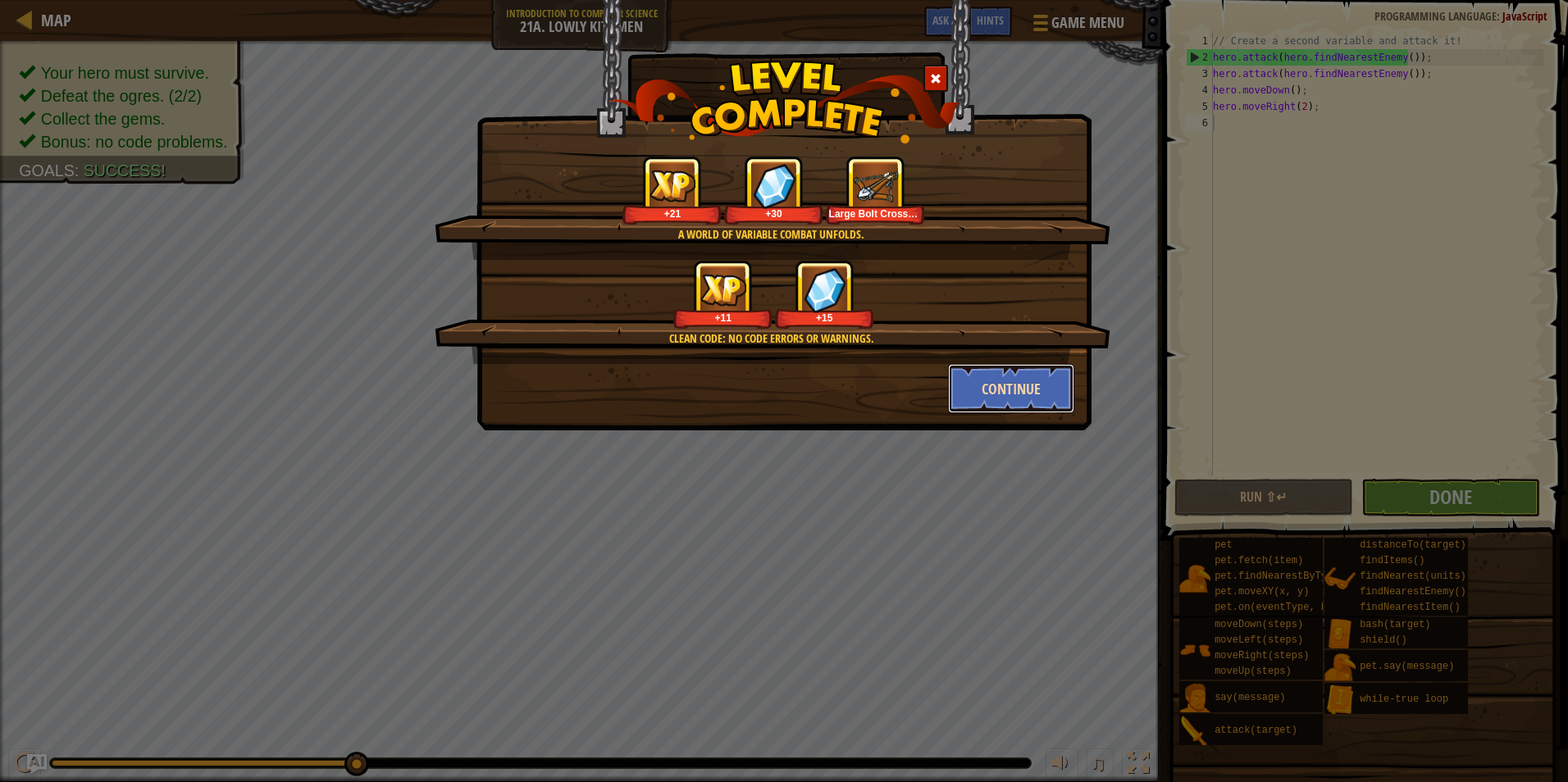
click at [1002, 377] on button "Continue" at bounding box center [1011, 389] width 127 height 50
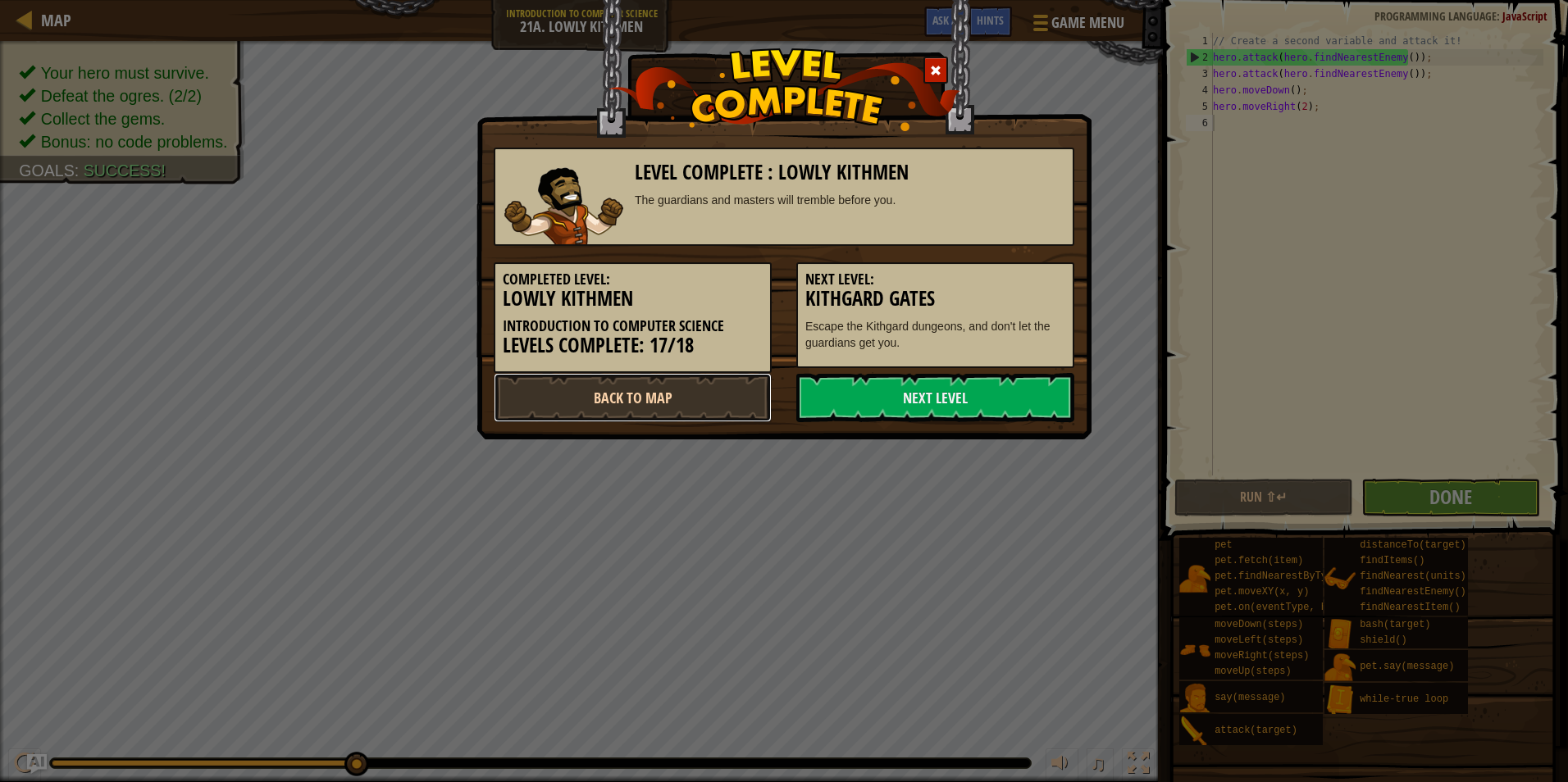
click at [750, 386] on link "Back to Map" at bounding box center [632, 397] width 278 height 50
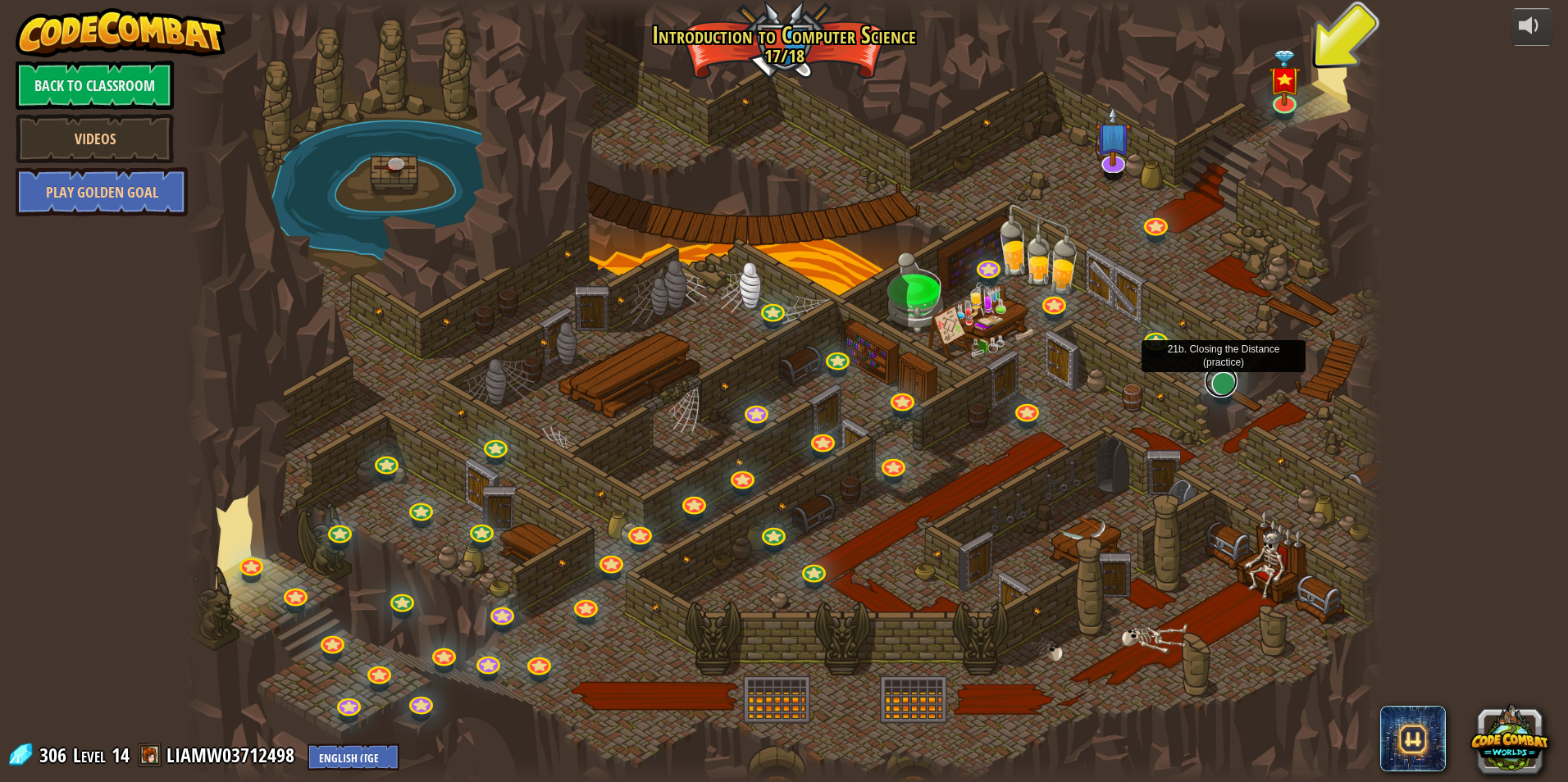
click at [1221, 386] on link at bounding box center [1220, 381] width 33 height 33
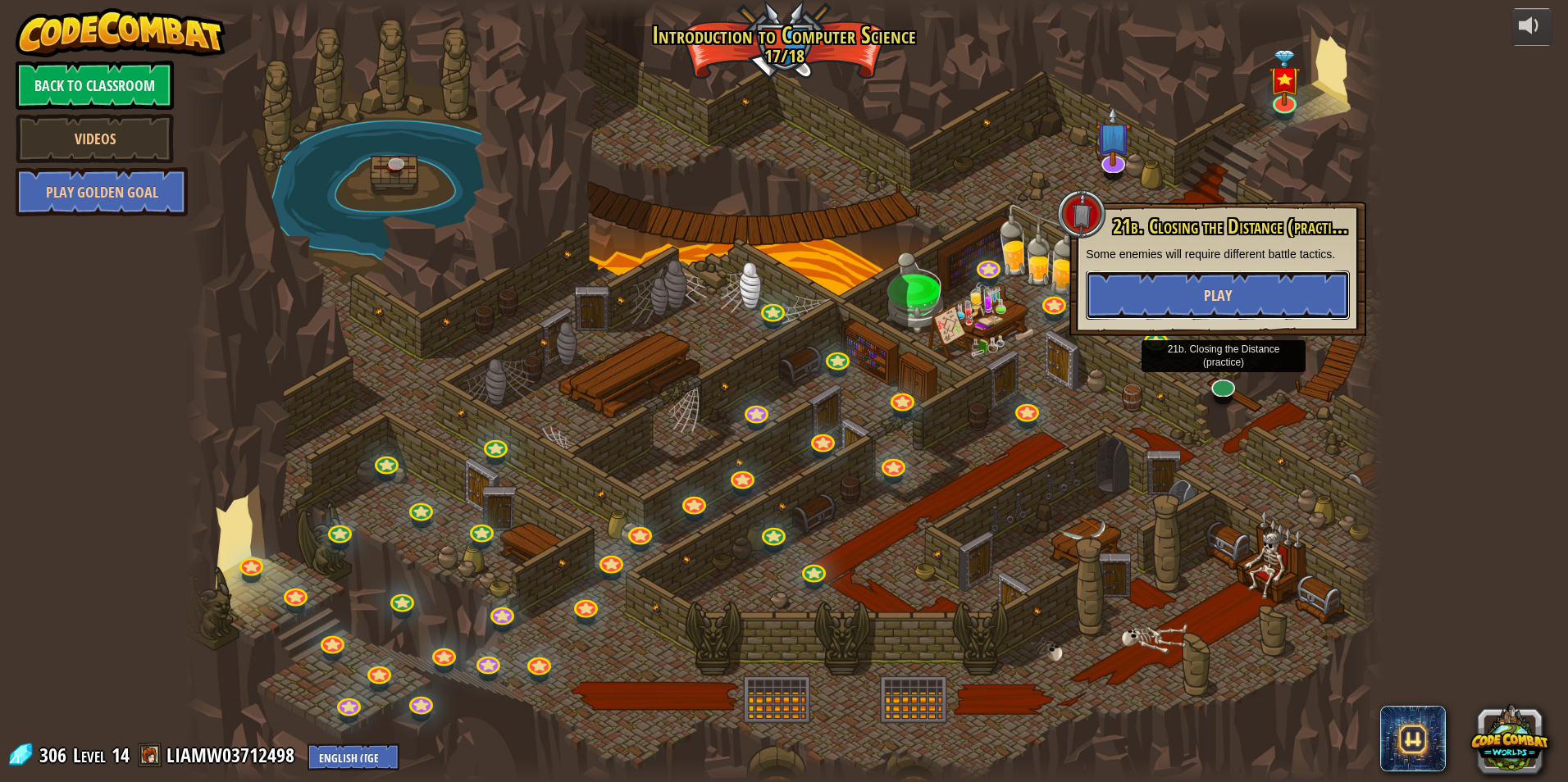
click at [1166, 293] on button "Play" at bounding box center [1217, 295] width 264 height 50
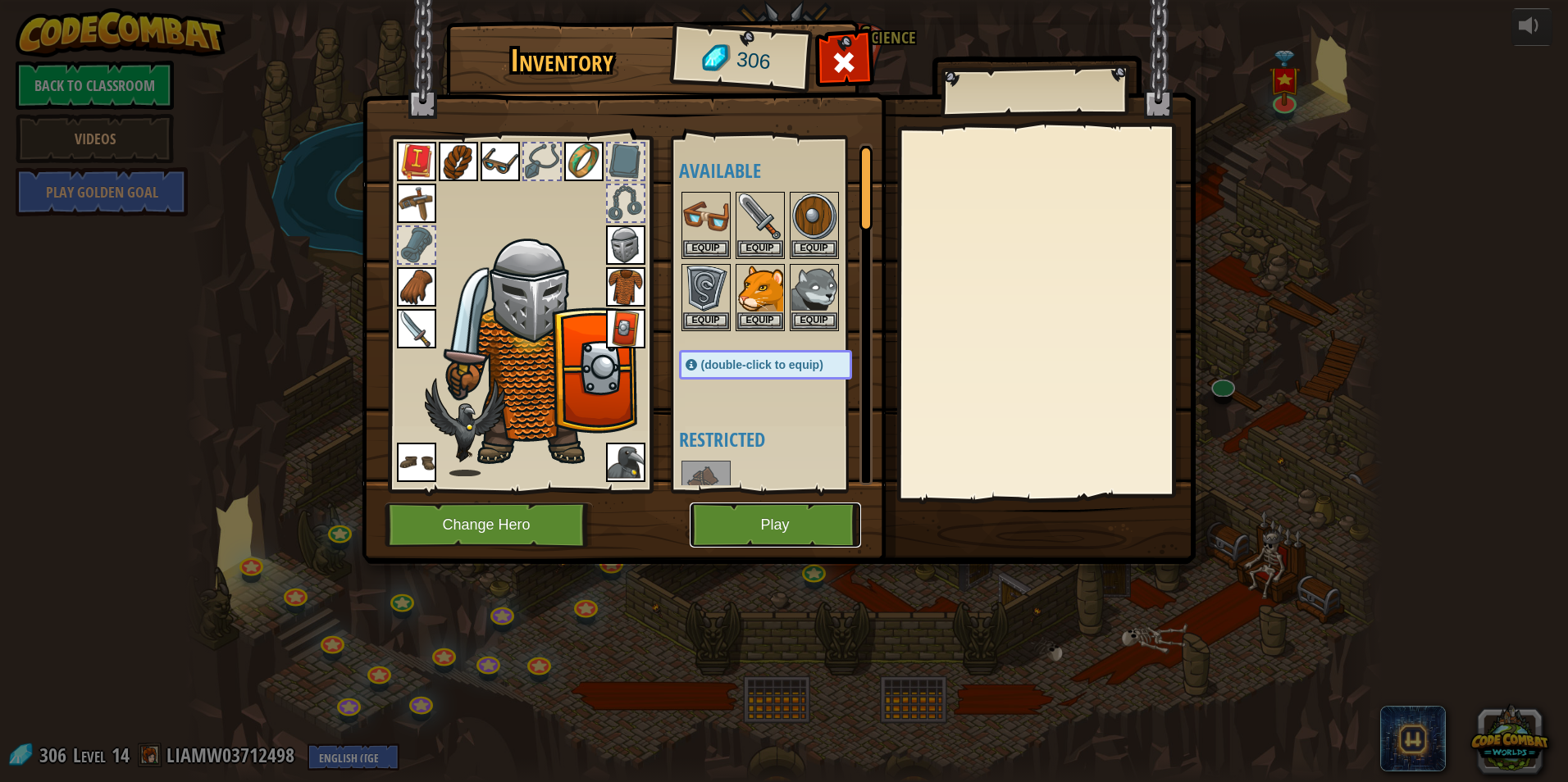
click at [780, 520] on button "Play" at bounding box center [775, 524] width 171 height 45
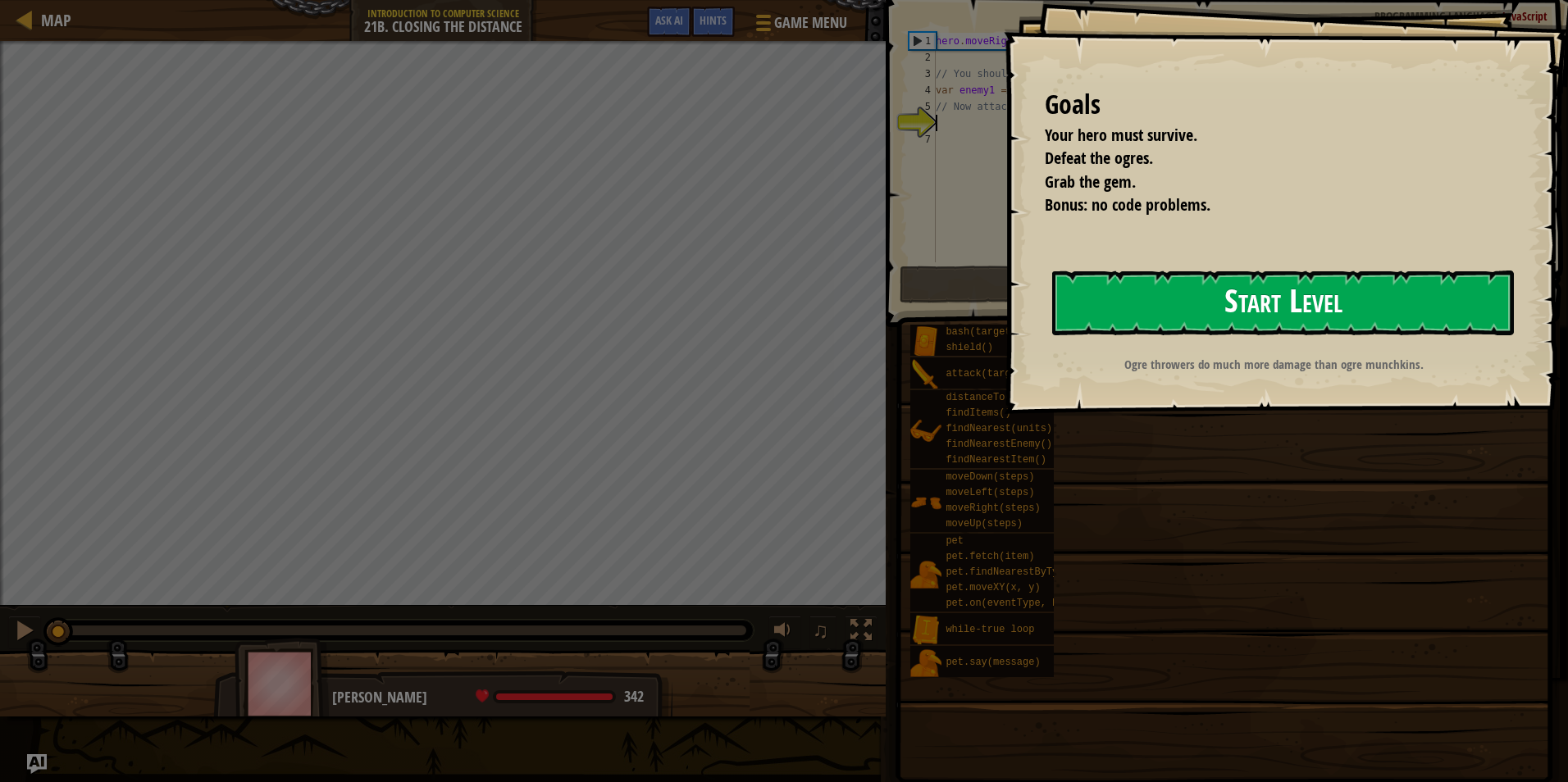
click at [1135, 291] on button "Start Level" at bounding box center [1283, 302] width 462 height 64
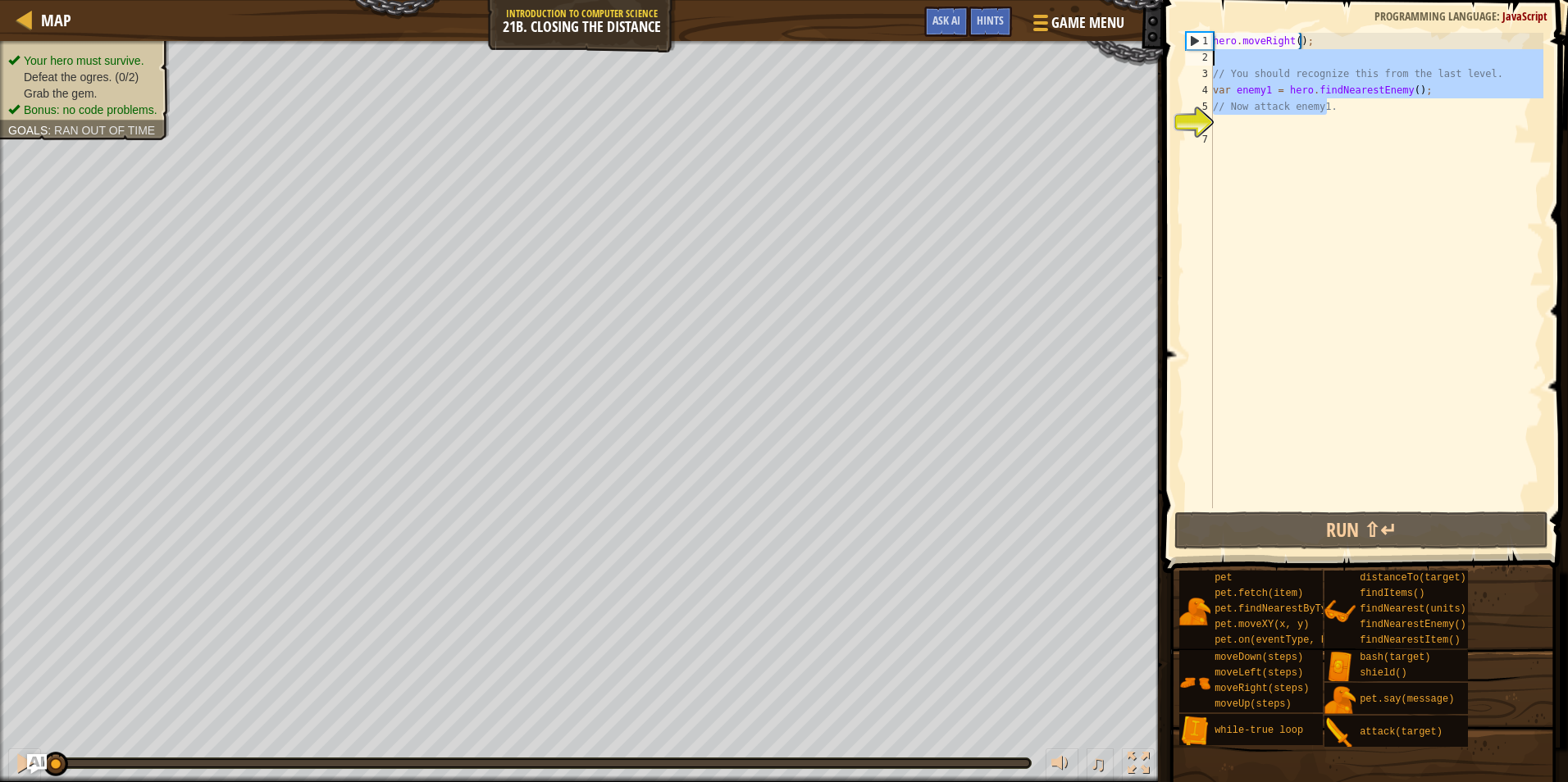
drag, startPoint x: 1333, startPoint y: 111, endPoint x: 1219, endPoint y: 64, distance: 123.3
click at [1219, 64] on div "hero . moveRight ( ) ; // You should recognize this from the last level. var en…" at bounding box center [1376, 286] width 334 height 508
type textarea "// You should recognize this from the last level."
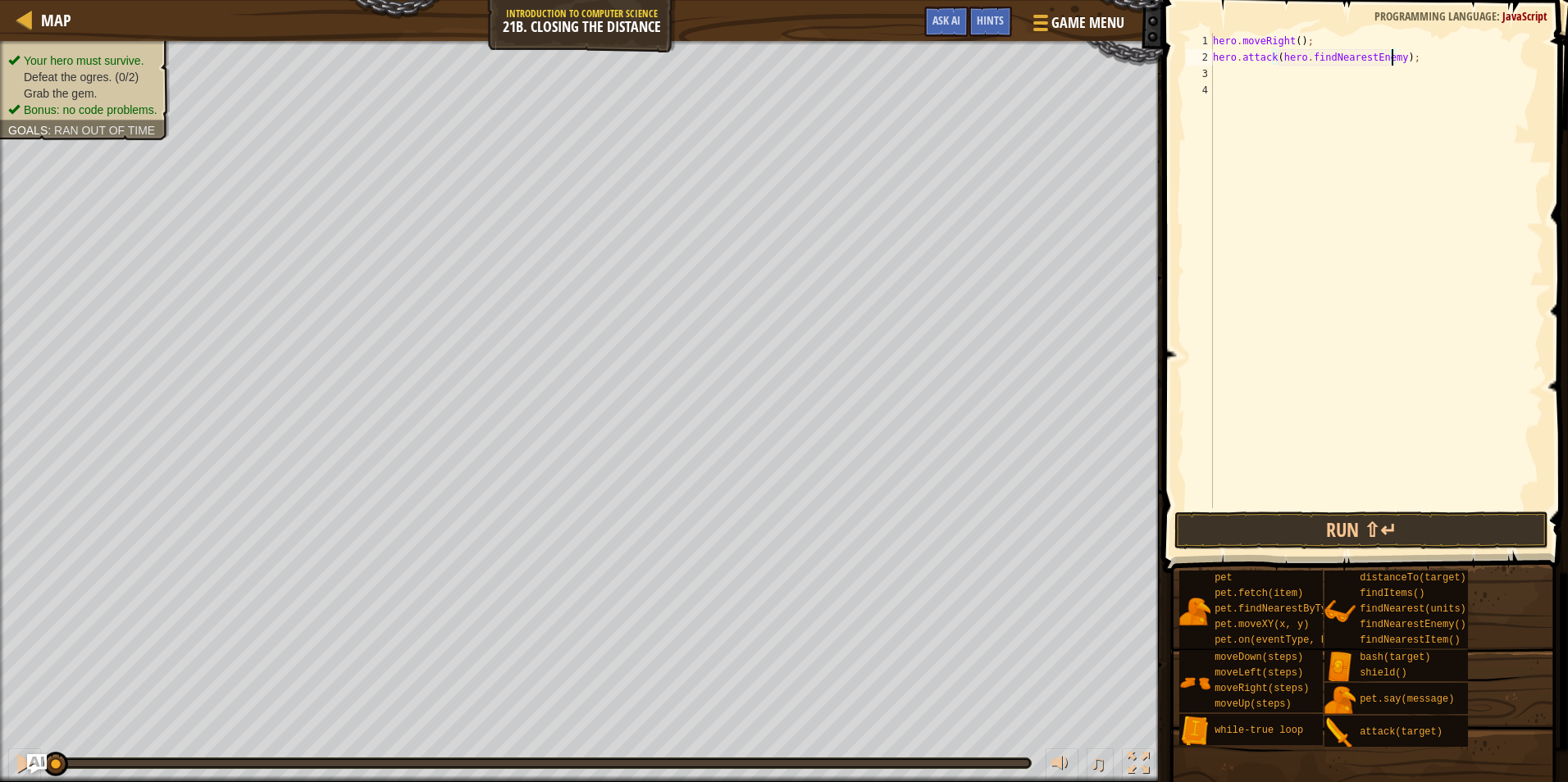
scroll to position [7, 16]
type textarea "hero.attack(hero.findNearestEnemy());"
click at [1286, 519] on button "Run ⇧↵" at bounding box center [1361, 530] width 374 height 38
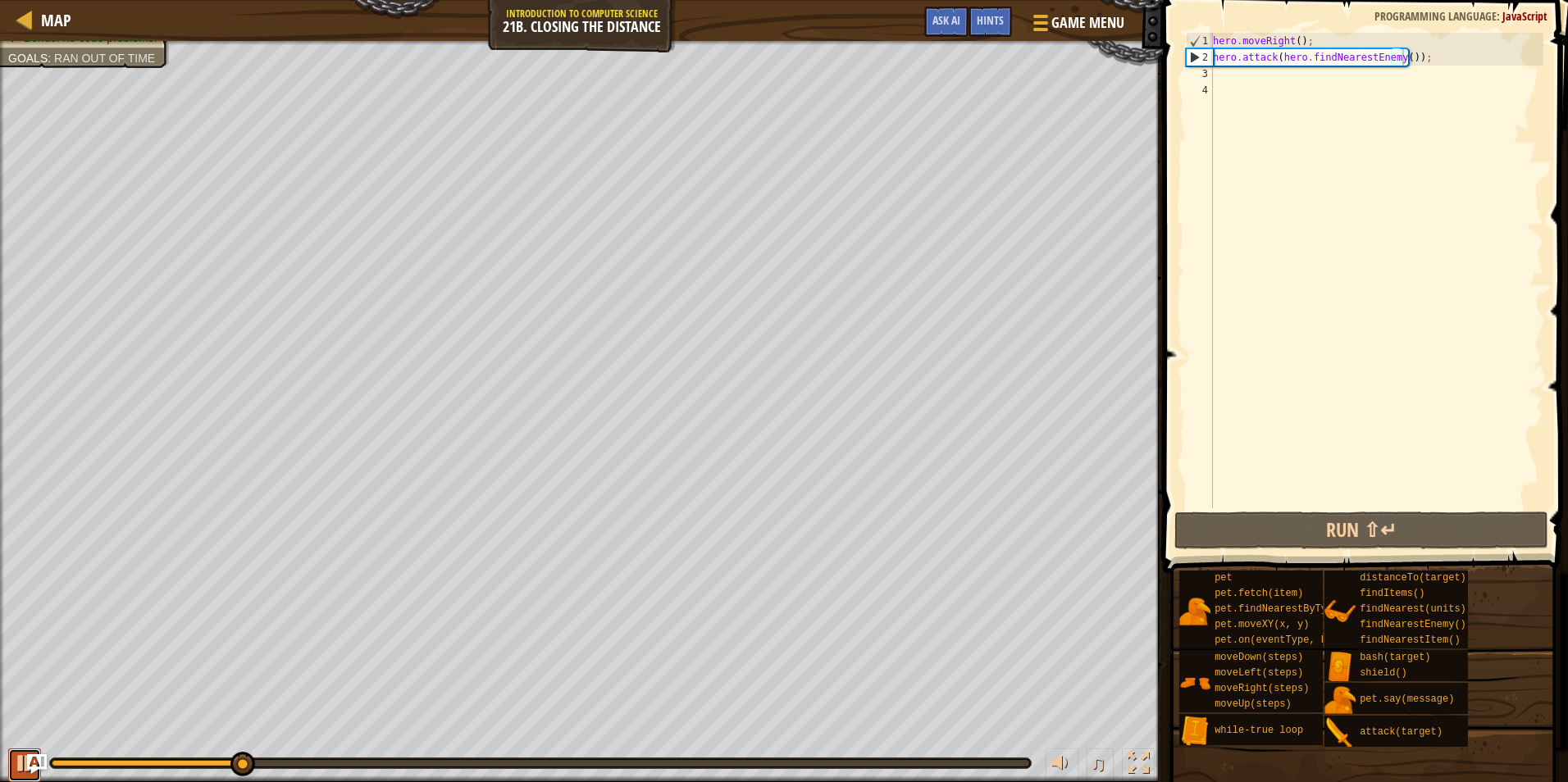
click at [17, 760] on div at bounding box center [25, 763] width 22 height 22
click at [1249, 83] on div "hero . moveRight ( ) ; hero . attack ( hero . findNearestEnemy ( )) ;" at bounding box center [1376, 286] width 334 height 508
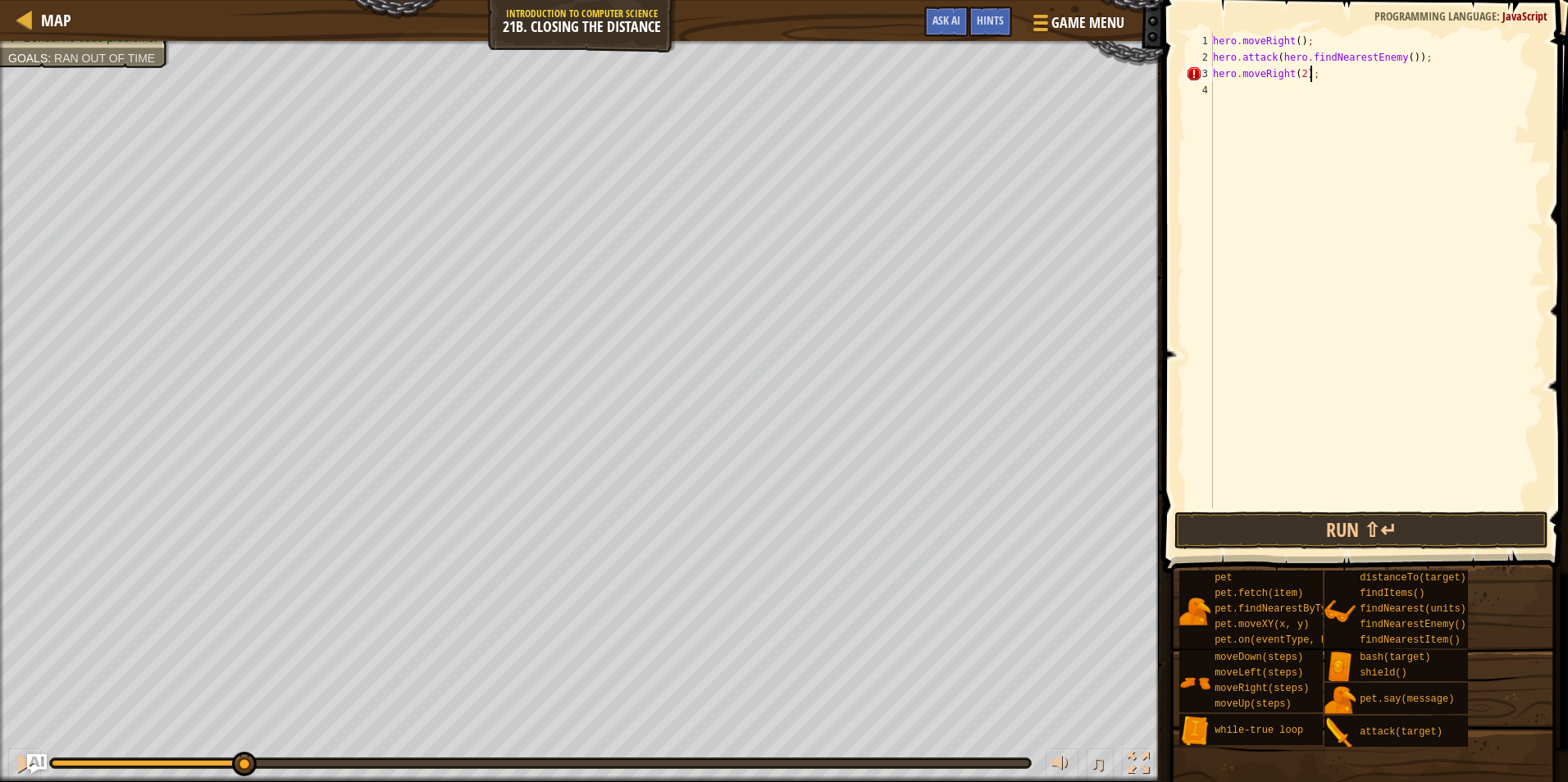
scroll to position [7, 7]
type textarea "hero.moveRight(2);"
click at [1264, 548] on button "Run ⇧↵" at bounding box center [1361, 530] width 374 height 38
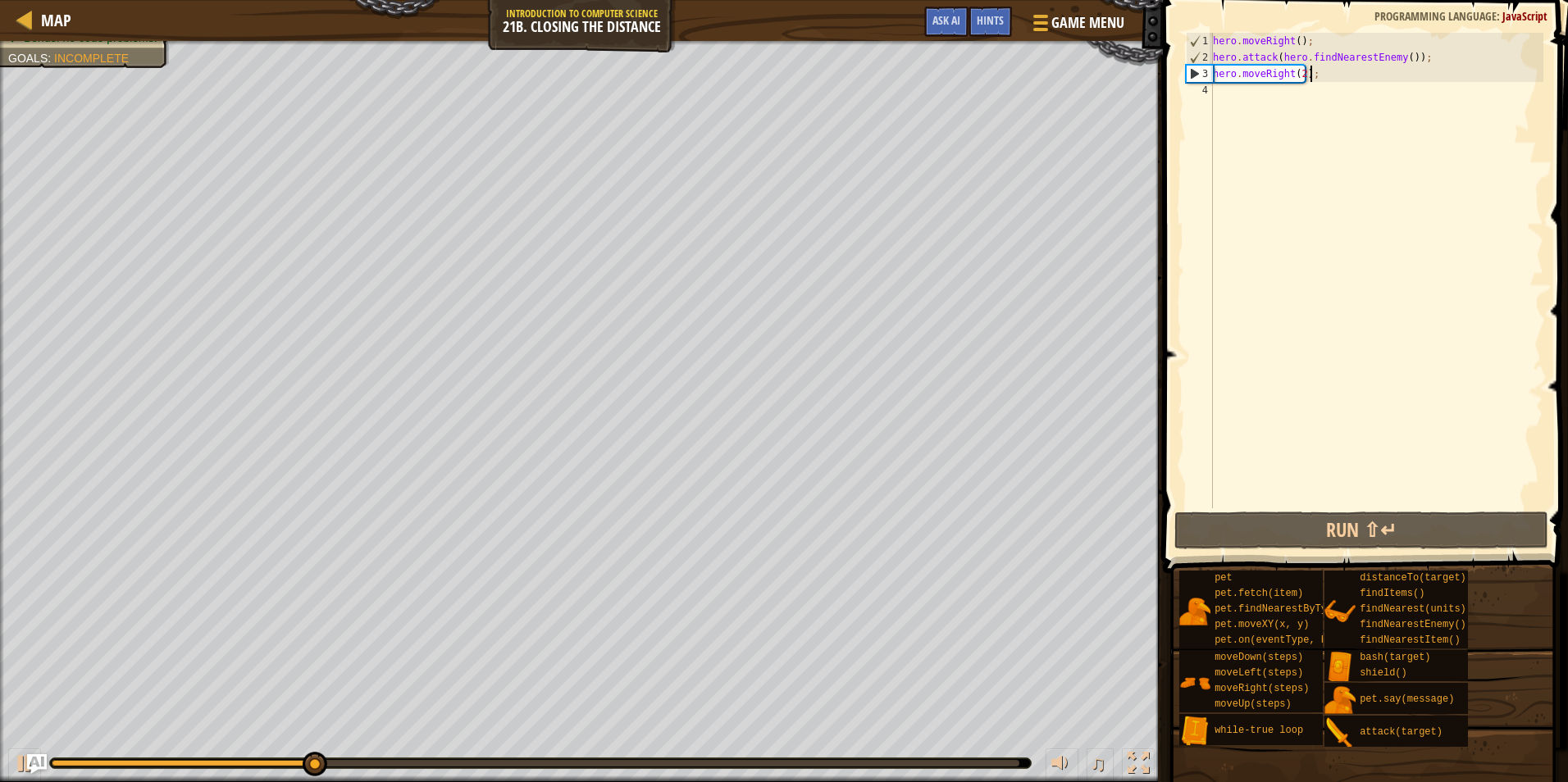
click at [7, 757] on div "♫" at bounding box center [581, 759] width 1163 height 50
click at [14, 757] on div at bounding box center [25, 763] width 22 height 22
click at [1310, 90] on div "hero . moveRight ( ) ; hero . attack ( hero . findNearestEnemy ( )) ; hero . mo…" at bounding box center [1376, 286] width 334 height 508
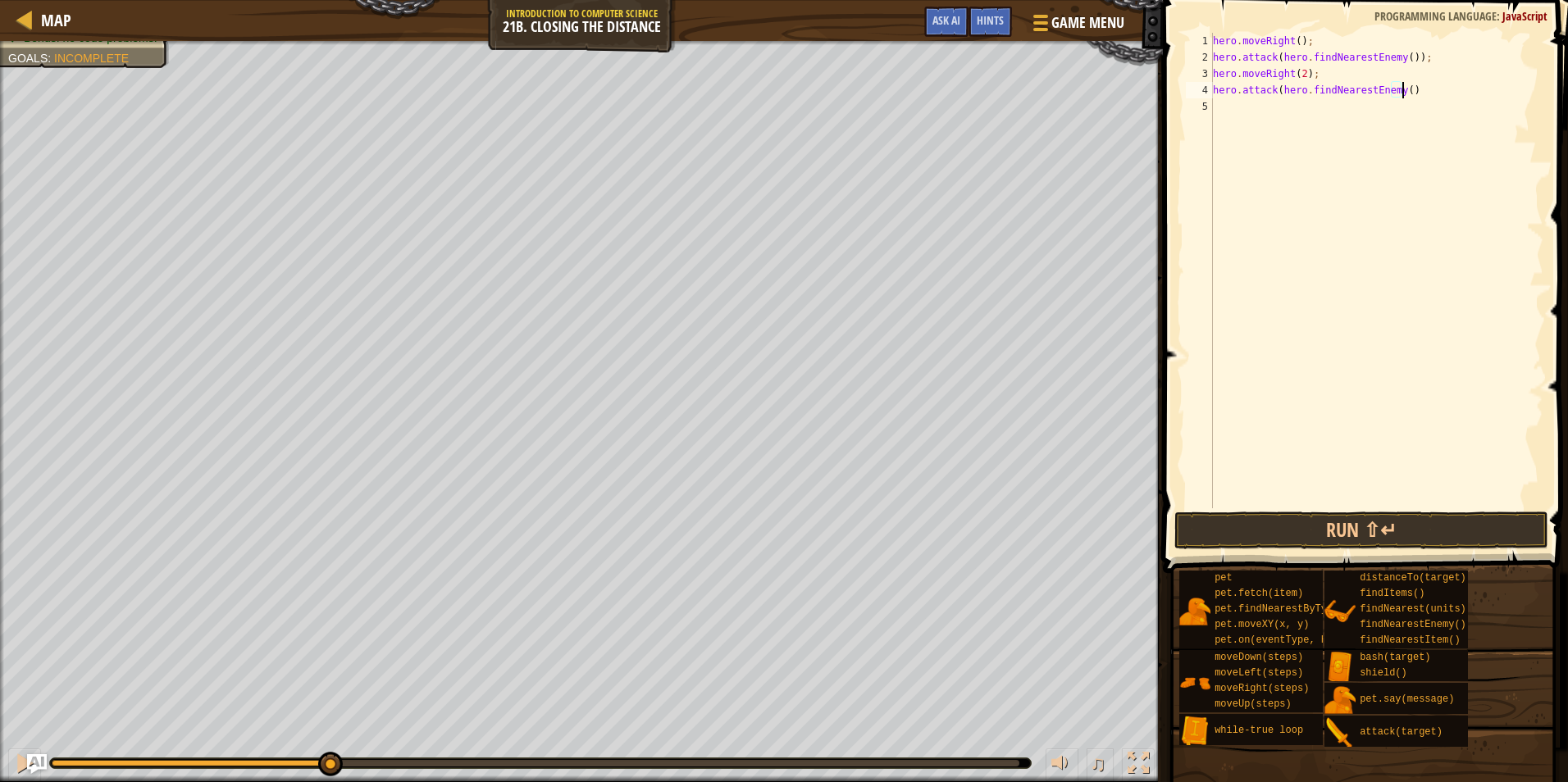
scroll to position [7, 16]
type textarea "hero.attack(hero.findNearestEnemy());"
click at [1364, 519] on button "Run ⇧↵" at bounding box center [1361, 530] width 374 height 38
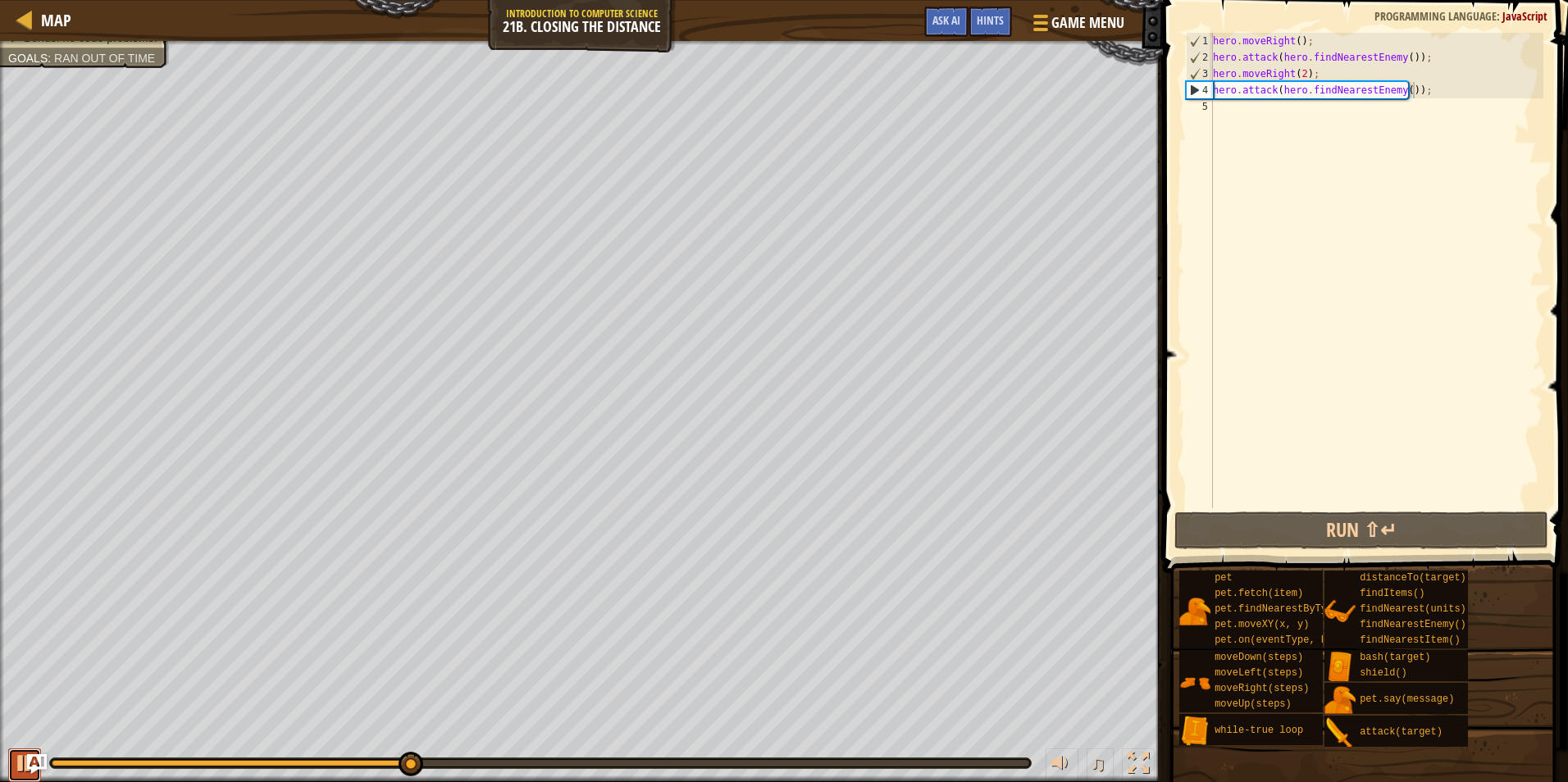
click at [19, 753] on div at bounding box center [25, 763] width 22 height 22
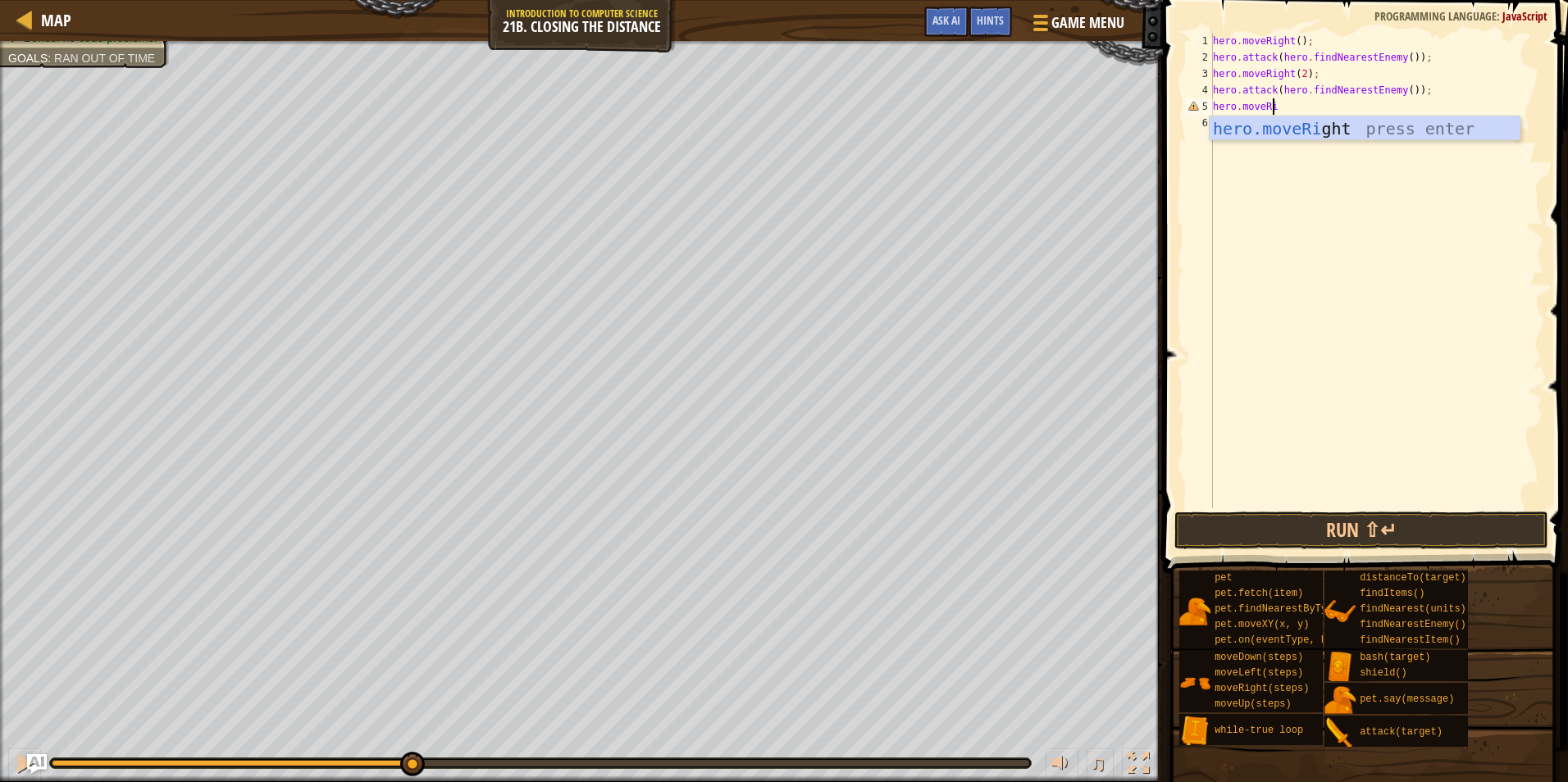
type textarea "hero.moveRig"
click at [1245, 527] on button "Run ⇧↵" at bounding box center [1361, 530] width 374 height 38
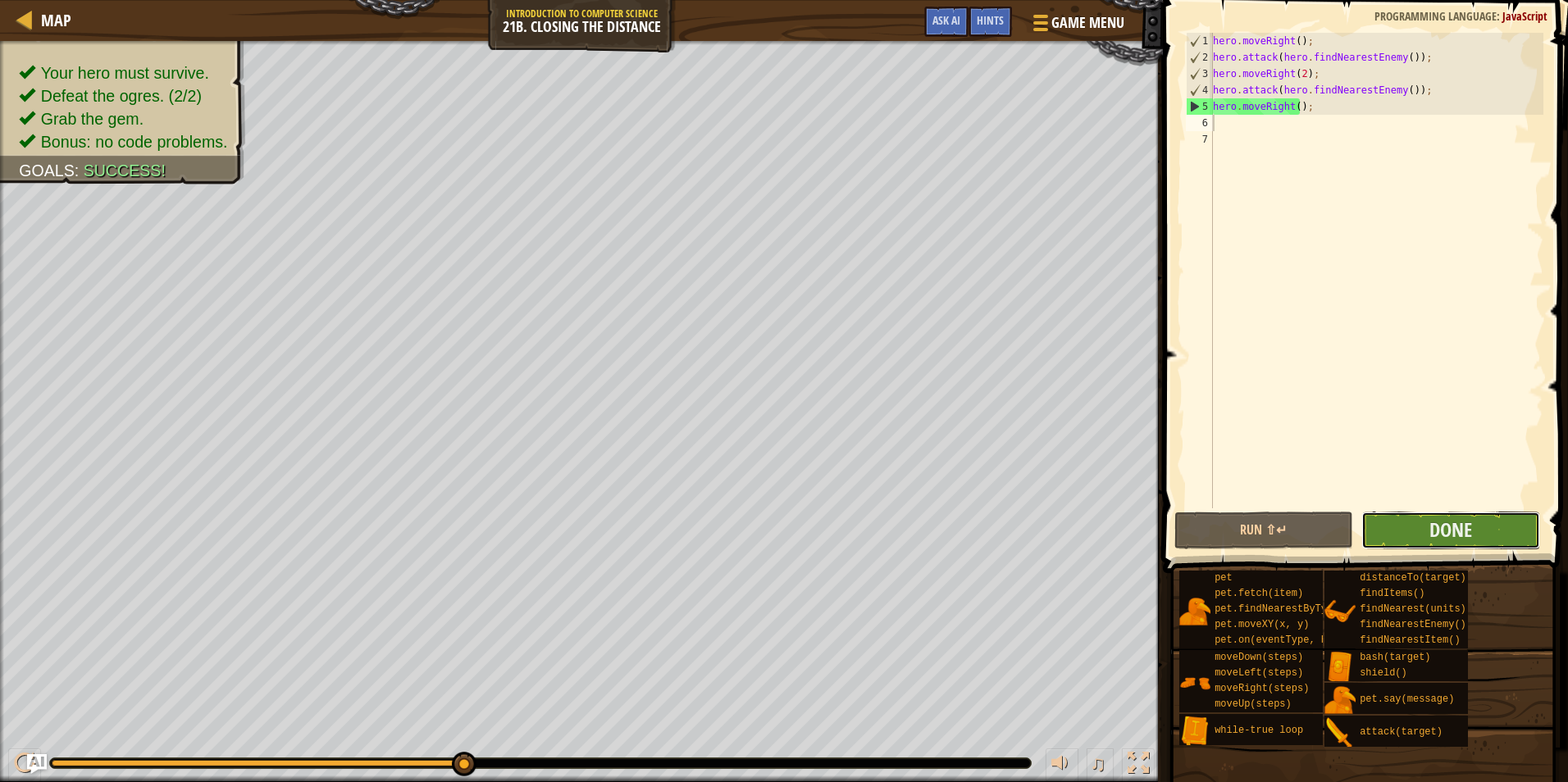
click at [1419, 512] on button "Done" at bounding box center [1450, 530] width 178 height 38
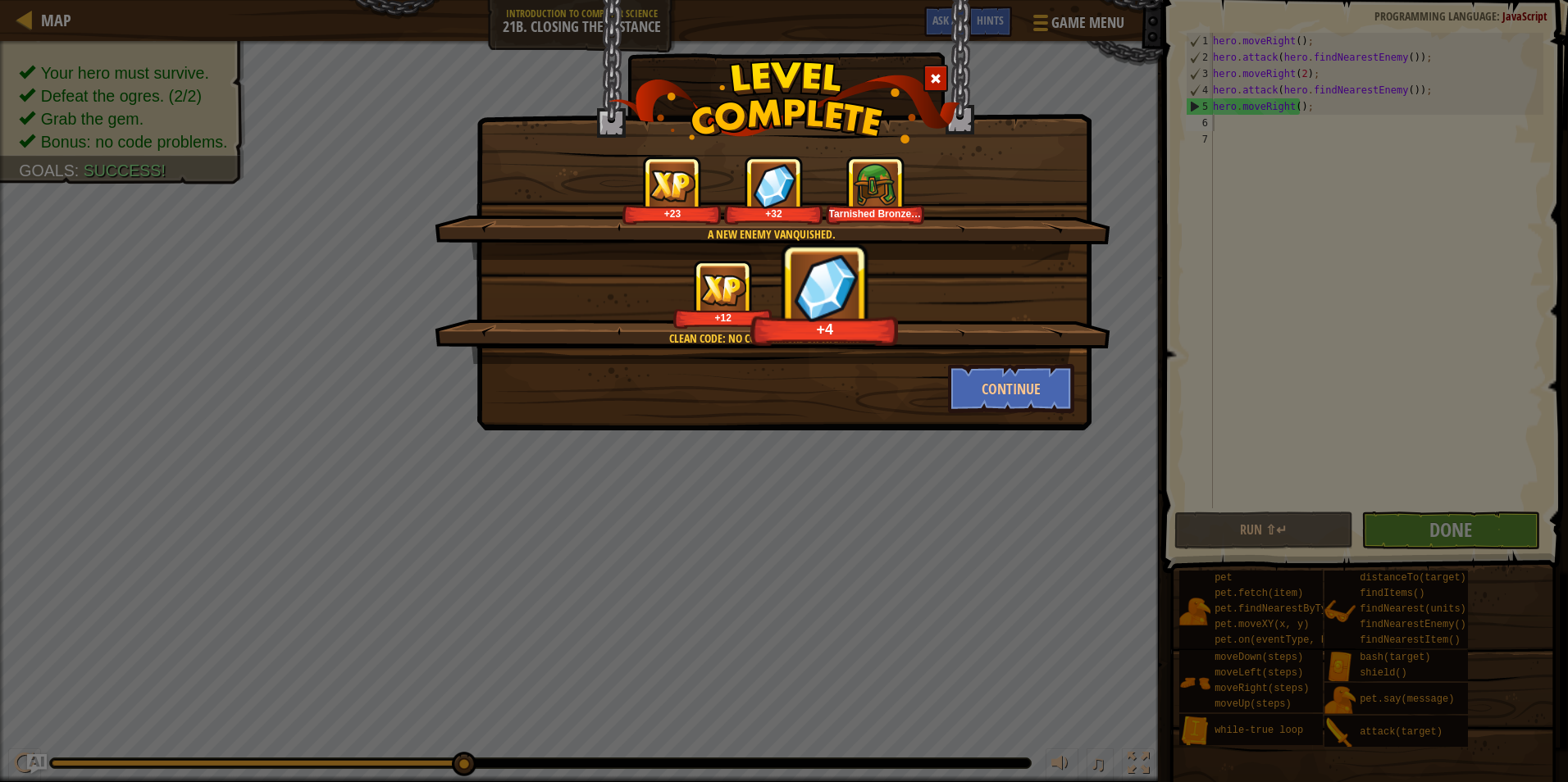
click at [879, 187] on img at bounding box center [874, 185] width 45 height 45
click at [1062, 387] on button "Continue" at bounding box center [1011, 389] width 127 height 50
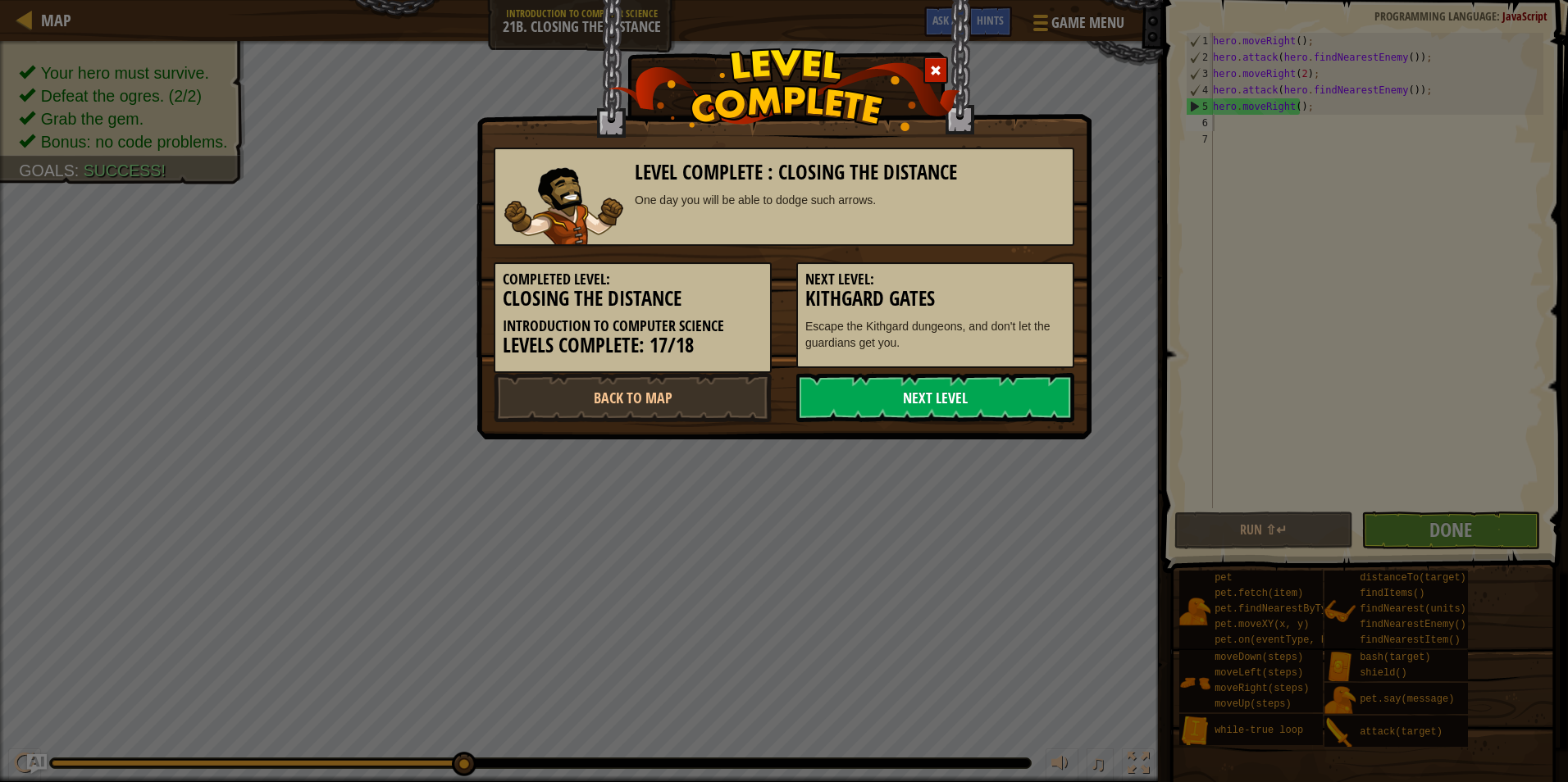
click at [978, 385] on link "Next Level" at bounding box center [935, 397] width 278 height 50
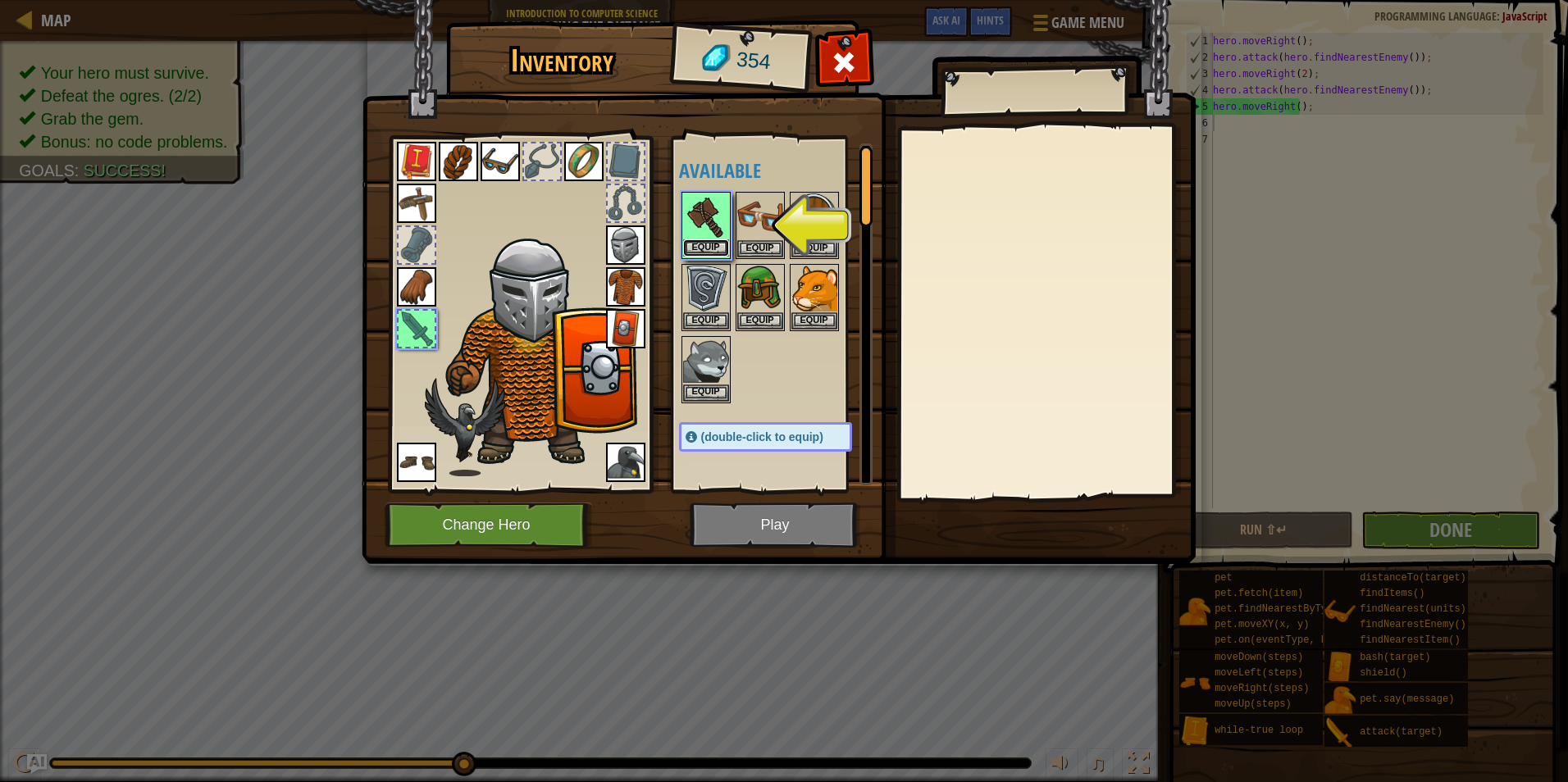
click at [723, 242] on button "Equip" at bounding box center [706, 248] width 46 height 17
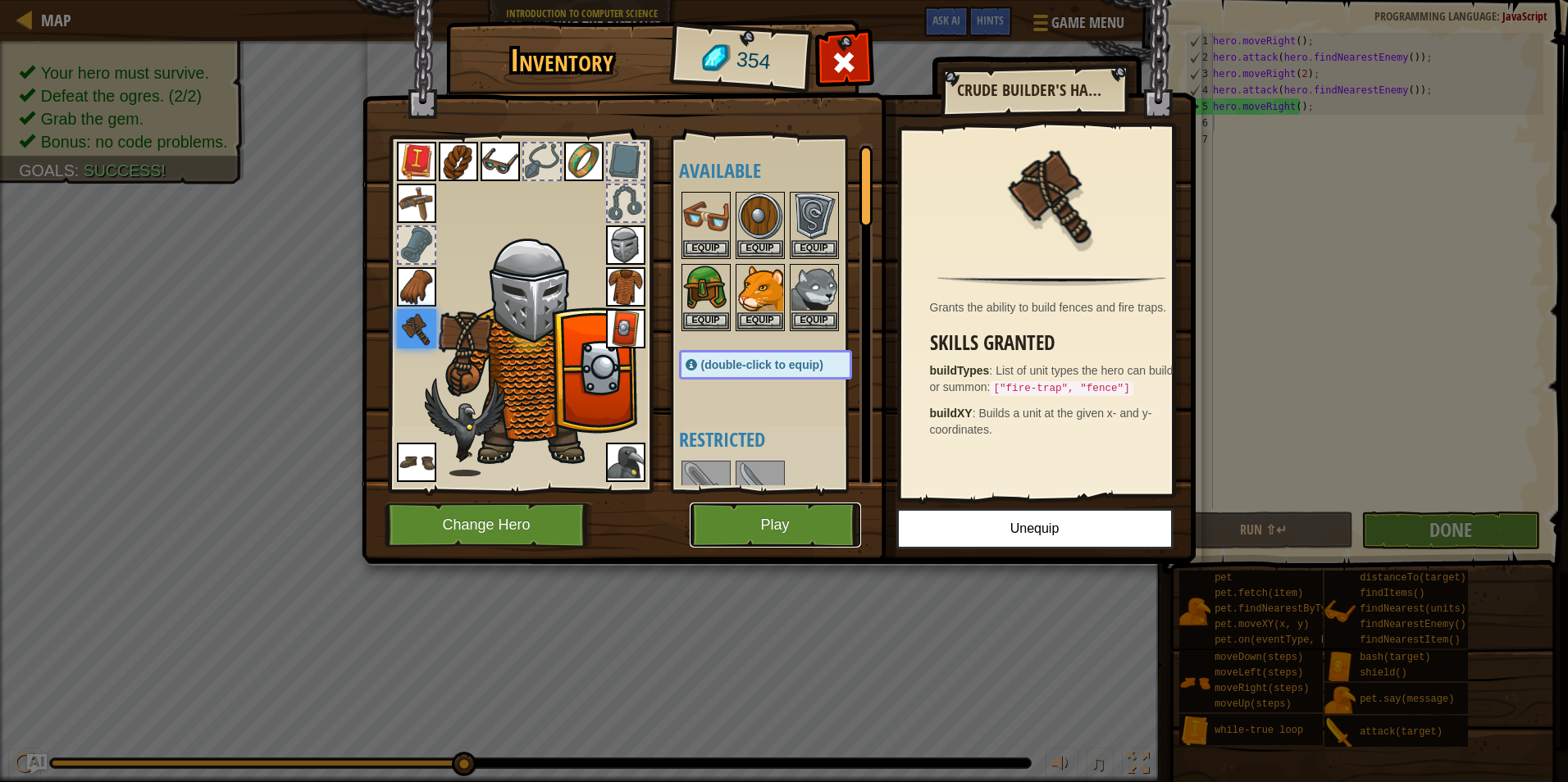
click at [797, 533] on button "Play" at bounding box center [775, 524] width 171 height 45
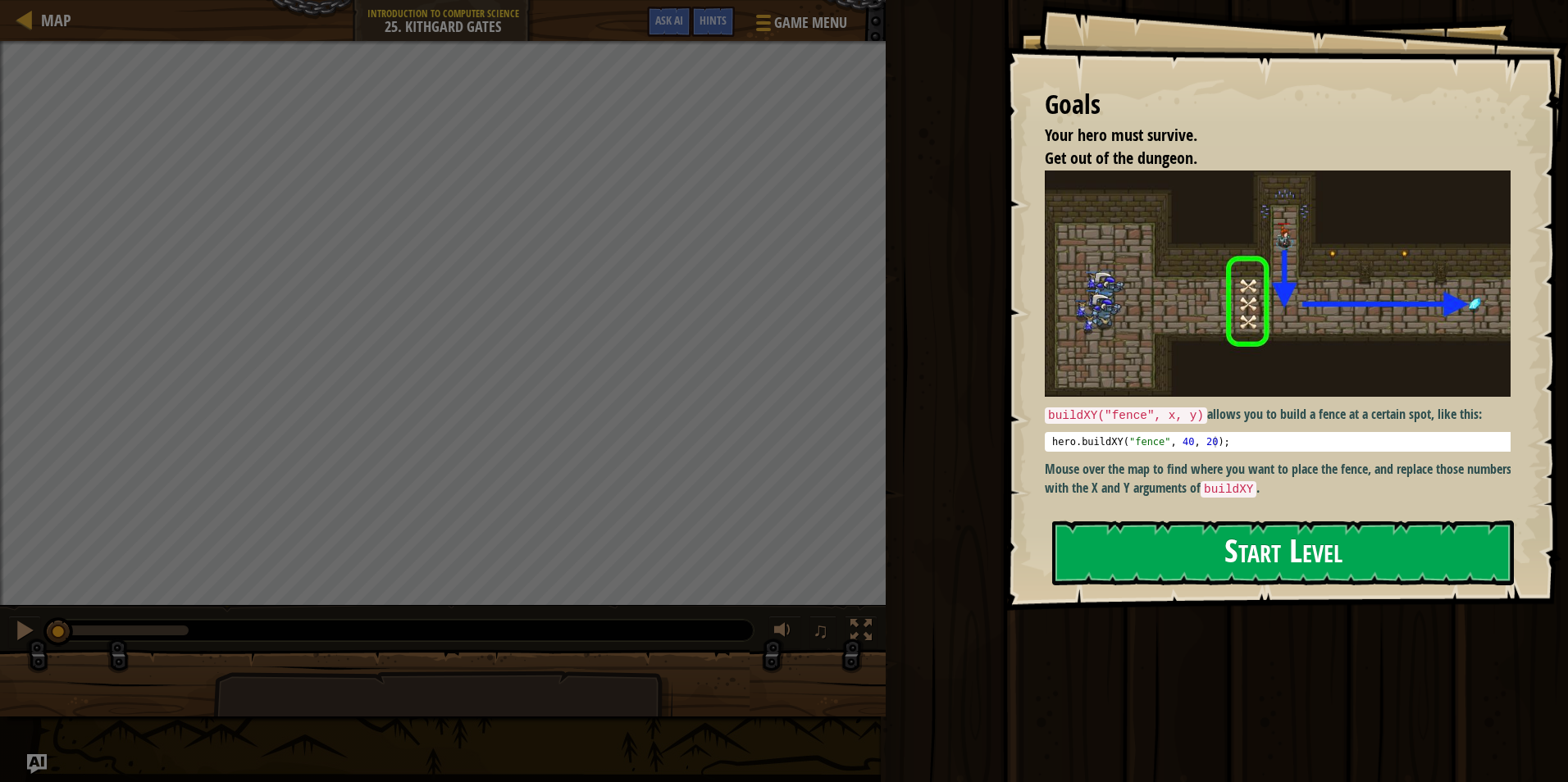
click at [1279, 548] on button "Start Level" at bounding box center [1283, 552] width 462 height 64
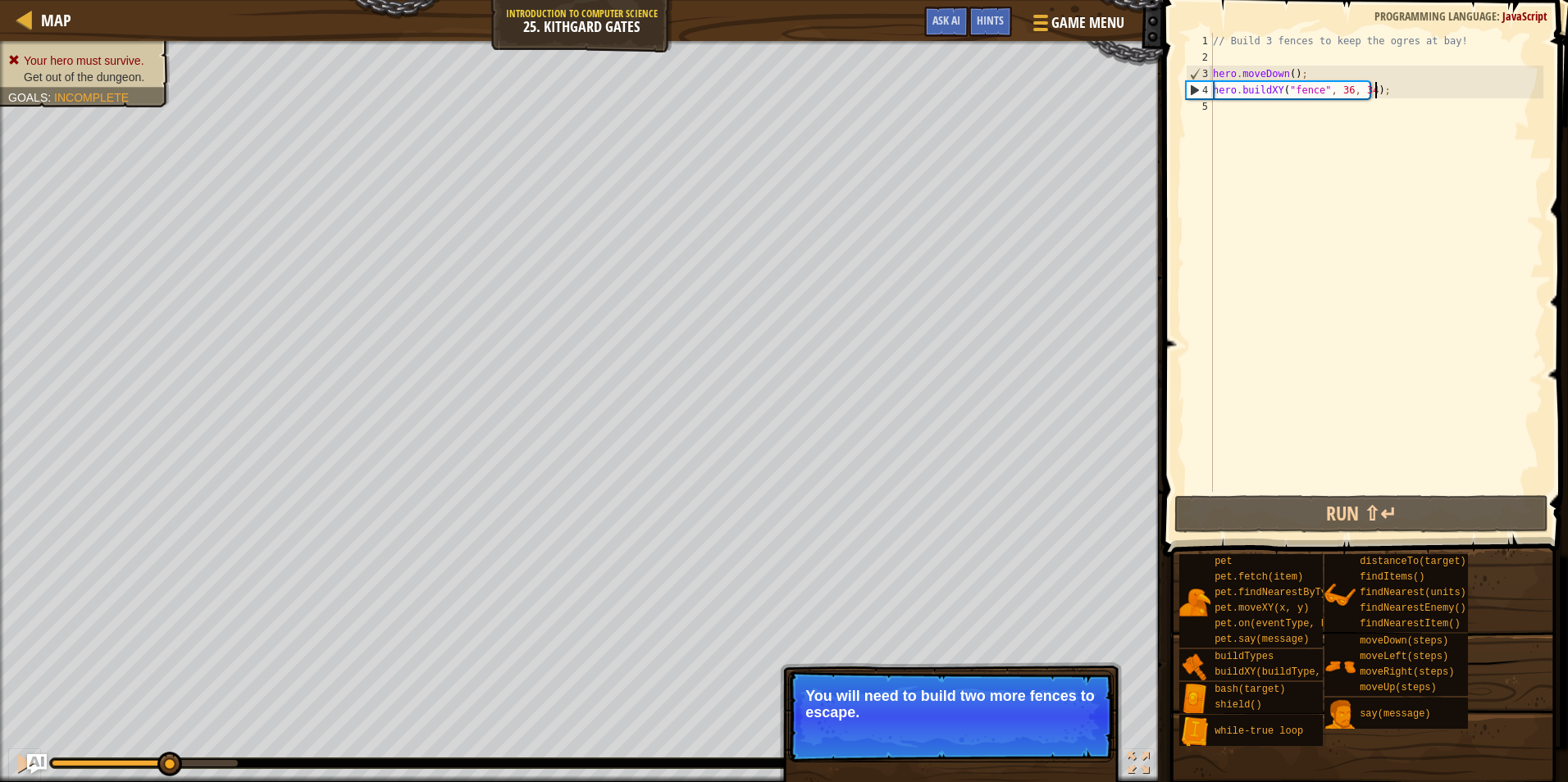
click at [1440, 82] on div "// Build 3 fences to keep the ogres at bay! hero . moveDown ( ) ; hero . buildX…" at bounding box center [1376, 279] width 334 height 492
type textarea "hero.buildXY("fence", 36, 34);"
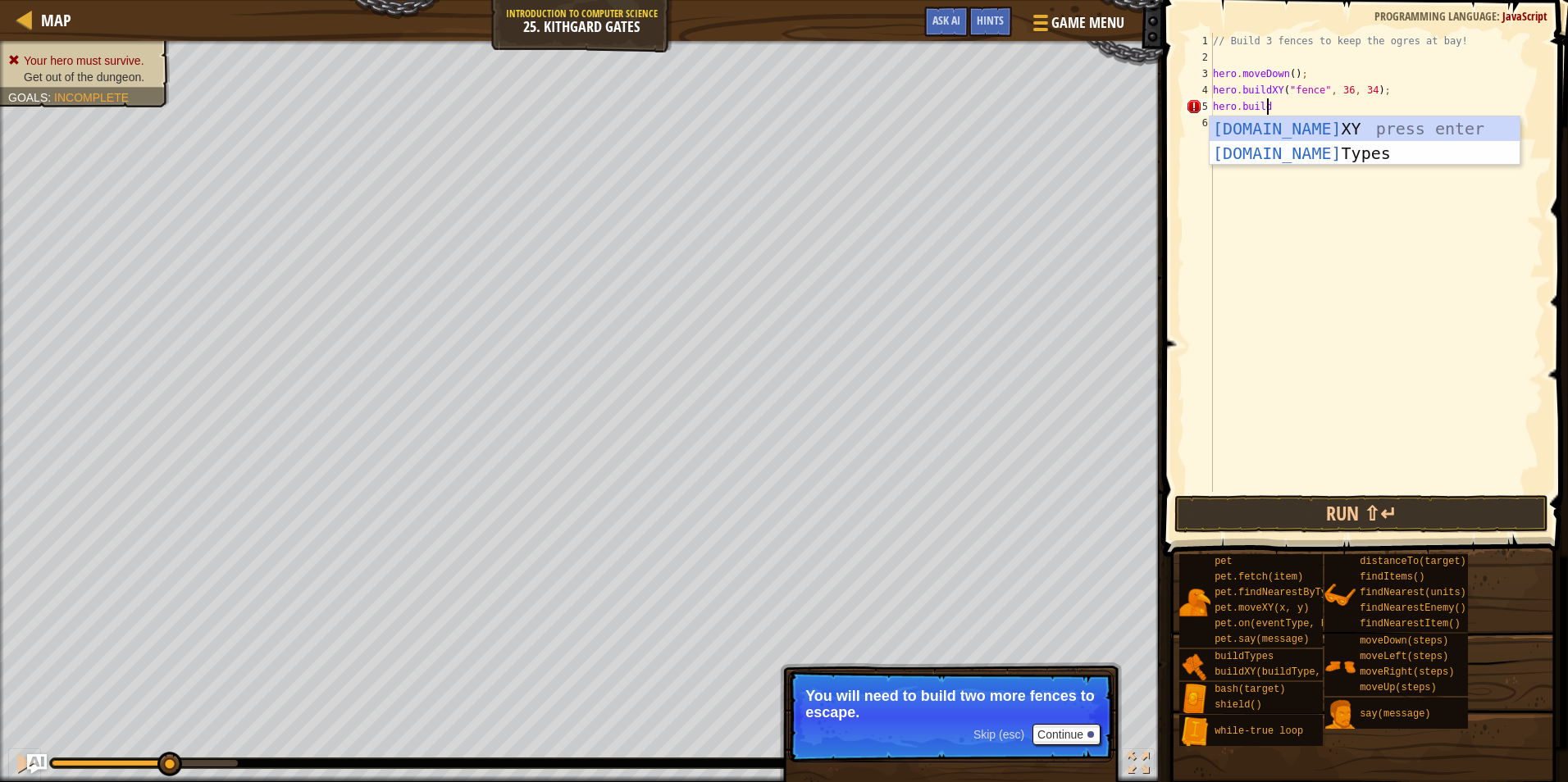
scroll to position [7, 4]
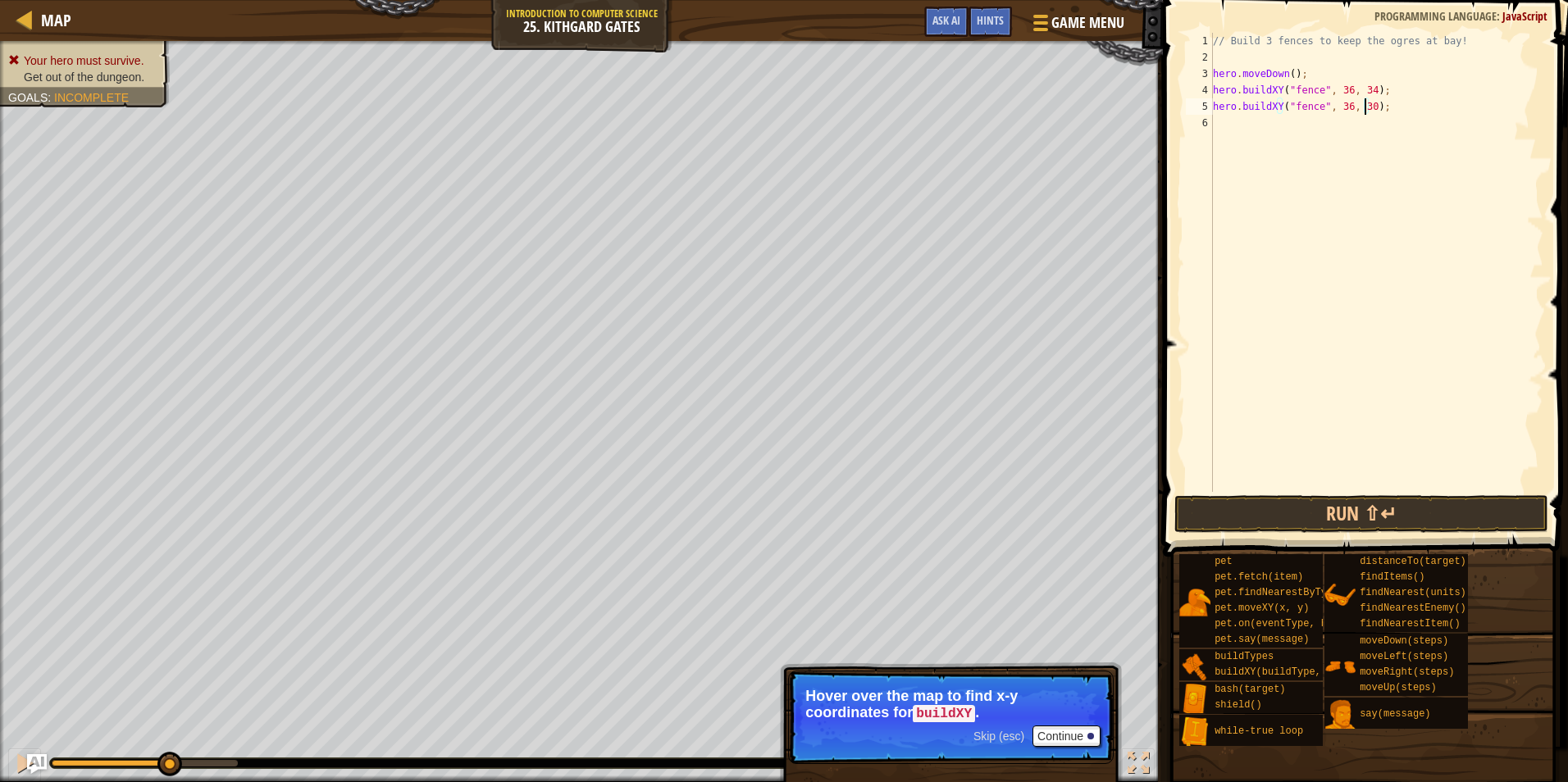
click at [1447, 95] on div "// Build 3 fences to keep the ogres at bay! hero . moveDown ( ) ; hero . buildX…" at bounding box center [1376, 279] width 334 height 492
click at [1427, 102] on div "// Build 3 fences to keep the ogres at bay! hero . moveDown ( ) ; hero . buildX…" at bounding box center [1376, 279] width 334 height 492
type textarea "hero.buildXY("fence", 36, 30);"
click at [1364, 126] on div "// Build 3 fences to keep the ogres at bay! hero . moveDown ( ) ; hero . buildX…" at bounding box center [1376, 279] width 334 height 492
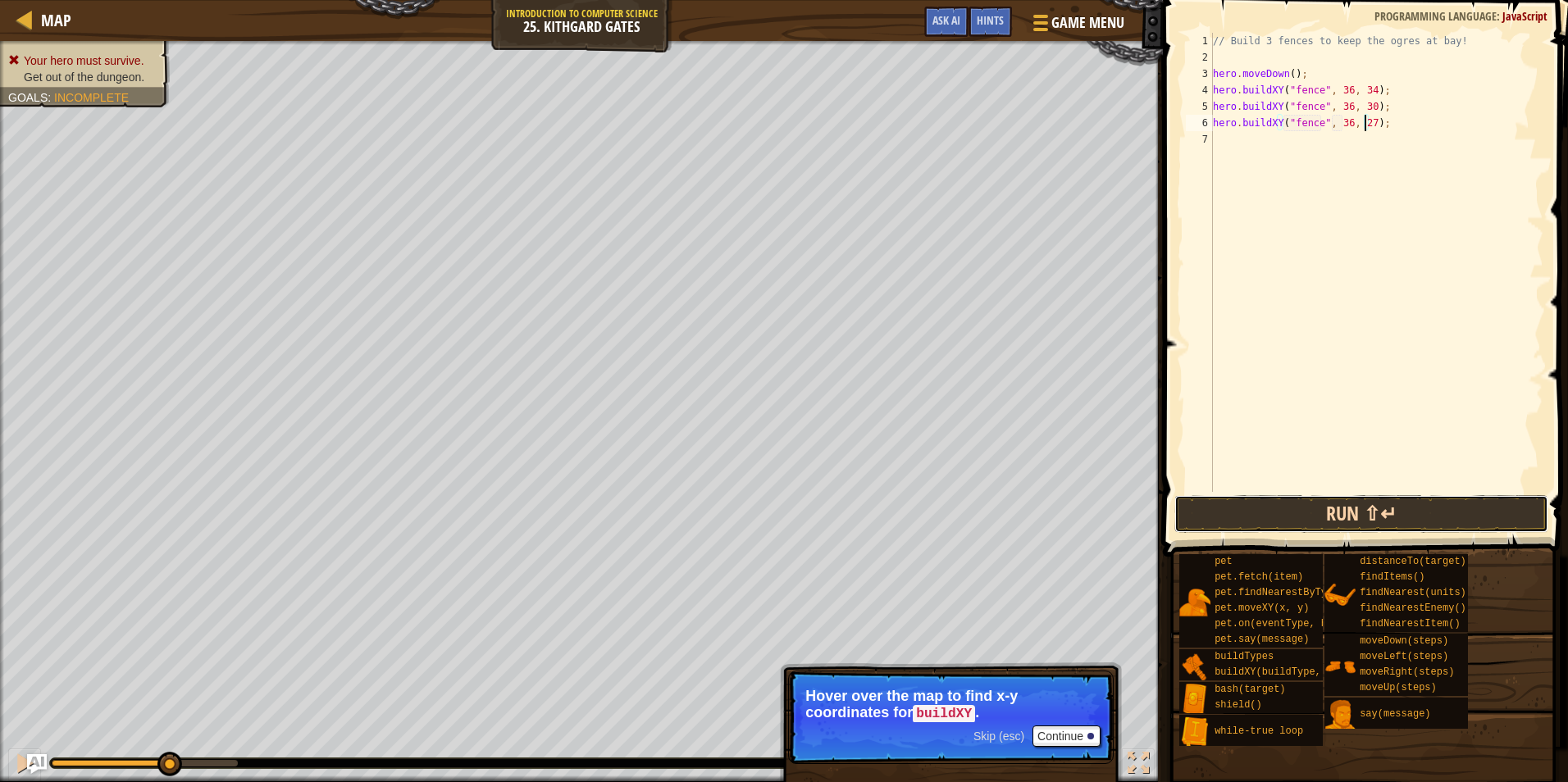
click at [1306, 515] on button "Run ⇧↵" at bounding box center [1361, 514] width 374 height 38
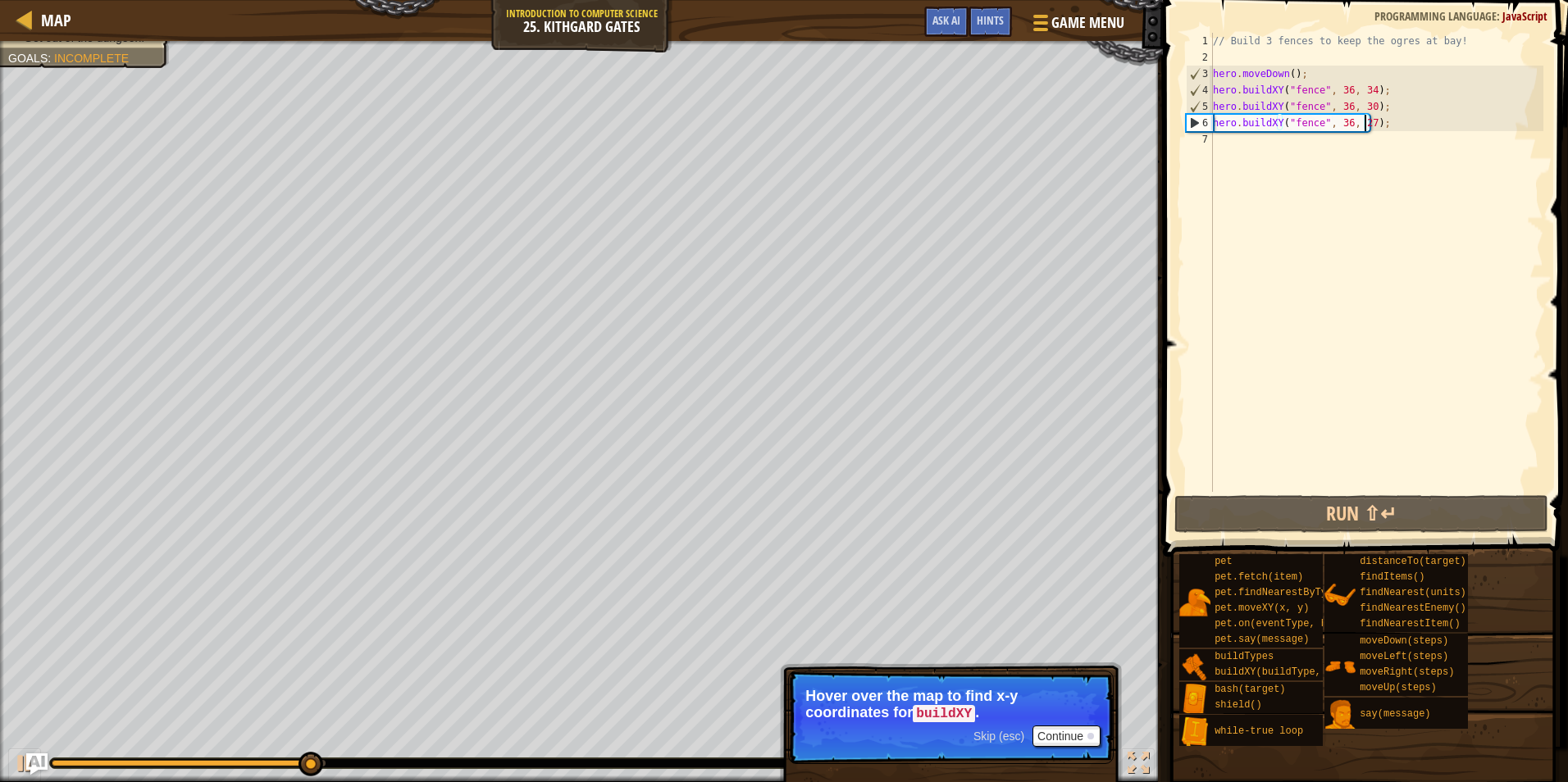
click at [27, 755] on img "Ask AI" at bounding box center [37, 764] width 22 height 22
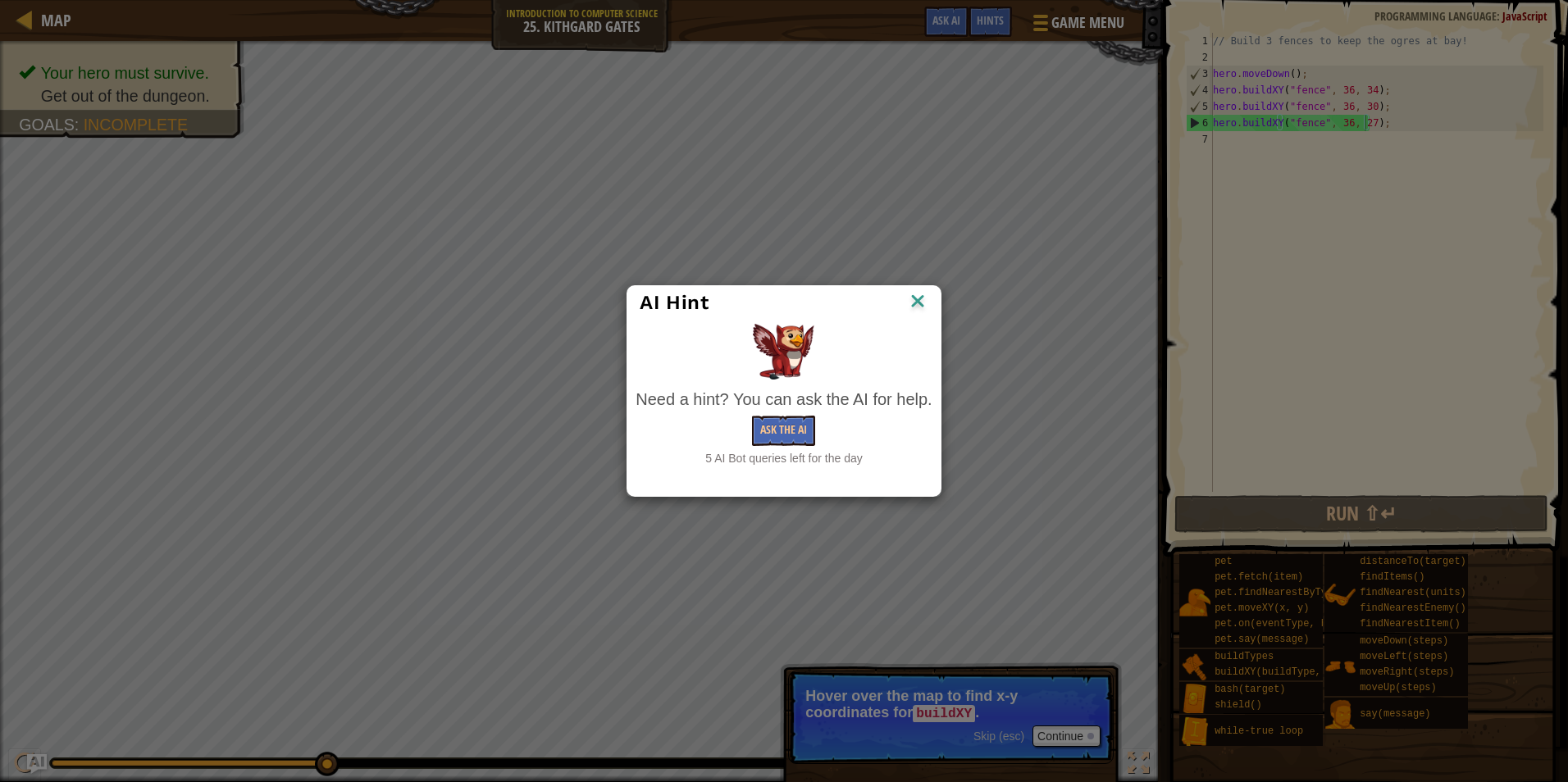
click at [928, 303] on div "AI Hint" at bounding box center [783, 303] width 312 height 34
click at [921, 292] on img at bounding box center [918, 302] width 22 height 25
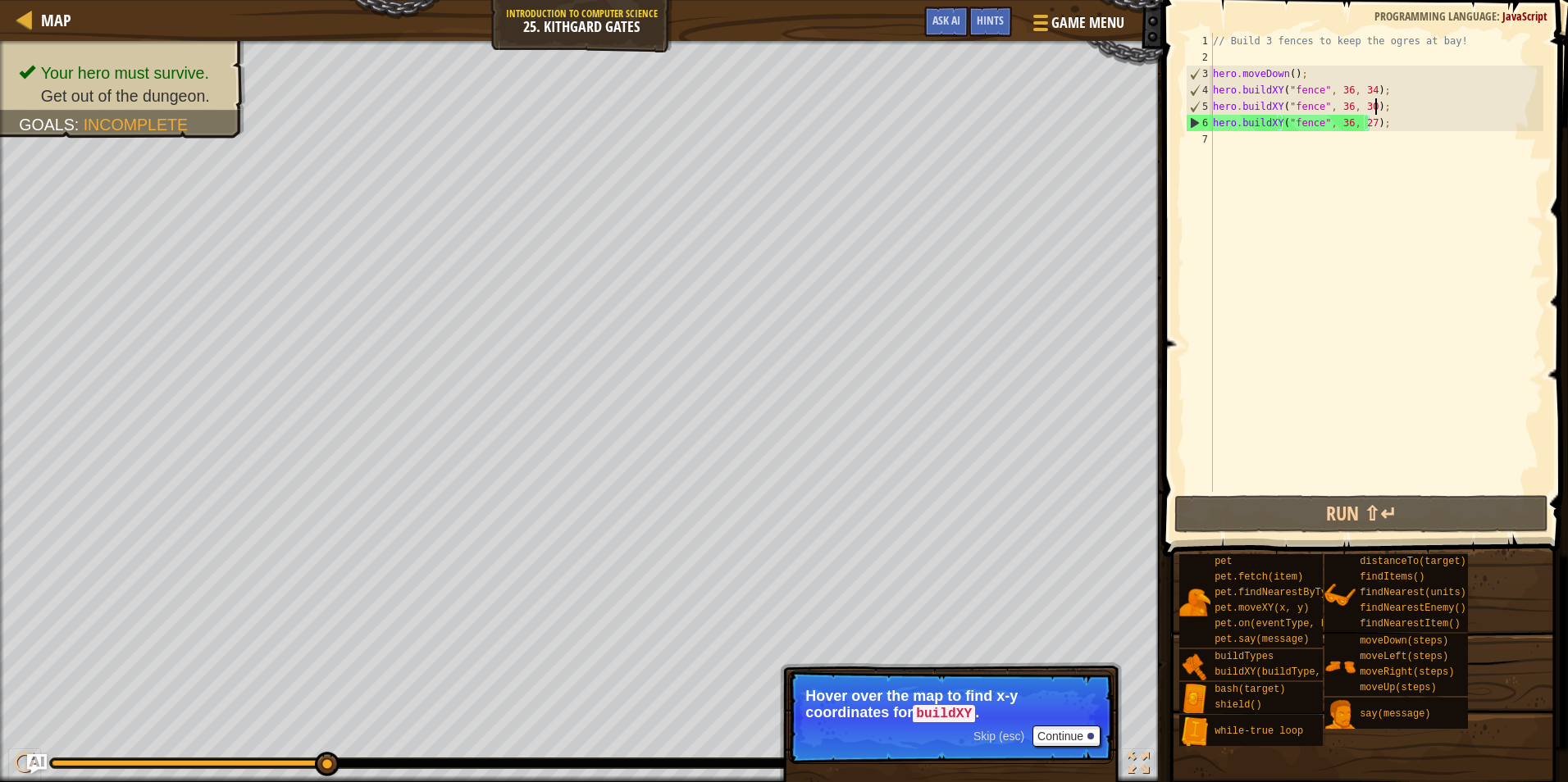
click at [1466, 107] on div "// Build 3 fences to keep the ogres at bay! hero . moveDown ( ) ; hero . buildX…" at bounding box center [1376, 279] width 334 height 492
click at [1463, 121] on div "// Build 3 fences to keep the ogres at bay! hero . moveDown ( ) ; hero . buildX…" at bounding box center [1376, 279] width 334 height 492
type textarea "hero.buildXY("fence", 36, 27);"
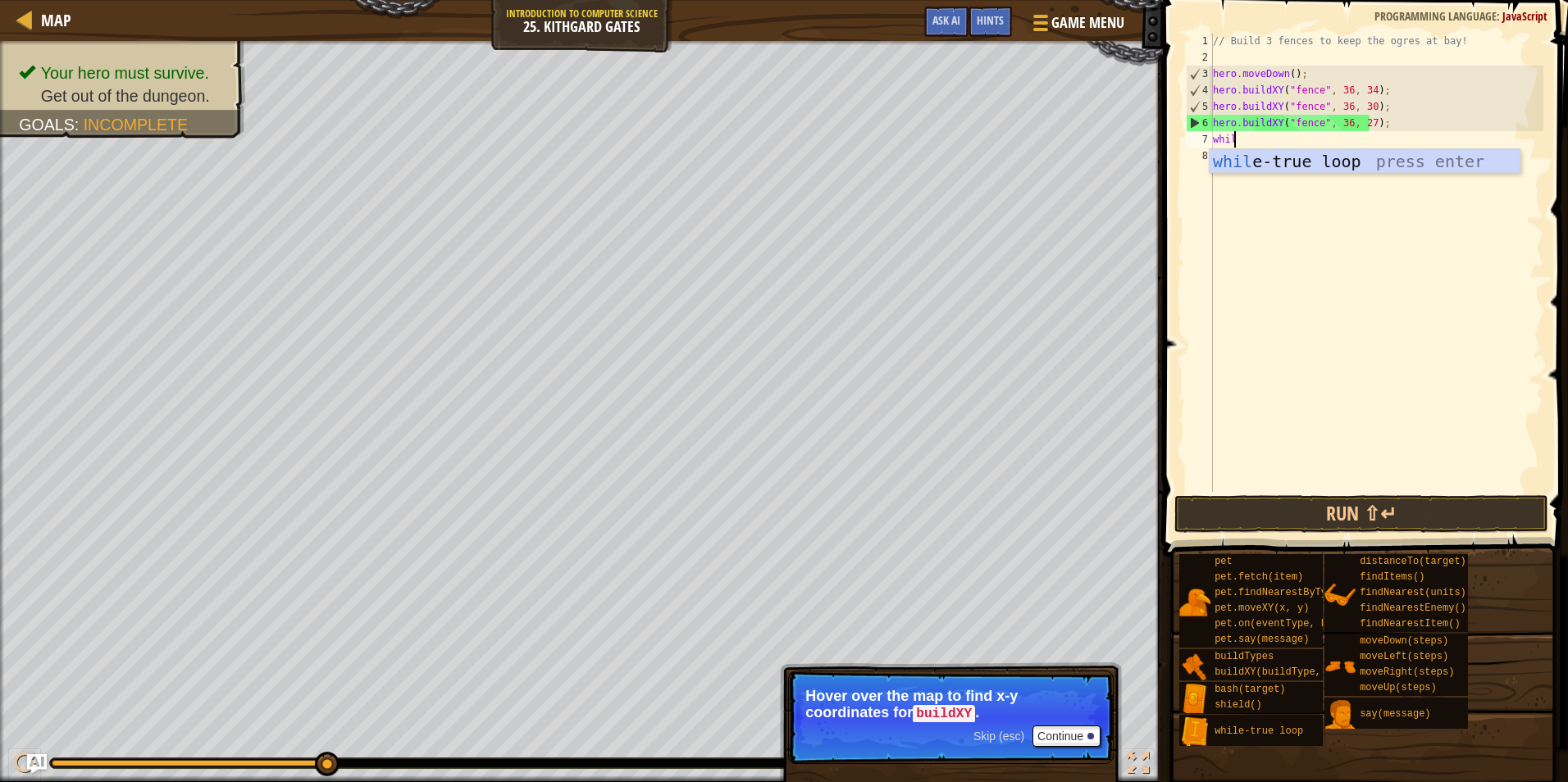
type textarea "while"
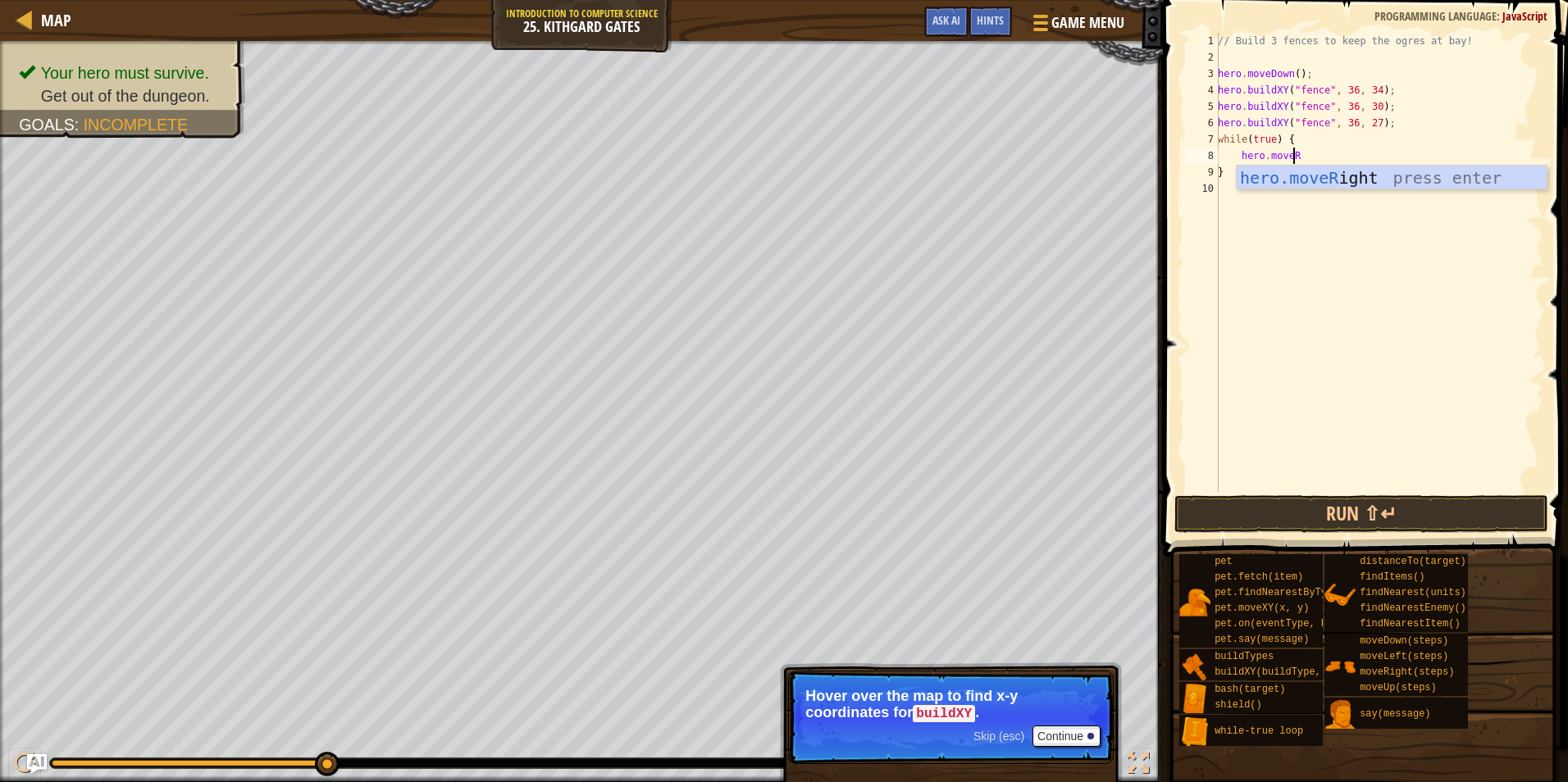
type textarea "hero.moveRi"
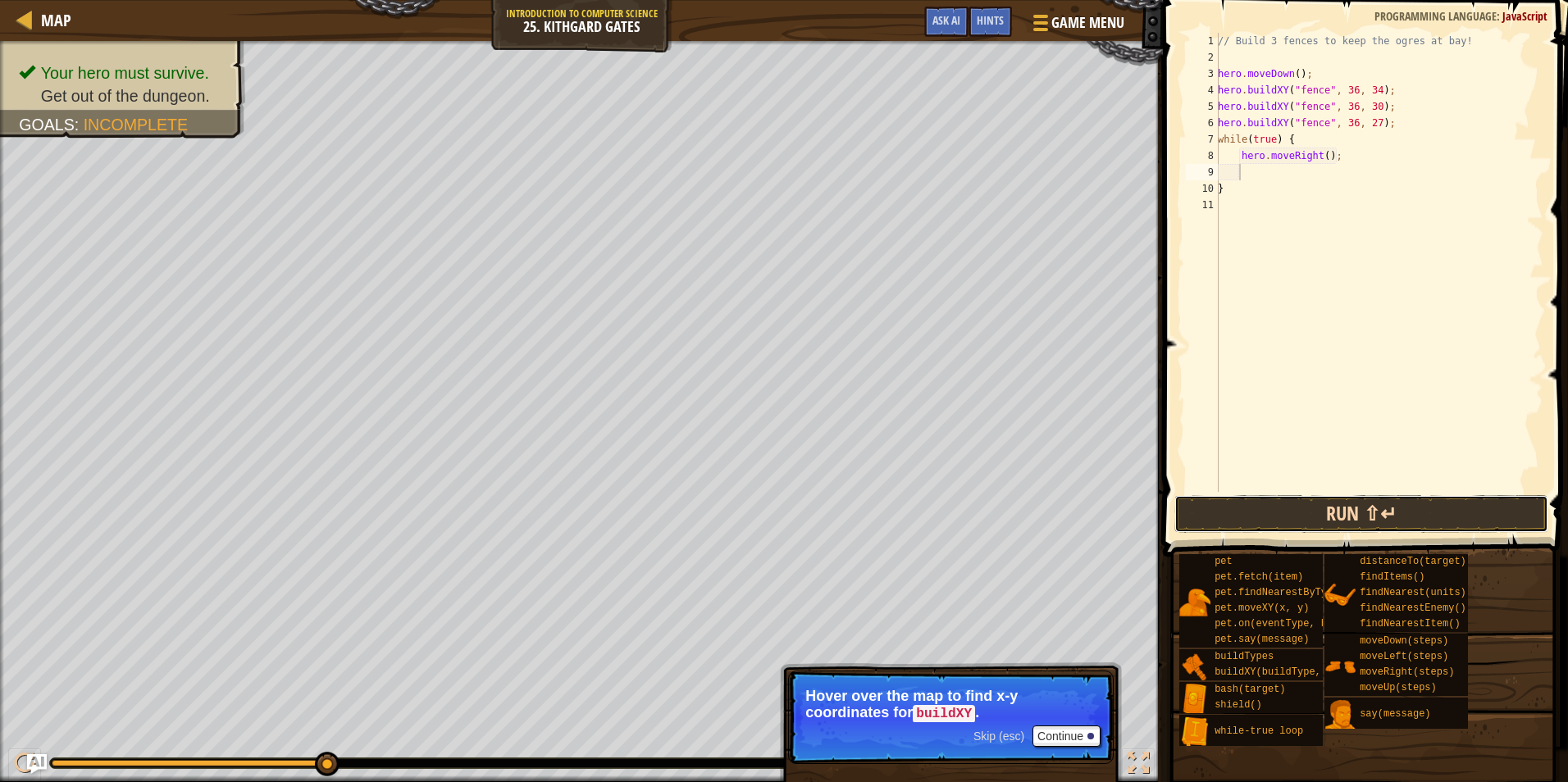
click at [1303, 502] on button "Run ⇧↵" at bounding box center [1361, 514] width 374 height 38
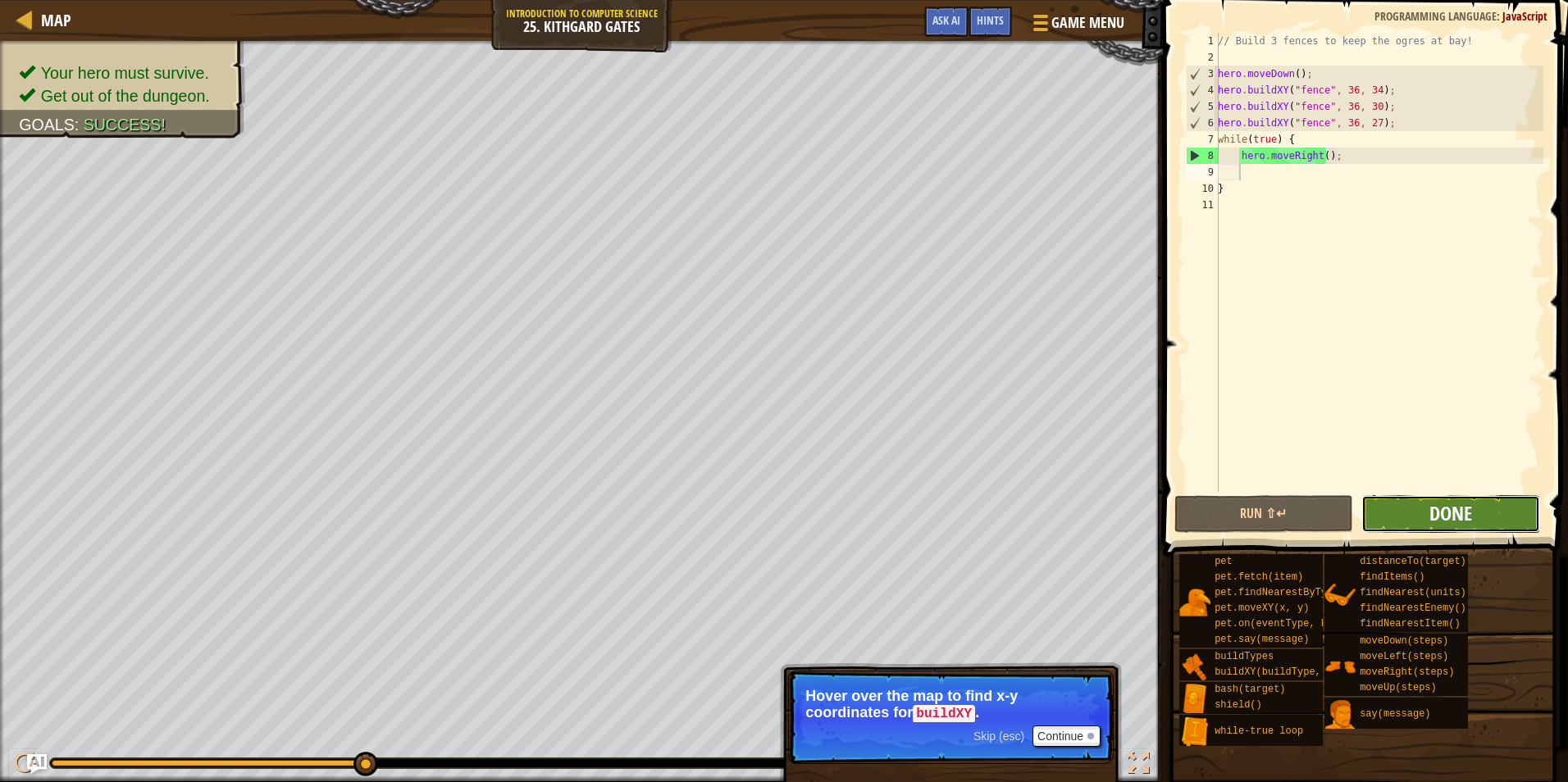
click at [1449, 513] on span "Done" at bounding box center [1450, 513] width 43 height 26
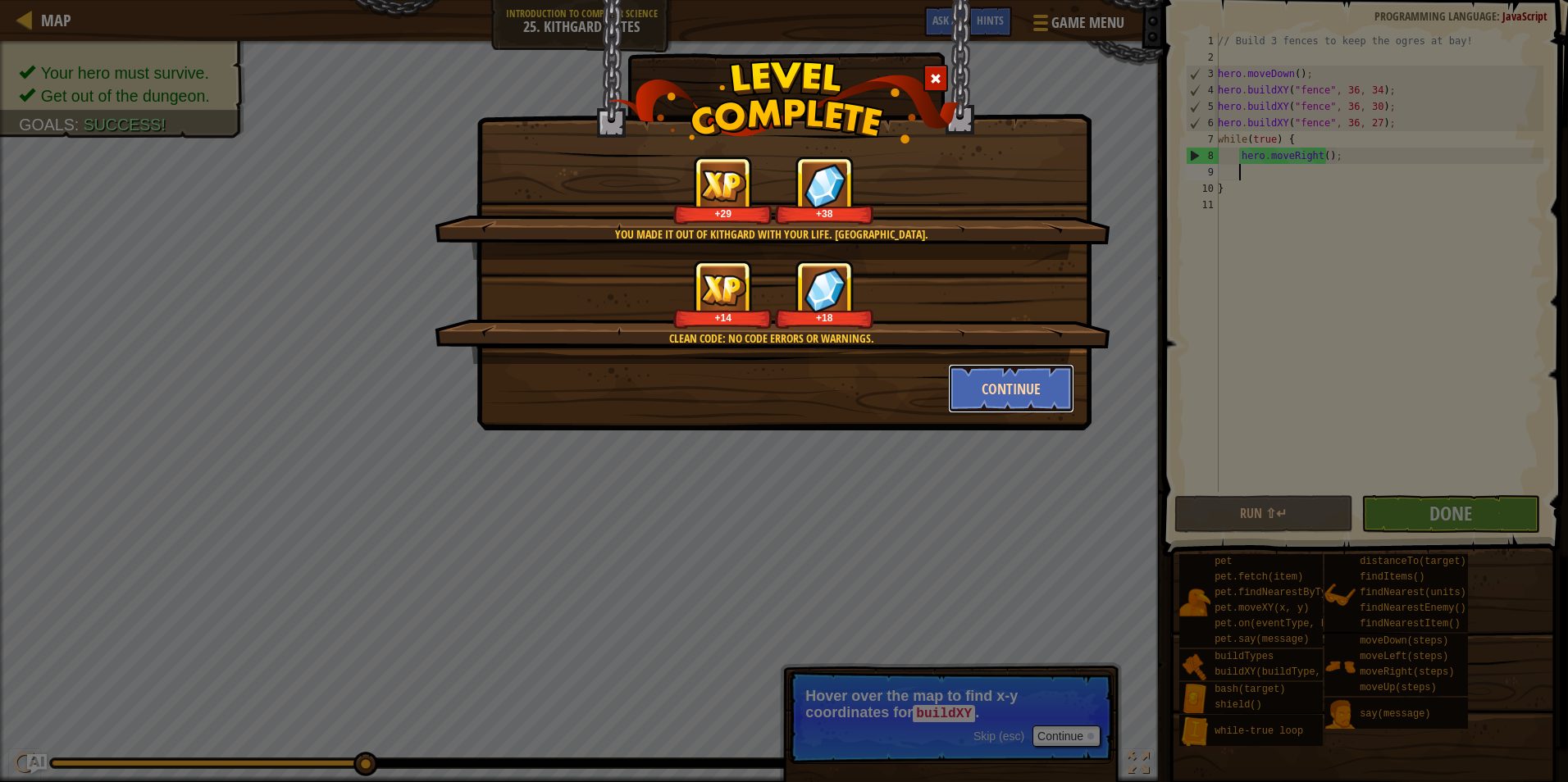
click at [984, 390] on button "Continue" at bounding box center [1011, 389] width 127 height 50
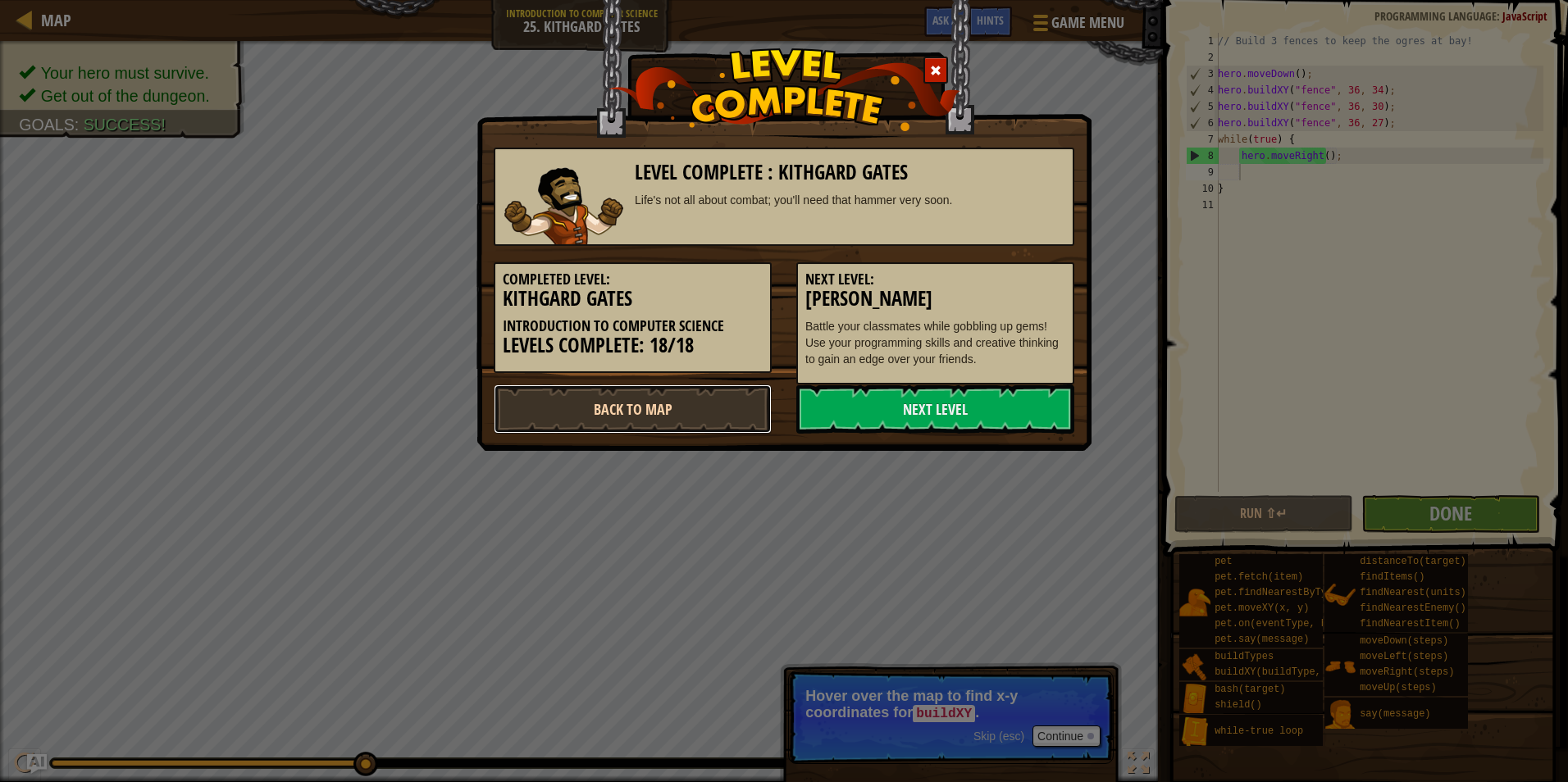
click at [748, 403] on link "Back to Map" at bounding box center [632, 409] width 278 height 50
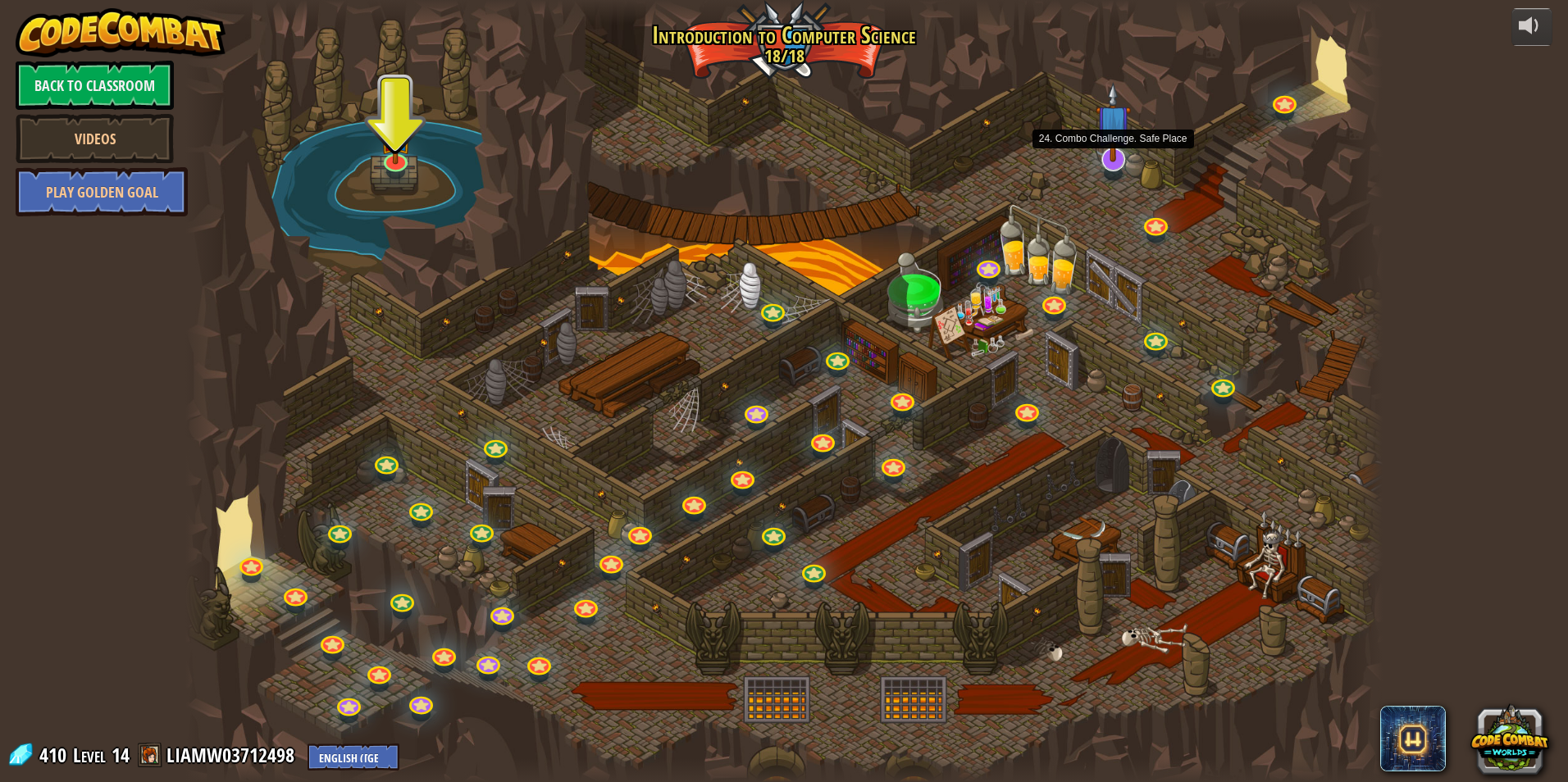
click at [1110, 153] on img at bounding box center [1113, 122] width 36 height 80
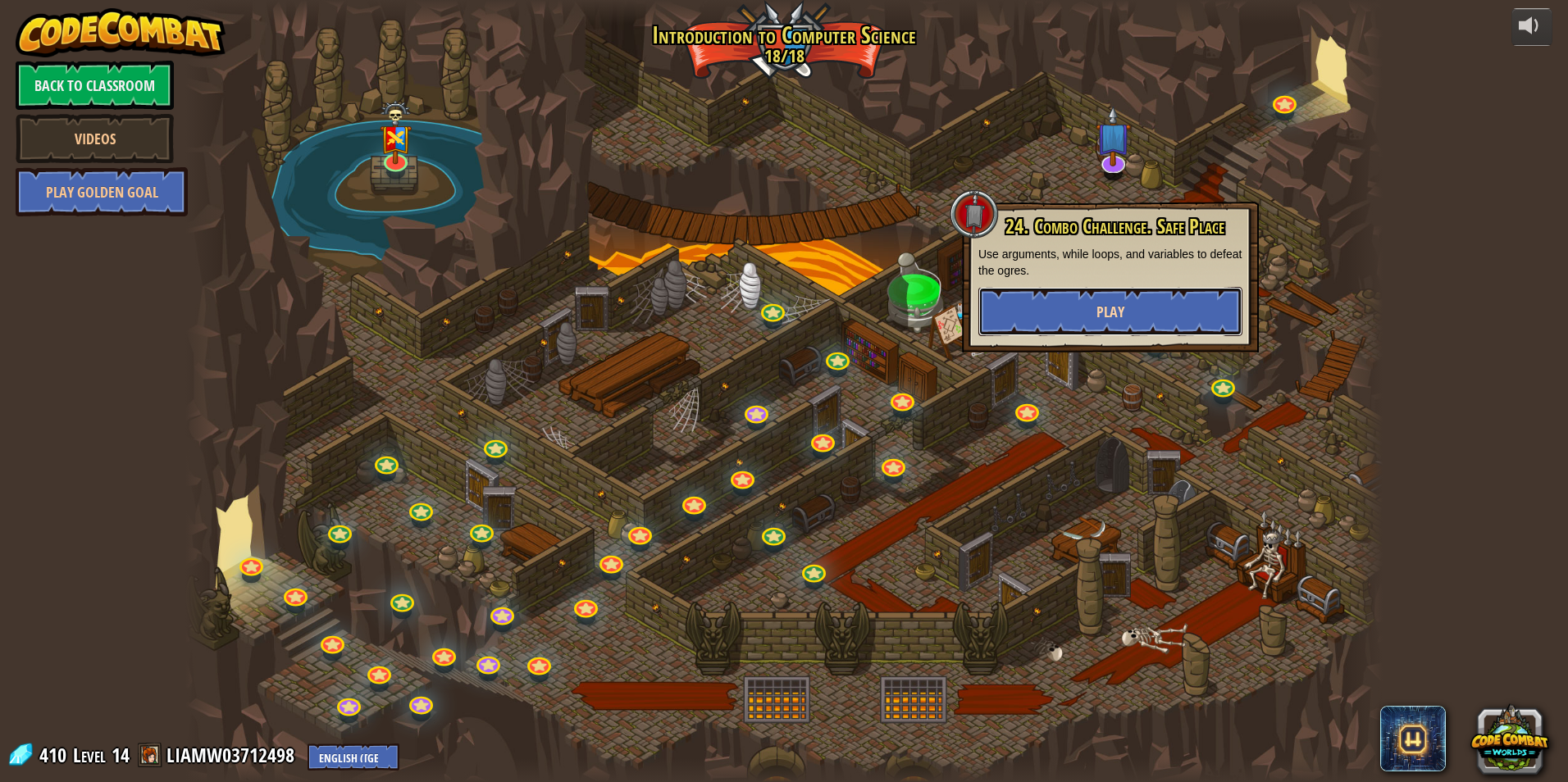
click at [1150, 289] on button "Play" at bounding box center [1110, 312] width 264 height 50
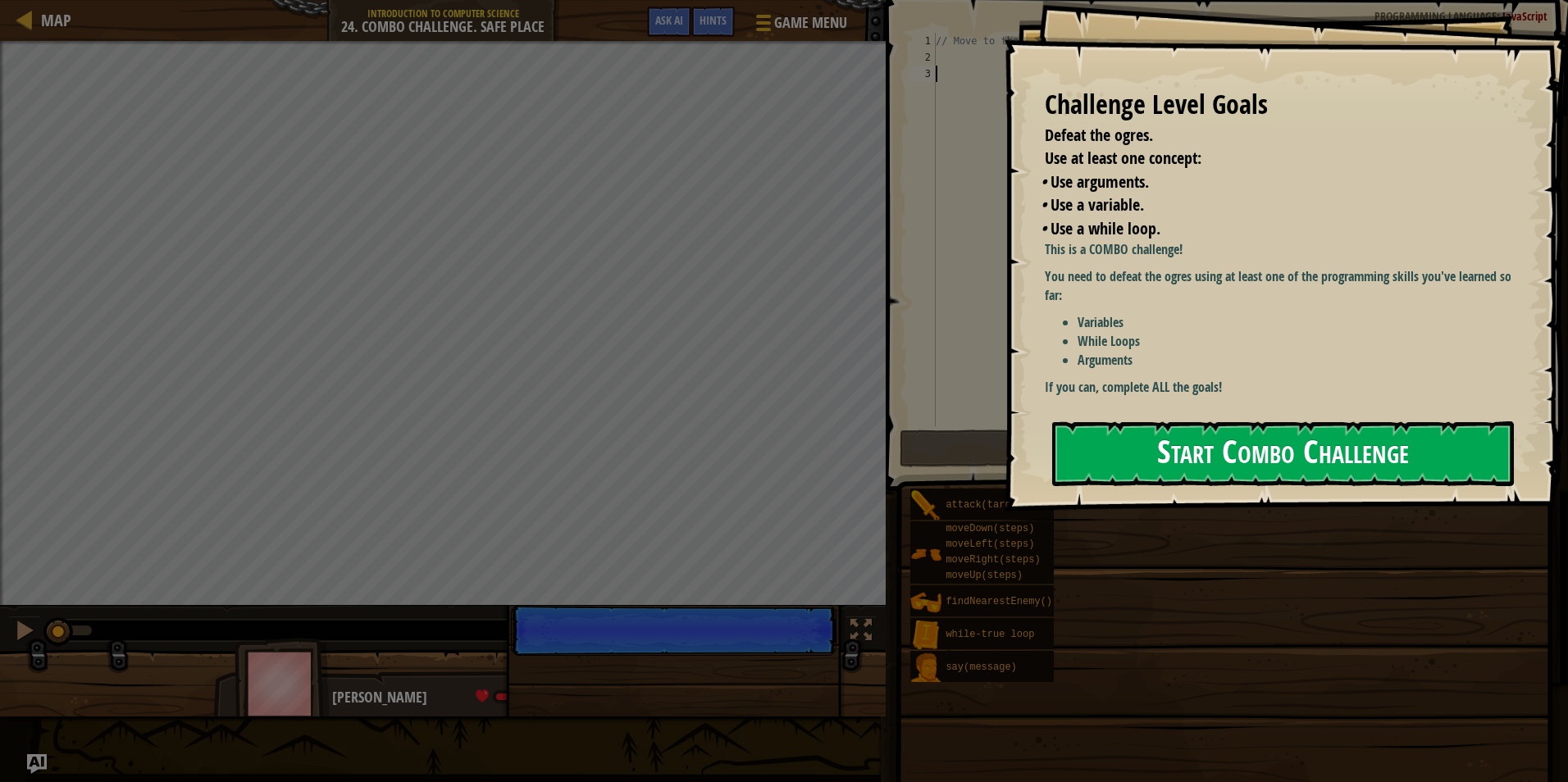
click at [1087, 459] on button "Start Combo Challenge" at bounding box center [1283, 453] width 462 height 64
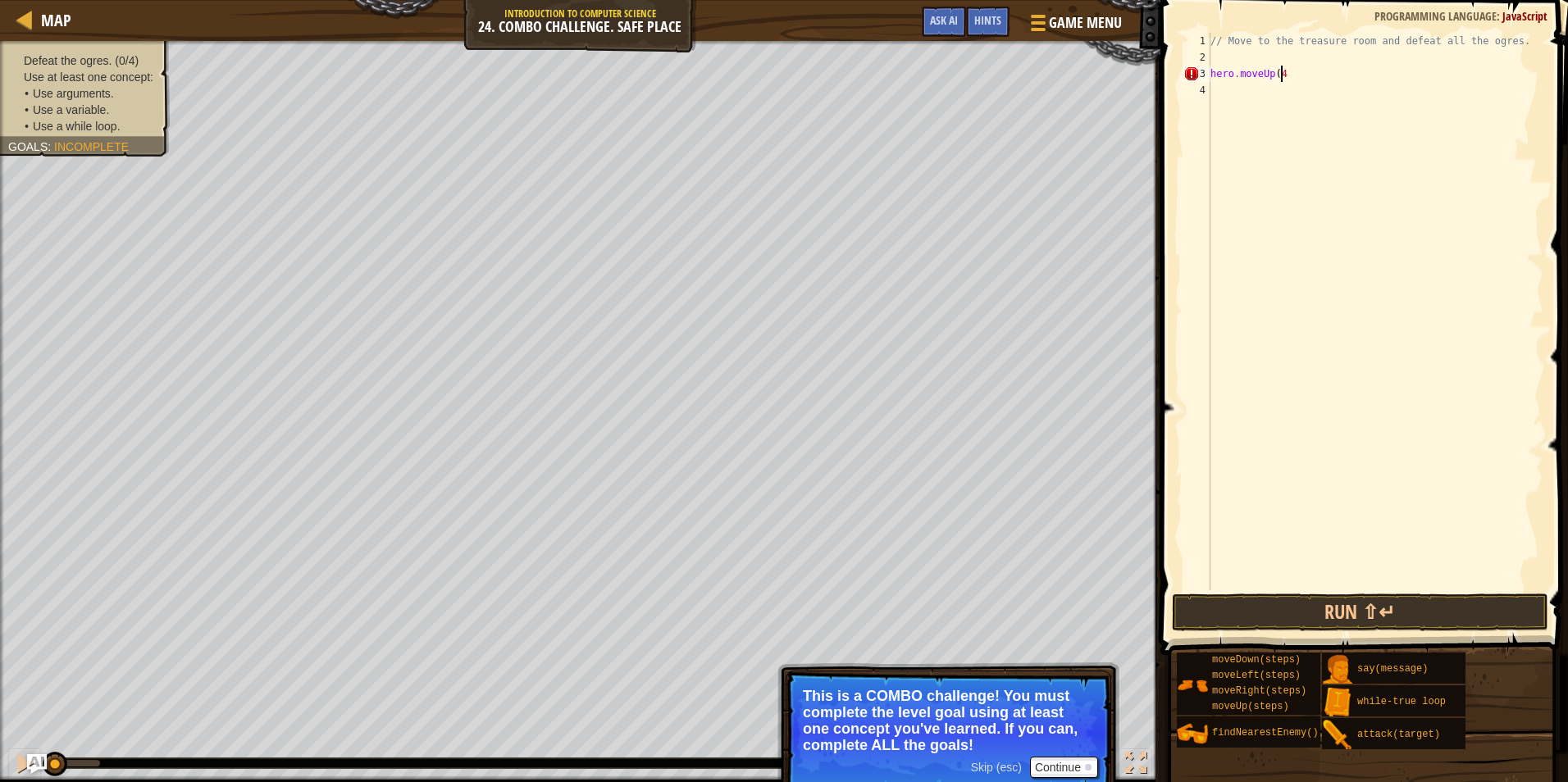
scroll to position [7, 5]
type textarea "hero.moveUp(4)"
type textarea "hero.moveUp(4);"
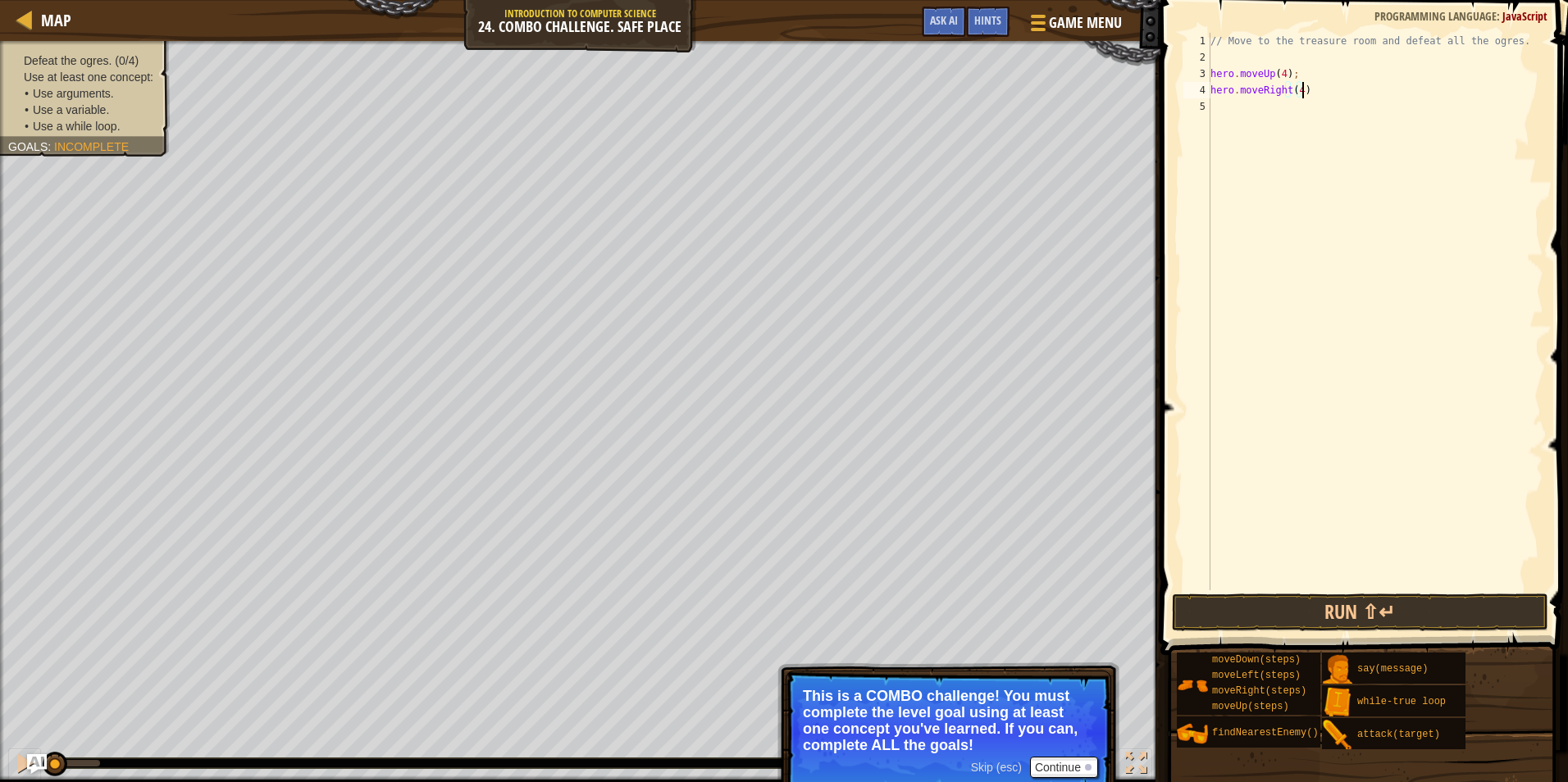
type textarea "hero.moveRight(4);"
type textarea "hero.moveDown(4);"
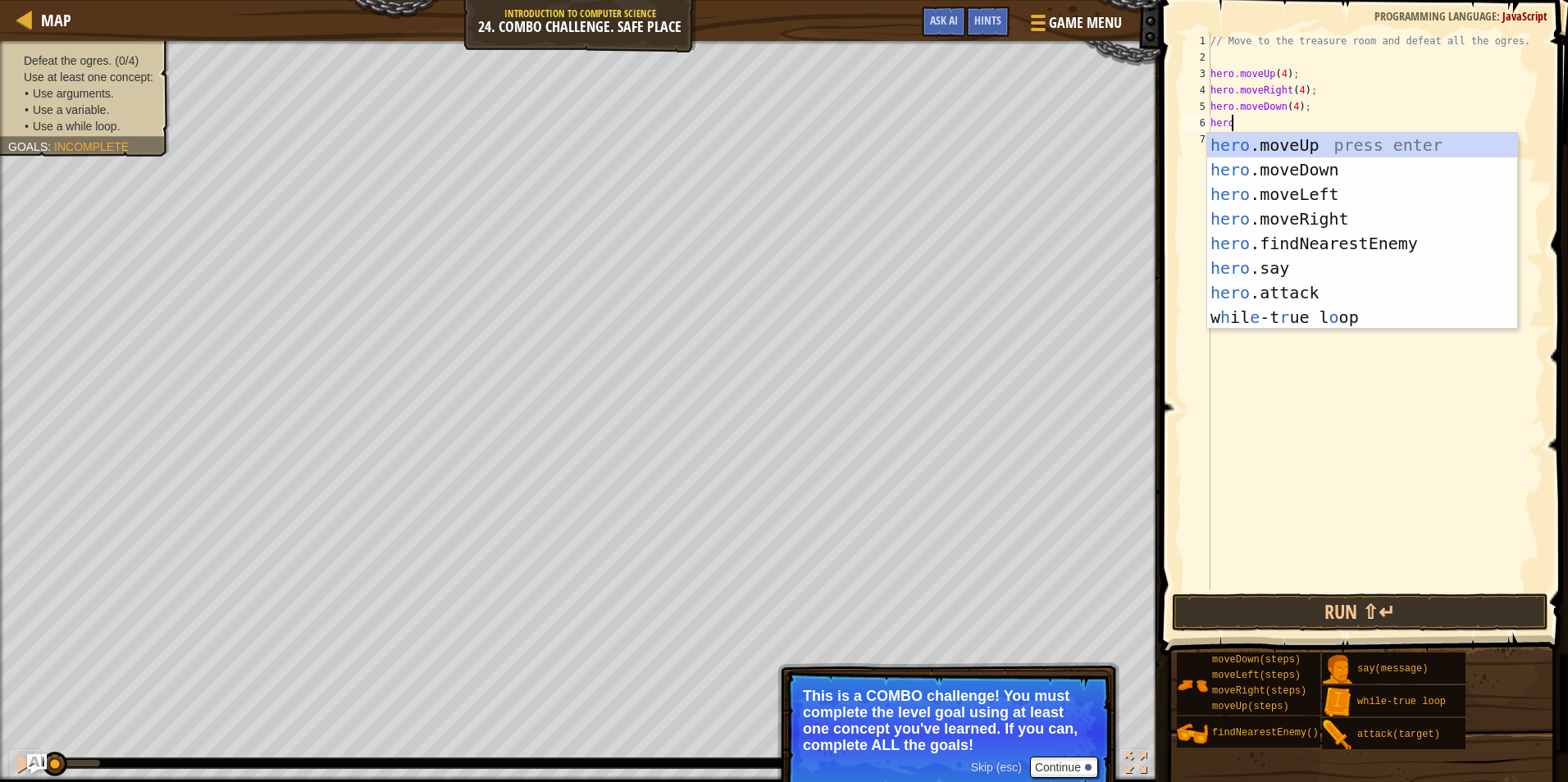
scroll to position [7, 1]
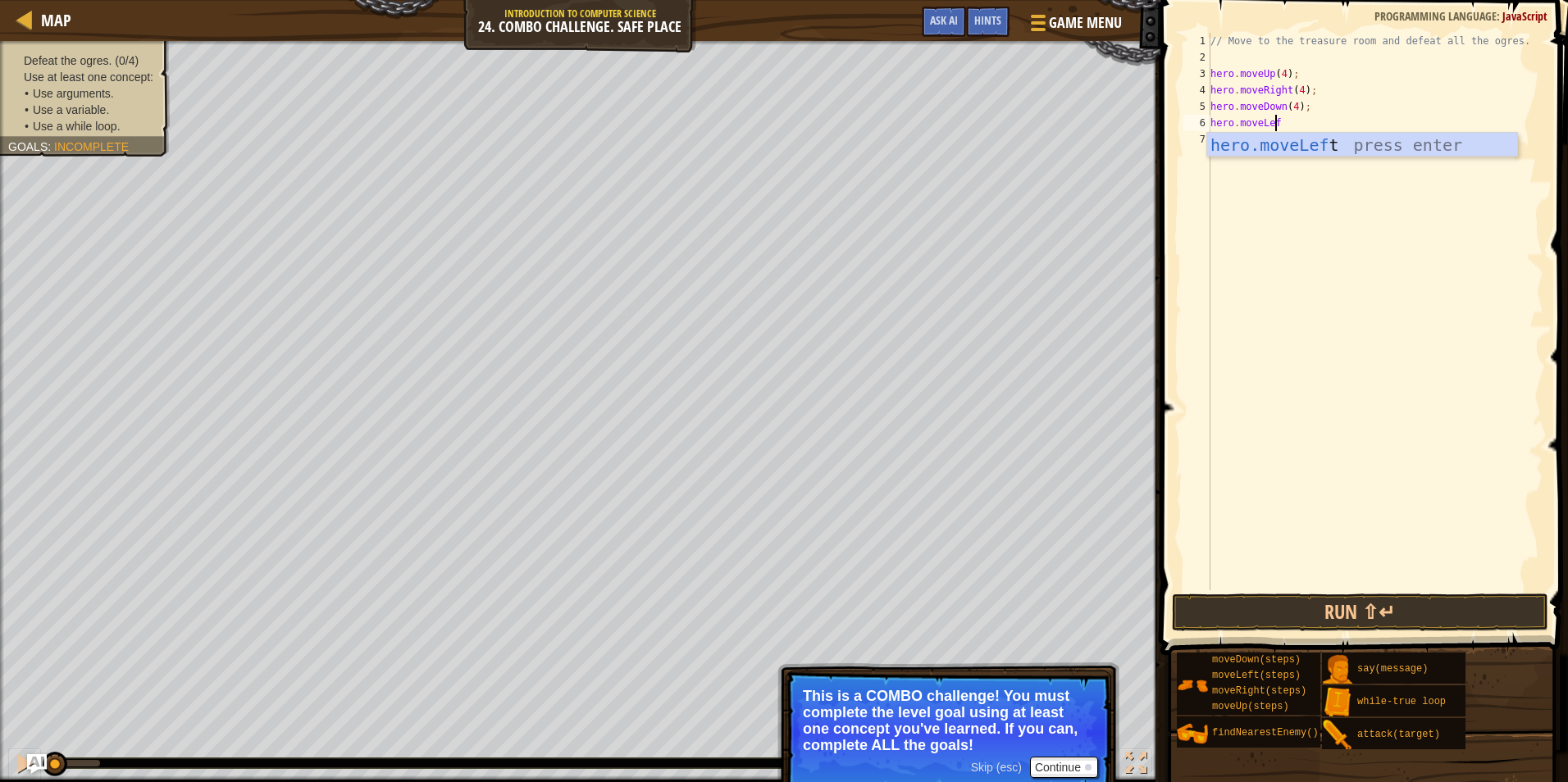
type textarea "hero.moveLeft"
type textarea "v"
type textarea "while"
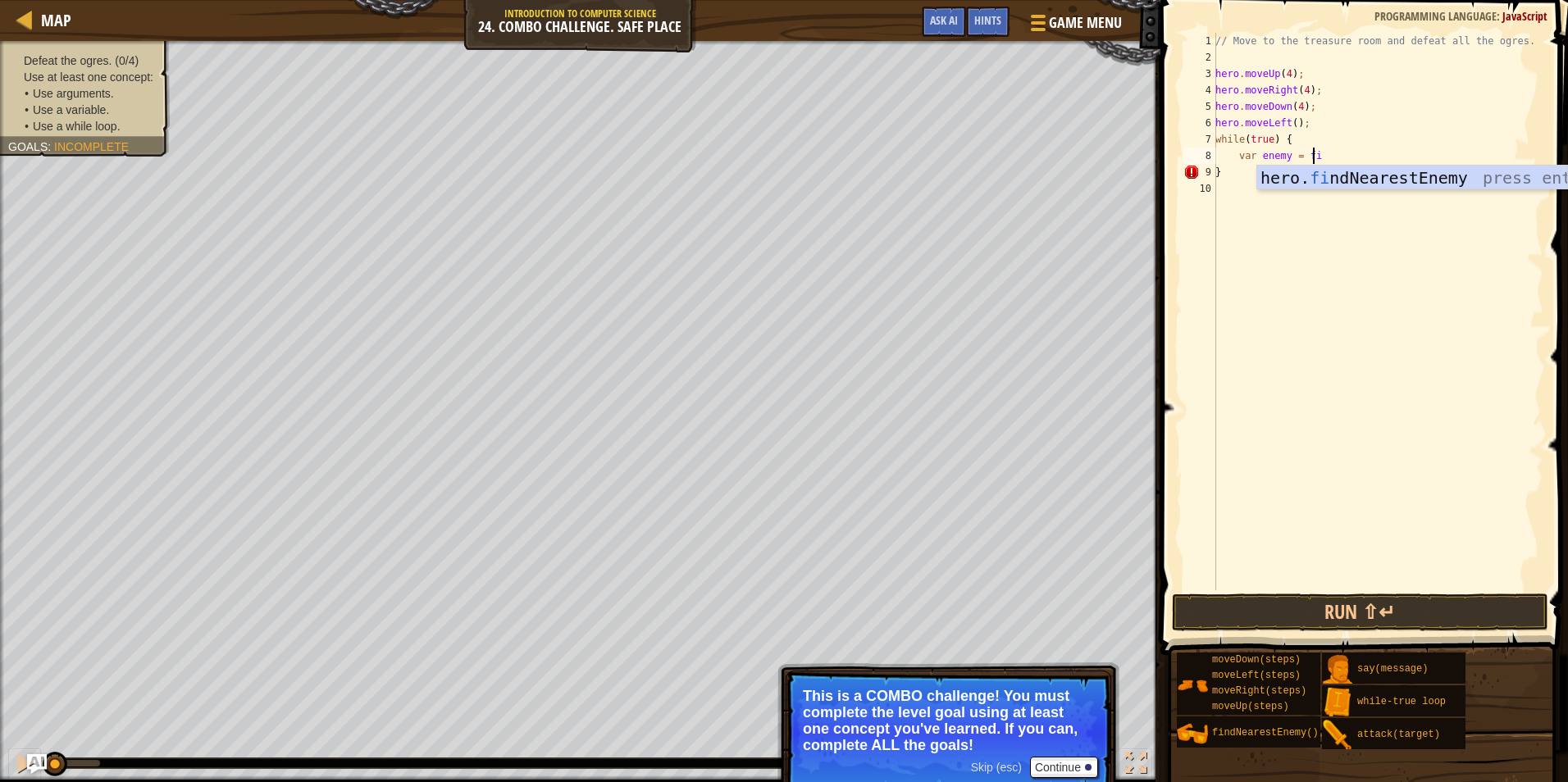
type textarea "var enemy = fin"
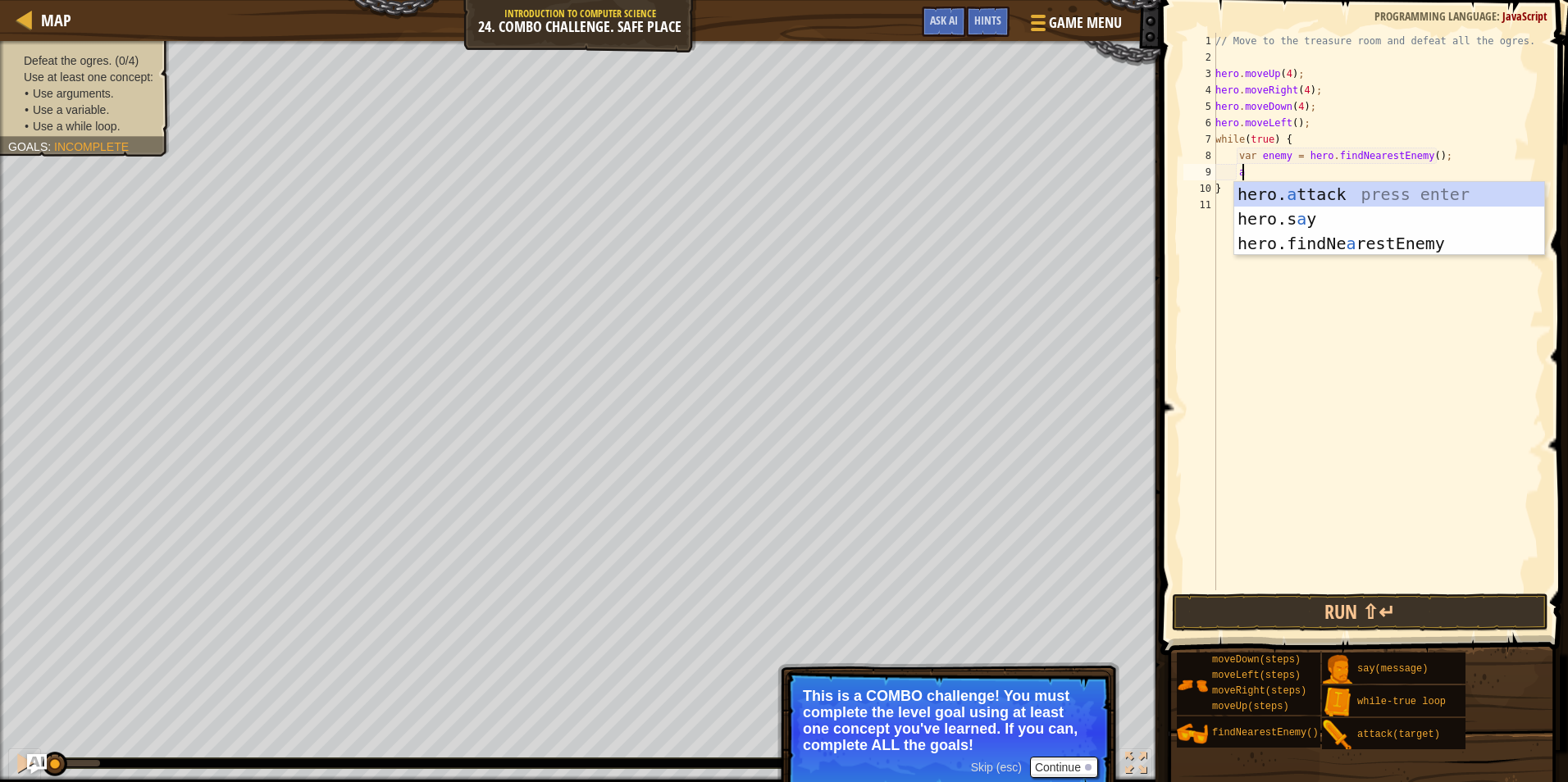
scroll to position [7, 2]
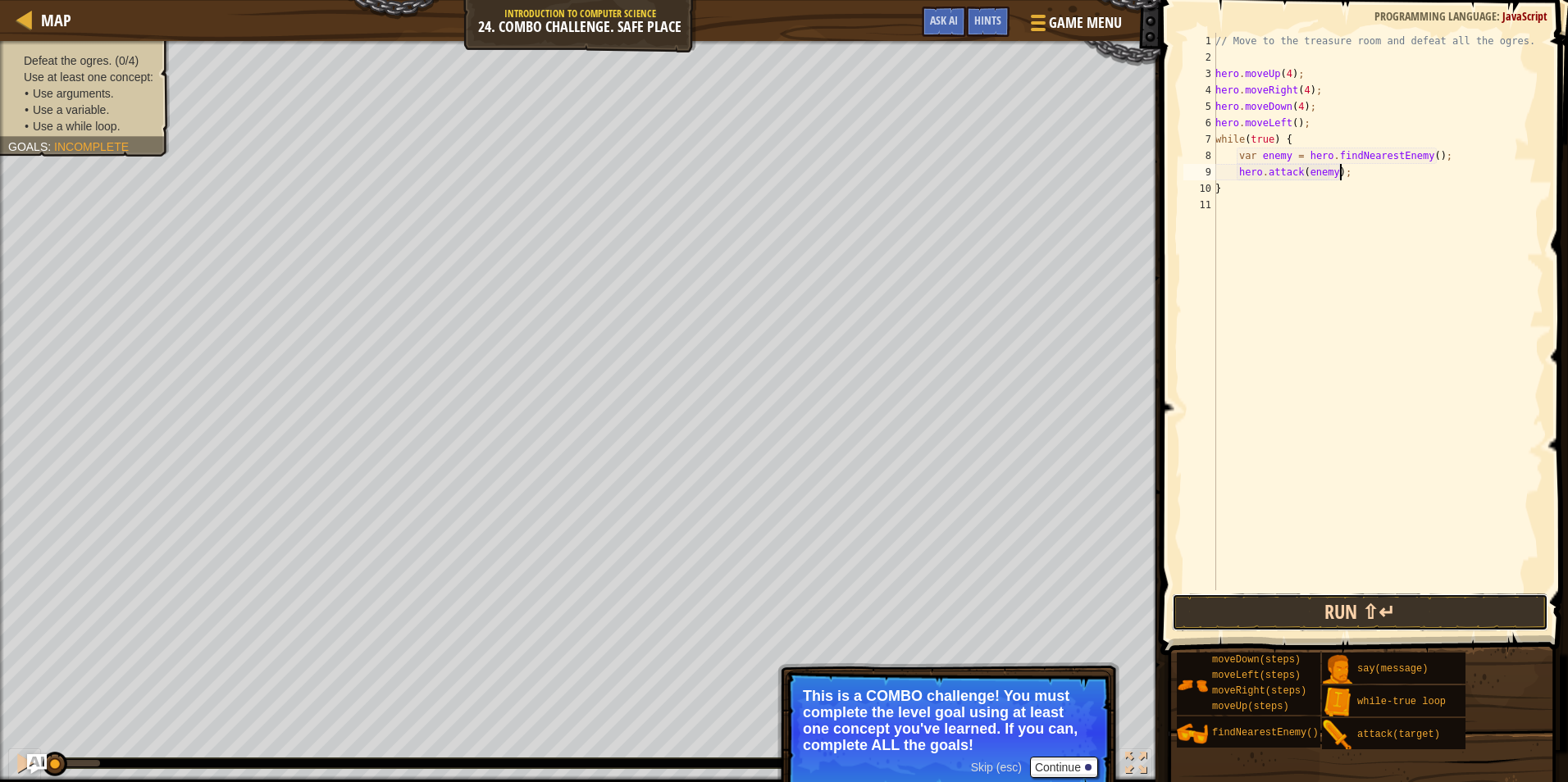
click at [1292, 606] on button "Run ⇧↵" at bounding box center [1360, 613] width 377 height 38
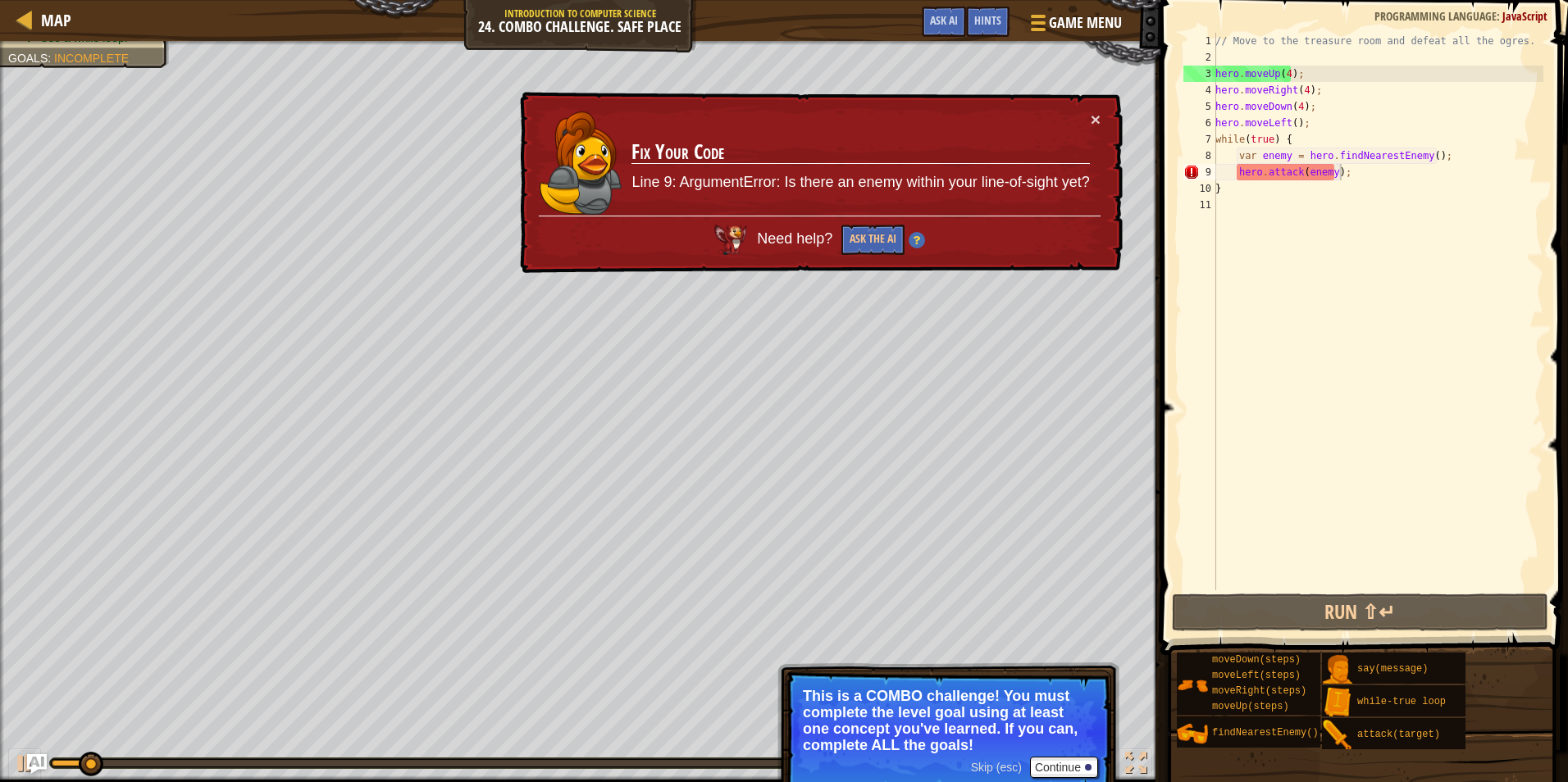
click at [1108, 109] on div "× Fix Your Code Line 9: ArgumentError: Is there an enemy within your line-of-si…" at bounding box center [819, 183] width 606 height 182
click at [1080, 111] on td "Fix Your Code Line 9: ArgumentError: Is there an enemy within your line-of-sigh…" at bounding box center [859, 164] width 459 height 106
click at [1097, 111] on button "×" at bounding box center [1095, 119] width 10 height 17
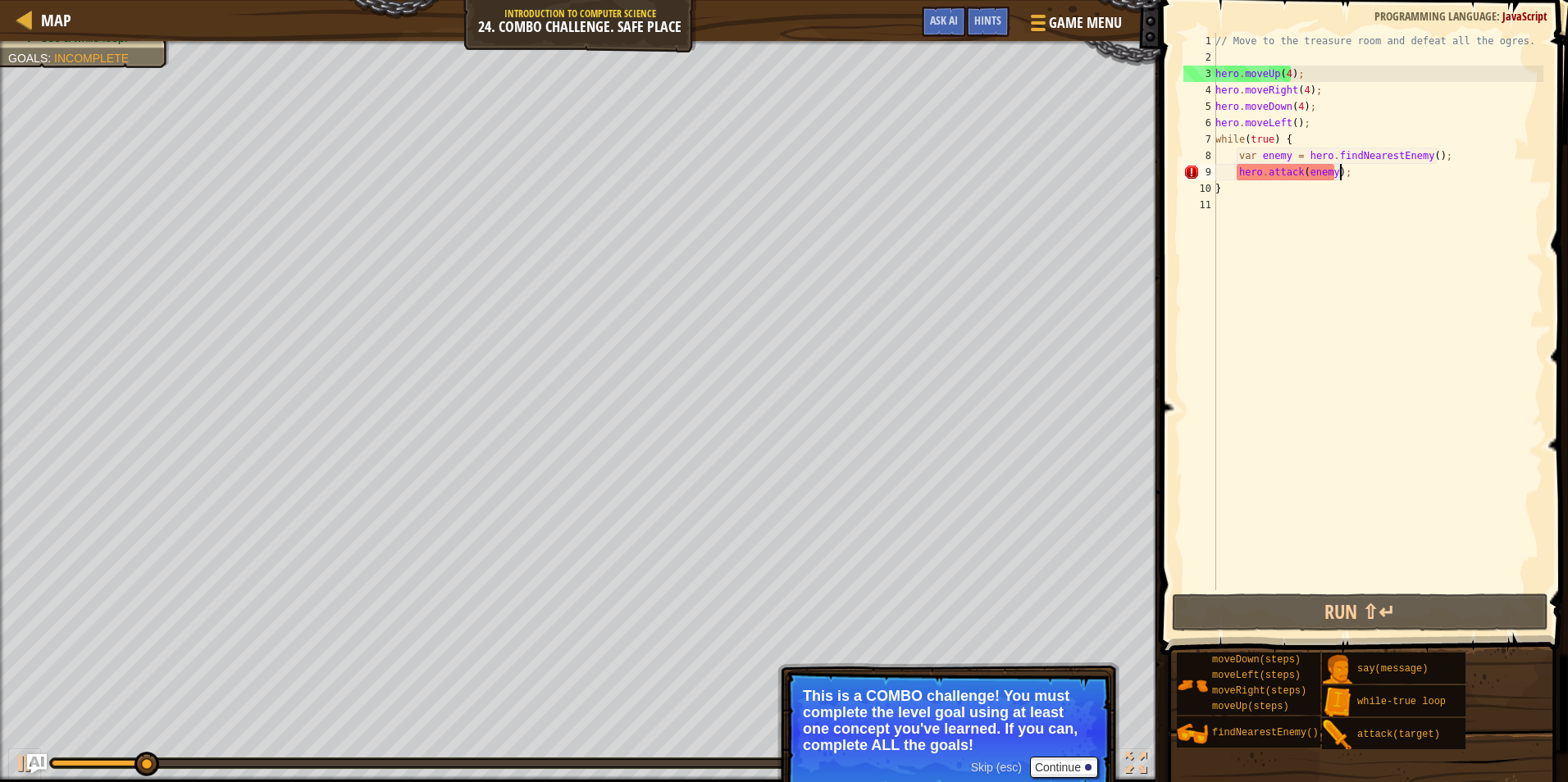
click at [1293, 121] on div "// Move to the treasure room and defeat all the ogres. hero . moveUp ( 4 ) ; he…" at bounding box center [1378, 328] width 331 height 591
click at [1287, 121] on div "// Move to the treasure room and defeat all the ogres. hero . moveUp ( 4 ) ; he…" at bounding box center [1378, 328] width 331 height 591
click at [1290, 121] on div "// Move to the treasure room and defeat all the ogres. hero . moveUp ( 4 ) ; he…" at bounding box center [1378, 328] width 331 height 591
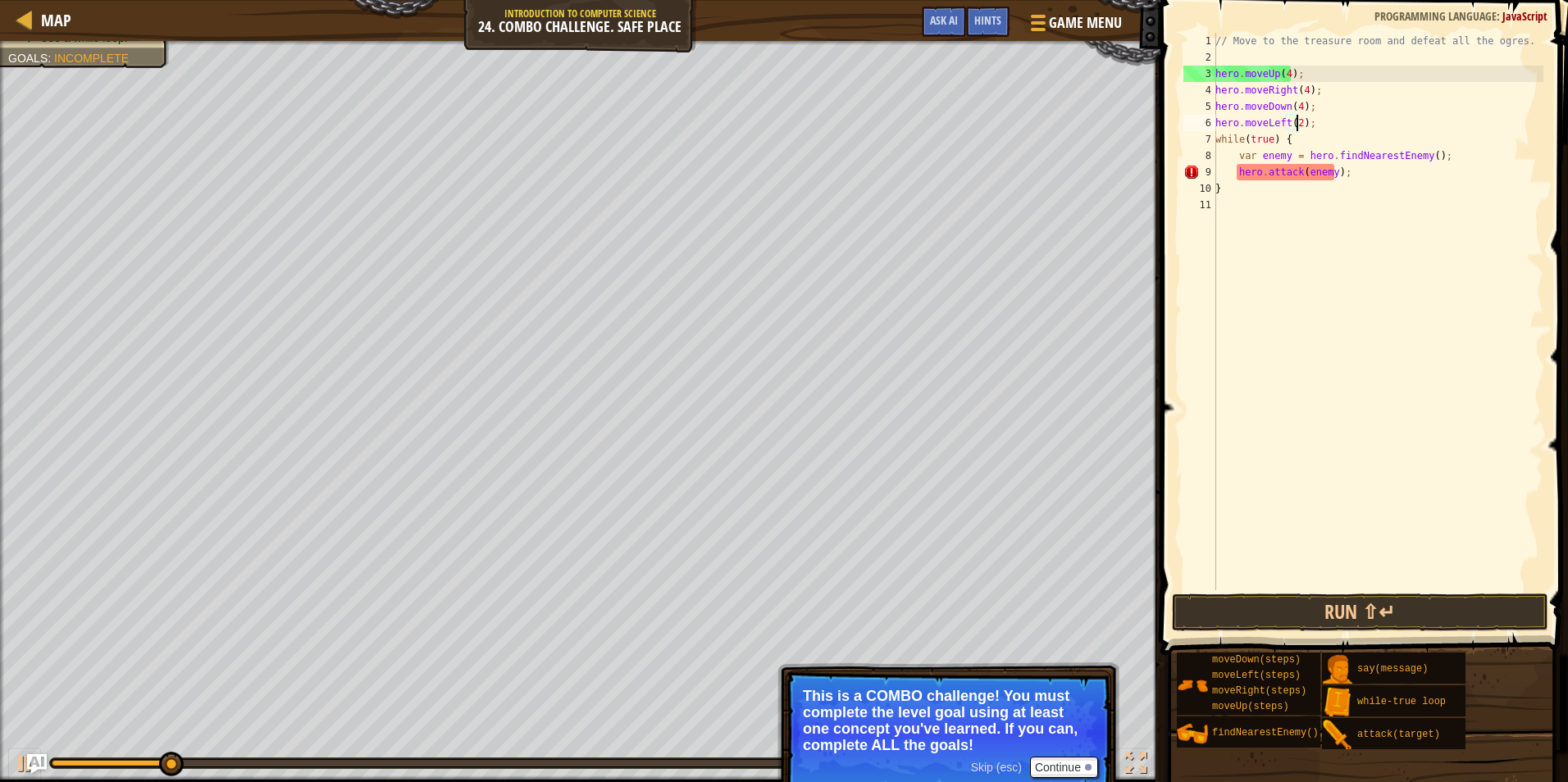
scroll to position [7, 7]
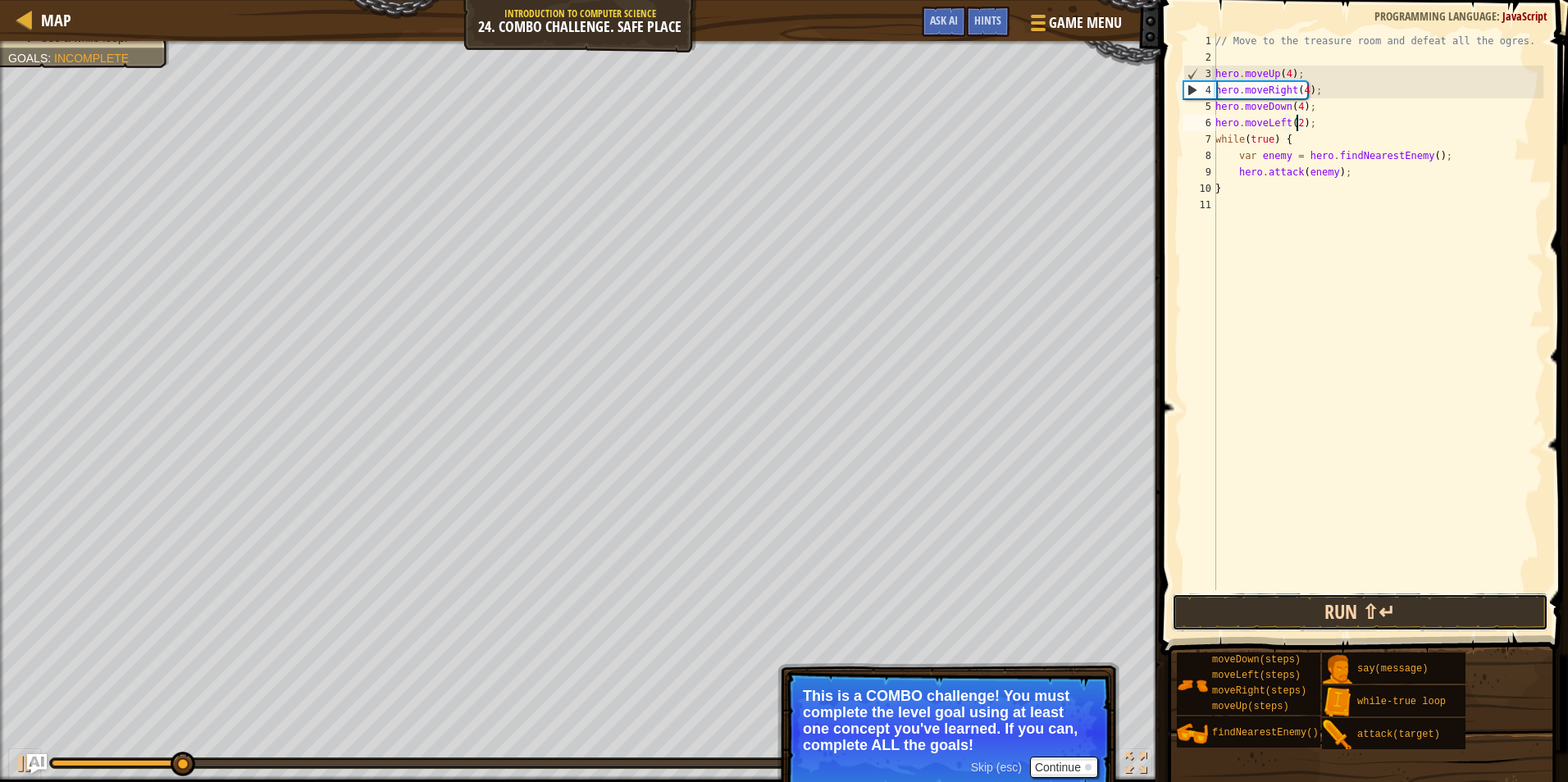
click at [1341, 605] on button "Run ⇧↵" at bounding box center [1360, 613] width 377 height 38
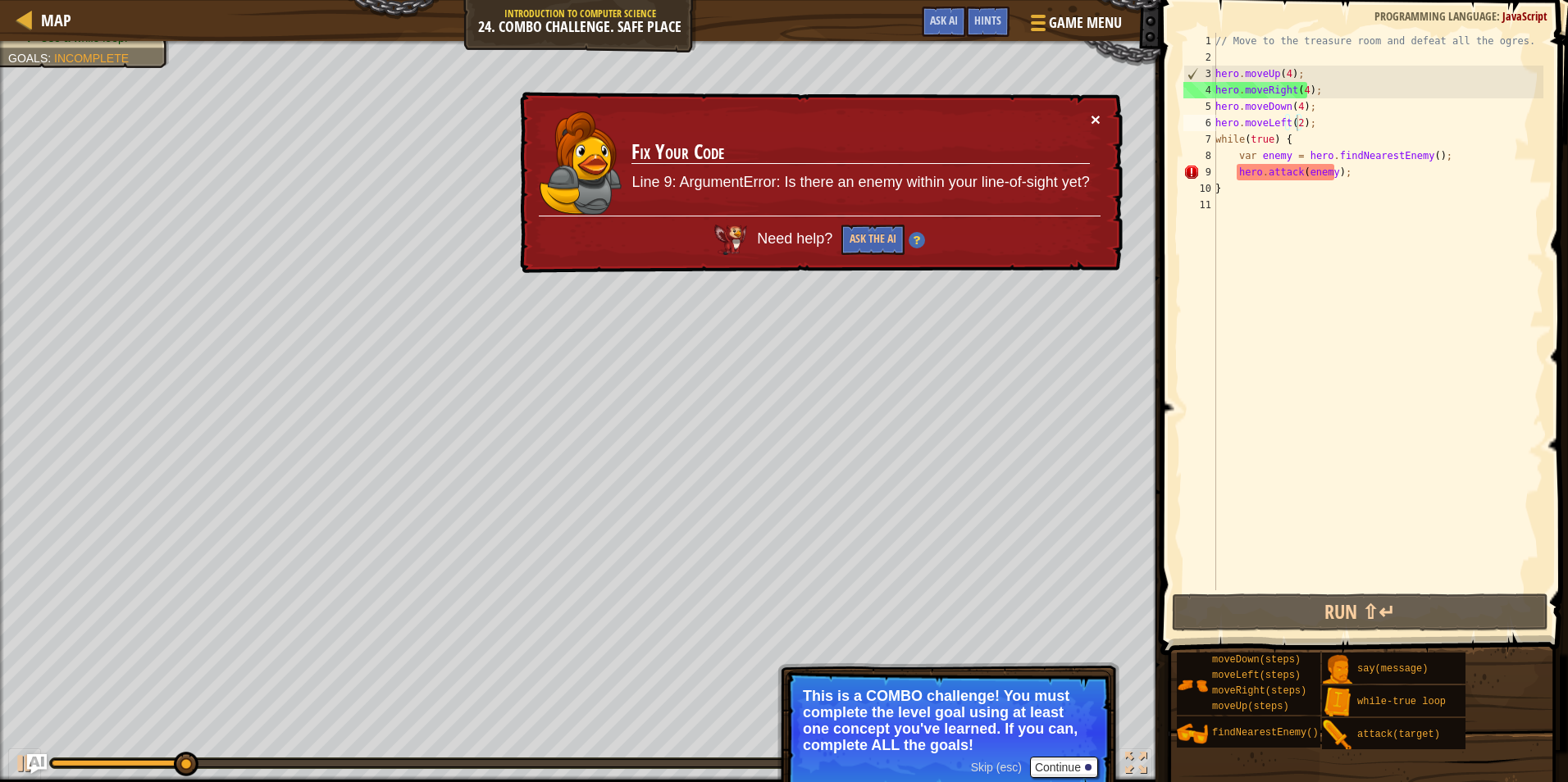
click at [1095, 118] on button "×" at bounding box center [1095, 119] width 10 height 17
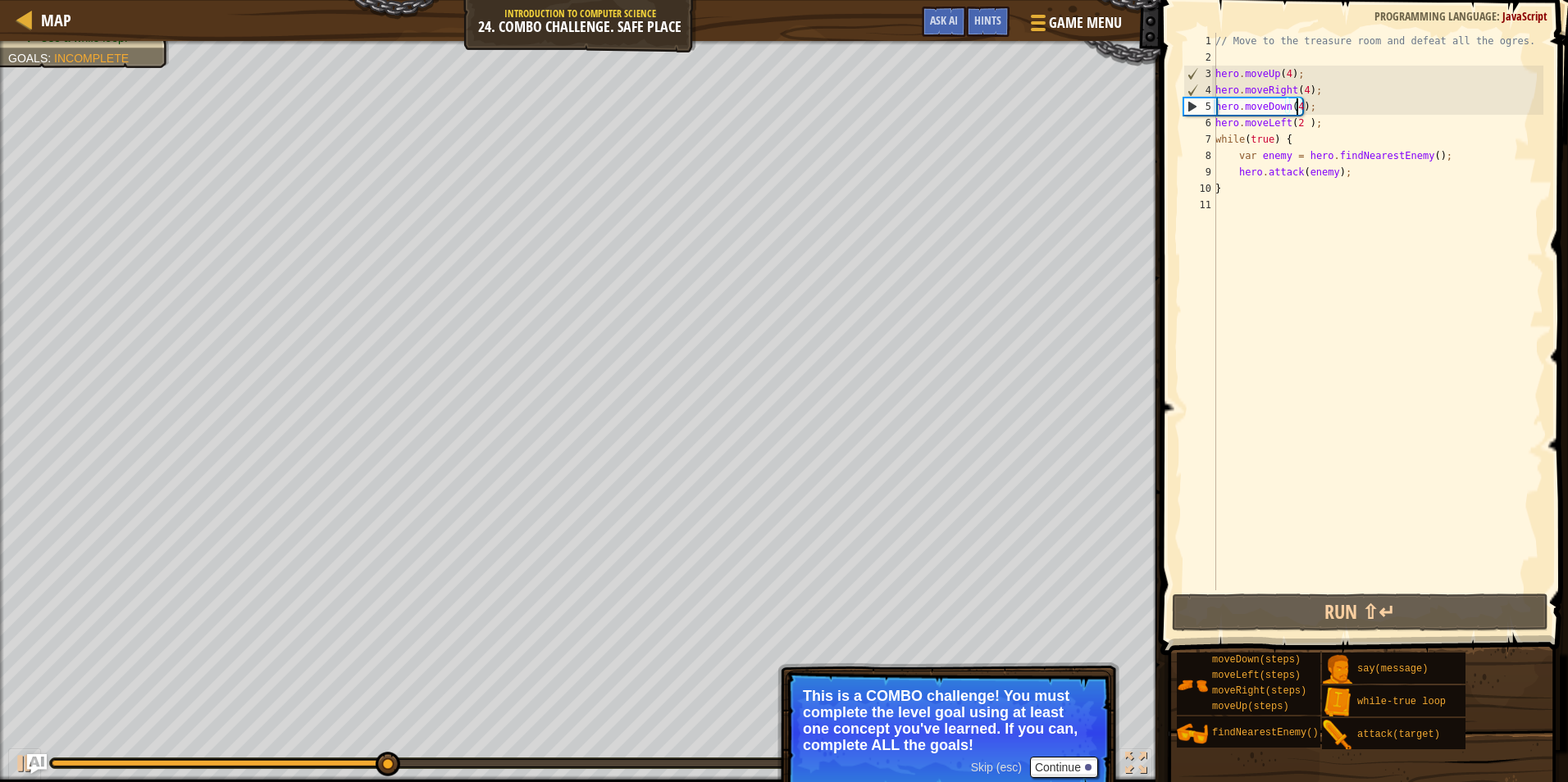
click at [1297, 111] on div "// Move to the treasure room and defeat all the ogres. hero . moveUp ( 4 ) ; he…" at bounding box center [1378, 328] width 331 height 591
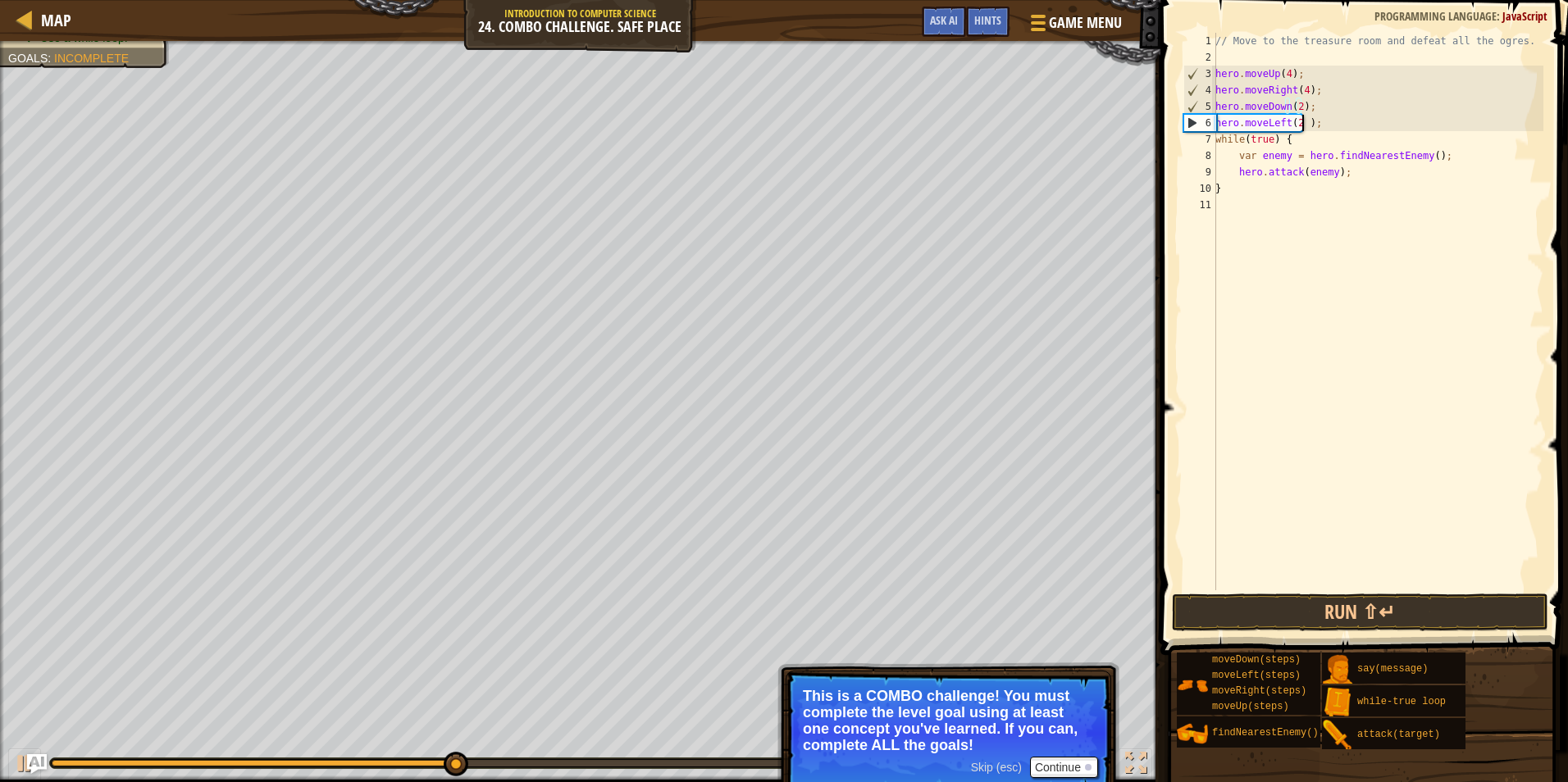
click at [1299, 126] on div "// Move to the treasure room and defeat all the ogres. hero . moveUp ( 4 ) ; he…" at bounding box center [1378, 328] width 331 height 591
click at [1288, 597] on button "Run ⇧↵" at bounding box center [1360, 613] width 377 height 38
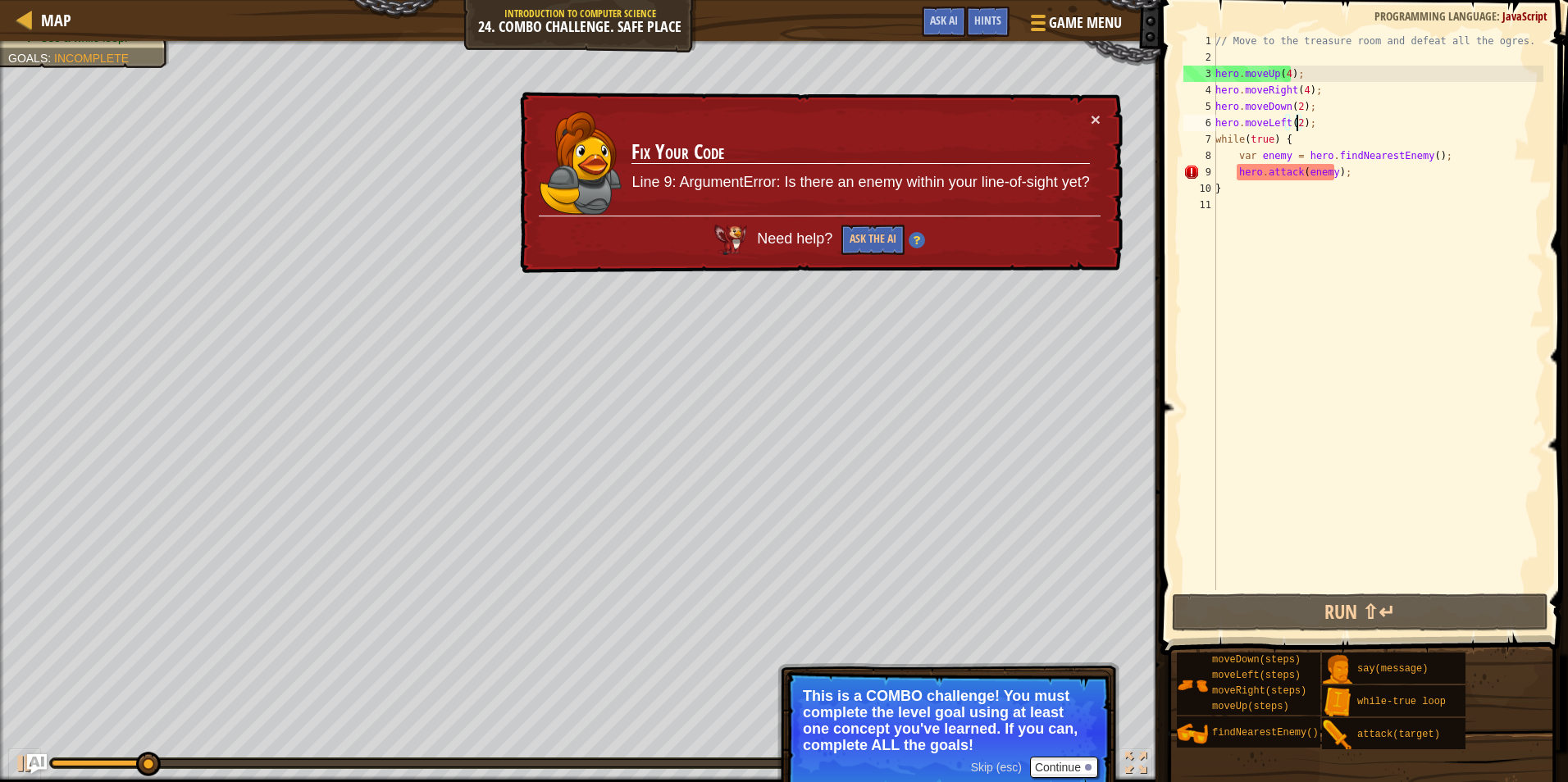
click at [1071, 126] on td "Fix Your Code Line 9: ArgumentError: Is there an enemy within your line-of-sigh…" at bounding box center [859, 164] width 459 height 106
click at [1078, 121] on td "Fix Your Code Line 9: ArgumentError: Is there an enemy within your line-of-sigh…" at bounding box center [859, 164] width 459 height 106
click at [1107, 123] on div "× Fix Your Code Line 9: ArgumentError: Is there an enemy within your line-of-si…" at bounding box center [819, 183] width 606 height 182
click at [1097, 121] on button "×" at bounding box center [1095, 119] width 10 height 17
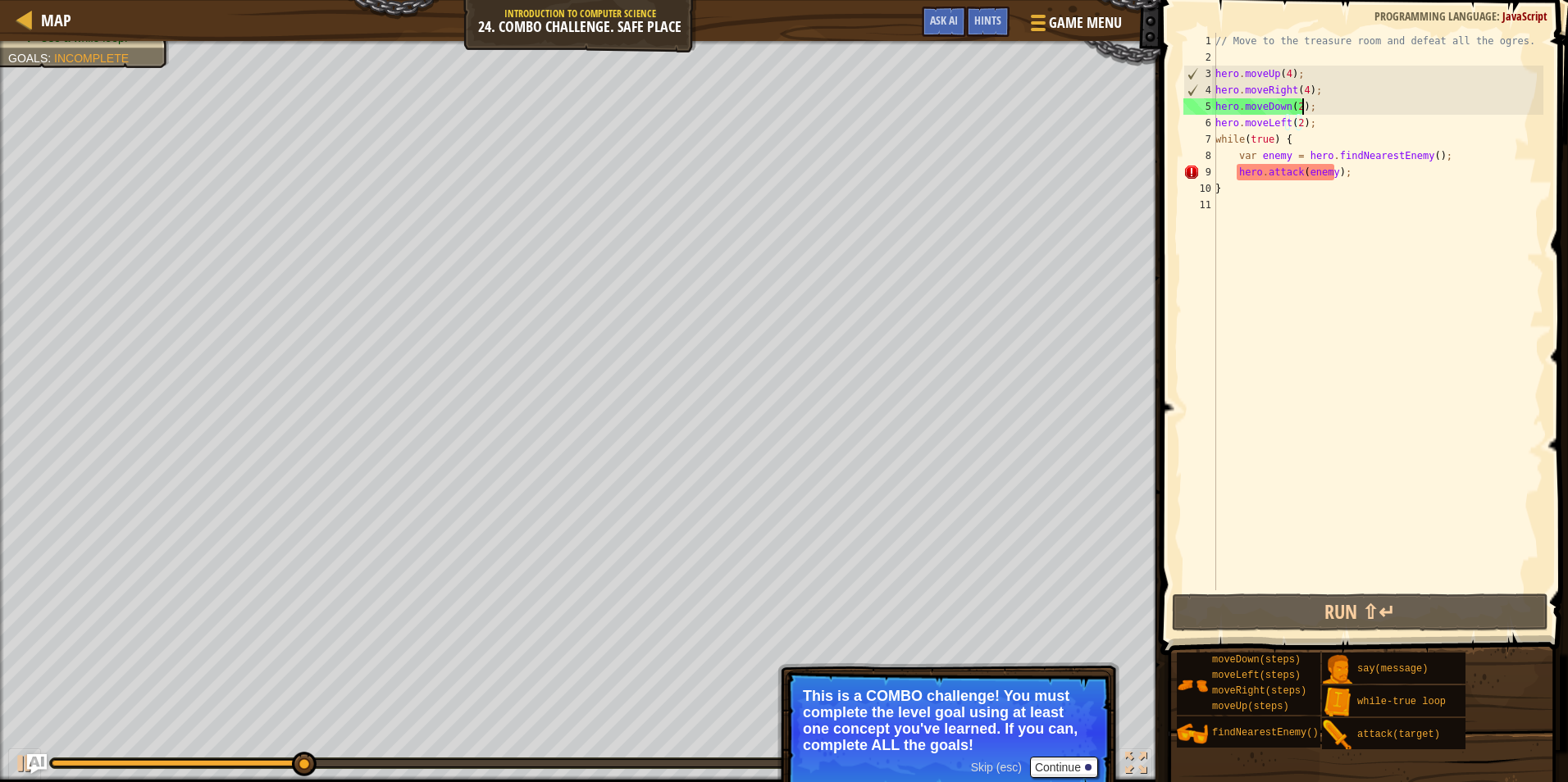
click at [1299, 110] on div "// Move to the treasure room and defeat all the ogres. hero . moveUp ( 4 ) ; he…" at bounding box center [1378, 328] width 331 height 591
click at [1296, 107] on div "// Move to the treasure room and defeat all the ogres. hero . moveUp ( 4 ) ; he…" at bounding box center [1378, 328] width 331 height 591
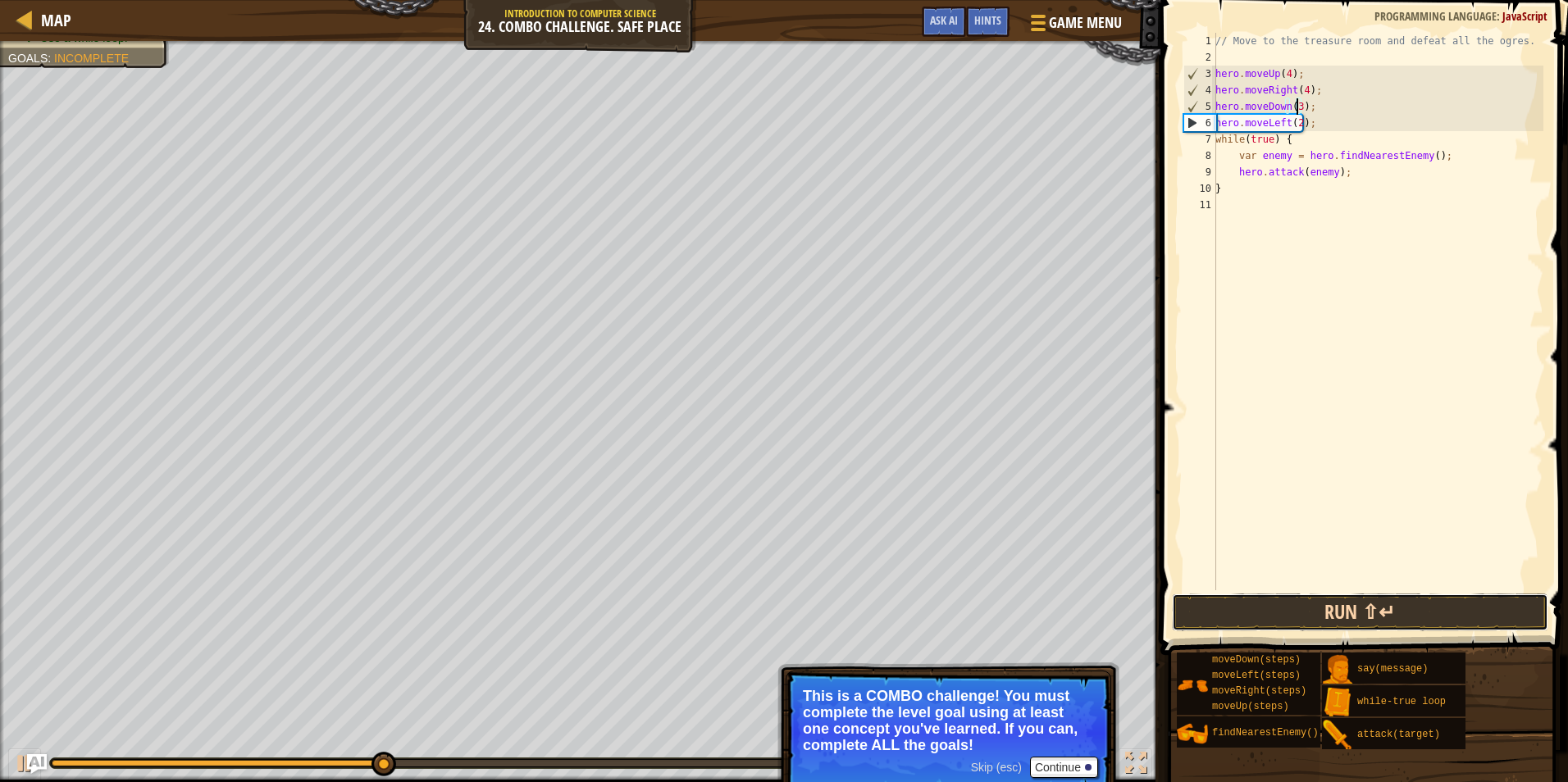
click at [1406, 619] on button "Run ⇧↵" at bounding box center [1360, 613] width 377 height 38
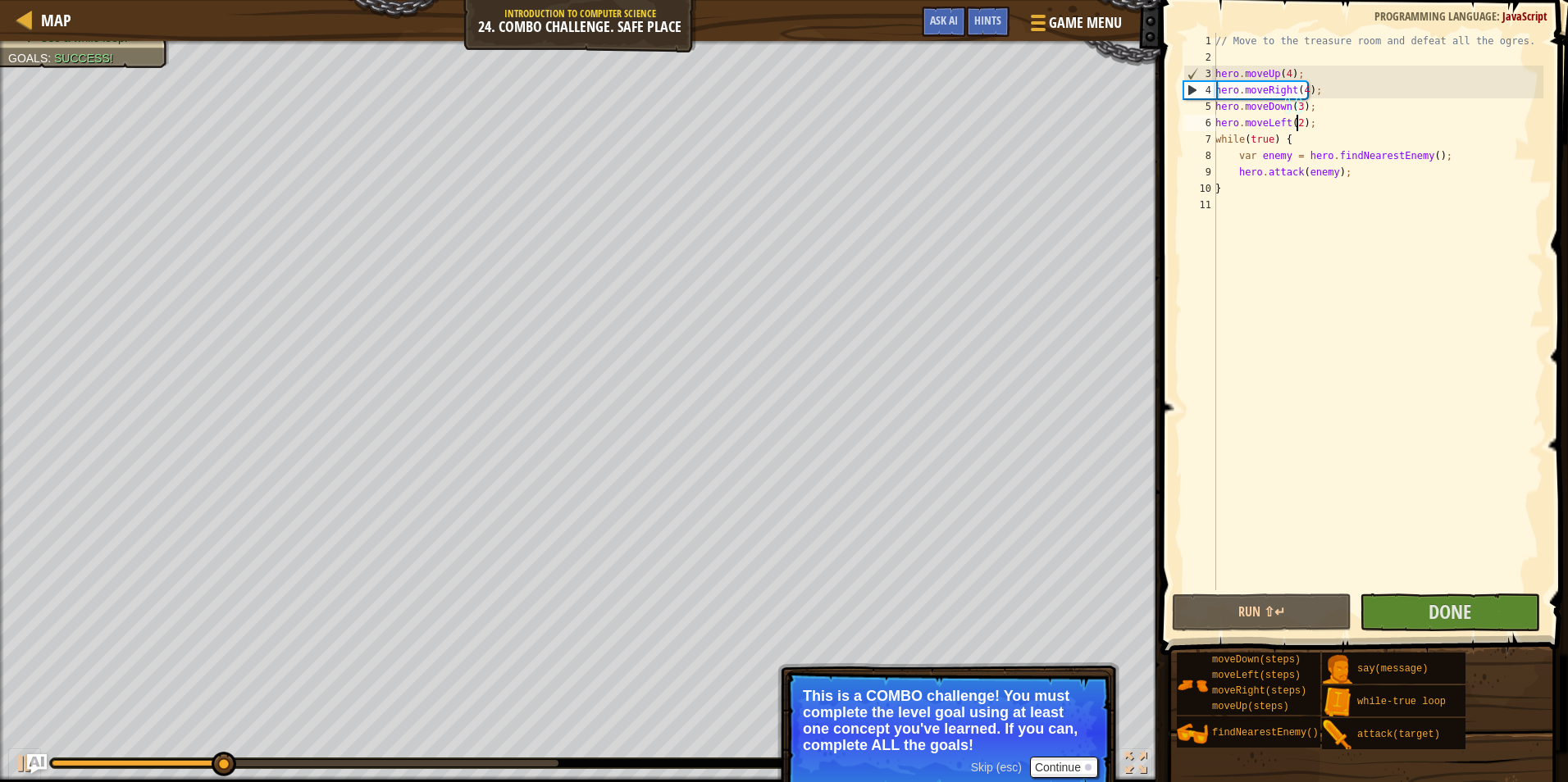
click at [1298, 126] on div "// Move to the treasure room and defeat all the ogres. hero . moveUp ( 4 ) ; he…" at bounding box center [1378, 328] width 331 height 591
type textarea "hero.moveLeft();"
click at [1341, 217] on div "// Move to the treasure room and defeat all the ogres. hero . moveUp ( 4 ) ; he…" at bounding box center [1378, 328] width 331 height 591
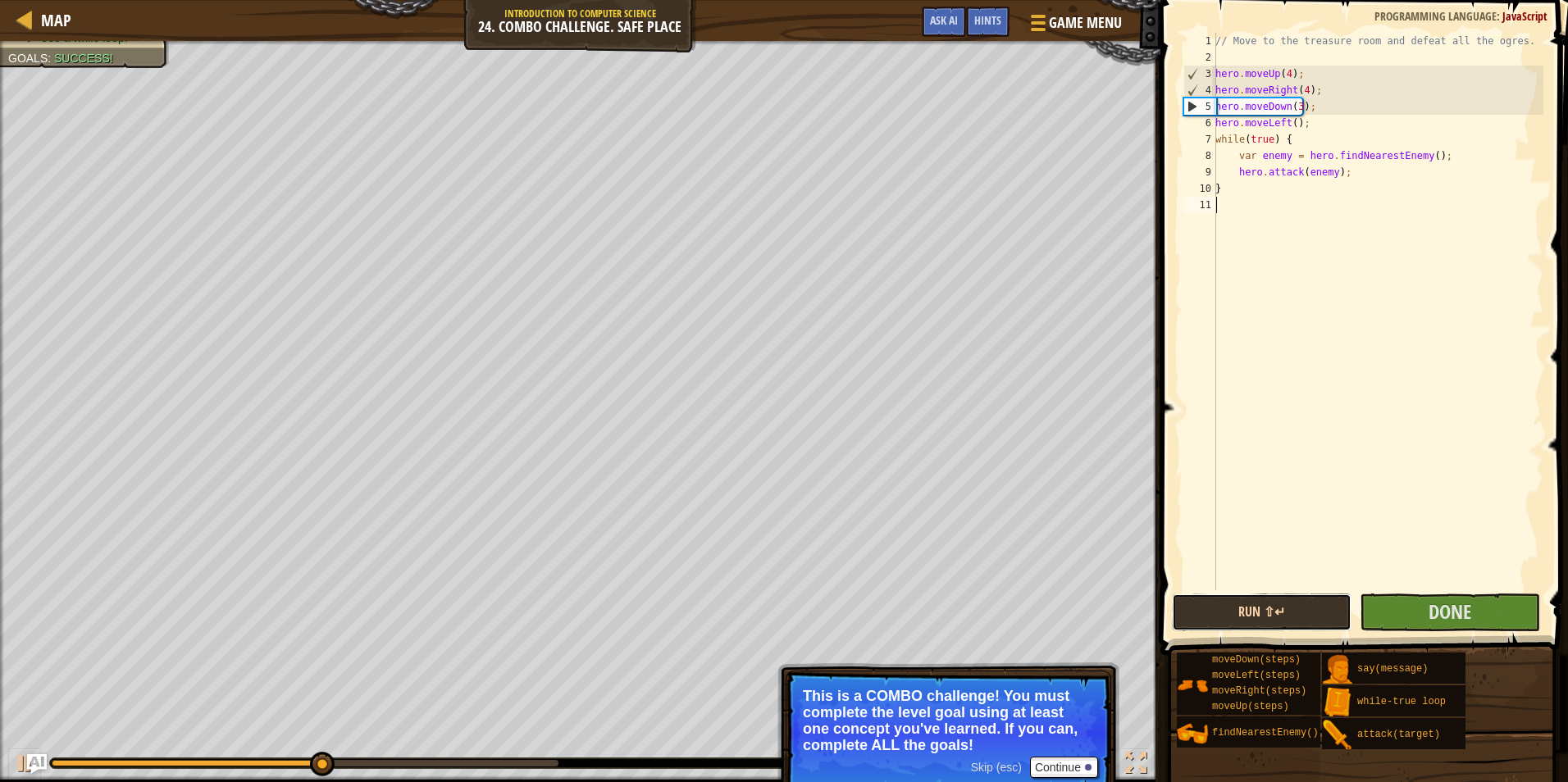
click at [1285, 604] on button "Run ⇧↵" at bounding box center [1261, 613] width 179 height 38
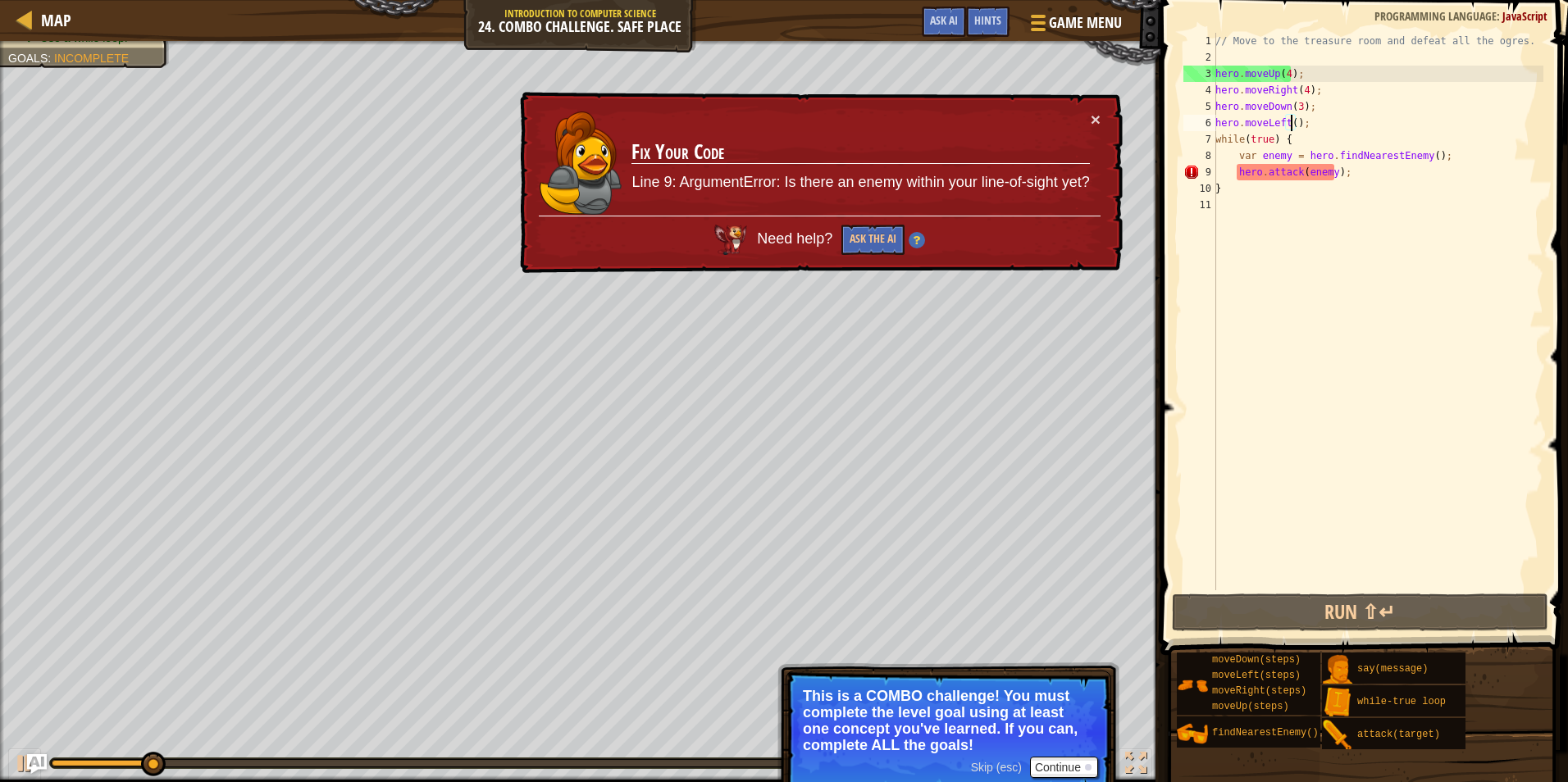
click at [1291, 124] on div "// Move to the treasure room and defeat all the ogres. hero . moveUp ( 4 ) ; he…" at bounding box center [1378, 328] width 331 height 591
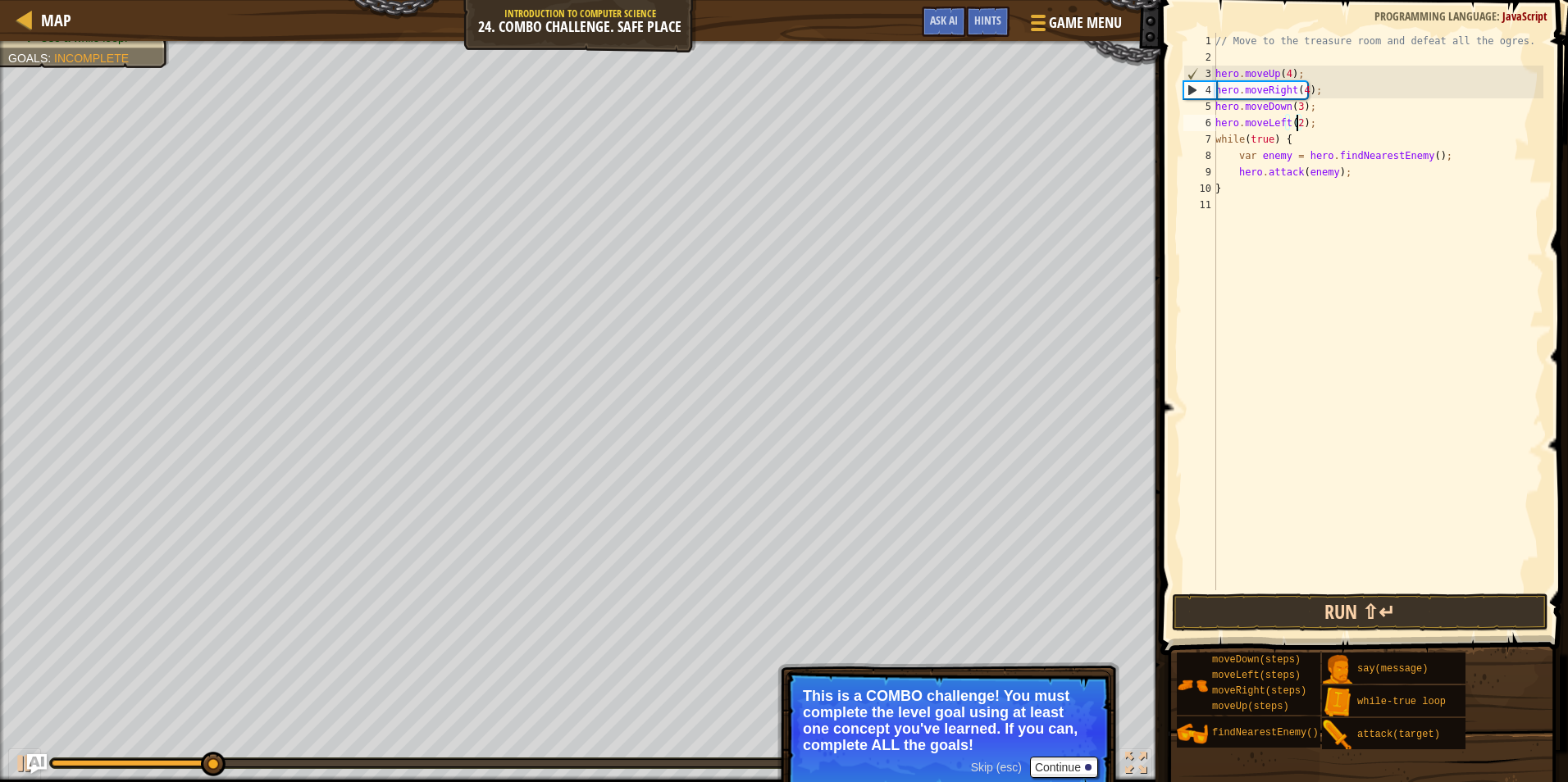
type textarea "hero.moveLeft(2);"
click at [1392, 615] on button "Run ⇧↵" at bounding box center [1360, 613] width 377 height 38
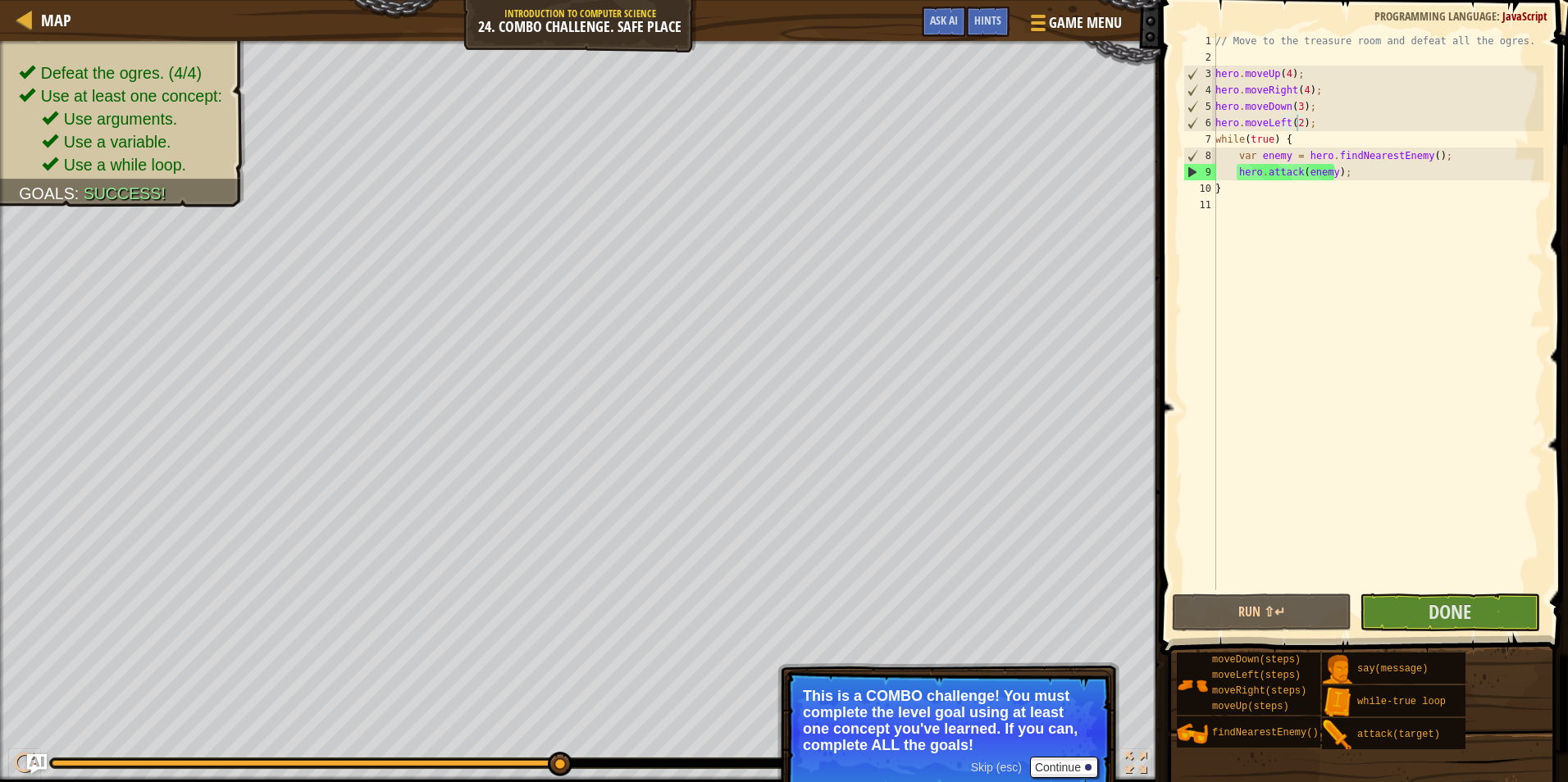
click at [1447, 631] on span at bounding box center [1365, 304] width 420 height 704
click at [1446, 614] on span "Done" at bounding box center [1449, 612] width 43 height 26
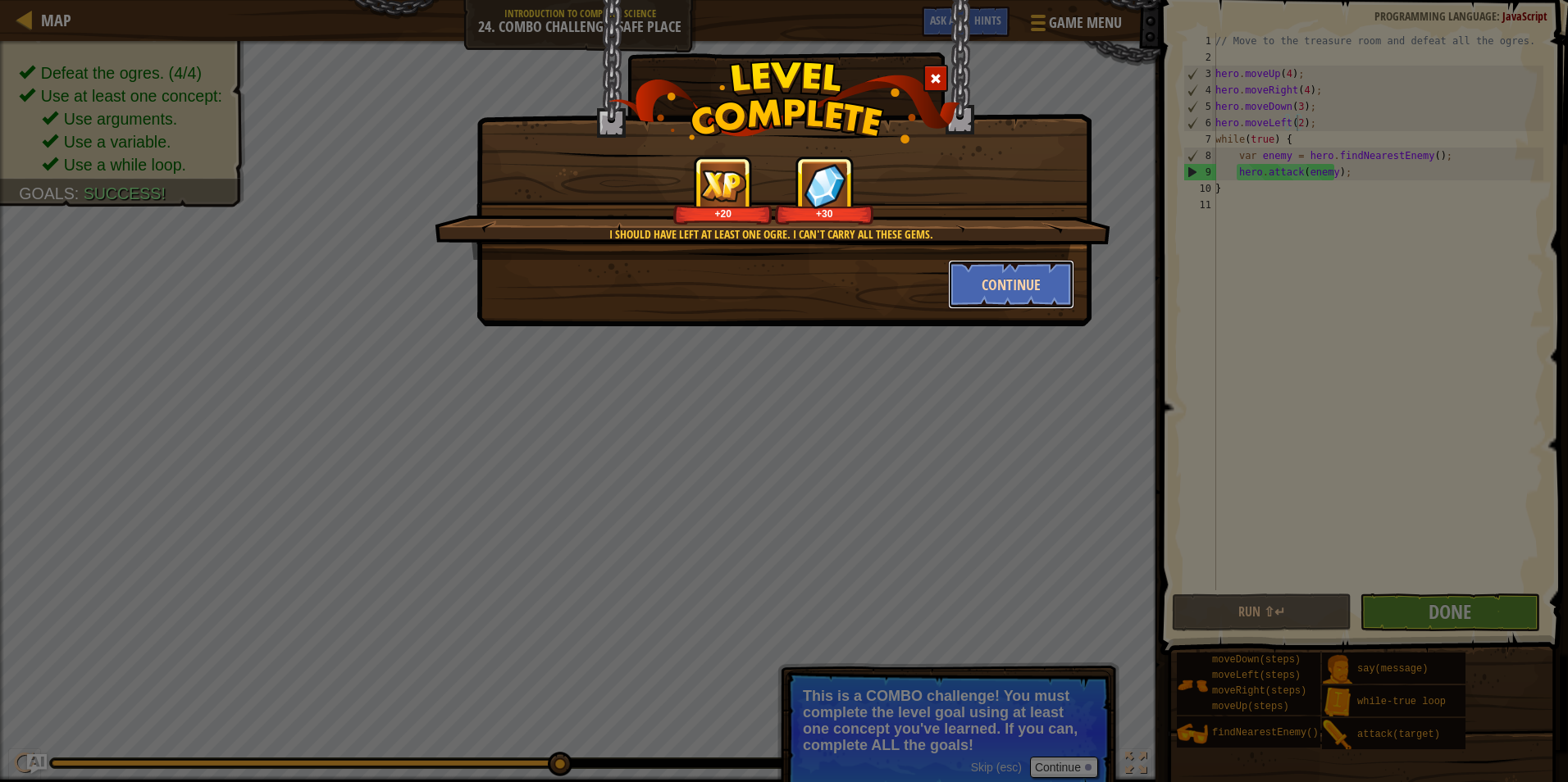
click at [1018, 282] on button "Continue" at bounding box center [1011, 284] width 127 height 50
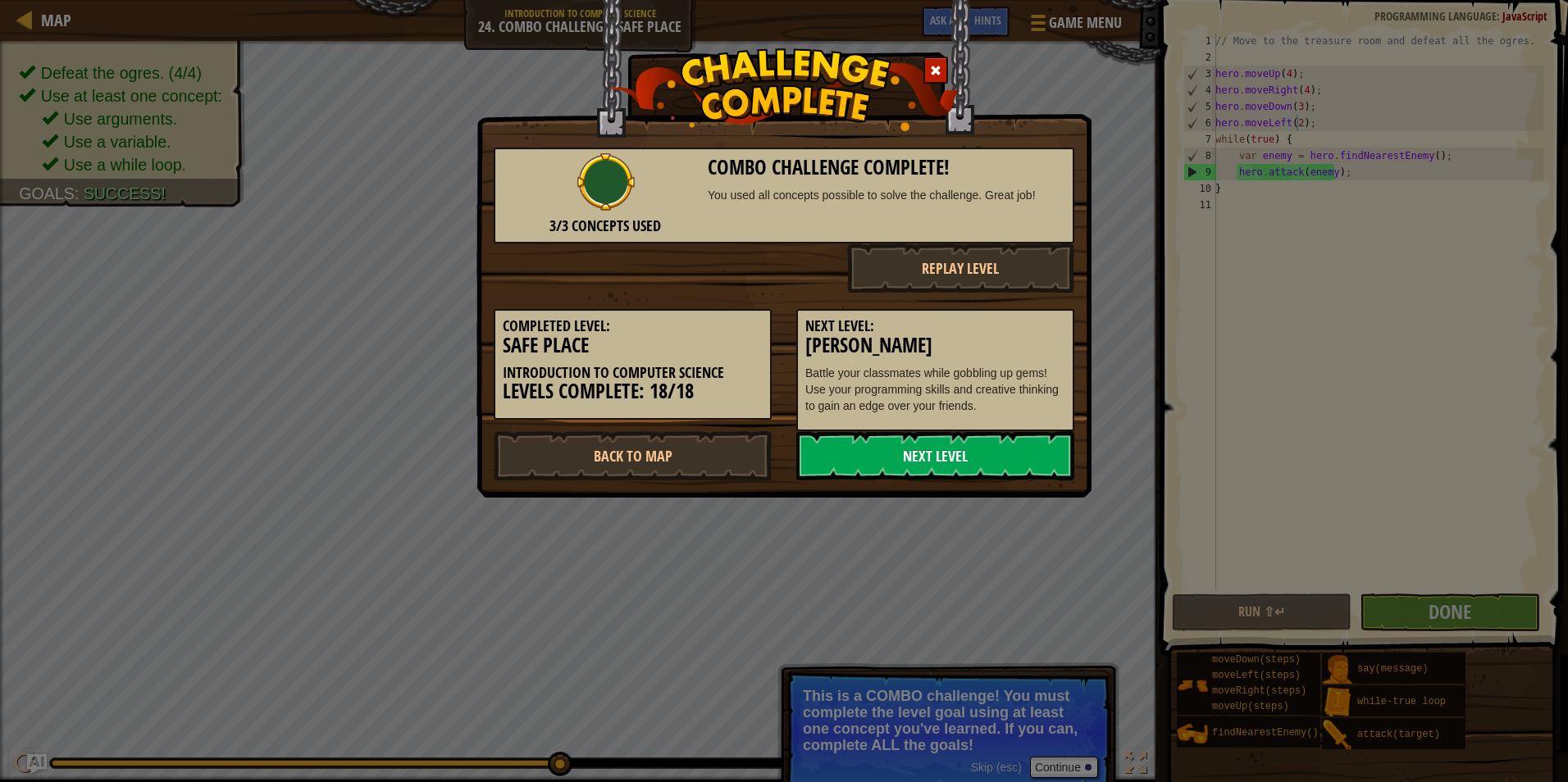
click at [961, 440] on link "Next Level" at bounding box center [935, 456] width 278 height 50
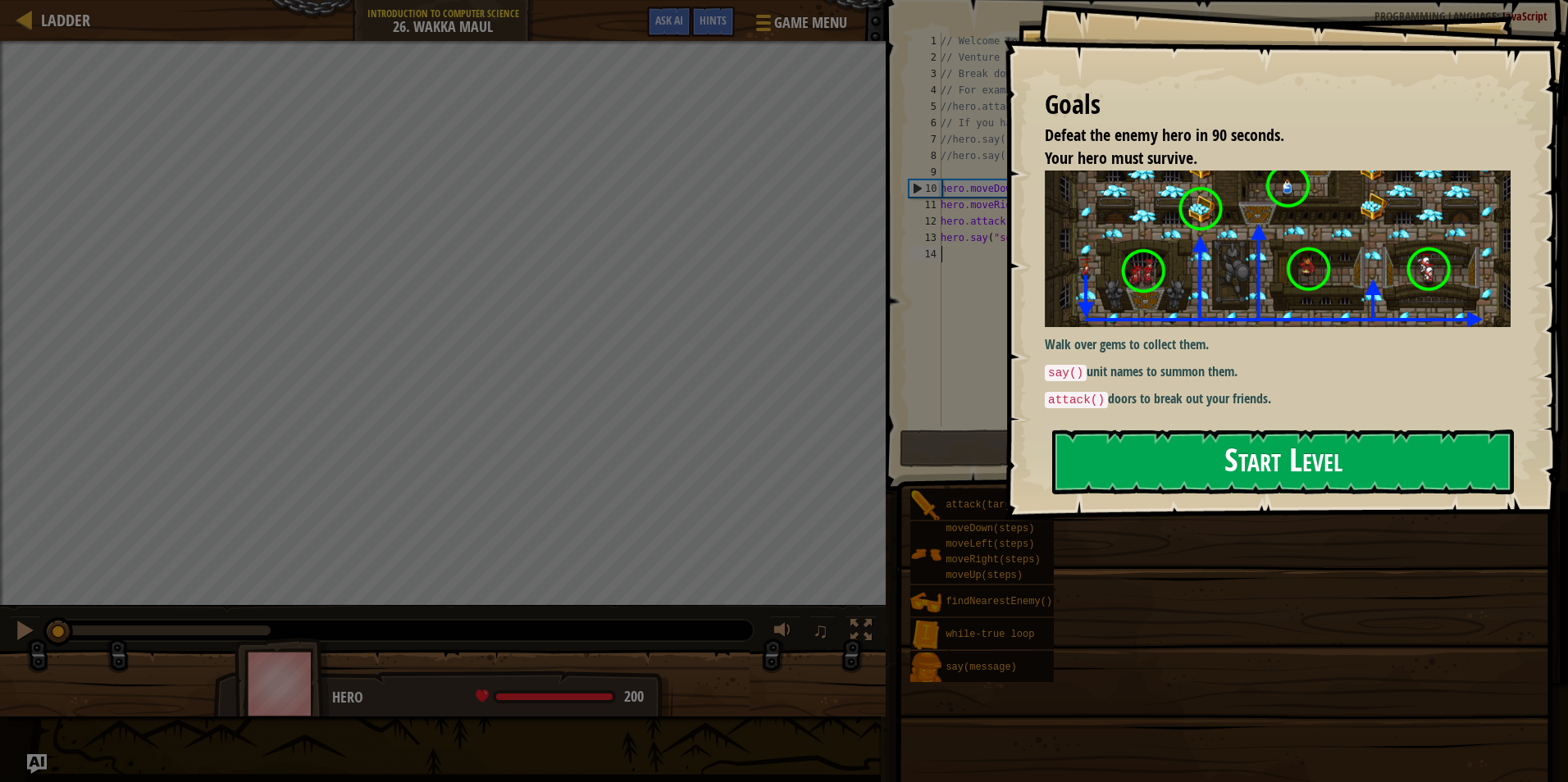
click at [1172, 453] on button "Start Level" at bounding box center [1283, 461] width 462 height 64
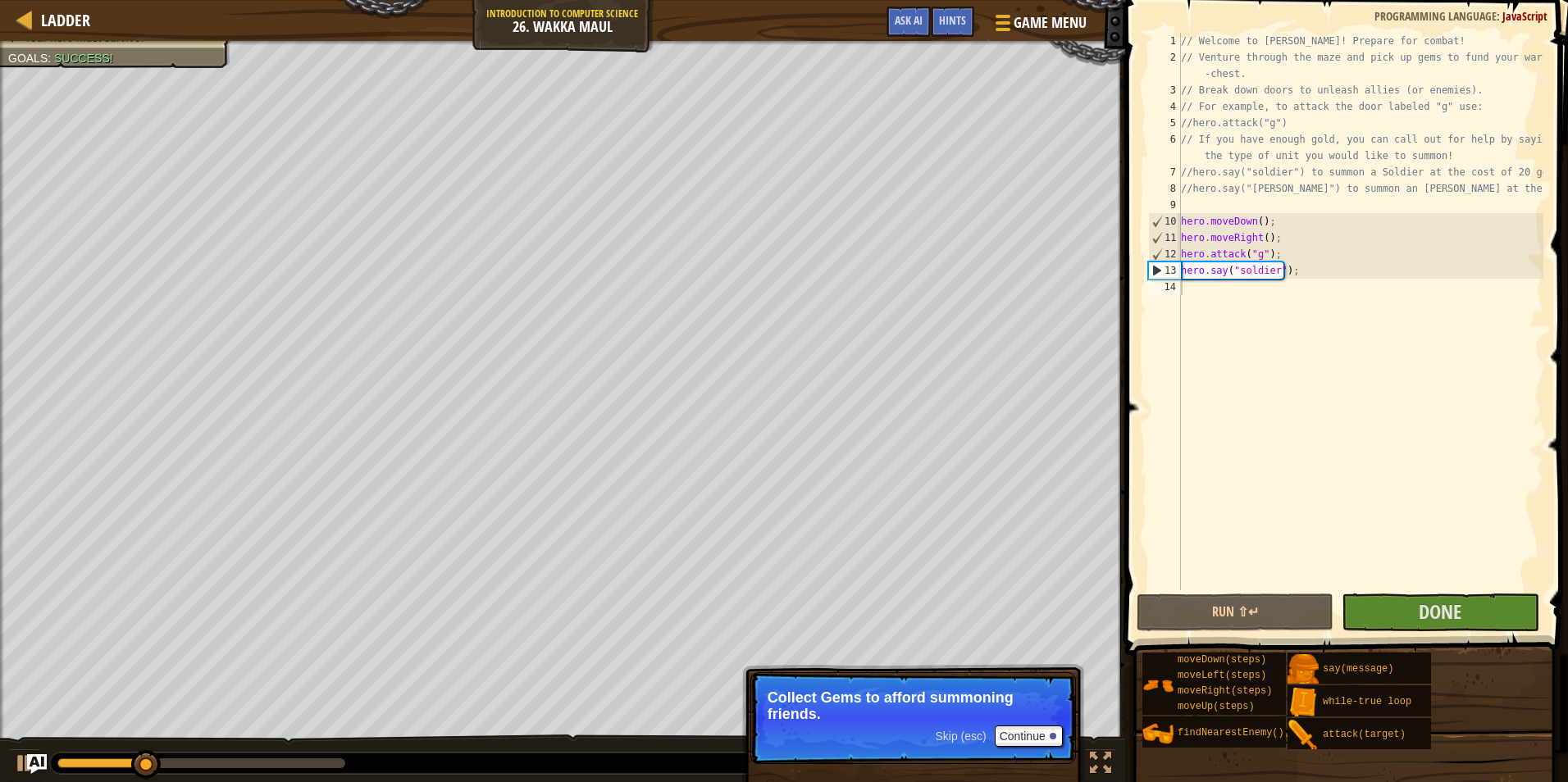
click at [1027, 748] on p "Skip (esc) Continue Collect Gems to afford summoning friends." at bounding box center [913, 718] width 325 height 92
click at [1032, 723] on p "Skip (esc) Continue Collect Gems to afford summoning friends." at bounding box center [913, 718] width 325 height 92
click at [1034, 732] on button "Continue" at bounding box center [1028, 736] width 68 height 22
click at [1029, 733] on button "Continue" at bounding box center [1028, 736] width 68 height 22
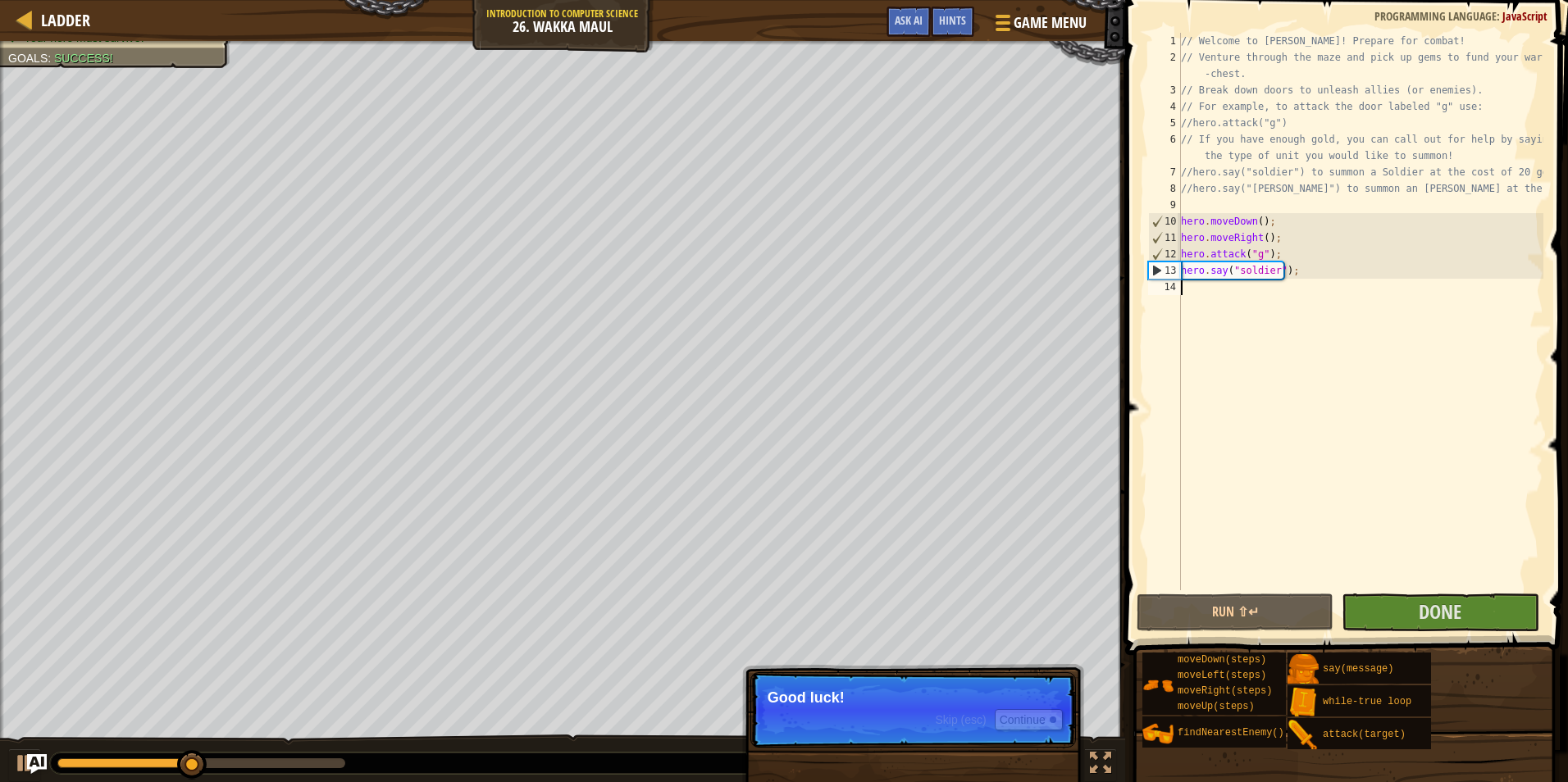
click at [1029, 733] on p "Skip (esc) Continue Good luck!" at bounding box center [913, 710] width 325 height 75
click at [1032, 733] on p "Skip (esc) Continue Good luck!" at bounding box center [913, 710] width 325 height 75
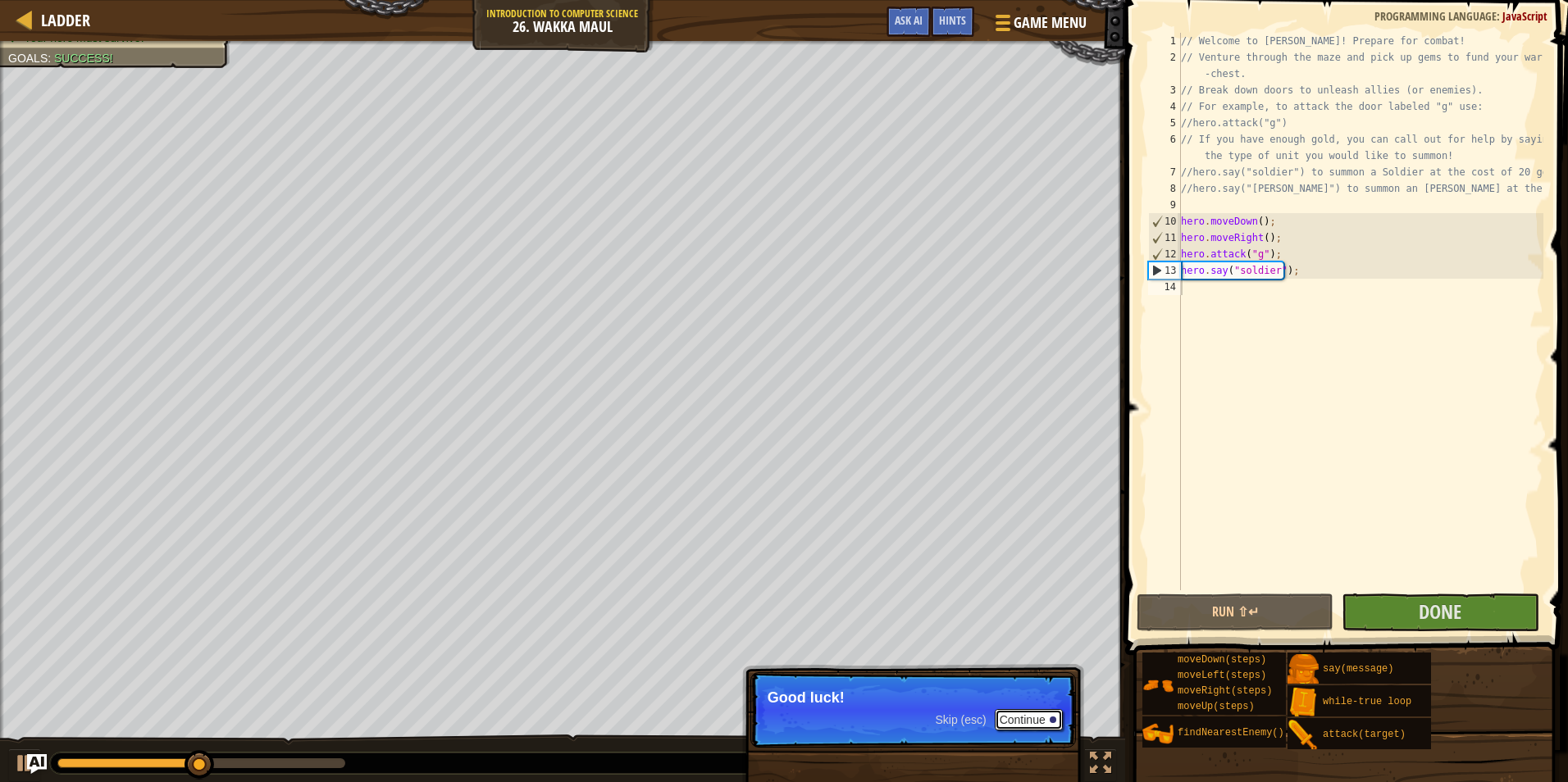
click at [1032, 728] on button "Continue" at bounding box center [1028, 721] width 68 height 22
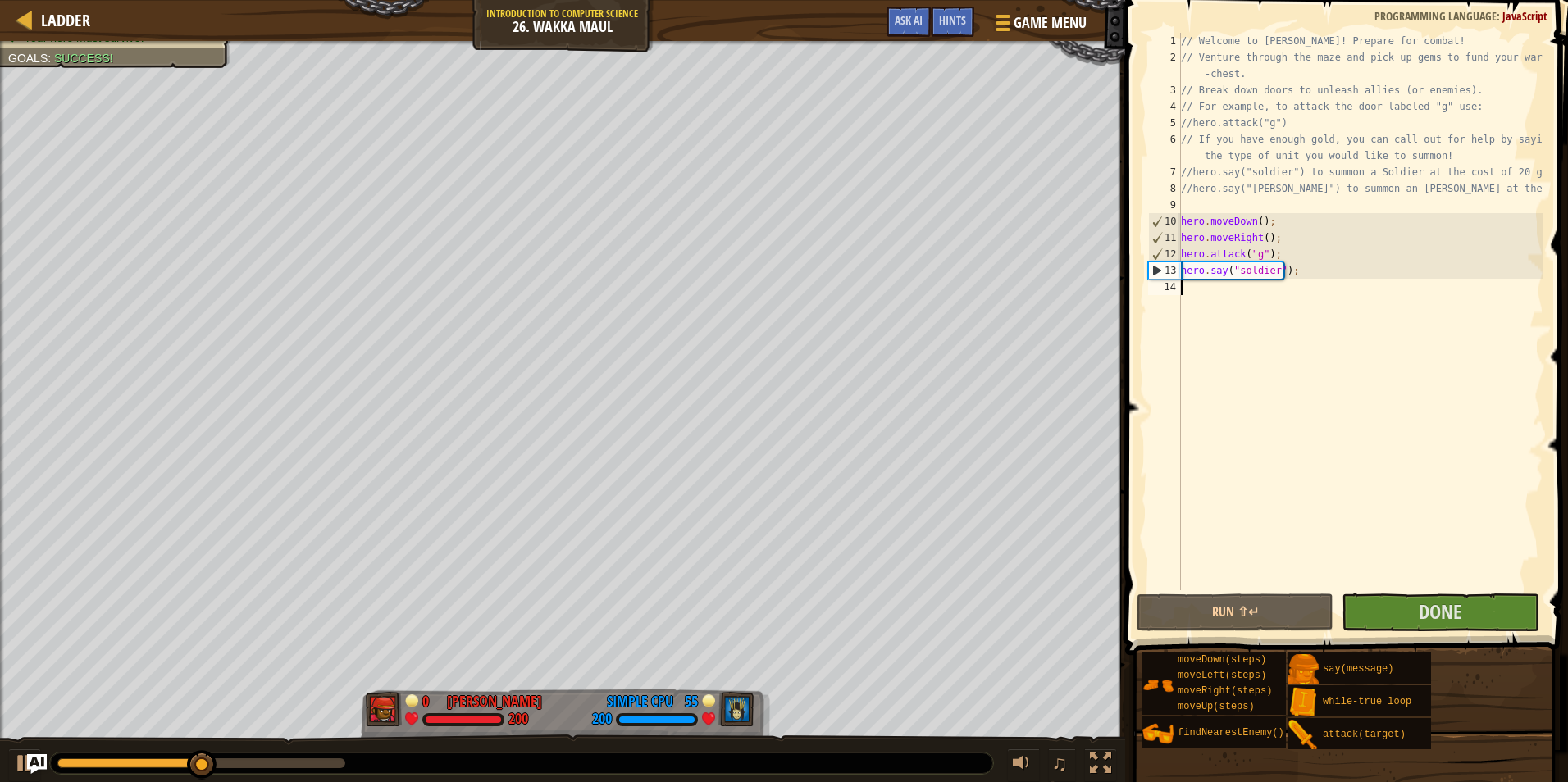
click at [1032, 726] on div "Defeat the enemy hero in 90 seconds. Your hero must survive. Goals : Success! 0…" at bounding box center [784, 411] width 1568 height 742
click at [12, 777] on button at bounding box center [24, 765] width 33 height 34
click at [1313, 280] on div "// Welcome to [PERSON_NAME]! Prepare for combat! // Venture through the maze an…" at bounding box center [1360, 328] width 366 height 591
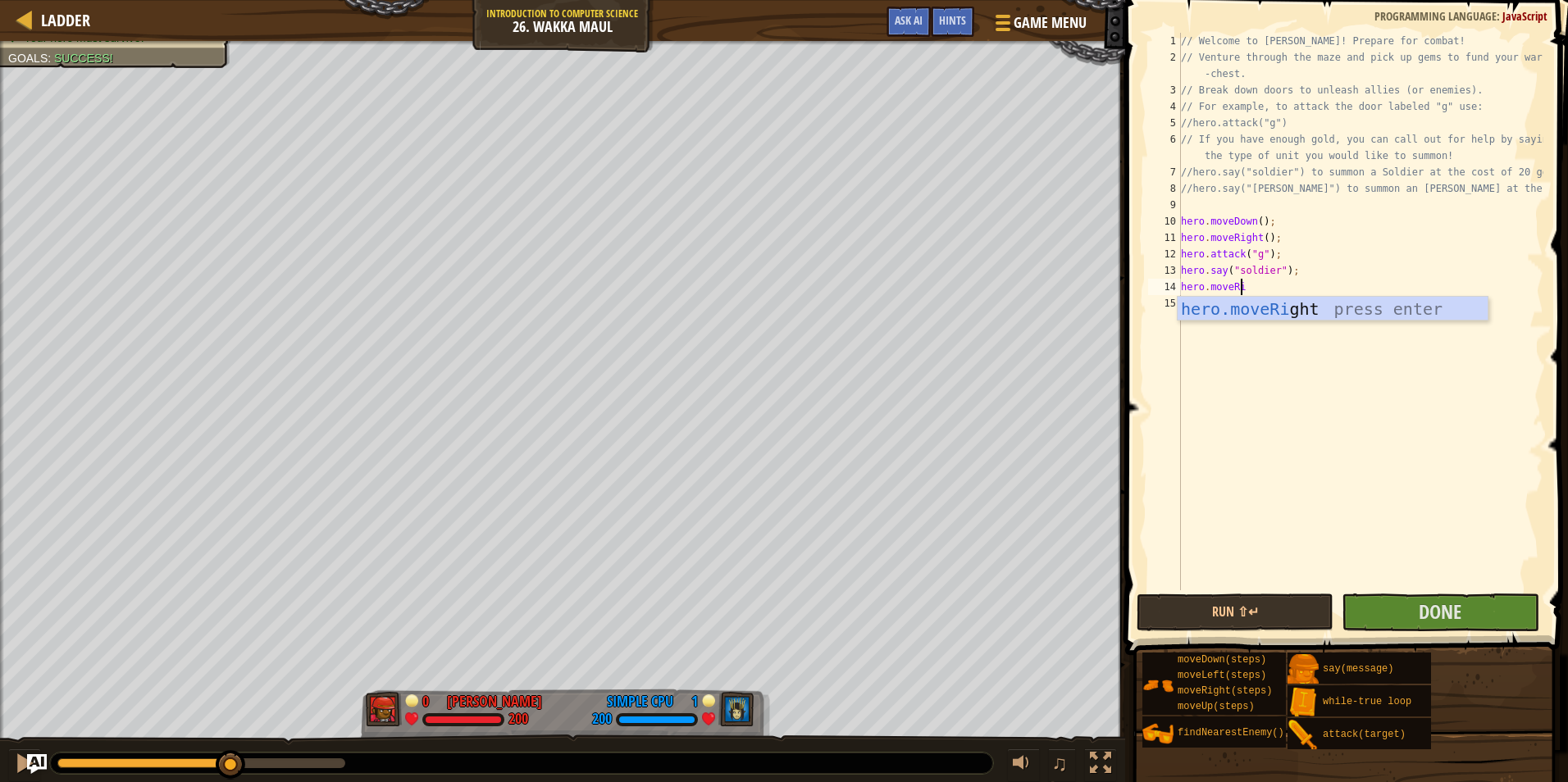
scroll to position [7, 4]
type textarea "hero.moveRig"
click at [1263, 286] on div "// Welcome to [PERSON_NAME]! Prepare for combat! // Venture through the maze an…" at bounding box center [1360, 328] width 366 height 591
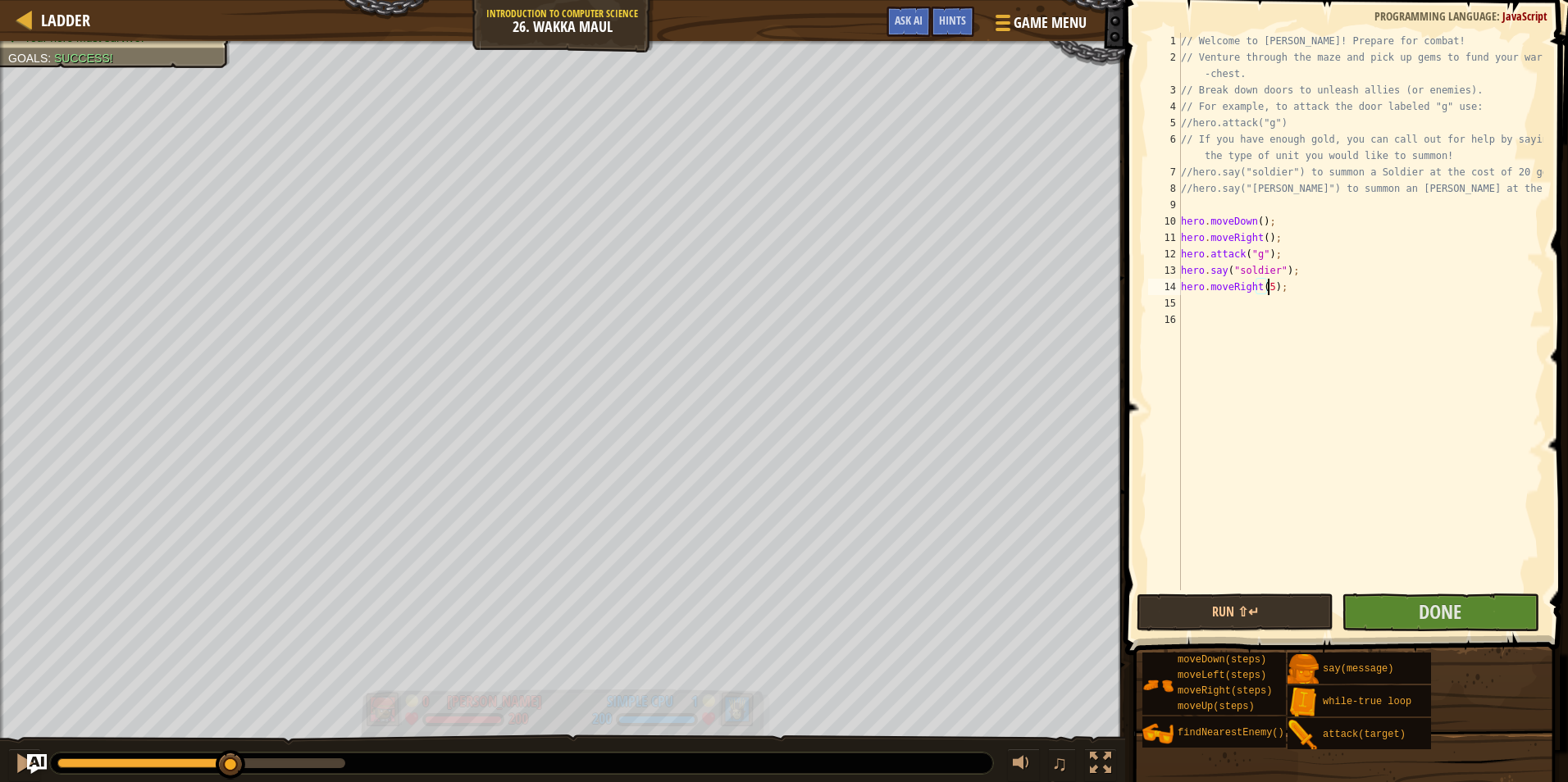
scroll to position [7, 7]
type textarea "hero.moveRight(4);"
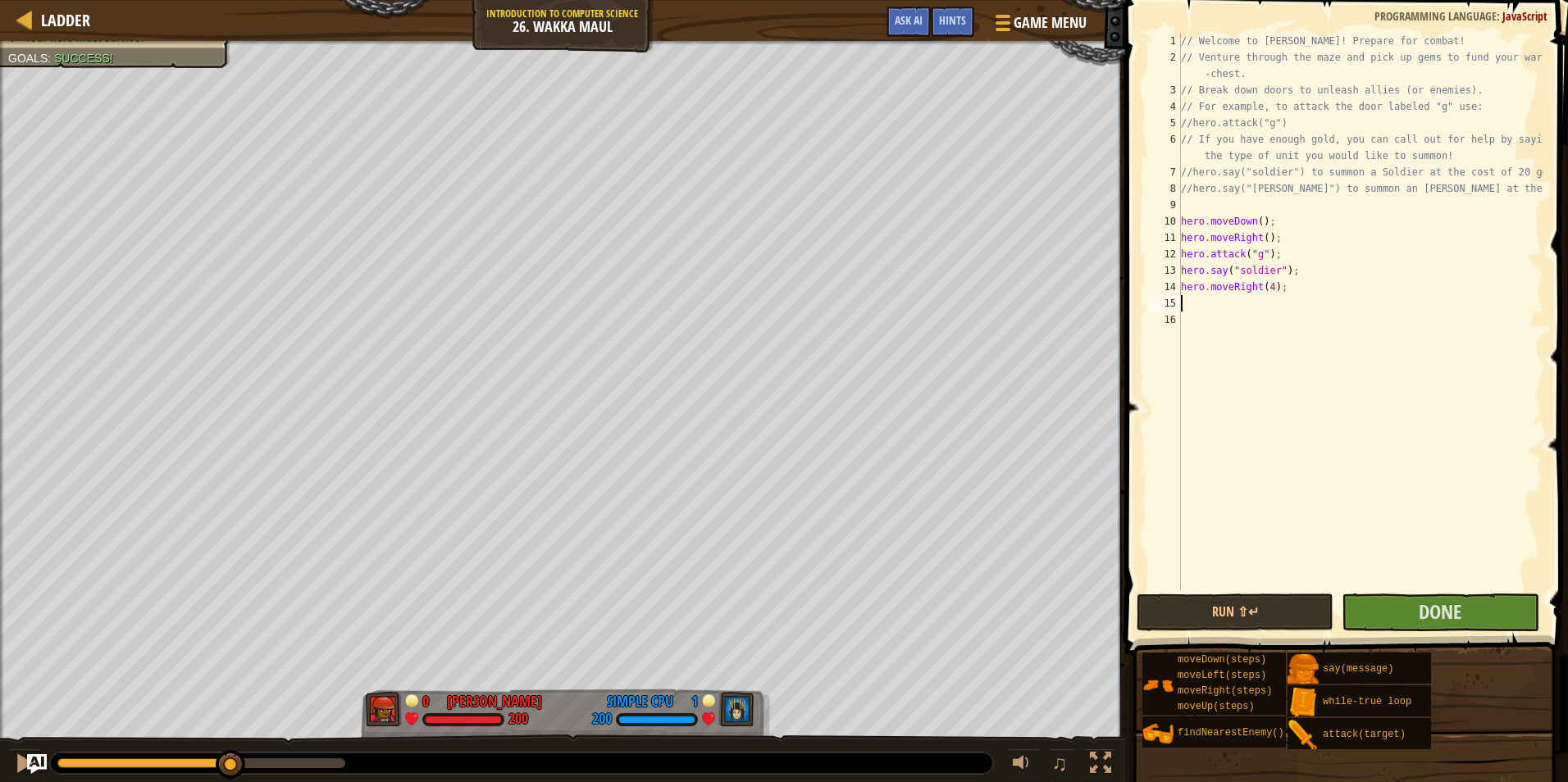
click at [1217, 306] on div "// Welcome to [PERSON_NAME]! Prepare for combat! // Venture through the maze an…" at bounding box center [1360, 328] width 366 height 591
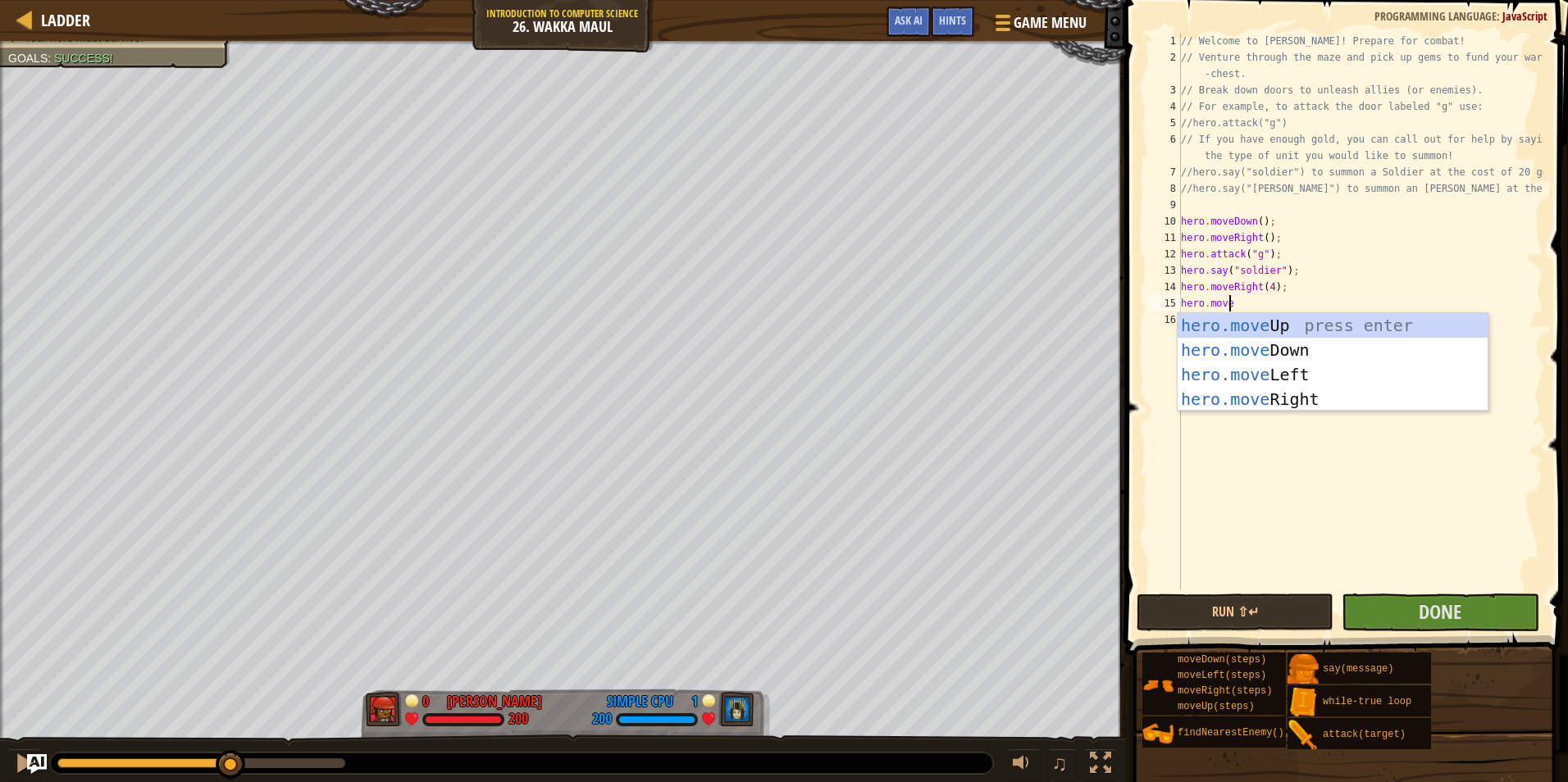
scroll to position [7, 4]
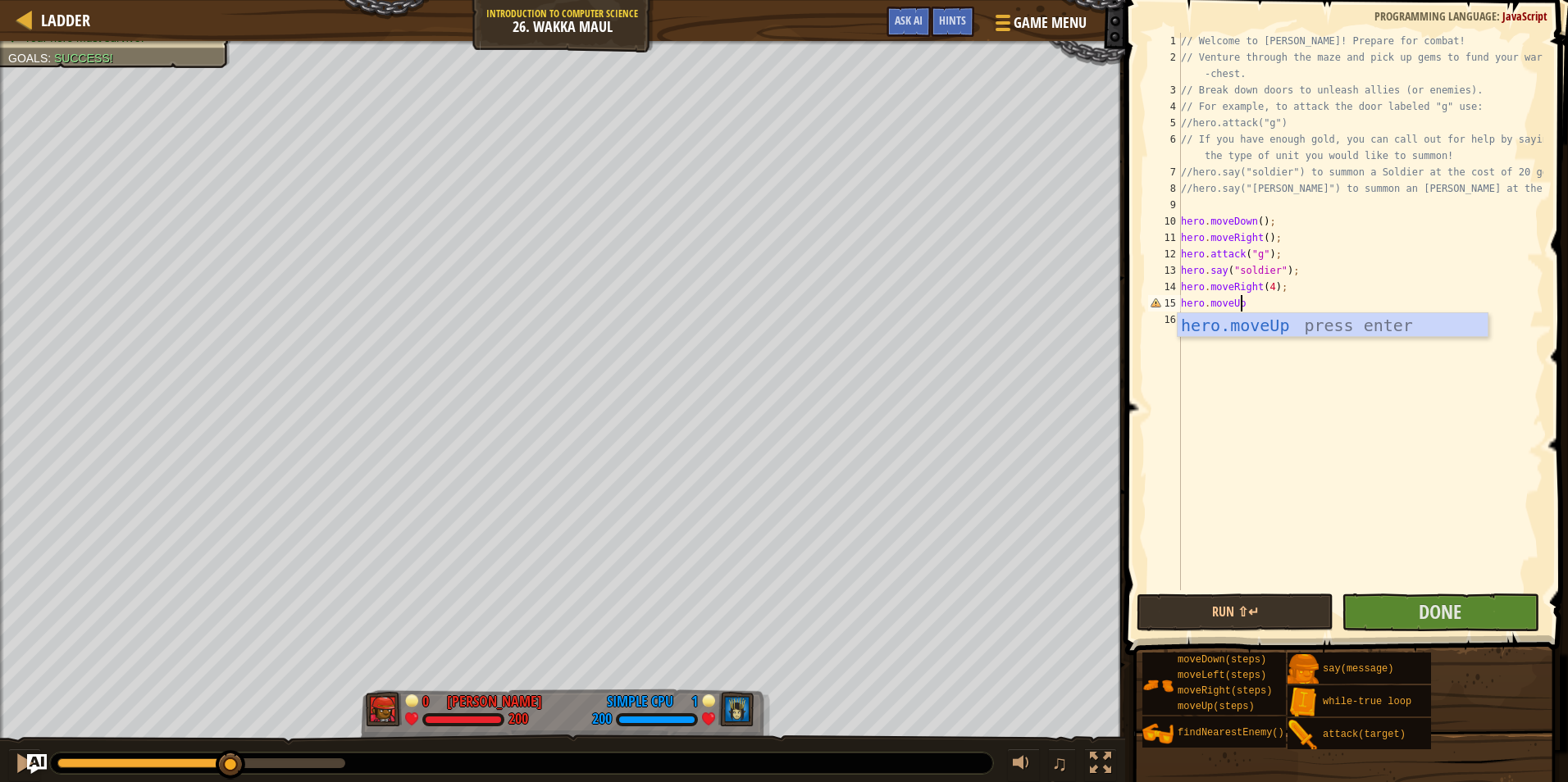
type textarea "hero.moveUp("
click at [1267, 304] on div "// Welcome to [PERSON_NAME]! Prepare for combat! // Venture through the maze an…" at bounding box center [1360, 328] width 366 height 591
type textarea "hero.moveUp();"
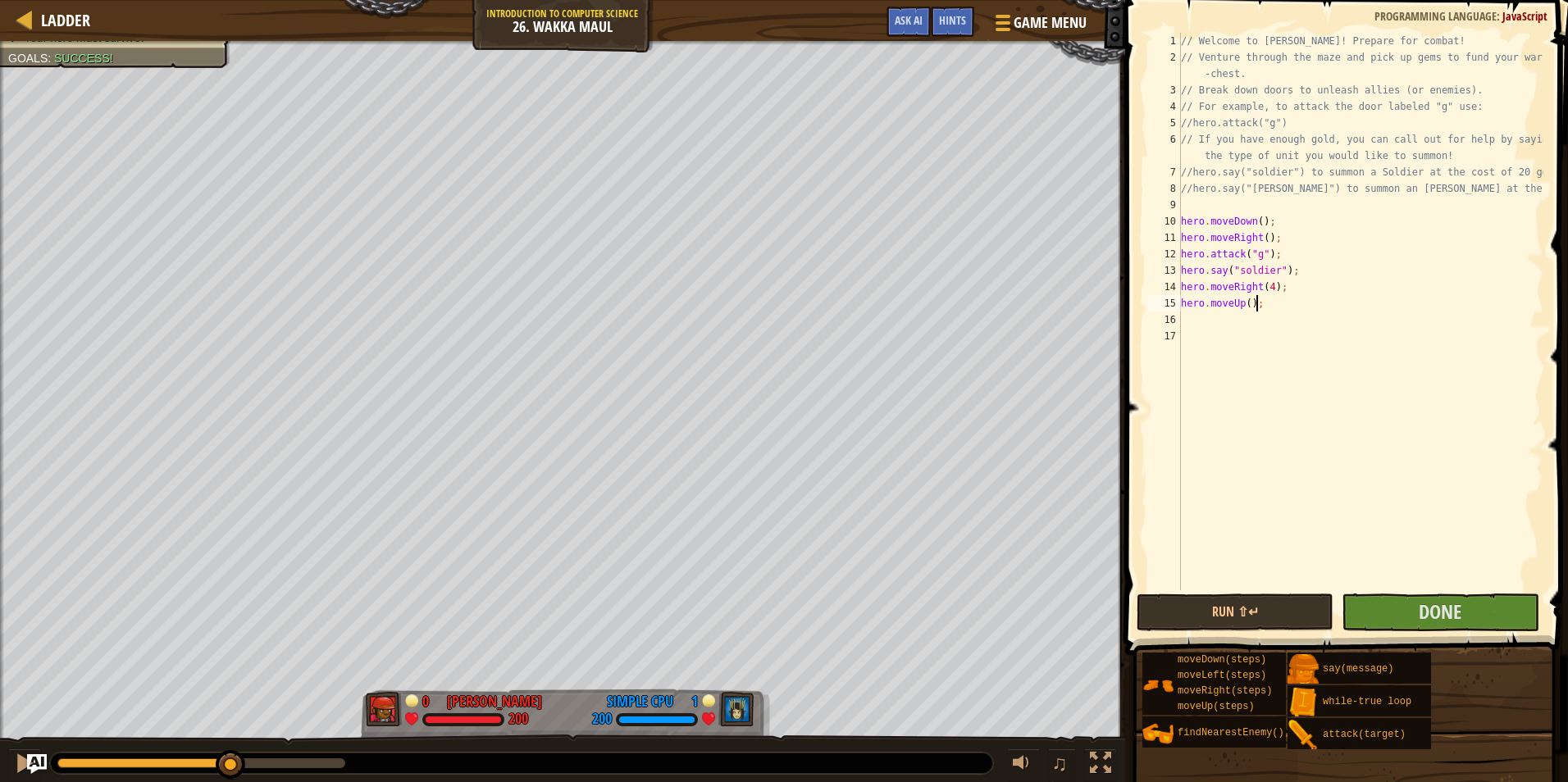
click at [1217, 326] on div "// Welcome to [PERSON_NAME]! Prepare for combat! // Venture through the maze an…" at bounding box center [1360, 328] width 366 height 591
type textarea "hero.attack("h");"
click at [1218, 334] on div "// Welcome to [PERSON_NAME]! Prepare for combat! // Venture through the maze an…" at bounding box center [1360, 328] width 366 height 591
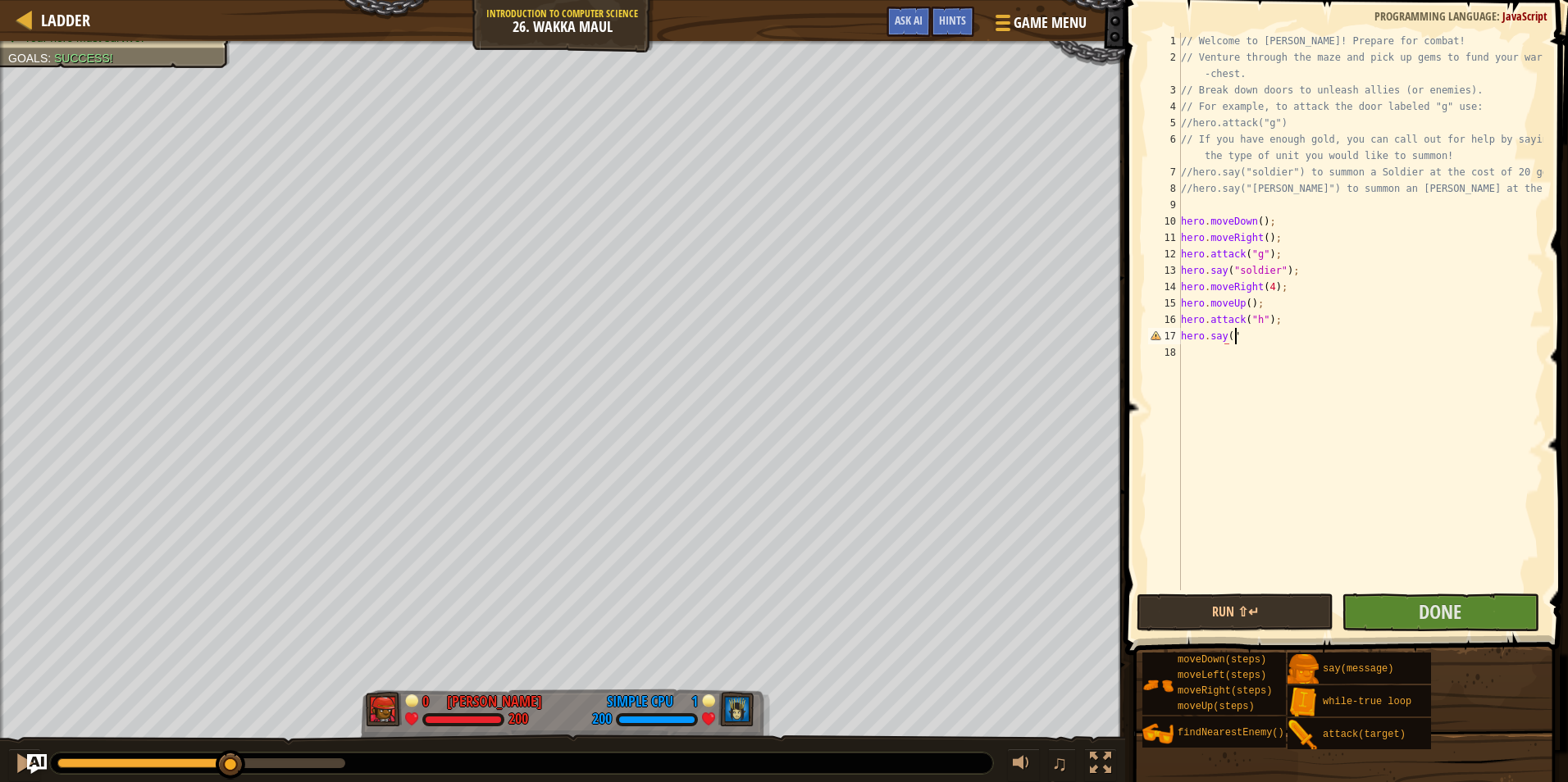
scroll to position [7, 3]
drag, startPoint x: 1289, startPoint y: 352, endPoint x: 1300, endPoint y: 319, distance: 34.8
click at [1300, 319] on div "// Welcome to [PERSON_NAME]! Prepare for combat! // Venture through the maze an…" at bounding box center [1360, 328] width 366 height 591
type textarea "hero.attack("h");"
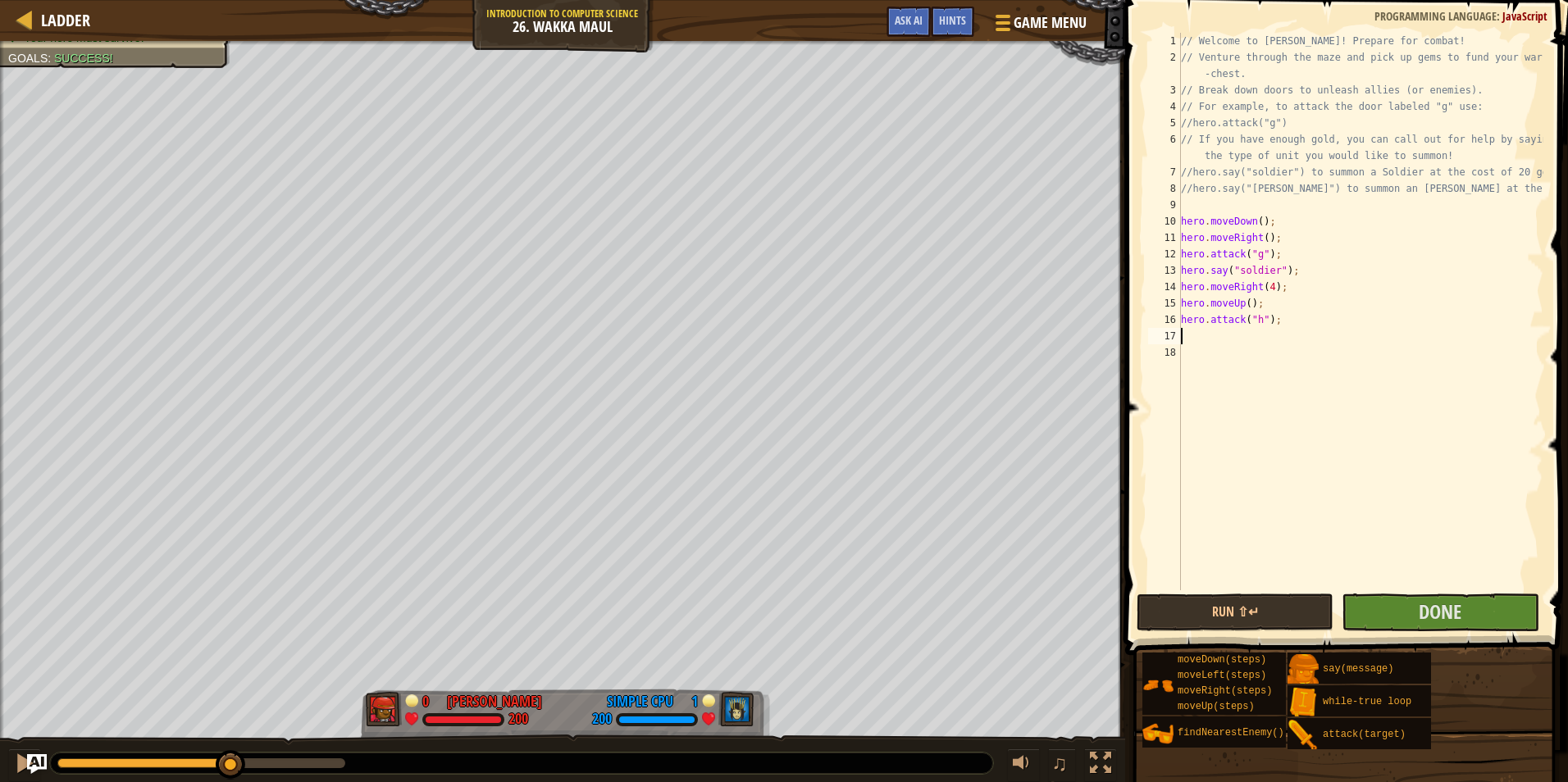
scroll to position [7, 0]
type textarea "hero.attack("i");"
click at [1300, 384] on div "// Welcome to [PERSON_NAME]! Prepare for combat! // Venture through the maze an…" at bounding box center [1360, 328] width 366 height 591
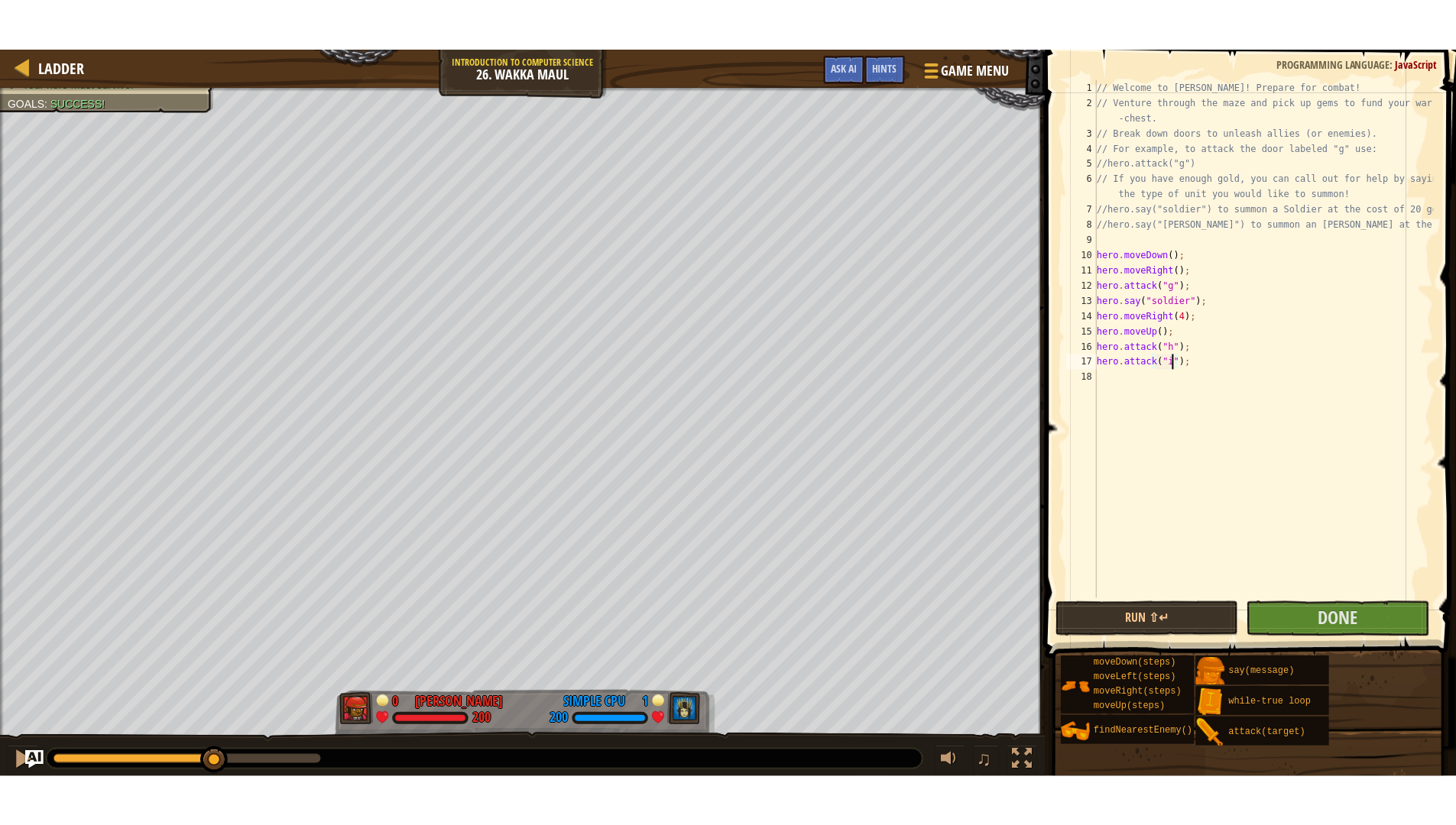
scroll to position [6, 0]
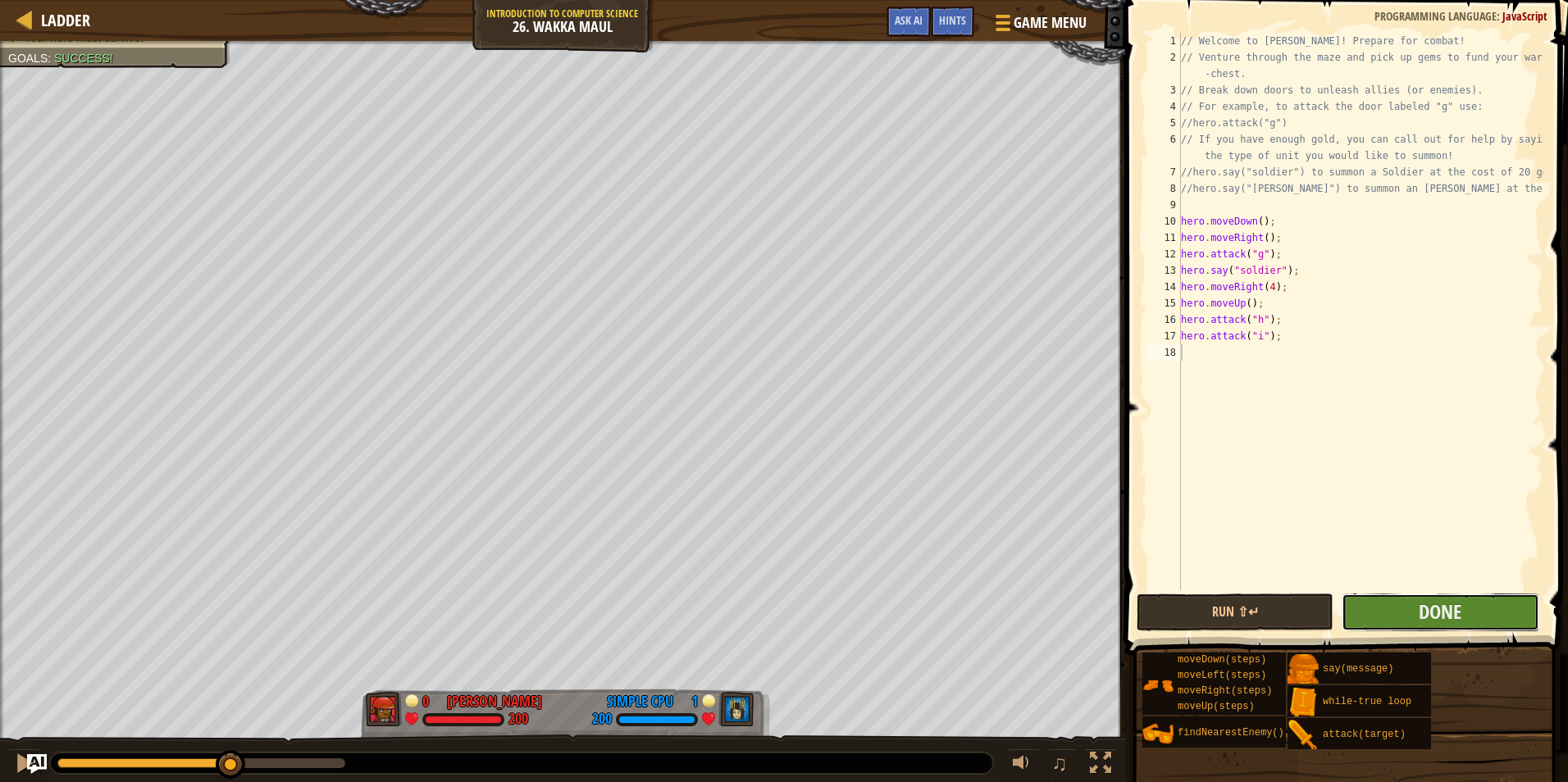
click at [1379, 614] on button "Done" at bounding box center [1439, 613] width 197 height 38
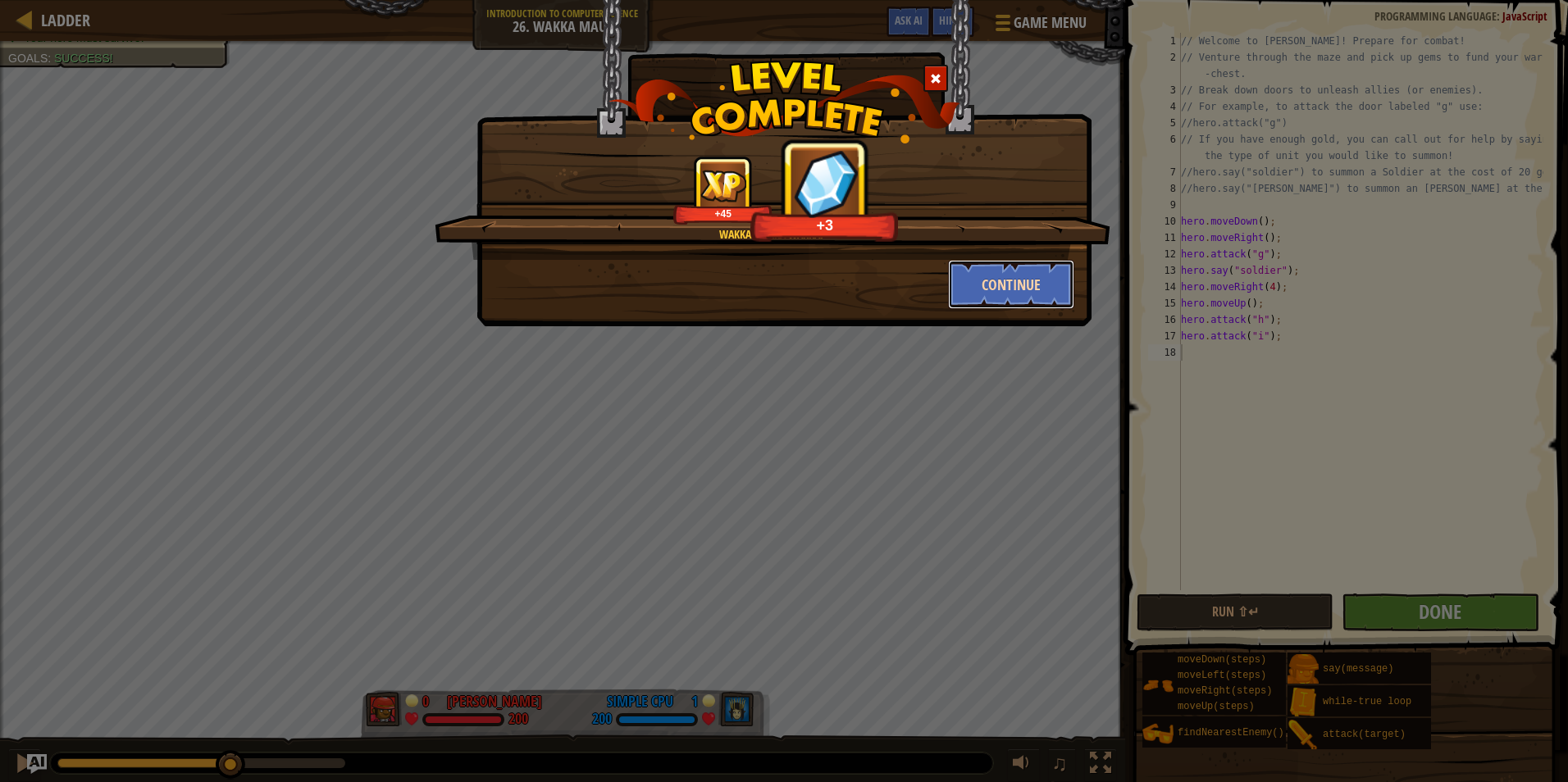
click at [968, 278] on button "Continue" at bounding box center [1011, 284] width 127 height 50
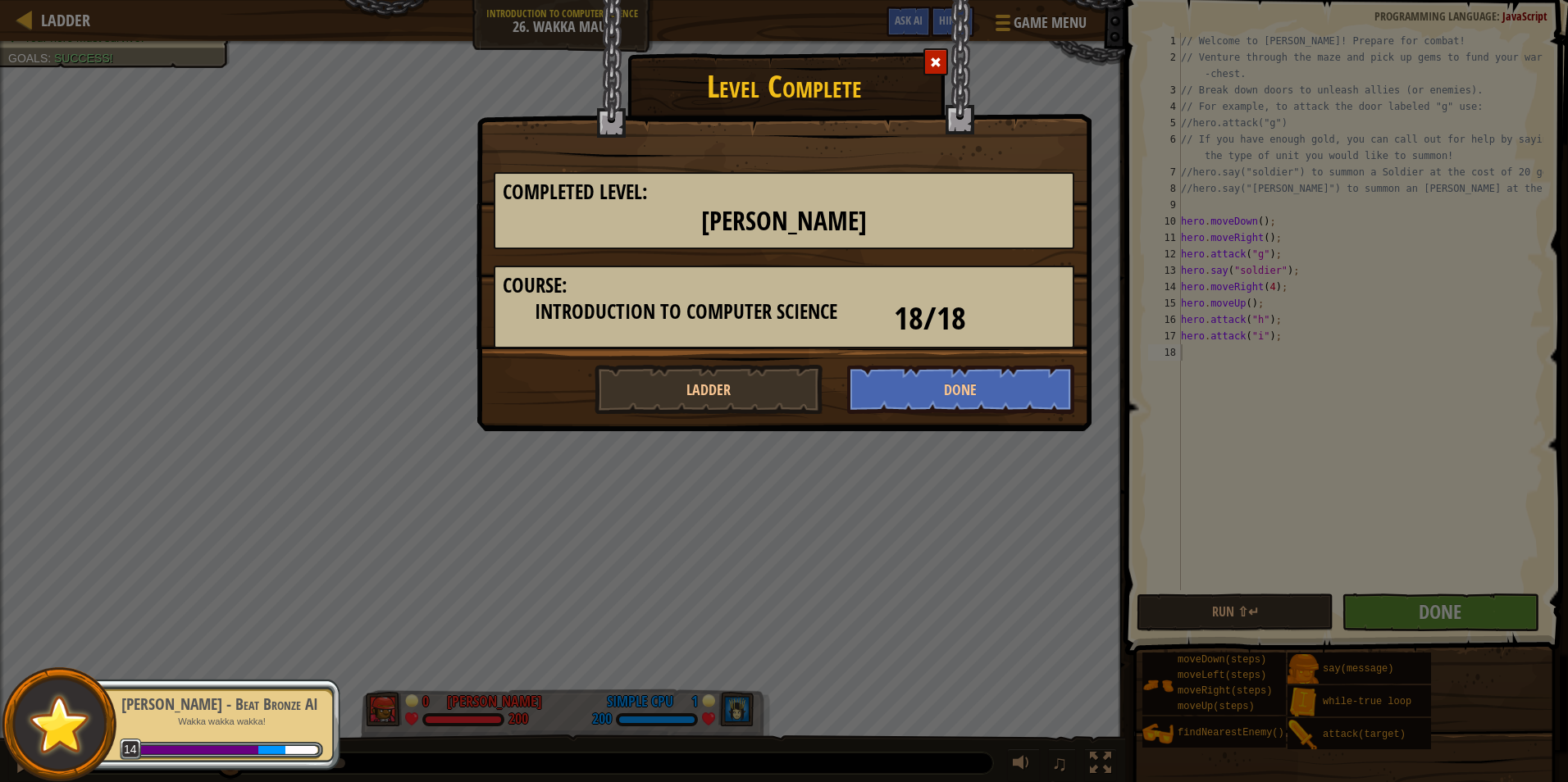
click at [533, 505] on div "Level Complete Completed Level: Wakka Maul Course: Introduction to Computer Sci…" at bounding box center [784, 391] width 1568 height 782
click at [937, 71] on div at bounding box center [935, 61] width 25 height 27
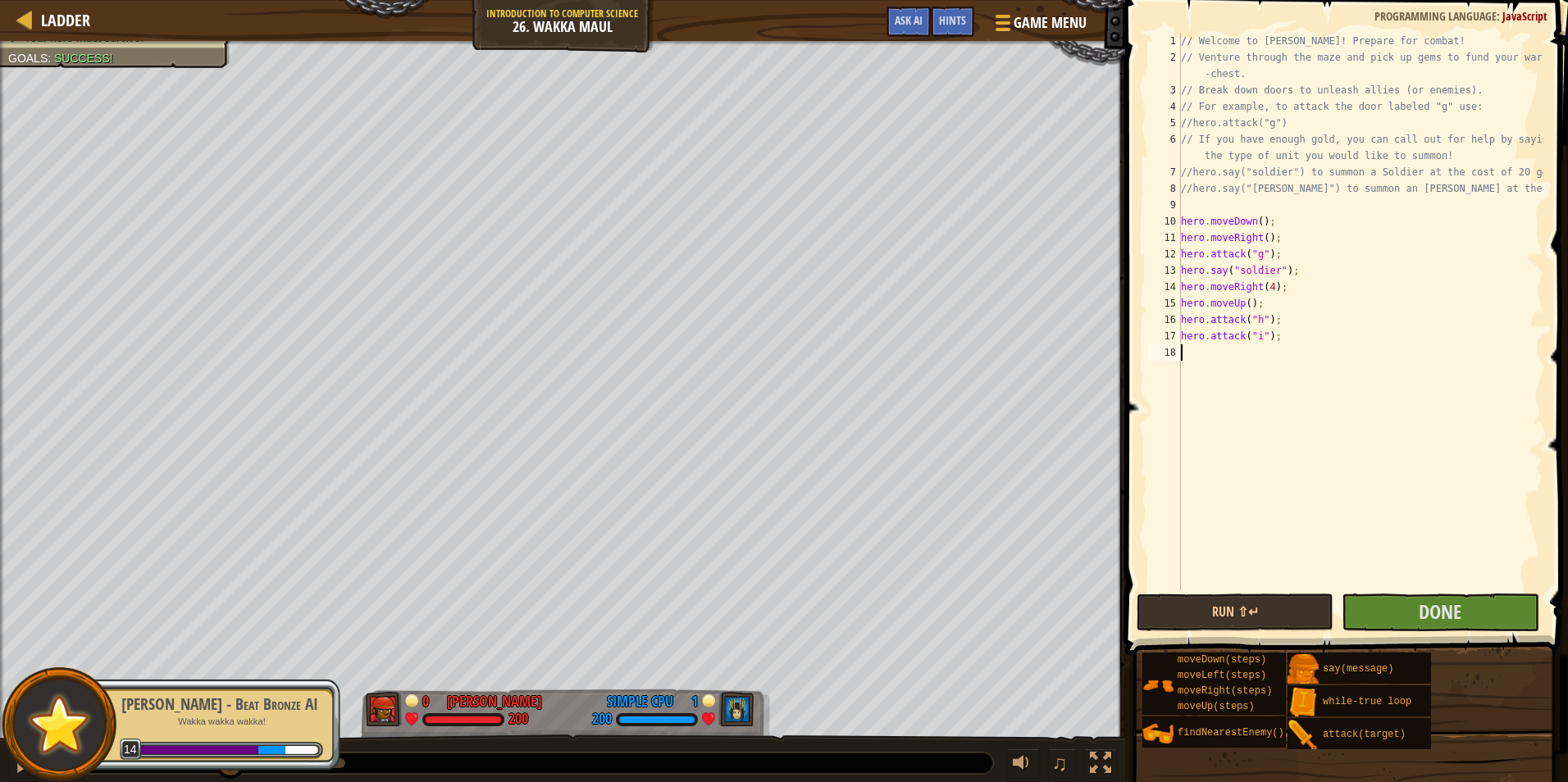
click at [1187, 633] on span at bounding box center [1348, 304] width 456 height 704
click at [1192, 597] on button "Run ⇧↵" at bounding box center [1234, 613] width 197 height 38
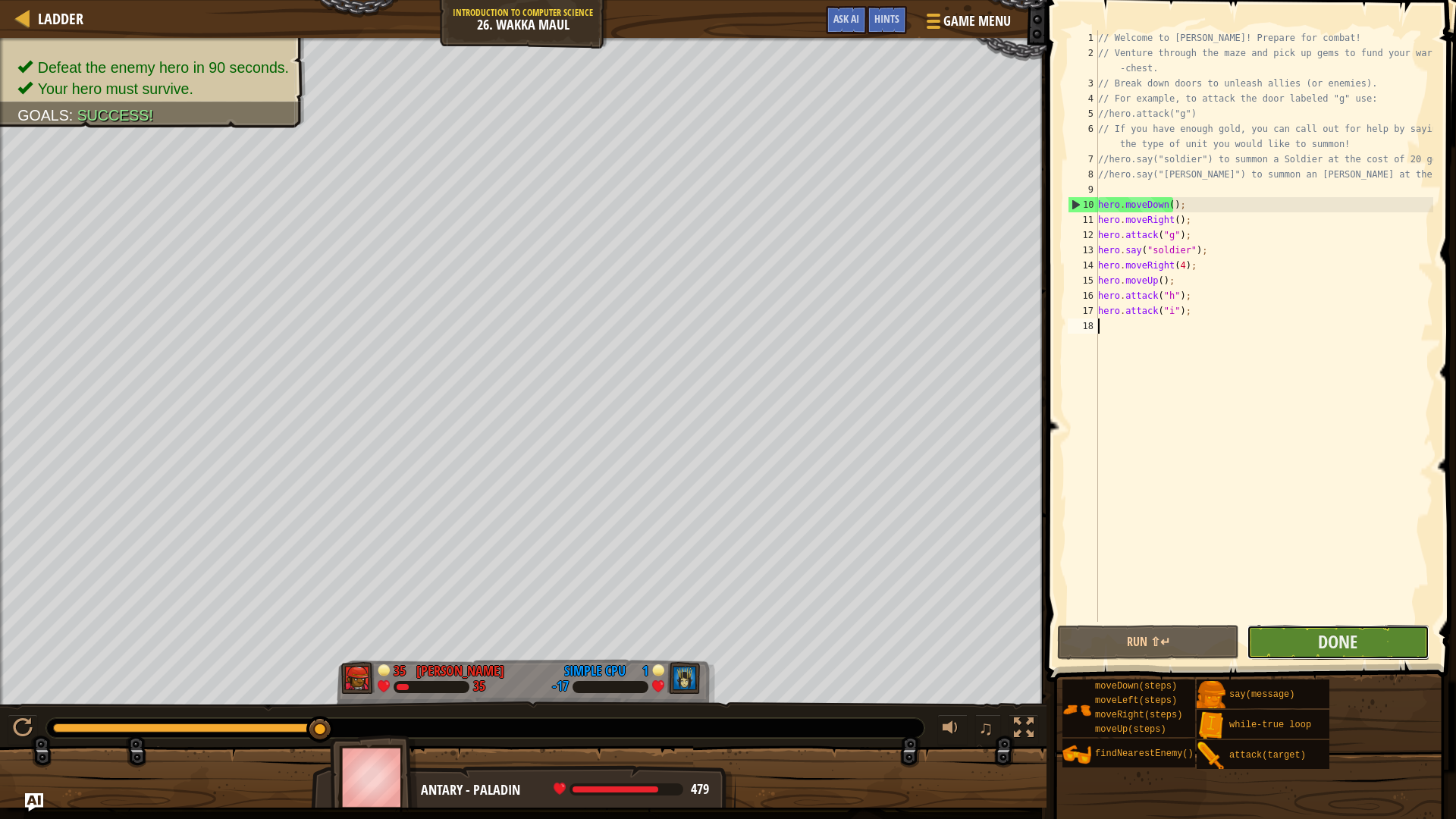
click at [1375, 639] on button "Done" at bounding box center [1338, 643] width 182 height 35
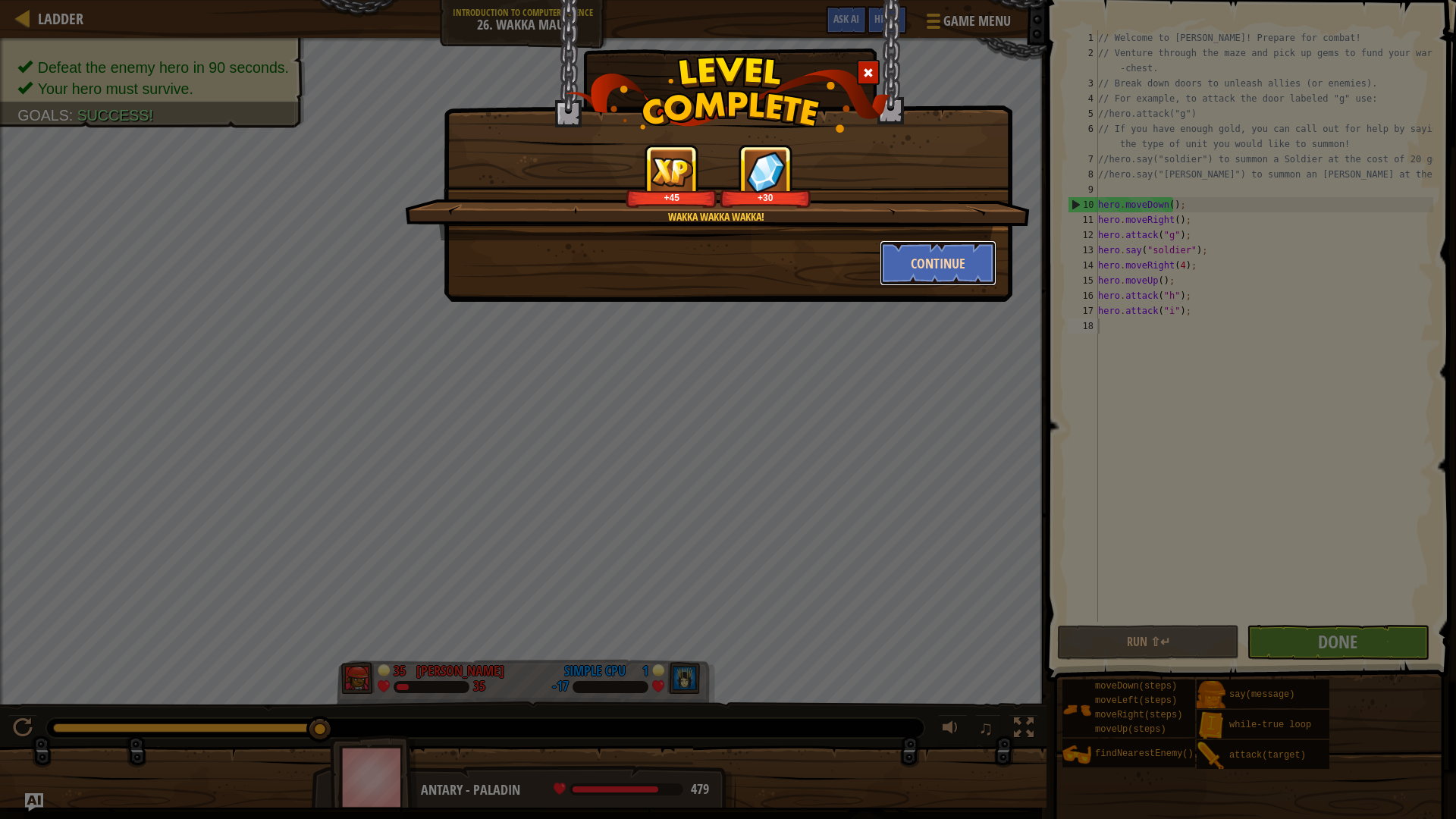
click at [921, 263] on button "Continue" at bounding box center [939, 263] width 117 height 46
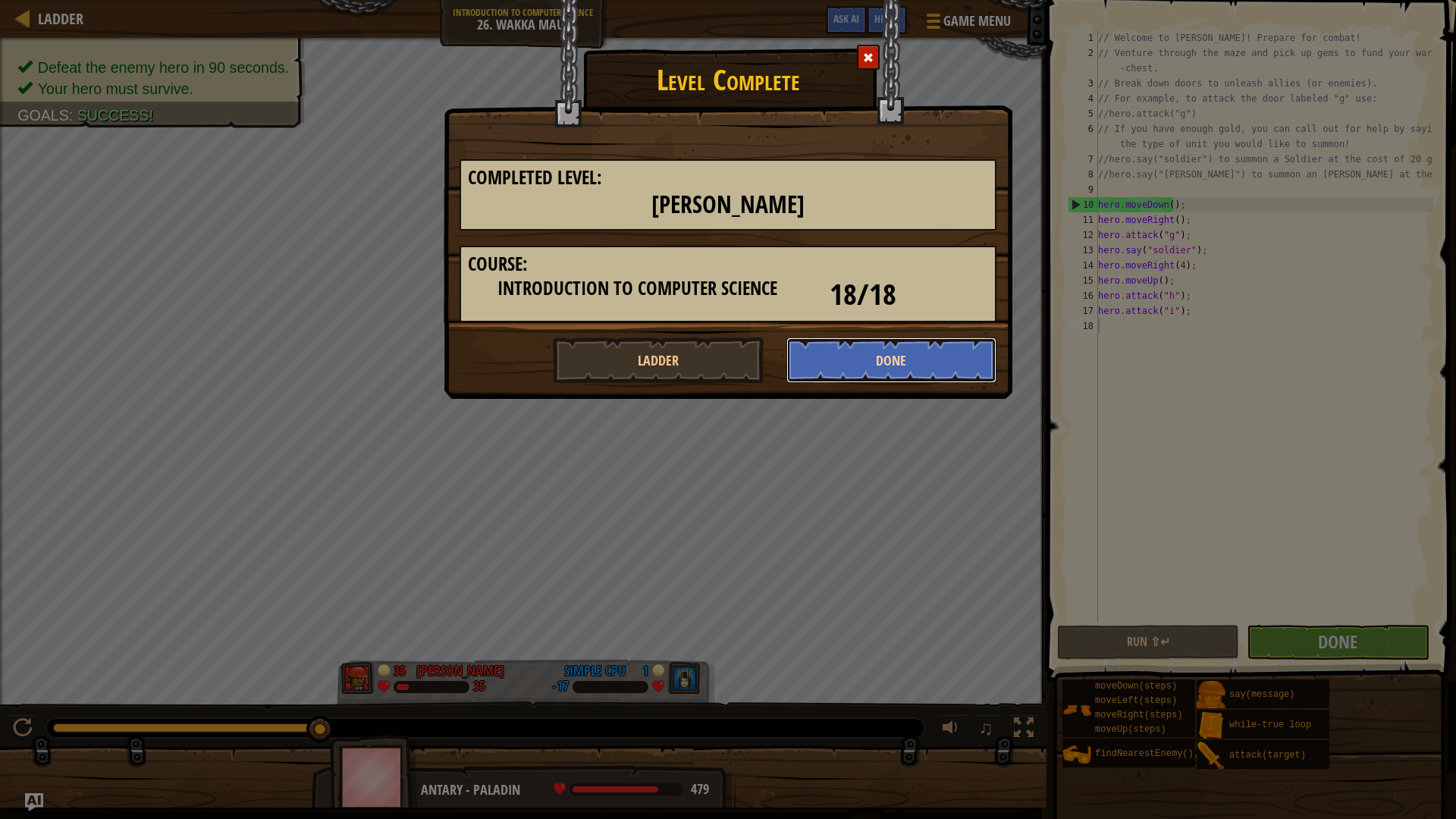
click at [831, 361] on button "Done" at bounding box center [892, 360] width 211 height 46
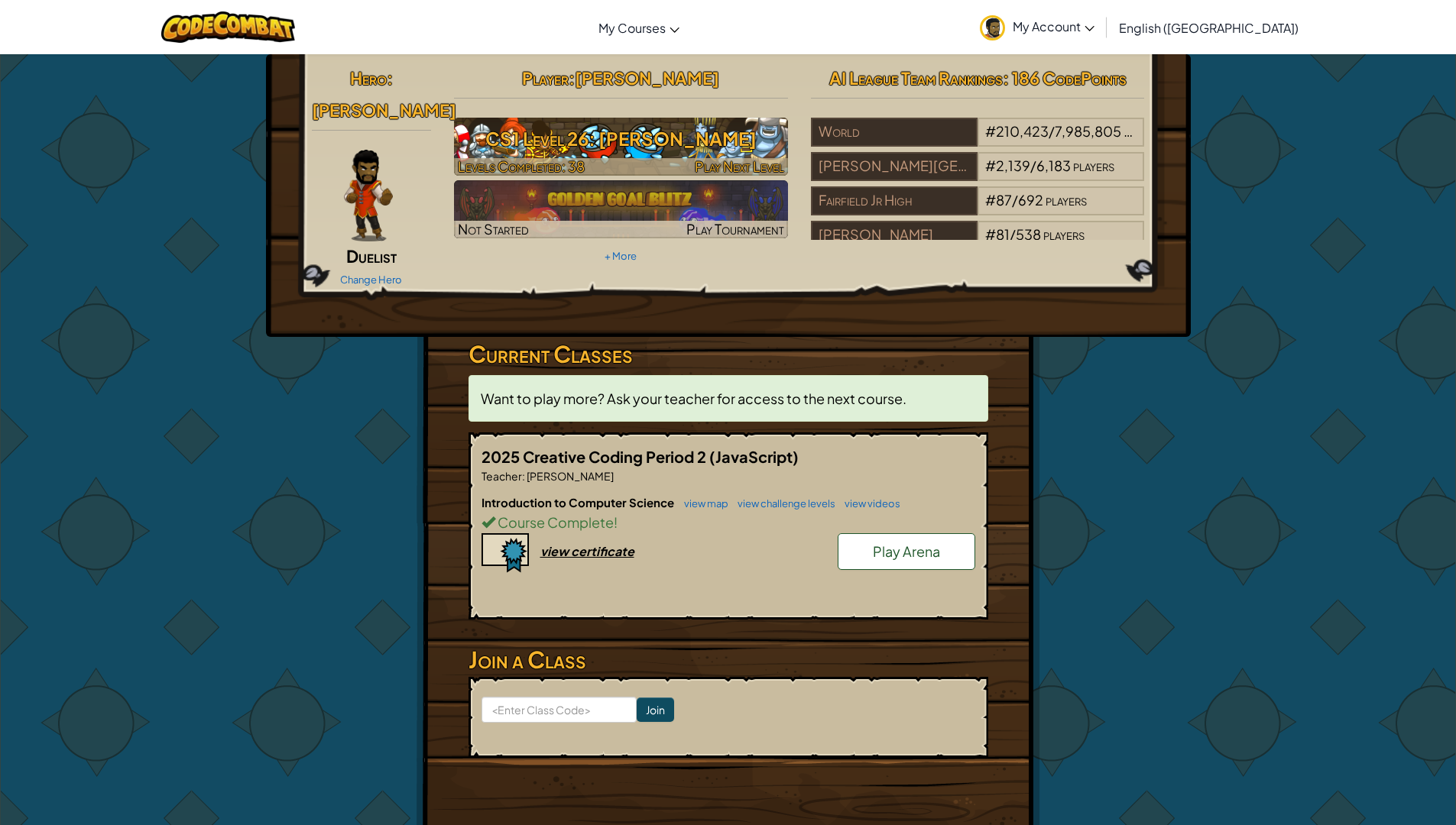
click at [478, 148] on h3 "CS1 Level 26: [PERSON_NAME]" at bounding box center [620, 139] width 334 height 34
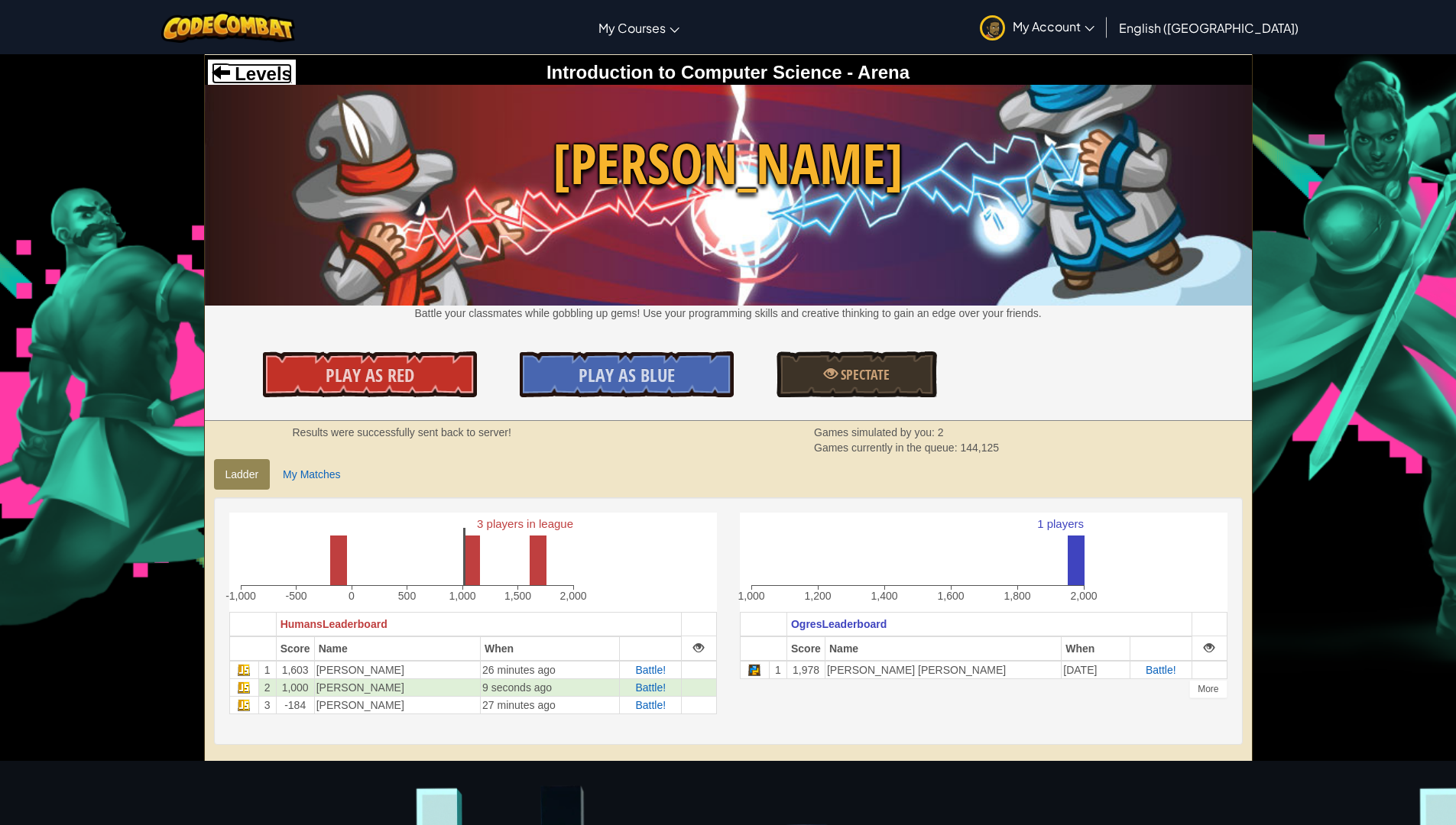
click at [281, 69] on span "Levels" at bounding box center [261, 74] width 62 height 20
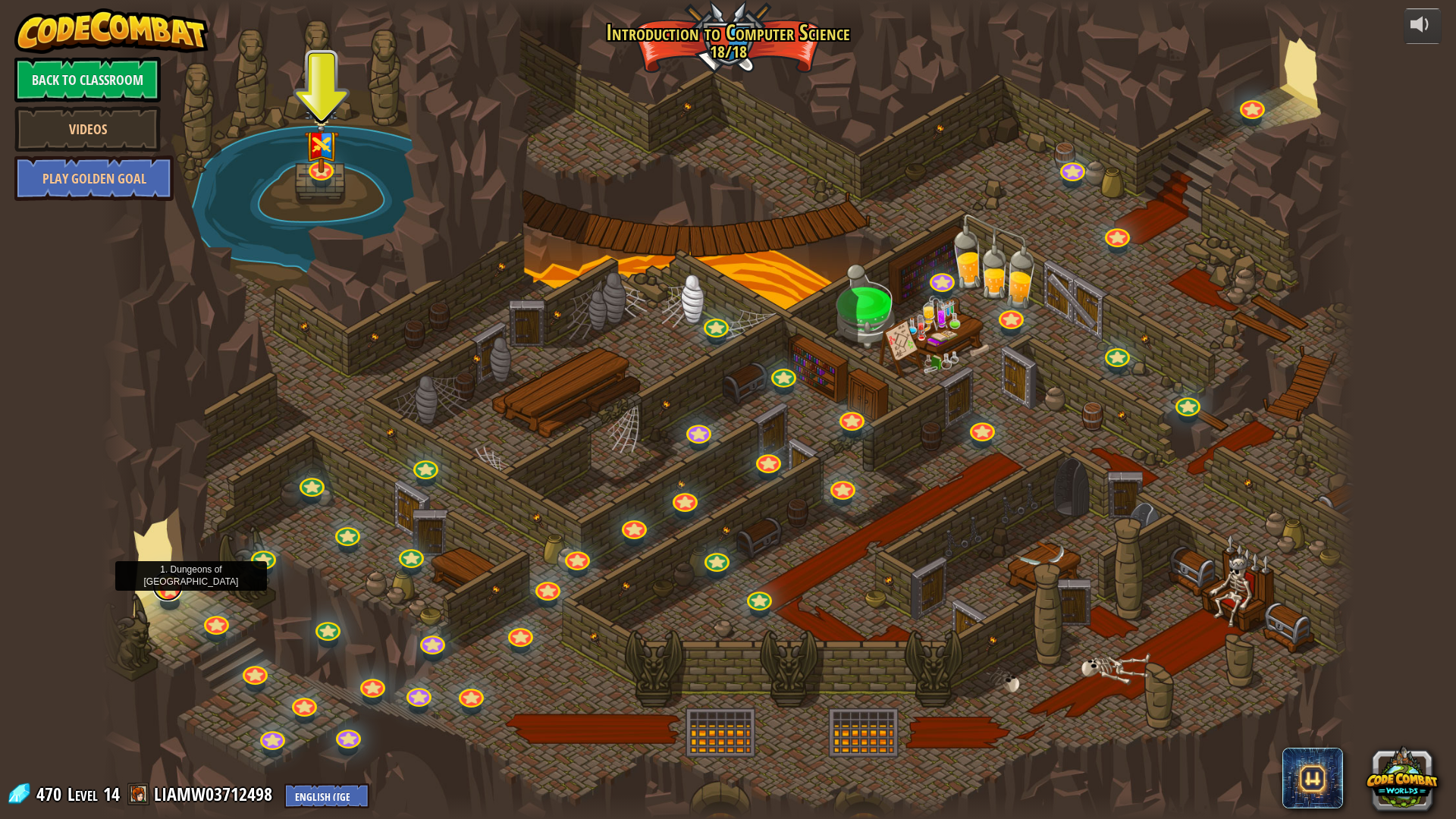
click at [173, 594] on link at bounding box center [167, 586] width 30 height 30
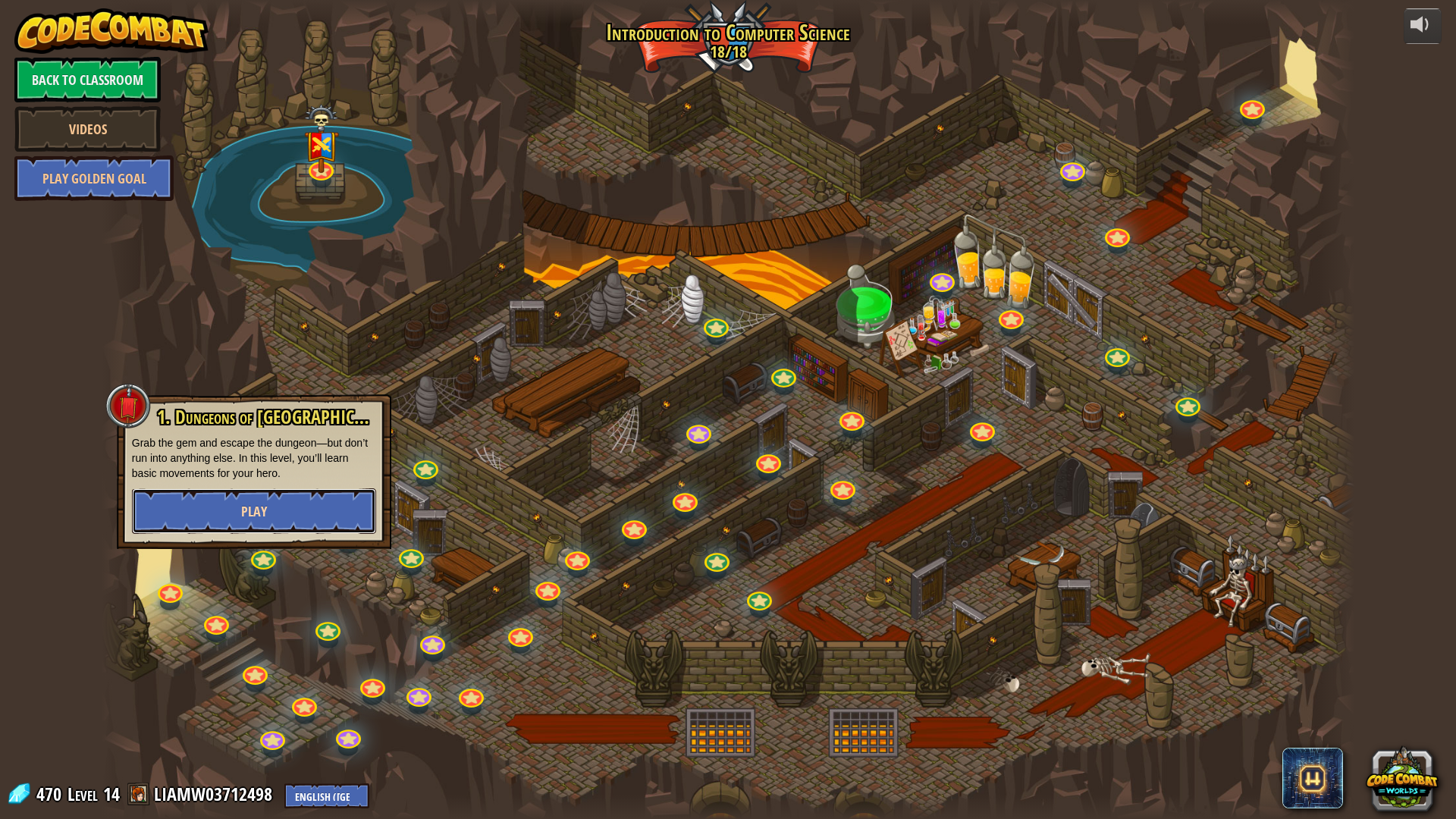
click at [237, 504] on button "Play" at bounding box center [254, 512] width 244 height 46
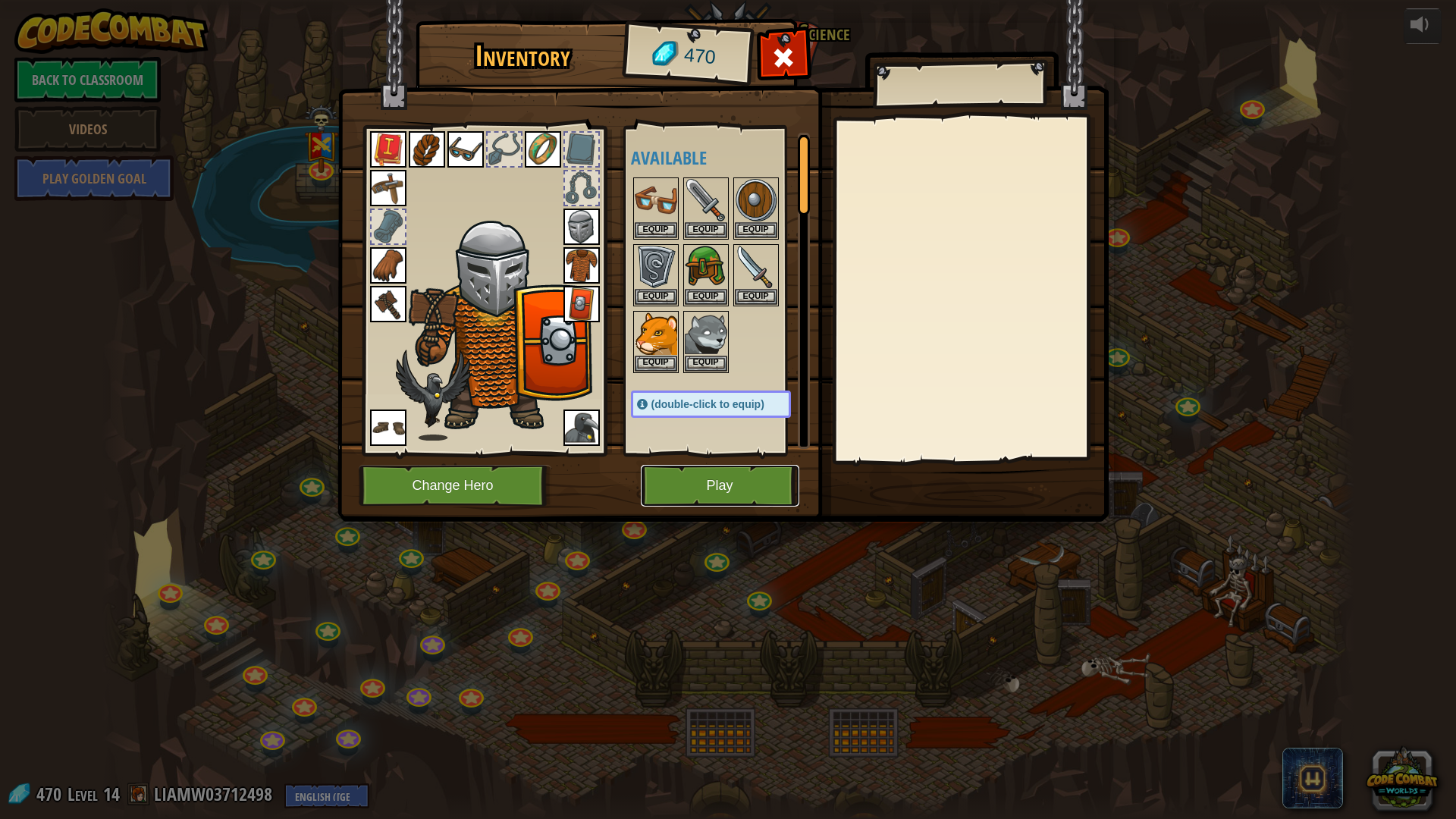
click at [678, 482] on button "Play" at bounding box center [720, 485] width 159 height 41
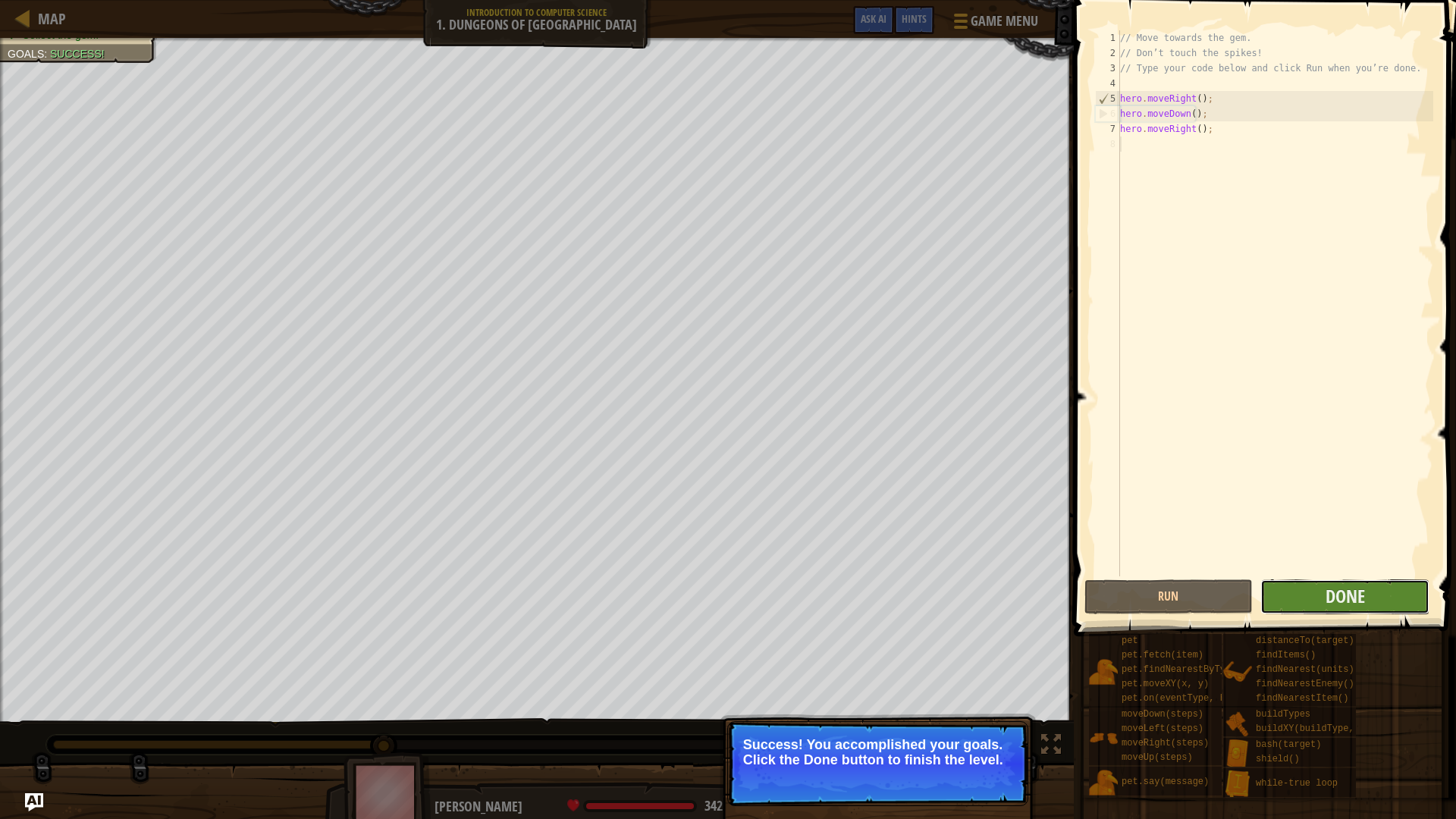
click at [1384, 606] on button "Done" at bounding box center [1345, 597] width 169 height 35
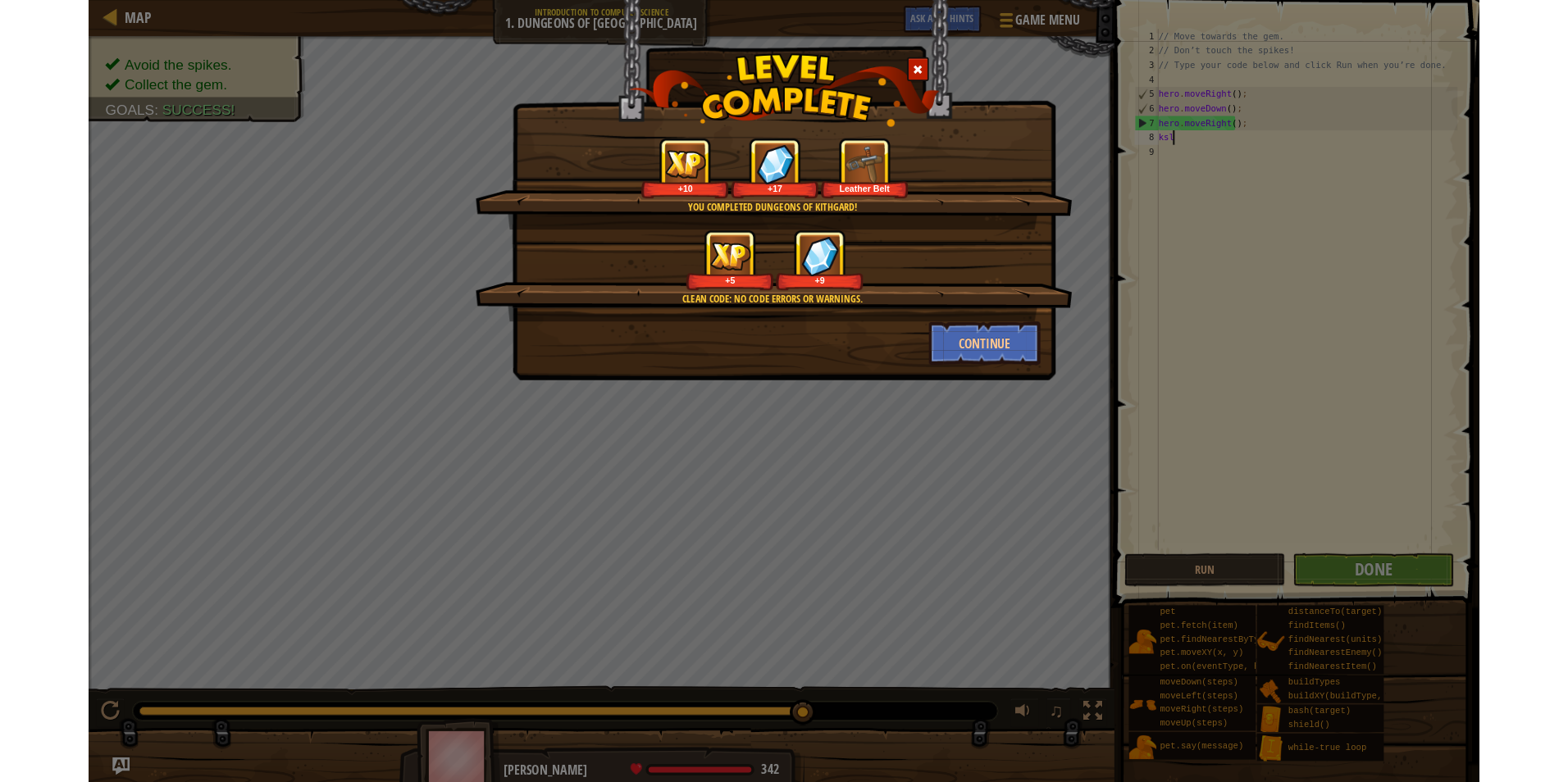
scroll to position [7, 1]
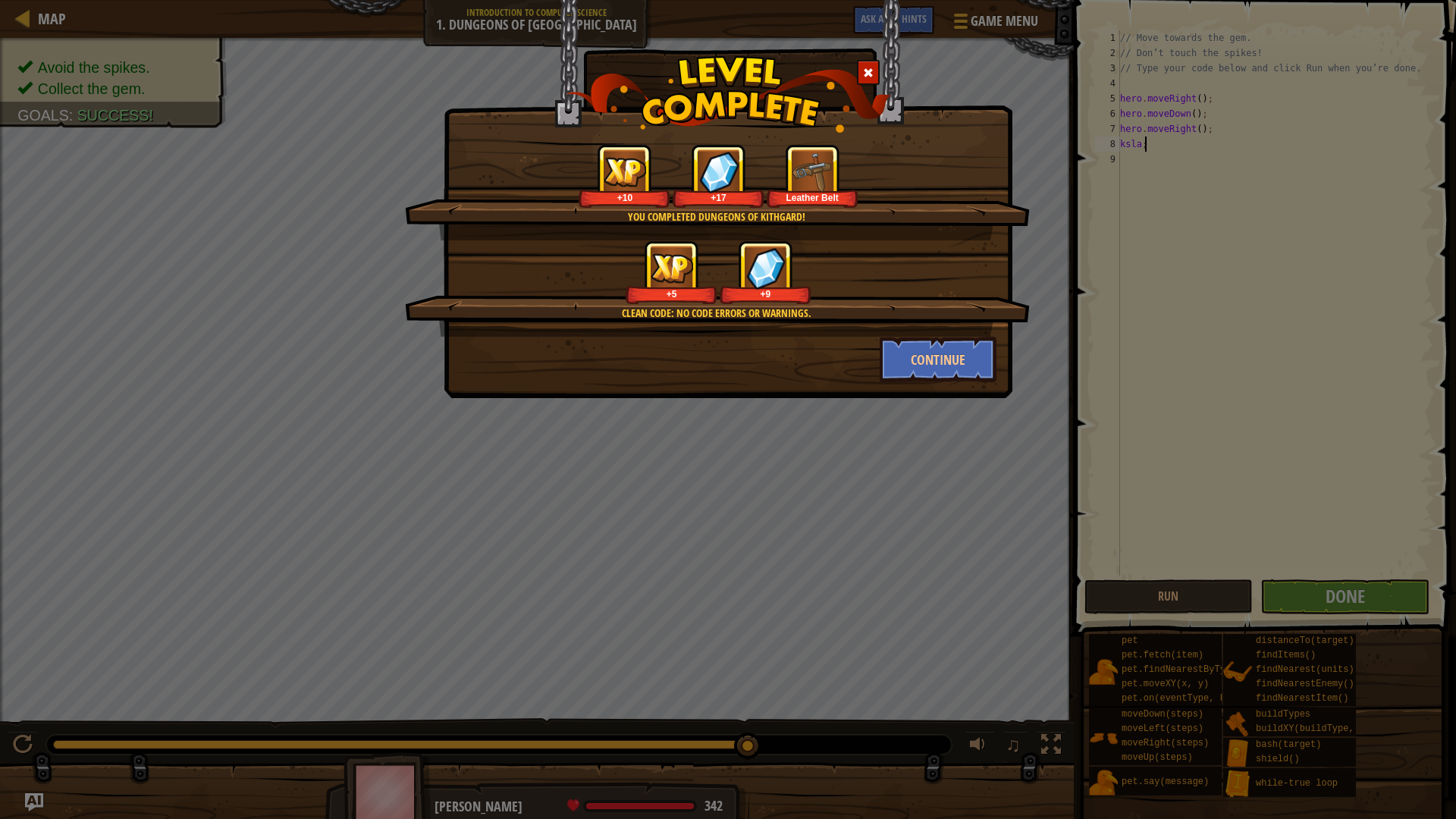
type textarea "ksla;"
